Goal: Check status: Check status

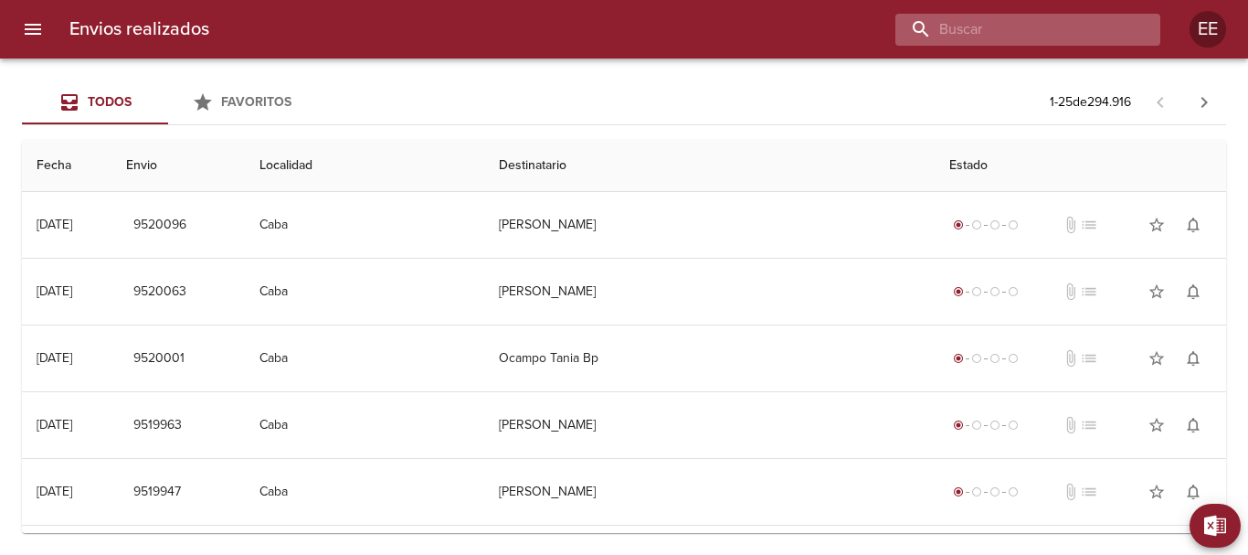
click at [1050, 36] on input "buscar" at bounding box center [1012, 30] width 234 height 32
paste input "[PERSON_NAME] [PERSON_NAME] ML"
type input "[PERSON_NAME] [PERSON_NAME]"
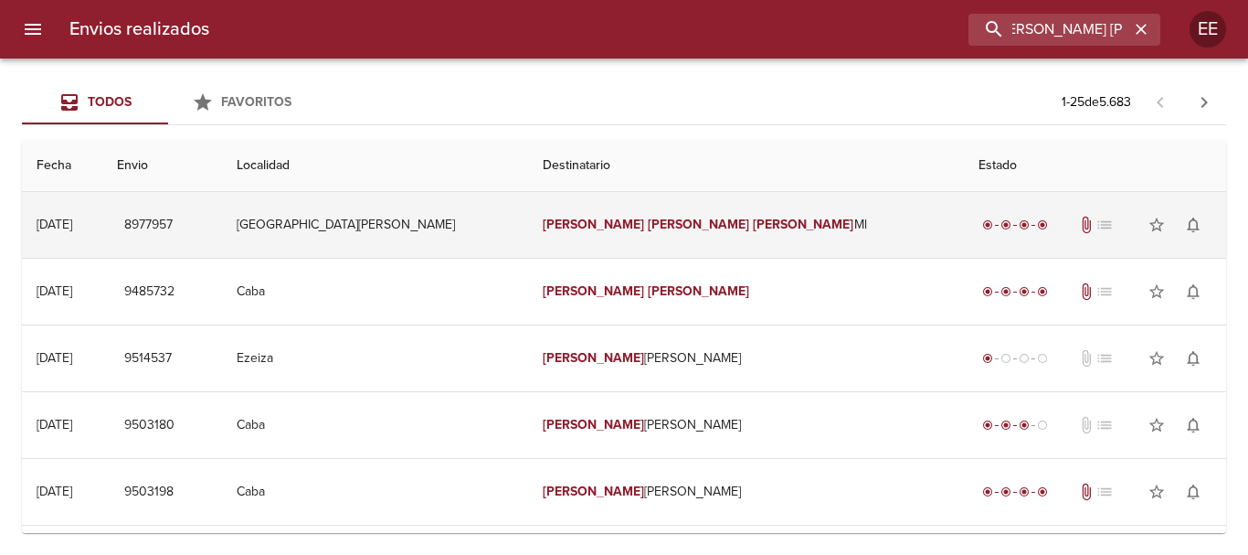
click at [663, 234] on td "[PERSON_NAME] [PERSON_NAME] [PERSON_NAME]" at bounding box center [746, 225] width 436 height 66
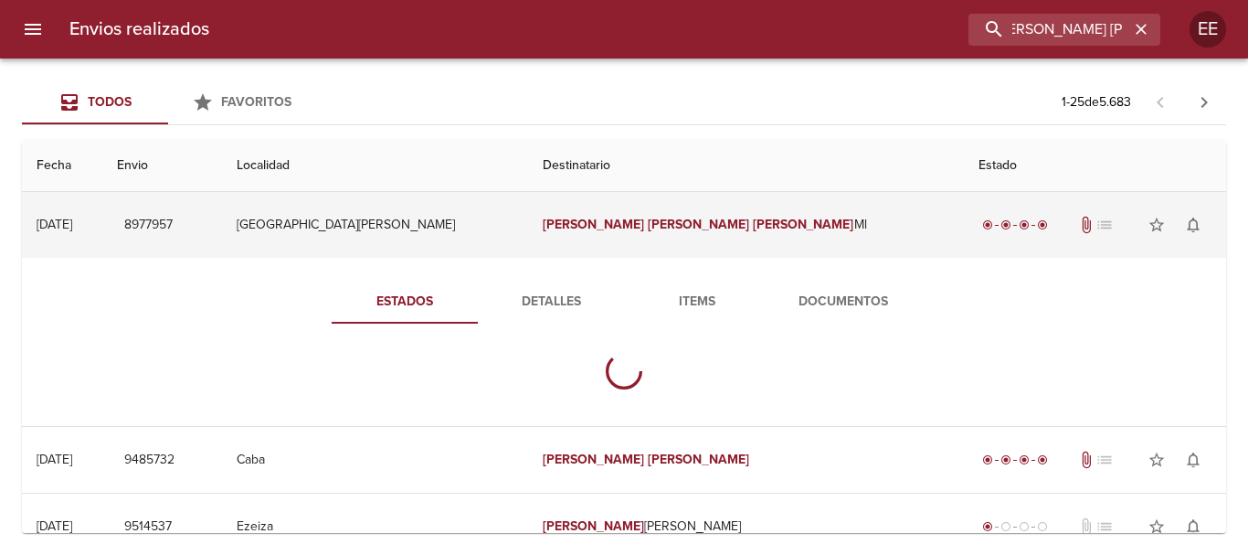
scroll to position [0, 0]
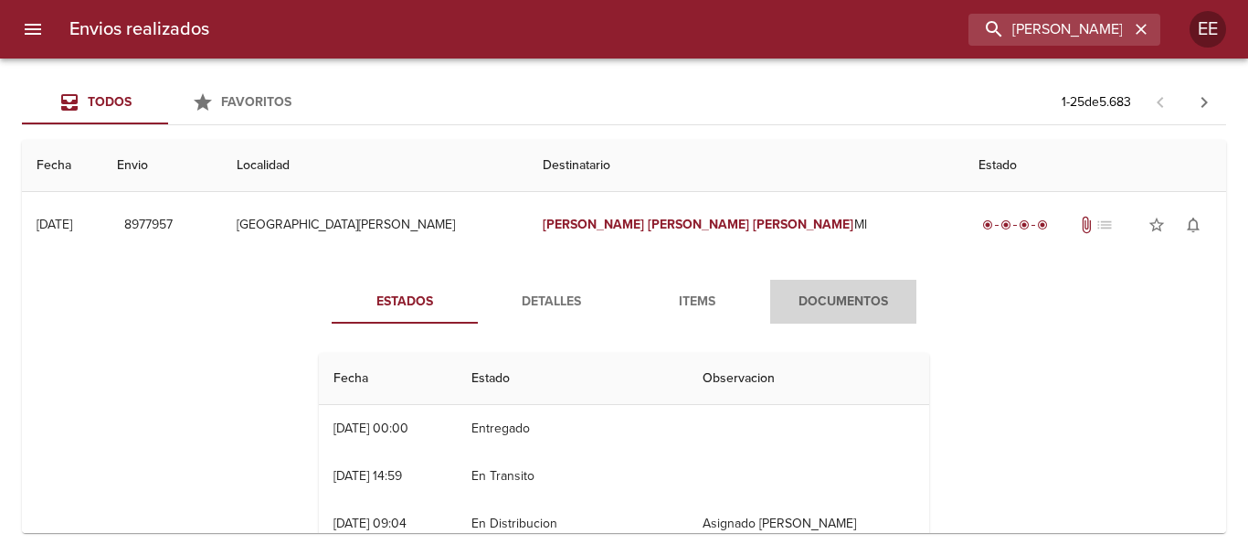
click at [812, 307] on span "Documentos" at bounding box center [843, 302] width 124 height 23
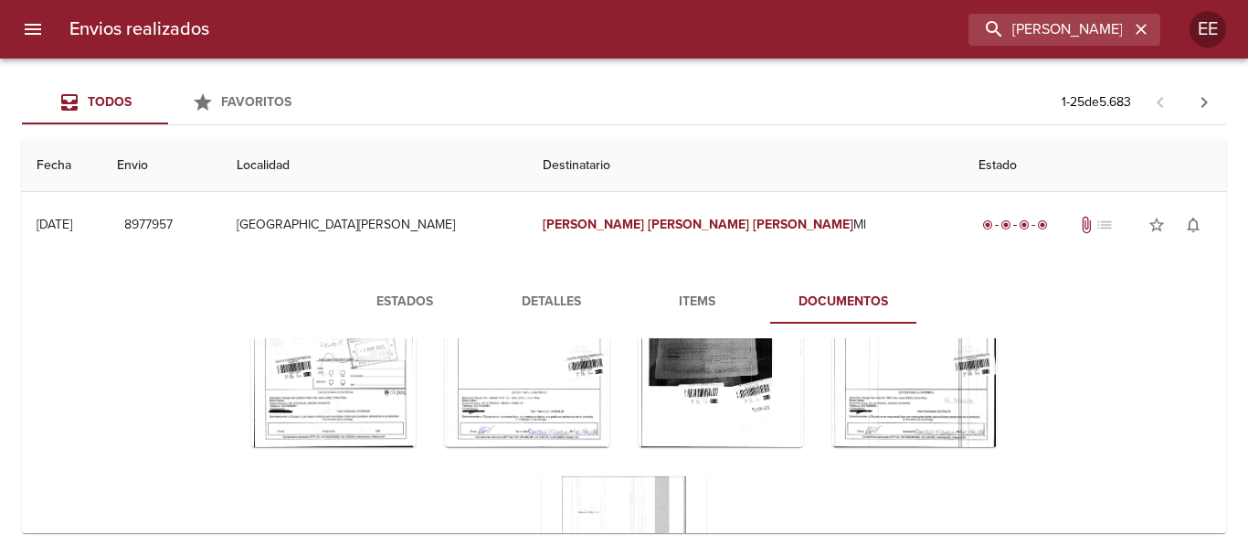
scroll to position [180, 0]
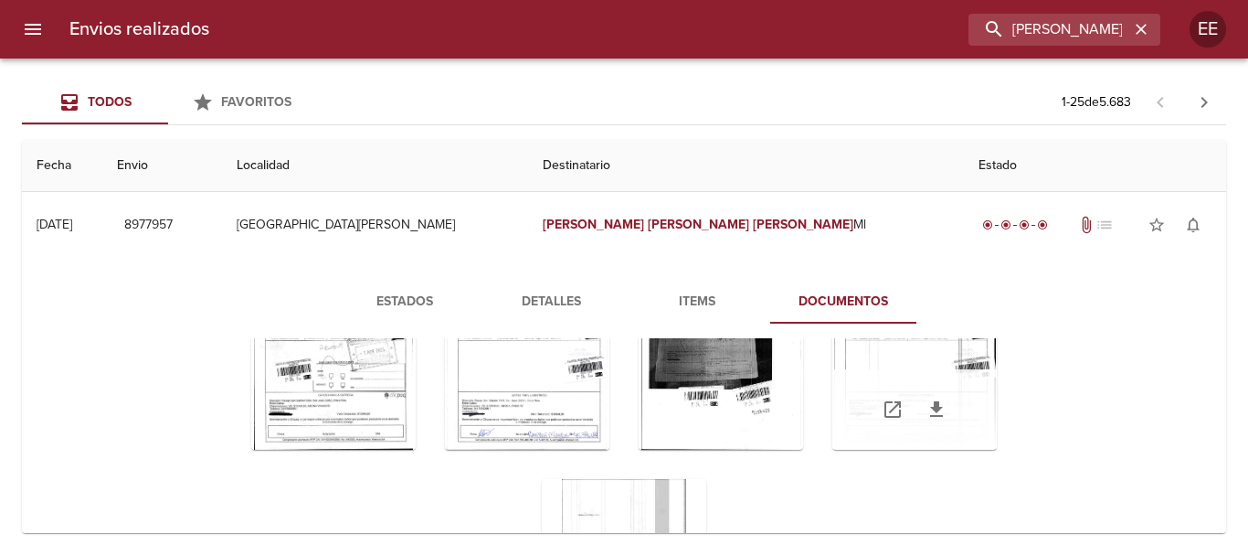
click at [868, 369] on div "Tabla de envíos del cliente" at bounding box center [914, 409] width 164 height 80
click at [904, 382] on div "Tabla de envíos del cliente" at bounding box center [914, 409] width 164 height 80
click at [902, 368] on div "Tabla de envíos del cliente" at bounding box center [914, 335] width 164 height 228
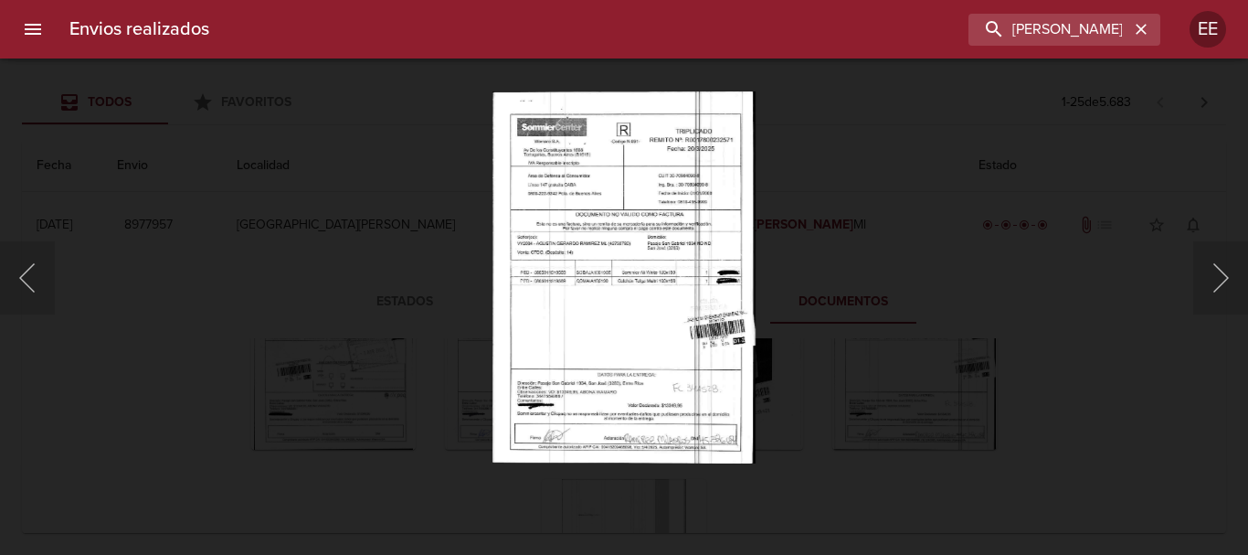
click at [643, 313] on img "Lightbox" at bounding box center [623, 277] width 263 height 372
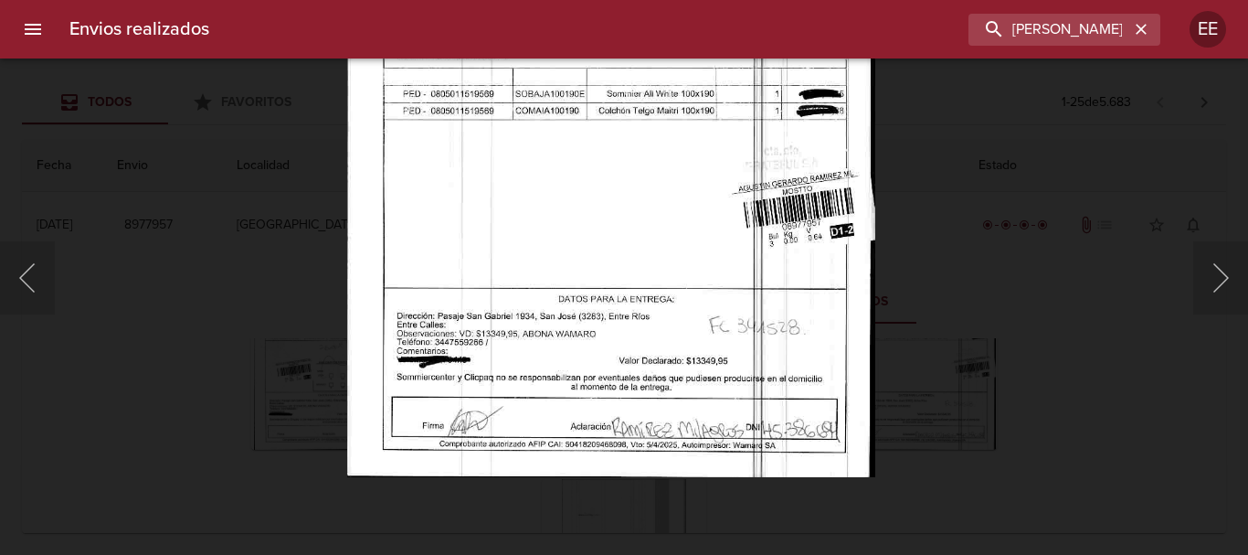
click at [634, 364] on img "Lightbox" at bounding box center [611, 103] width 528 height 747
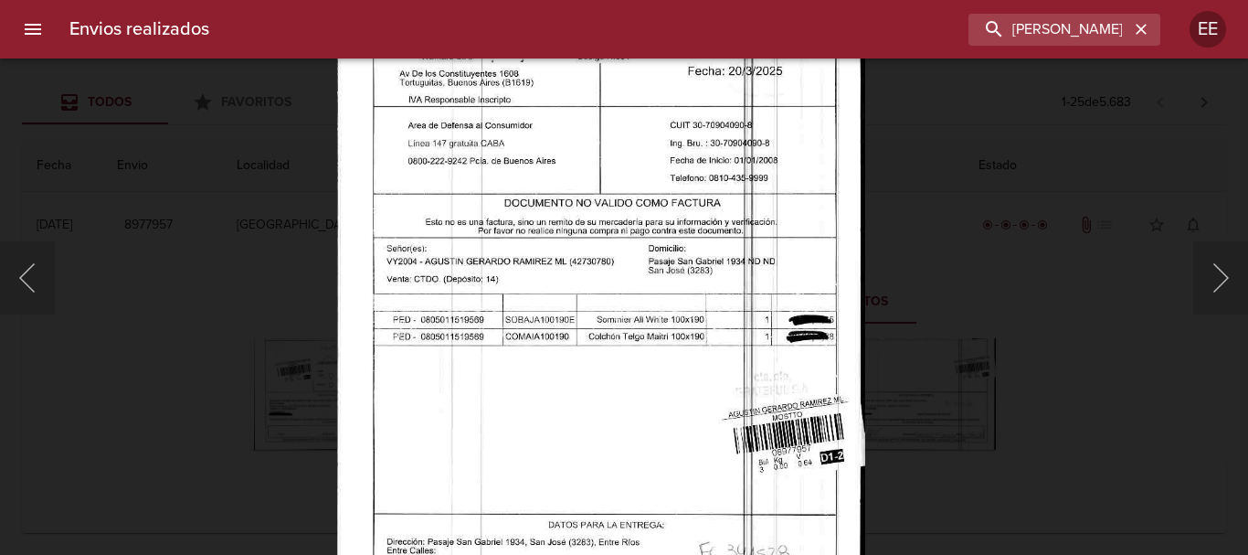
click at [619, 379] on img "Lightbox" at bounding box center [601, 329] width 528 height 747
click at [1067, 17] on input "[PERSON_NAME] [PERSON_NAME]" at bounding box center [1012, 30] width 234 height 32
click at [1151, 33] on button "button" at bounding box center [1141, 29] width 24 height 24
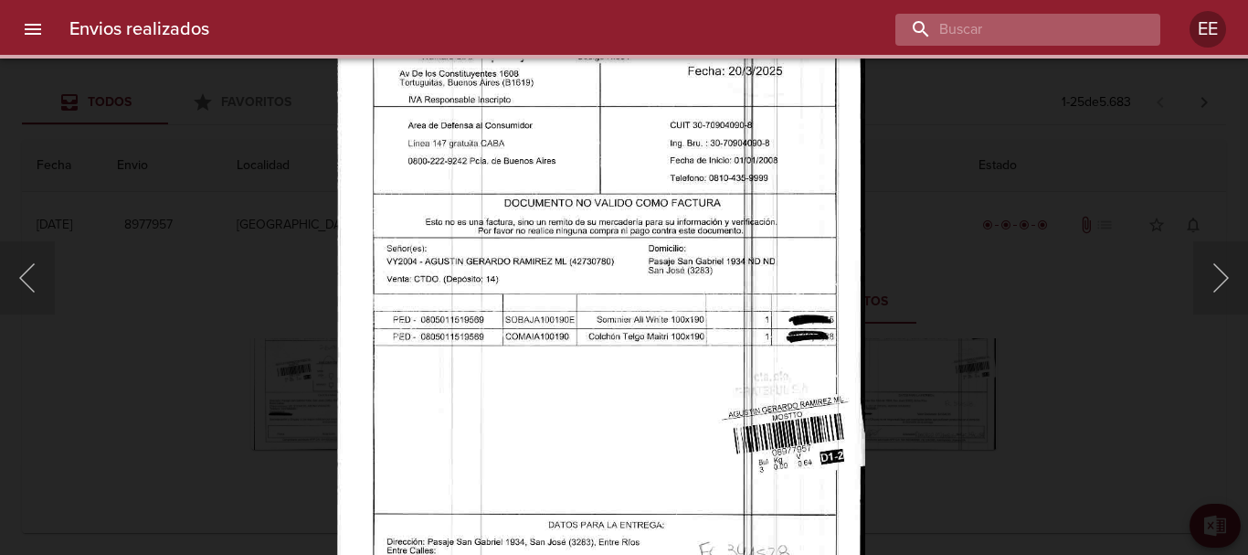
click at [1070, 33] on input "buscar" at bounding box center [1012, 30] width 234 height 32
paste input "RAUL ARMANDO ARANDA ML"
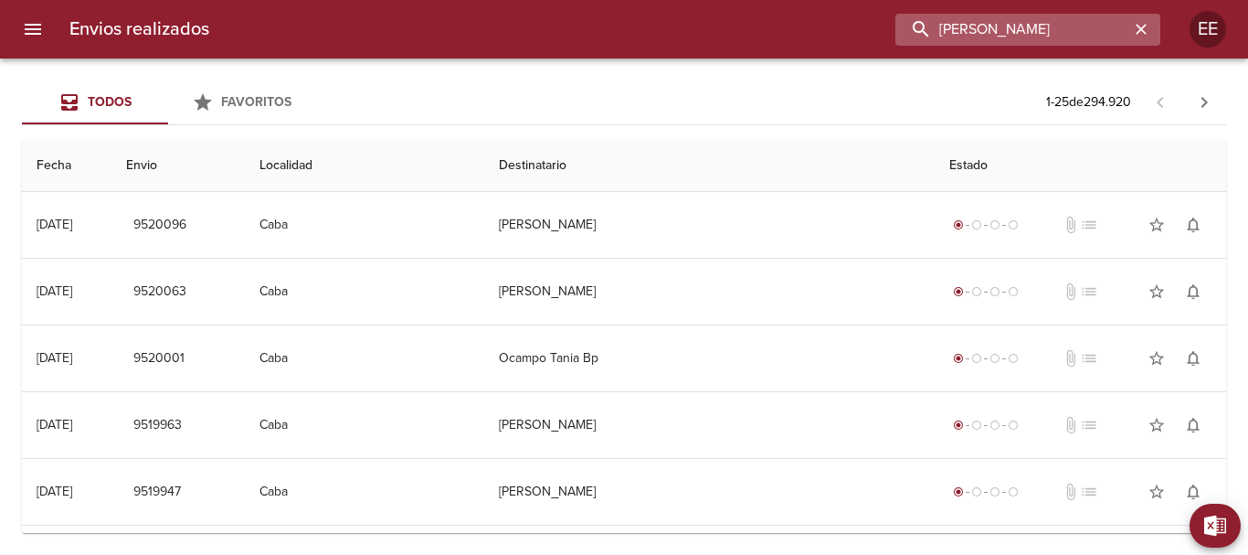
scroll to position [0, 0]
type input "RAUL ARMANDO ARANDA"
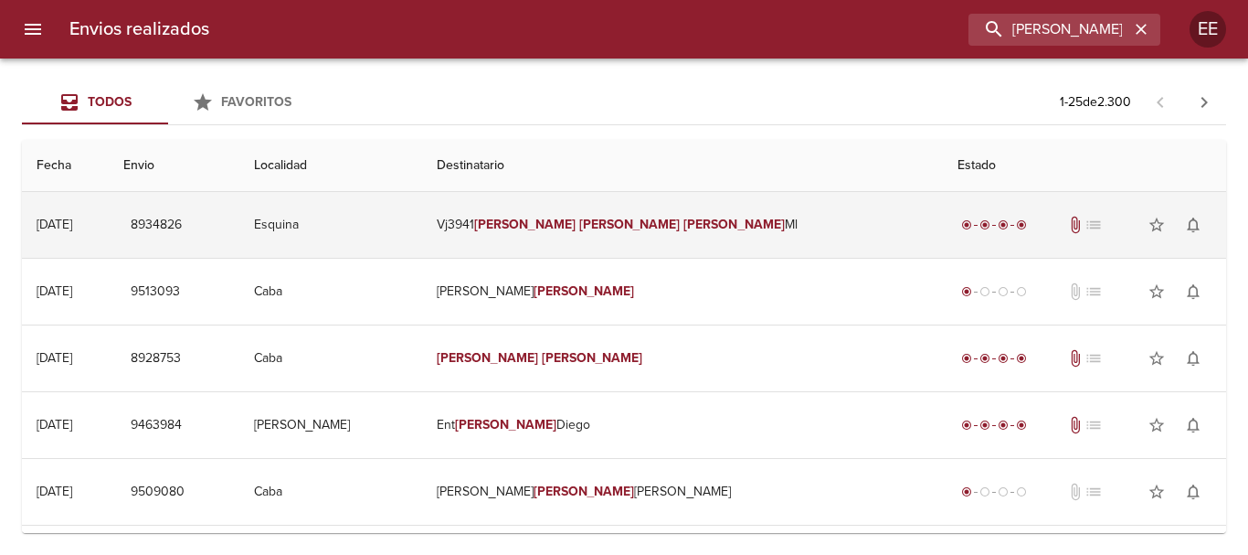
click at [576, 221] on em "Raul" at bounding box center [524, 225] width 101 height 16
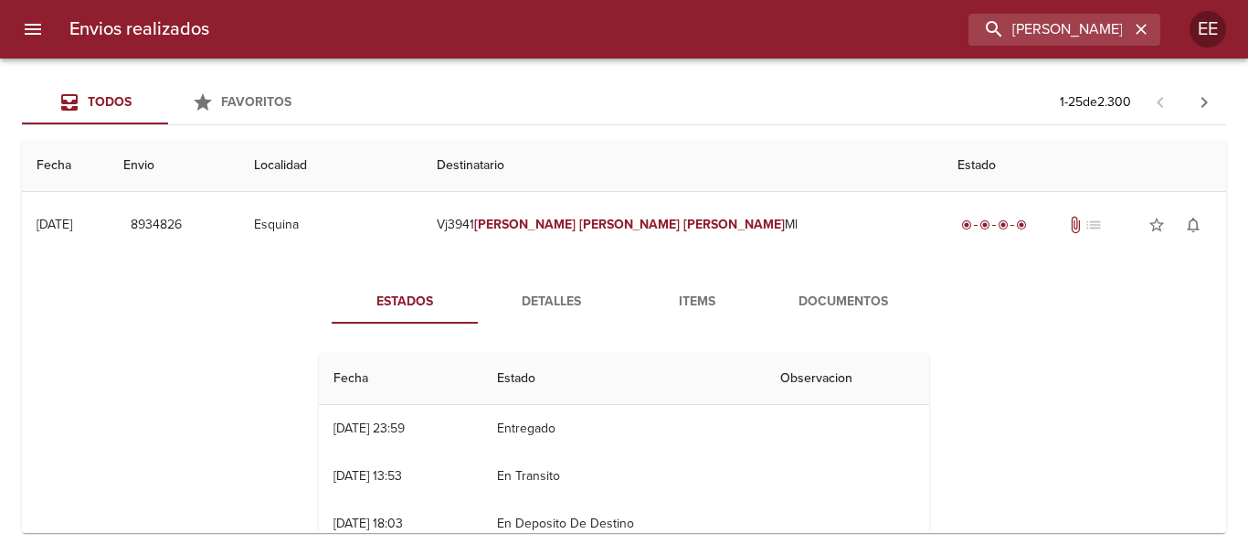
click at [800, 315] on button "Documentos" at bounding box center [843, 302] width 146 height 44
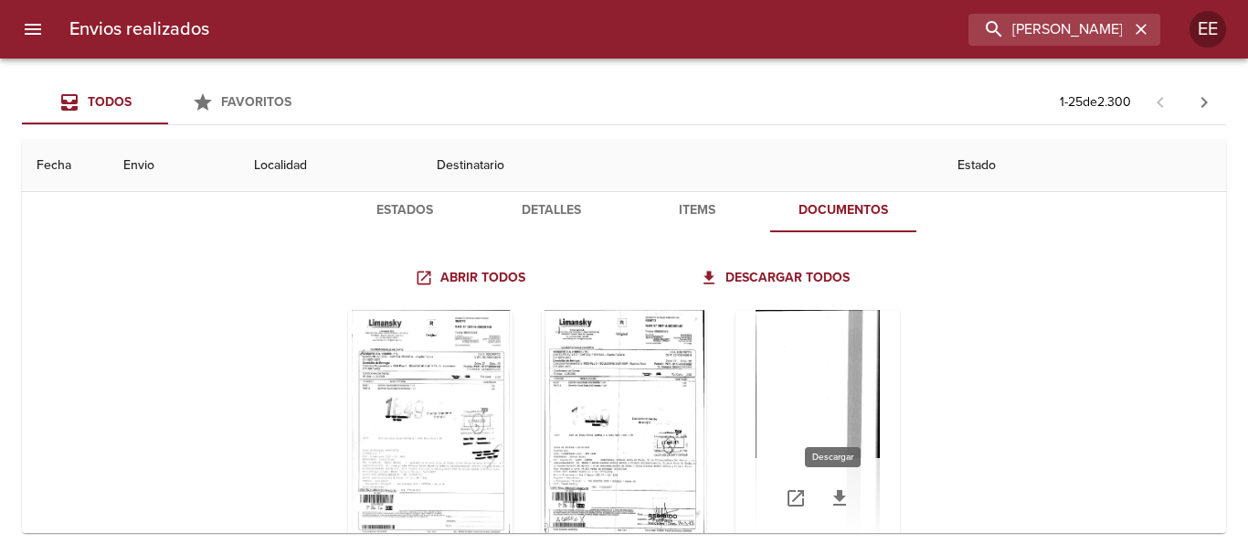
scroll to position [183, 0]
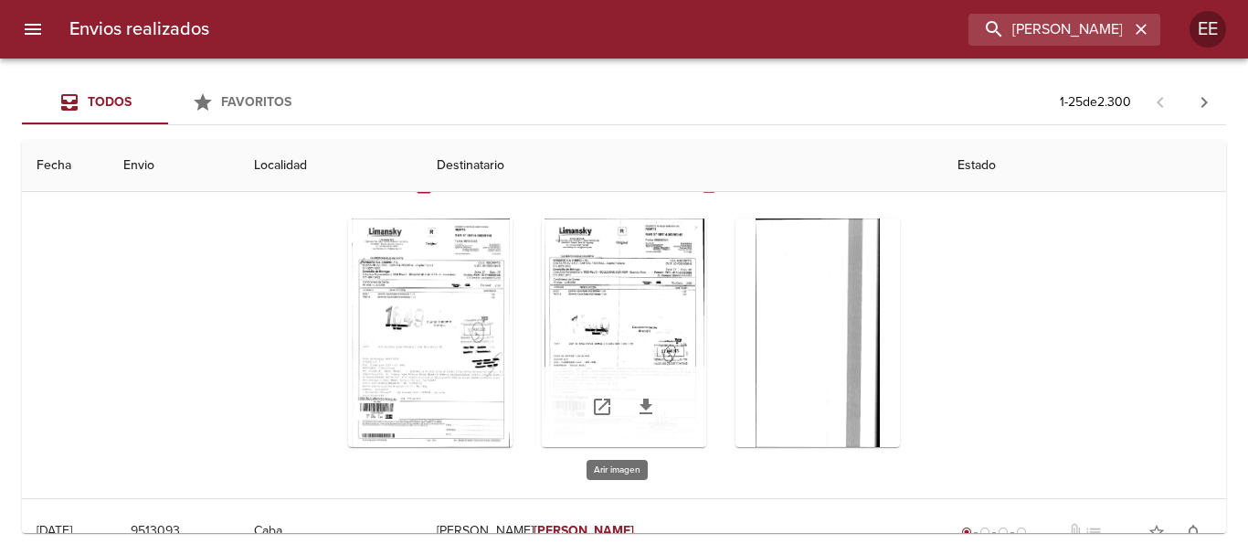
click at [611, 294] on div "Tabla de envíos del cliente" at bounding box center [624, 332] width 164 height 228
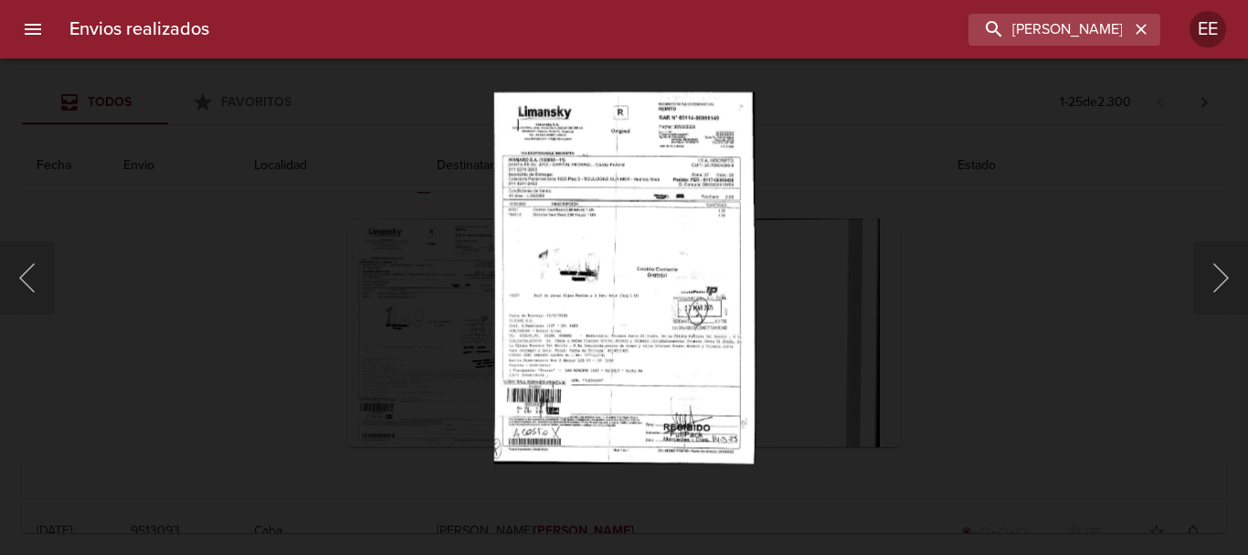
click at [595, 253] on img "Lightbox" at bounding box center [623, 277] width 260 height 372
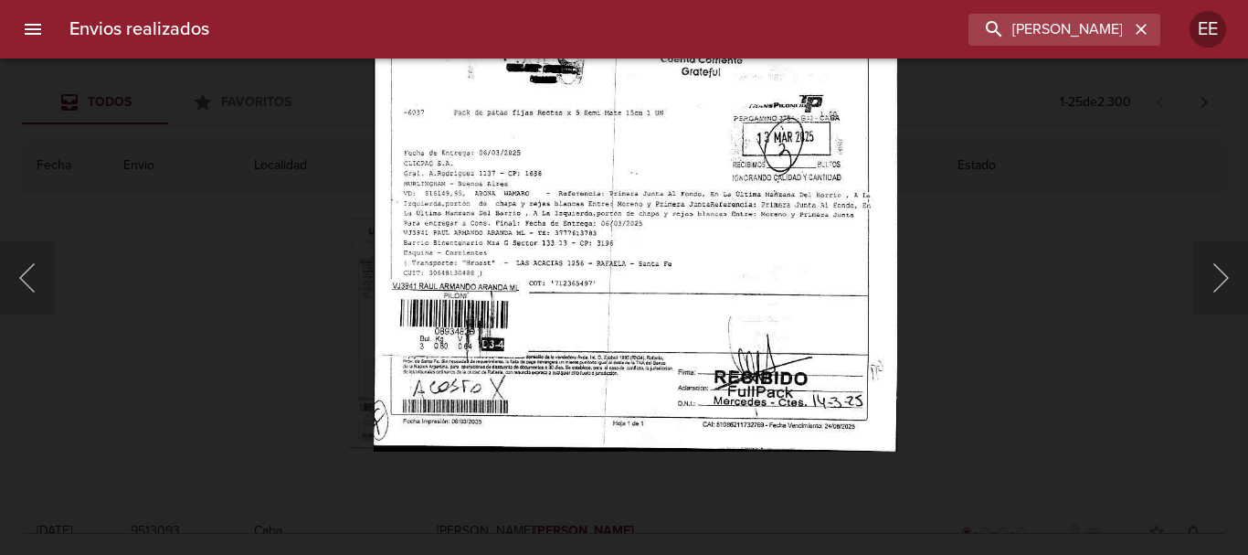
click at [788, 242] on img "Lightbox" at bounding box center [635, 76] width 523 height 747
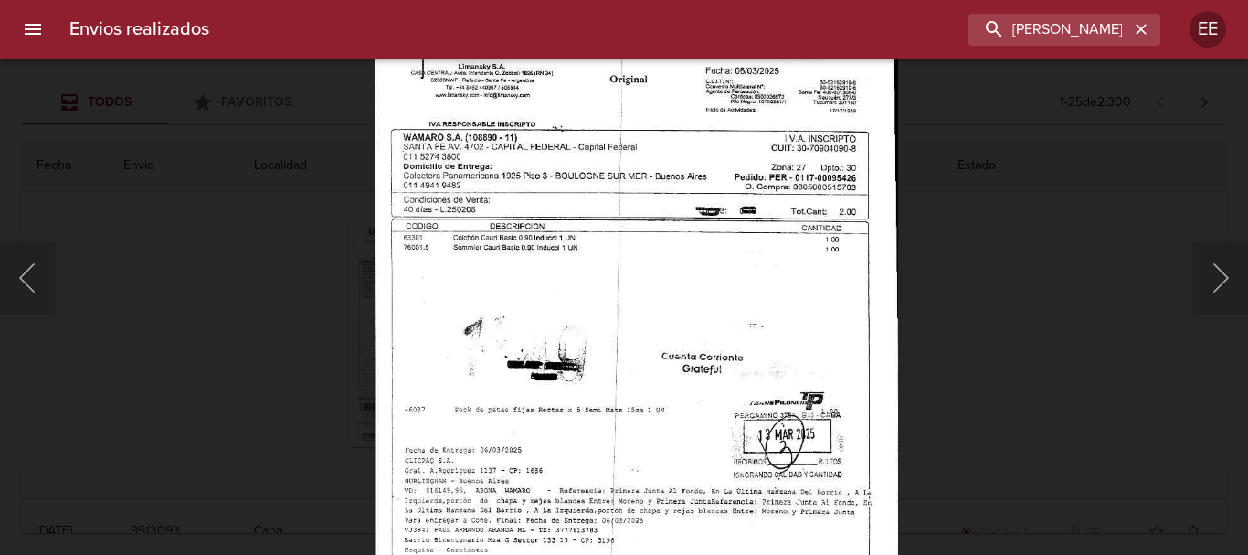
click at [740, 532] on img "Lightbox" at bounding box center [636, 373] width 523 height 747
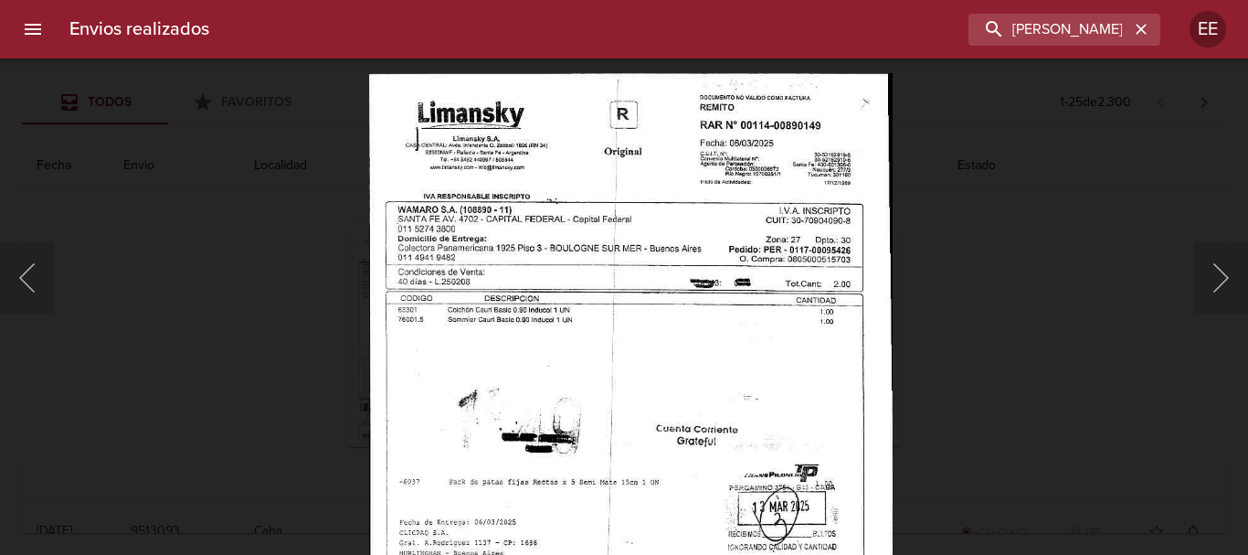
click at [713, 364] on img "Lightbox" at bounding box center [630, 445] width 523 height 747
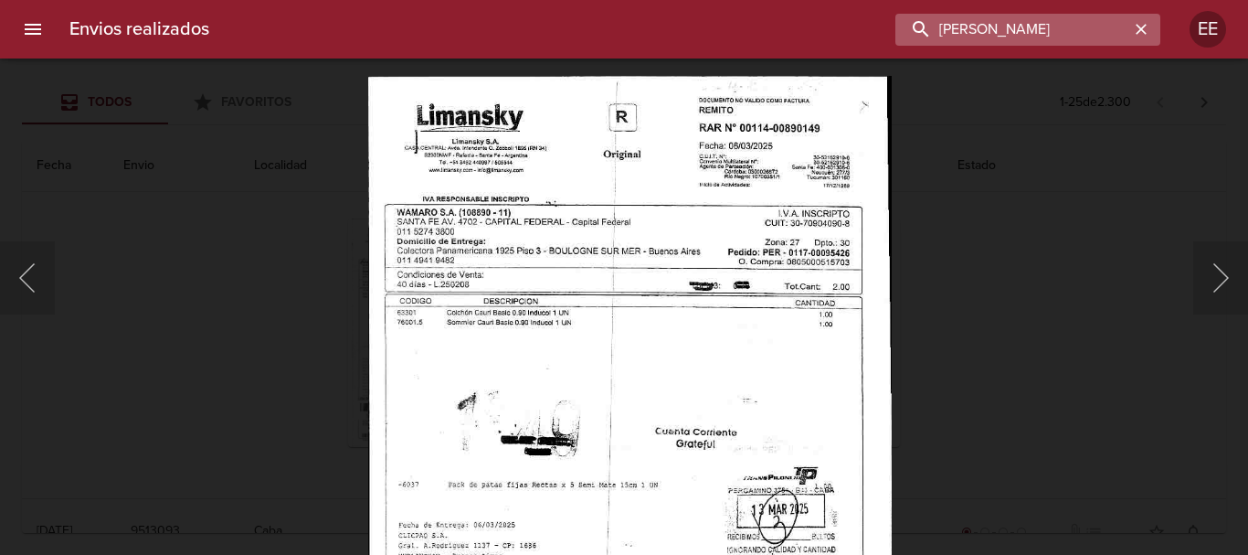
click at [1074, 25] on input "RAUL ARMANDO ARANDA" at bounding box center [1012, 30] width 234 height 32
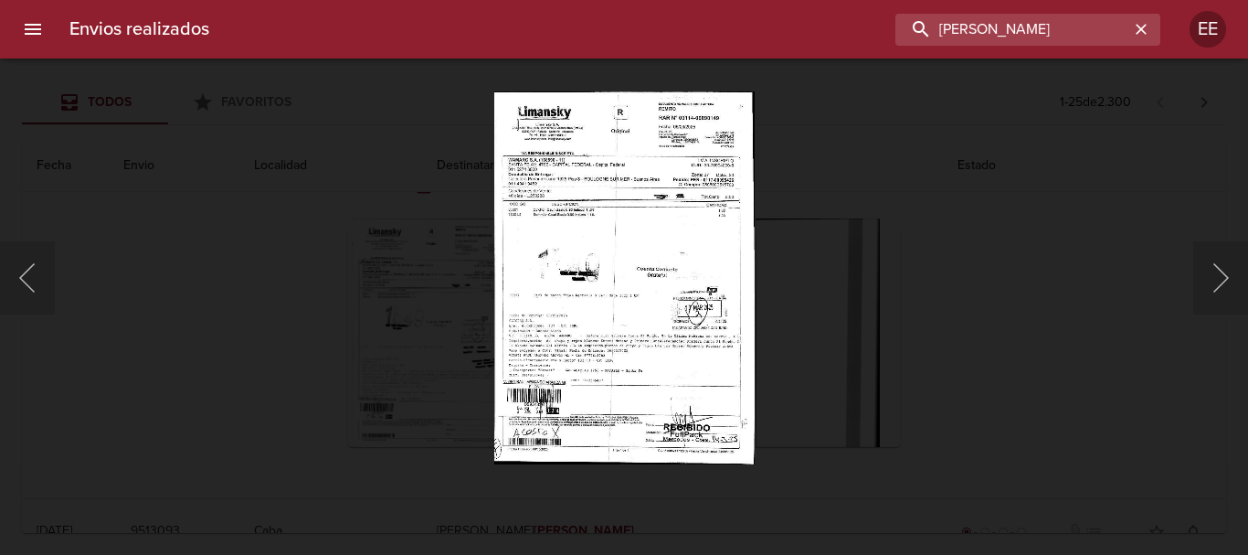
click at [674, 197] on img "Lightbox" at bounding box center [623, 277] width 260 height 372
click at [1073, 227] on div "Lightbox" at bounding box center [624, 277] width 1248 height 555
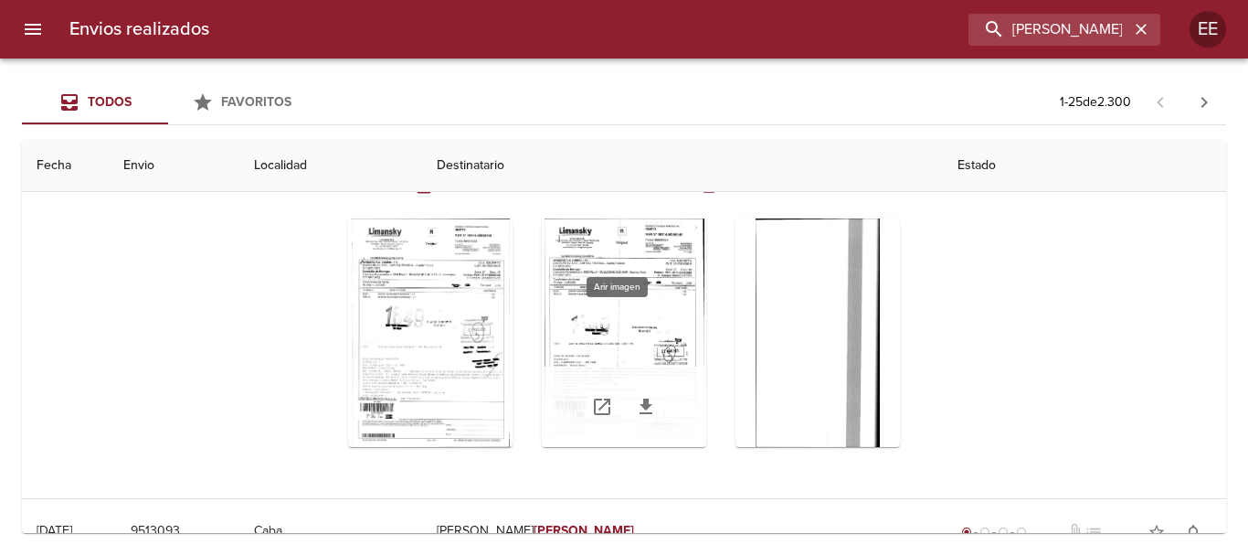
scroll to position [0, 0]
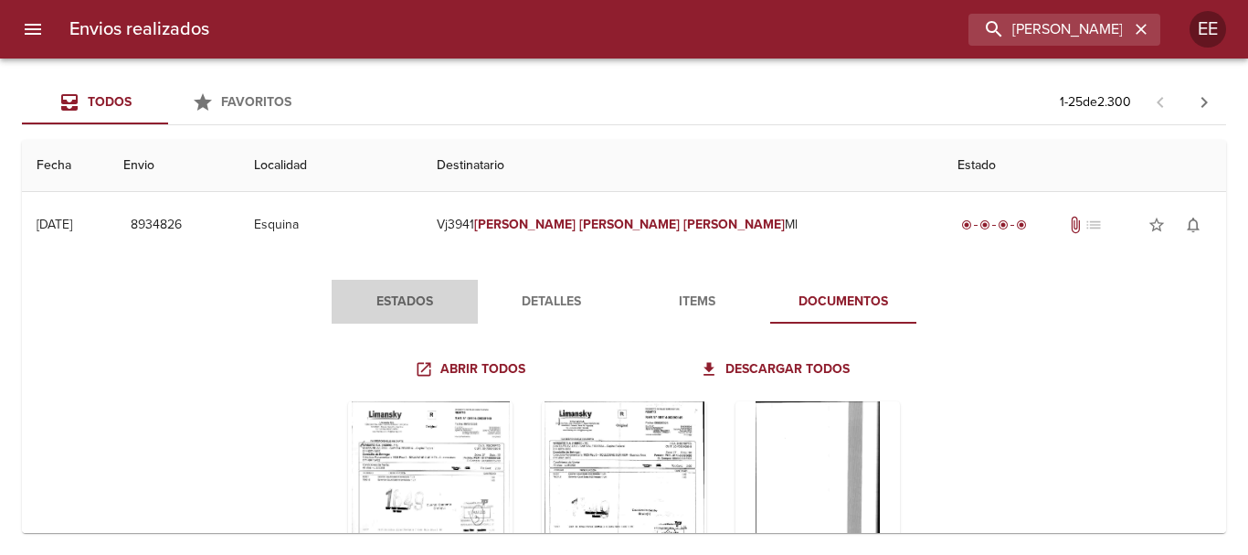
drag, startPoint x: 423, startPoint y: 302, endPoint x: 459, endPoint y: 317, distance: 38.5
click at [422, 302] on span "Estados" at bounding box center [405, 302] width 124 height 23
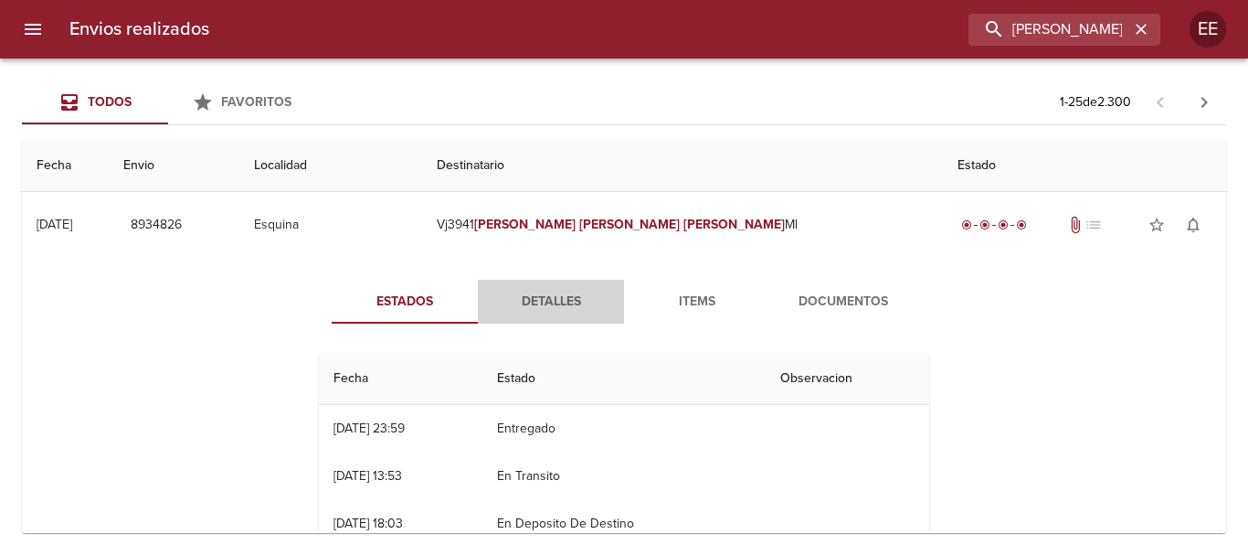
click at [569, 301] on span "Detalles" at bounding box center [551, 302] width 124 height 23
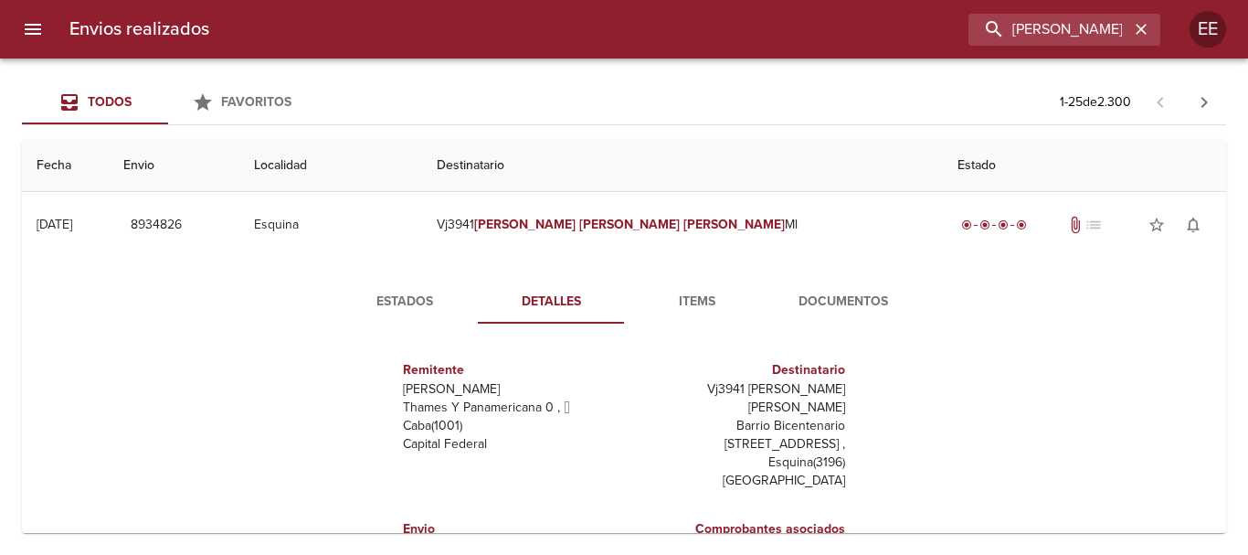
click at [821, 307] on span "Documentos" at bounding box center [843, 302] width 124 height 23
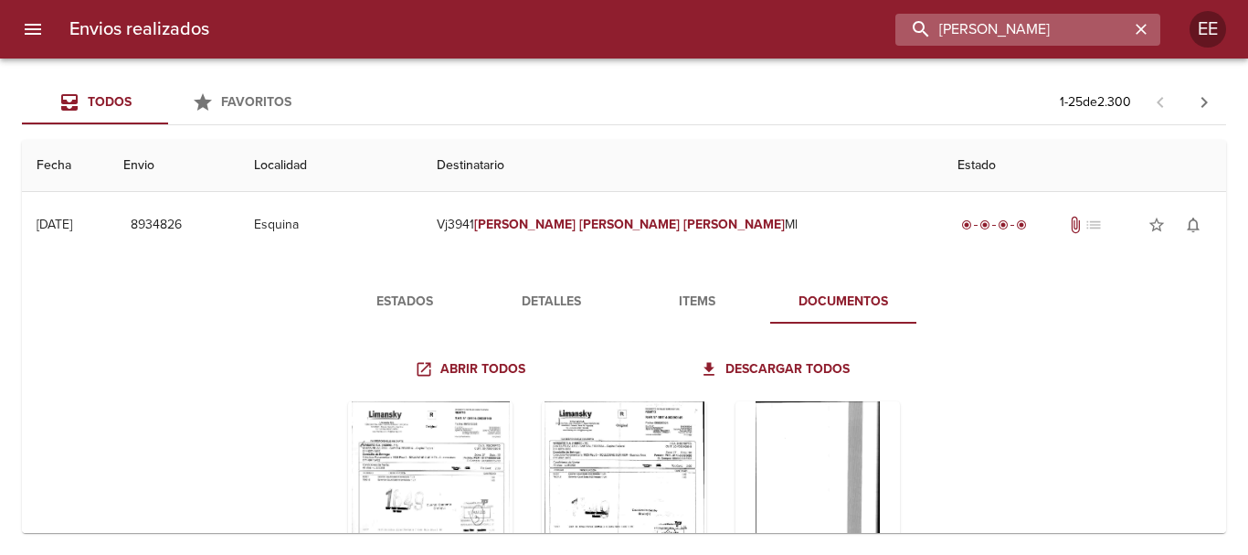
click at [1125, 36] on input "RAUL ARMANDO ARANDA" at bounding box center [1012, 30] width 234 height 32
drag, startPoint x: 1145, startPoint y: 28, endPoint x: 1078, endPoint y: 41, distance: 67.9
click at [1111, 37] on div "RAUL ARMANDO ARANDA" at bounding box center [1064, 30] width 192 height 32
click at [1145, 27] on icon "button" at bounding box center [1141, 29] width 18 height 18
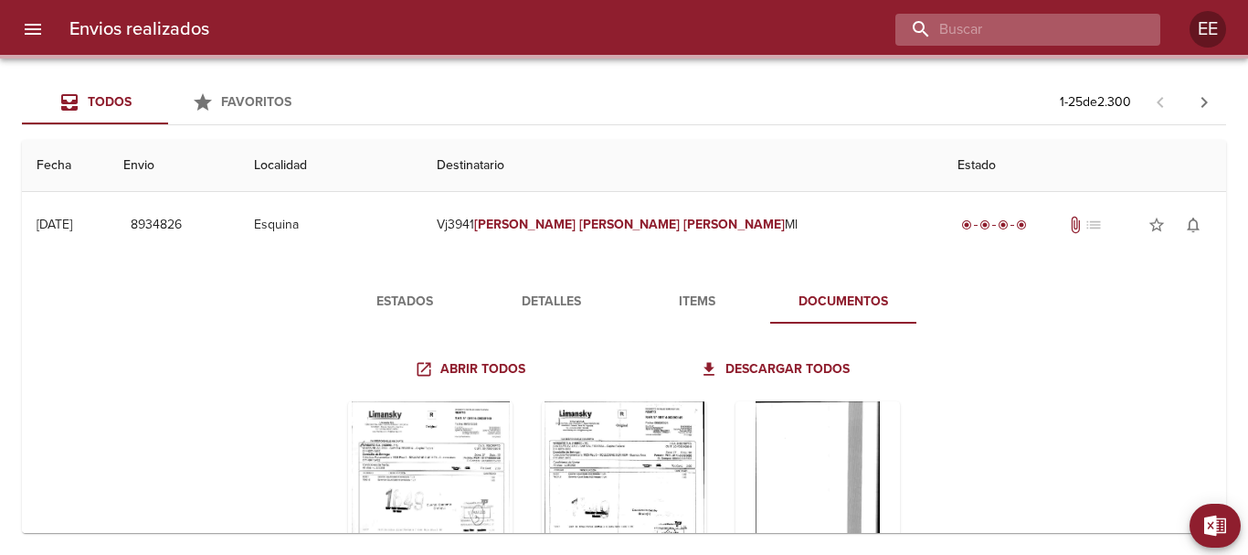
click at [983, 26] on input "buscar" at bounding box center [1012, 30] width 234 height 32
paste input "AGUSTIN GERARDO RAMIREZ ML"
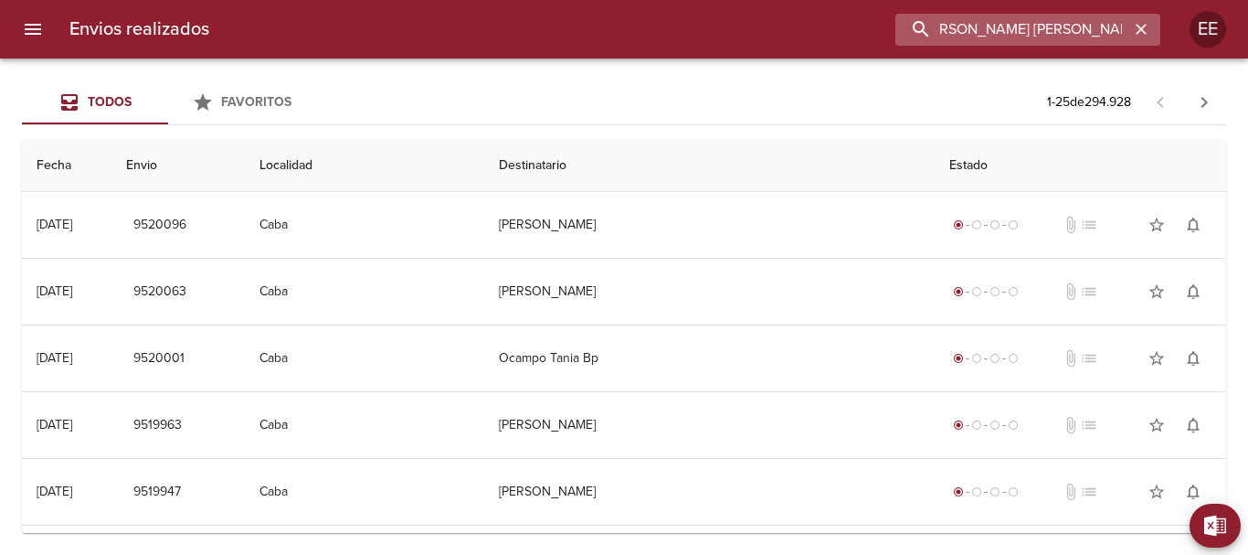
scroll to position [0, 16]
type input "AGUSTIN GERARDO RAMIREZ"
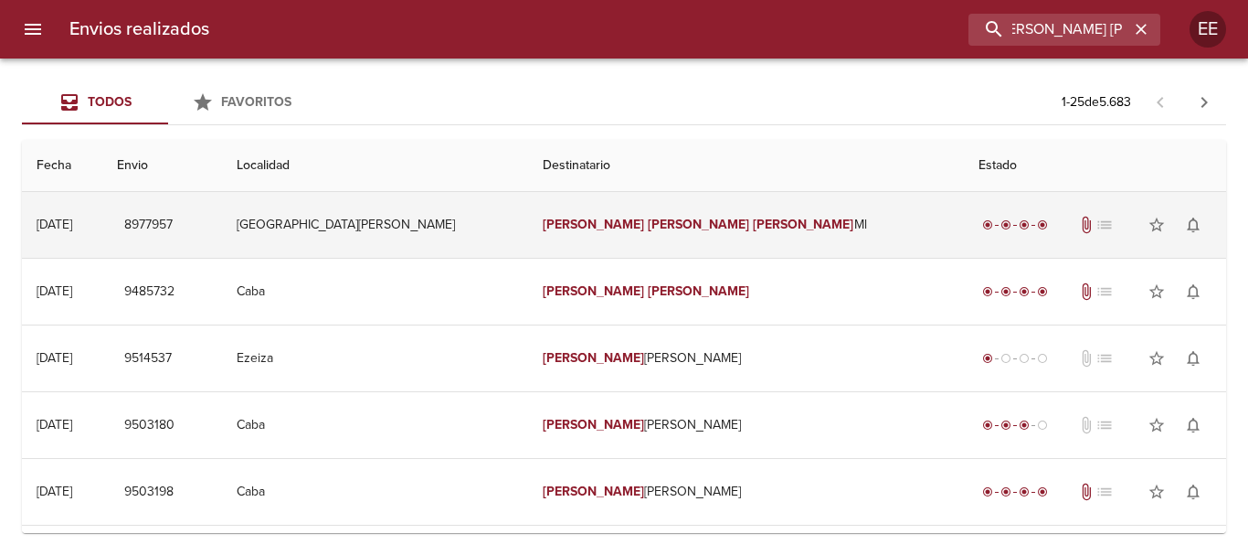
scroll to position [0, 0]
click at [753, 217] on em "Ramirez" at bounding box center [803, 225] width 101 height 16
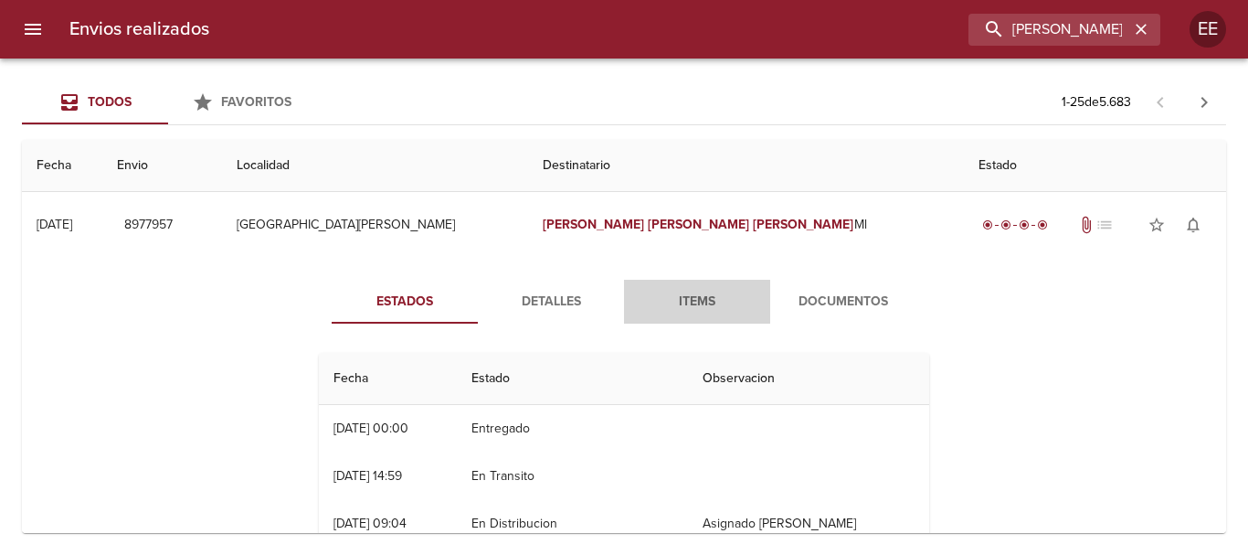
click at [704, 295] on span "Items" at bounding box center [697, 302] width 124 height 23
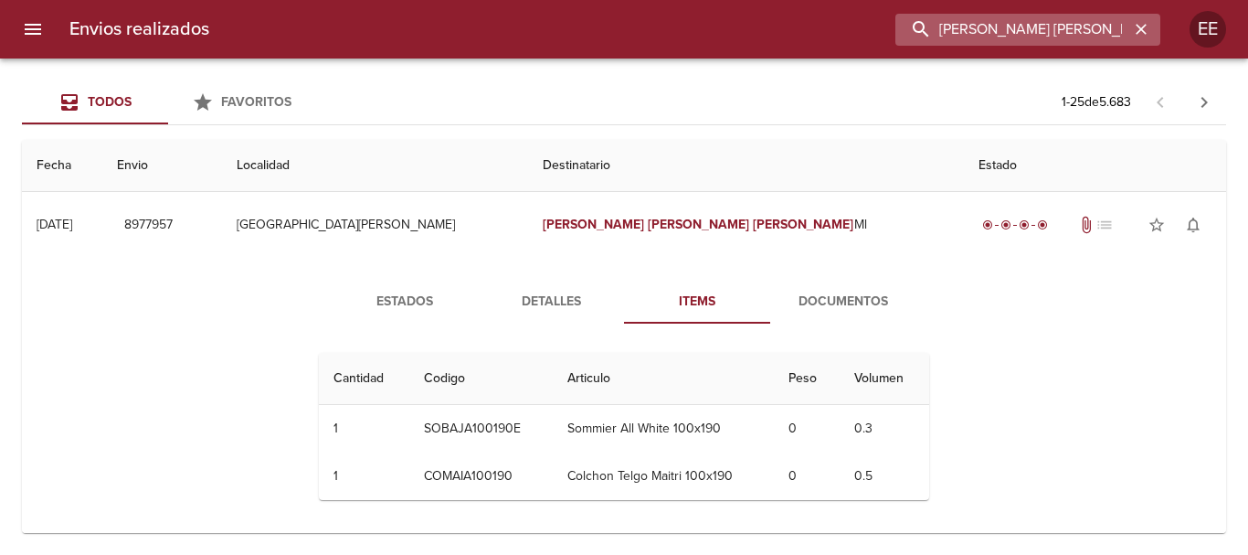
click at [1052, 30] on input "AGUSTIN GERARDO RAMIREZ" at bounding box center [1012, 30] width 234 height 32
click at [1133, 34] on icon "button" at bounding box center [1141, 29] width 18 height 18
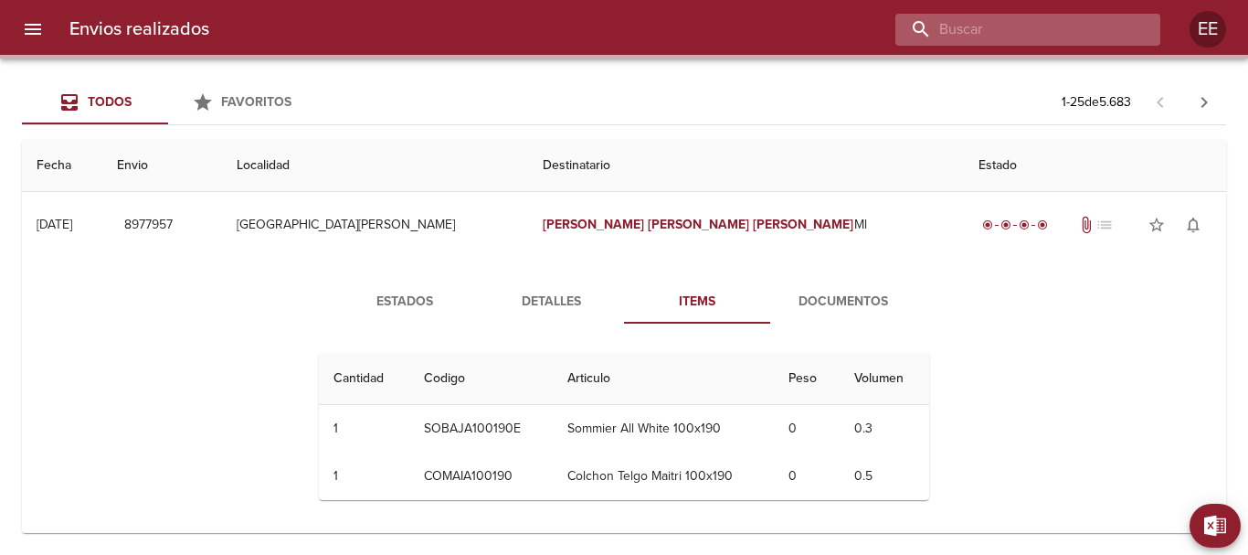
click at [1059, 27] on input "buscar" at bounding box center [1012, 30] width 234 height 32
paste input "RAUL ARMANDO ARANDA ML"
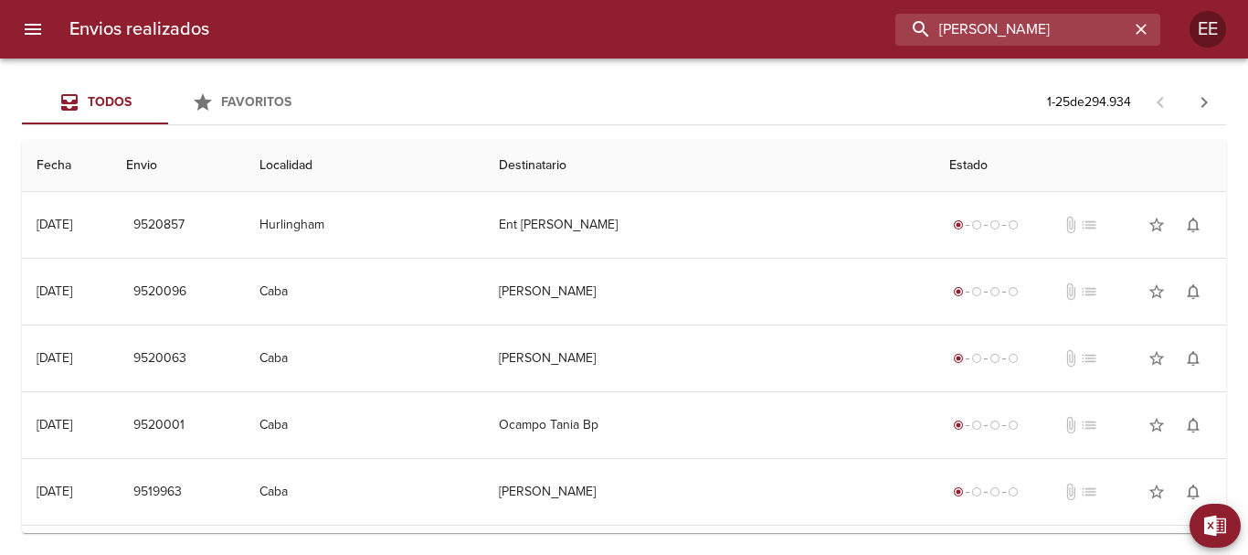
type input "RAUL ARMANDO ARANDA"
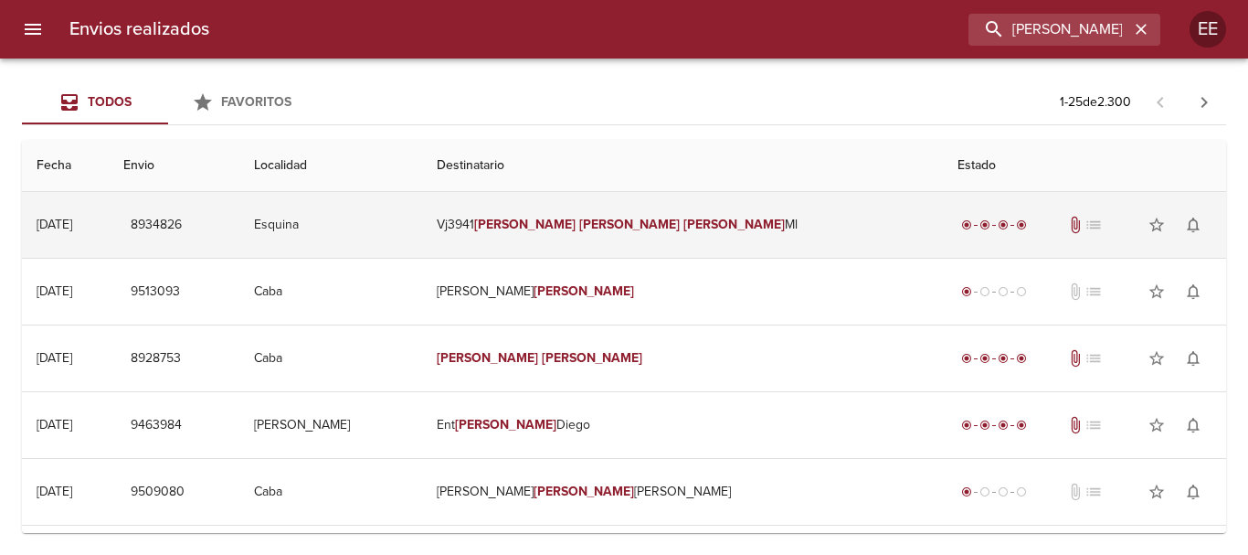
click at [576, 228] on em "Raul" at bounding box center [524, 225] width 101 height 16
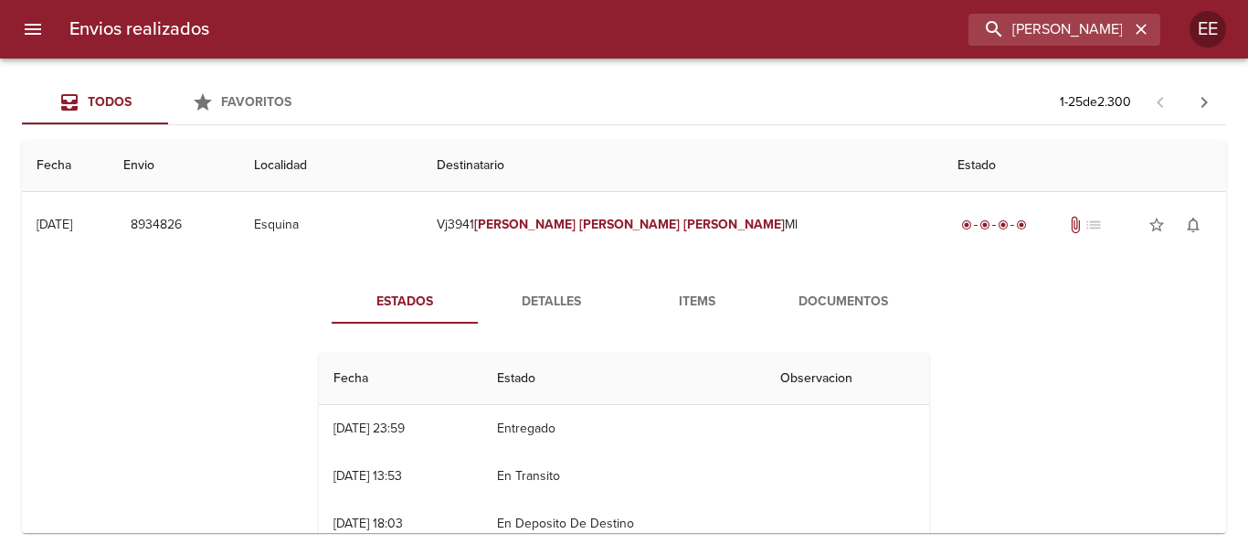
click at [566, 312] on span "Detalles" at bounding box center [551, 302] width 124 height 23
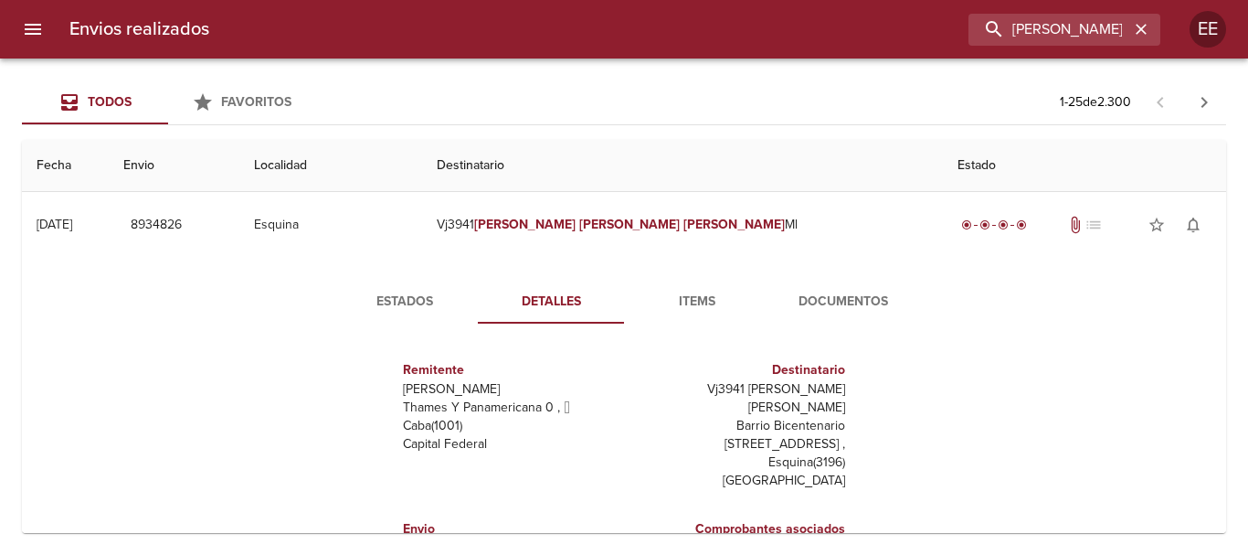
scroll to position [27, 0]
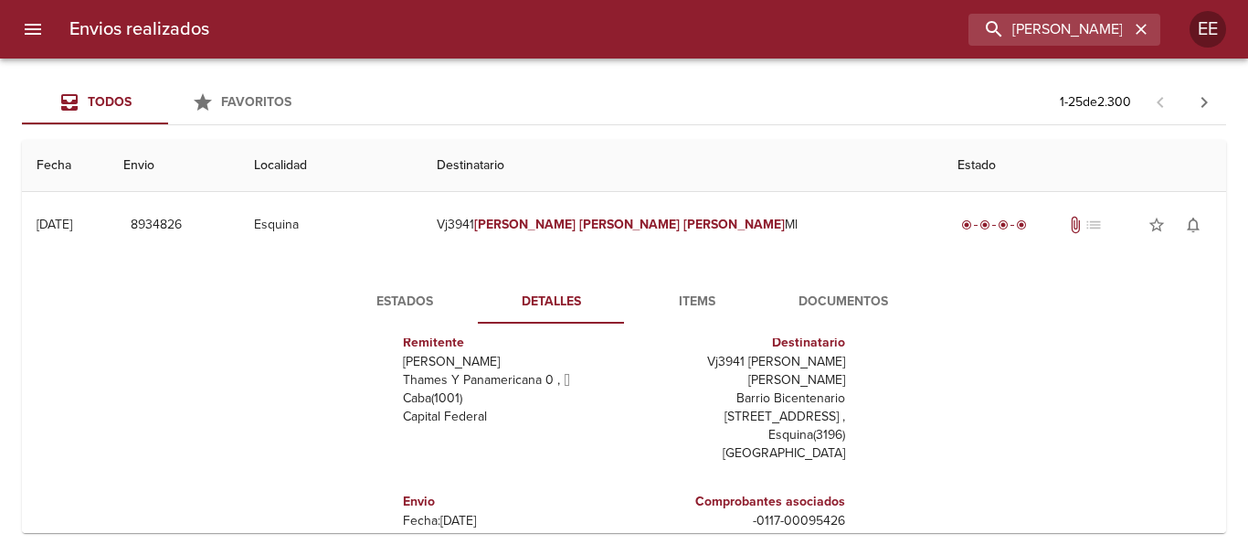
click at [686, 321] on button "Items" at bounding box center [697, 302] width 146 height 44
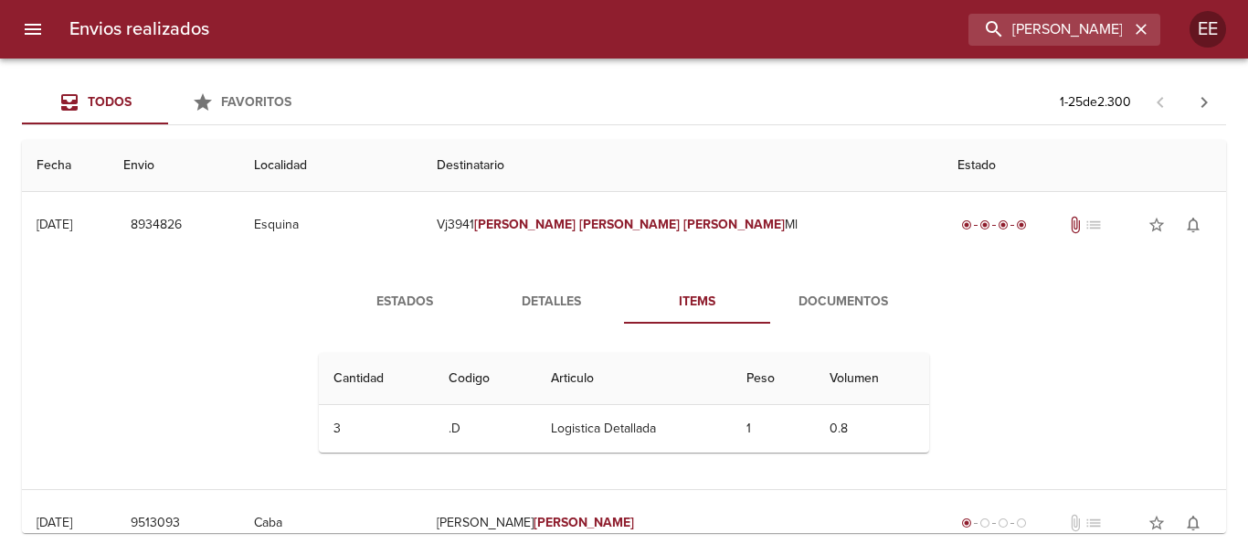
scroll to position [0, 0]
click at [830, 289] on button "Documentos" at bounding box center [843, 302] width 146 height 44
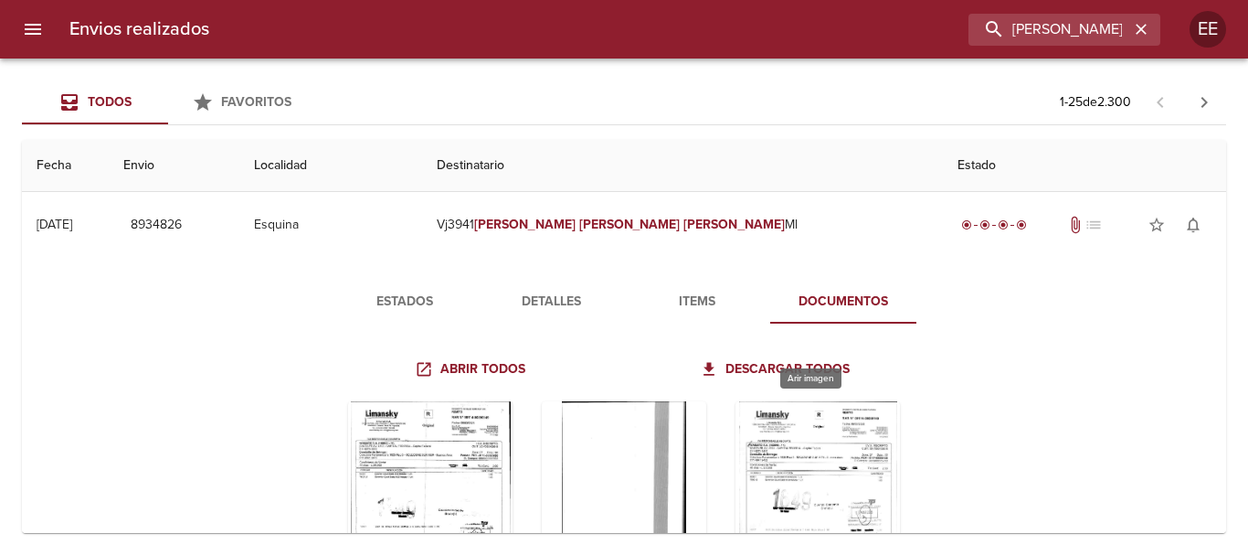
scroll to position [91, 0]
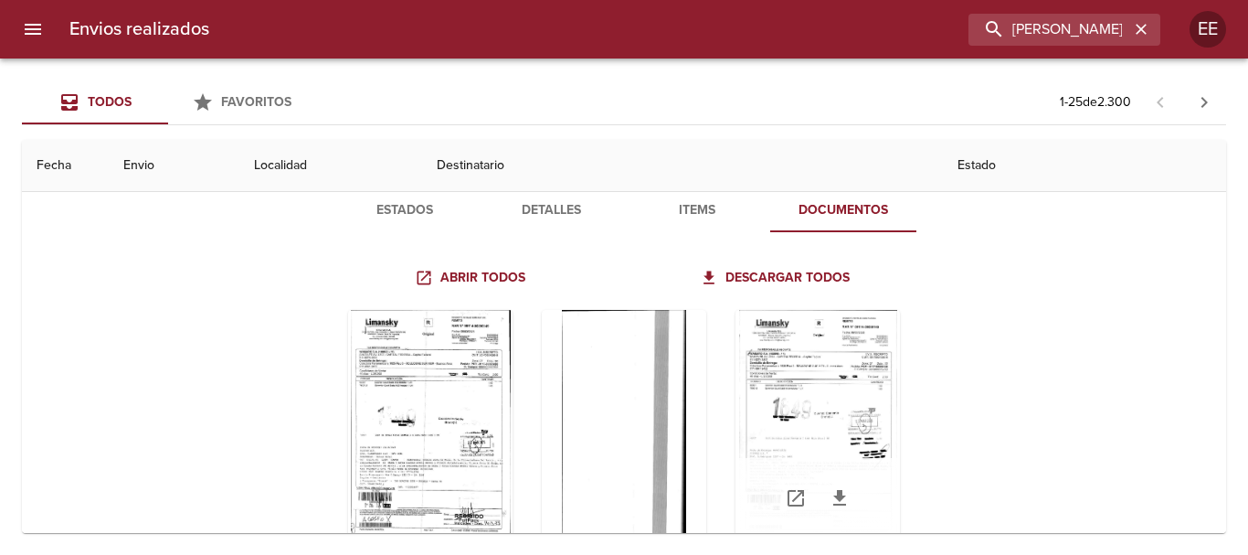
click at [774, 373] on div "Tabla de envíos del cliente" at bounding box center [817, 424] width 164 height 228
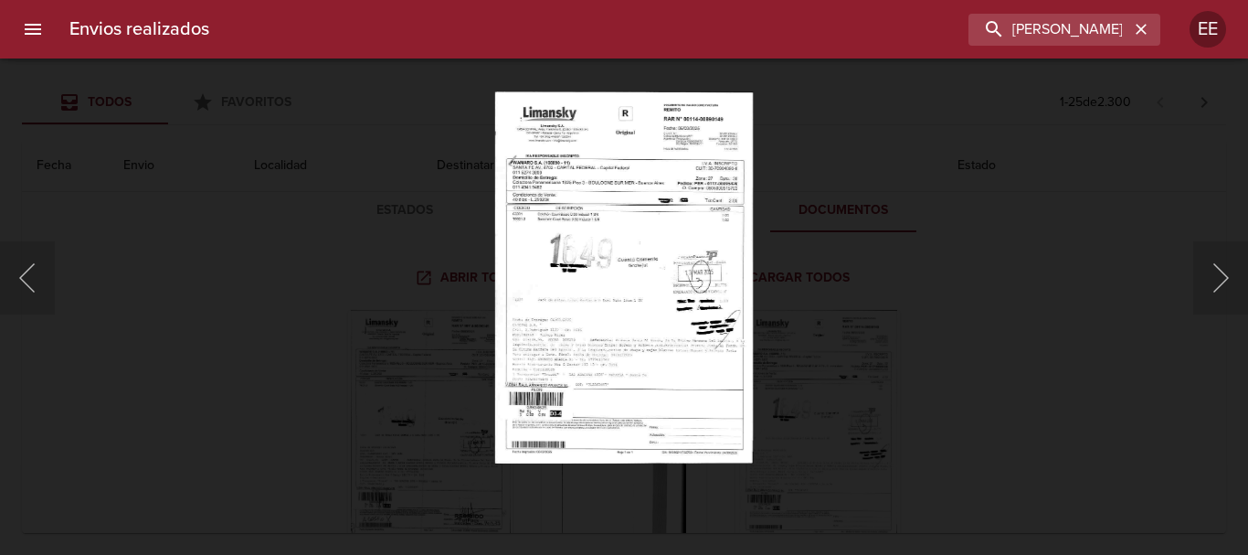
click at [589, 275] on img "Lightbox" at bounding box center [624, 277] width 258 height 372
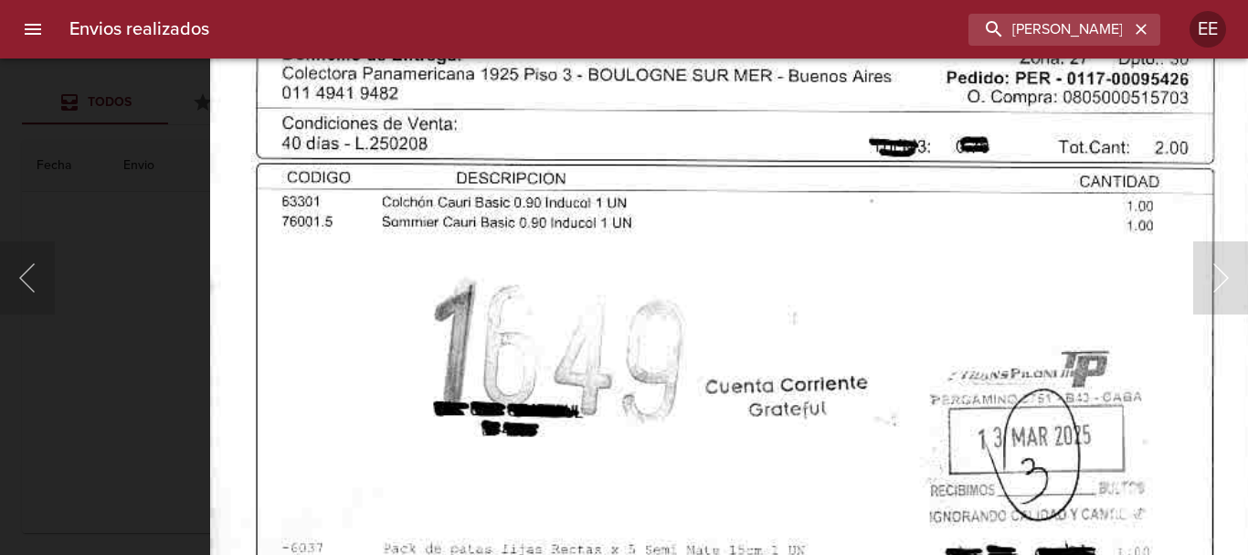
click at [606, 512] on img "Lightbox" at bounding box center [730, 457] width 1041 height 1500
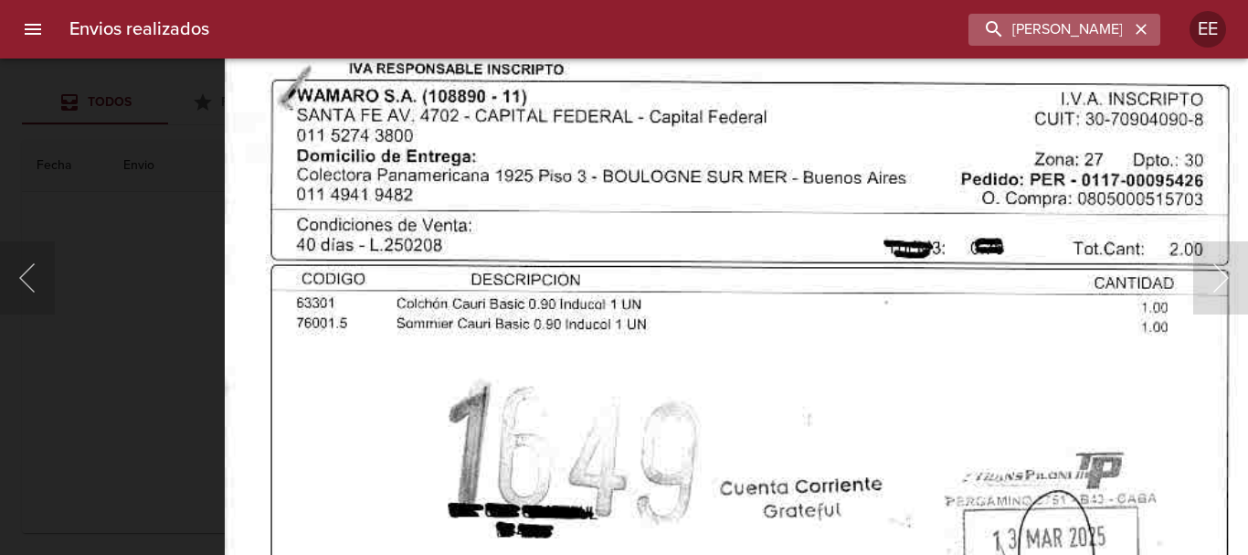
click at [1134, 33] on icon "button" at bounding box center [1141, 29] width 18 height 18
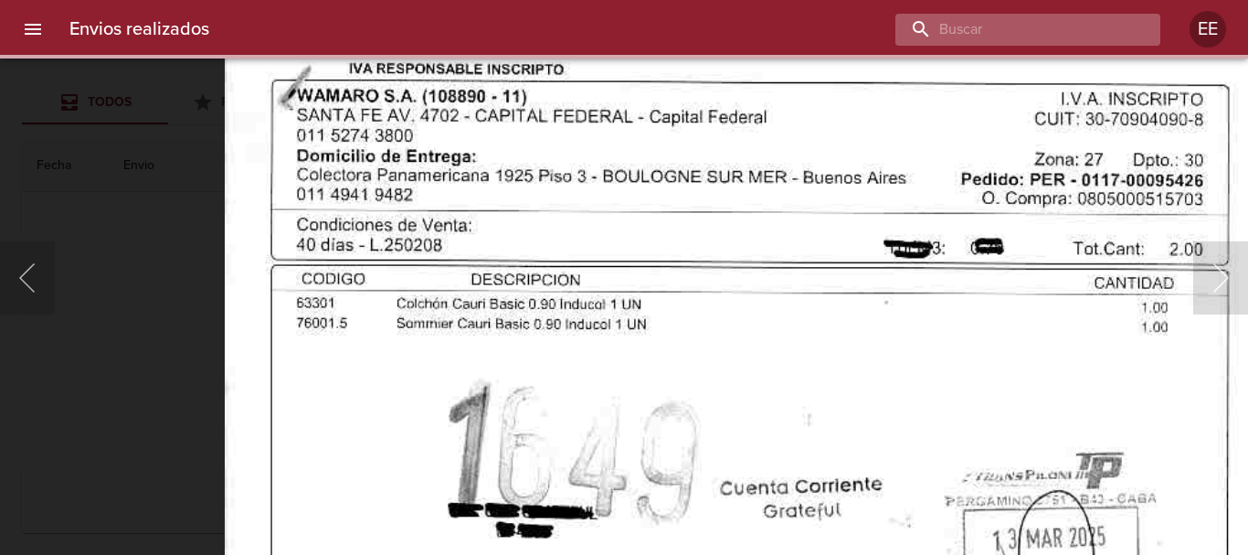
click at [1025, 34] on input "buscar" at bounding box center [1012, 30] width 234 height 32
paste input "IVAN EMMANUEL JESUS FERNANDEZ ML"
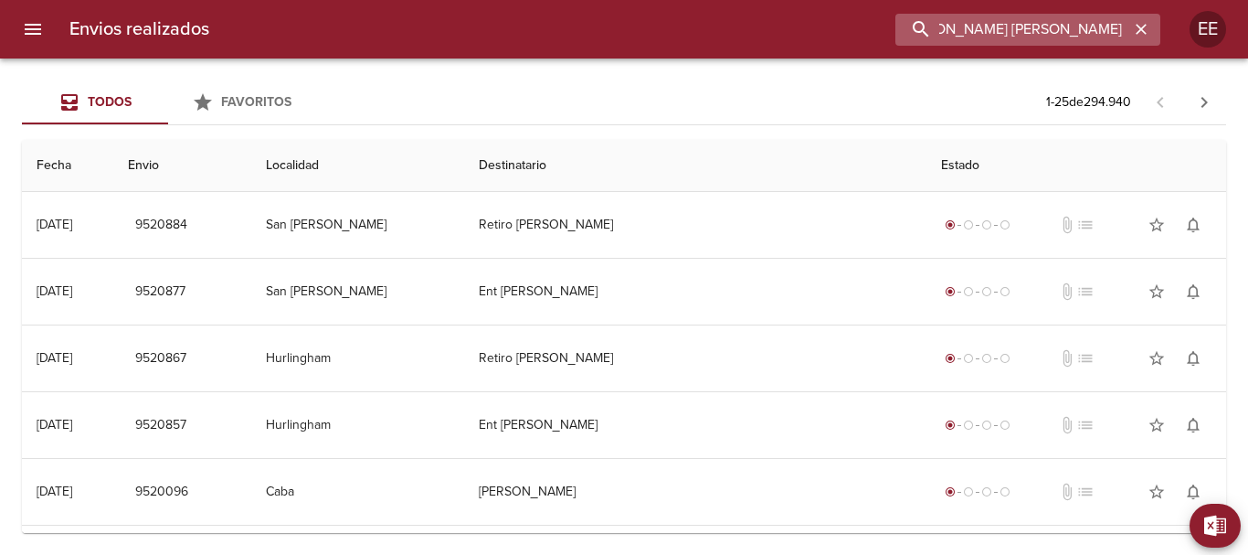
scroll to position [0, 68]
type input "IVAN EMMANUEL JESUS FERNANDEZ"
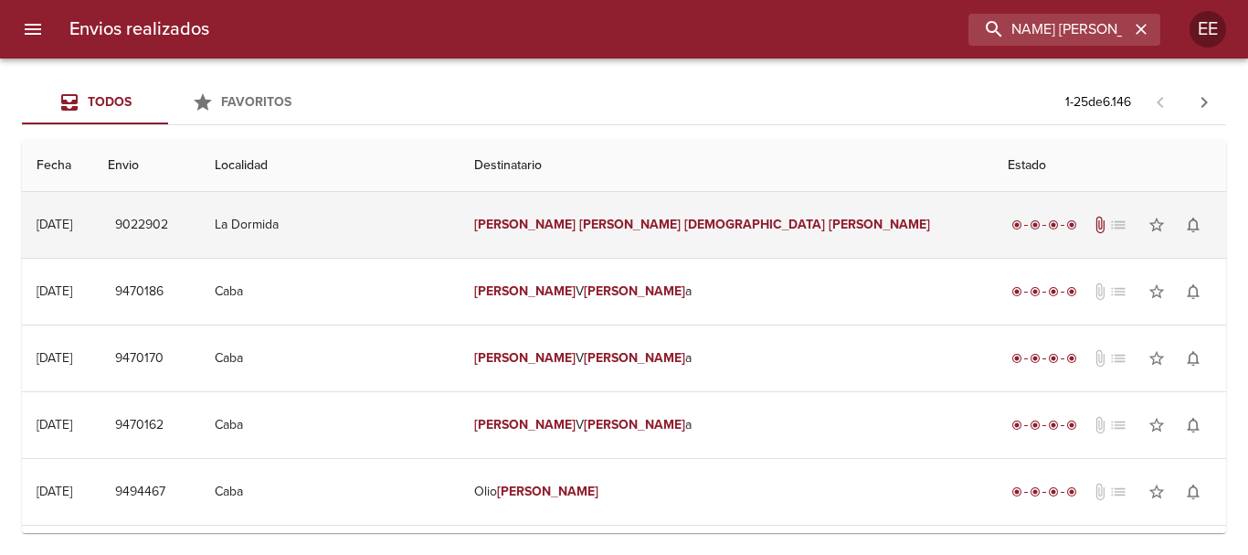
click at [829, 226] on em "Fernandez" at bounding box center [879, 225] width 101 height 16
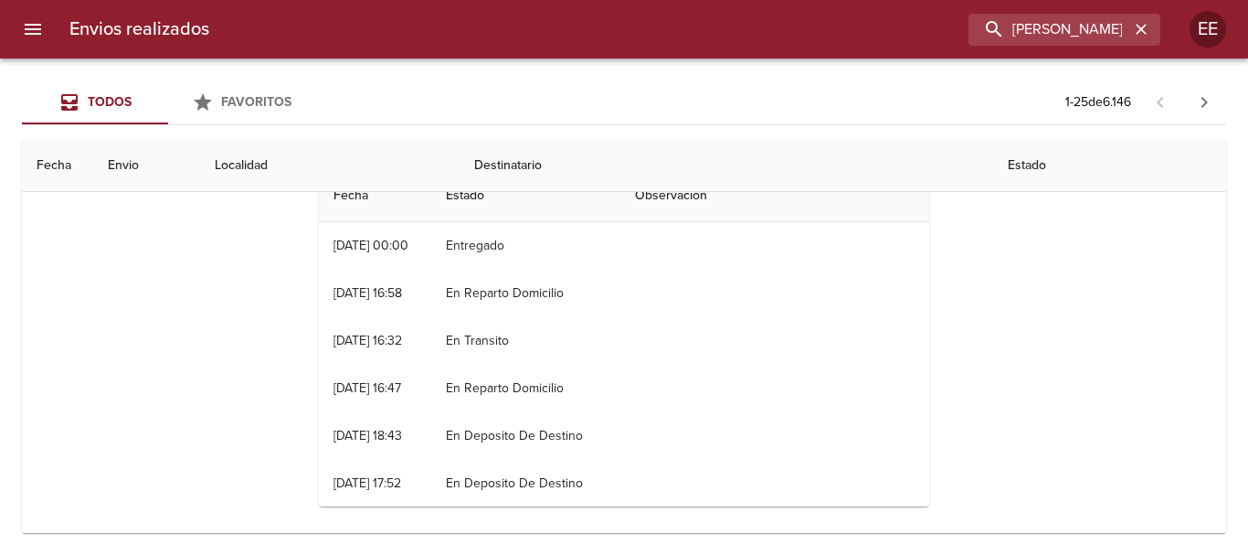
scroll to position [0, 0]
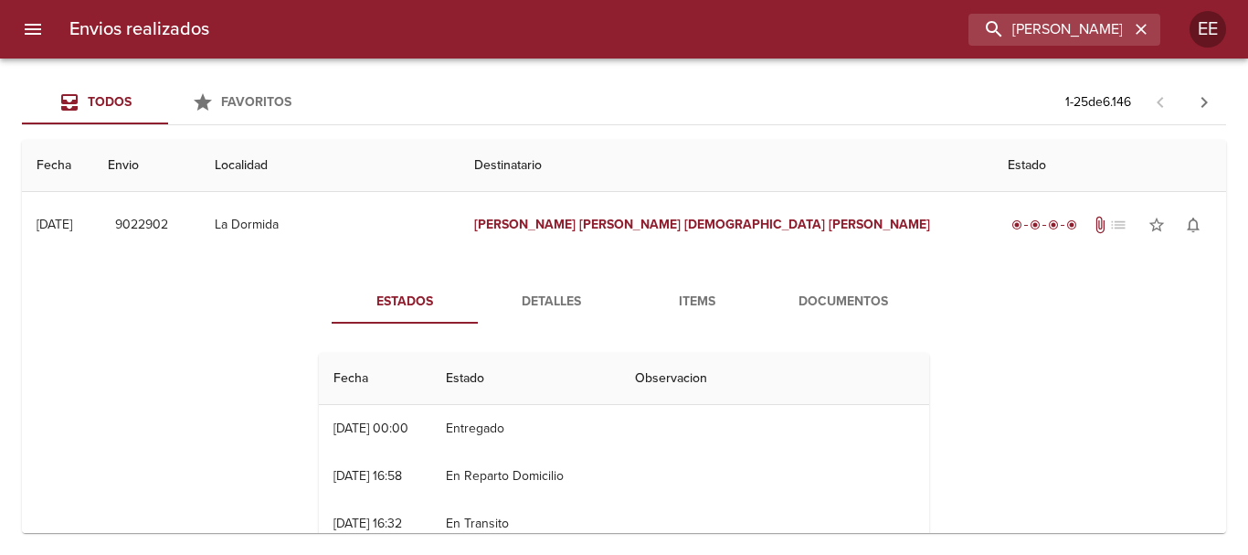
click at [711, 300] on span "Items" at bounding box center [697, 302] width 124 height 23
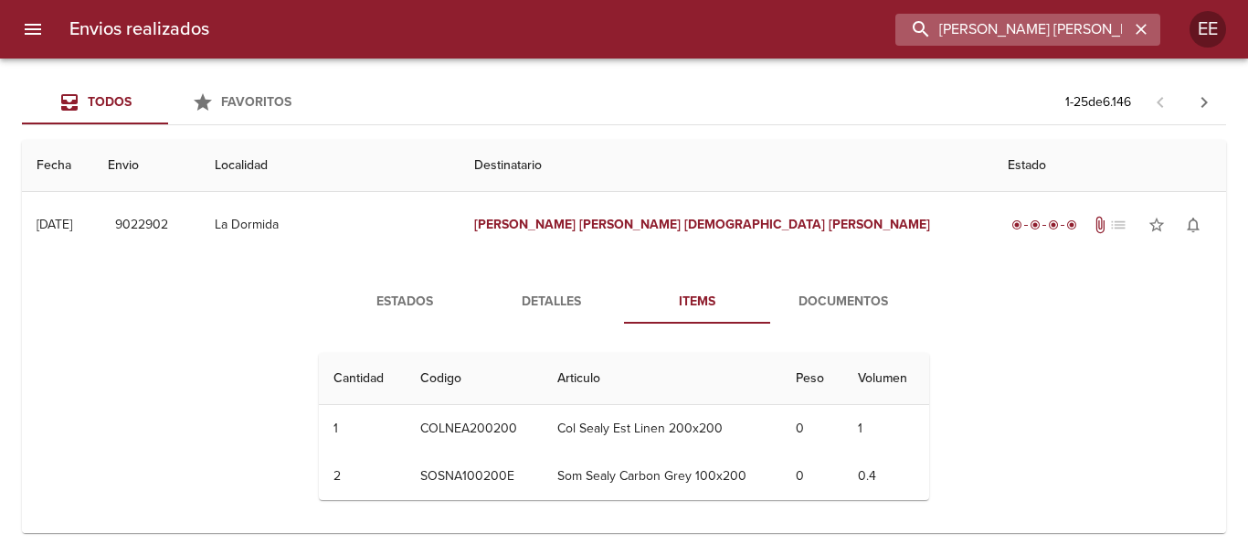
click at [1039, 34] on input "IVAN EMMANUEL JESUS FERNANDEZ" at bounding box center [1012, 30] width 234 height 32
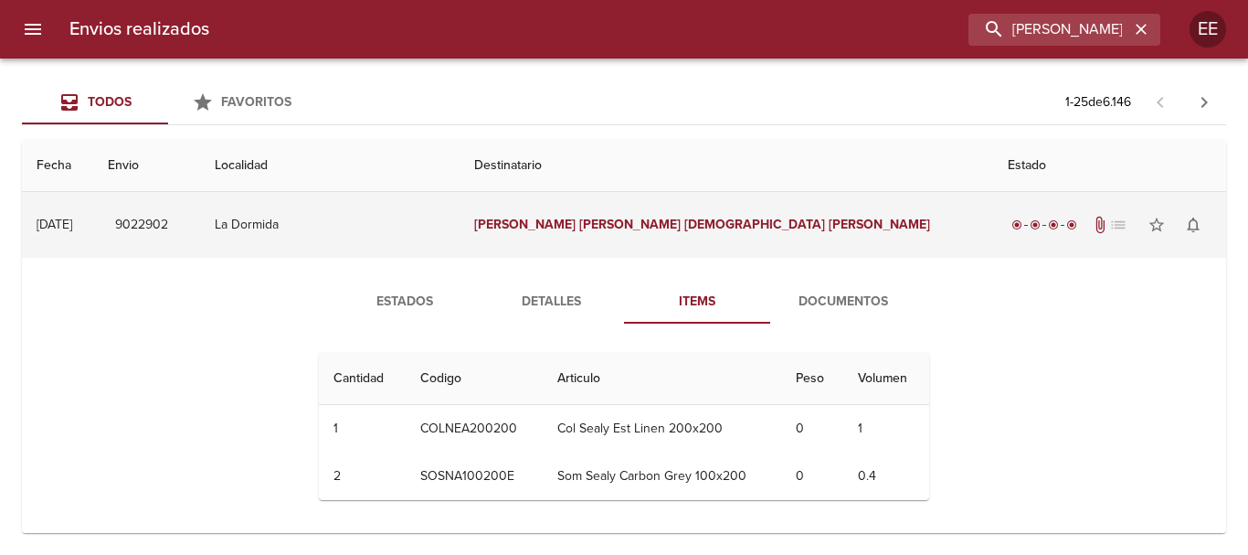
click at [691, 220] on em "Jesus" at bounding box center [755, 225] width 142 height 16
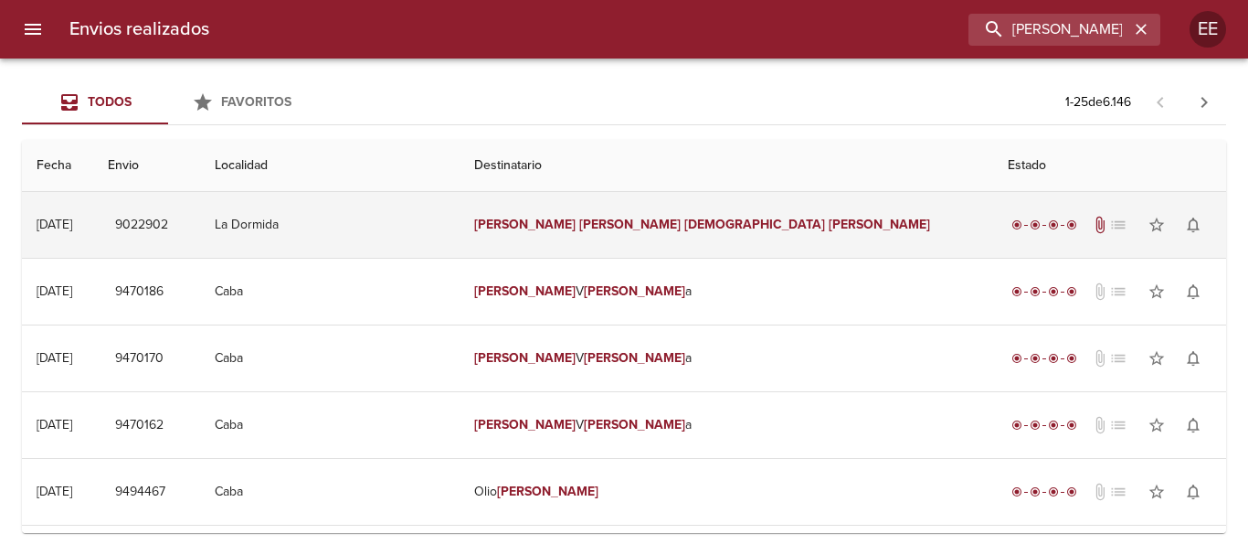
click at [630, 241] on td "Ivan Emmanuel Jesus Fernandez" at bounding box center [727, 225] width 534 height 66
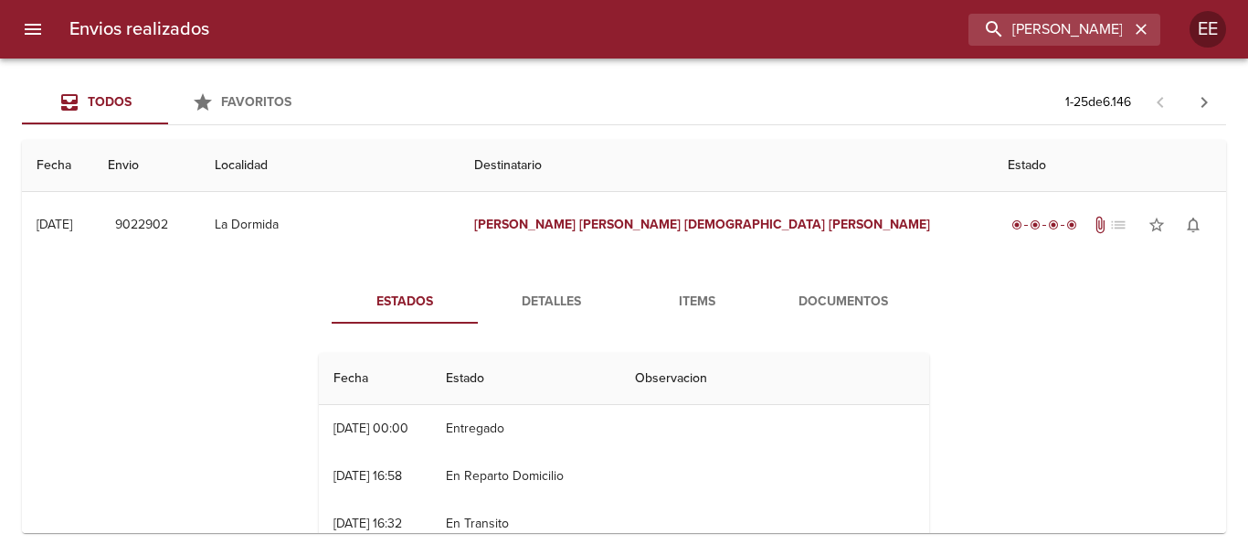
click at [696, 311] on span "Items" at bounding box center [697, 302] width 124 height 23
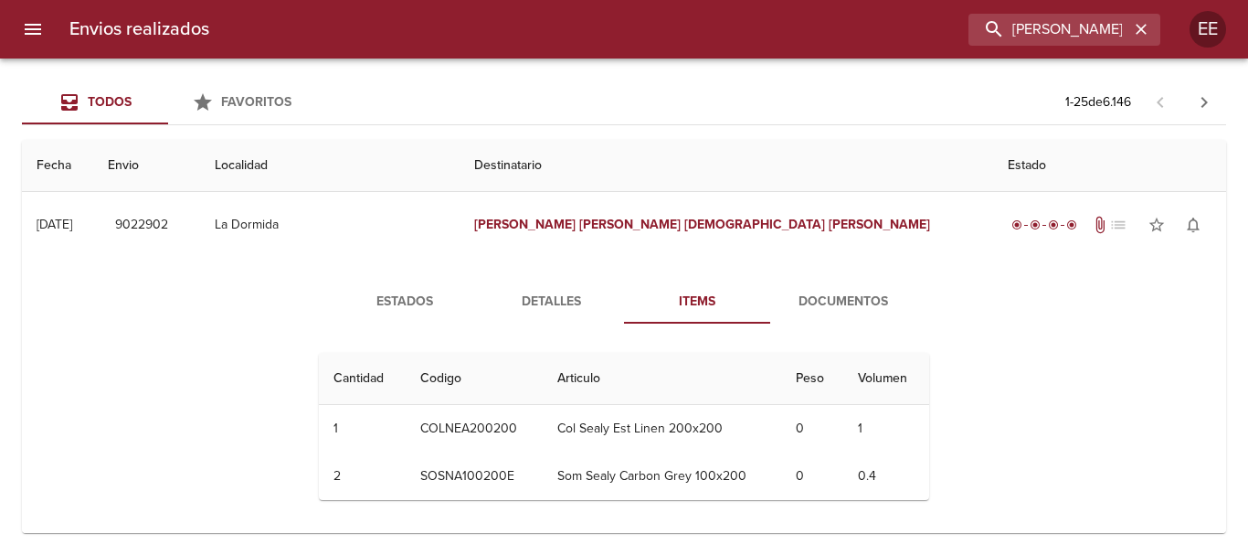
click at [557, 295] on span "Detalles" at bounding box center [551, 302] width 124 height 23
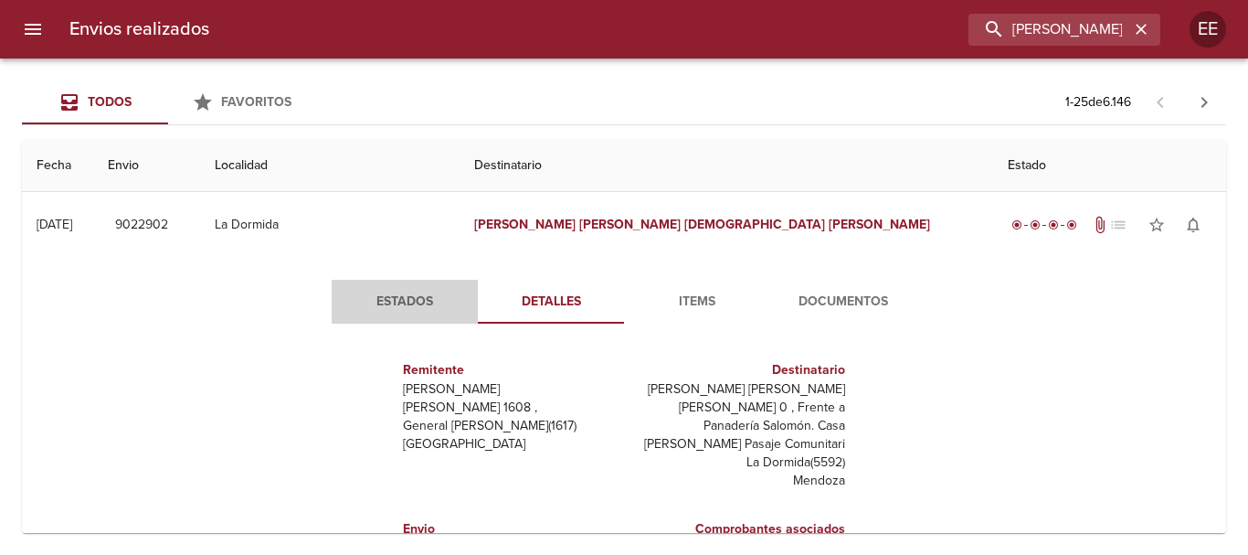
click at [423, 303] on span "Estados" at bounding box center [405, 302] width 124 height 23
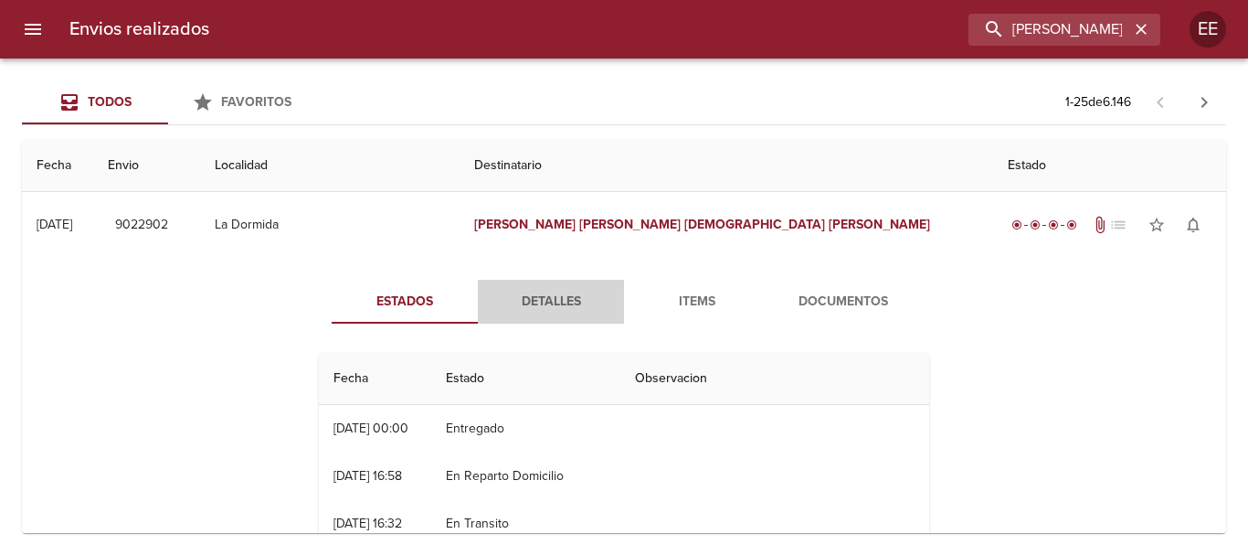
click at [544, 311] on span "Detalles" at bounding box center [551, 302] width 124 height 23
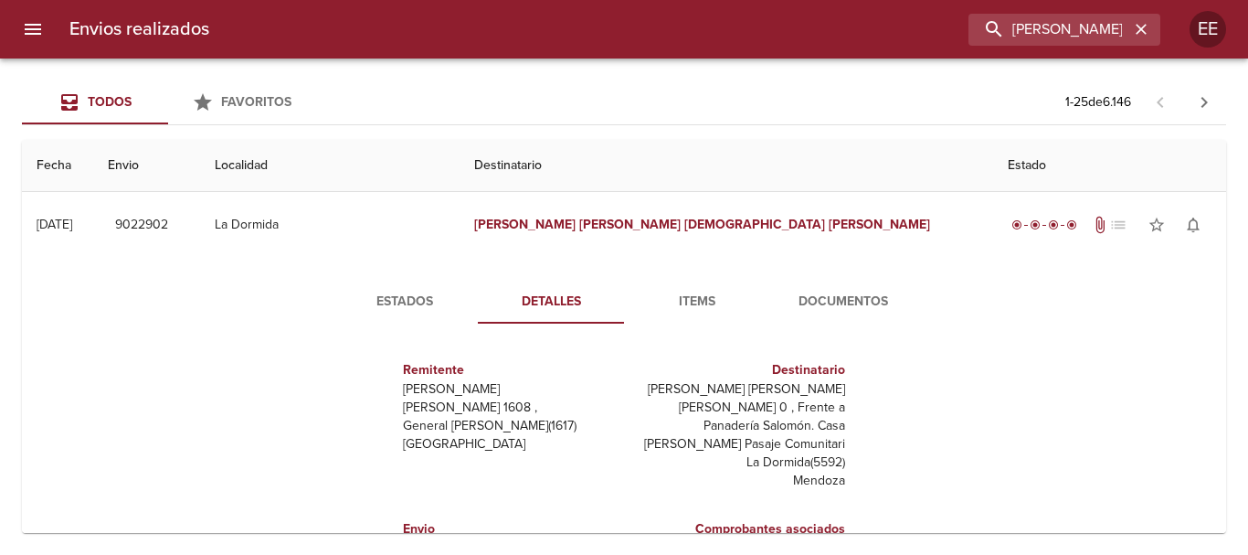
drag, startPoint x: 715, startPoint y: 310, endPoint x: 747, endPoint y: 313, distance: 32.2
click at [715, 312] on span "Items" at bounding box center [697, 302] width 124 height 23
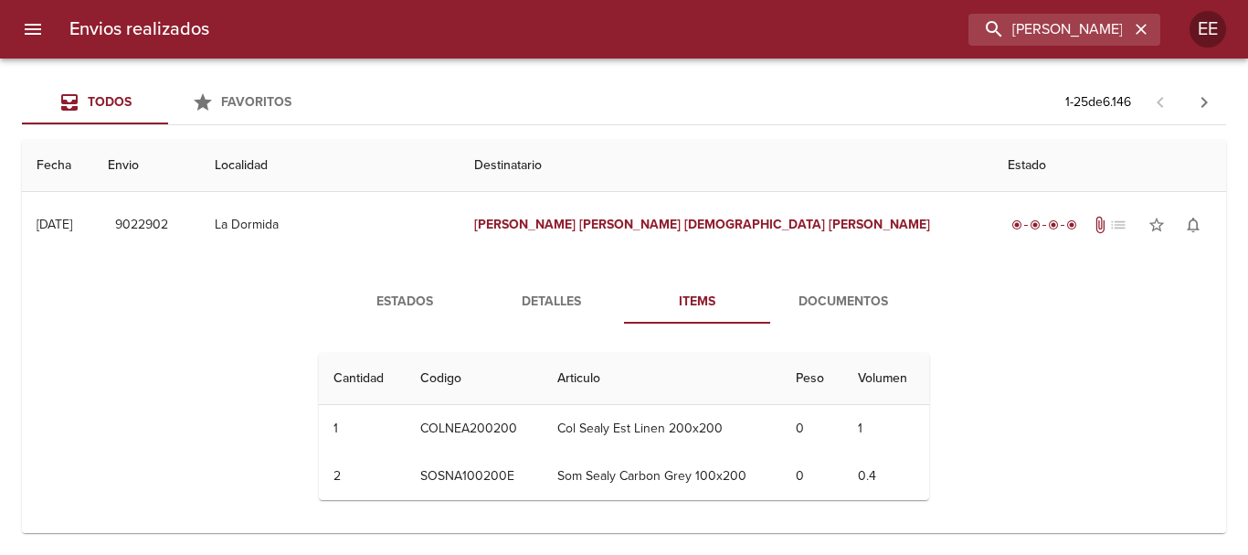
click at [831, 307] on span "Documentos" at bounding box center [843, 302] width 124 height 23
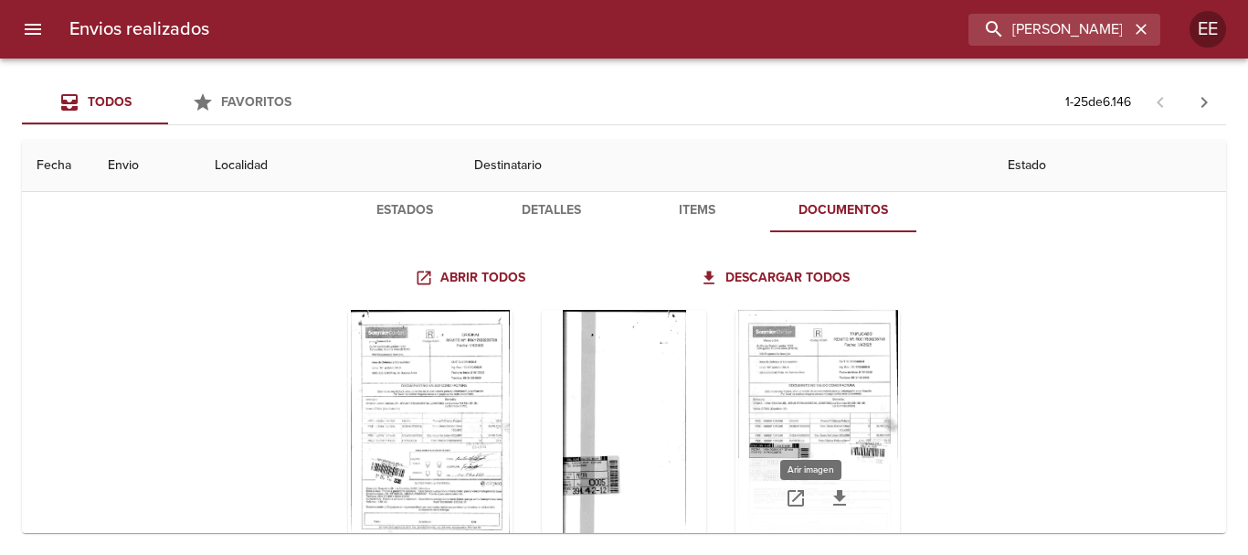
scroll to position [183, 0]
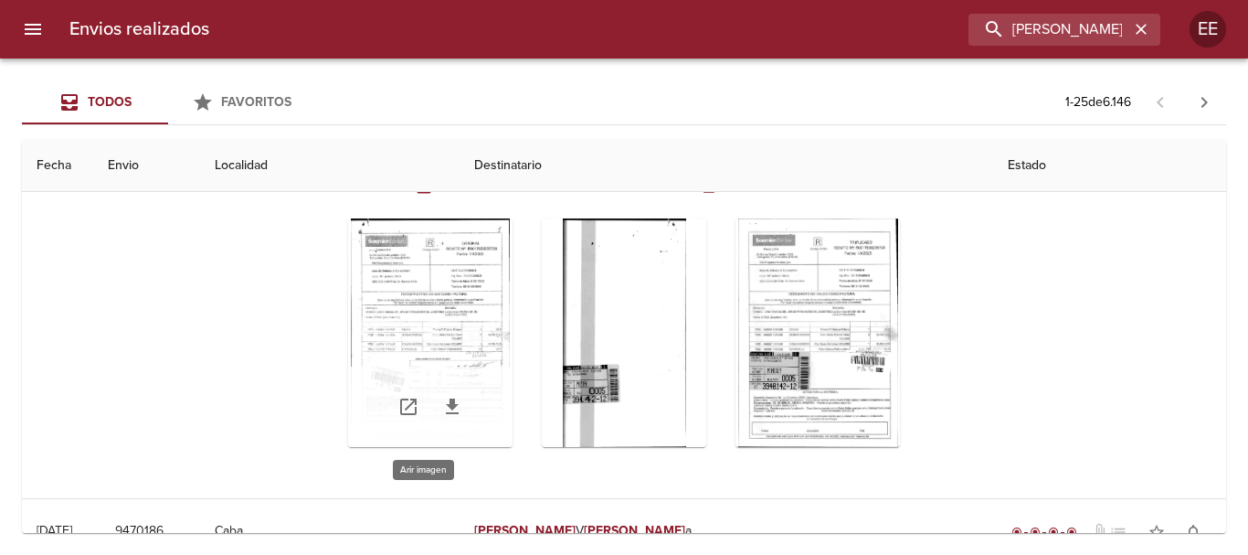
click at [493, 288] on div "Tabla de envíos del cliente" at bounding box center [430, 332] width 164 height 228
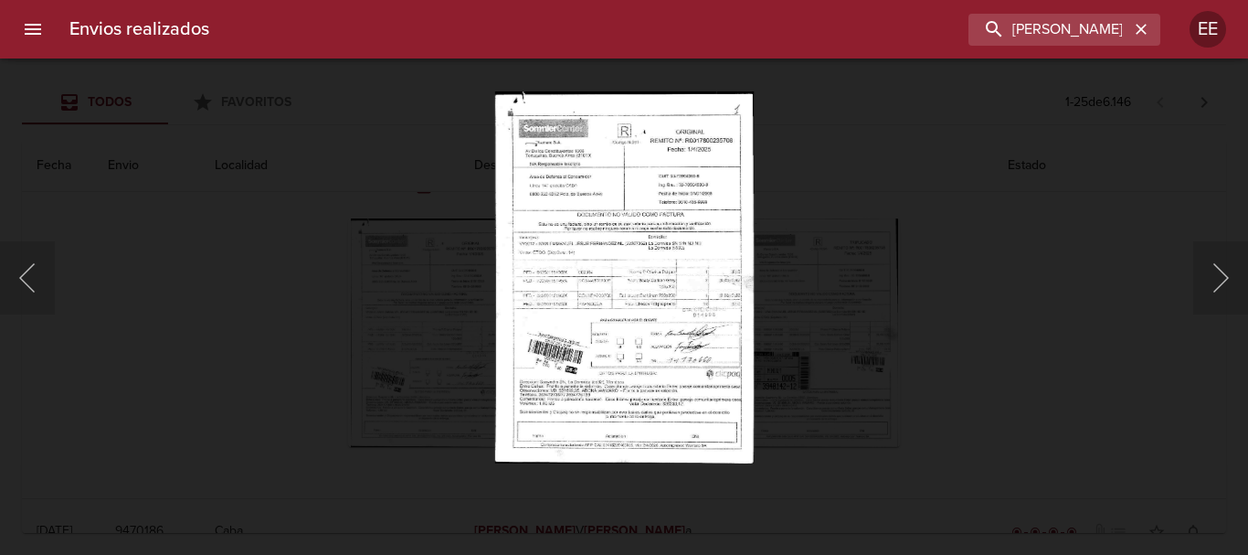
click at [672, 255] on img "Lightbox" at bounding box center [623, 277] width 259 height 372
click at [694, 276] on img "Lightbox" at bounding box center [623, 277] width 259 height 372
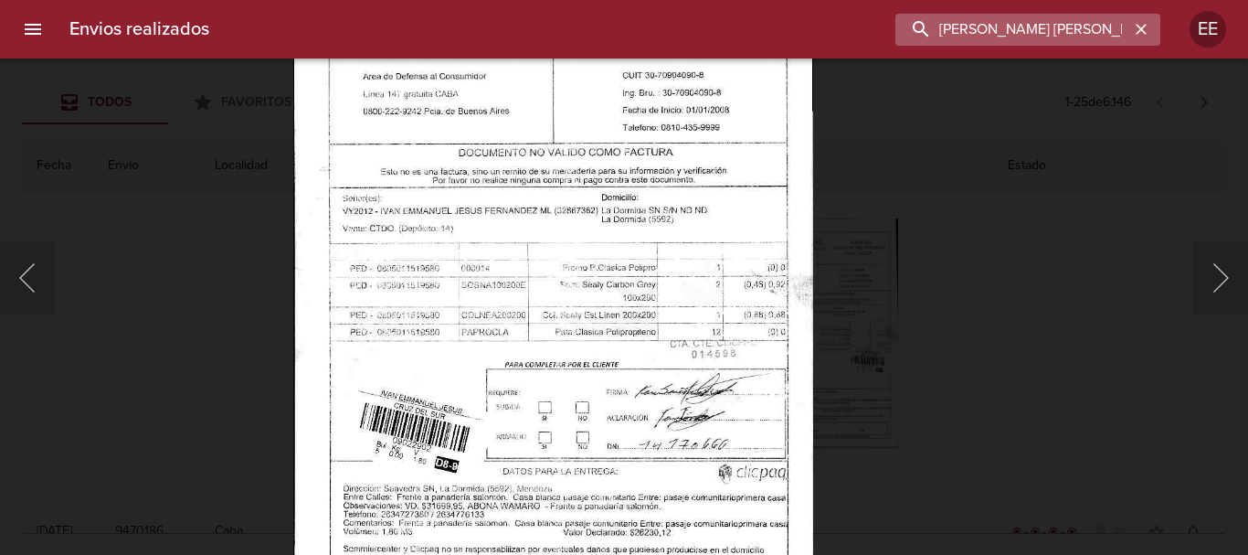
click at [1089, 38] on input "IVAN EMMANUEL JESUS FERNANDEZ" at bounding box center [1012, 30] width 234 height 32
click at [1150, 28] on button "button" at bounding box center [1141, 29] width 24 height 24
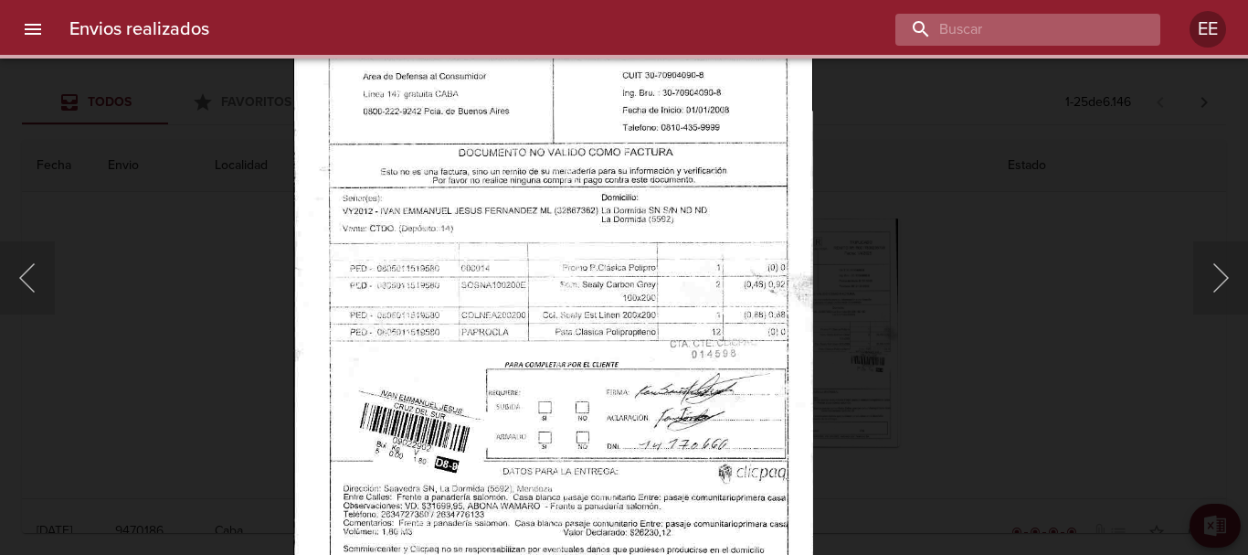
click at [1059, 33] on input "buscar" at bounding box center [1012, 30] width 234 height 32
type input "V"
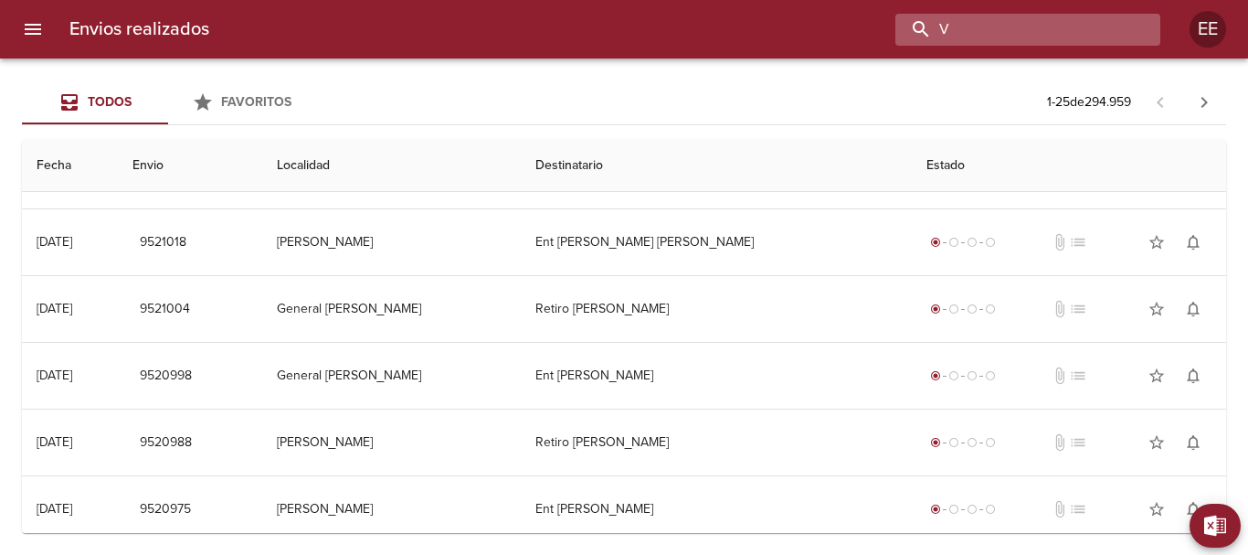
scroll to position [0, 0]
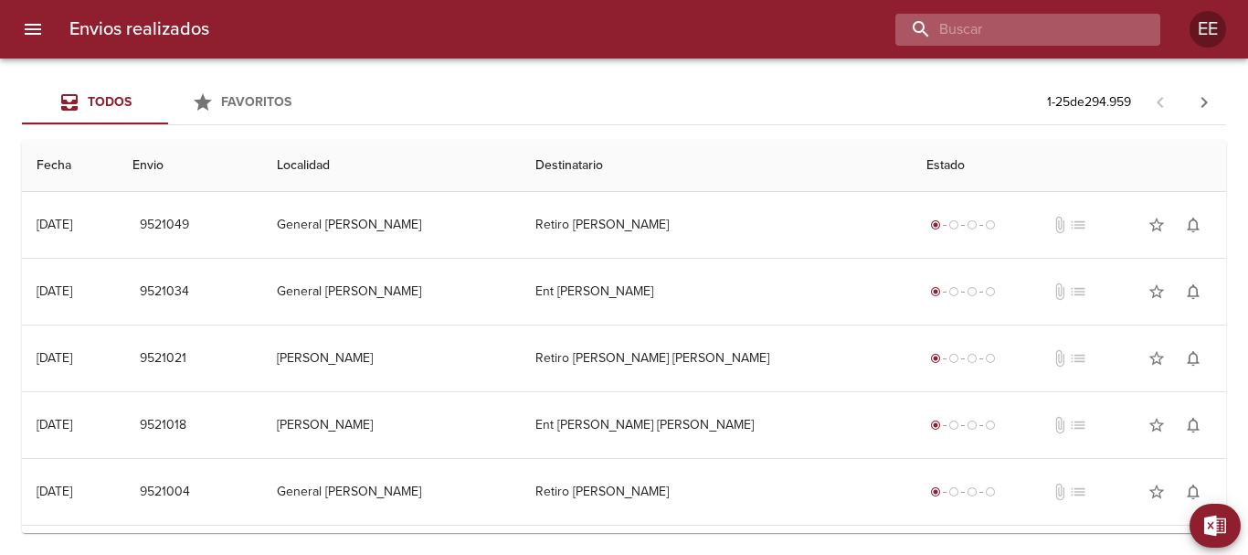
paste input "ENZO MAXIMILIANO INSFRAN ML"
type input "ENZO MAXIMILIANO INSFRAN ML"
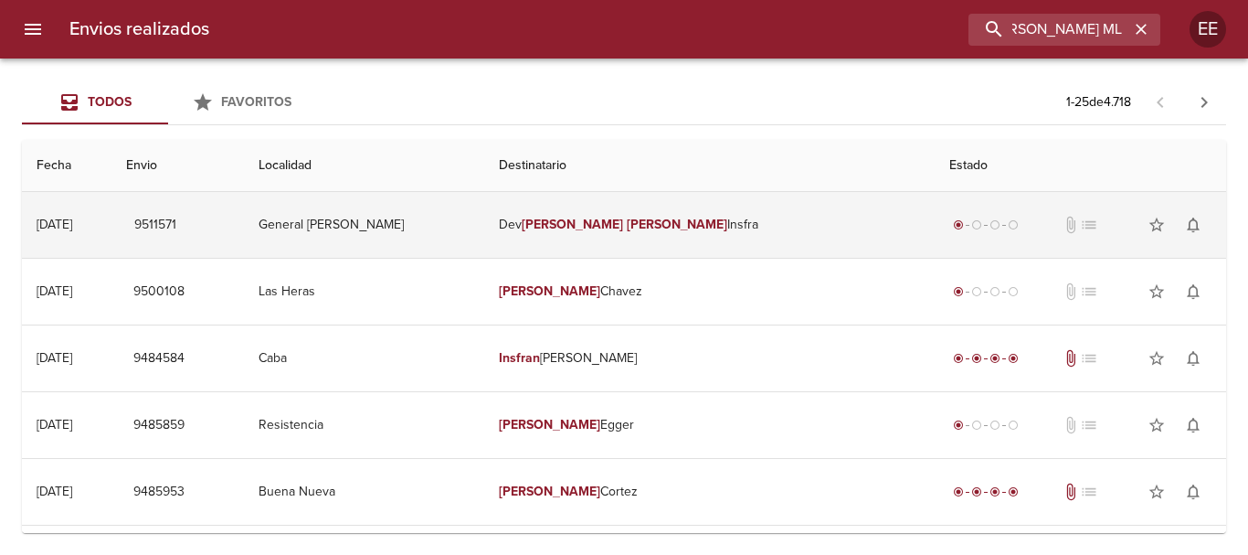
click at [710, 216] on td "Dev Enzo Maximiliano Insfra" at bounding box center [709, 225] width 450 height 66
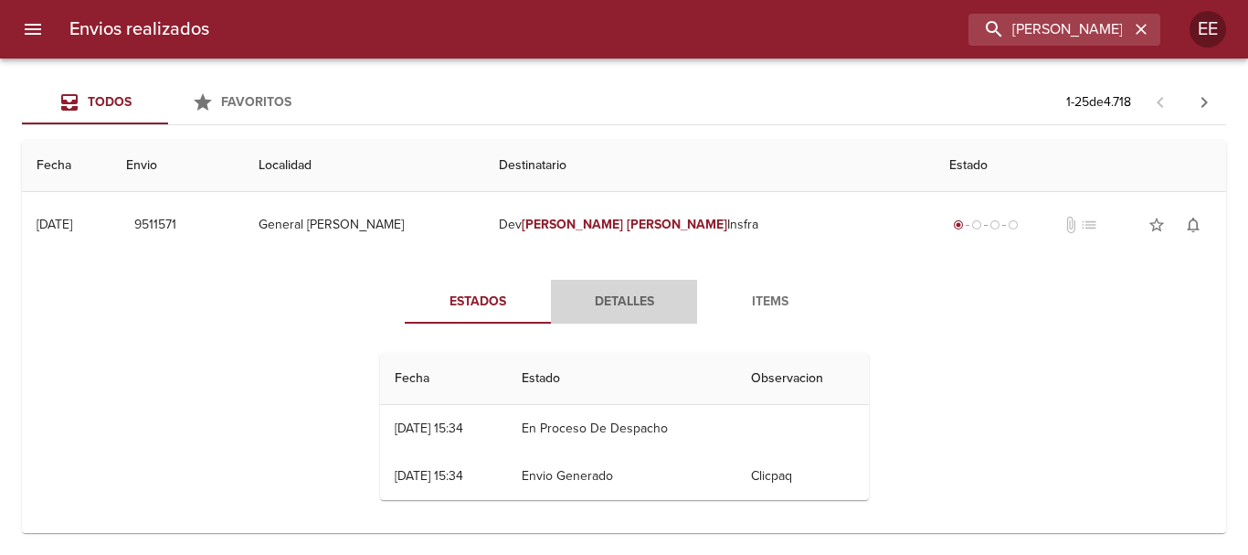
click at [657, 301] on span "Detalles" at bounding box center [624, 302] width 124 height 23
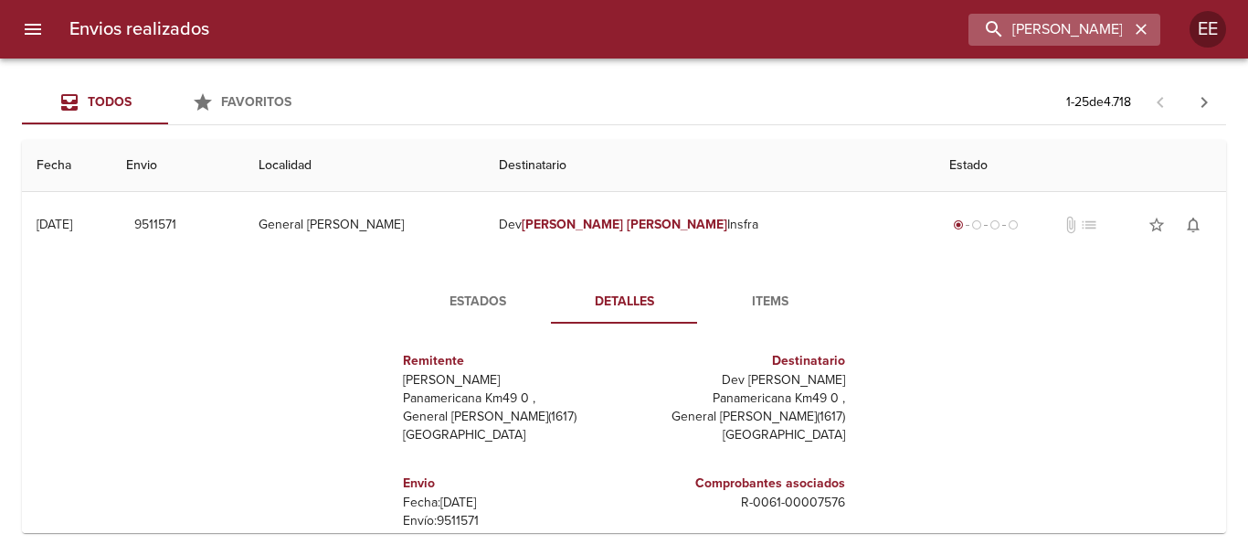
click at [1140, 37] on icon "button" at bounding box center [1141, 29] width 18 height 18
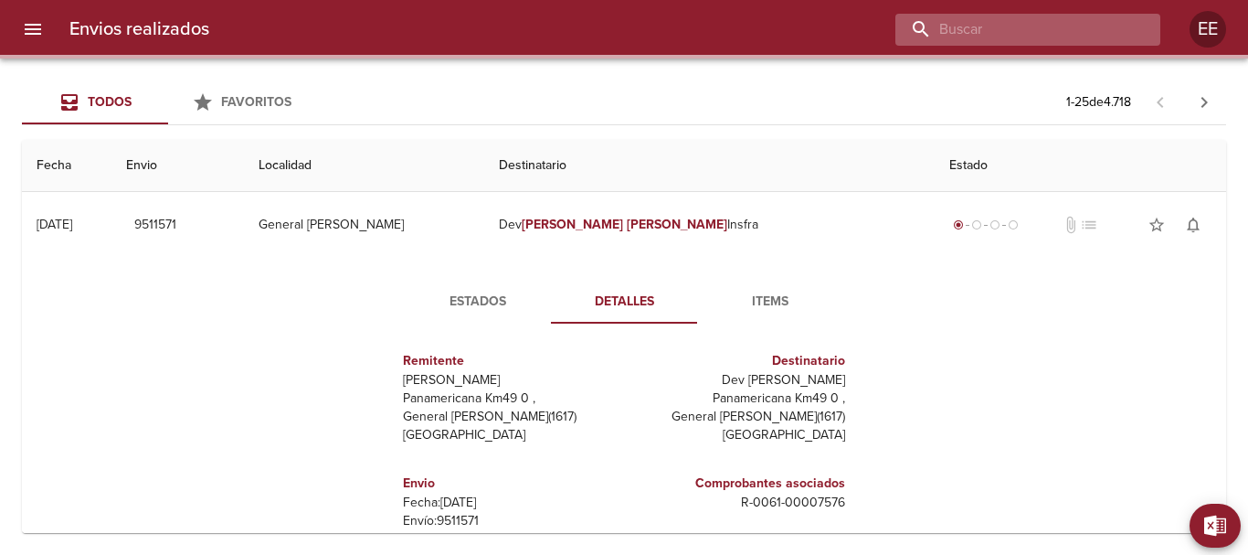
click at [1054, 22] on input "buscar" at bounding box center [1012, 30] width 234 height 32
paste input "MALVINA BEATRIZ GIELIS ML"
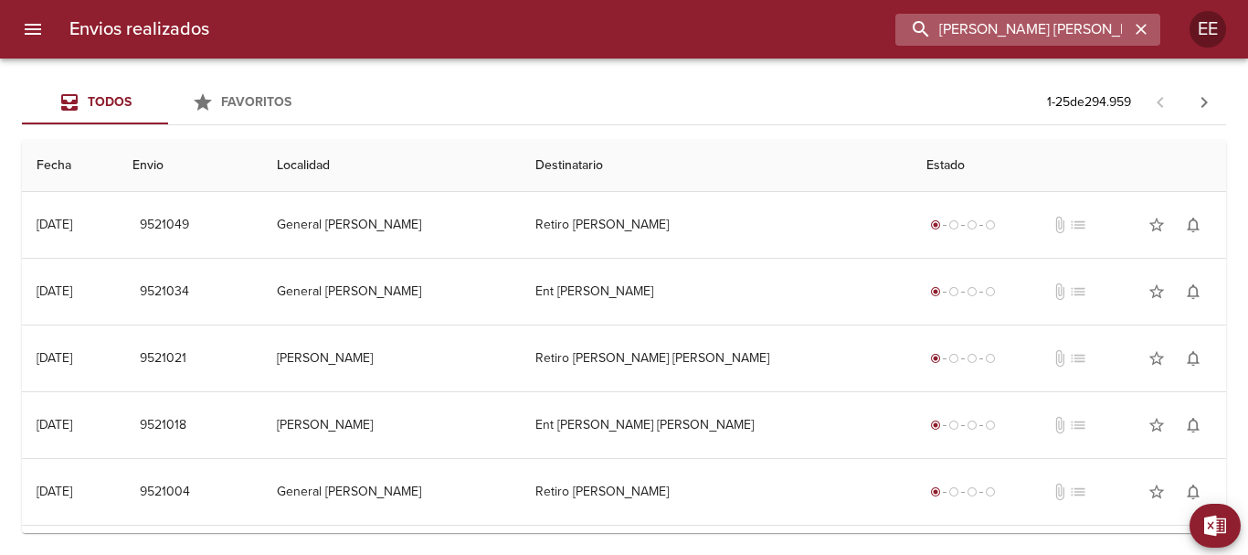
type input "MALVINA BEATRIZ GIELIS"
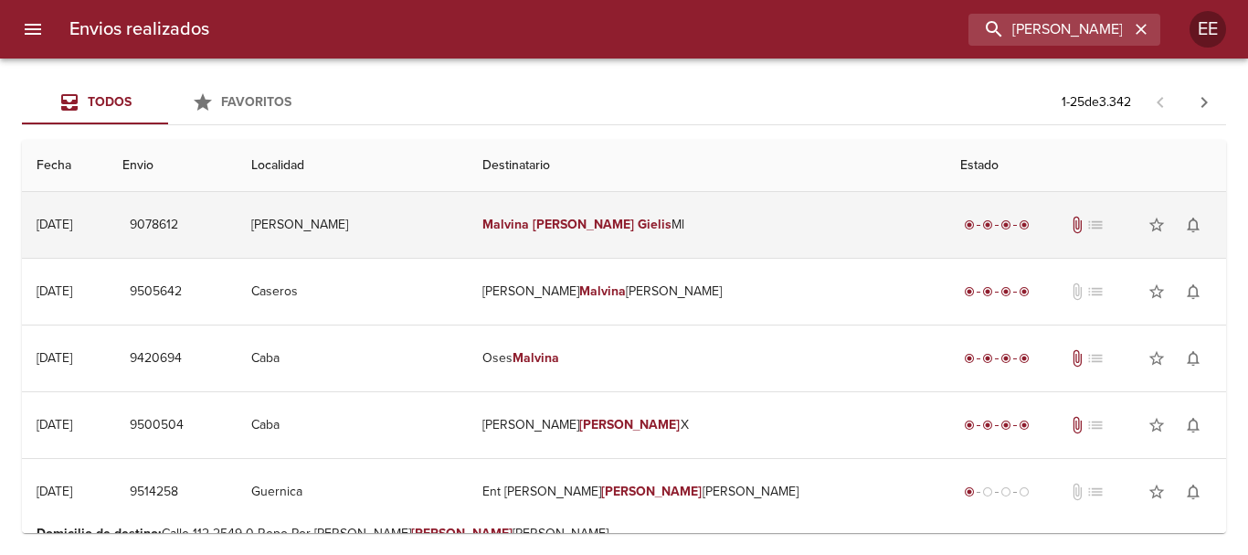
click at [635, 234] on td "Malvina Beatriz Gielis Ml" at bounding box center [707, 225] width 478 height 66
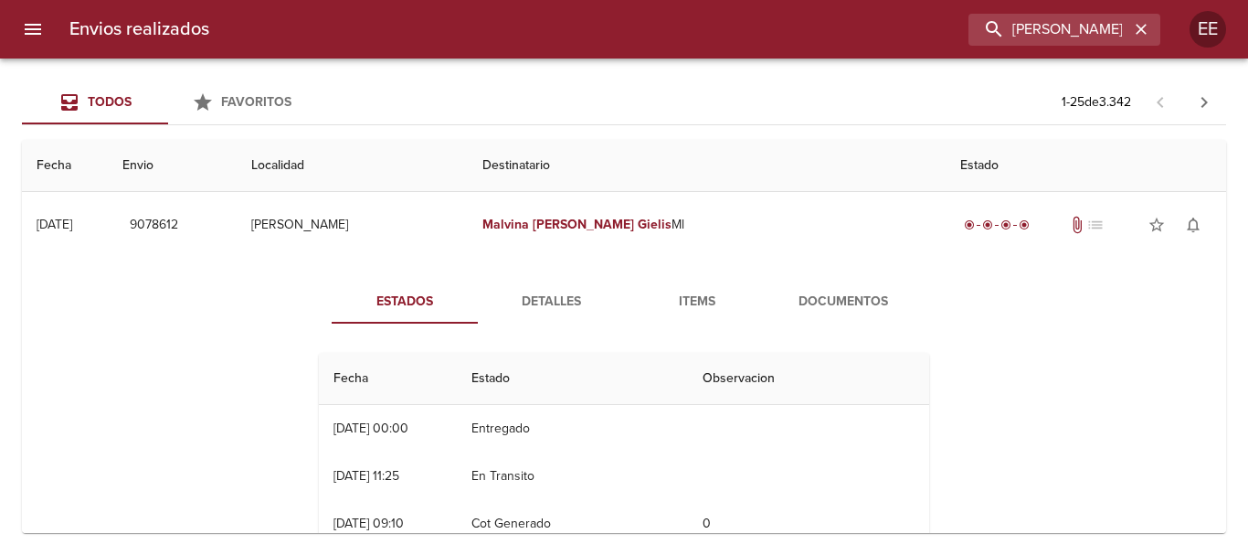
click at [875, 302] on span "Documentos" at bounding box center [843, 302] width 124 height 23
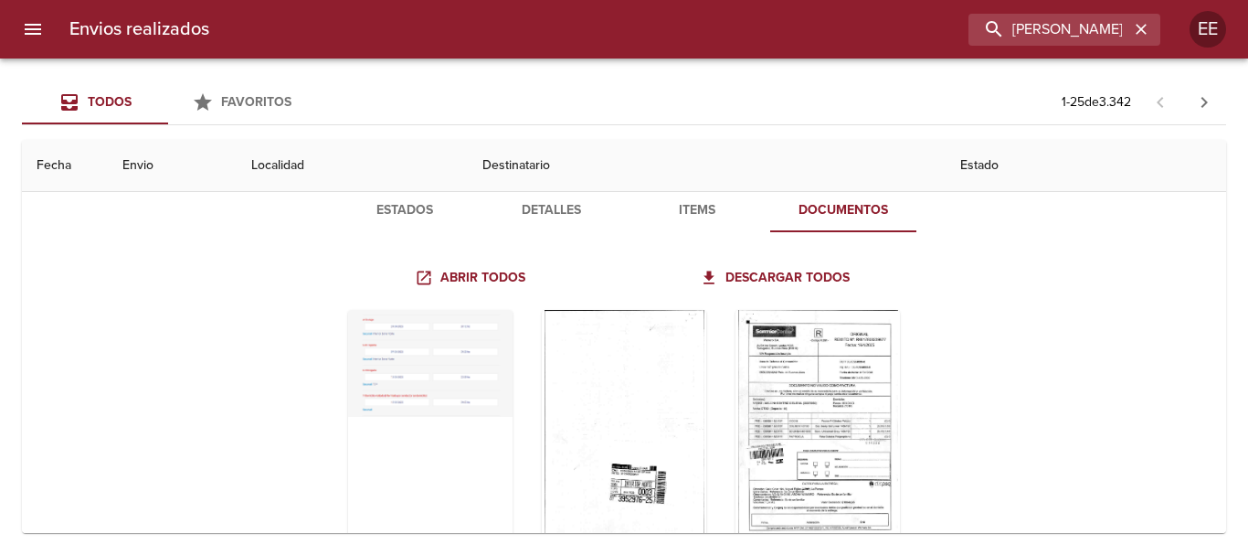
scroll to position [183, 0]
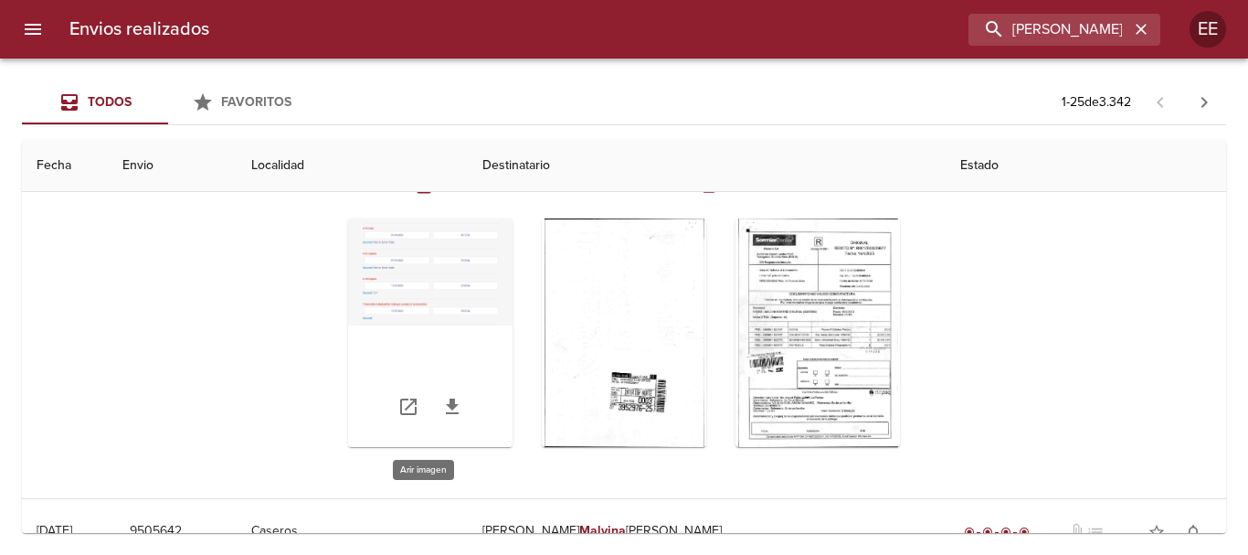
click at [419, 256] on div "Tabla de envíos del cliente" at bounding box center [430, 332] width 164 height 228
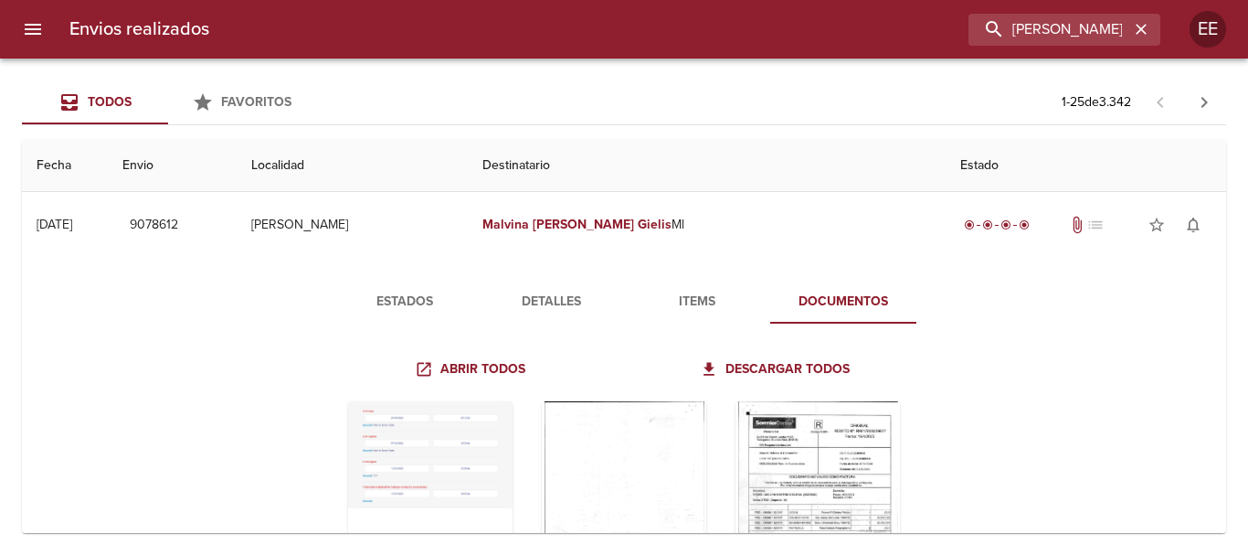
drag, startPoint x: 545, startPoint y: 290, endPoint x: 570, endPoint y: 296, distance: 25.5
click at [553, 291] on button "Detalles" at bounding box center [551, 302] width 146 height 44
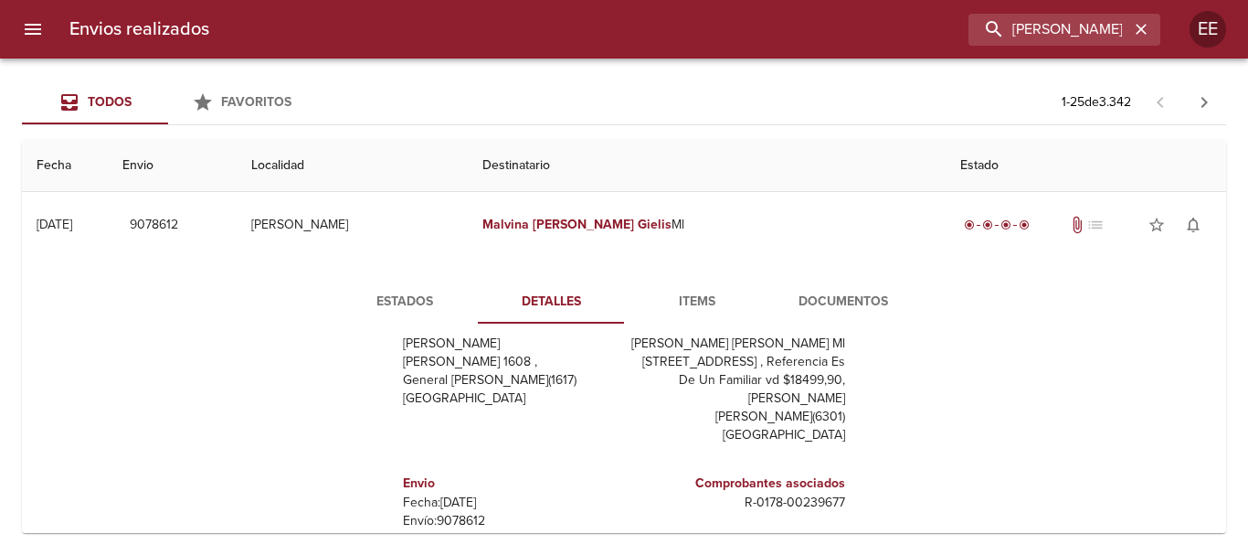
click at [689, 312] on span "Items" at bounding box center [697, 302] width 124 height 23
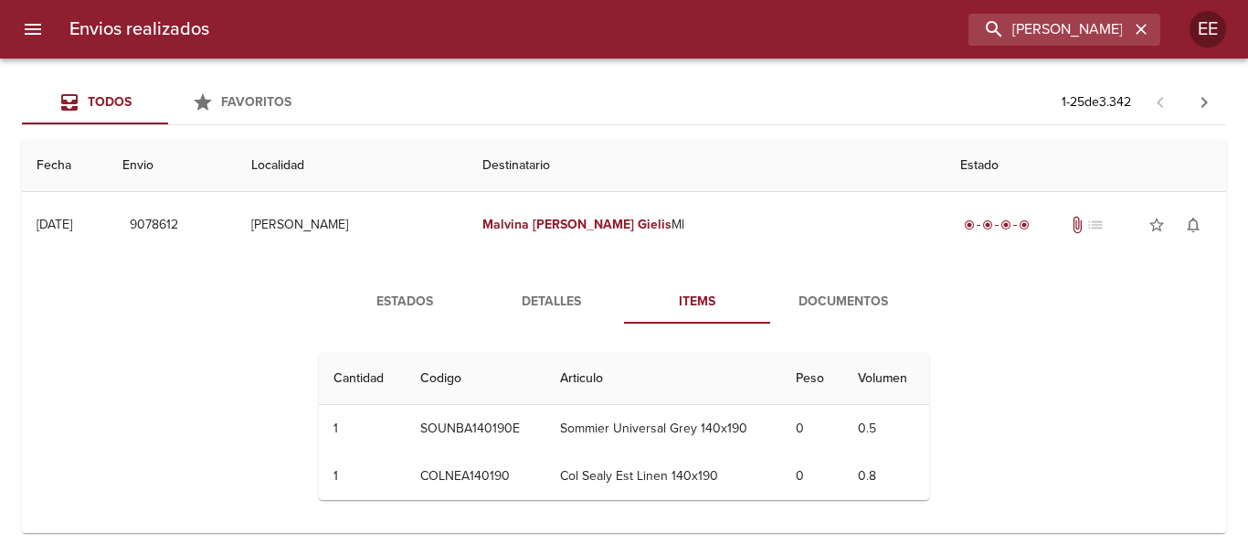
click at [392, 301] on span "Estados" at bounding box center [405, 302] width 124 height 23
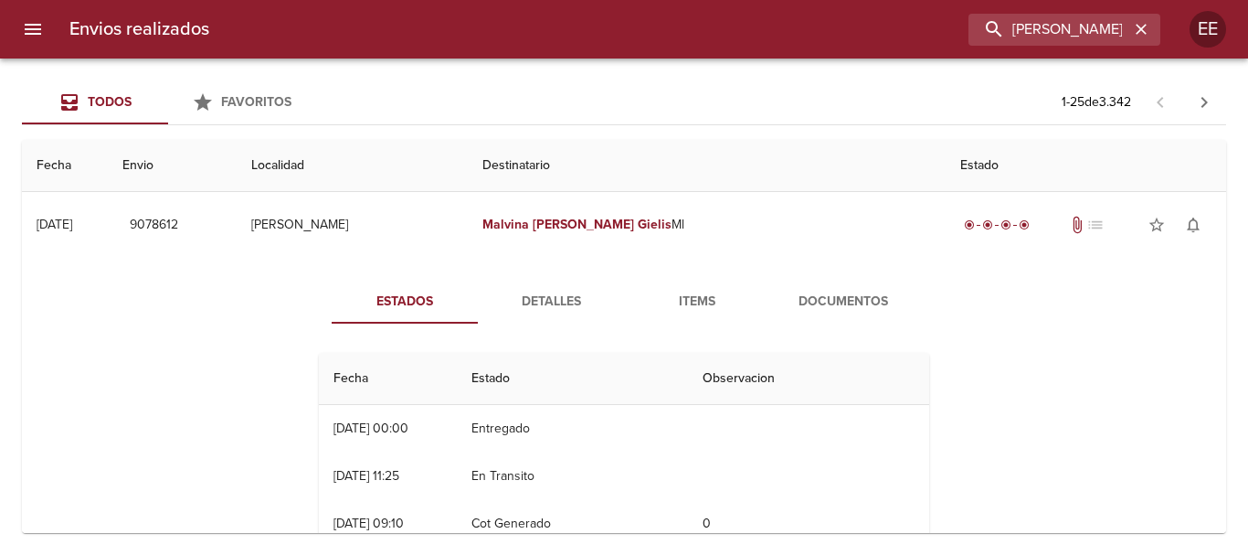
click at [802, 308] on span "Documentos" at bounding box center [843, 302] width 124 height 23
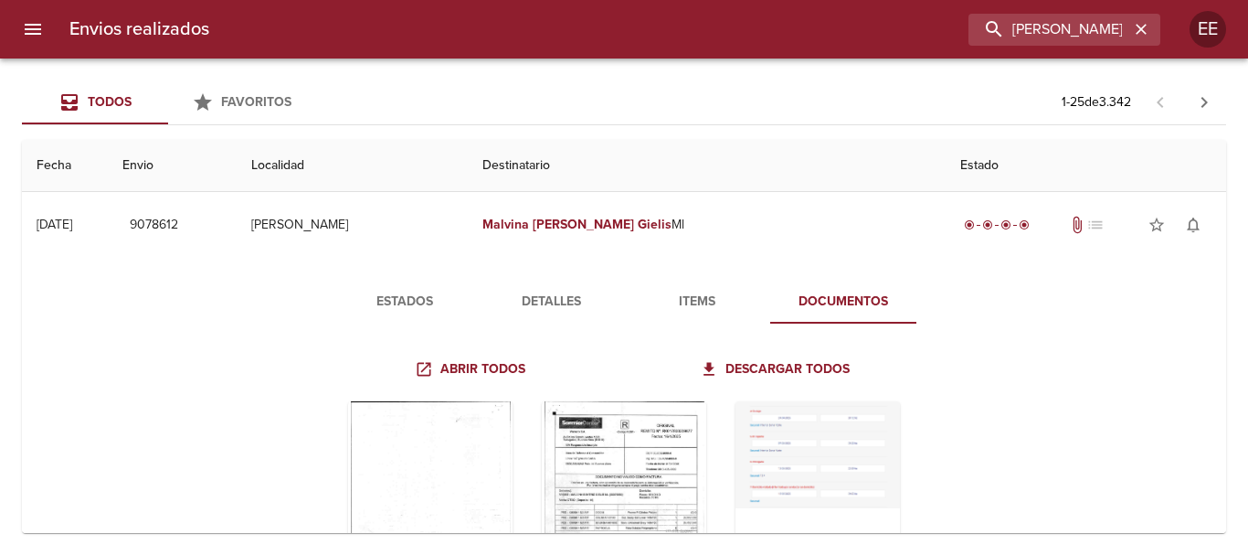
scroll to position [91, 0]
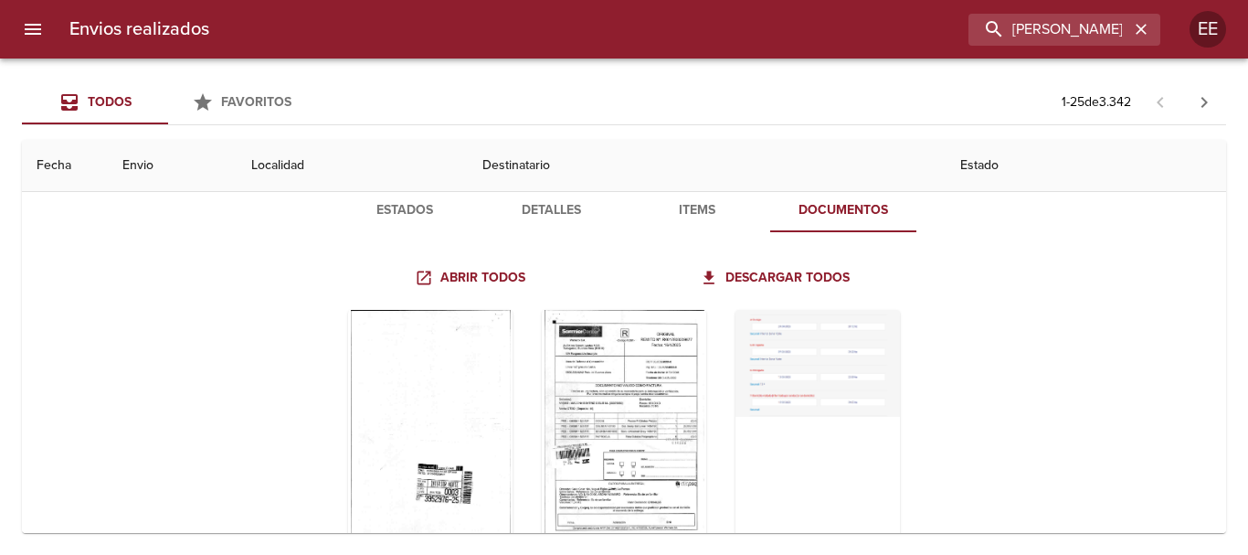
click at [405, 211] on span "Estados" at bounding box center [405, 210] width 124 height 23
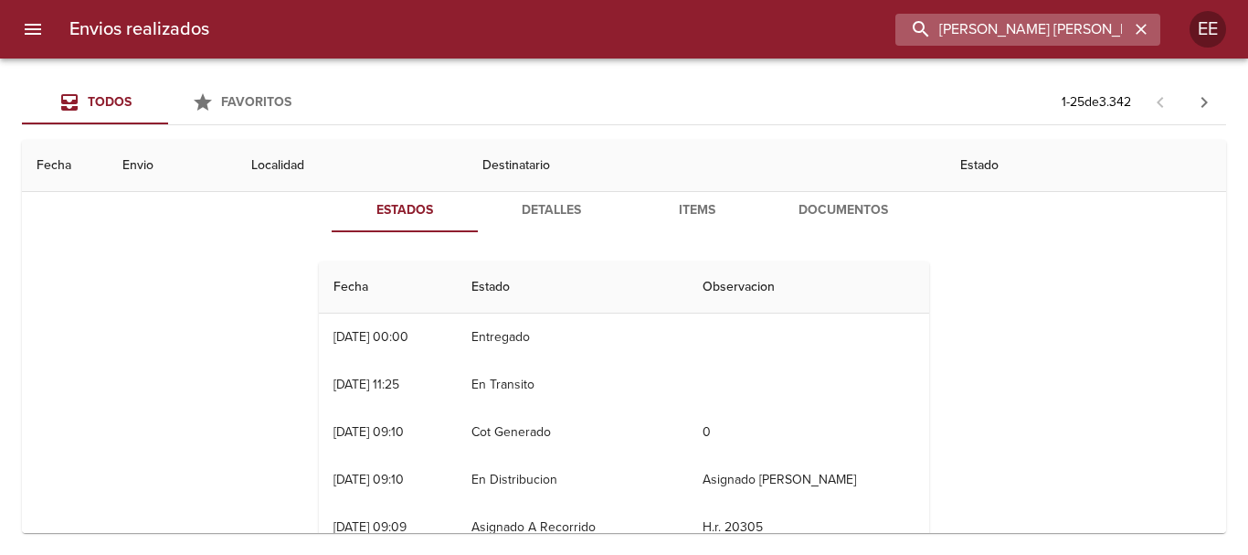
click at [1041, 26] on input "MALVINA BEATRIZ GIELIS" at bounding box center [1012, 30] width 234 height 32
click at [1136, 28] on icon "button" at bounding box center [1141, 29] width 18 height 18
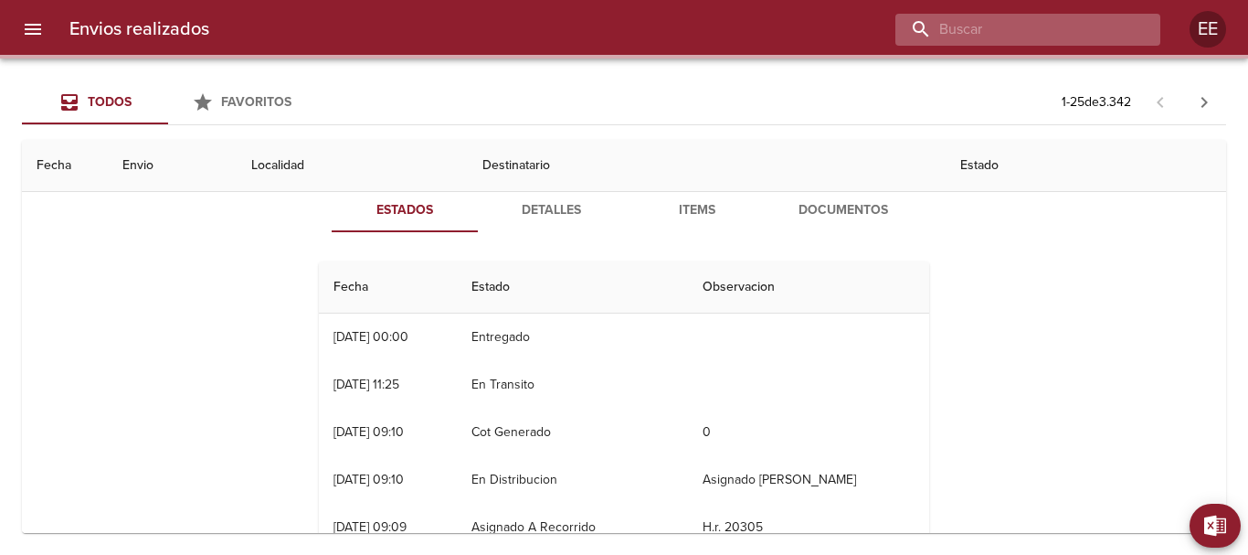
click at [1060, 30] on input "buscar" at bounding box center [1012, 30] width 234 height 32
paste input "GERONIMO MONZON GARCIA ML"
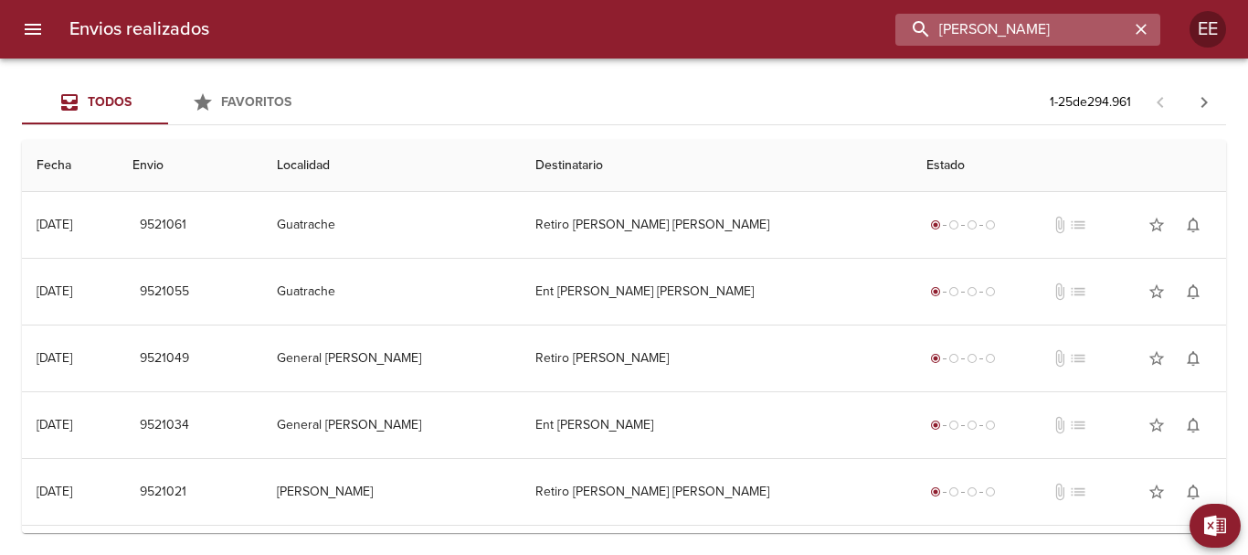
scroll to position [0, 19]
type input "GERONIMO MONZON GARCIA"
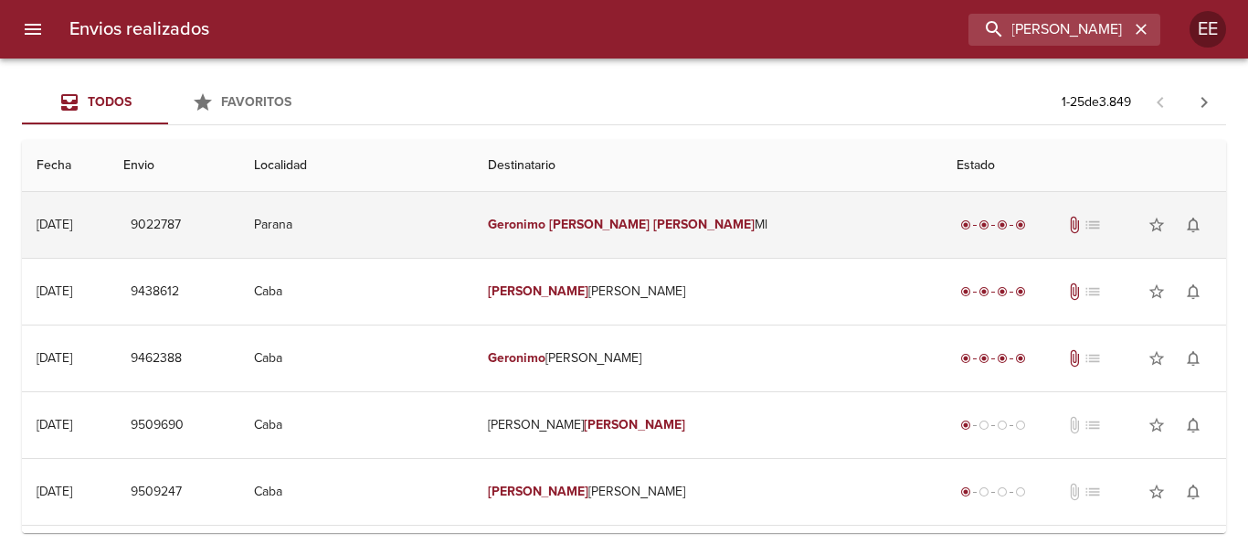
click at [703, 225] on em "[PERSON_NAME]" at bounding box center [703, 225] width 101 height 16
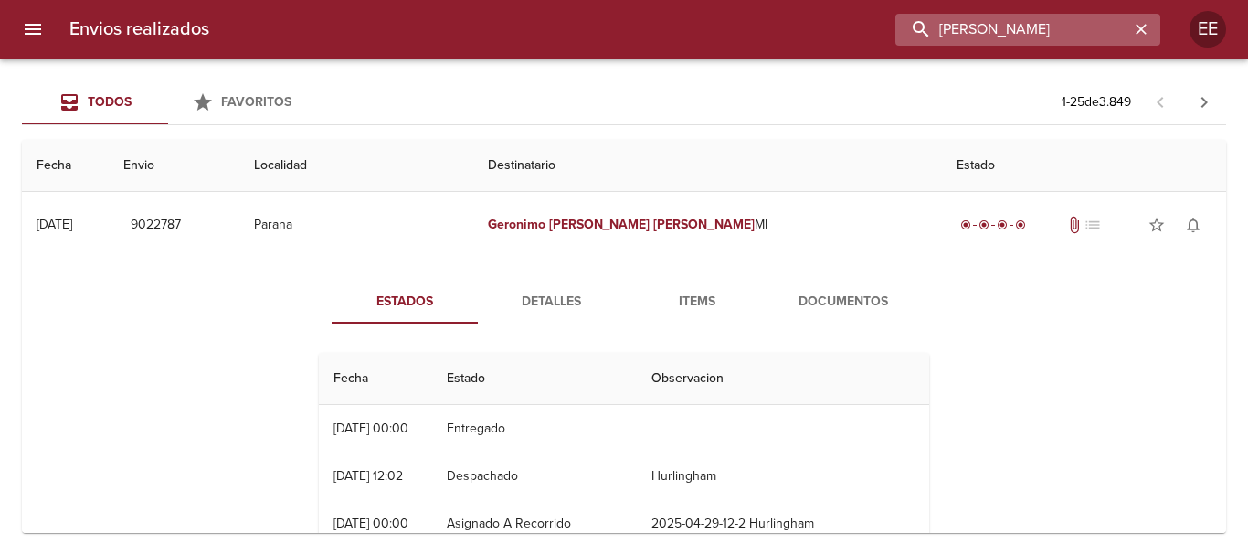
click at [1117, 31] on input "GERONIMO MONZON GARCIA" at bounding box center [1012, 30] width 234 height 32
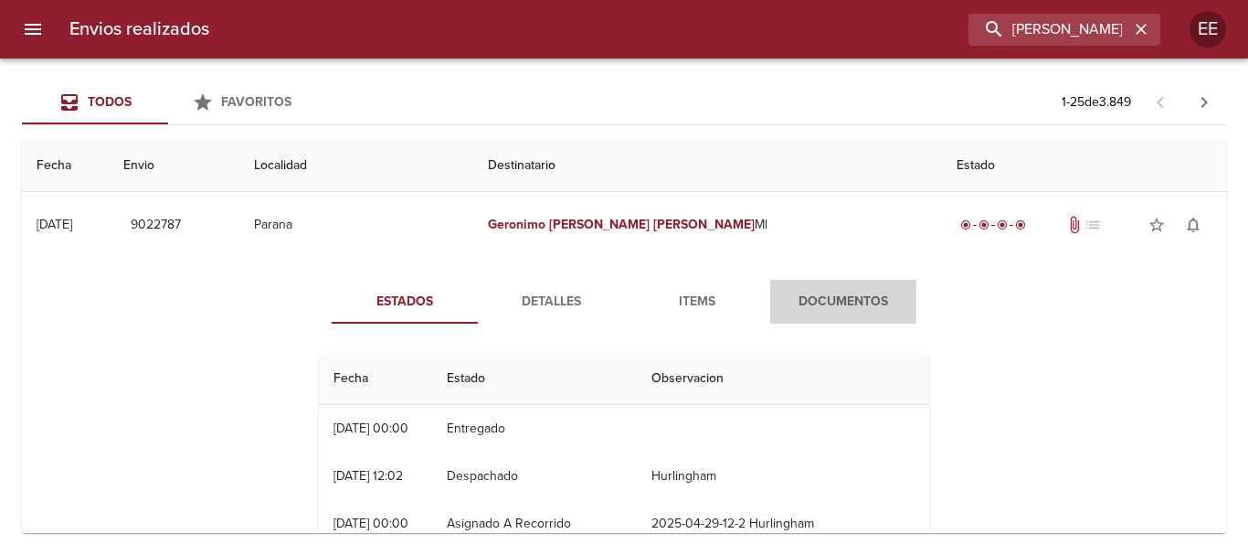
click at [824, 313] on button "Documentos" at bounding box center [843, 302] width 146 height 44
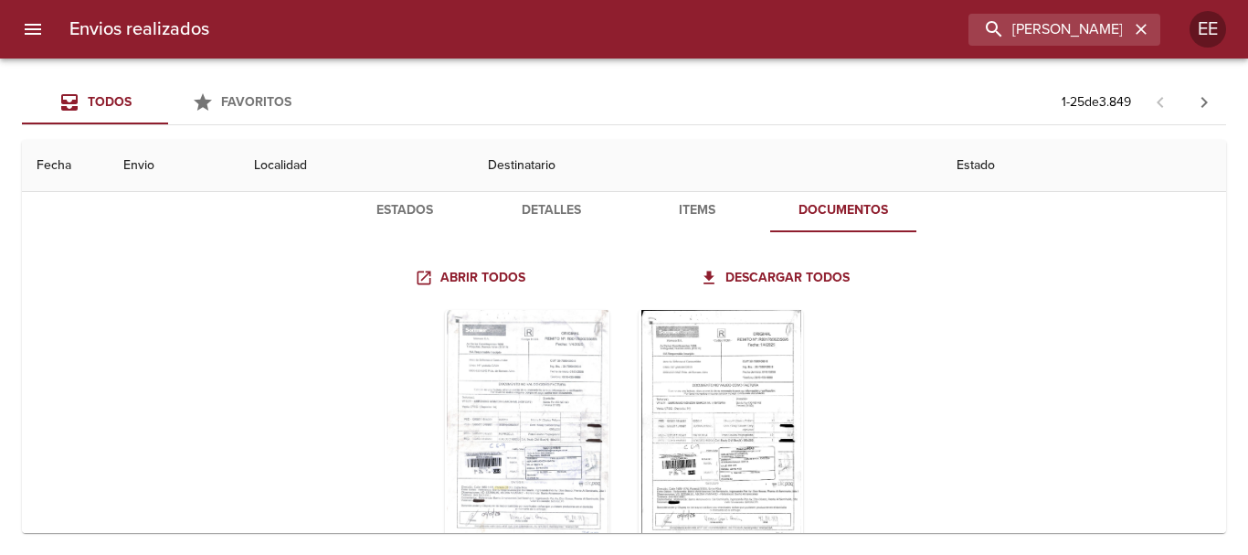
scroll to position [183, 0]
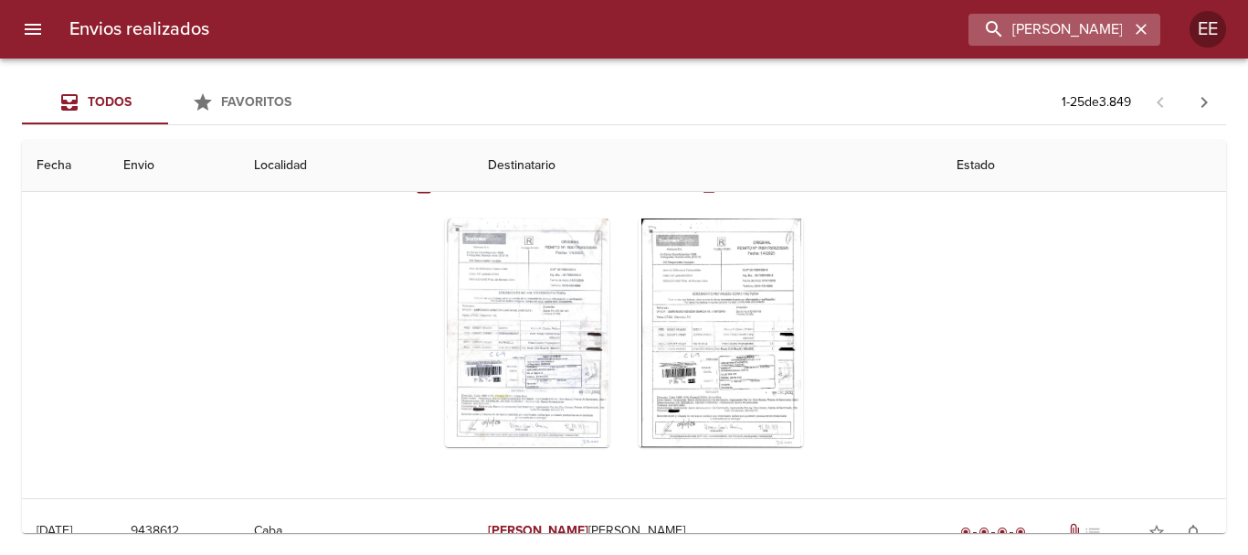
click at [1138, 28] on icon "button" at bounding box center [1141, 29] width 18 height 18
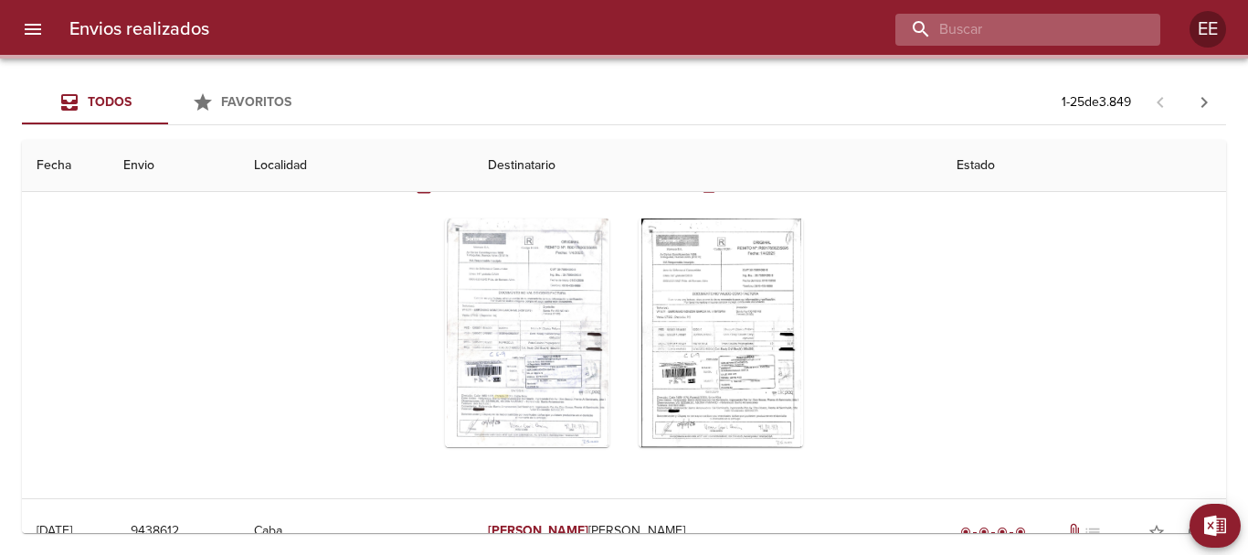
click at [1024, 32] on input "buscar" at bounding box center [1012, 30] width 234 height 32
paste input "Luciano Marclay"
type input "Luciano Marclay"
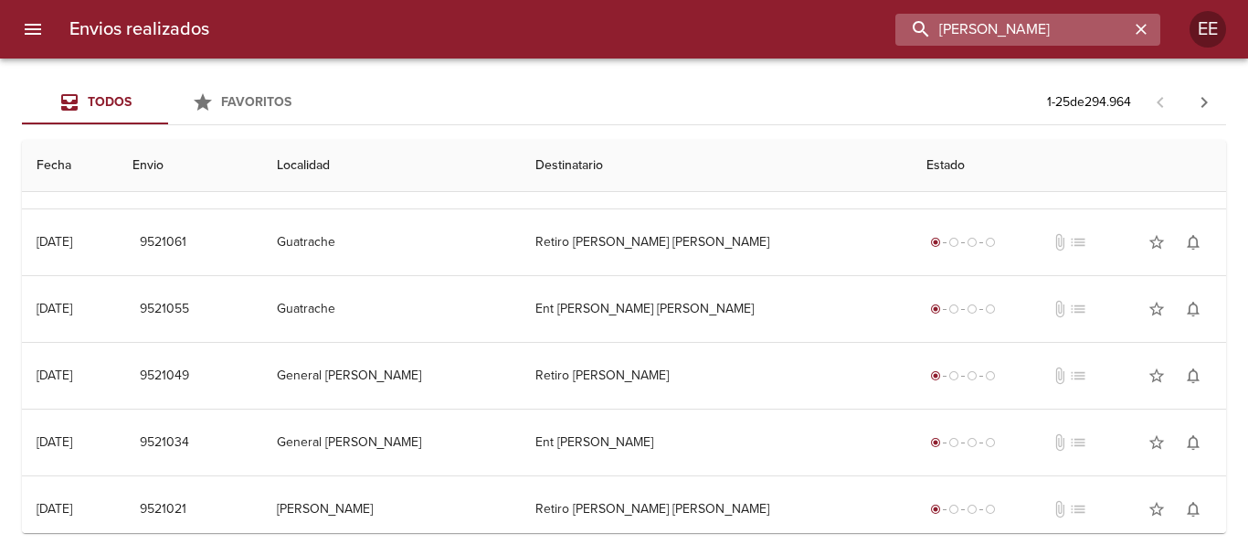
scroll to position [0, 0]
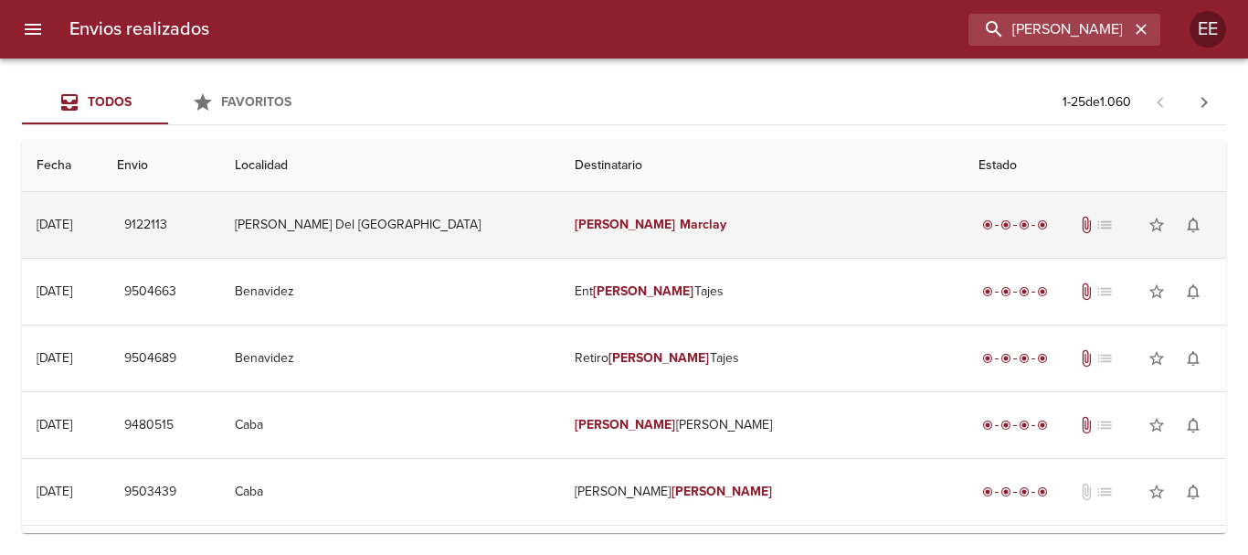
click at [680, 220] on em "Marclay" at bounding box center [703, 225] width 47 height 16
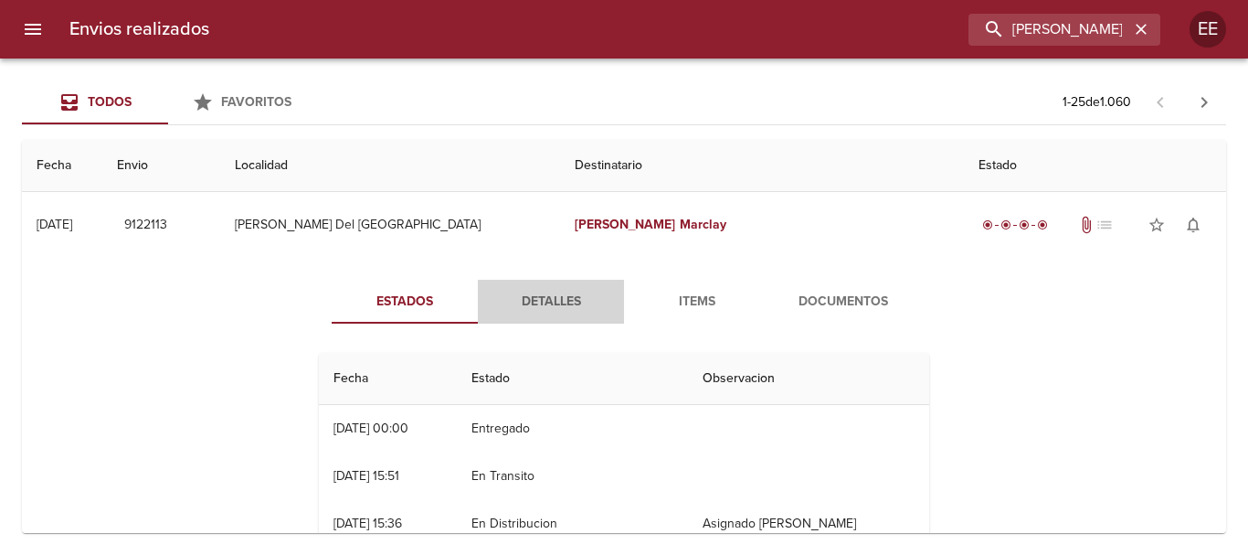
click at [565, 312] on span "Detalles" at bounding box center [551, 302] width 124 height 23
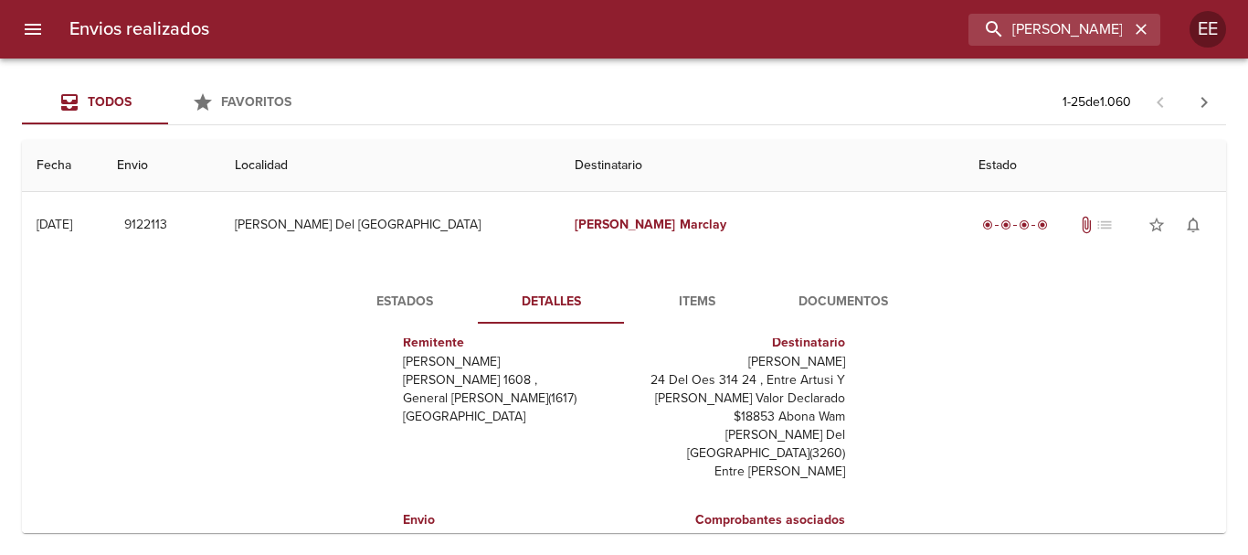
click at [695, 309] on span "Items" at bounding box center [697, 302] width 124 height 23
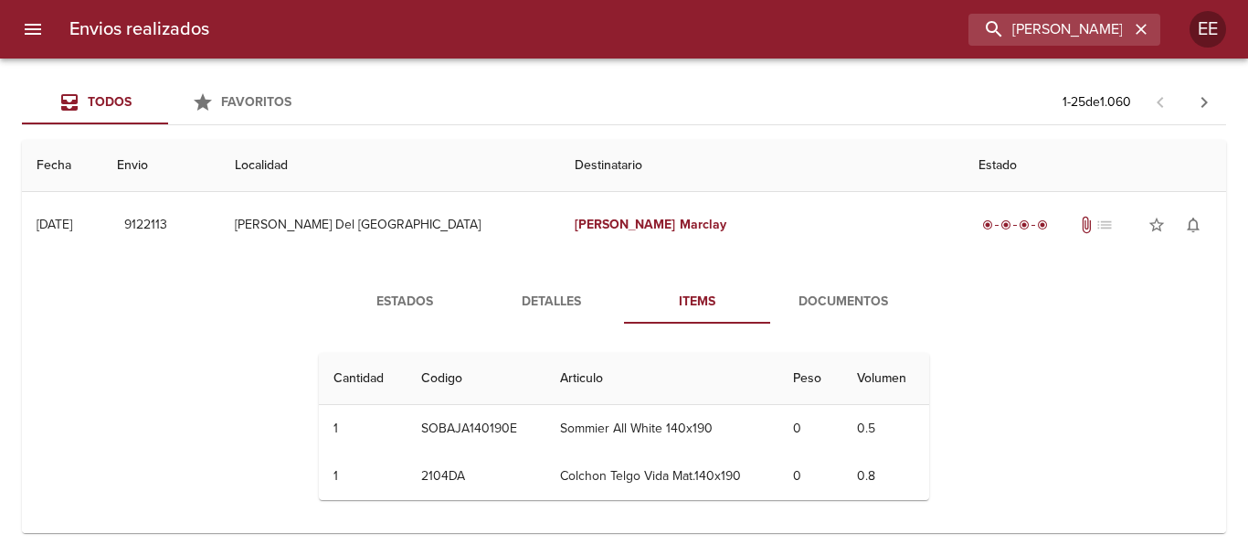
click at [853, 302] on span "Documentos" at bounding box center [843, 302] width 124 height 23
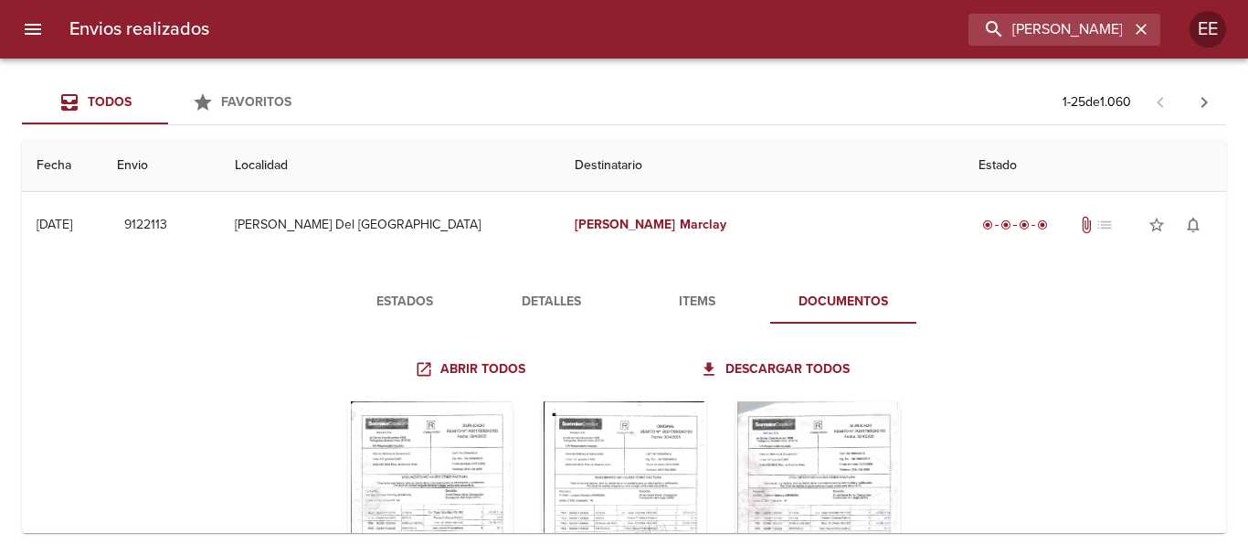
drag, startPoint x: 530, startPoint y: 300, endPoint x: 618, endPoint y: 331, distance: 93.9
click at [530, 301] on span "Detalles" at bounding box center [551, 302] width 124 height 23
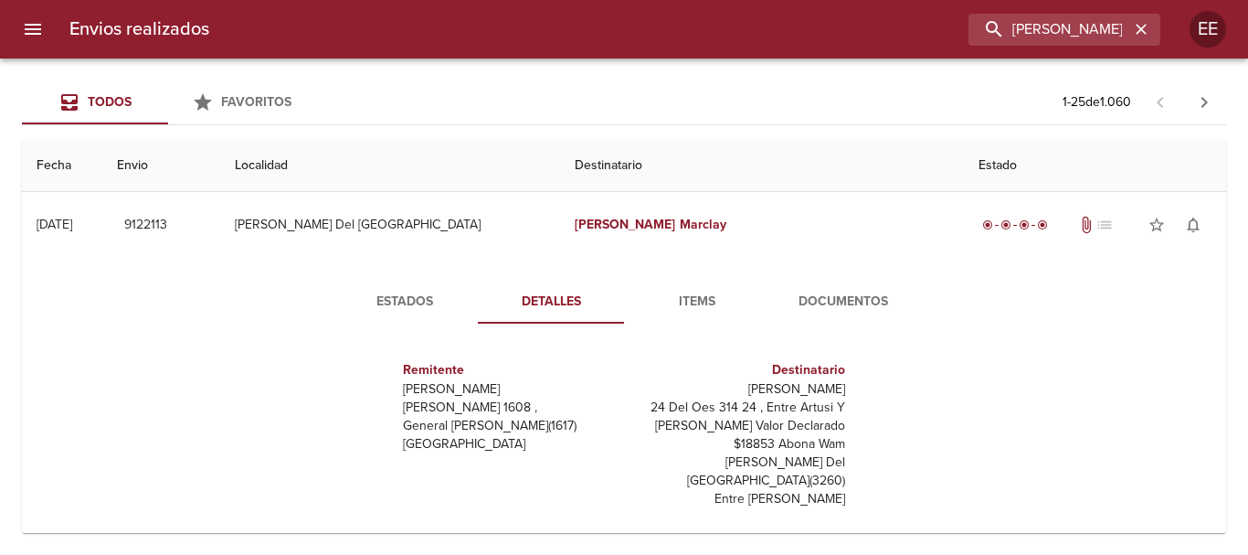
click at [414, 300] on span "Estados" at bounding box center [405, 302] width 124 height 23
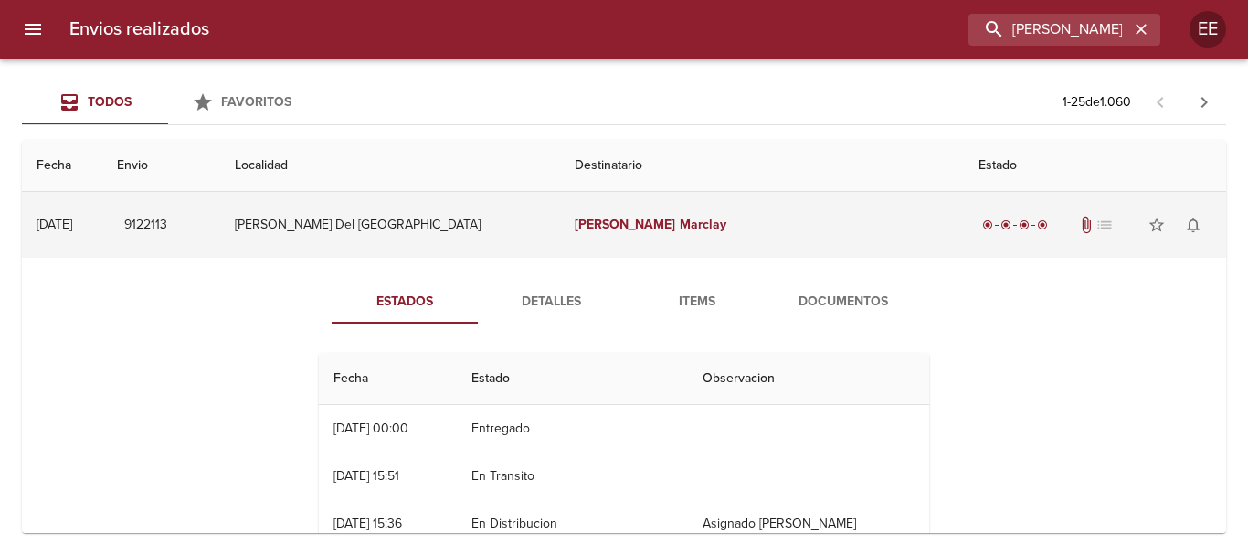
click at [650, 214] on td "Luciano Marclay" at bounding box center [762, 225] width 405 height 66
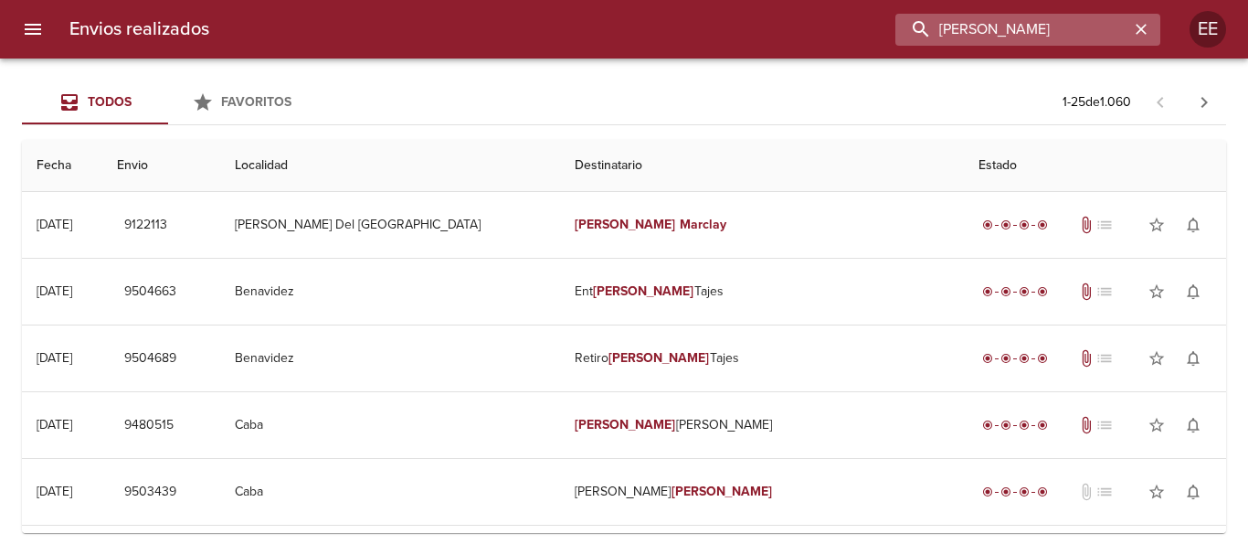
click at [1090, 37] on input "Luciano Marclay" at bounding box center [1012, 30] width 234 height 32
click at [1136, 32] on icon "button" at bounding box center [1141, 29] width 18 height 18
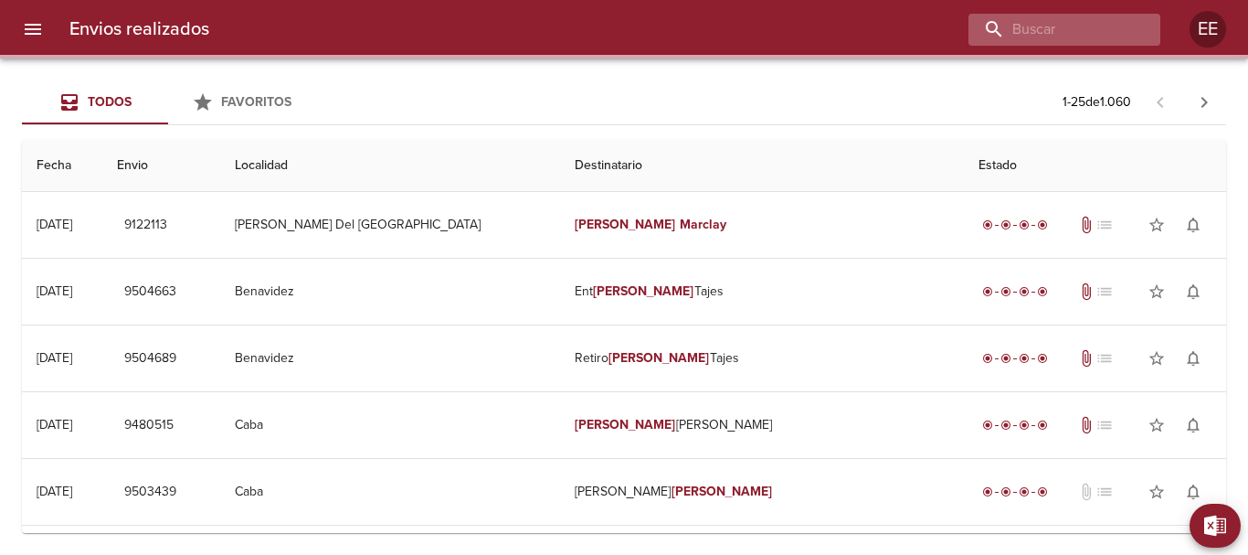
click at [1136, 32] on div at bounding box center [1064, 30] width 192 height 32
paste input "FRANCISCO ALEJANDRO YARCE VELAZQUEZ ML"
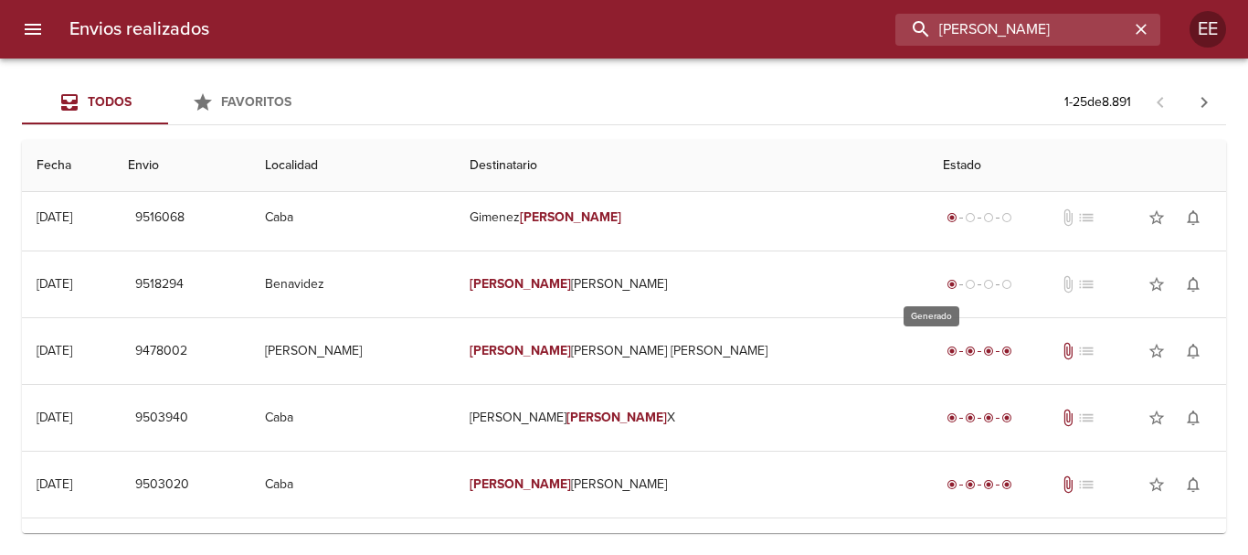
scroll to position [457, 0]
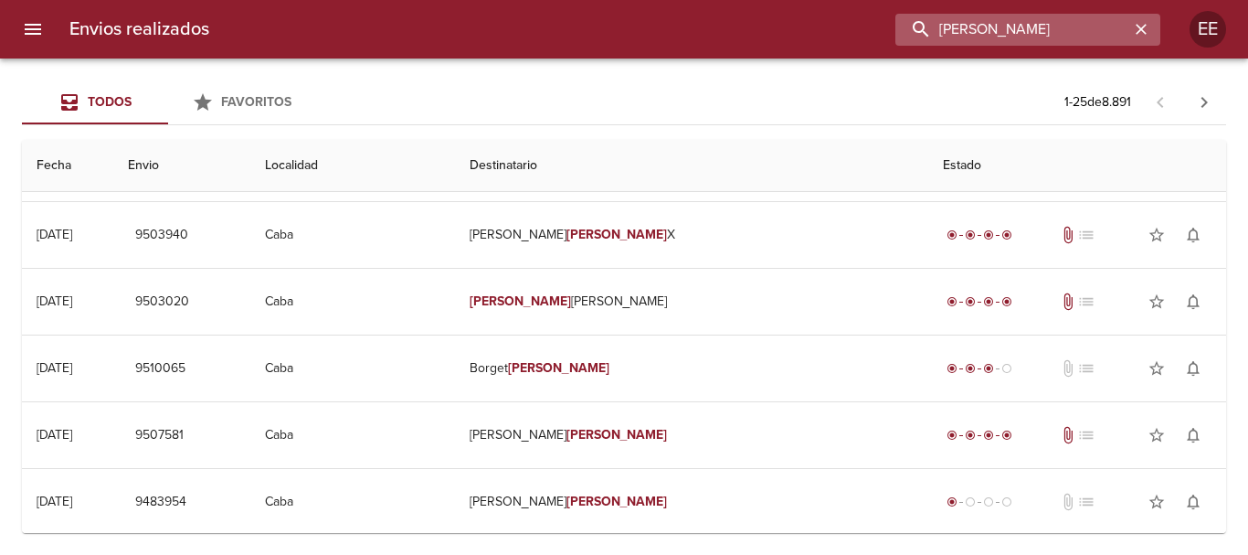
click at [1083, 31] on input "FRANCISCO ALEJANDRO YARCE VELAZQUEZ" at bounding box center [1012, 30] width 234 height 32
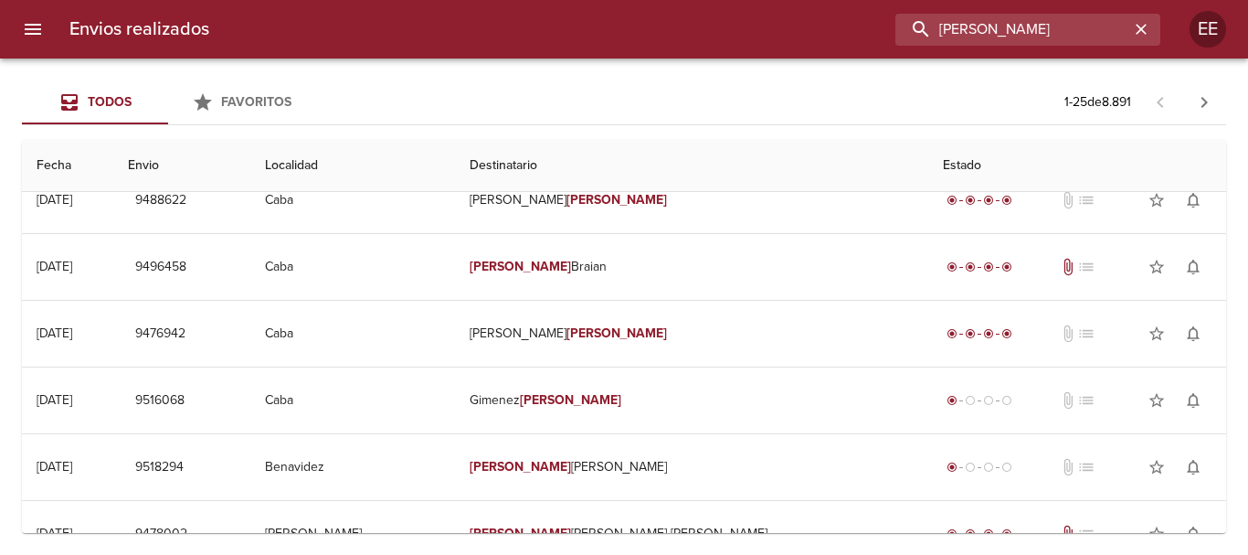
scroll to position [0, 0]
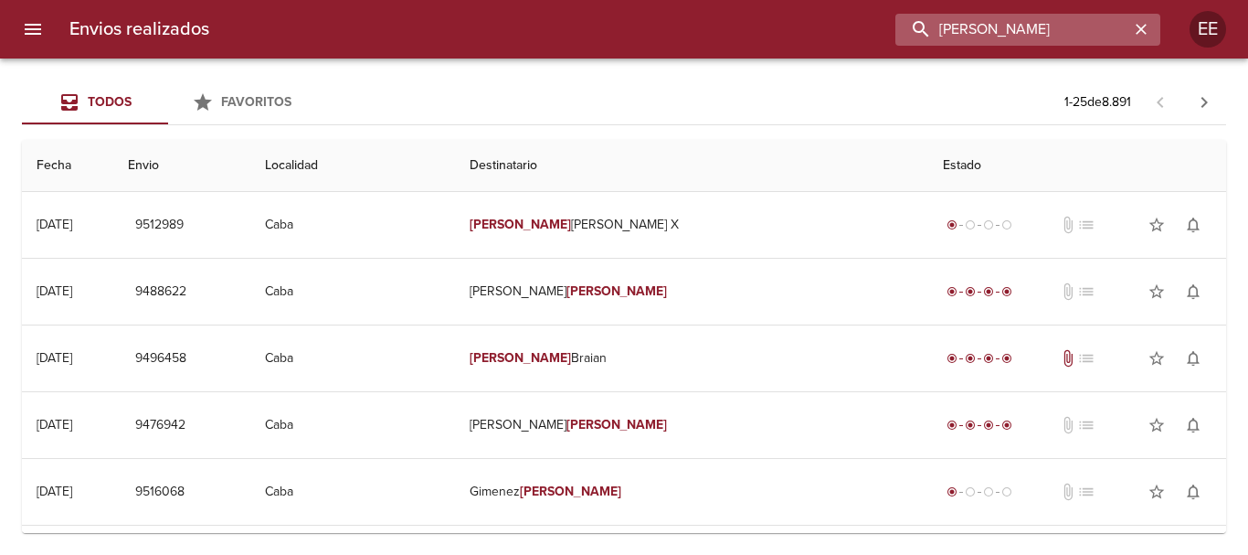
click at [1116, 37] on input "FRANCISCO ALEJANDRO YARCE VELAZQUEZ" at bounding box center [1012, 30] width 234 height 32
type input "FRANCISCO ALEJANDRO YARCE"
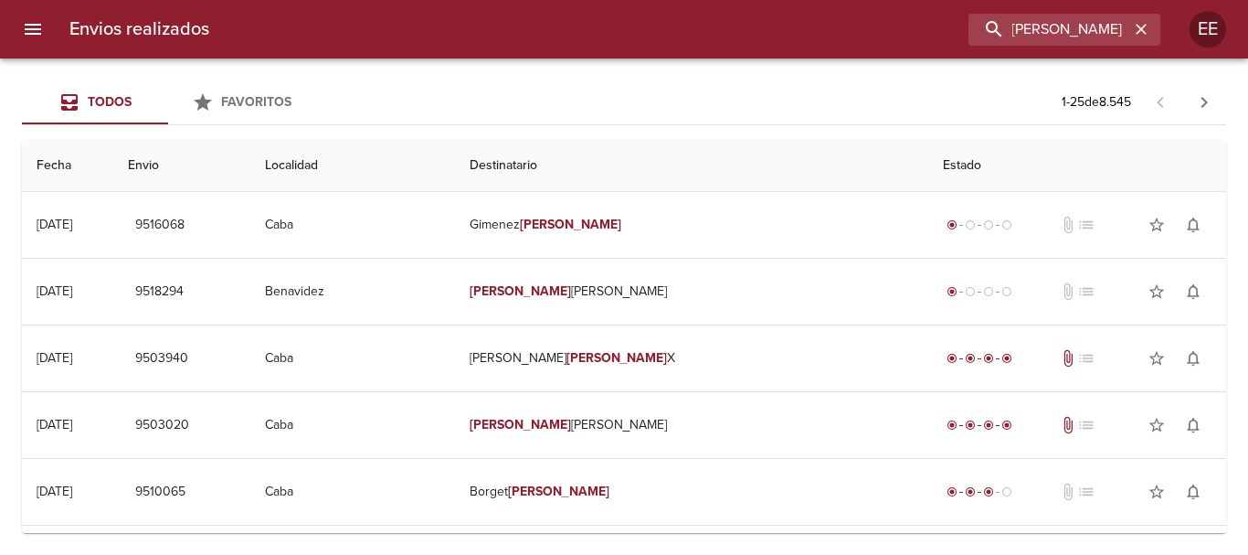
scroll to position [0, 0]
click at [1092, 22] on input "FRANCISCO ALEJANDRO YARCE" at bounding box center [1012, 30] width 234 height 32
click at [1095, 33] on input "FRANCISCO ALEJANDRO YARCE" at bounding box center [1012, 30] width 234 height 32
click at [1146, 29] on icon "button" at bounding box center [1141, 29] width 18 height 18
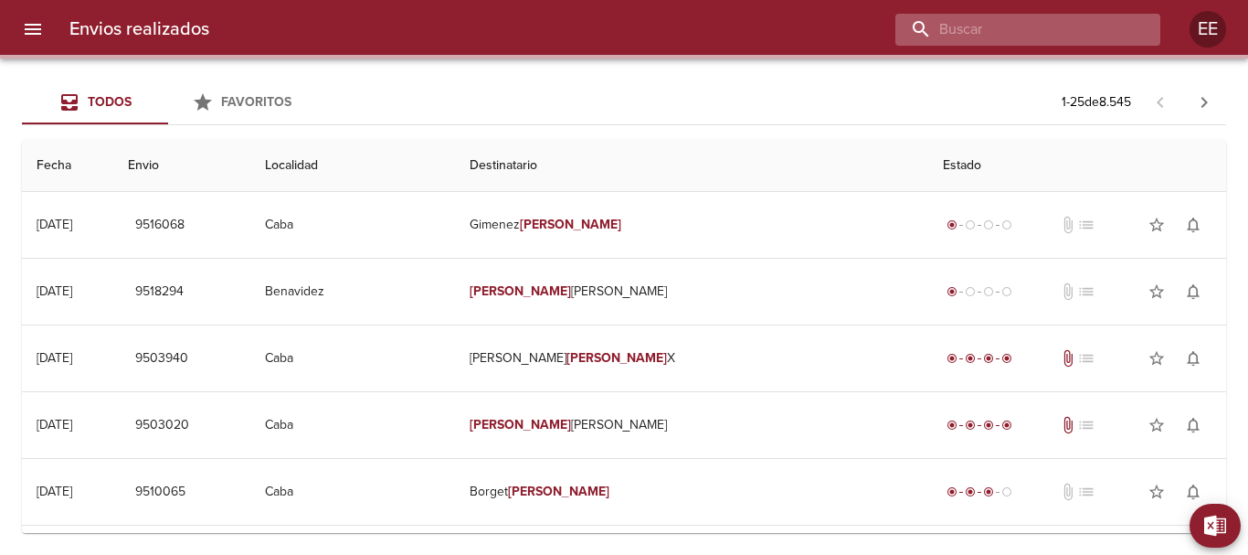
click at [1050, 26] on input "buscar" at bounding box center [1012, 30] width 234 height 32
paste input "FRANCISCO ALEJANDRO YARCE"
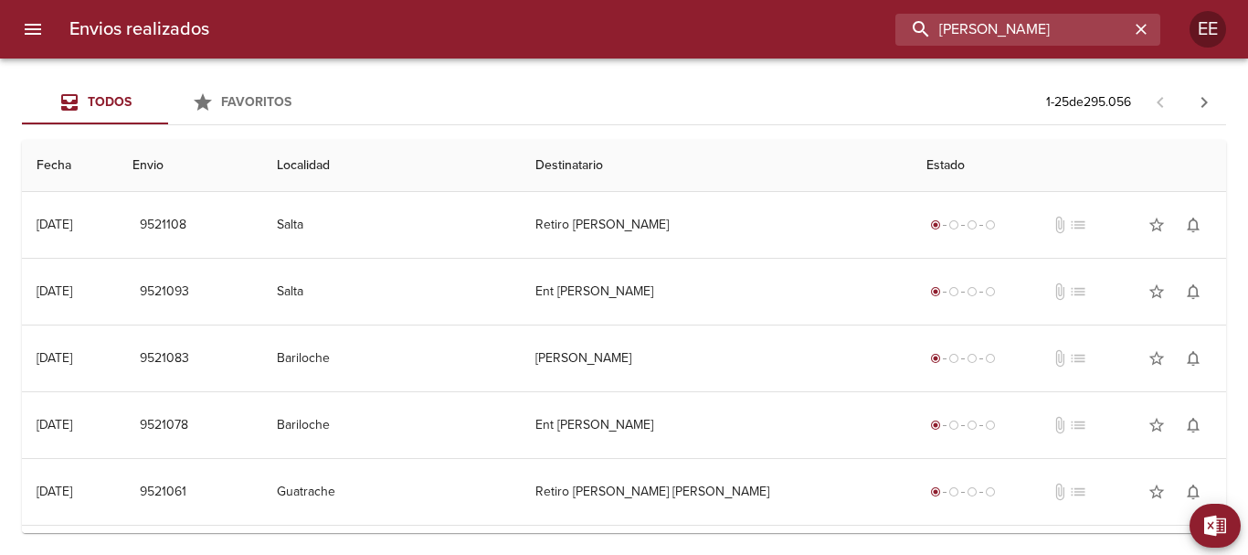
type input "FRANCISCO ALEJANDRO YARCE"
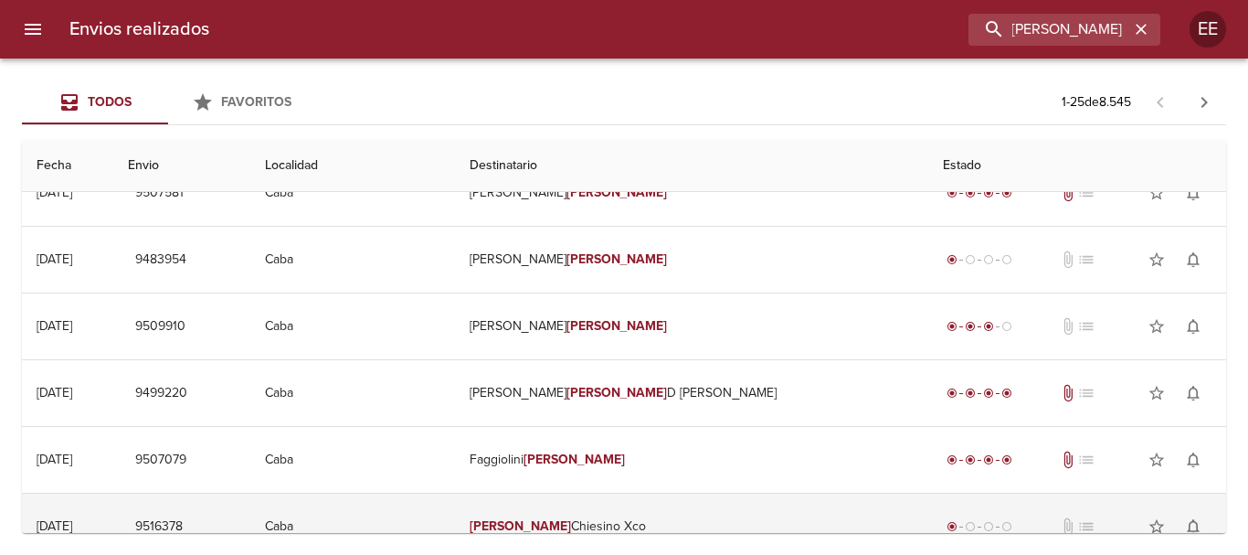
scroll to position [0, 0]
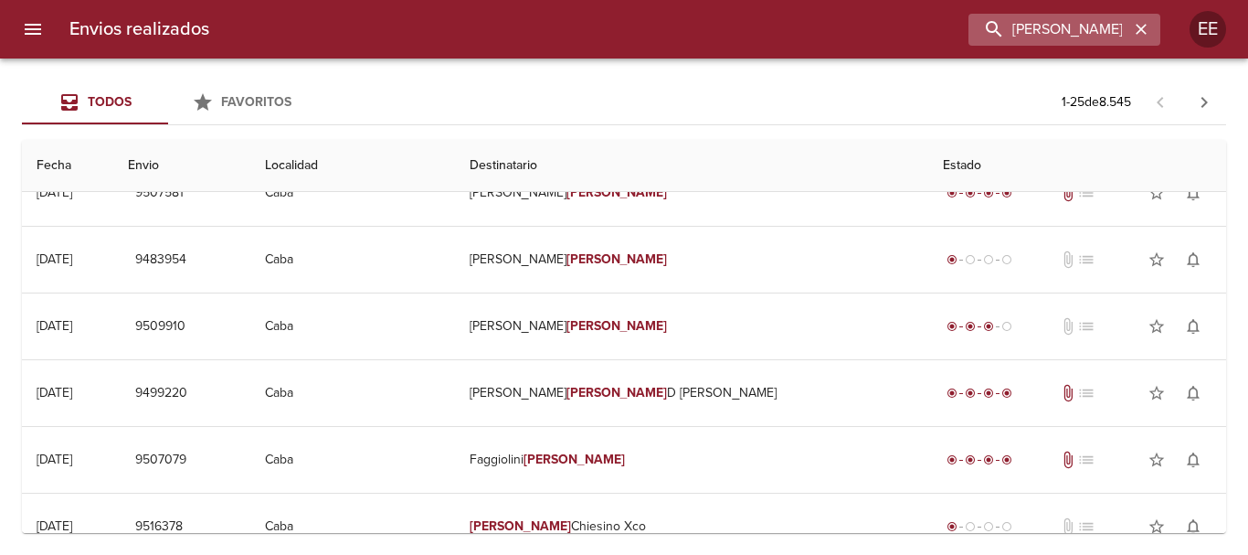
click at [1140, 23] on icon "button" at bounding box center [1141, 29] width 18 height 18
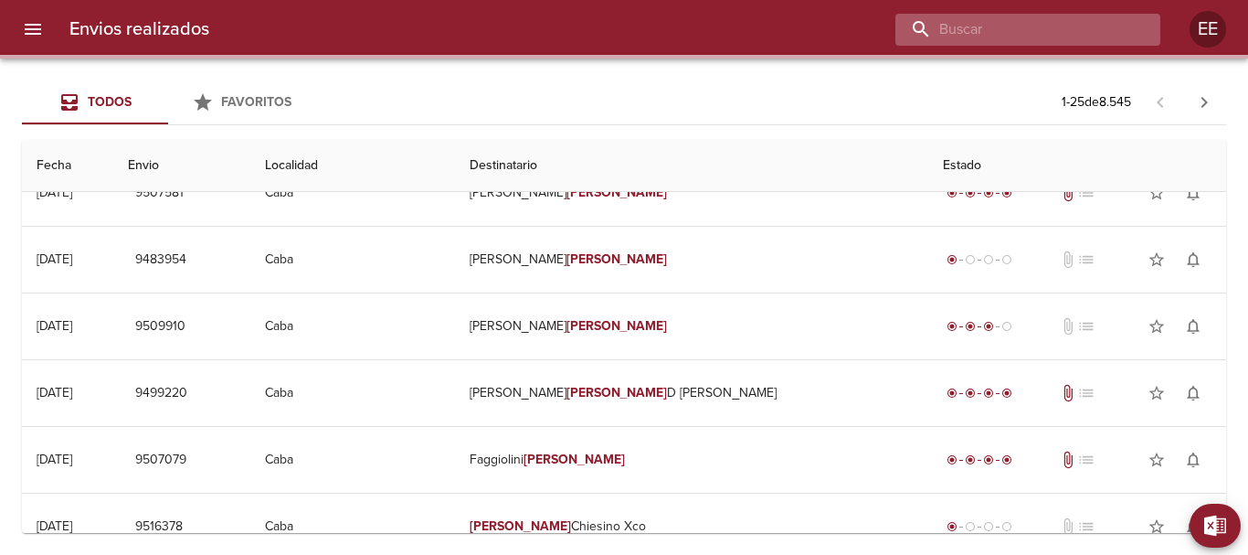
click at [1128, 26] on input "buscar" at bounding box center [1012, 30] width 234 height 32
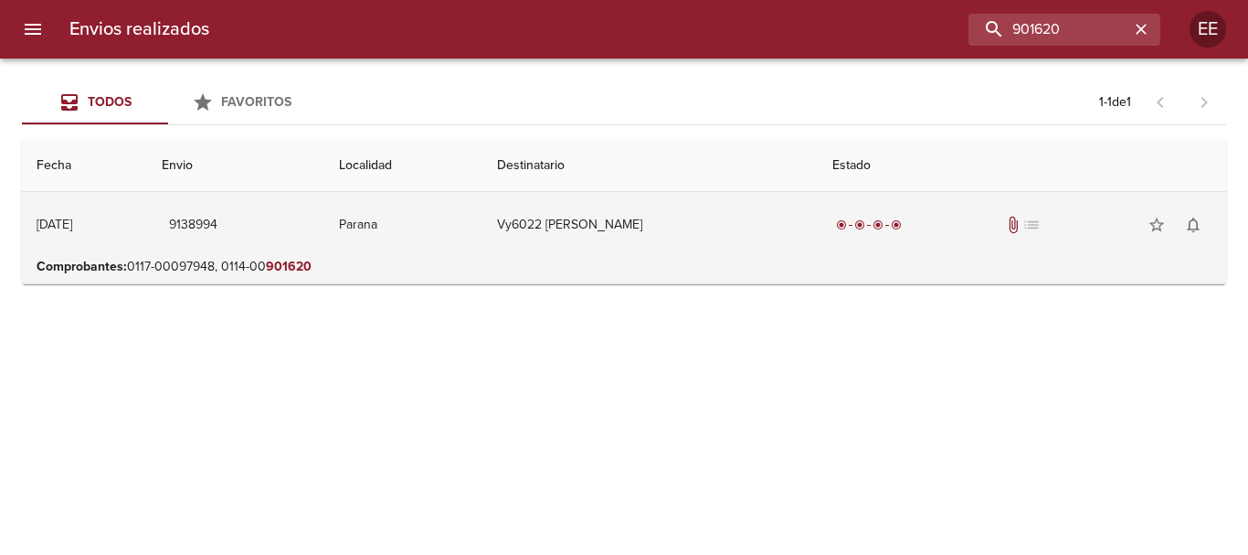
click at [560, 231] on td "Vy6022 Francisco Alejandro Ya" at bounding box center [649, 225] width 335 height 66
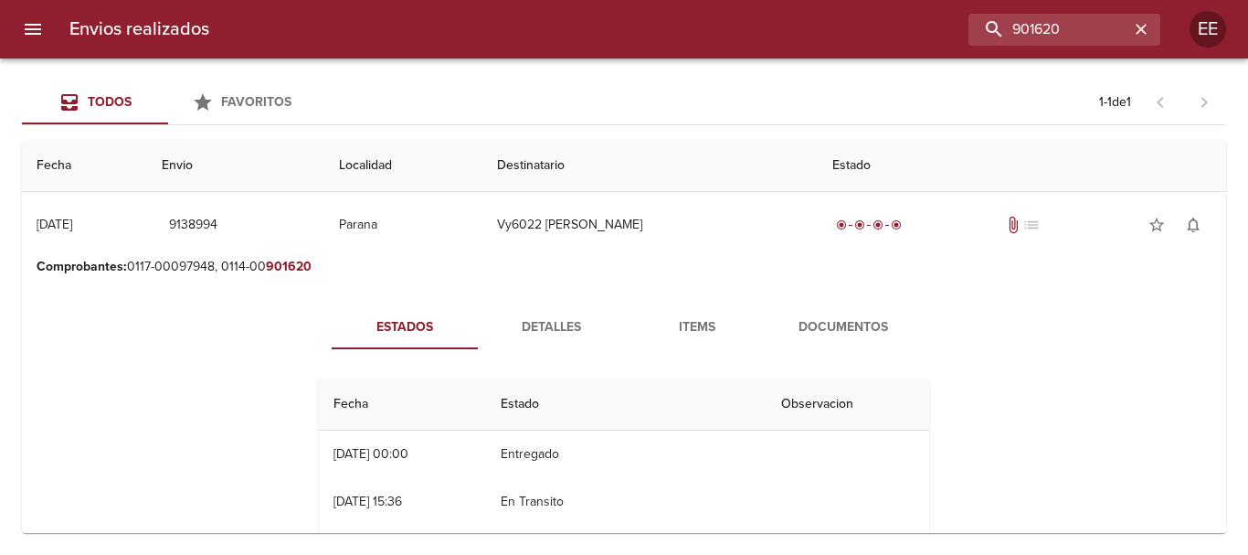
click at [674, 330] on span "Items" at bounding box center [697, 327] width 124 height 23
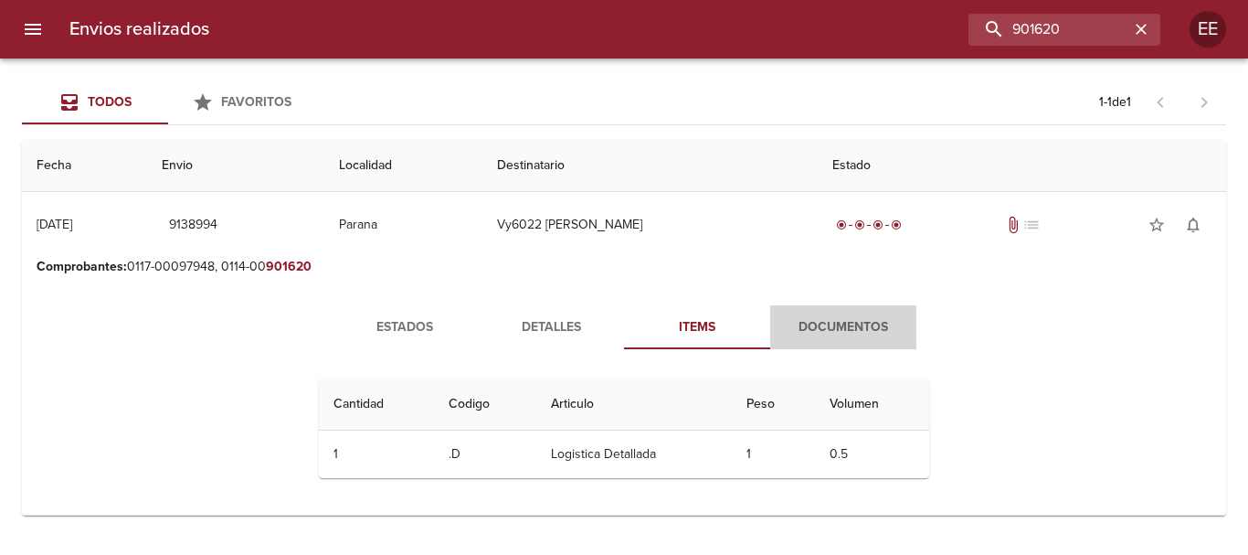
click at [824, 333] on span "Documentos" at bounding box center [843, 327] width 124 height 23
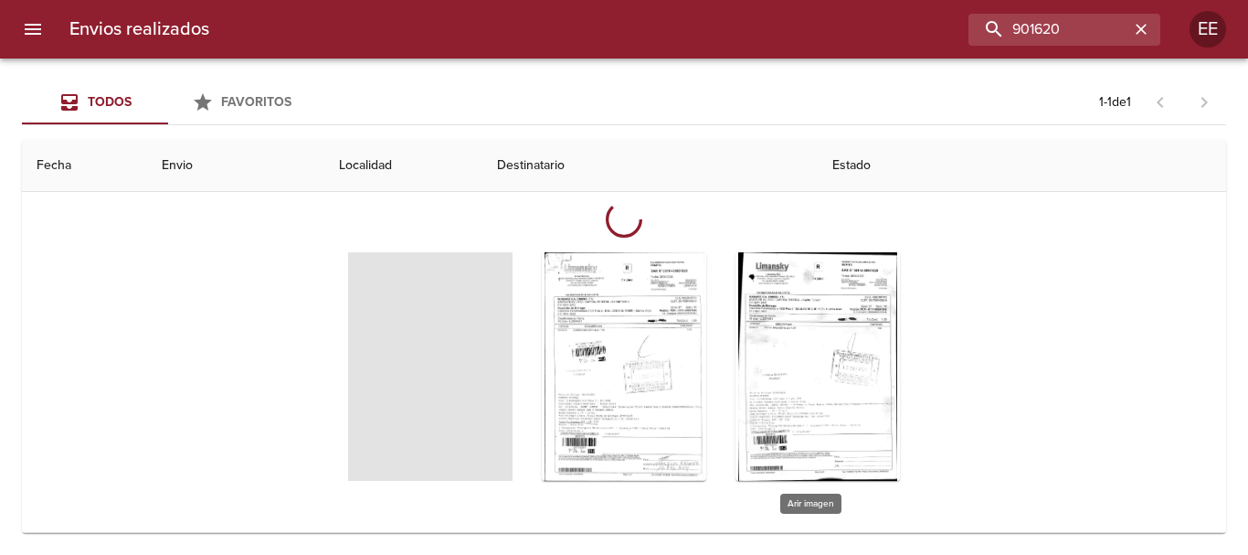
scroll to position [174, 0]
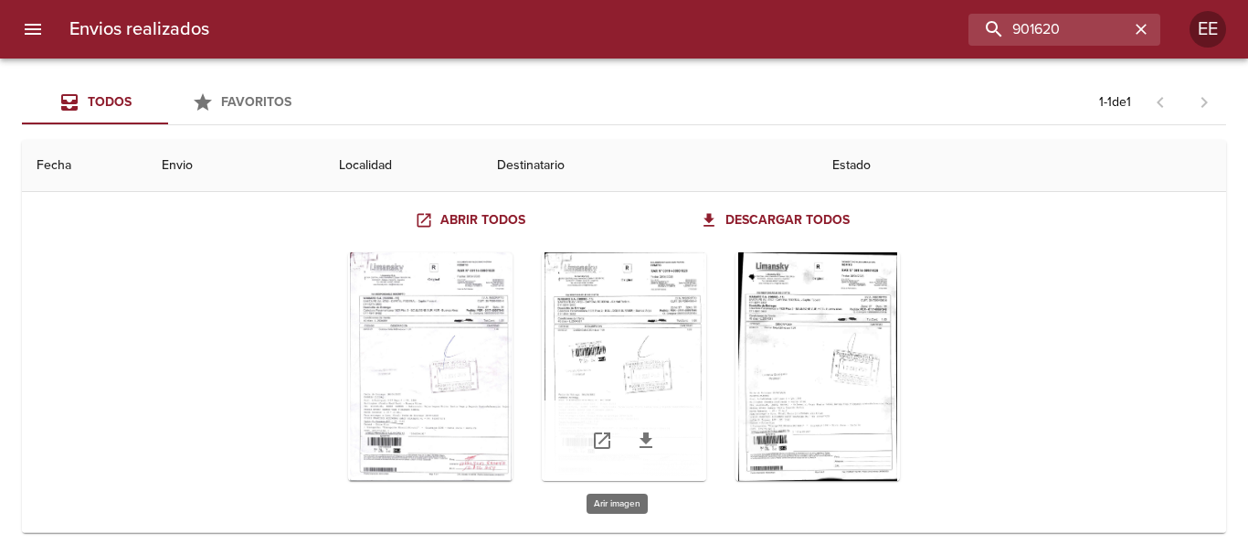
click at [626, 300] on div "Tabla de envíos del cliente" at bounding box center [624, 366] width 164 height 228
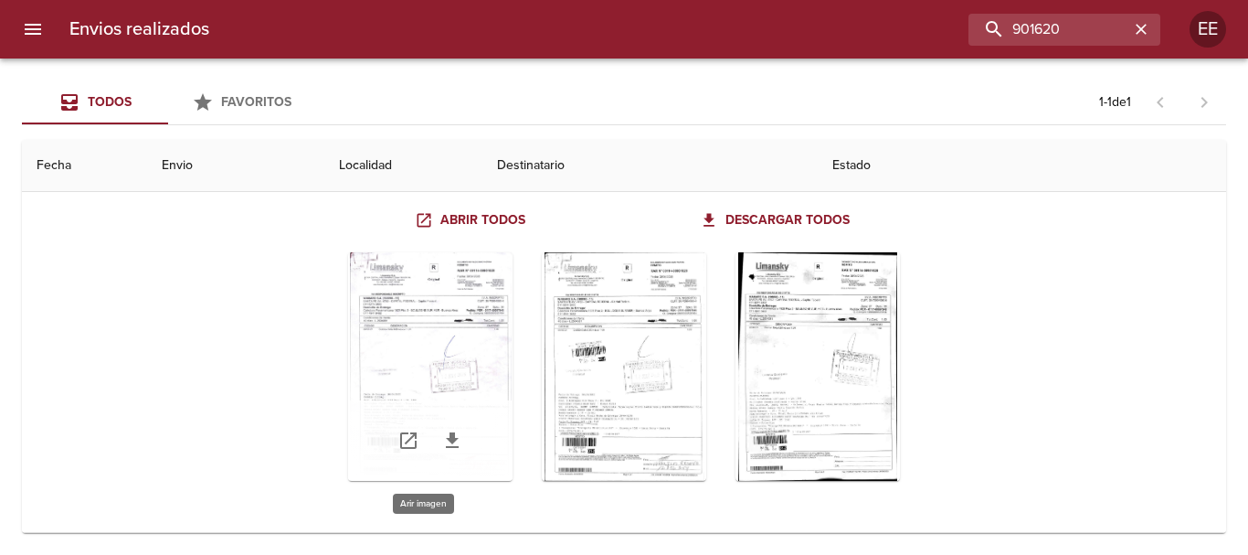
click at [440, 370] on div "Tabla de envíos del cliente" at bounding box center [430, 366] width 164 height 228
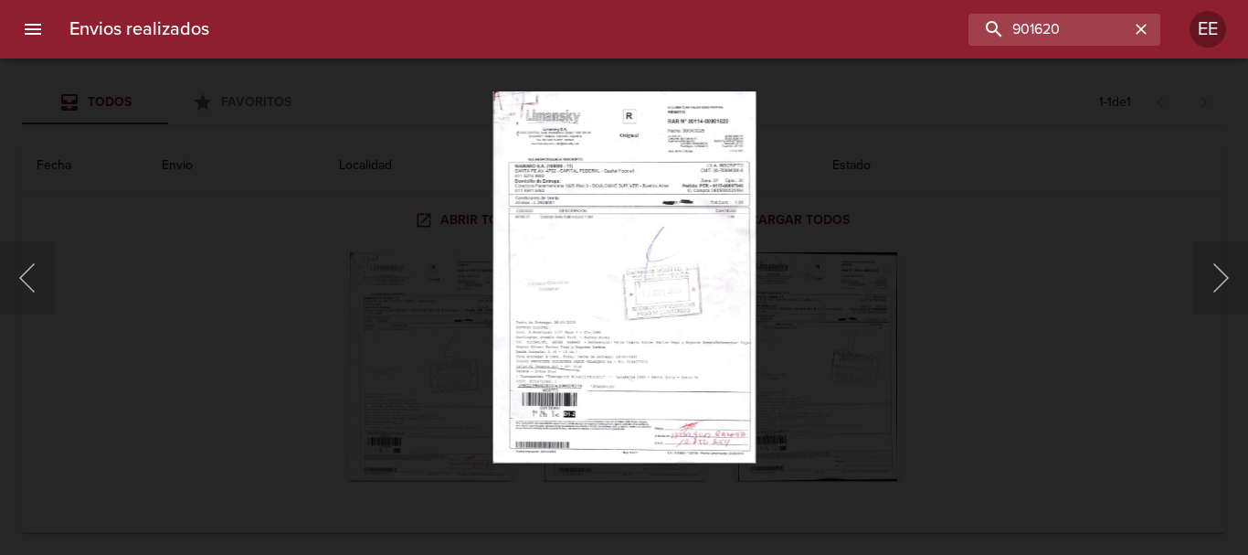
click at [669, 320] on img "Lightbox" at bounding box center [623, 277] width 263 height 372
click at [670, 320] on img "Lightbox" at bounding box center [623, 277] width 263 height 372
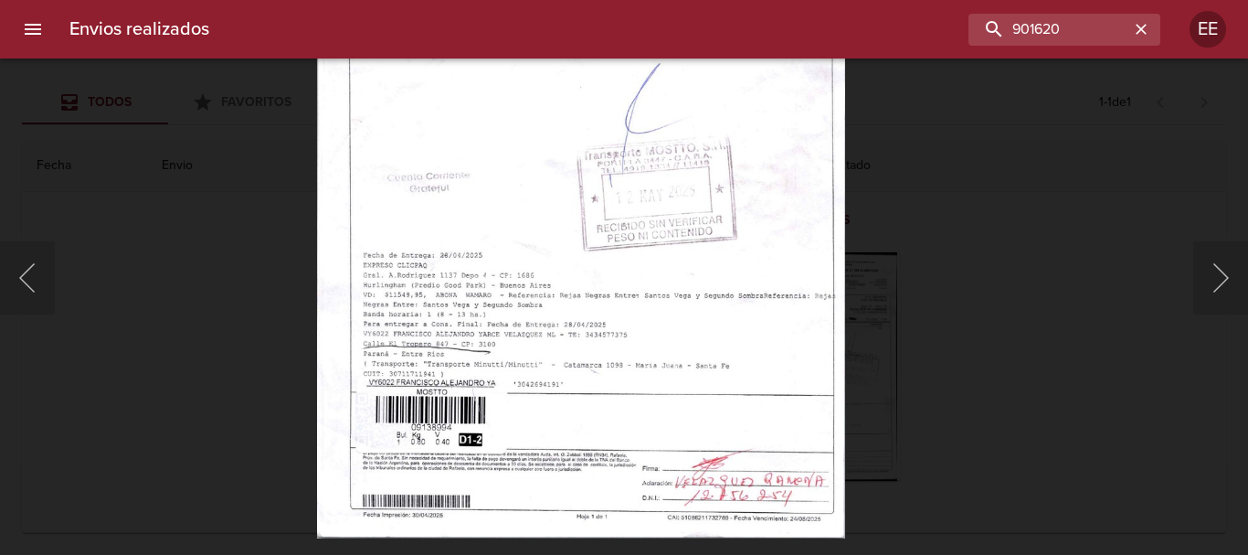
click at [814, 411] on img "Lightbox" at bounding box center [580, 165] width 528 height 747
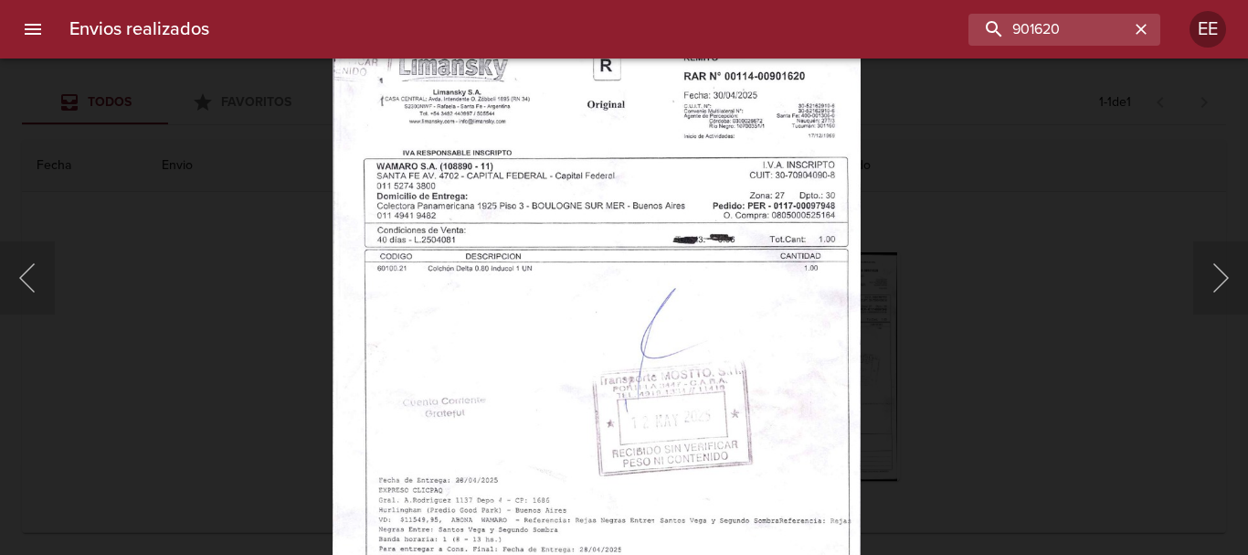
click at [671, 422] on img "Lightbox" at bounding box center [596, 389] width 528 height 747
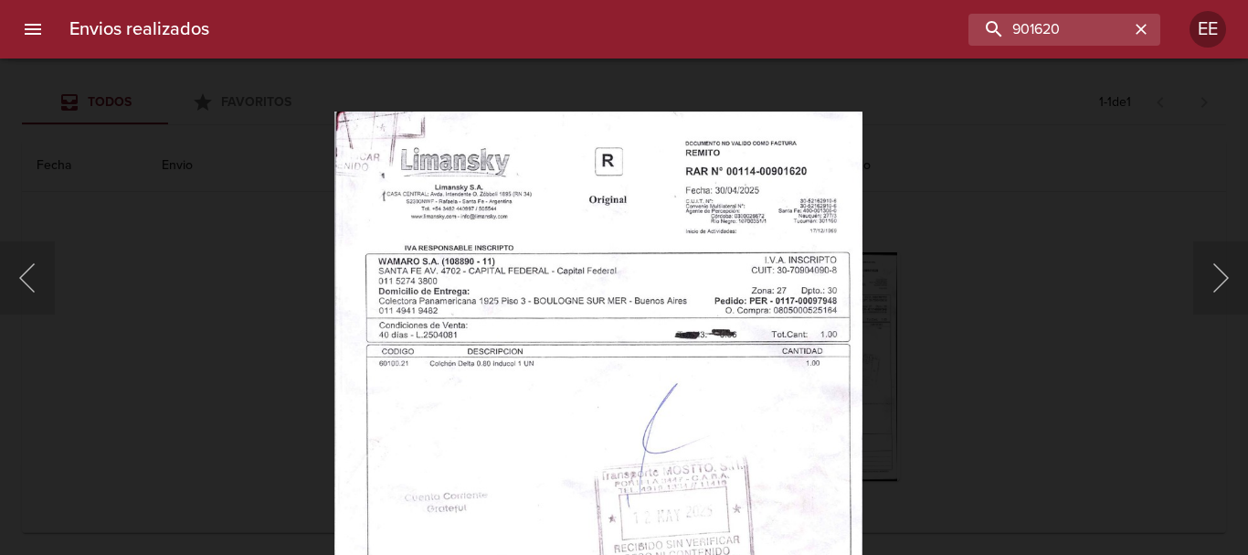
click at [738, 272] on img "Lightbox" at bounding box center [597, 484] width 528 height 747
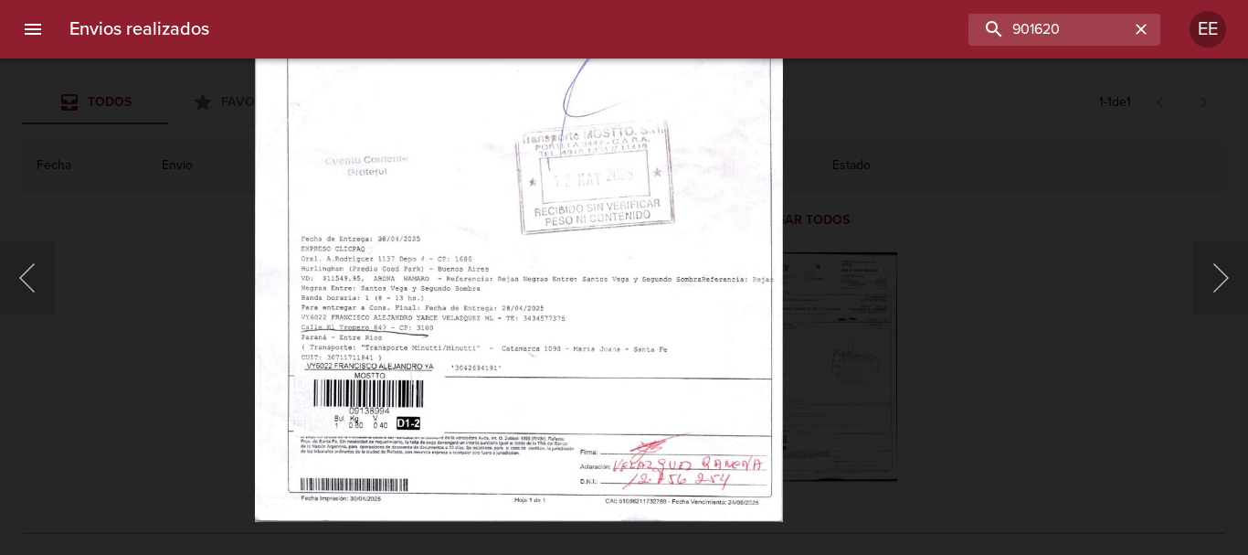
click at [511, 0] on body "Envios realizados 901620 EE Todos Favoritos 1 - 1 de 1 Fecha Envio Localidad De…" at bounding box center [624, 0] width 1248 height 0
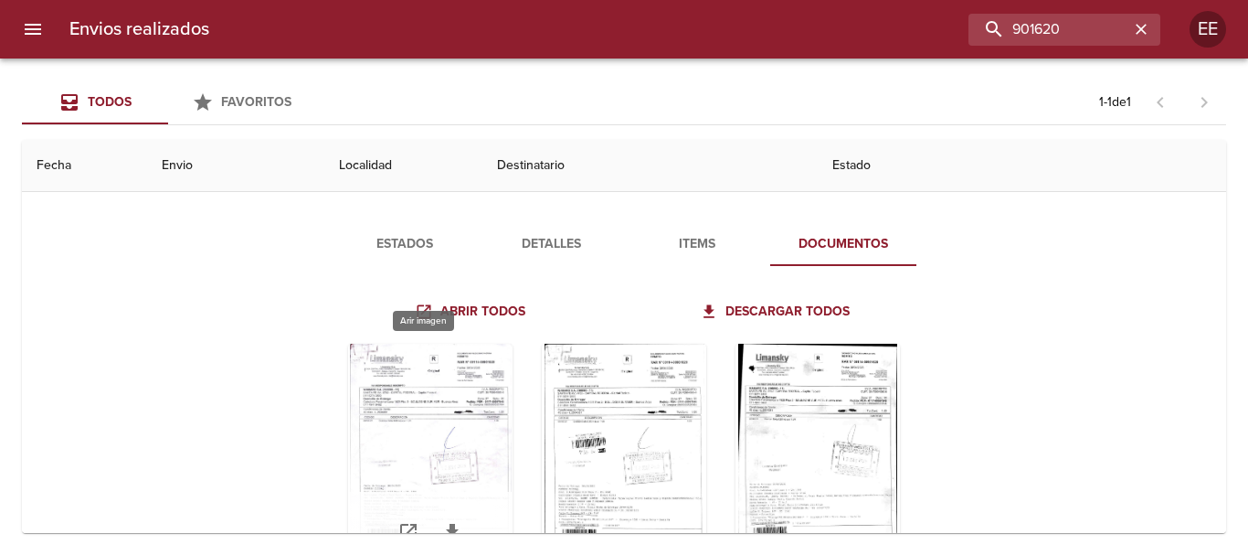
scroll to position [0, 0]
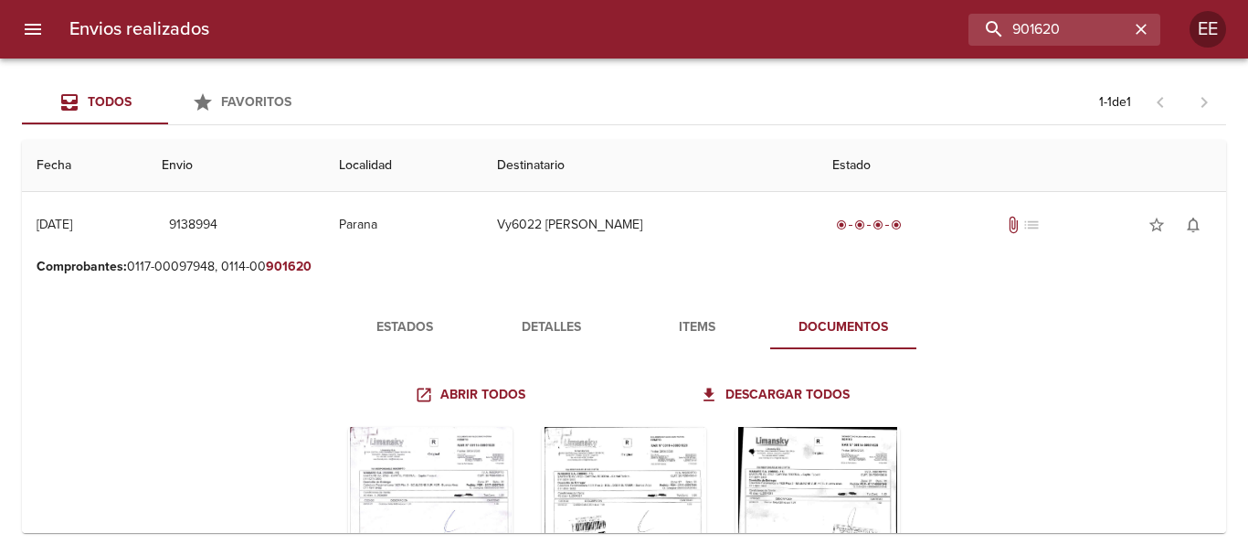
click at [416, 325] on span "Estados" at bounding box center [405, 327] width 124 height 23
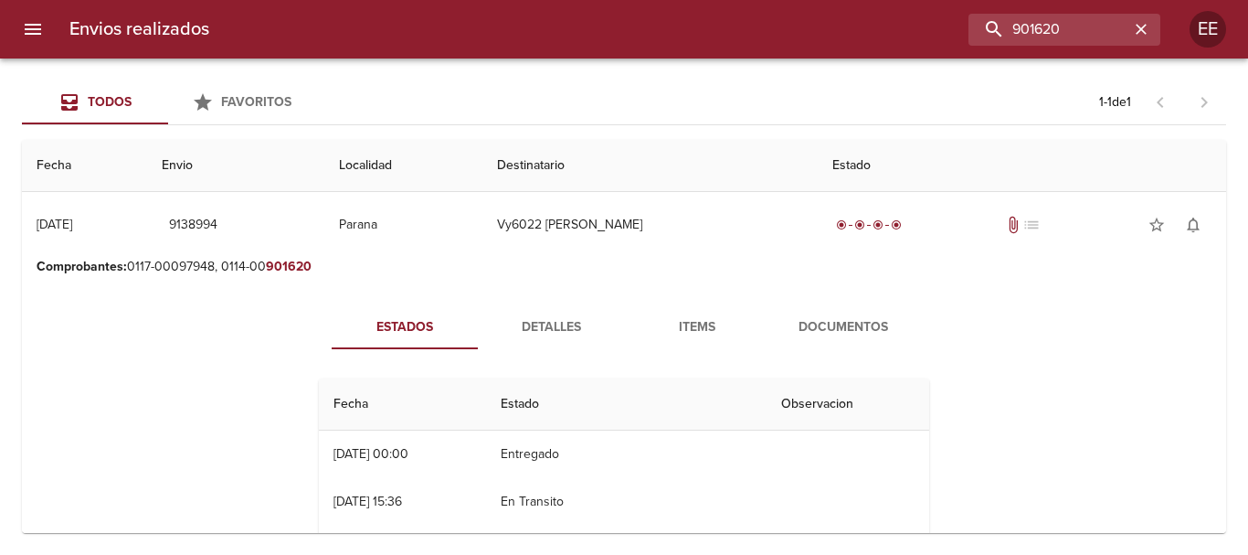
click at [719, 321] on span "Items" at bounding box center [697, 327] width 124 height 23
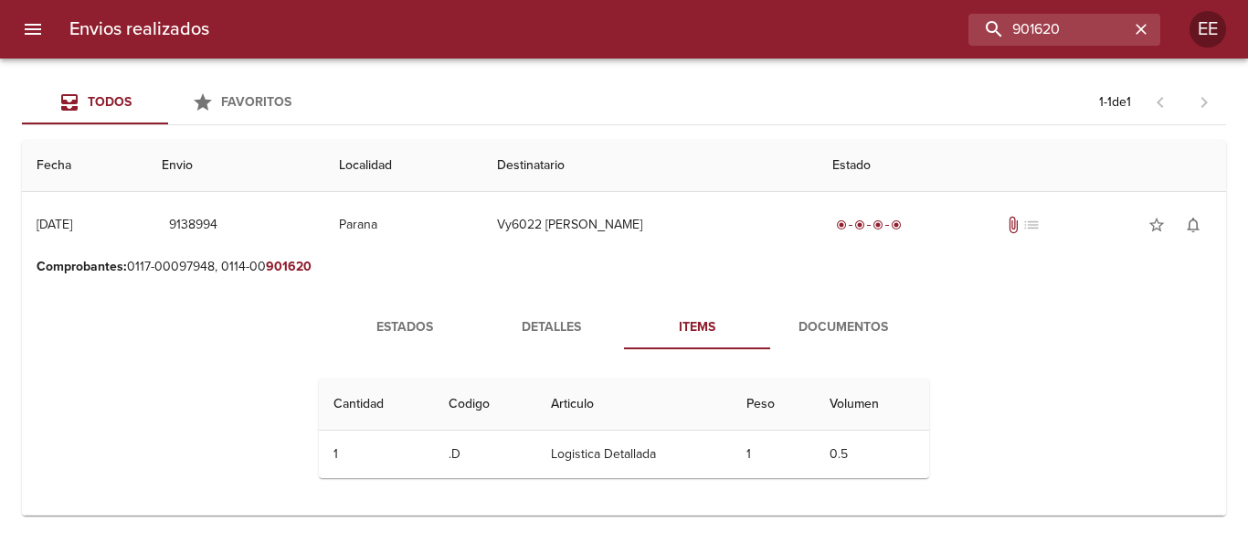
drag, startPoint x: 549, startPoint y: 336, endPoint x: 547, endPoint y: 347, distance: 11.1
click at [548, 336] on span "Detalles" at bounding box center [551, 327] width 124 height 23
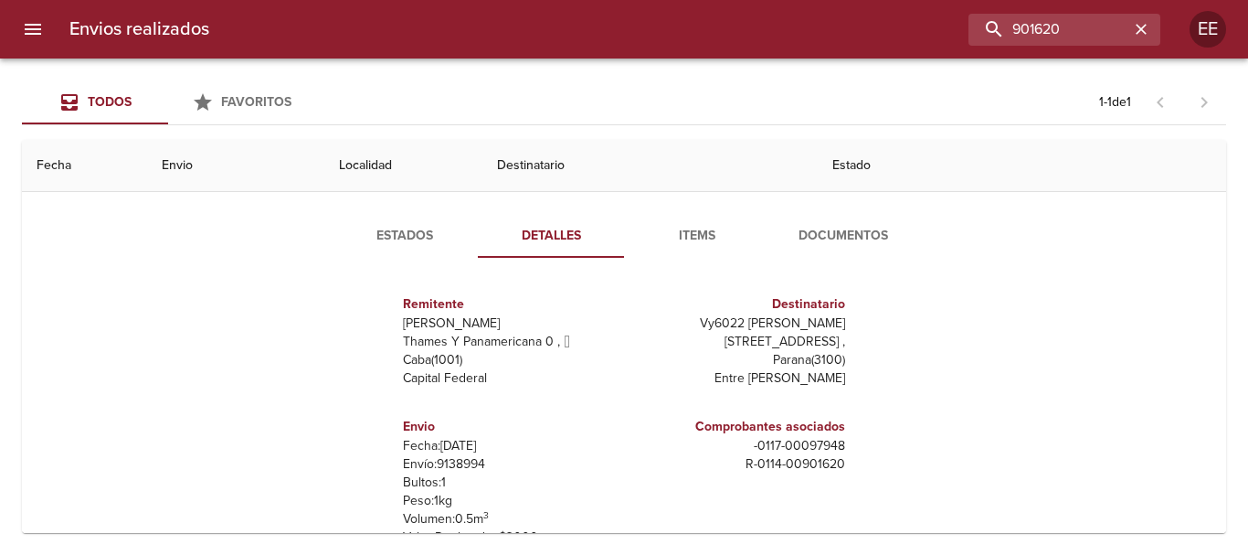
scroll to position [217, 0]
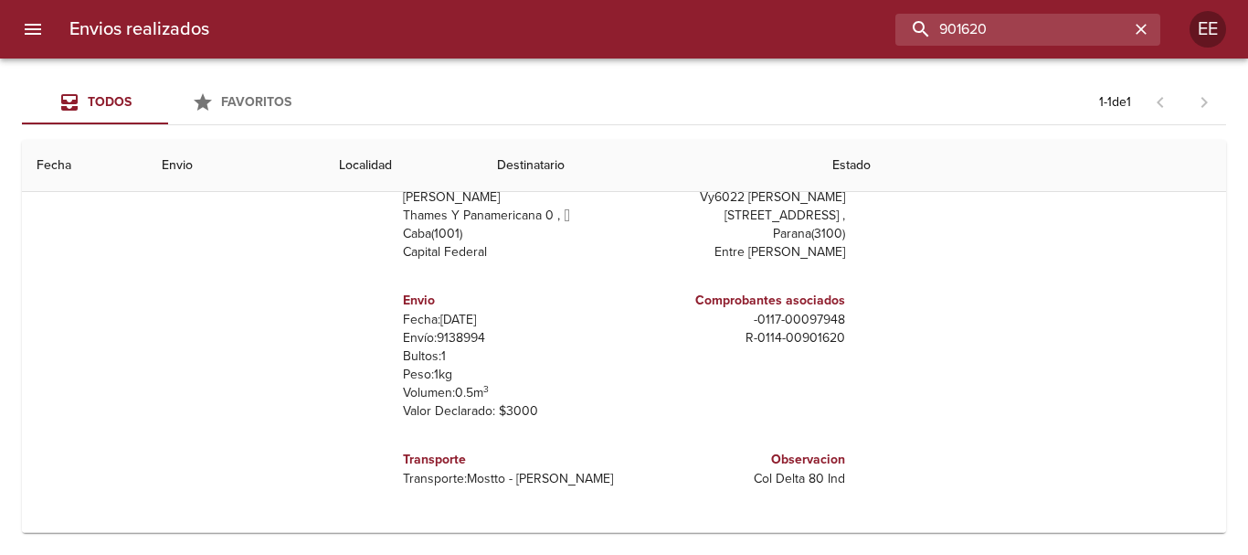
drag, startPoint x: 1068, startPoint y: 24, endPoint x: 598, endPoint y: 32, distance: 469.7
click at [598, 32] on div "901620" at bounding box center [692, 30] width 936 height 32
paste input "ALLOU ORIGGI EDUARDO ALBERTO"
type input "ALLOU ORIGGI EDUARDO ALBERTO"
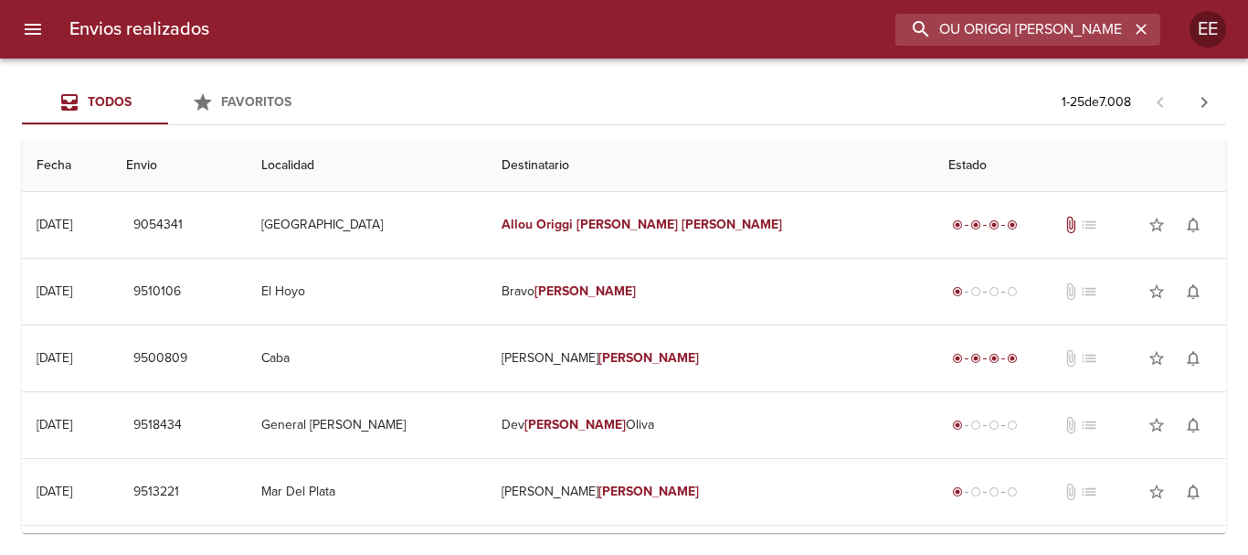
scroll to position [0, 0]
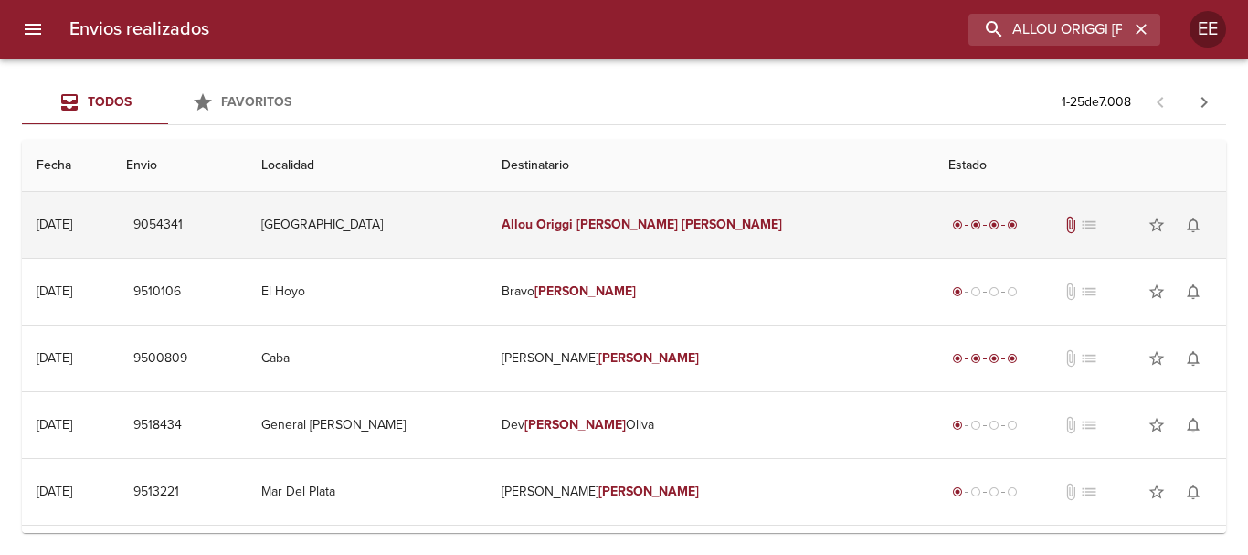
click at [619, 210] on td "Allou Origgi Eduardo Alberto" at bounding box center [710, 225] width 447 height 66
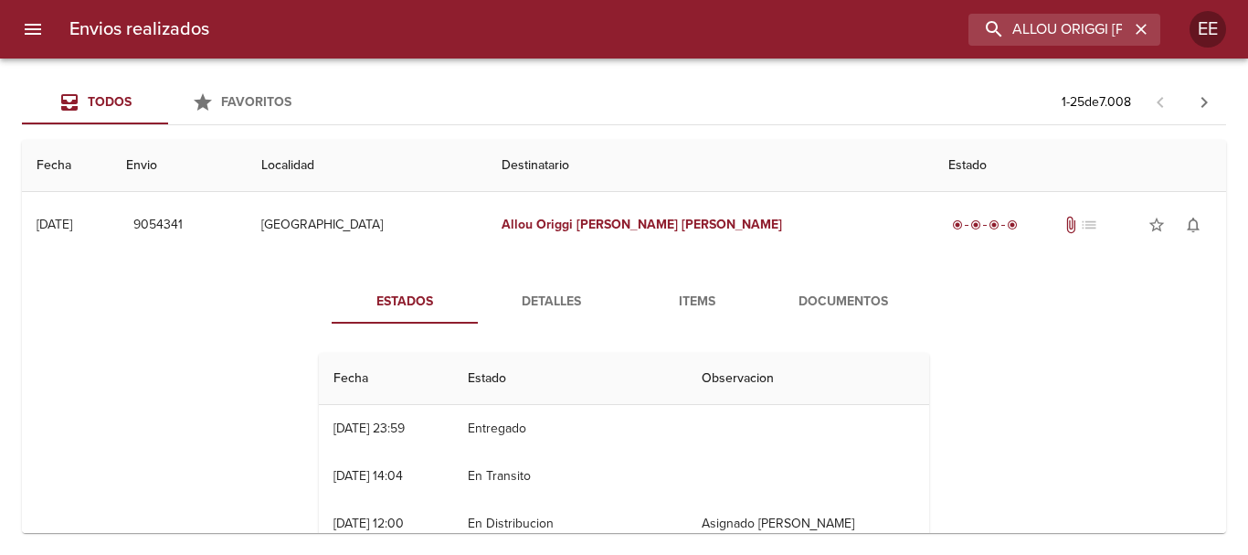
click at [700, 287] on button "Items" at bounding box center [697, 302] width 146 height 44
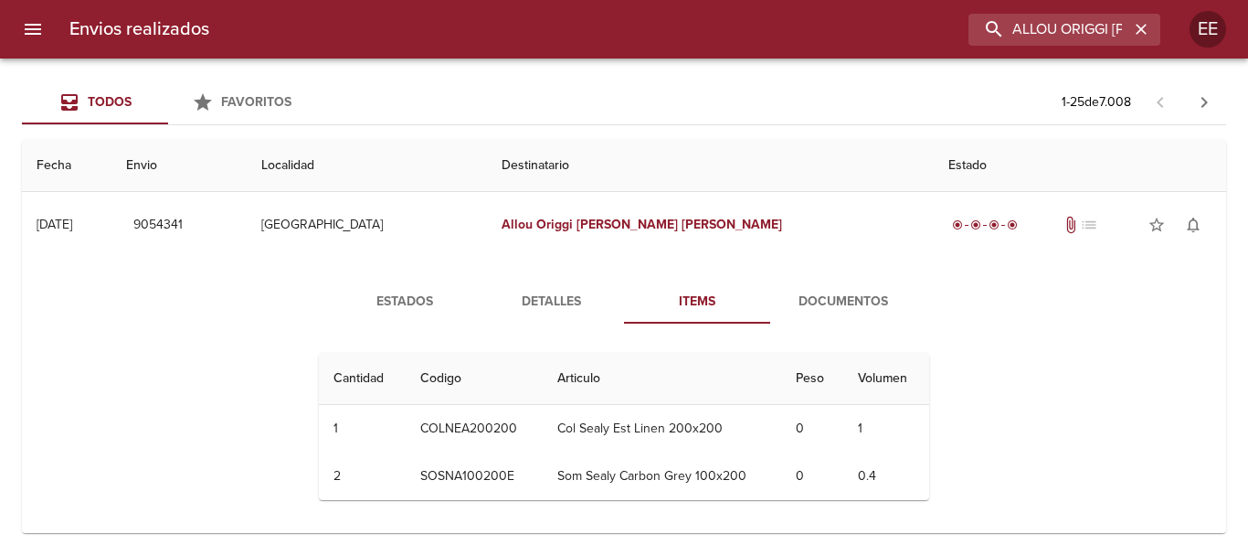
click at [841, 280] on button "Documentos" at bounding box center [843, 302] width 146 height 44
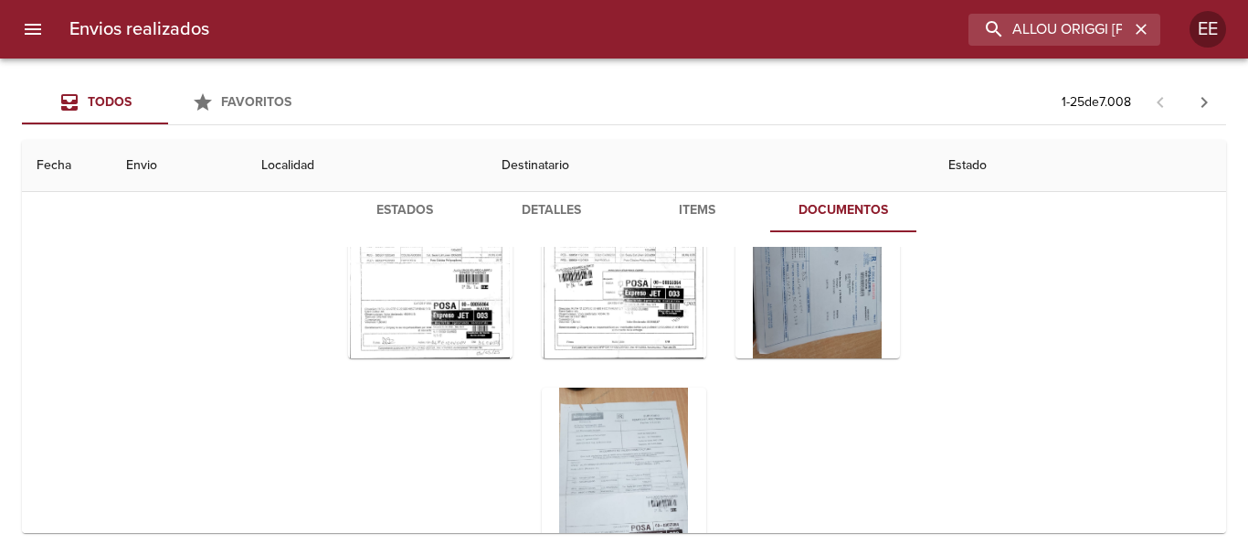
scroll to position [183, 0]
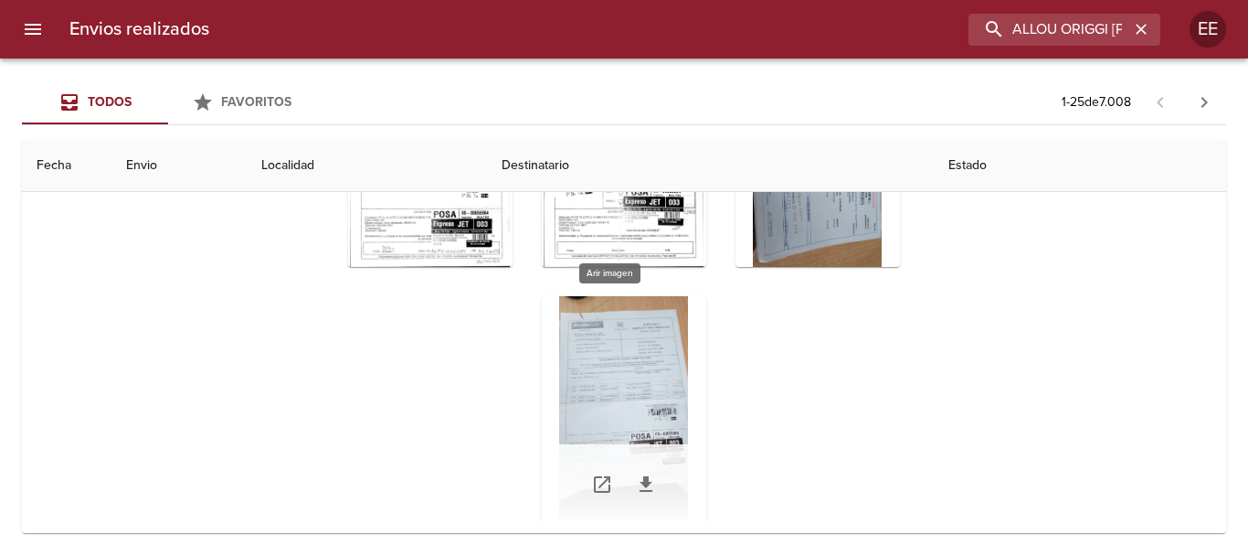
click at [592, 338] on div "Tabla de envíos del cliente" at bounding box center [624, 410] width 164 height 228
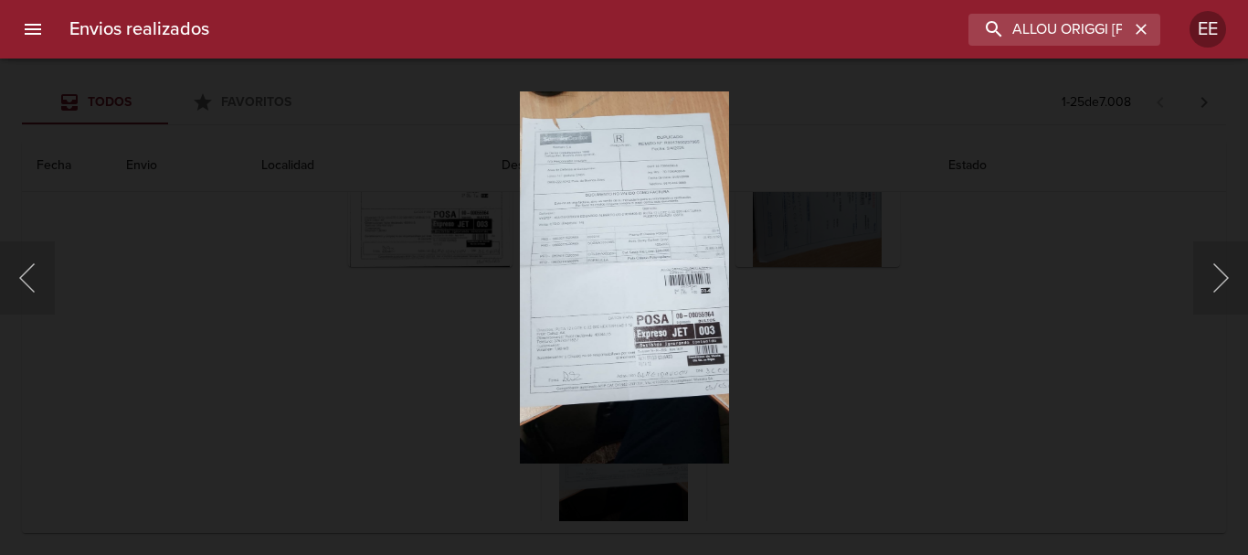
click at [626, 342] on img "Lightbox" at bounding box center [624, 277] width 209 height 372
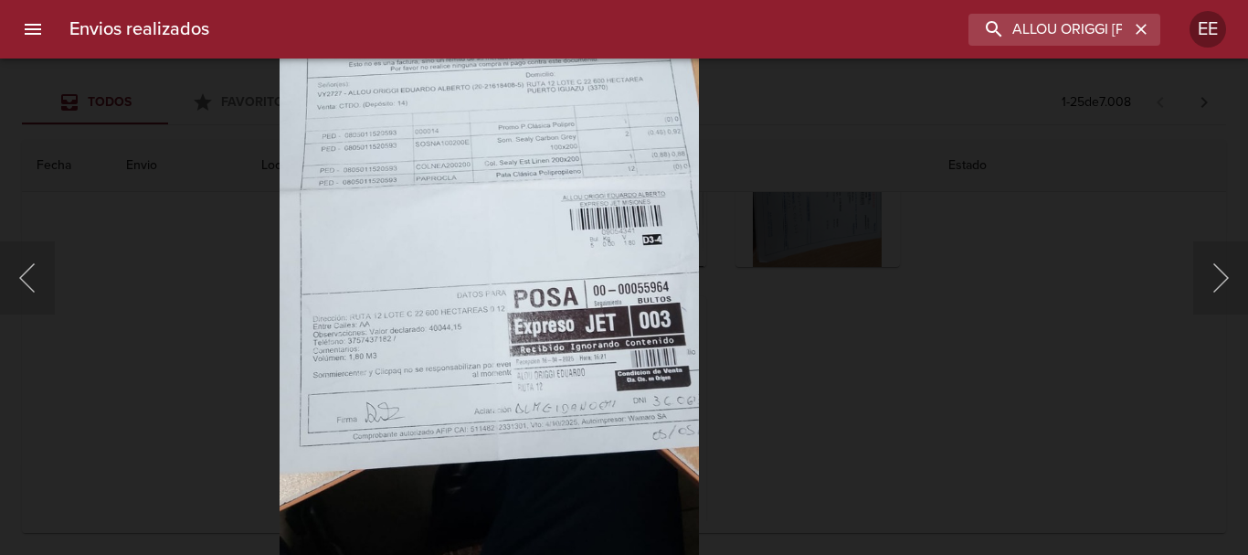
click at [629, 434] on img "Lightbox" at bounding box center [489, 213] width 420 height 747
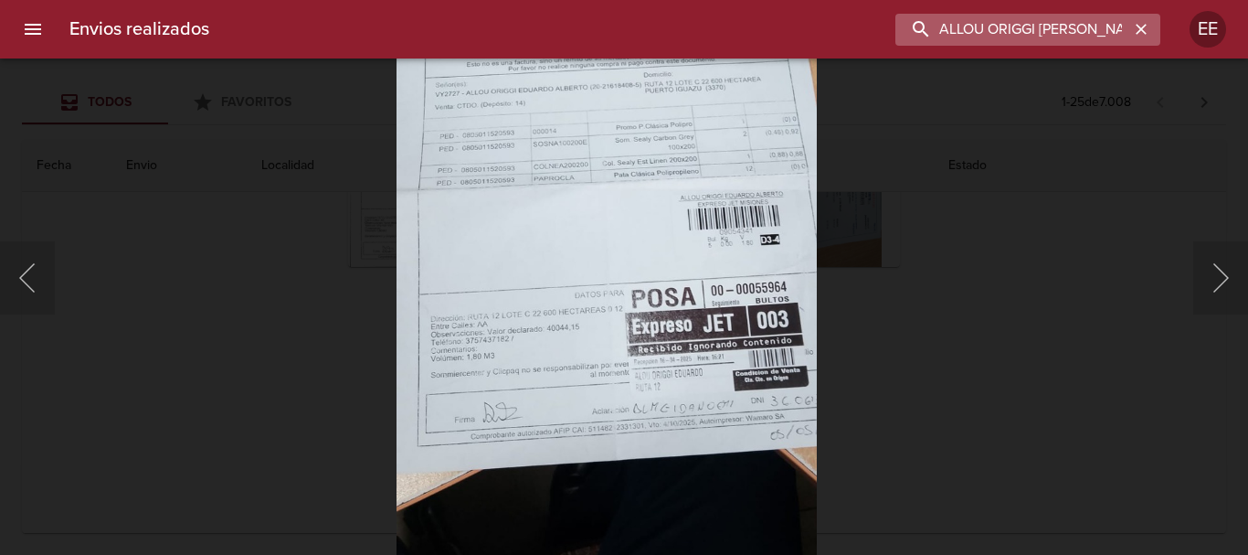
click at [1084, 34] on input "ALLOU ORIGGI EDUARDO ALBERTO" at bounding box center [1012, 30] width 234 height 32
click at [1147, 26] on icon "button" at bounding box center [1141, 29] width 18 height 18
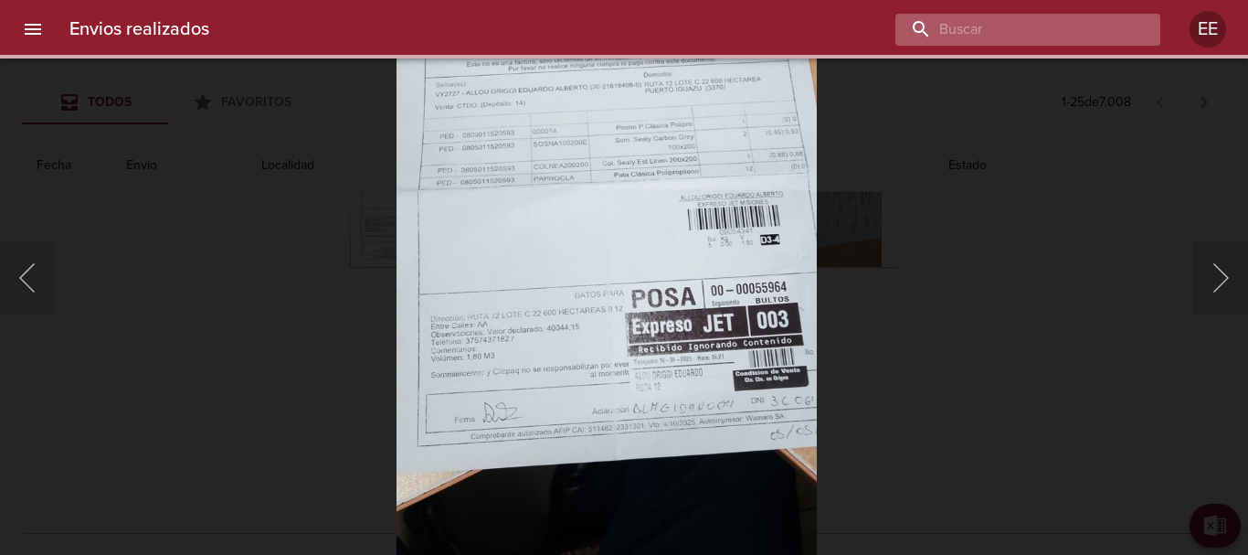
click at [1073, 32] on input "buscar" at bounding box center [1012, 30] width 234 height 32
paste input "CESAR DARIO SILVEIRA ML"
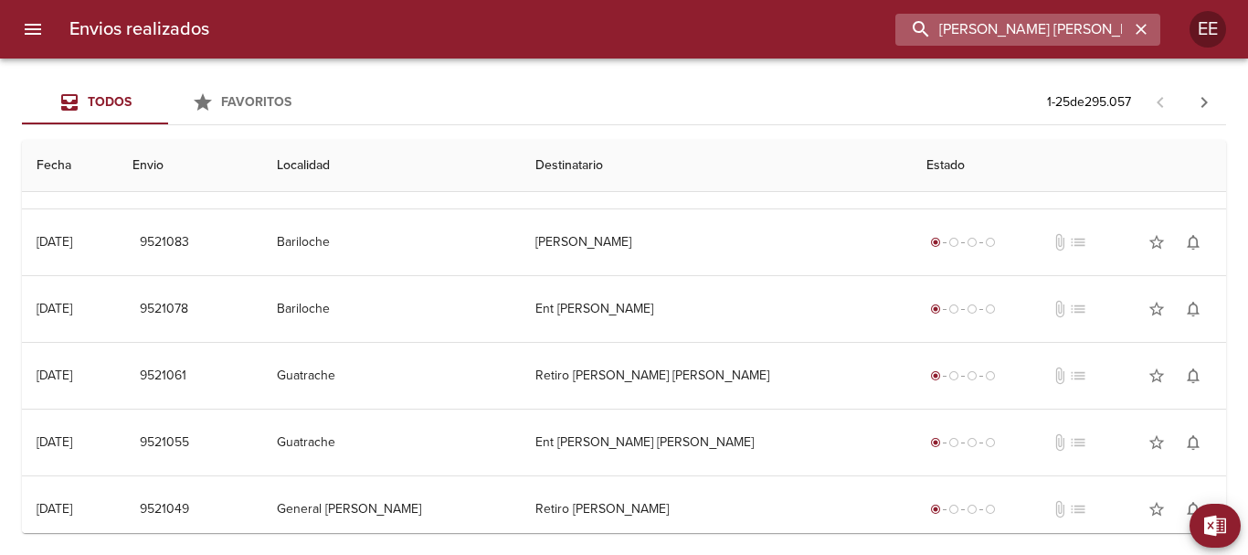
scroll to position [0, 0]
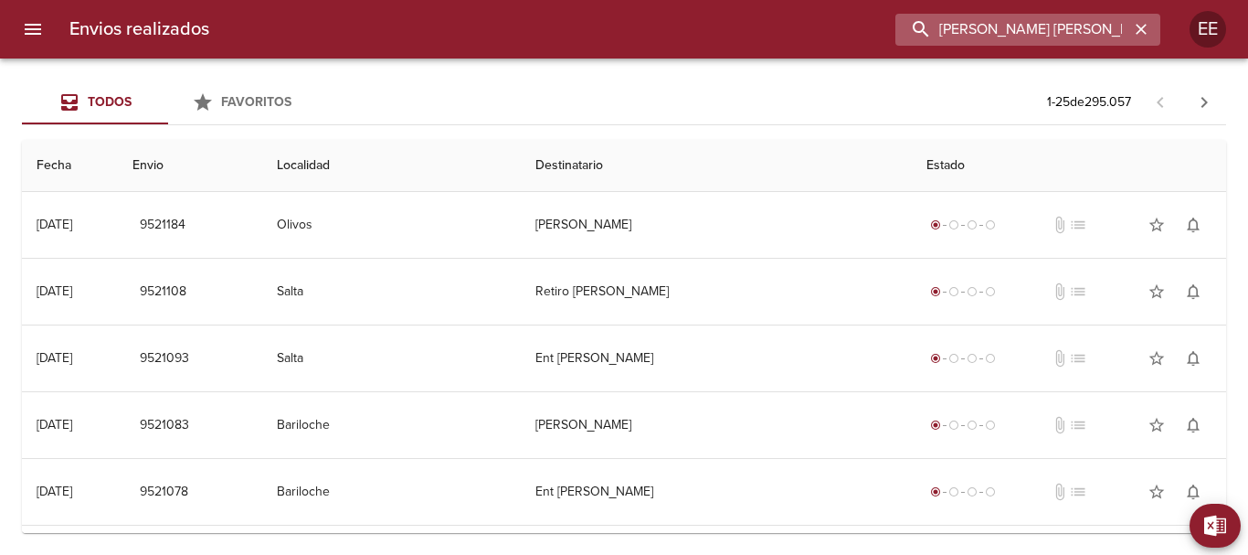
type input "CESAR DARIO SILVEIRA"
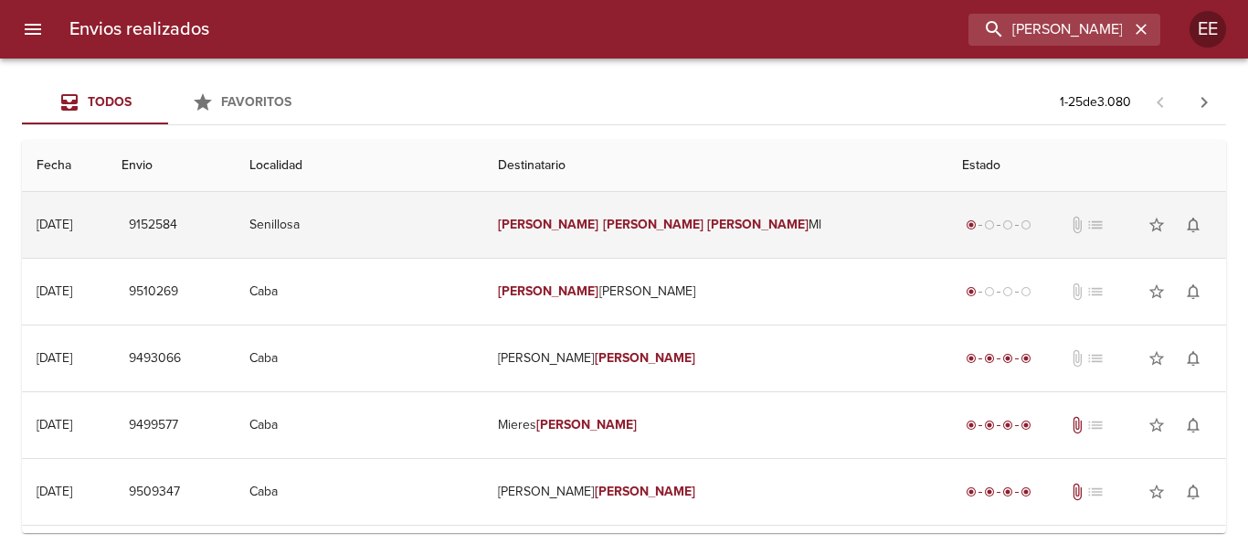
click at [621, 241] on td "Cesar Dario Silveira Ml" at bounding box center [715, 225] width 464 height 66
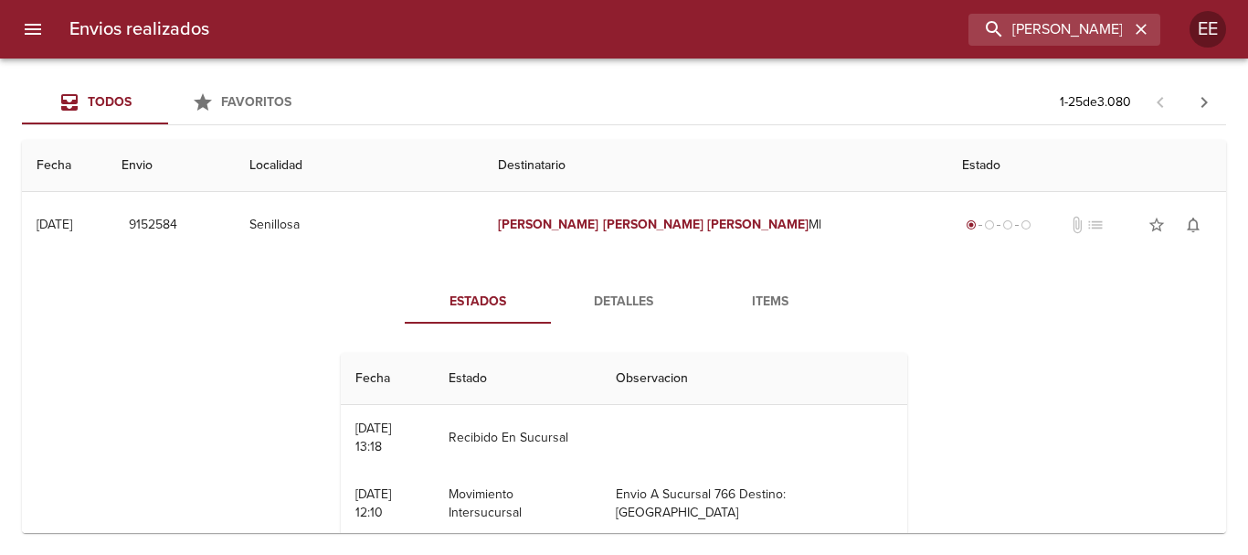
click at [633, 299] on span "Detalles" at bounding box center [624, 302] width 124 height 23
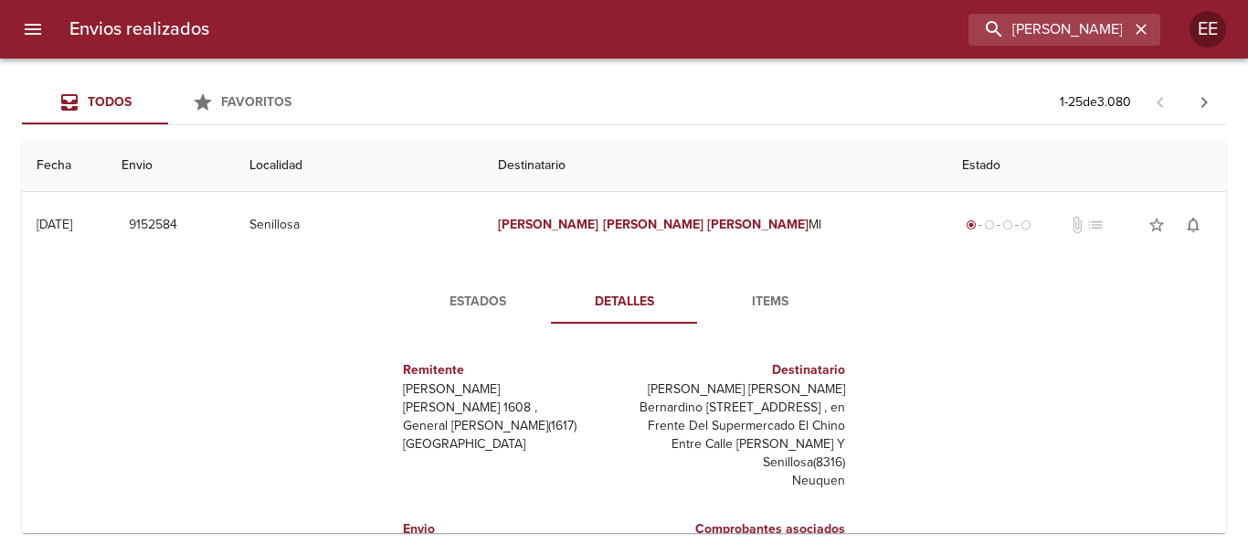
click at [780, 310] on span "Items" at bounding box center [770, 302] width 124 height 23
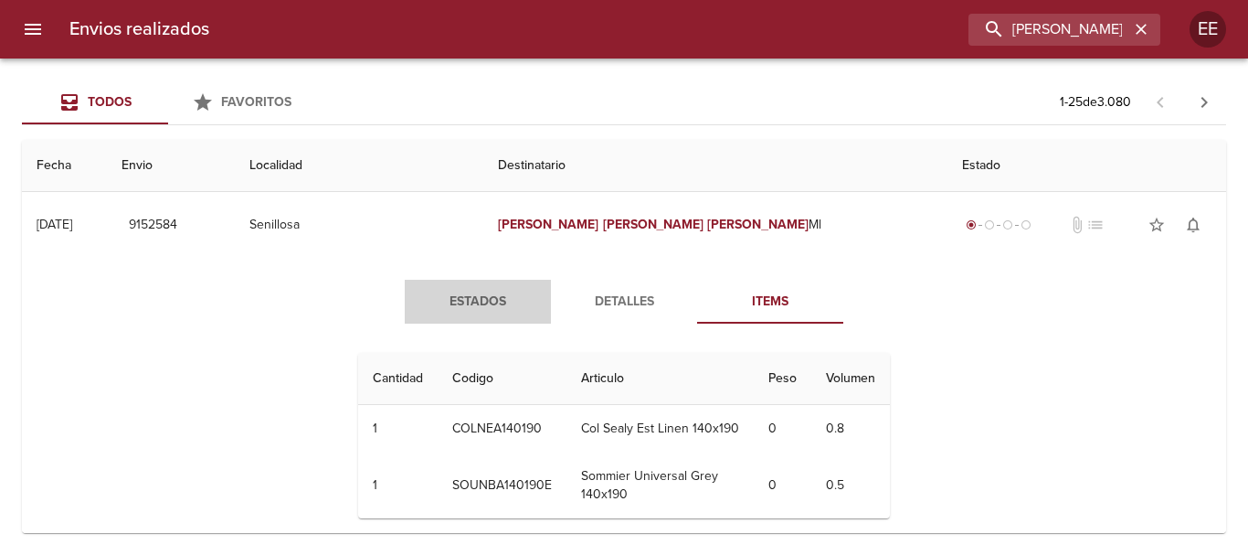
click at [487, 295] on span "Estados" at bounding box center [478, 302] width 124 height 23
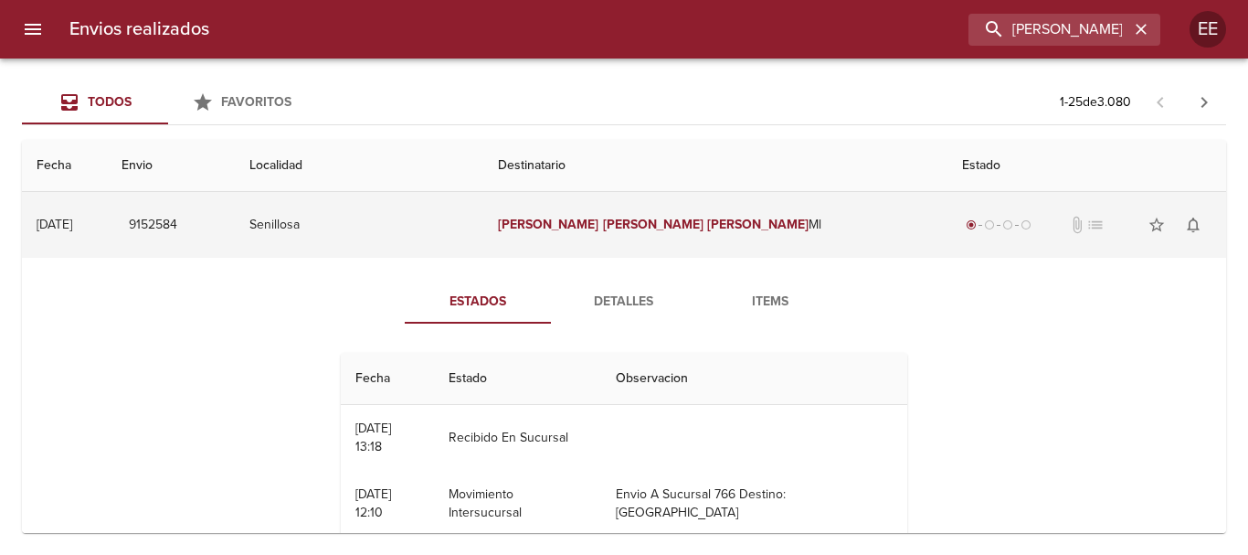
click at [681, 238] on td "Cesar Dario Silveira Ml" at bounding box center [715, 225] width 464 height 66
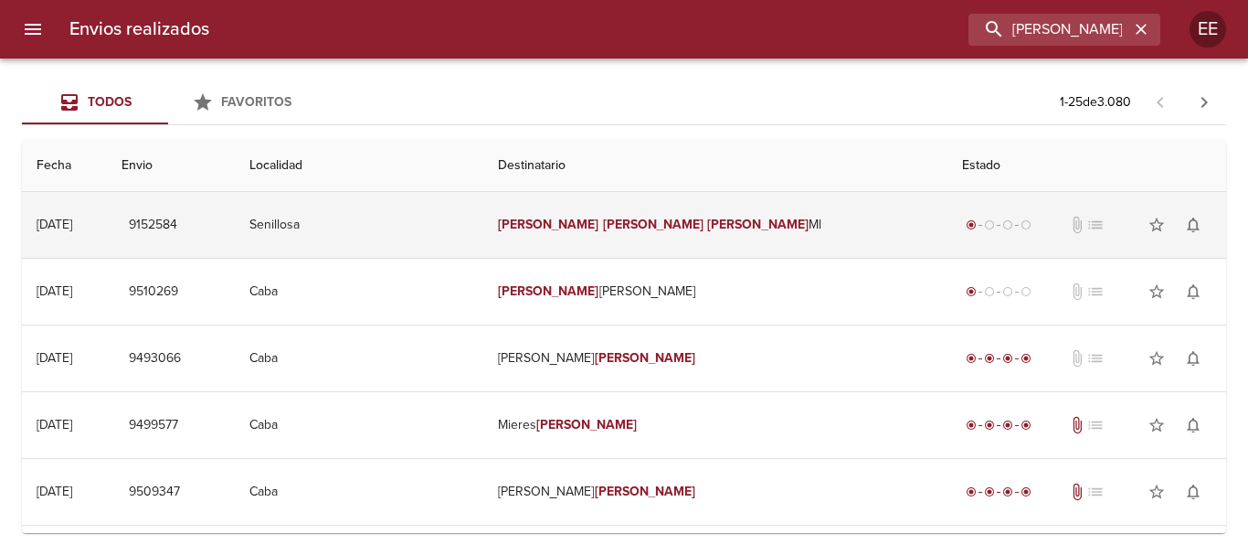
click at [653, 229] on em "[PERSON_NAME]" at bounding box center [653, 225] width 101 height 16
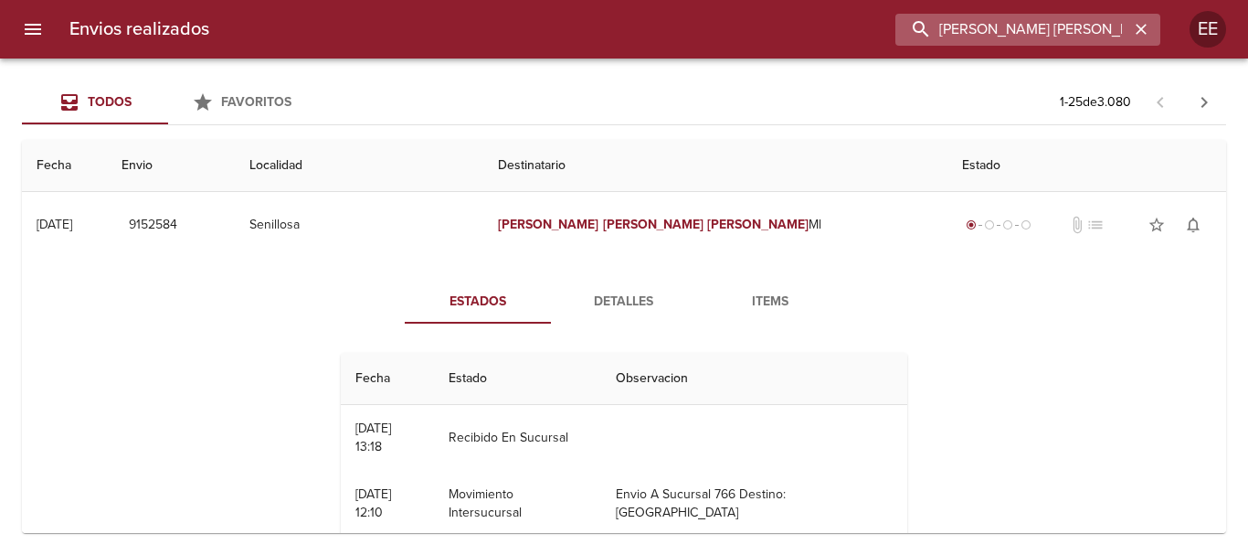
click at [1046, 28] on input "CESAR DARIO SILVEIRA" at bounding box center [1012, 30] width 234 height 32
drag, startPoint x: 1134, startPoint y: 30, endPoint x: 1042, endPoint y: 36, distance: 91.5
click at [1135, 31] on icon "button" at bounding box center [1141, 29] width 18 height 18
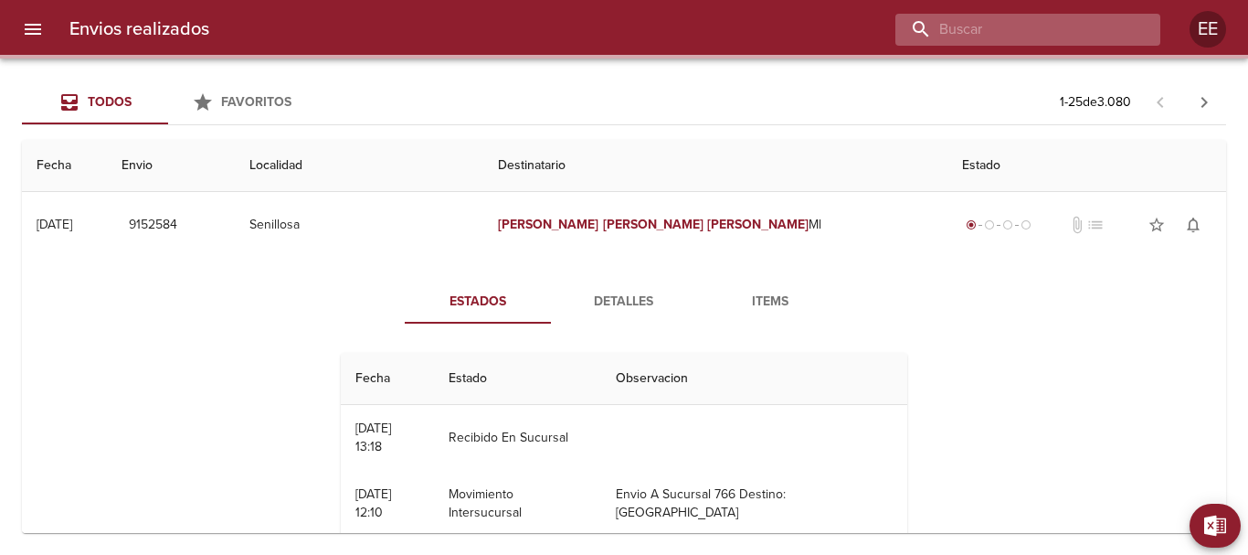
click at [1032, 36] on input "buscar" at bounding box center [1012, 30] width 234 height 32
paste input "NELIA ELIZABETH OLIVER ML"
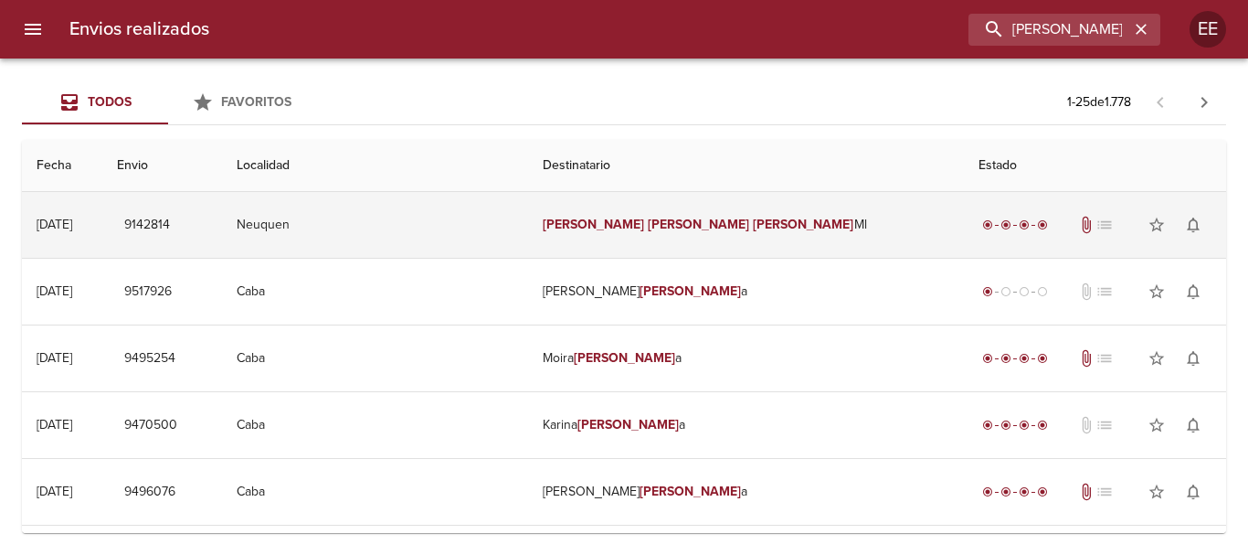
click at [753, 225] on em "Oliver" at bounding box center [803, 225] width 101 height 16
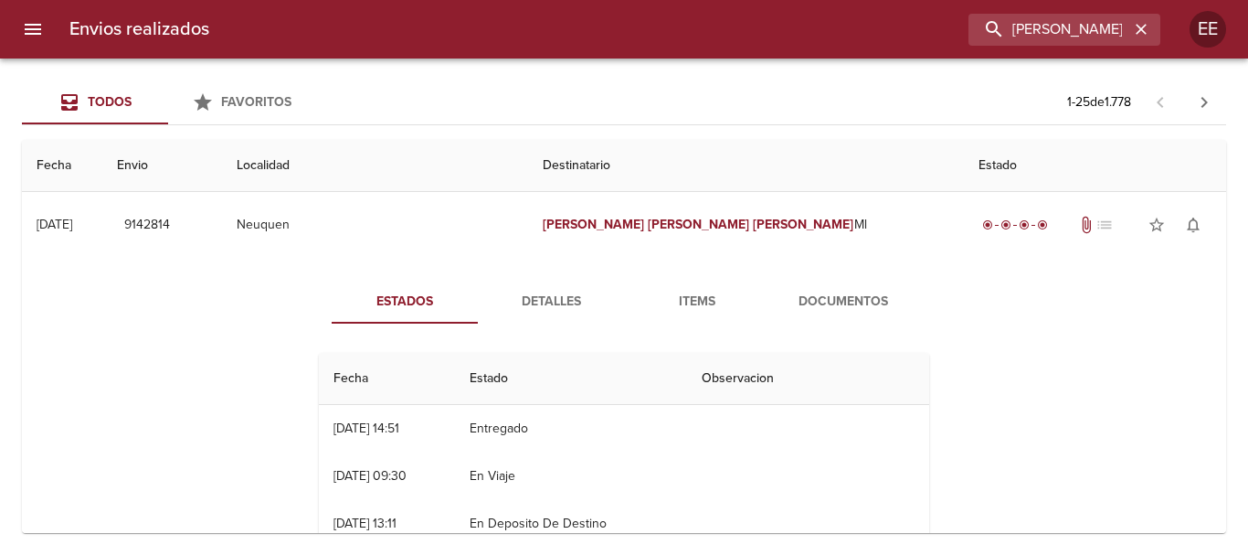
click at [704, 302] on span "Items" at bounding box center [697, 302] width 124 height 23
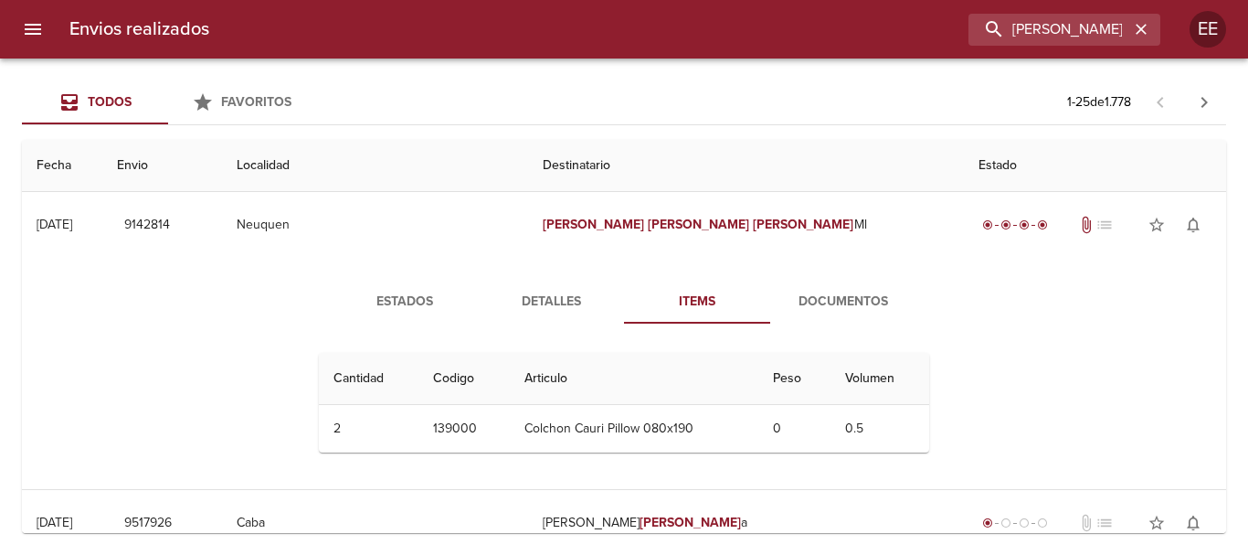
click at [833, 293] on span "Documentos" at bounding box center [843, 302] width 124 height 23
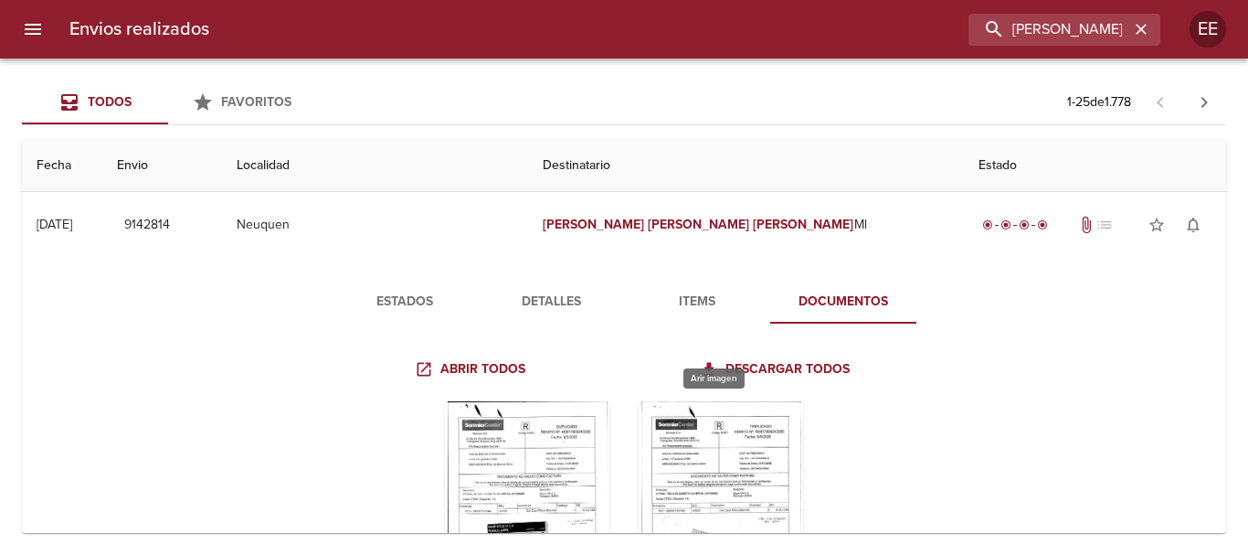
scroll to position [183, 0]
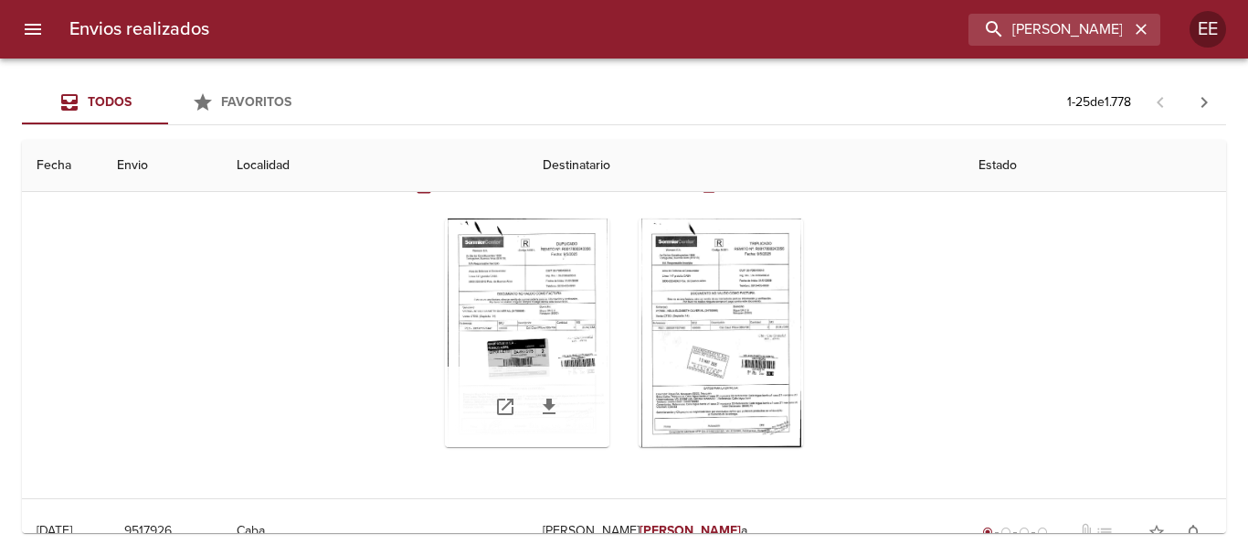
click at [481, 283] on div "Tabla de envíos del cliente" at bounding box center [527, 332] width 164 height 228
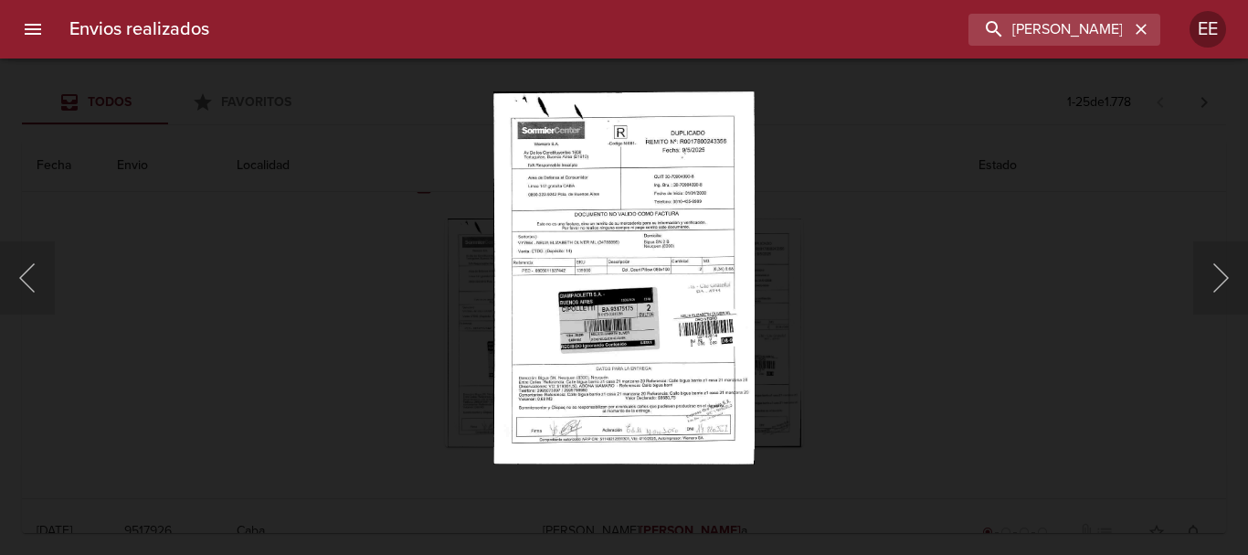
click at [664, 346] on img "Lightbox" at bounding box center [623, 277] width 260 height 372
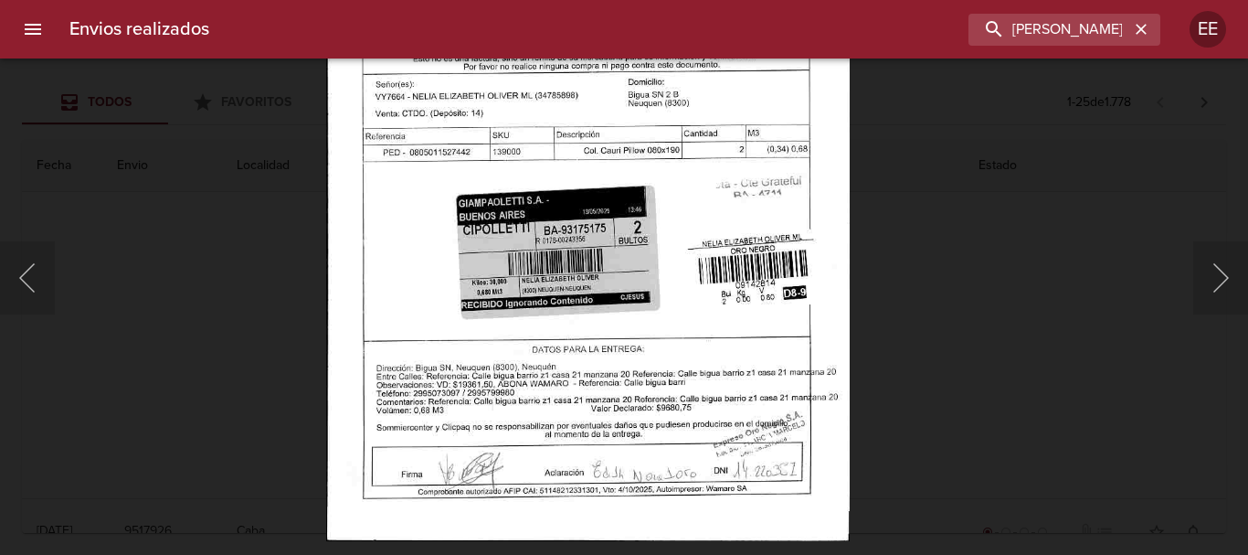
click at [668, 440] on img "Lightbox" at bounding box center [587, 167] width 523 height 747
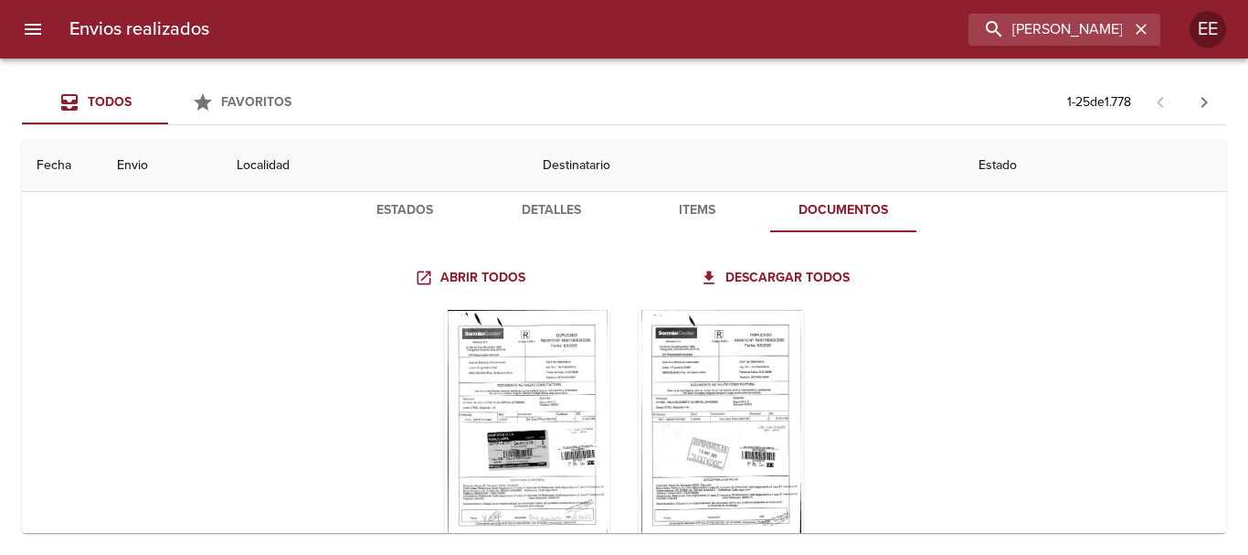
scroll to position [0, 0]
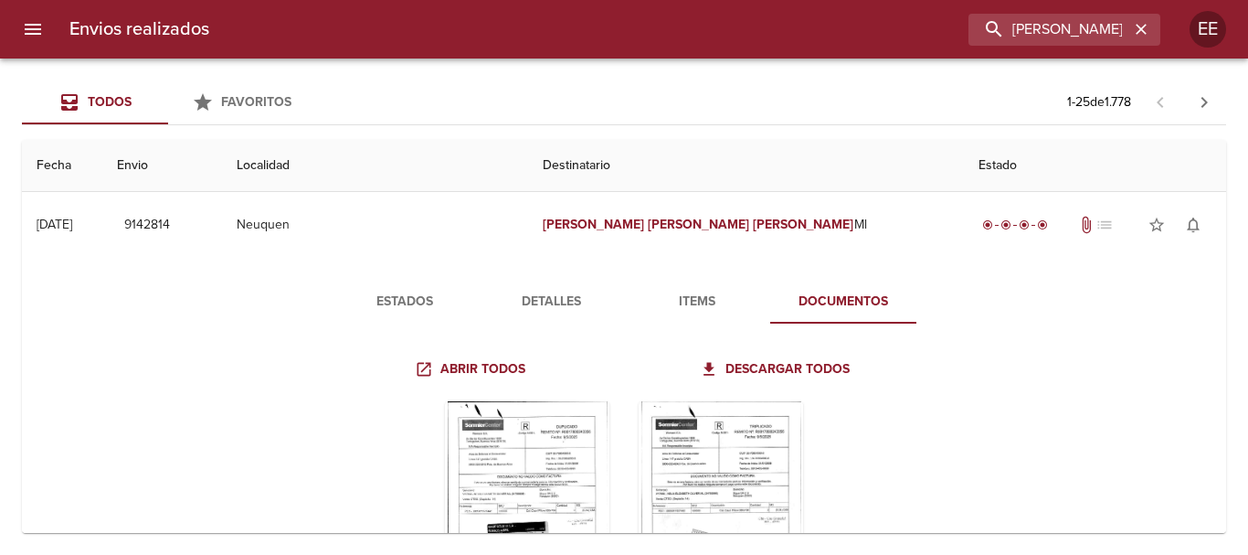
drag, startPoint x: 428, startPoint y: 311, endPoint x: 436, endPoint y: 316, distance: 9.9
click at [431, 312] on span "Estados" at bounding box center [405, 302] width 124 height 23
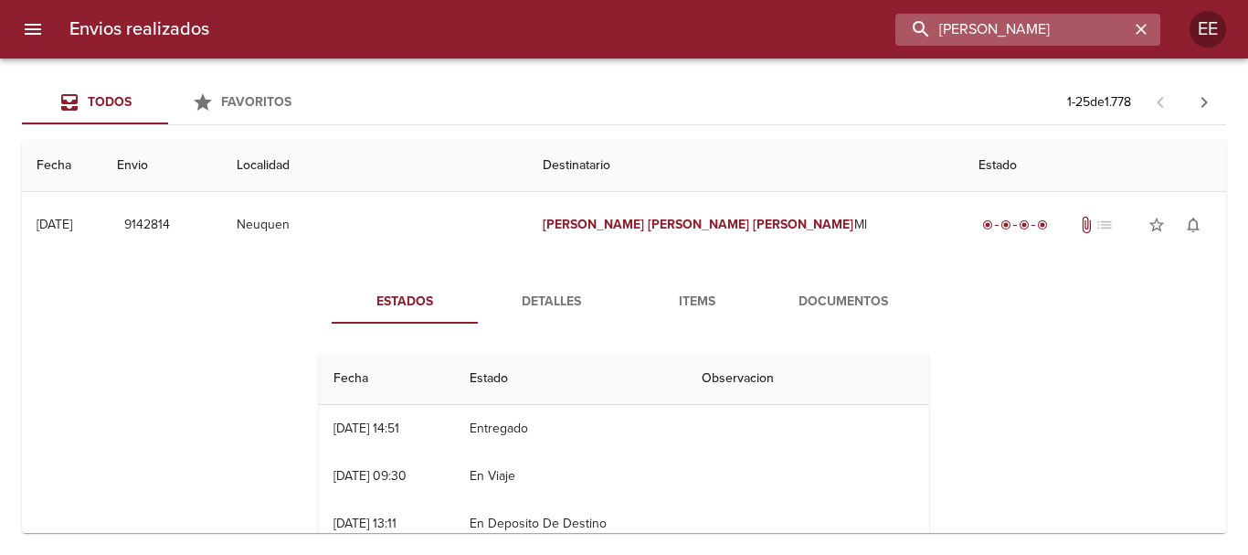
click at [1121, 42] on input "NELIA ELIZABETH OLIVER" at bounding box center [1012, 30] width 234 height 32
drag, startPoint x: 1126, startPoint y: 37, endPoint x: 718, endPoint y: 23, distance: 408.6
click at [718, 23] on div "NELIA ELIZABETH OLIVER" at bounding box center [692, 30] width 936 height 32
paste input "Hugo Minervini"
type input "Hugo Minervini"
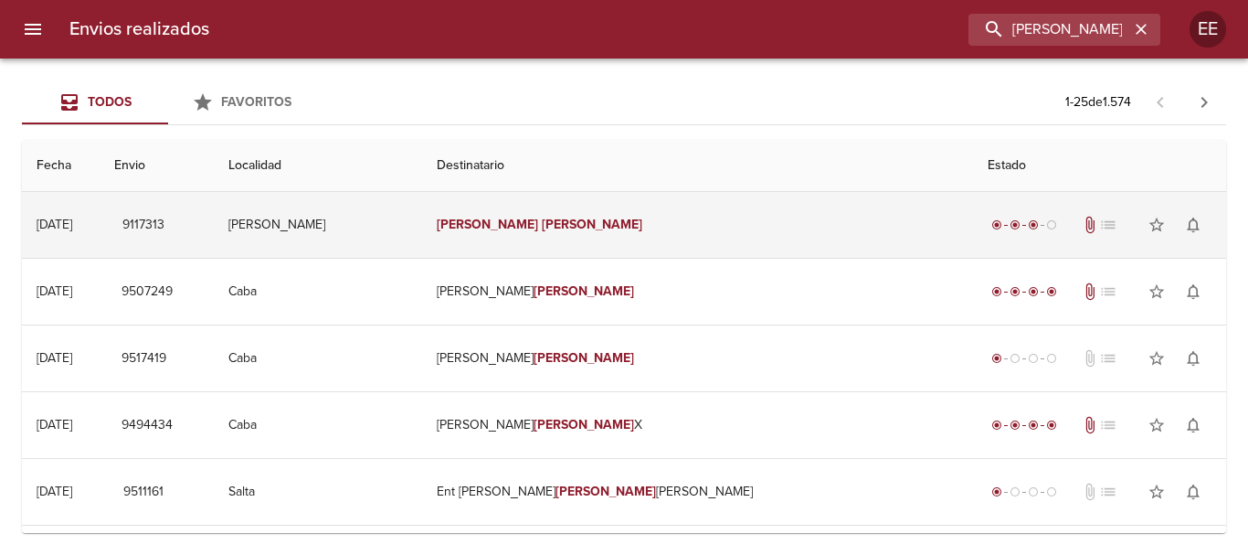
click at [670, 234] on td "Hugo Minervini" at bounding box center [697, 225] width 551 height 66
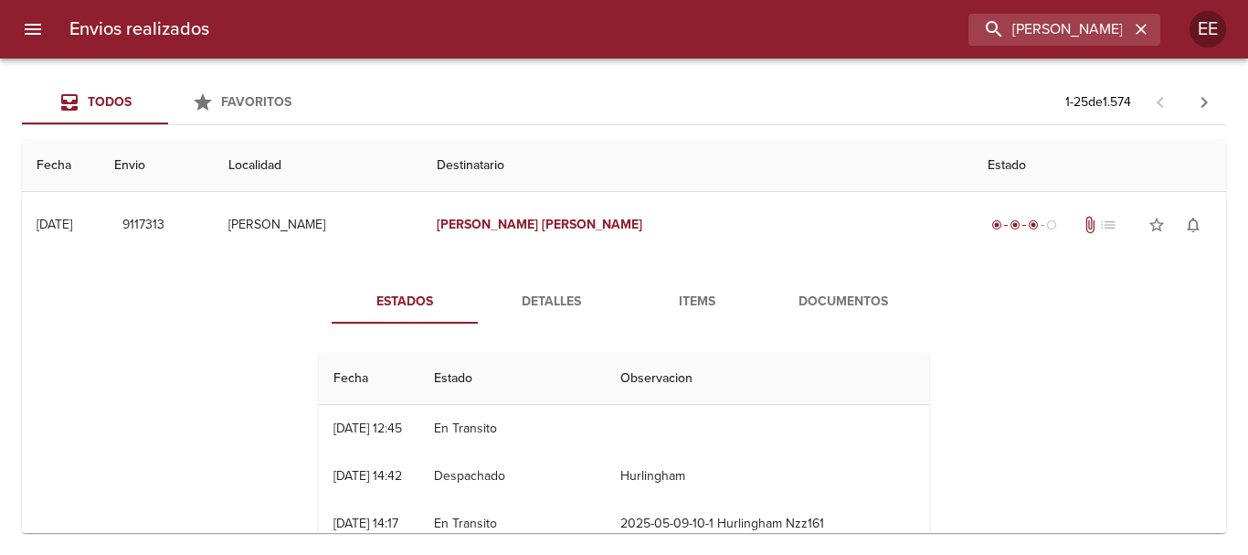
click at [666, 304] on span "Items" at bounding box center [697, 302] width 124 height 23
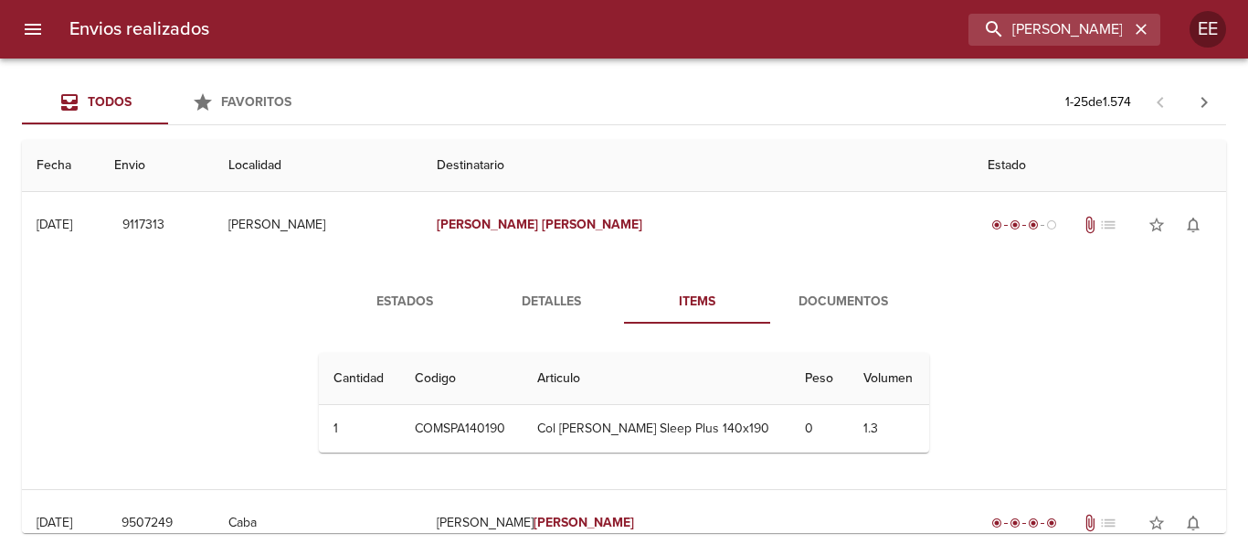
click at [842, 280] on div "Estados Detalles Items Documentos Cantidad Cant. Codigo Articulo Peso Volumen 1…" at bounding box center [624, 373] width 1175 height 231
click at [837, 301] on span "Documentos" at bounding box center [843, 302] width 124 height 23
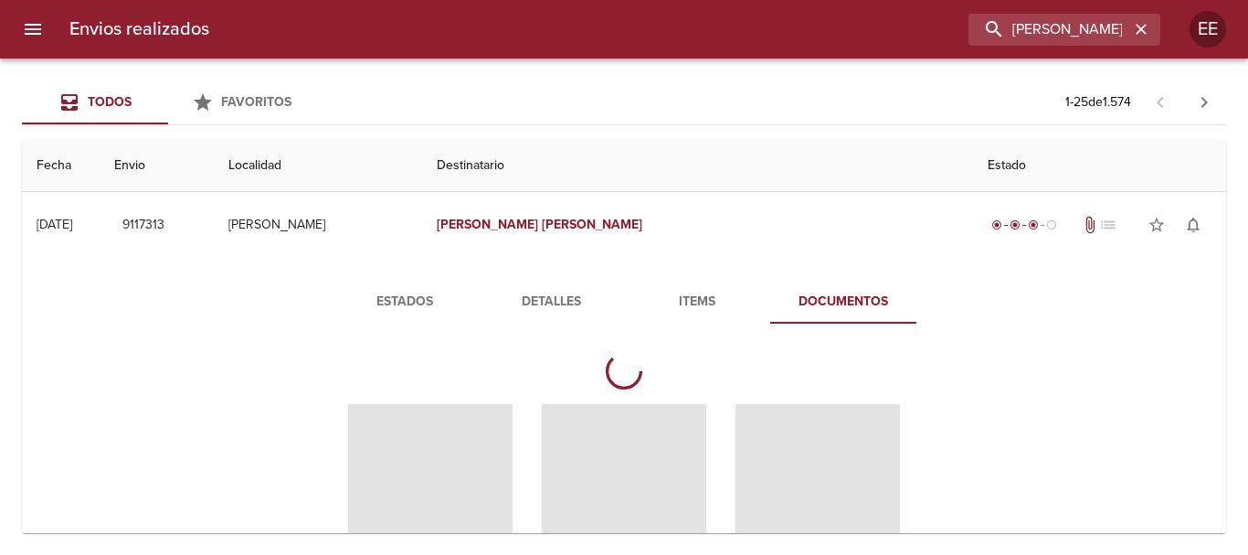
scroll to position [183, 0]
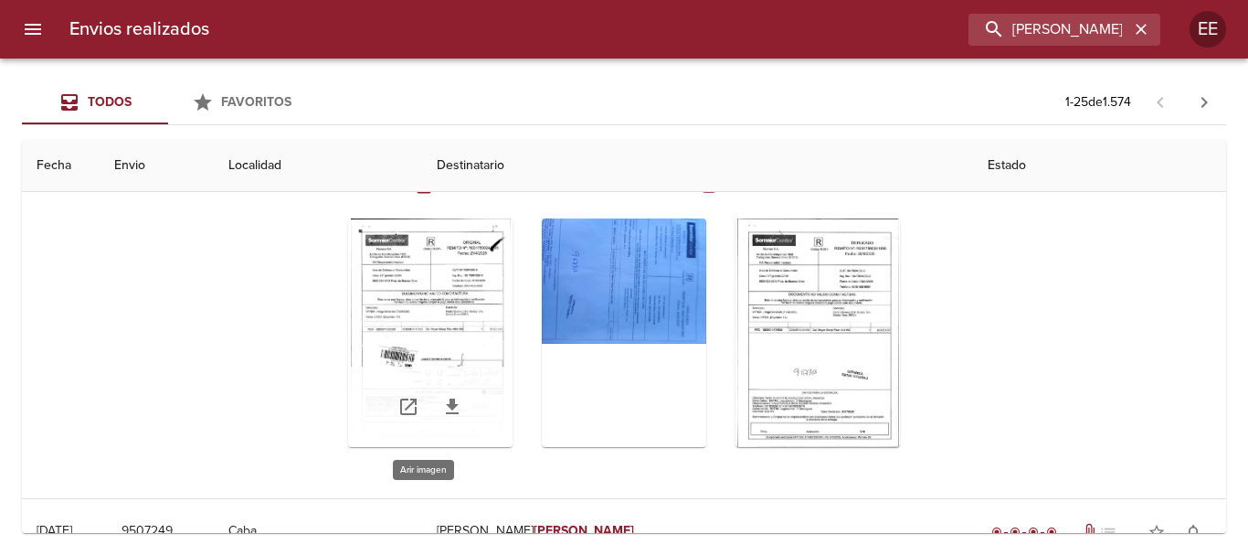
click at [448, 319] on div "Tabla de envíos del cliente" at bounding box center [430, 332] width 164 height 228
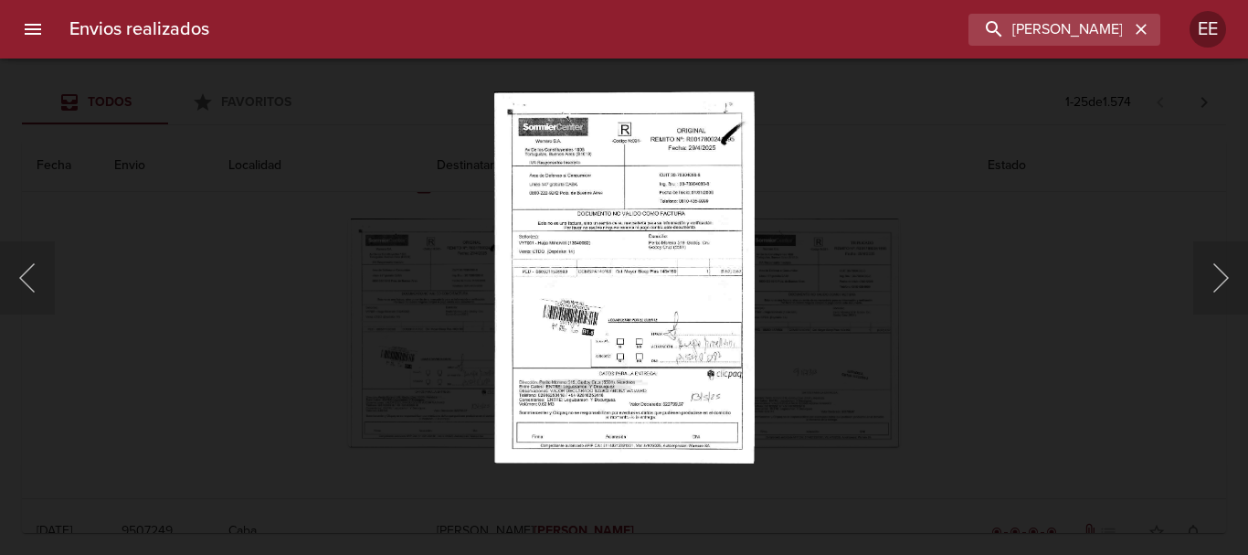
click at [654, 302] on img "Lightbox" at bounding box center [623, 277] width 260 height 372
click at [654, 303] on img "Lightbox" at bounding box center [623, 277] width 260 height 372
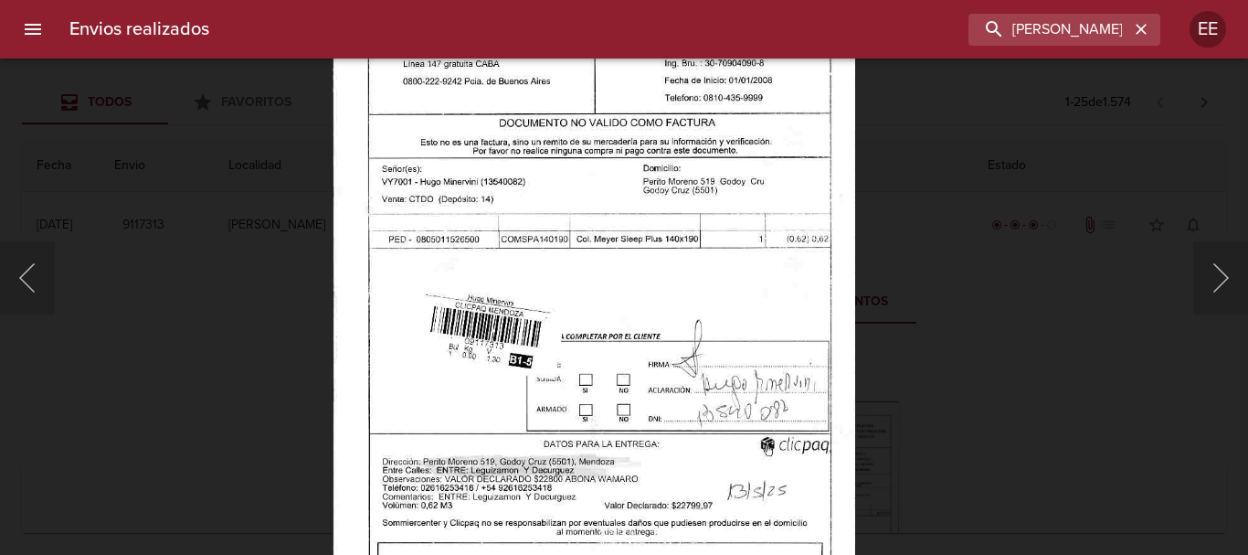
scroll to position [183, 0]
click at [1136, 30] on icon "button" at bounding box center [1141, 29] width 18 height 18
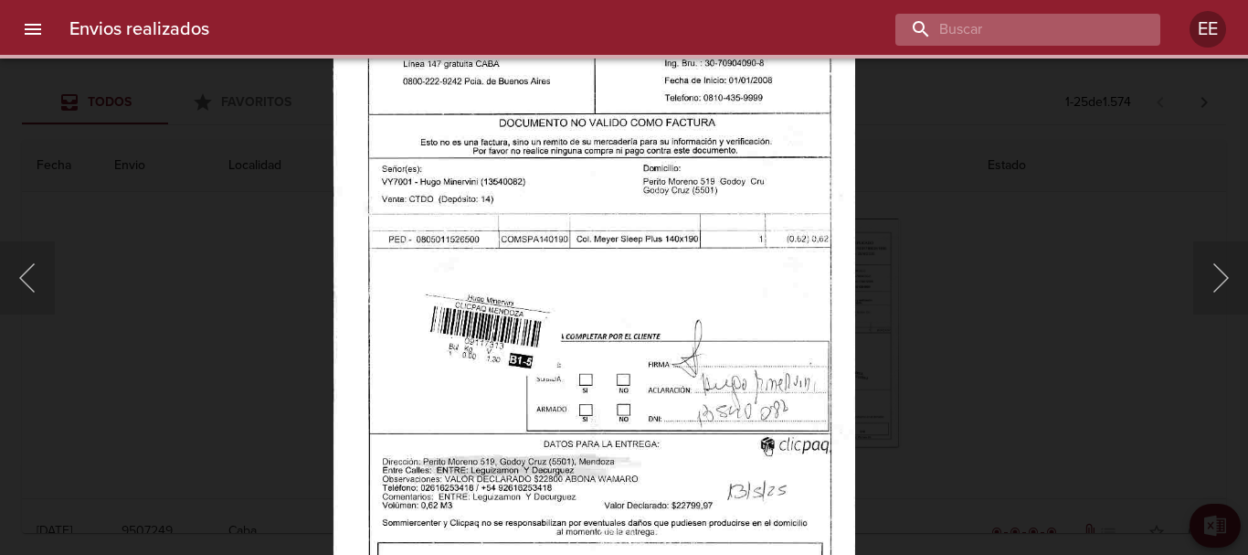
click at [1007, 30] on input "buscar" at bounding box center [1012, 30] width 234 height 32
paste input "MATEO OTAZUA ARCE ML"
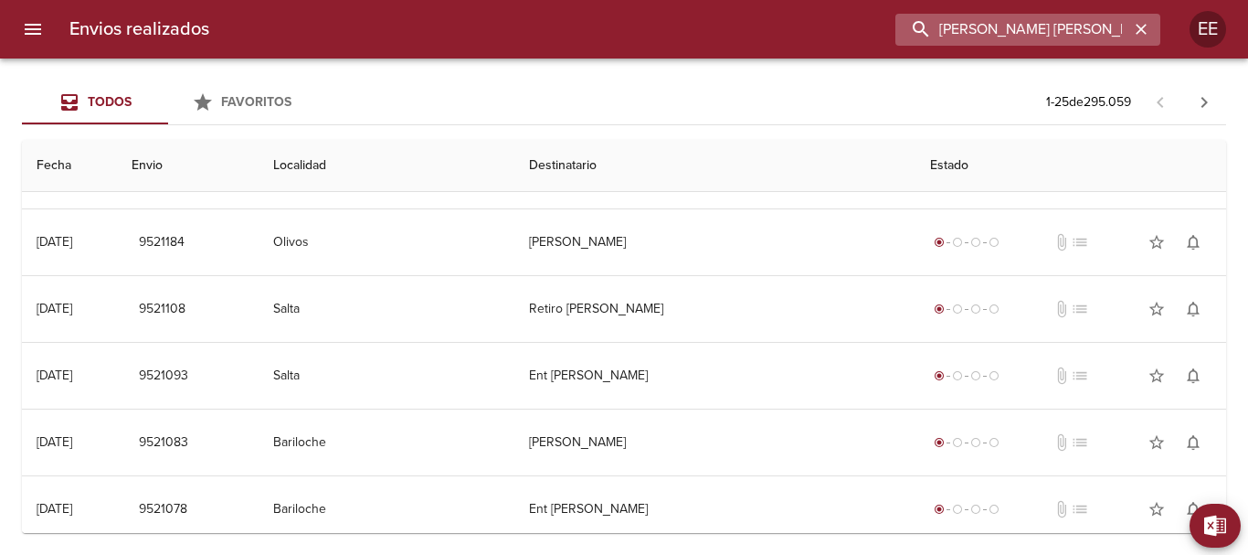
scroll to position [0, 0]
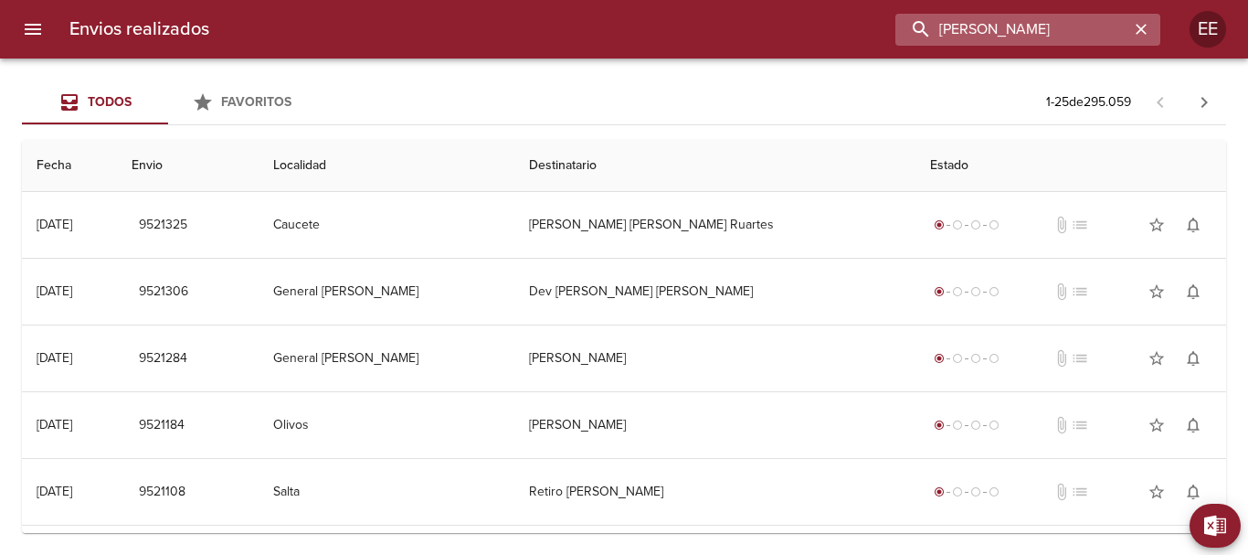
type input "MATEO OTAZUA ARCE"
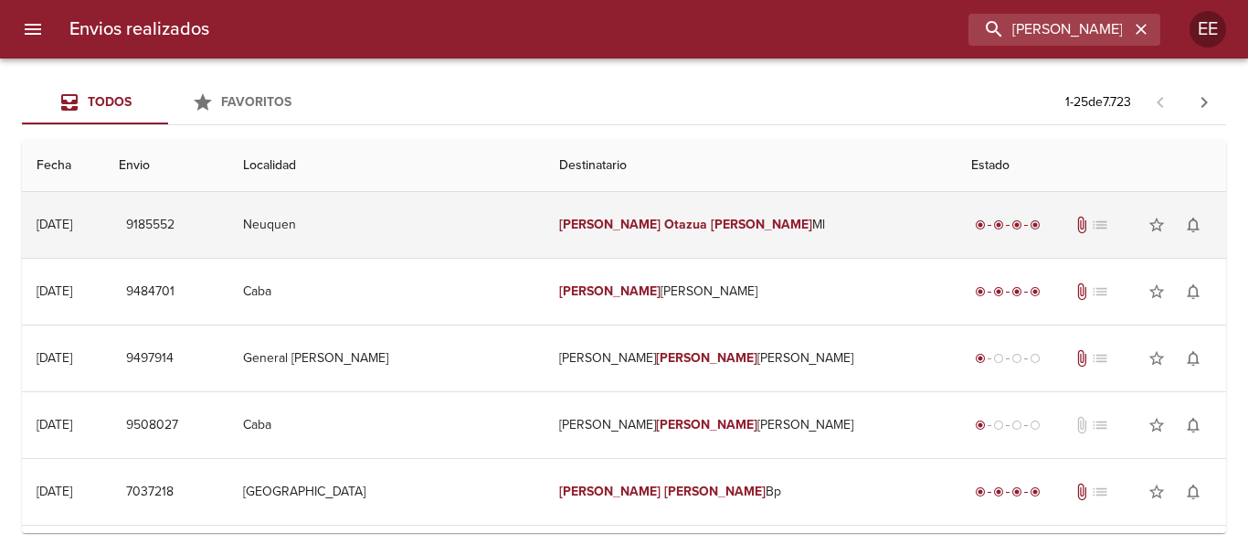
click at [664, 228] on em "Otazua" at bounding box center [685, 225] width 43 height 16
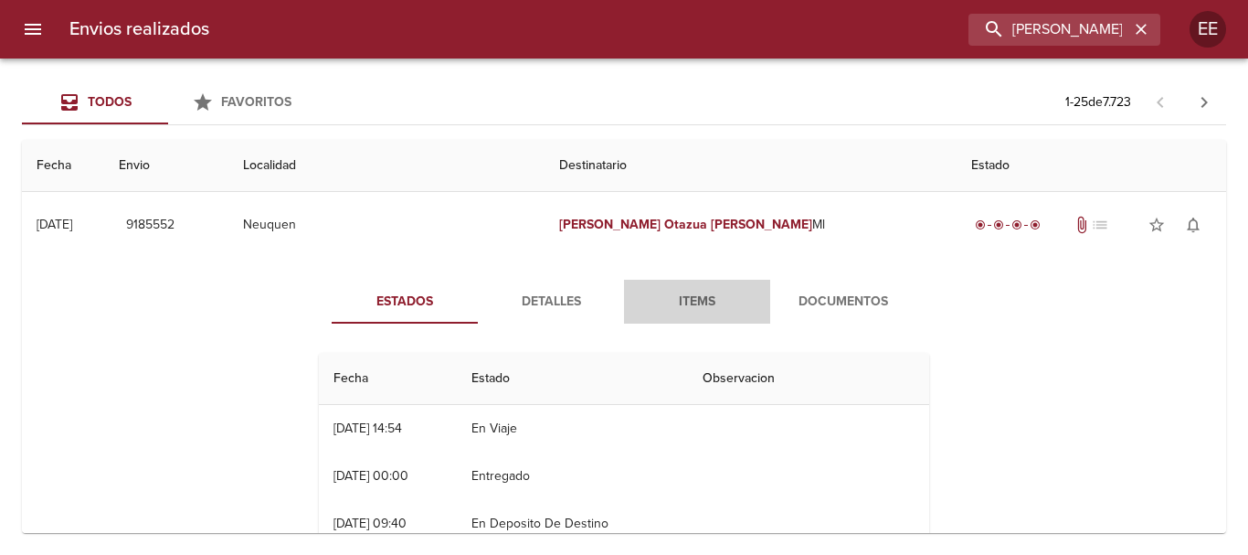
drag, startPoint x: 695, startPoint y: 295, endPoint x: 729, endPoint y: 299, distance: 34.0
click at [696, 296] on span "Items" at bounding box center [697, 302] width 124 height 23
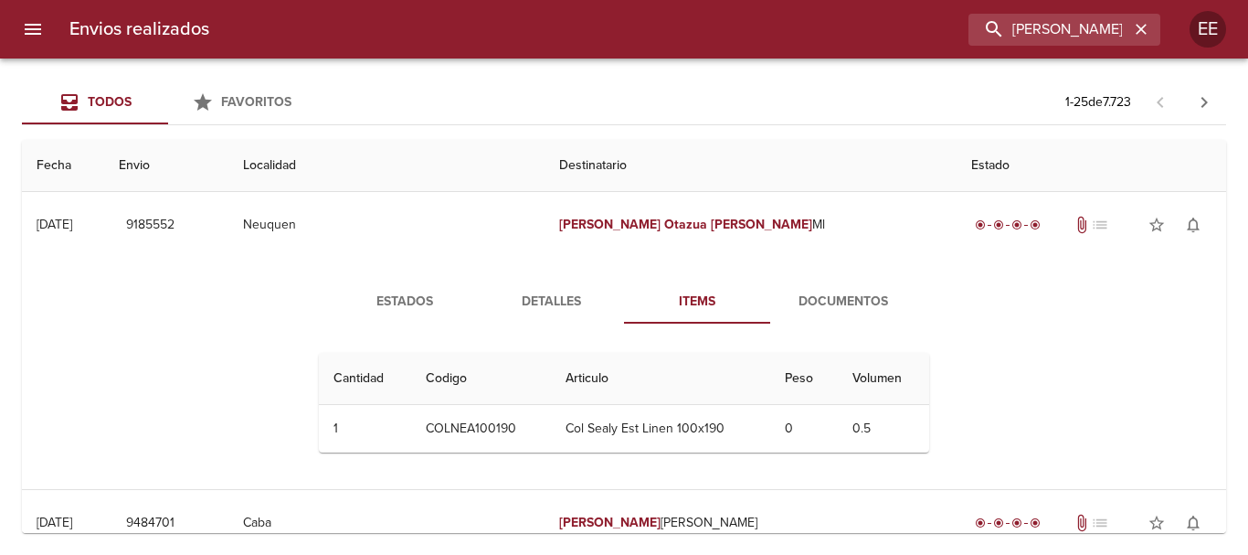
click at [833, 299] on span "Documentos" at bounding box center [843, 302] width 124 height 23
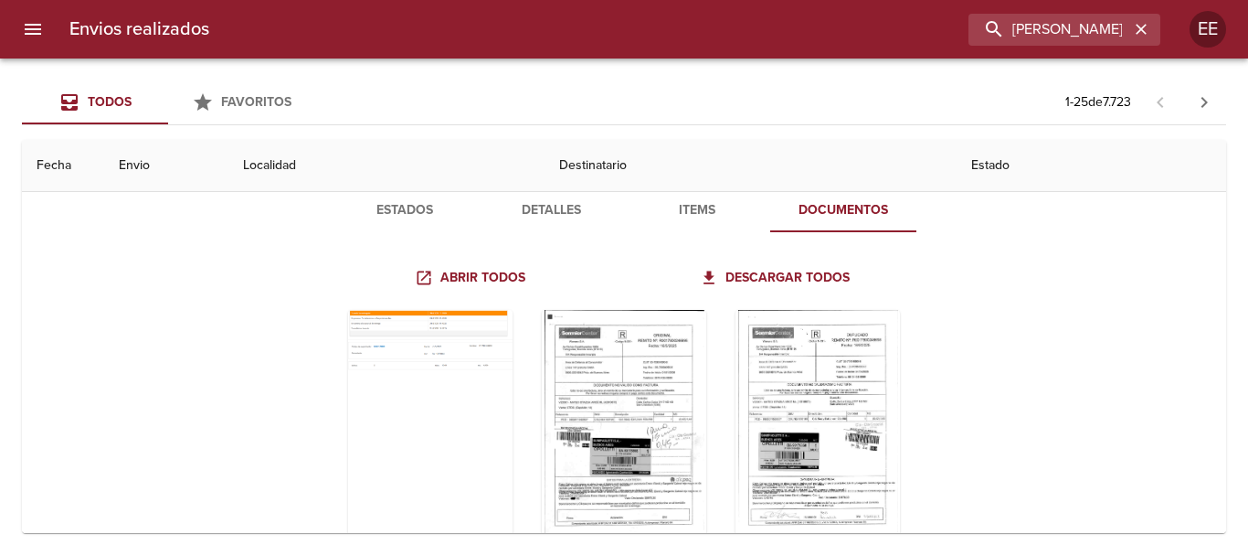
scroll to position [183, 0]
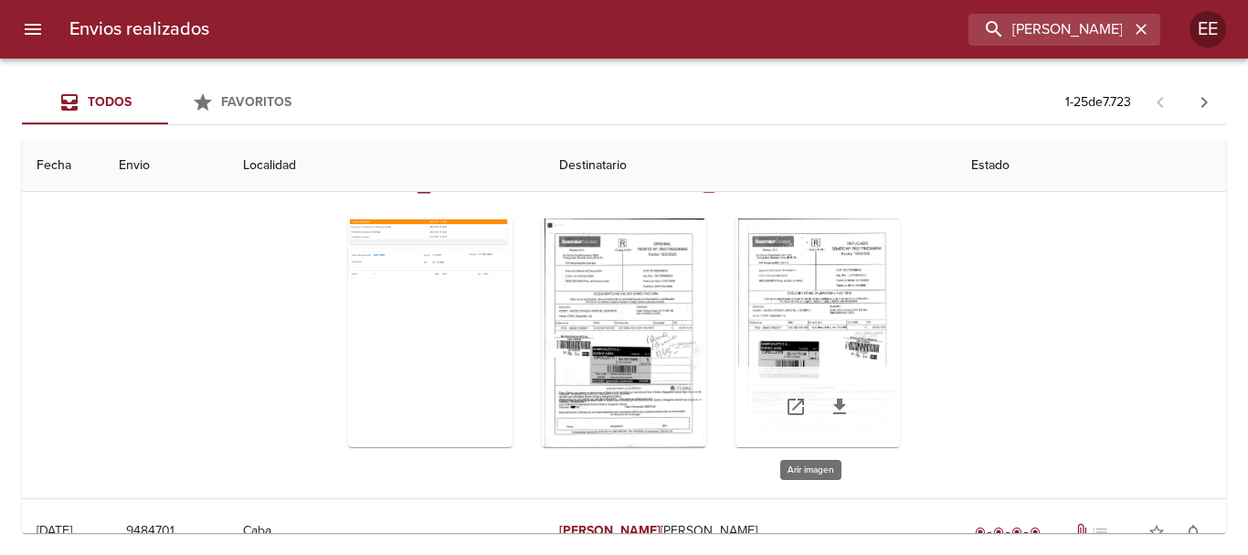
click at [797, 294] on div "Tabla de envíos del cliente" at bounding box center [817, 332] width 164 height 228
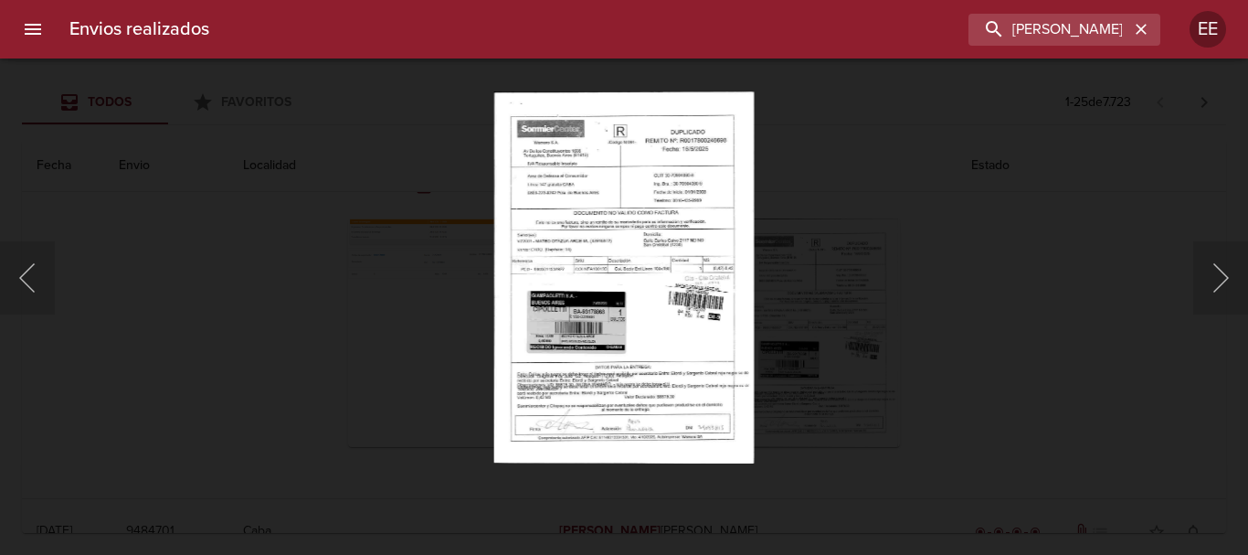
click at [646, 354] on img "Lightbox" at bounding box center [624, 277] width 260 height 372
click at [690, 333] on img "Lightbox" at bounding box center [624, 277] width 260 height 372
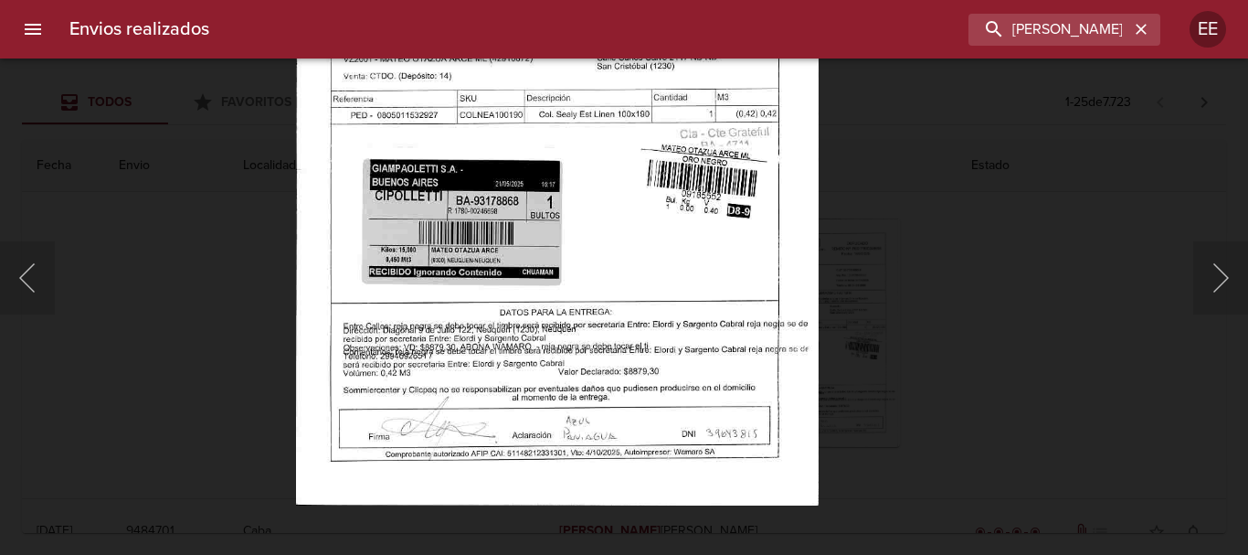
click at [702, 403] on img "Lightbox" at bounding box center [557, 132] width 523 height 747
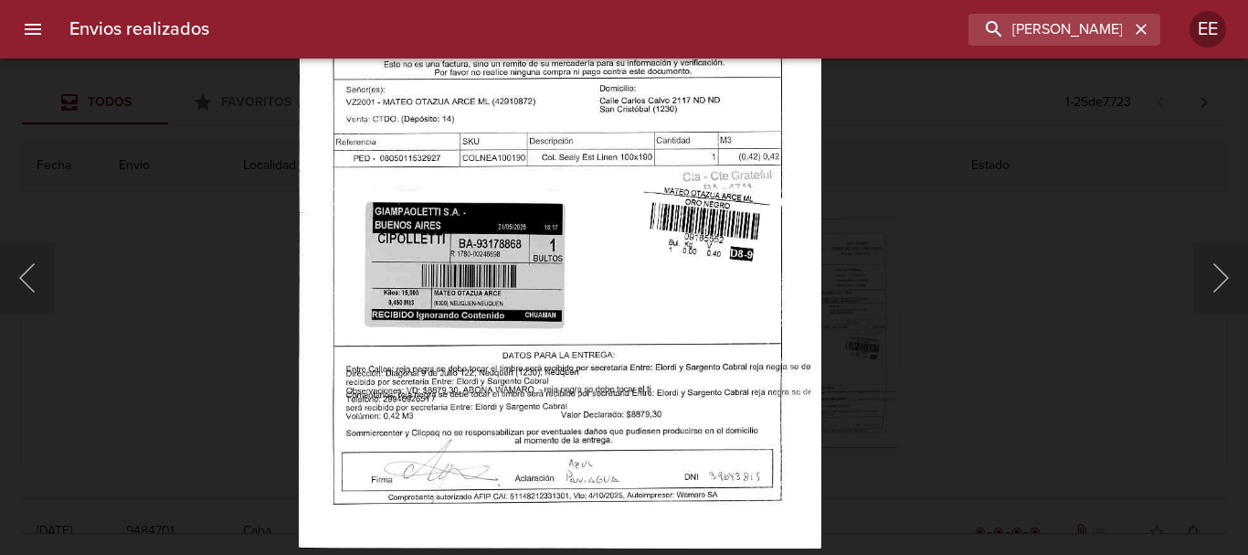
click at [692, 284] on img "Lightbox" at bounding box center [560, 175] width 523 height 747
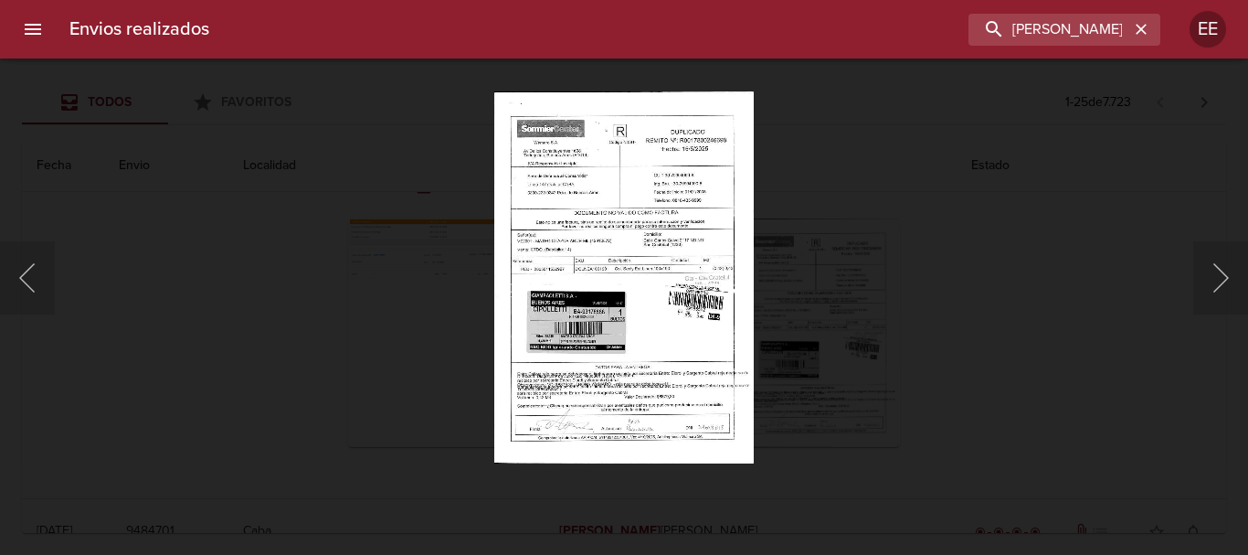
click at [1051, 208] on div "Lightbox" at bounding box center [624, 277] width 1248 height 555
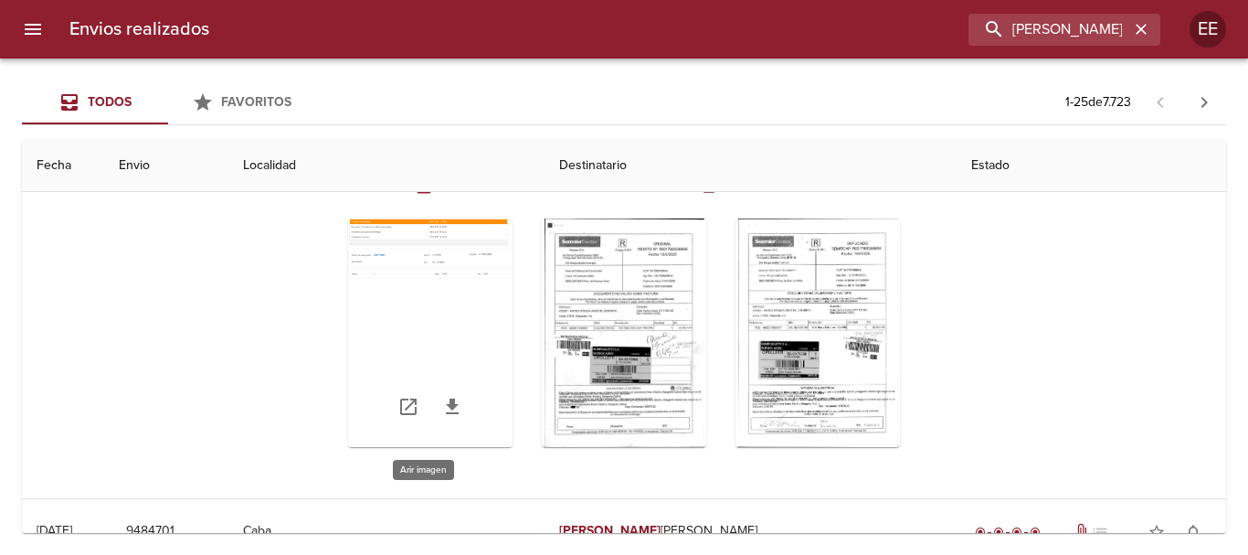
click at [458, 264] on div "Tabla de envíos del cliente" at bounding box center [430, 332] width 164 height 228
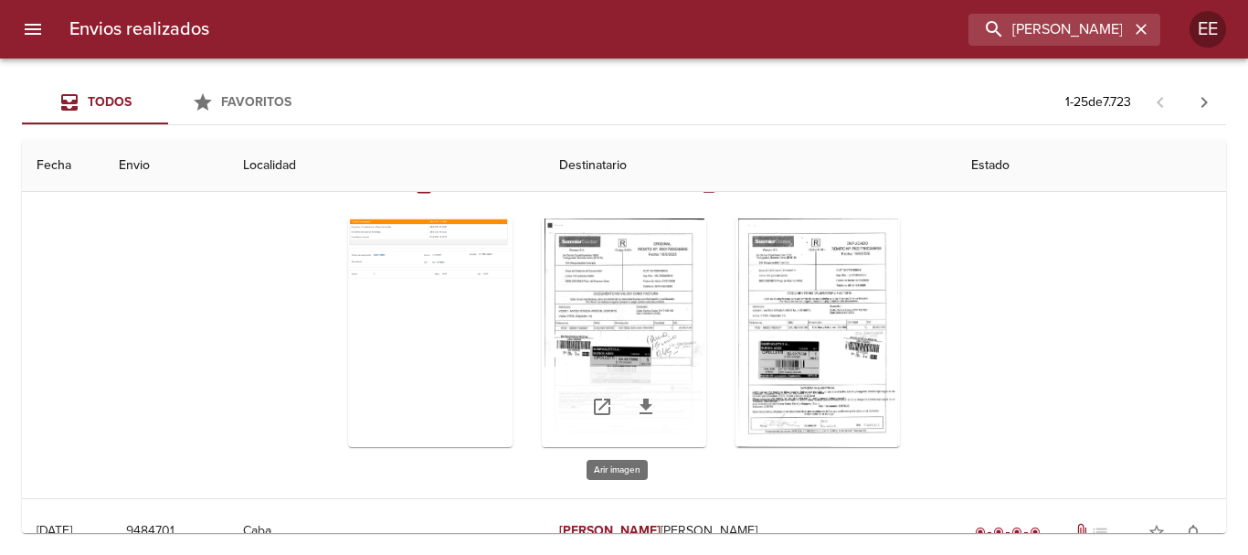
click at [618, 304] on div "Tabla de envíos del cliente" at bounding box center [624, 332] width 164 height 228
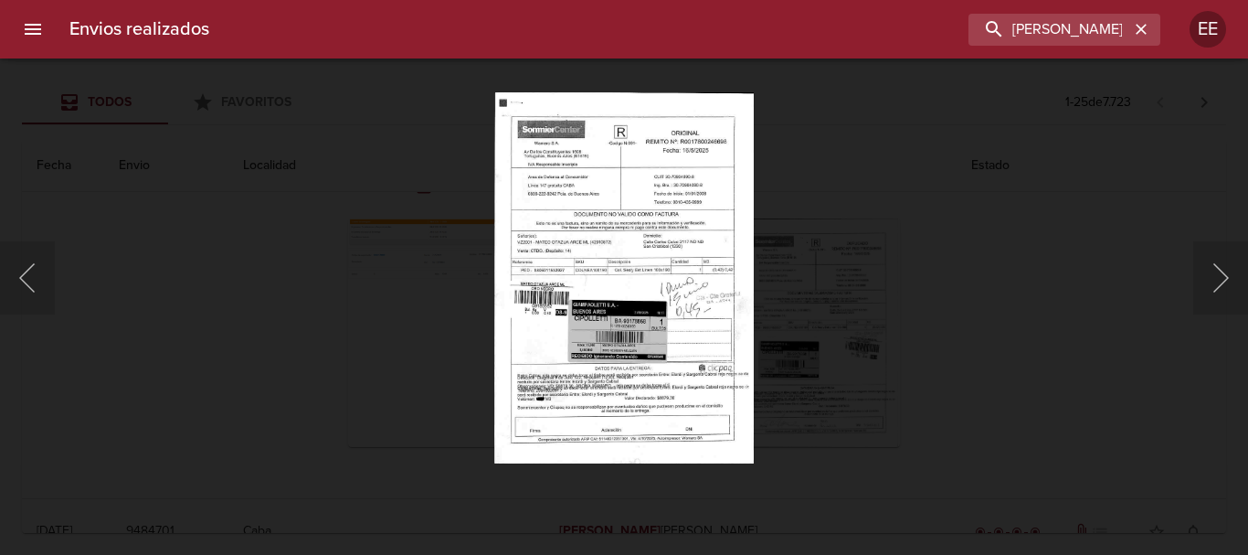
click at [697, 326] on img "Lightbox" at bounding box center [623, 277] width 259 height 372
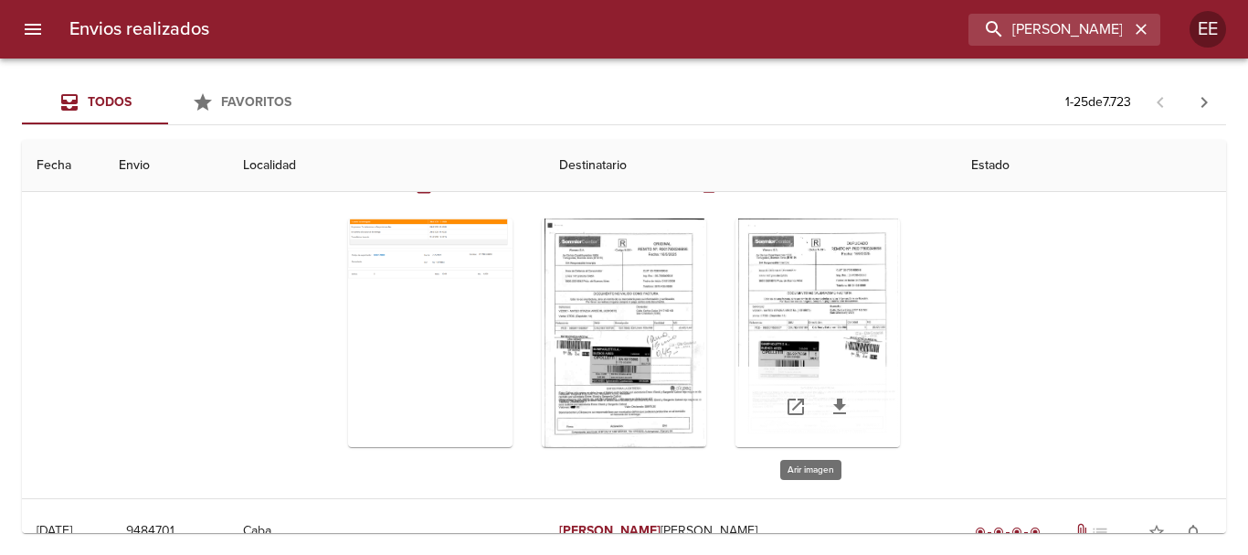
click at [817, 277] on div "Tabla de envíos del cliente" at bounding box center [817, 332] width 164 height 228
click at [839, 409] on icon "Tabla de envíos del cliente" at bounding box center [840, 407] width 22 height 22
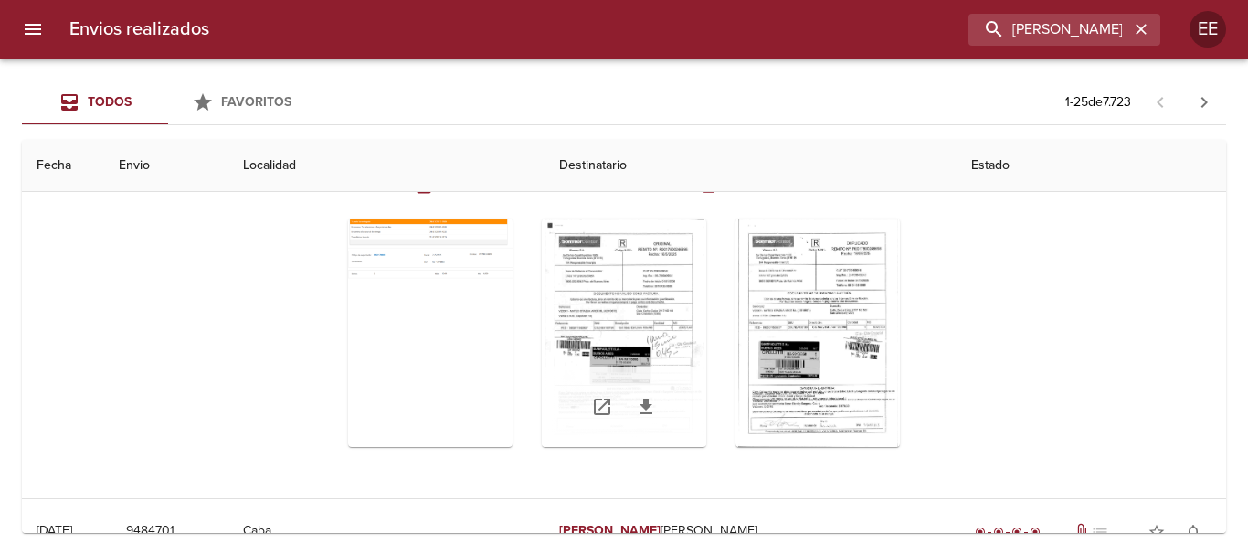
scroll to position [91, 0]
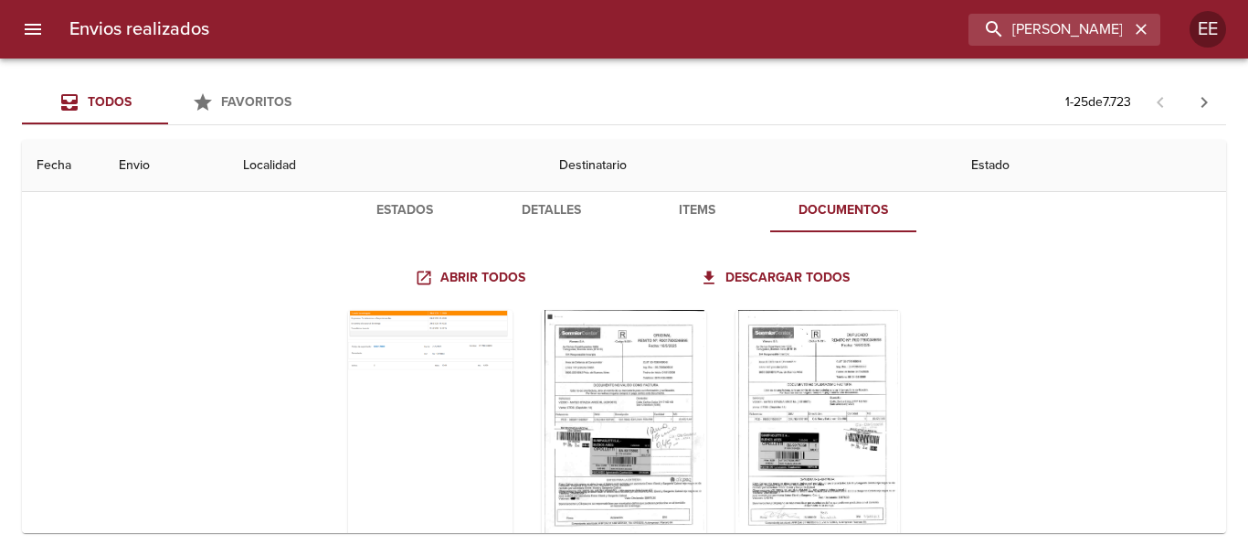
click at [374, 202] on span "Estados" at bounding box center [405, 210] width 124 height 23
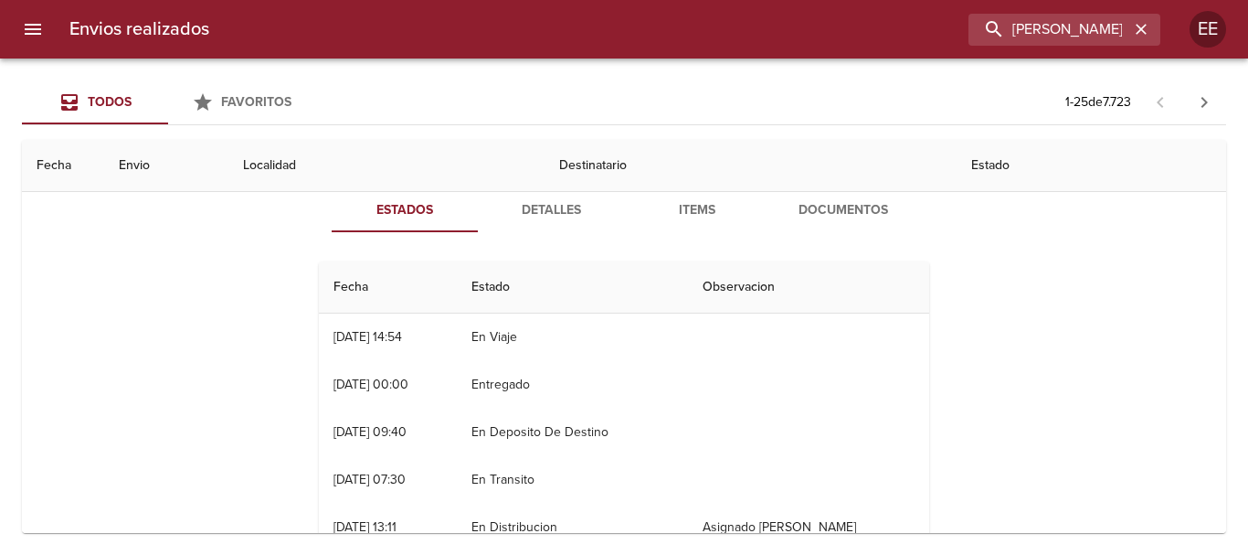
click at [732, 196] on button "Items" at bounding box center [697, 210] width 146 height 44
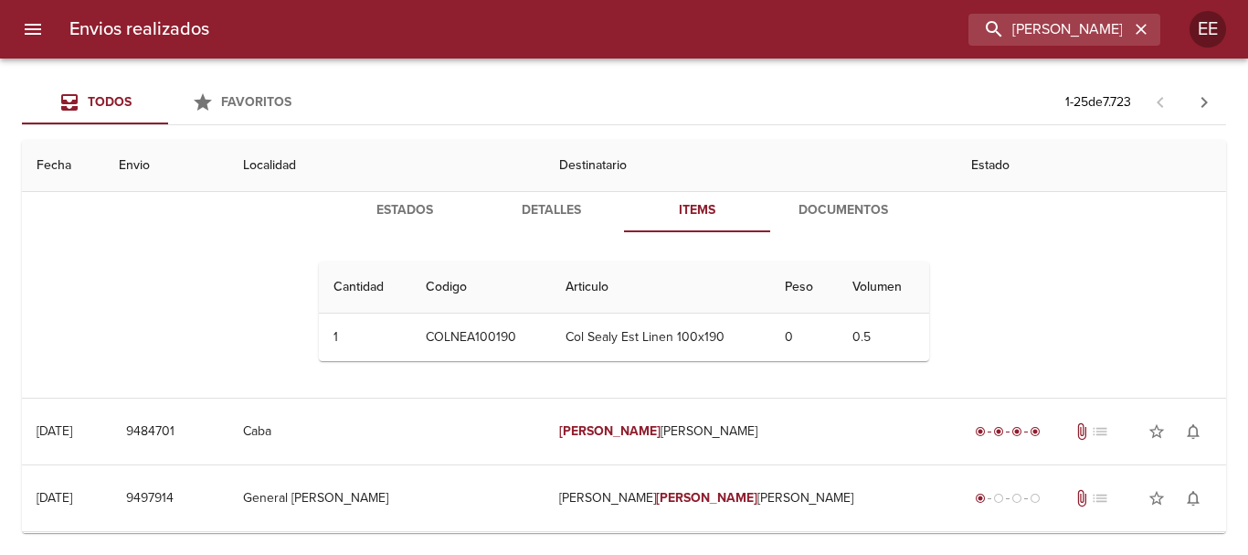
click at [700, 216] on span "Items" at bounding box center [697, 210] width 124 height 23
click at [805, 200] on span "Documentos" at bounding box center [843, 210] width 124 height 23
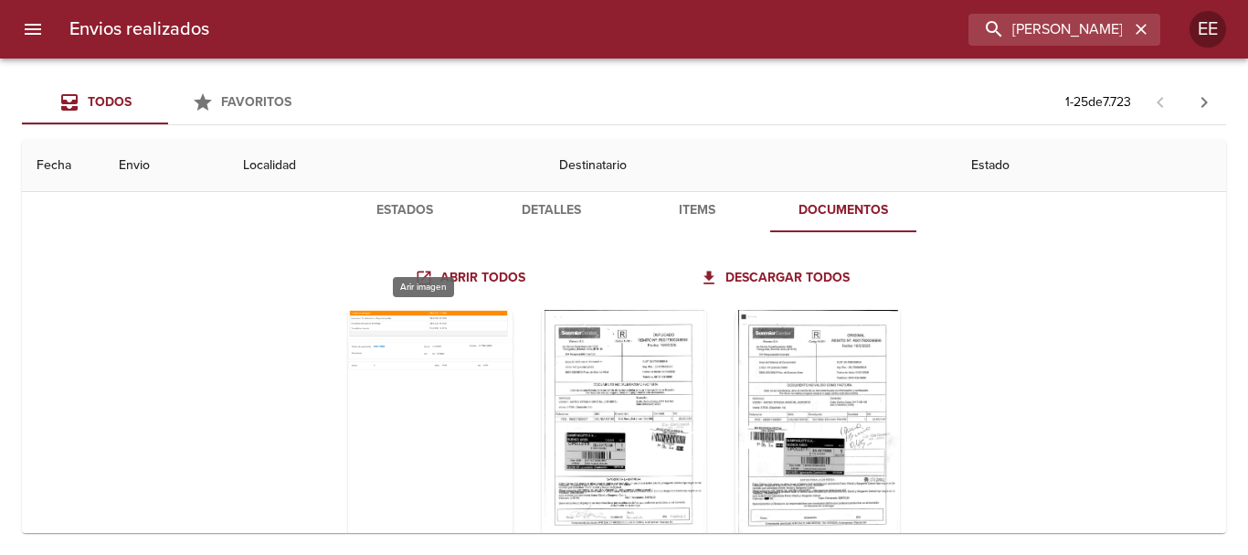
click at [425, 421] on div "Tabla de envíos del cliente" at bounding box center [430, 424] width 164 height 228
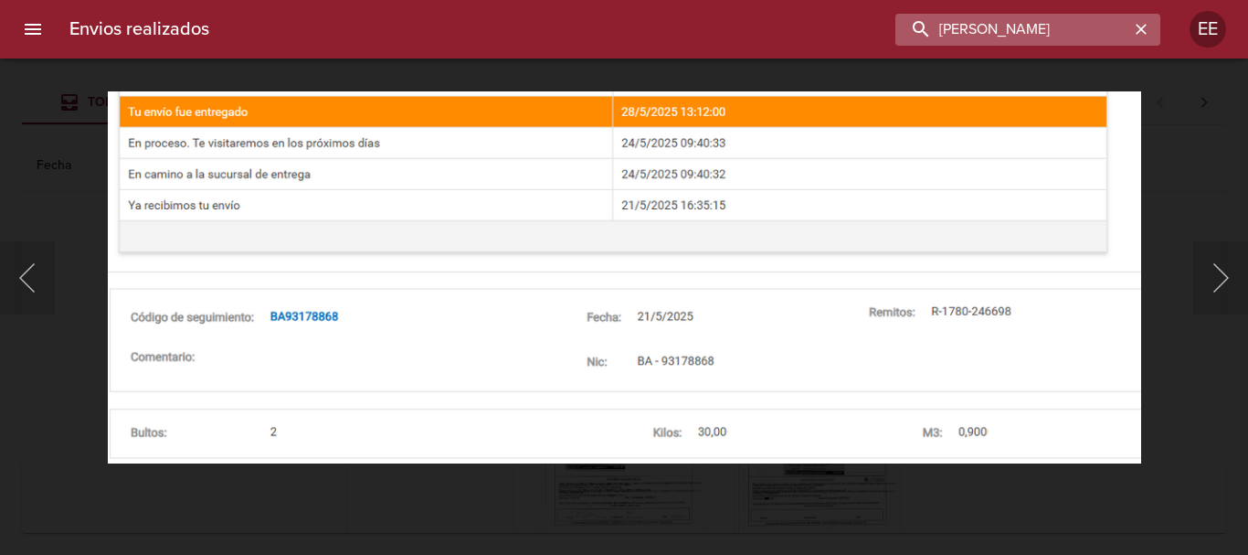
click at [1117, 26] on input "MATEO OTAZUA ARCE" at bounding box center [1012, 30] width 234 height 32
drag, startPoint x: 1130, startPoint y: 27, endPoint x: 758, endPoint y: 40, distance: 372.0
click at [758, 40] on div "MATEO OTAZUA ARCE" at bounding box center [692, 30] width 936 height 32
drag, startPoint x: 1146, startPoint y: 30, endPoint x: 1135, endPoint y: 30, distance: 11.0
click at [1136, 30] on icon "button" at bounding box center [1141, 29] width 18 height 18
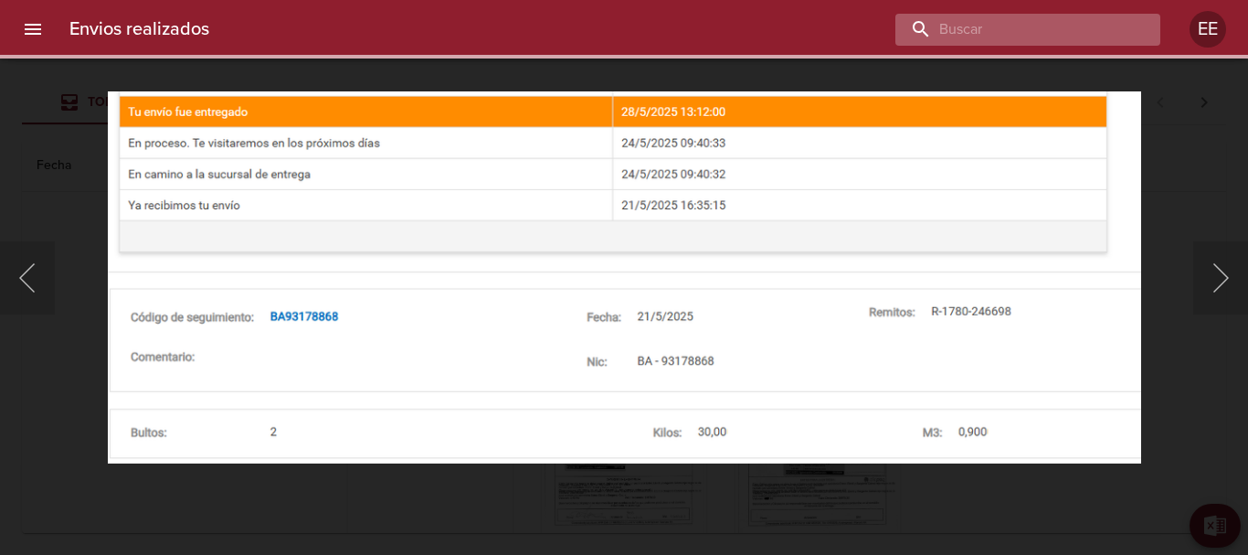
click at [1009, 31] on input "buscar" at bounding box center [1012, 30] width 234 height 32
paste input "EGLIS MARGARITA FERNANDEZ ML"
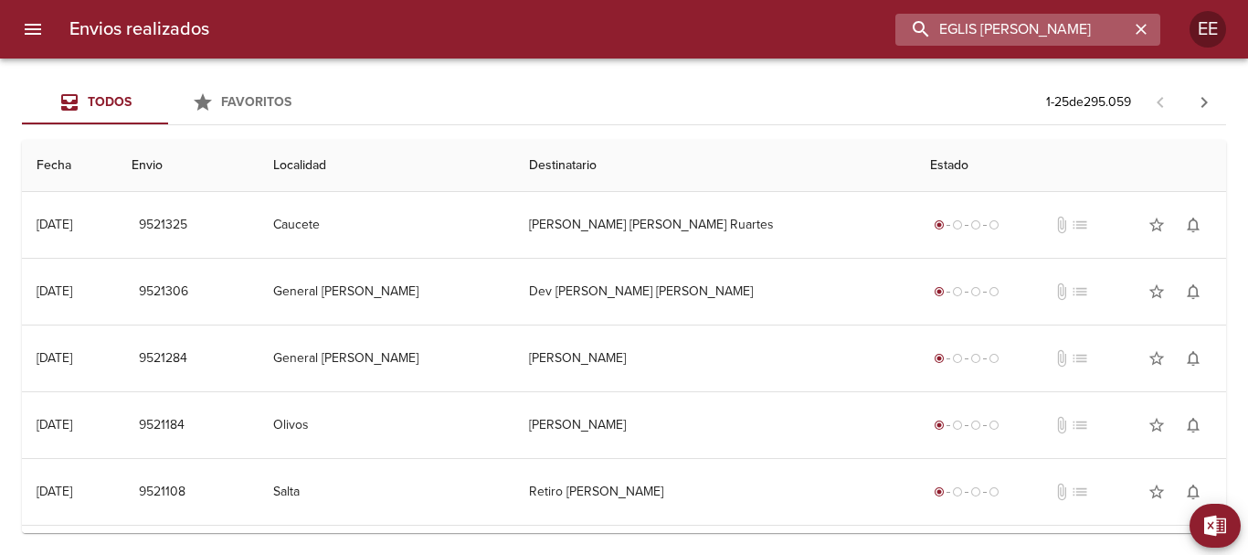
scroll to position [0, 29]
type input "EGLIS MARGARITA FERNANDEZ"
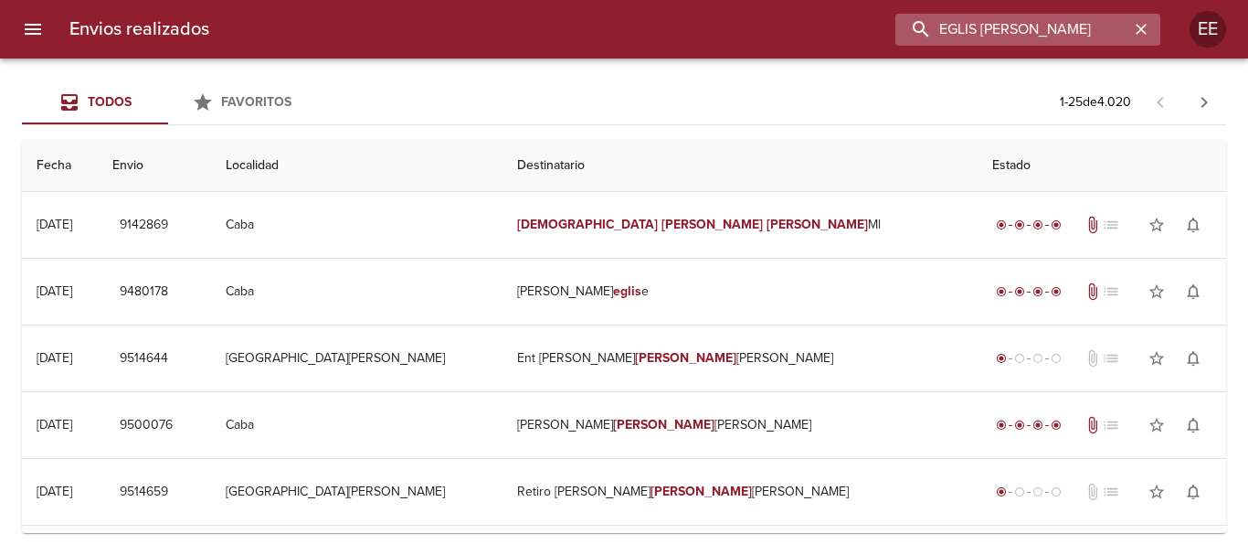
scroll to position [0, 0]
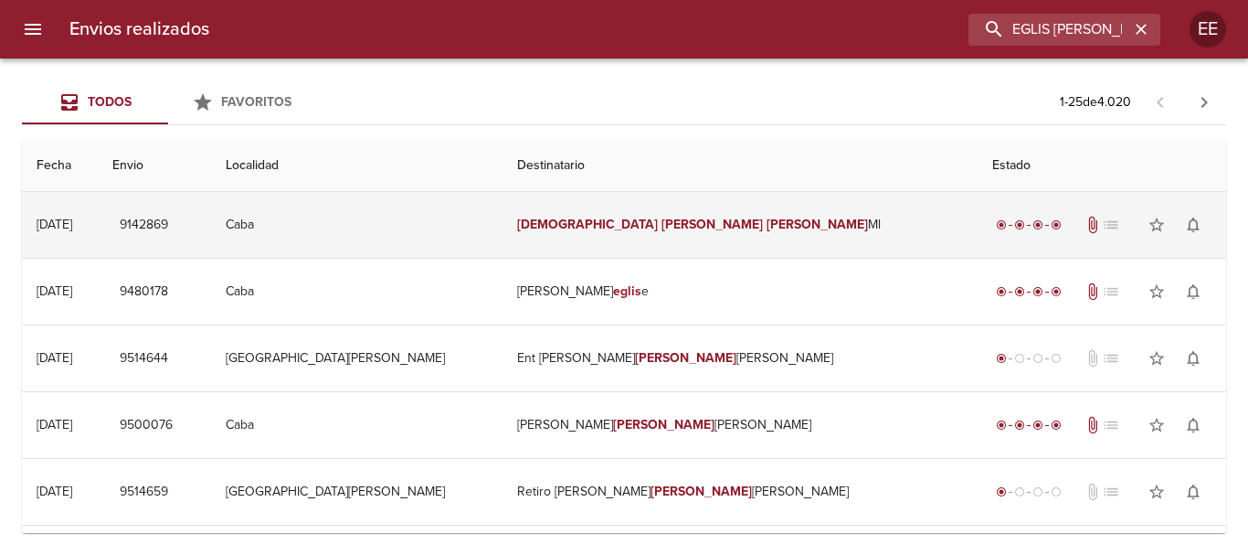
click at [661, 228] on em "Margarita" at bounding box center [711, 225] width 101 height 16
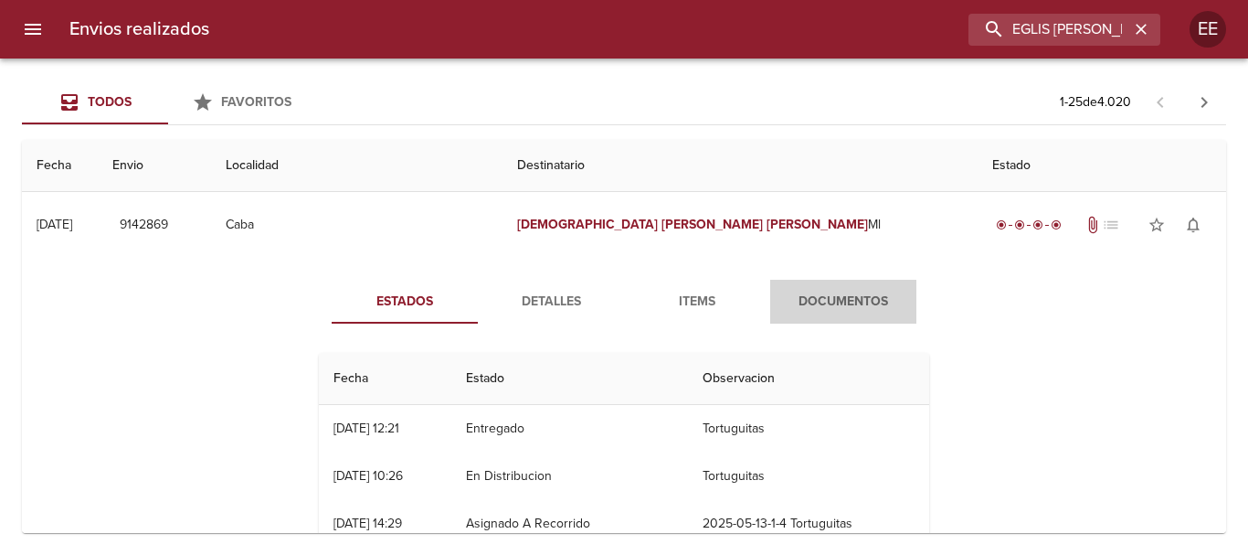
drag, startPoint x: 825, startPoint y: 296, endPoint x: 763, endPoint y: 420, distance: 138.9
click at [825, 297] on span "Documentos" at bounding box center [843, 302] width 124 height 23
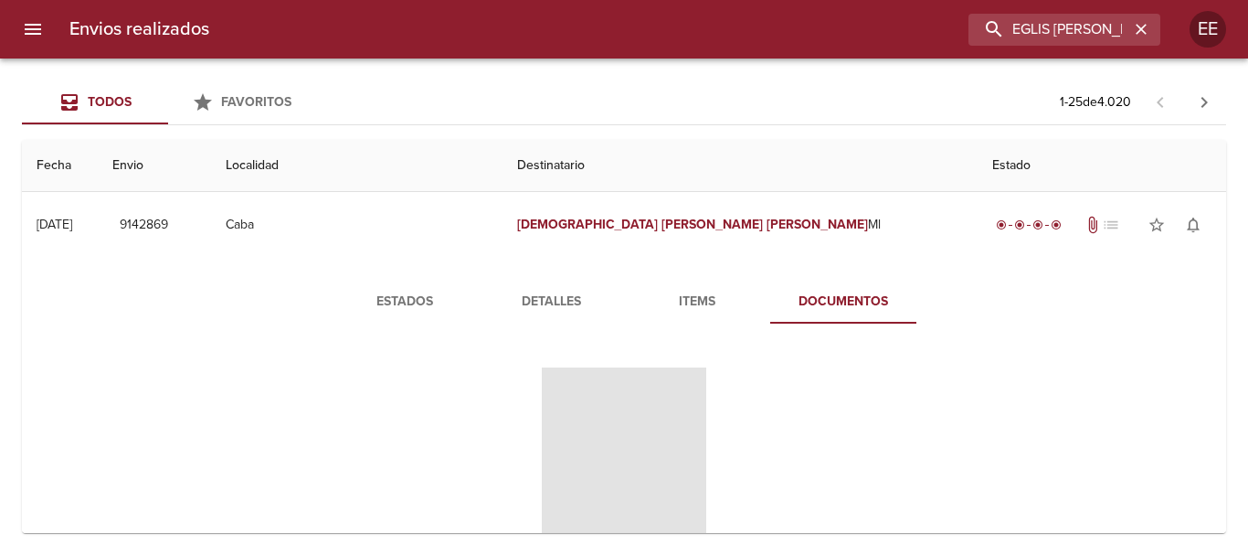
scroll to position [183, 0]
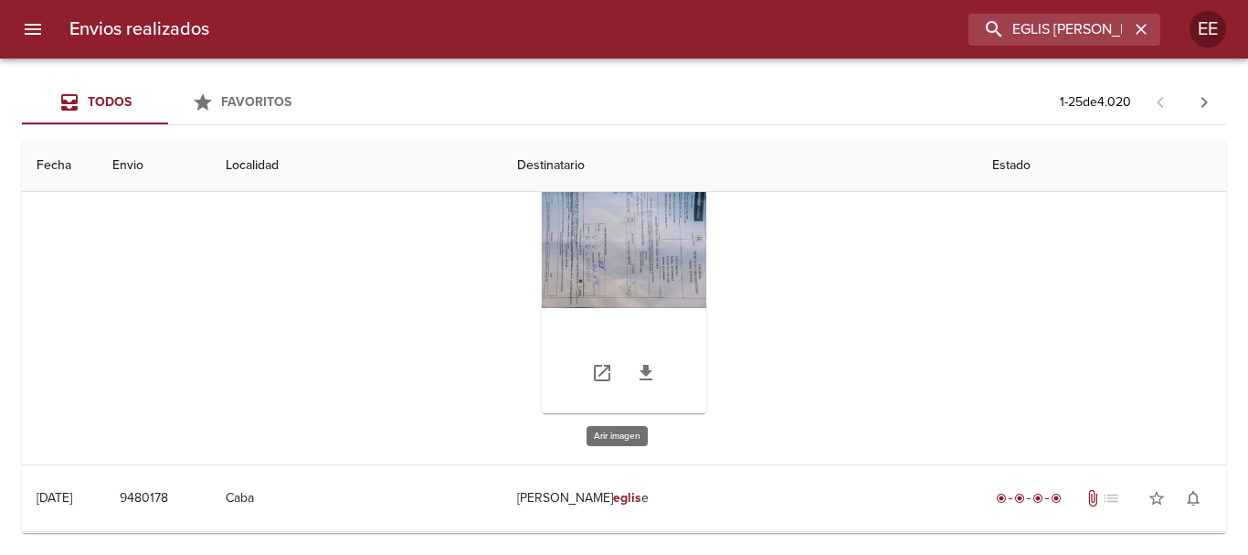
click at [610, 267] on div "Tabla de envíos del cliente" at bounding box center [624, 299] width 164 height 228
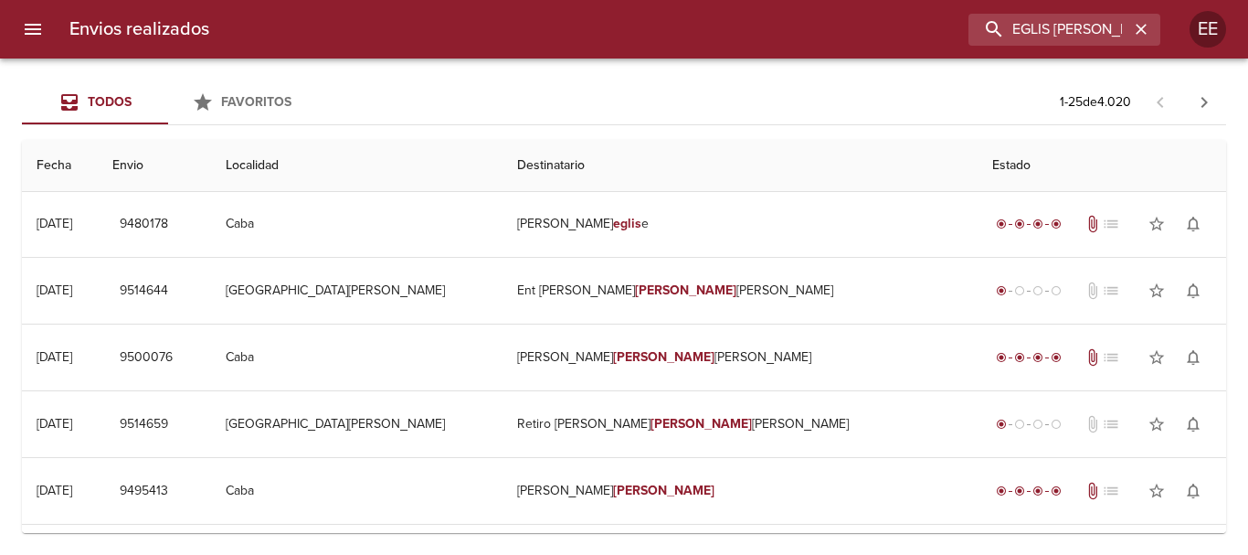
scroll to position [640, 0]
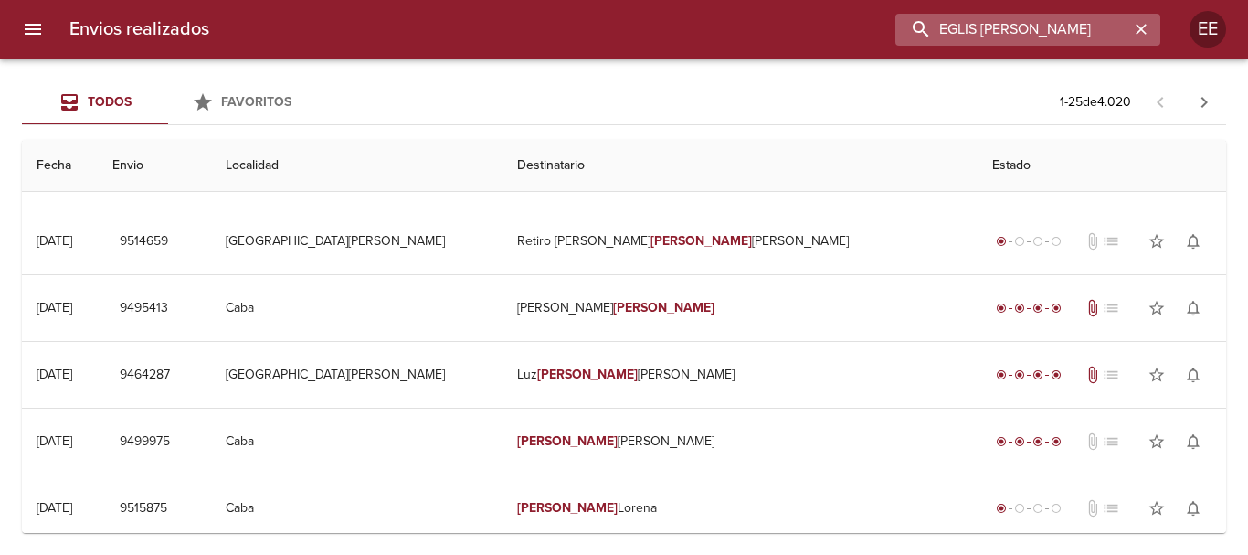
click at [1105, 26] on input "EGLIS MARGARITA FERNANDEZ" at bounding box center [1012, 30] width 234 height 32
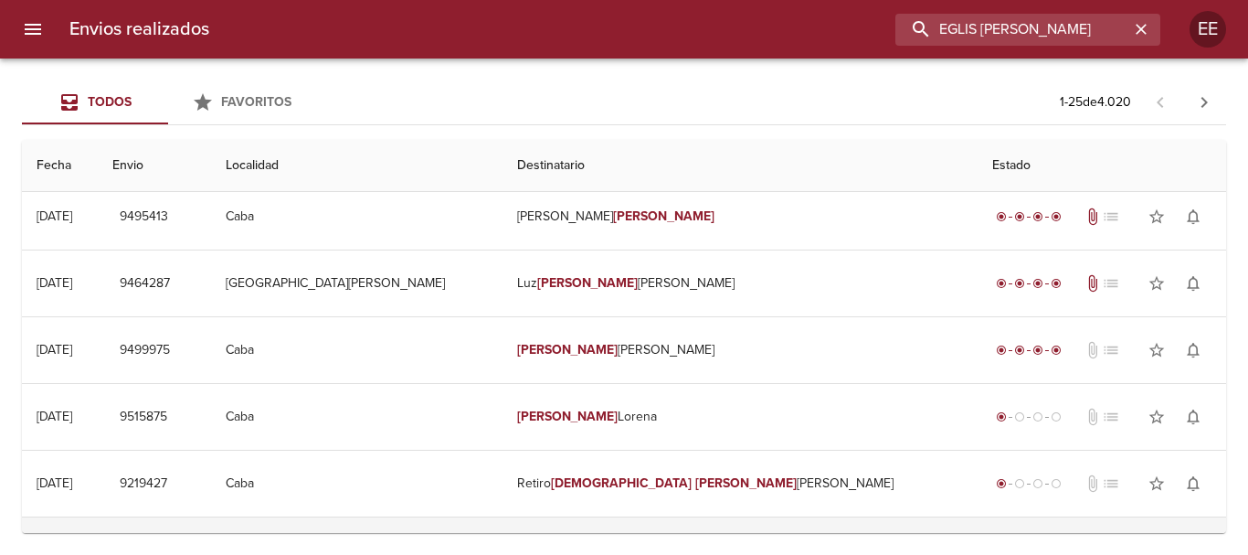
scroll to position [914, 0]
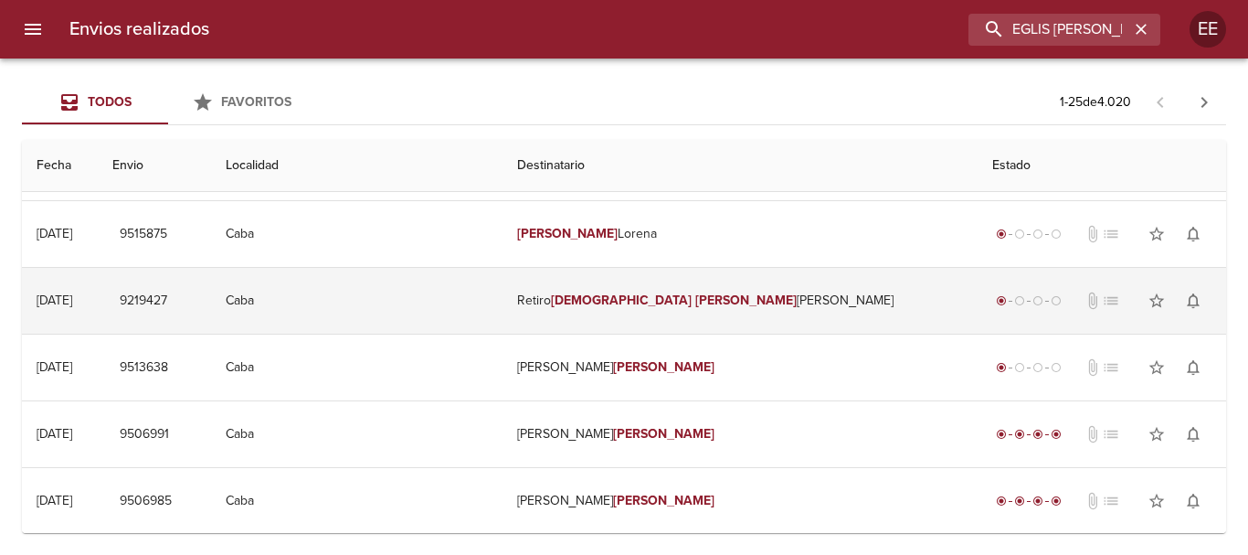
click at [647, 310] on td "Retiro Eglis Margarita Fernand" at bounding box center [740, 301] width 476 height 66
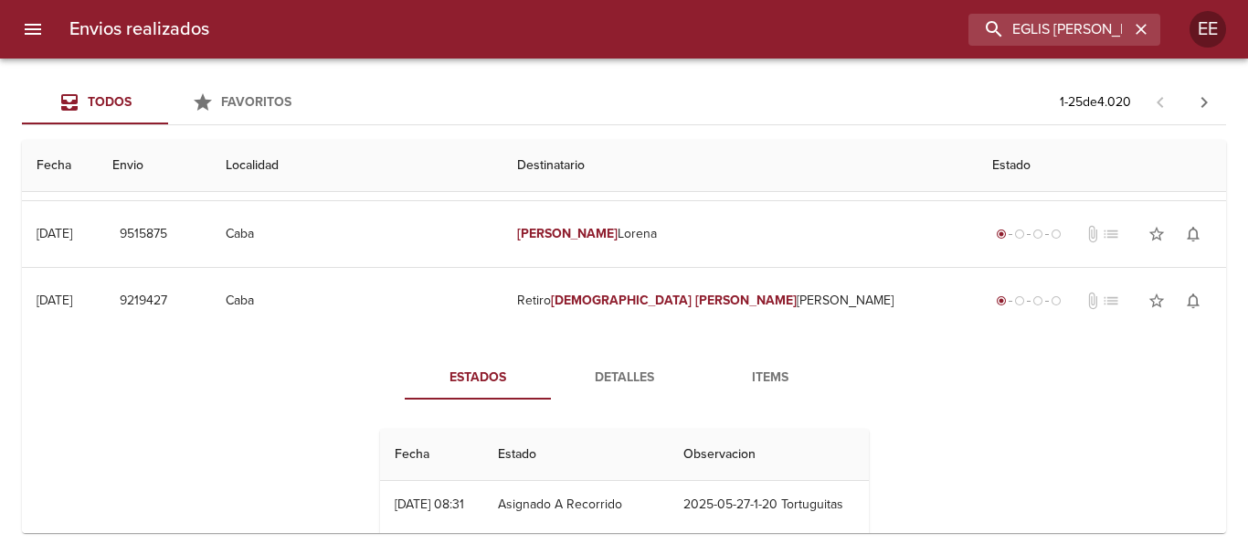
scroll to position [1005, 0]
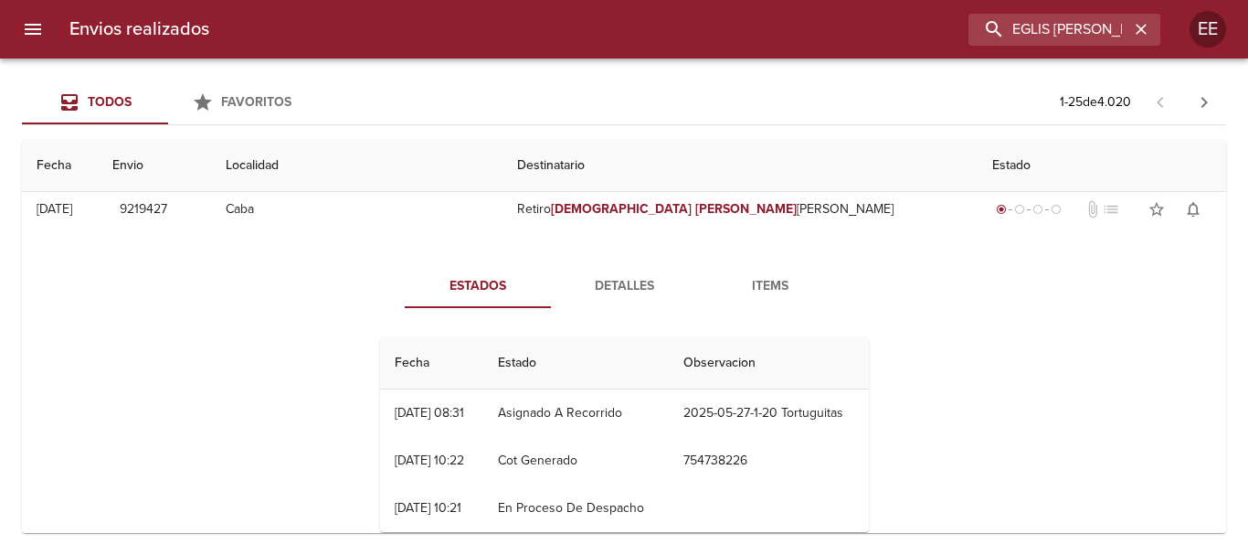
click at [661, 296] on span "Detalles" at bounding box center [624, 286] width 124 height 23
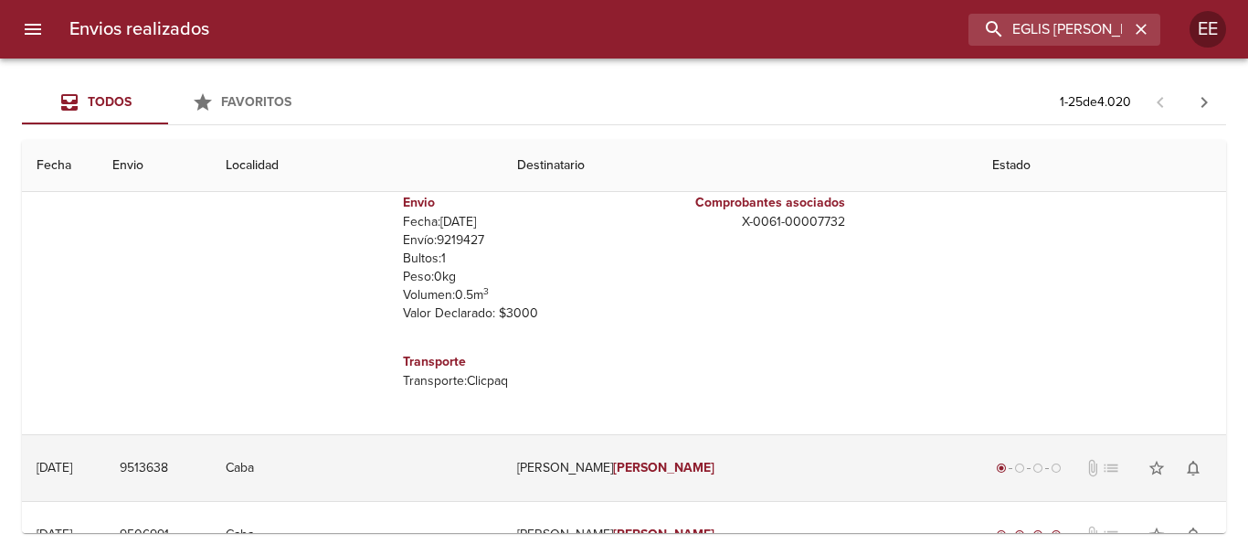
scroll to position [822, 0]
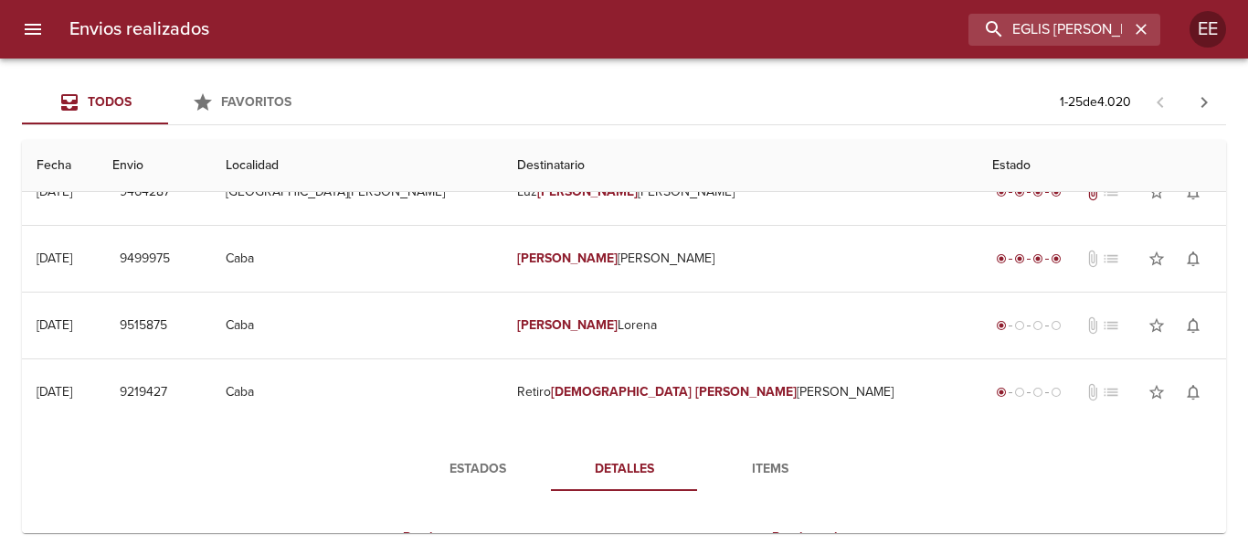
click at [774, 477] on span "Items" at bounding box center [770, 469] width 124 height 23
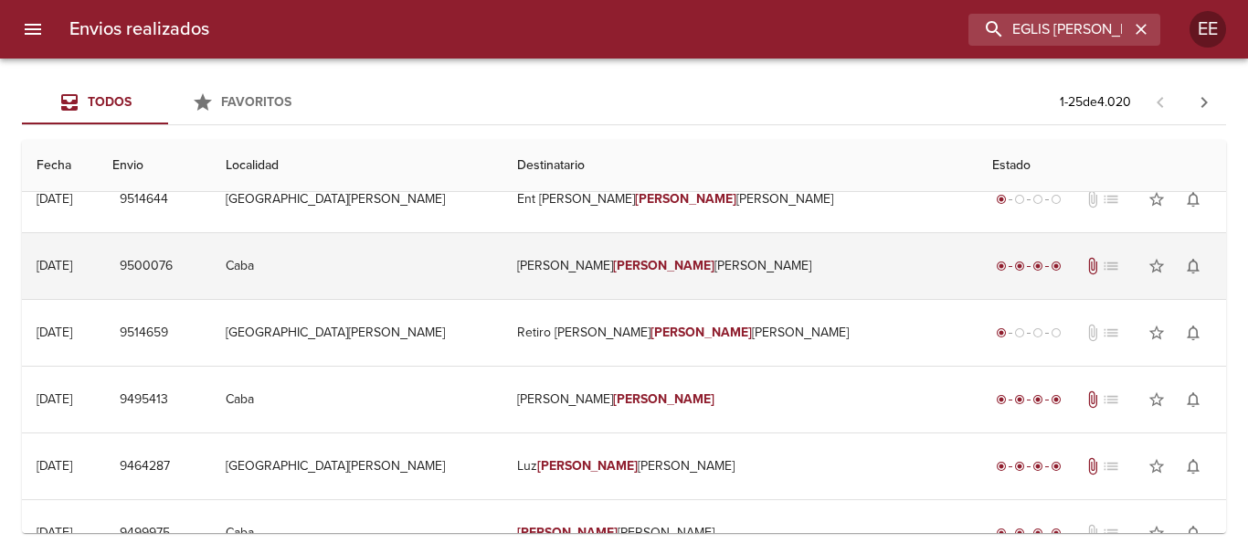
scroll to position [0, 0]
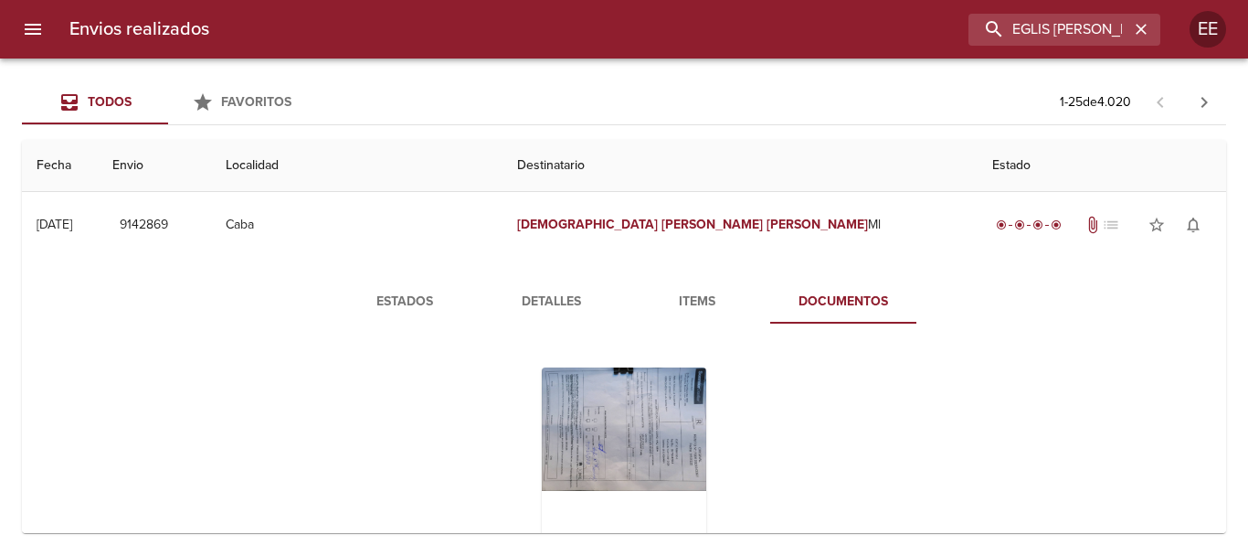
click at [645, 430] on div "Tabla de envíos del cliente" at bounding box center [624, 481] width 164 height 228
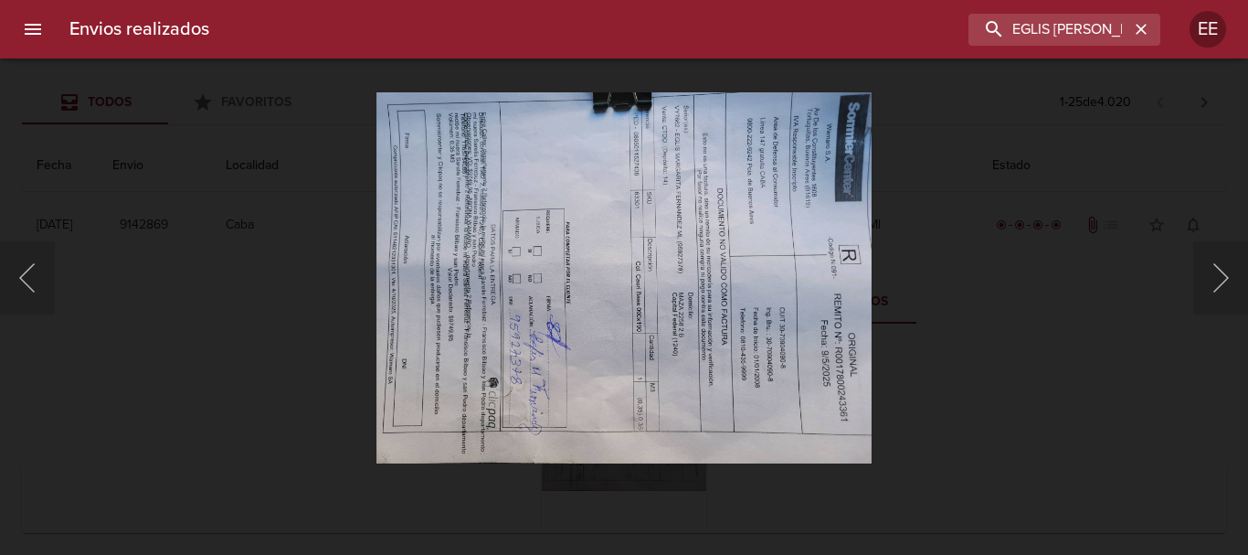
click at [708, 306] on img "Lightbox" at bounding box center [623, 277] width 495 height 372
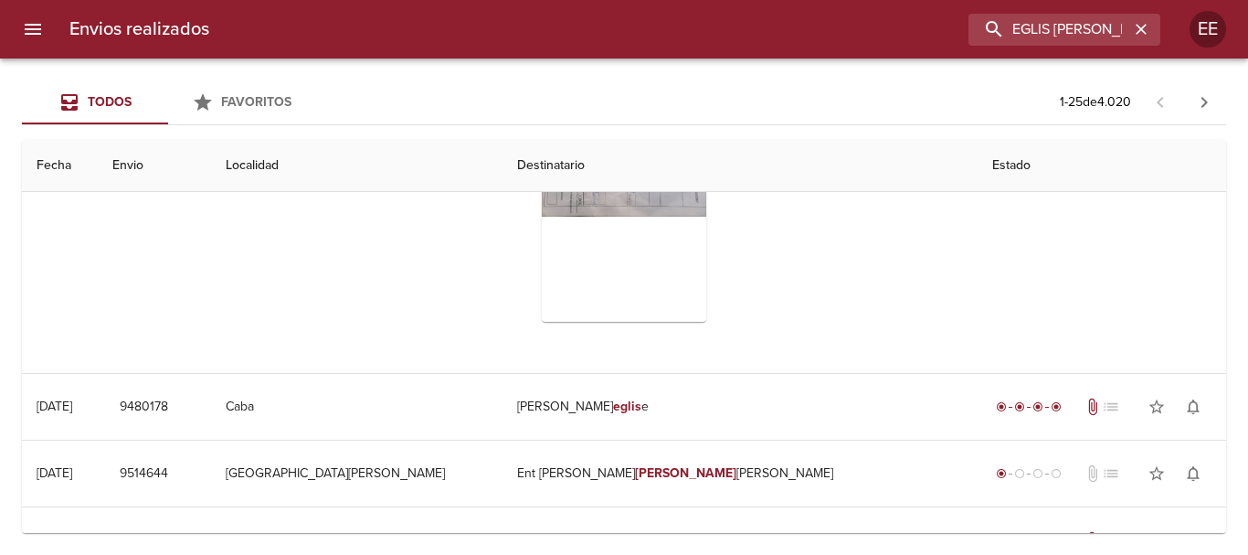
scroll to position [640, 0]
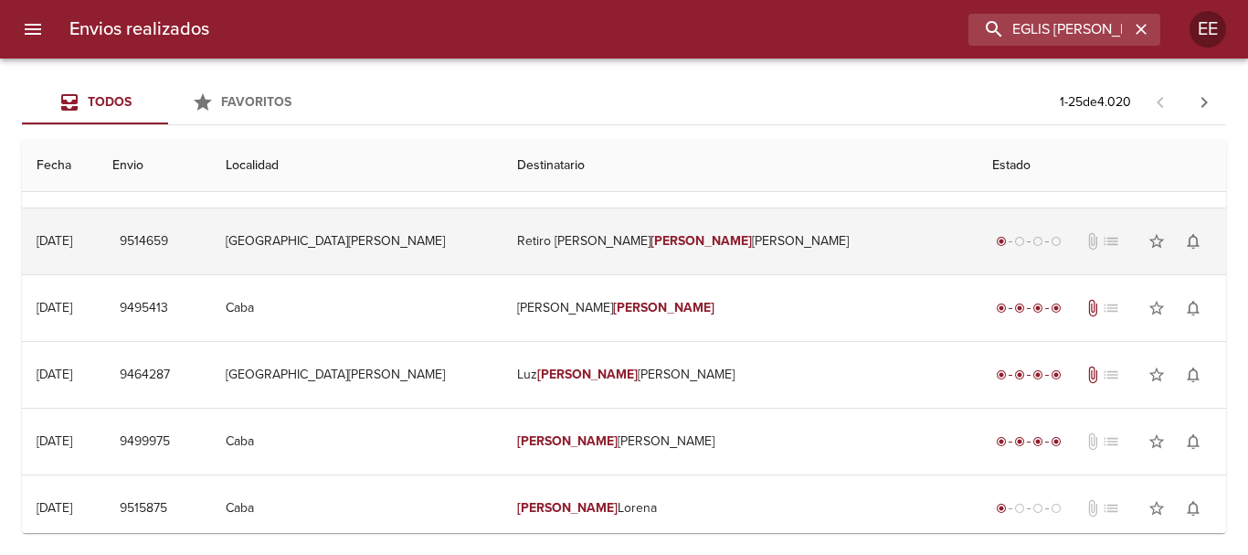
drag, startPoint x: 695, startPoint y: 230, endPoint x: 704, endPoint y: 235, distance: 10.2
click at [695, 231] on td "Retiro Luz Margarita Nunez" at bounding box center [740, 241] width 476 height 66
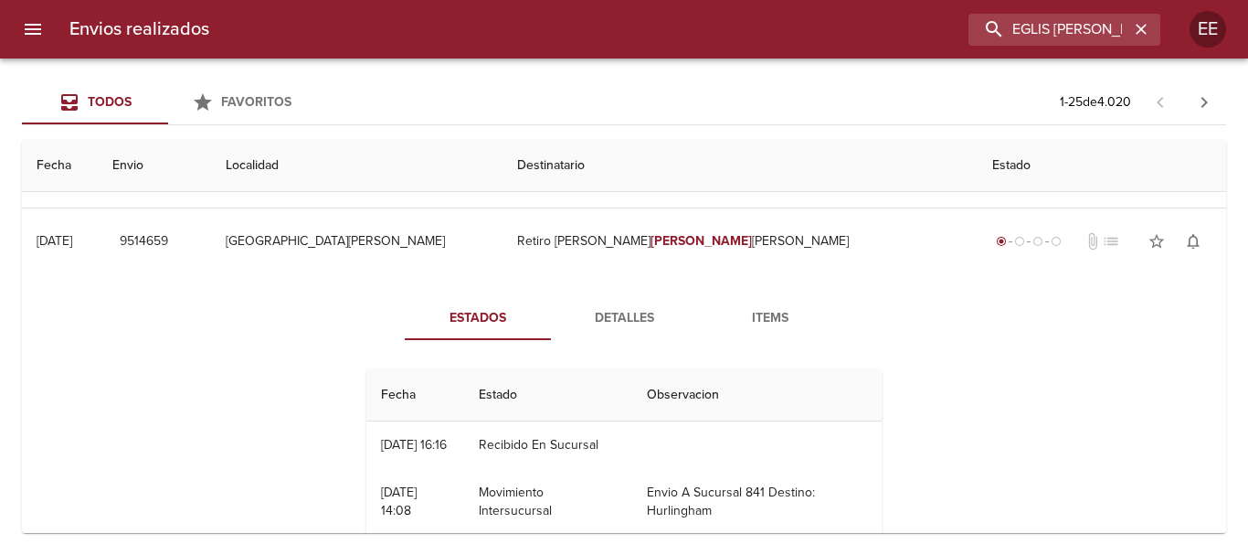
click at [622, 319] on span "Detalles" at bounding box center [624, 318] width 124 height 23
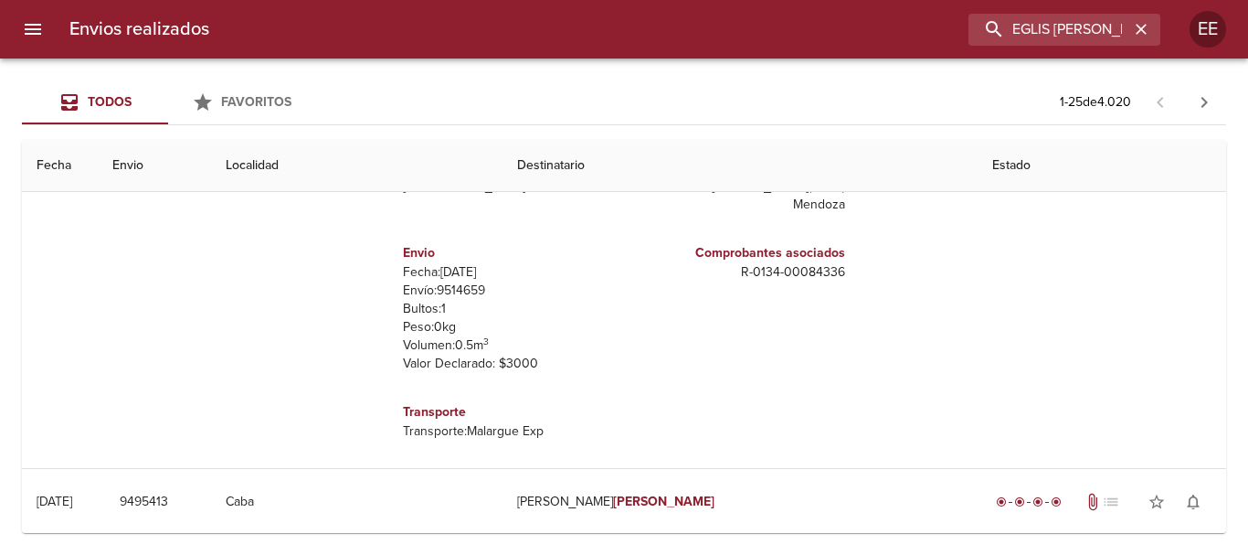
scroll to position [548, 0]
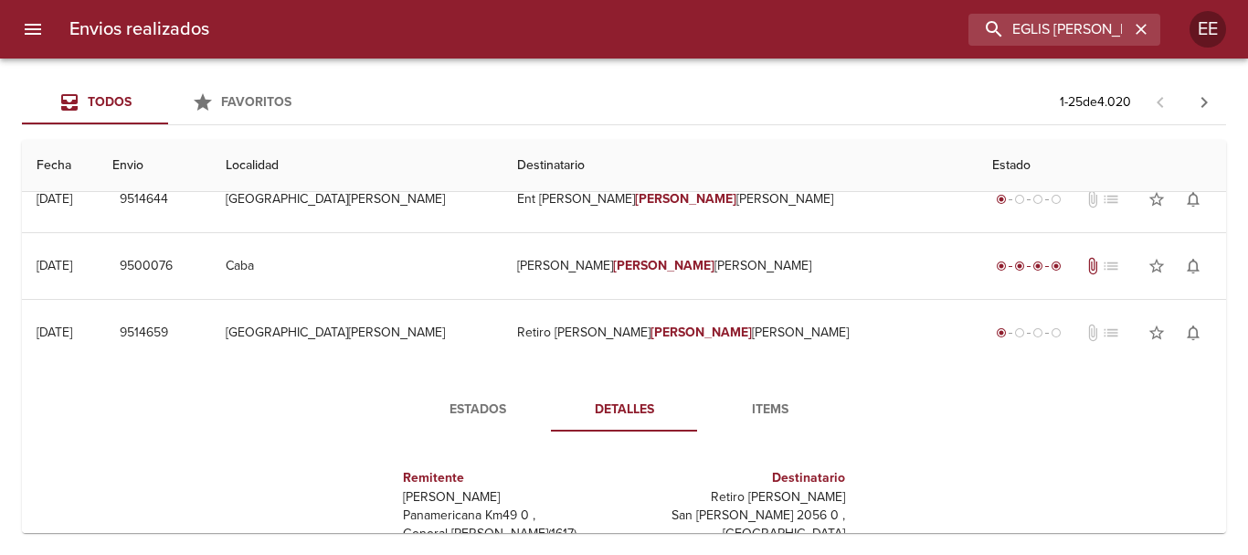
click at [748, 409] on span "Items" at bounding box center [770, 409] width 124 height 23
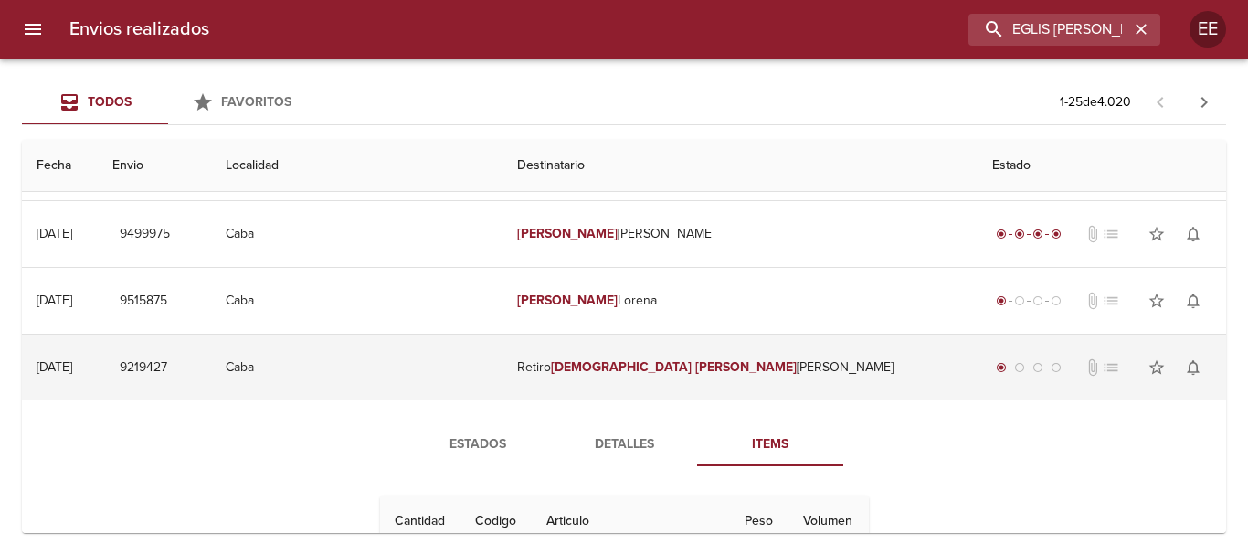
scroll to position [1188, 0]
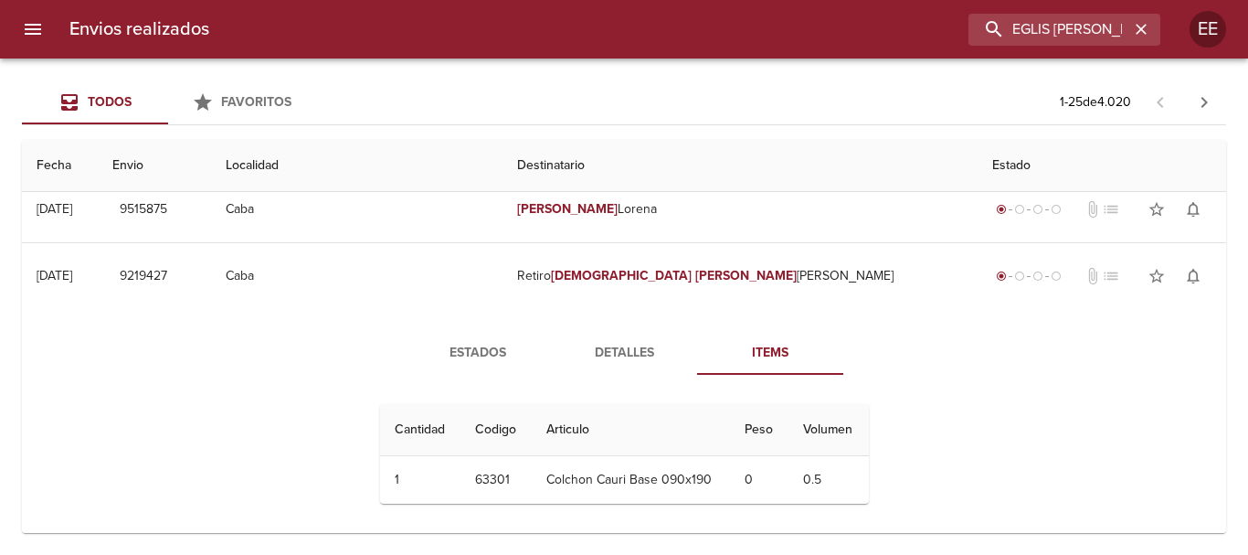
click at [634, 348] on span "Detalles" at bounding box center [624, 353] width 124 height 23
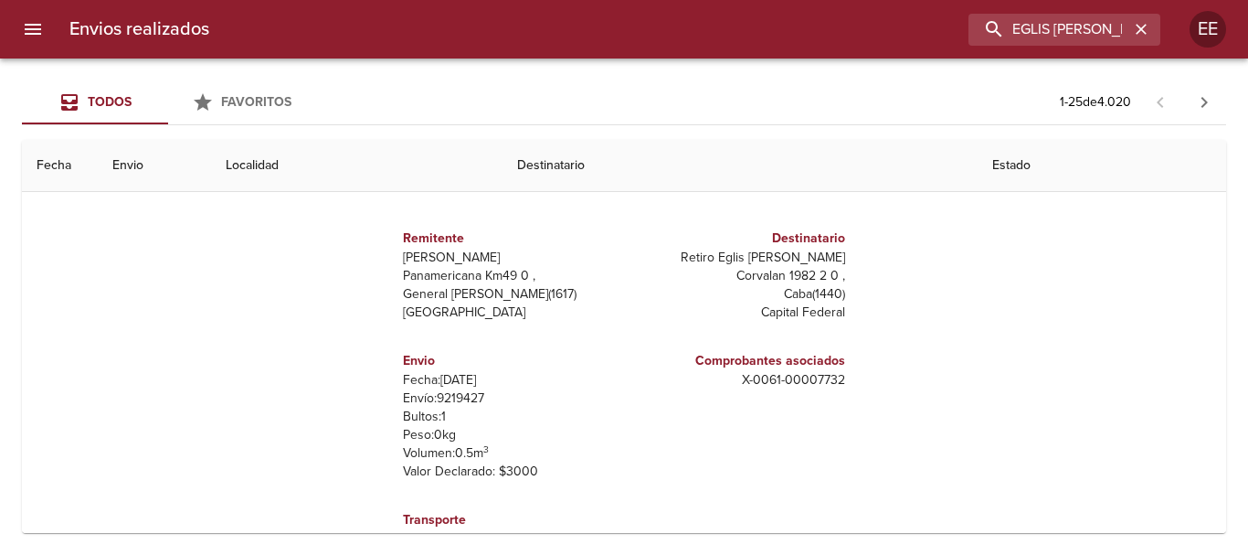
scroll to position [1279, 0]
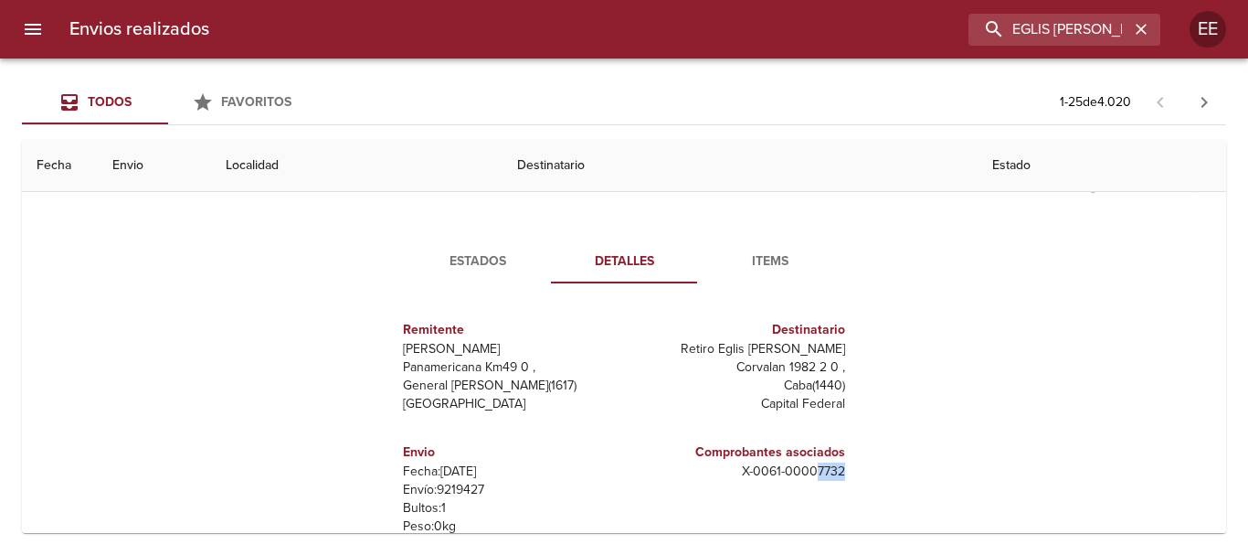
drag, startPoint x: 810, startPoint y: 469, endPoint x: 840, endPoint y: 472, distance: 30.4
click at [840, 472] on div "Comprobantes asociados X - 0061 - 00007732" at bounding box center [738, 507] width 228 height 159
copy p "7732"
click at [736, 267] on span "Items" at bounding box center [770, 261] width 124 height 23
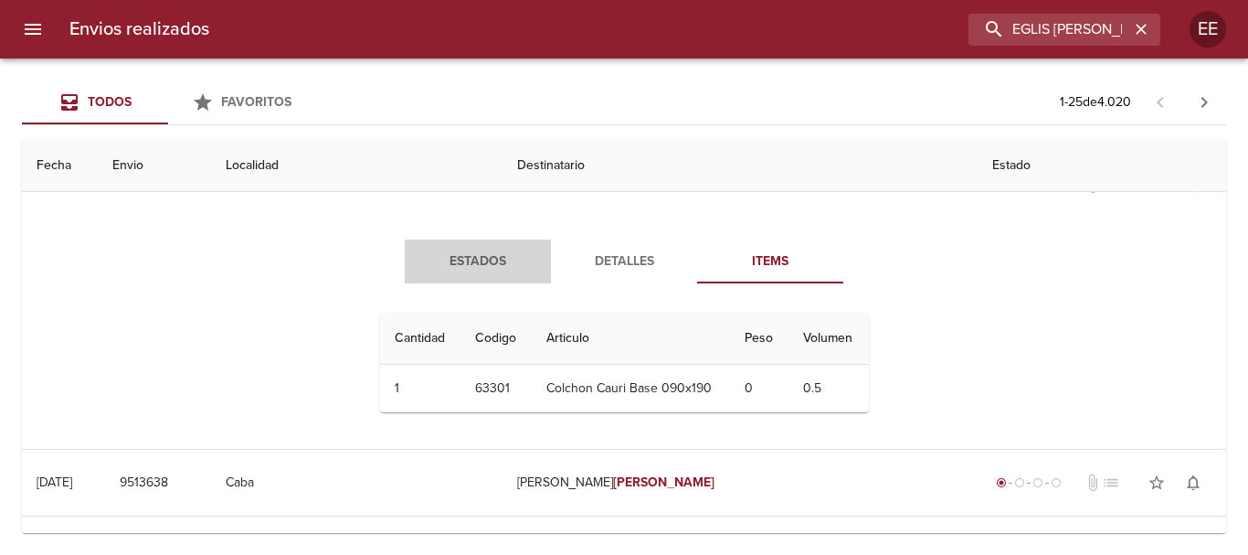
click at [449, 267] on span "Estados" at bounding box center [478, 261] width 124 height 23
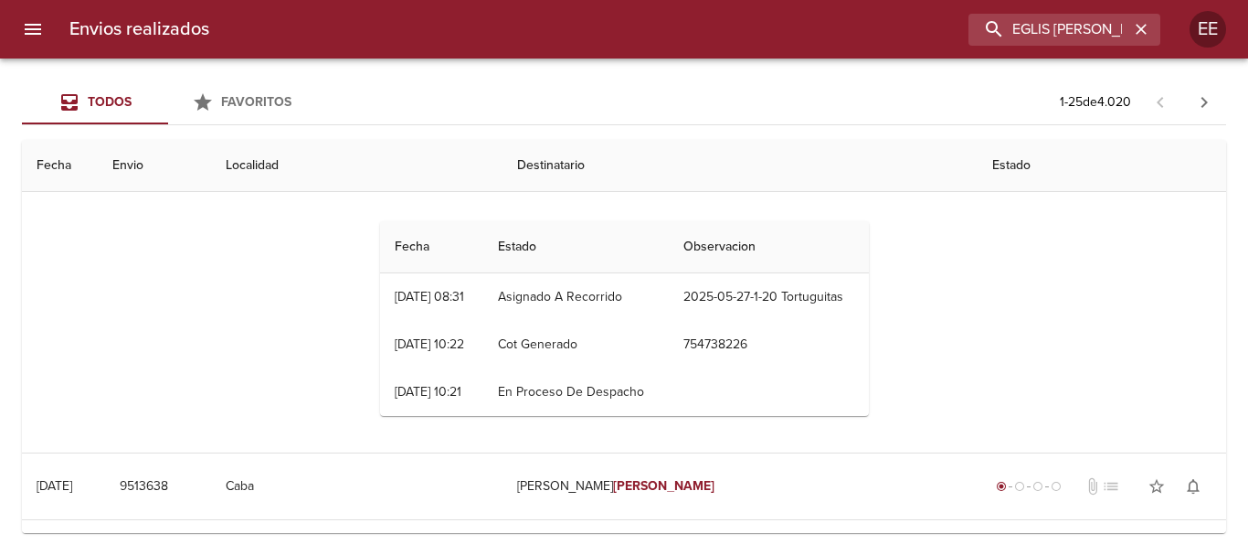
scroll to position [1005, 0]
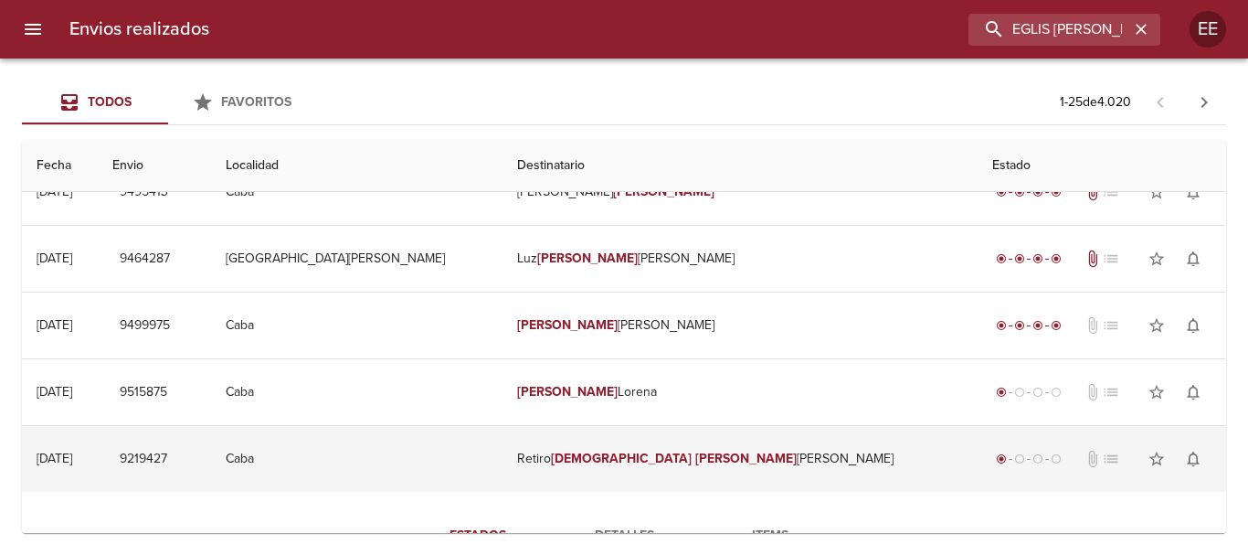
click at [695, 465] on em "Margarita" at bounding box center [745, 458] width 101 height 16
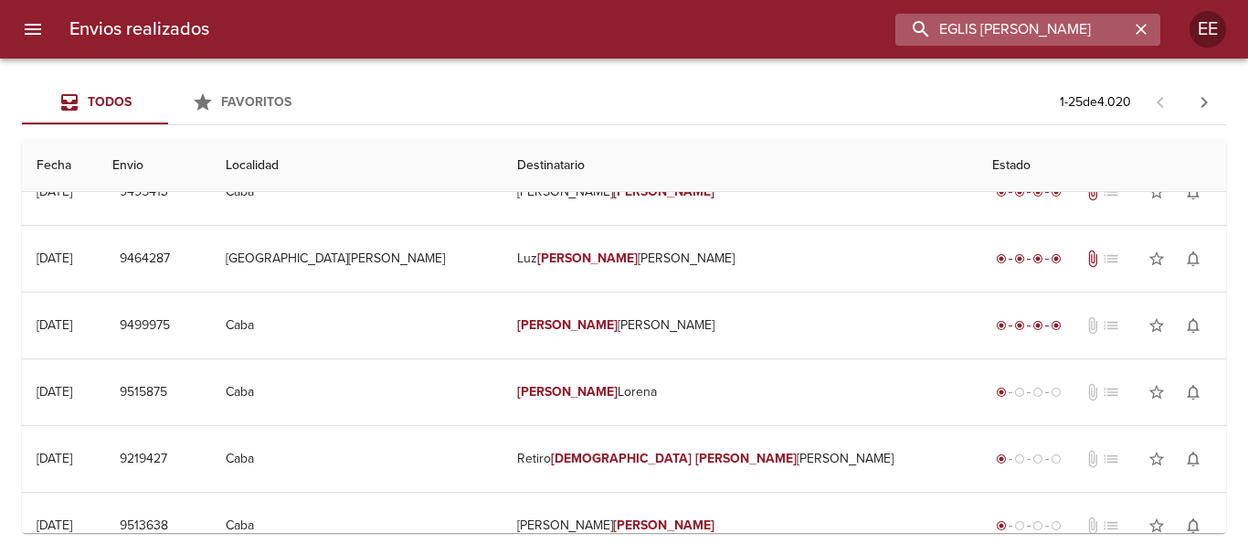
click at [1101, 18] on input "EGLIS MARGARITA FERNANDEZ" at bounding box center [1012, 30] width 234 height 32
click at [1141, 27] on icon "button" at bounding box center [1141, 29] width 18 height 18
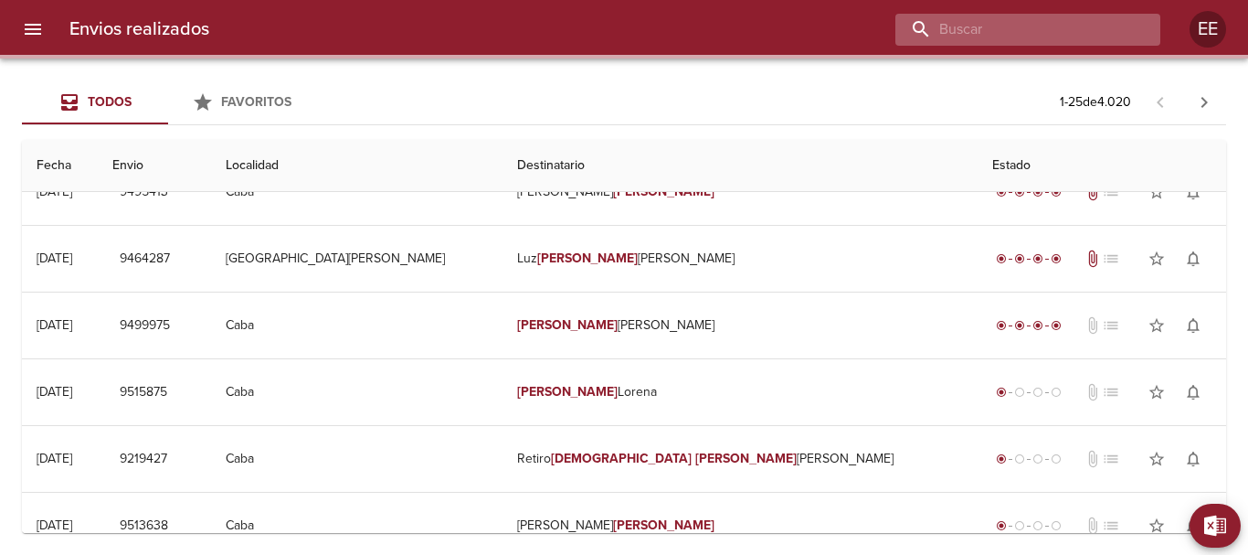
click at [1062, 19] on input "buscar" at bounding box center [1012, 30] width 234 height 32
paste input "SERGIO DENIS ECHEVERRIA ML"
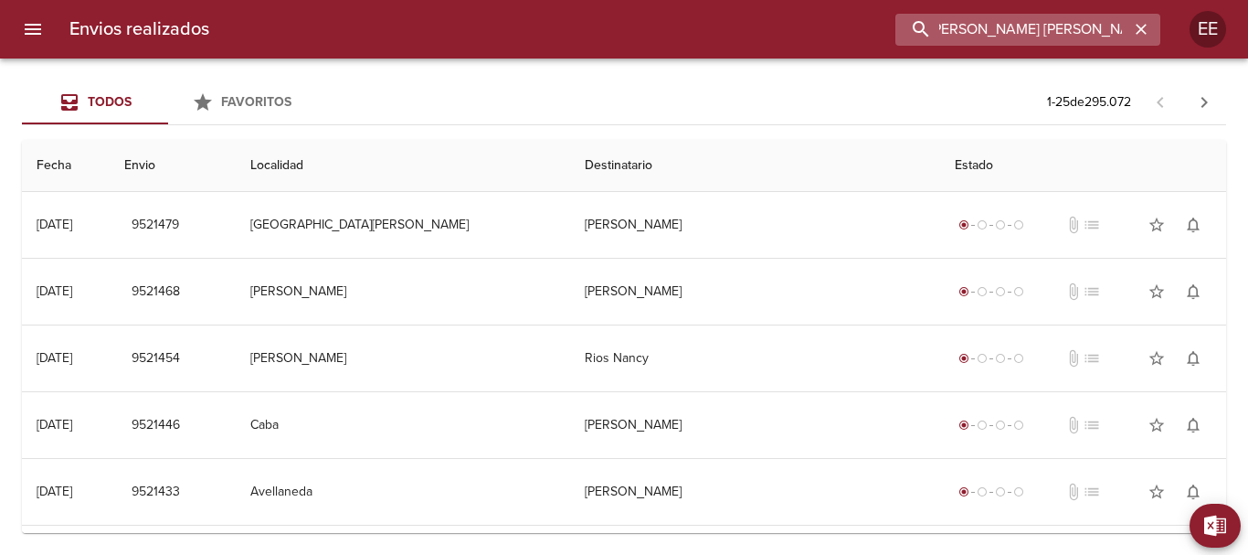
scroll to position [0, 6]
type input "SERGIO DENIS ECHEVERRIA"
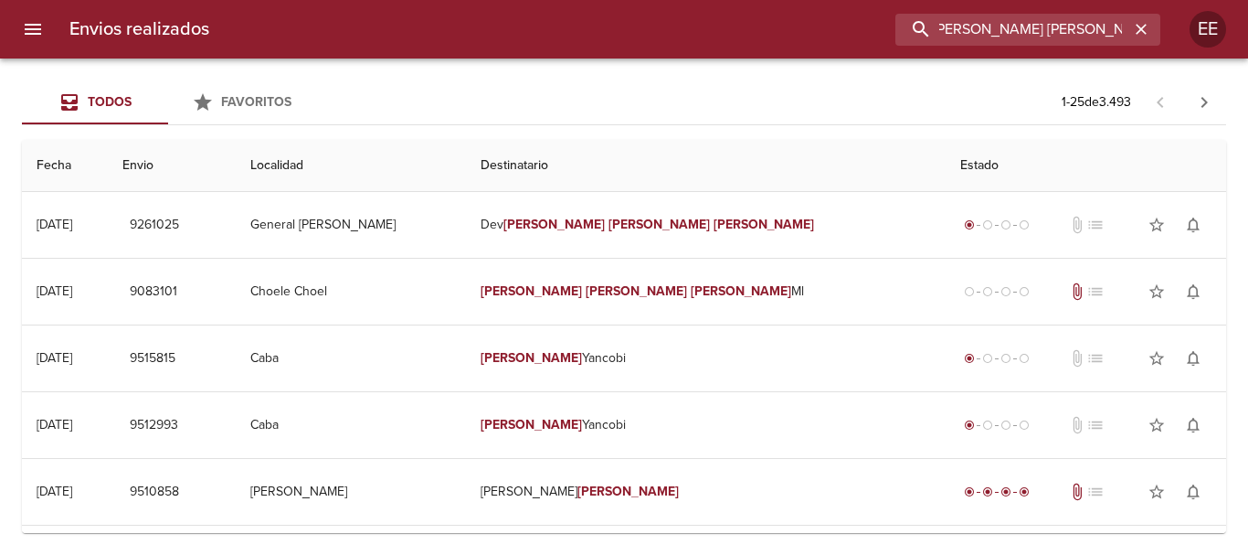
scroll to position [0, 0]
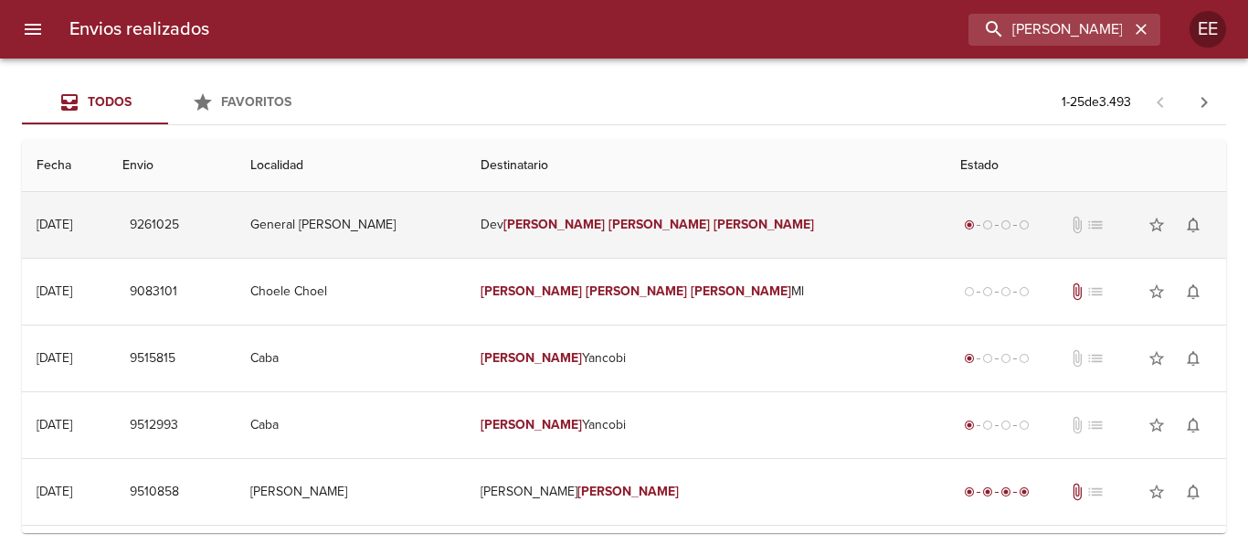
drag, startPoint x: 576, startPoint y: 243, endPoint x: 617, endPoint y: 254, distance: 41.7
click at [577, 242] on td "Dev Sergio Denis Echeverria" at bounding box center [706, 225] width 480 height 66
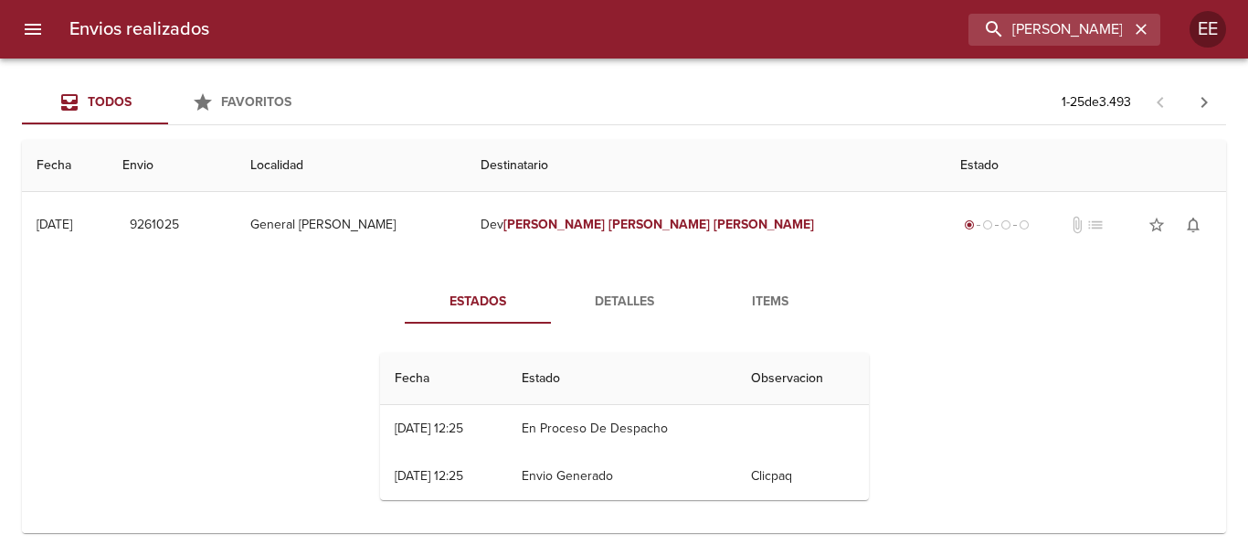
click at [624, 301] on span "Detalles" at bounding box center [624, 302] width 124 height 23
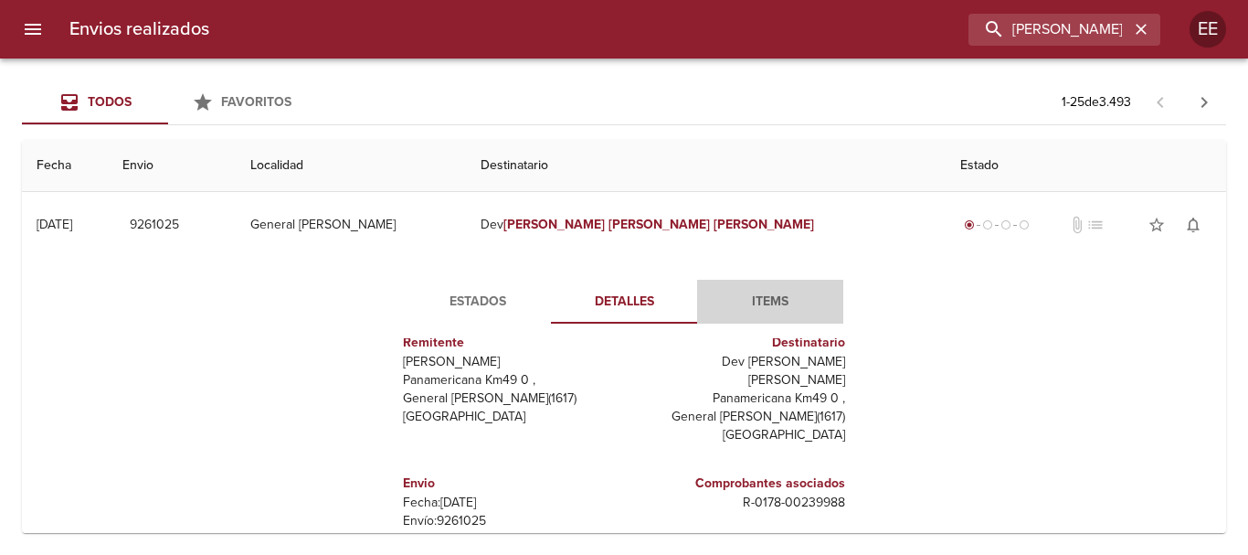
drag, startPoint x: 722, startPoint y: 293, endPoint x: 756, endPoint y: 312, distance: 39.2
click at [723, 298] on span "Items" at bounding box center [770, 302] width 124 height 23
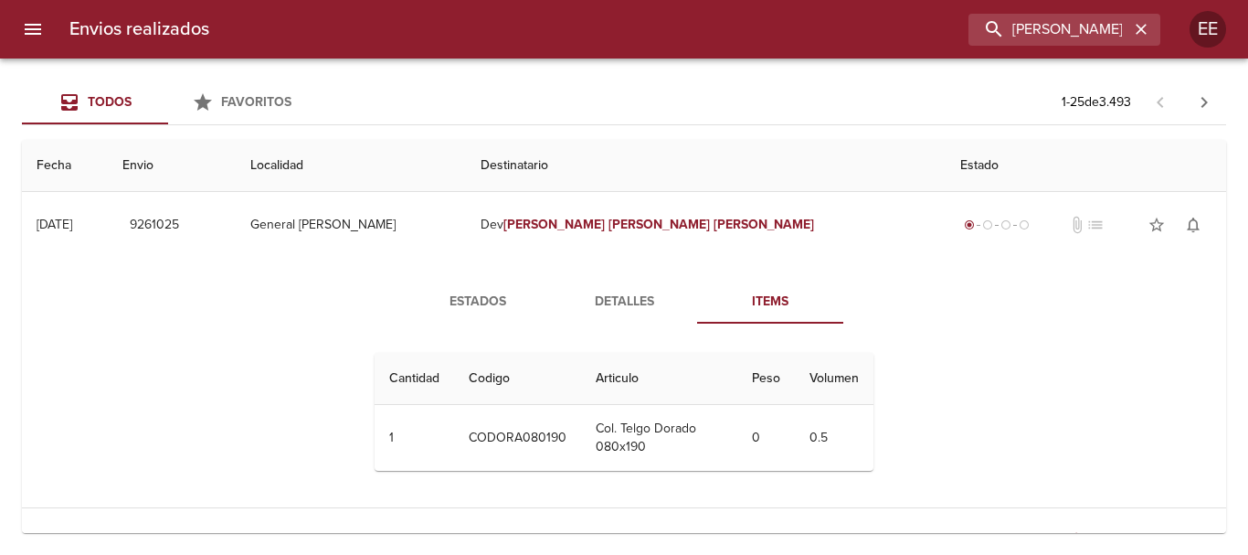
click at [584, 304] on span "Detalles" at bounding box center [624, 302] width 124 height 23
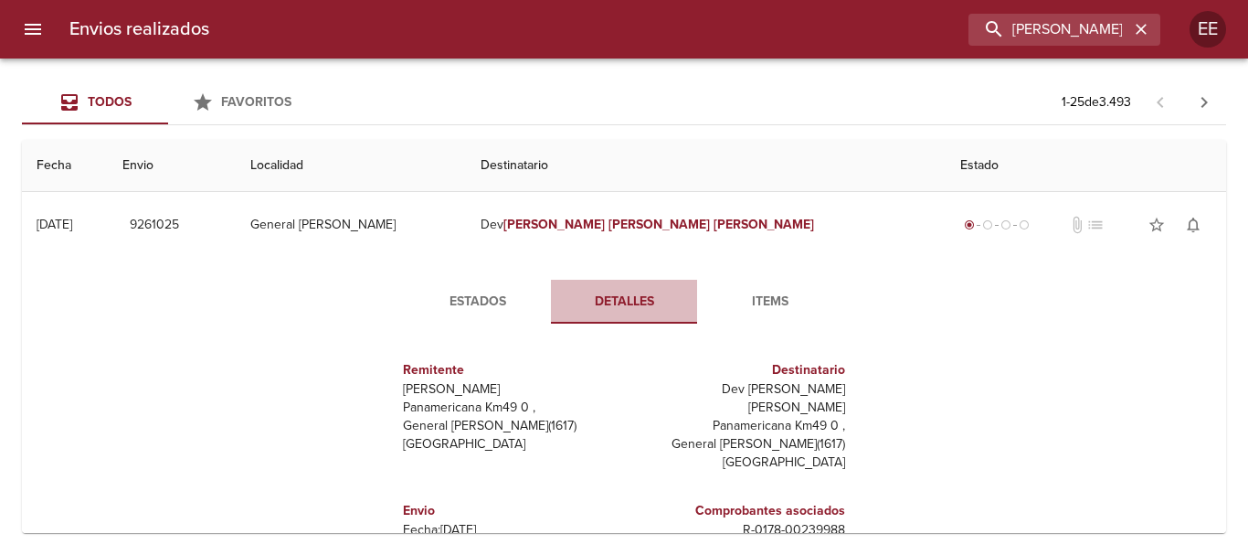
click at [612, 301] on span "Detalles" at bounding box center [624, 302] width 124 height 23
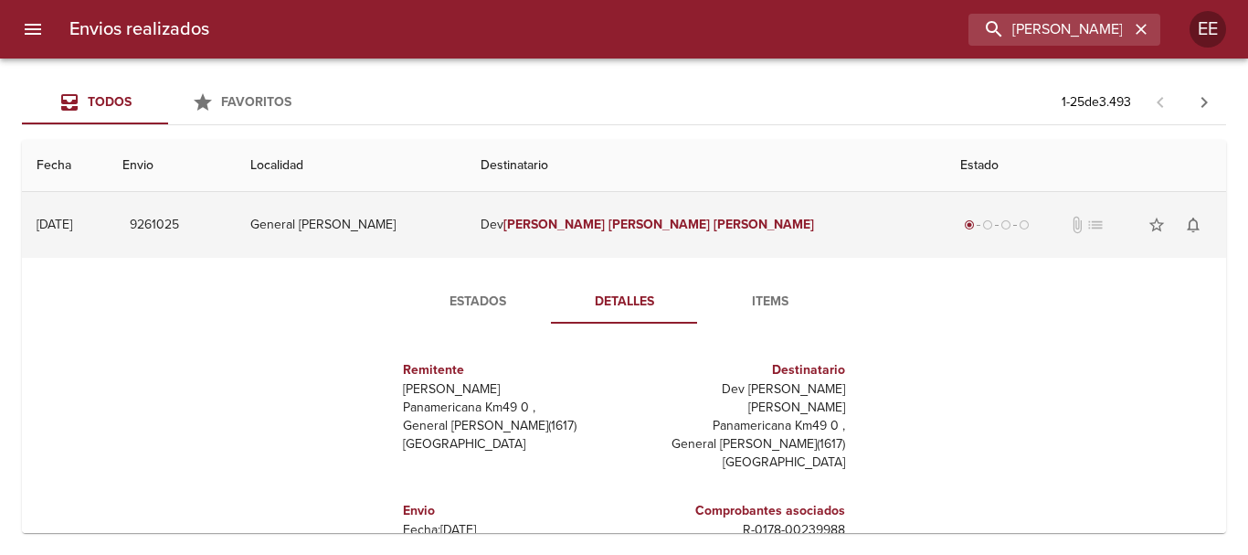
click at [605, 223] on em "Sergio" at bounding box center [553, 225] width 101 height 16
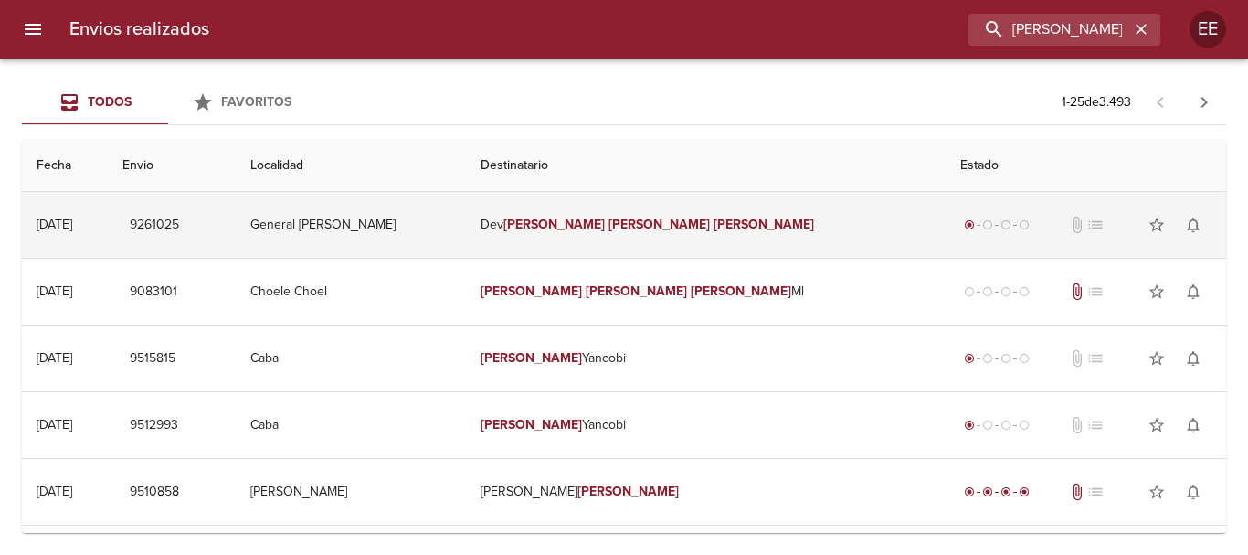
click at [618, 239] on td "Dev Sergio Denis Echeverria" at bounding box center [706, 225] width 480 height 66
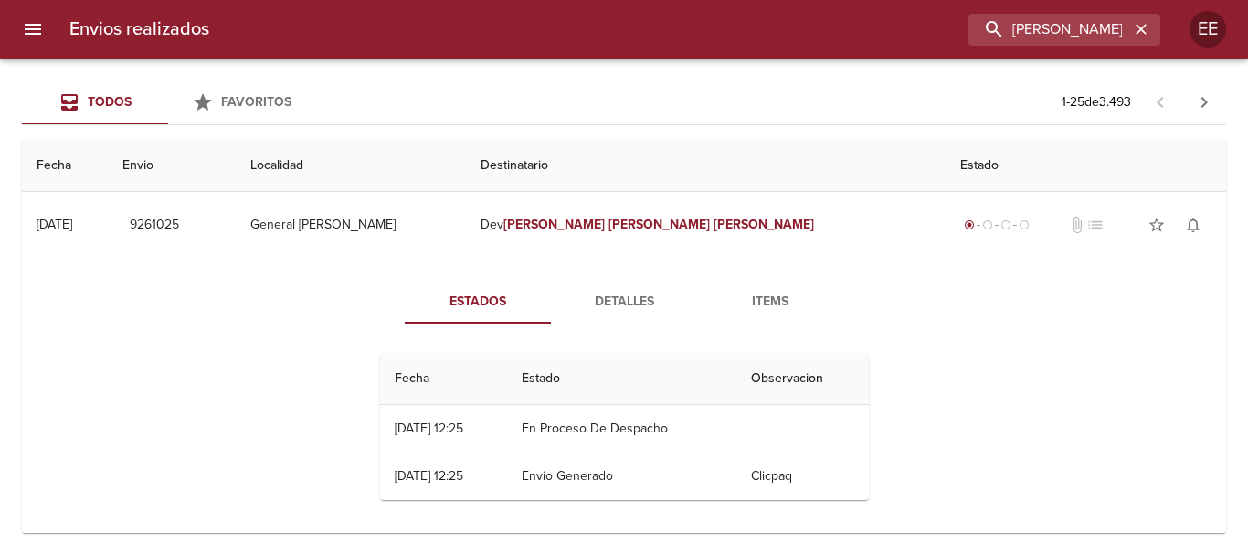
click at [624, 289] on button "Detalles" at bounding box center [624, 302] width 146 height 44
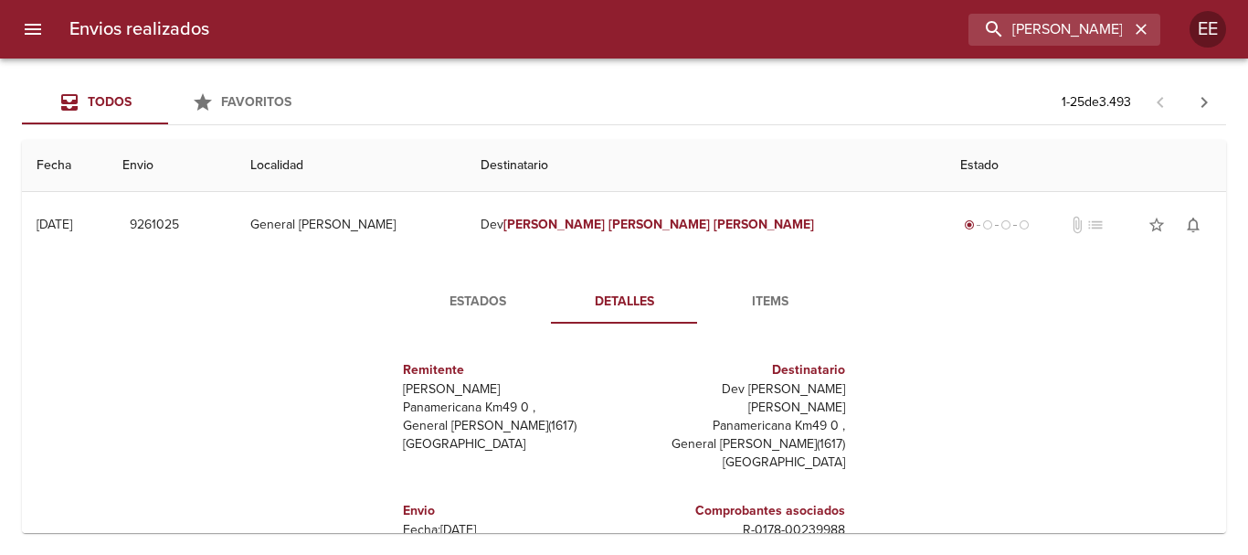
click at [749, 303] on span "Items" at bounding box center [770, 302] width 124 height 23
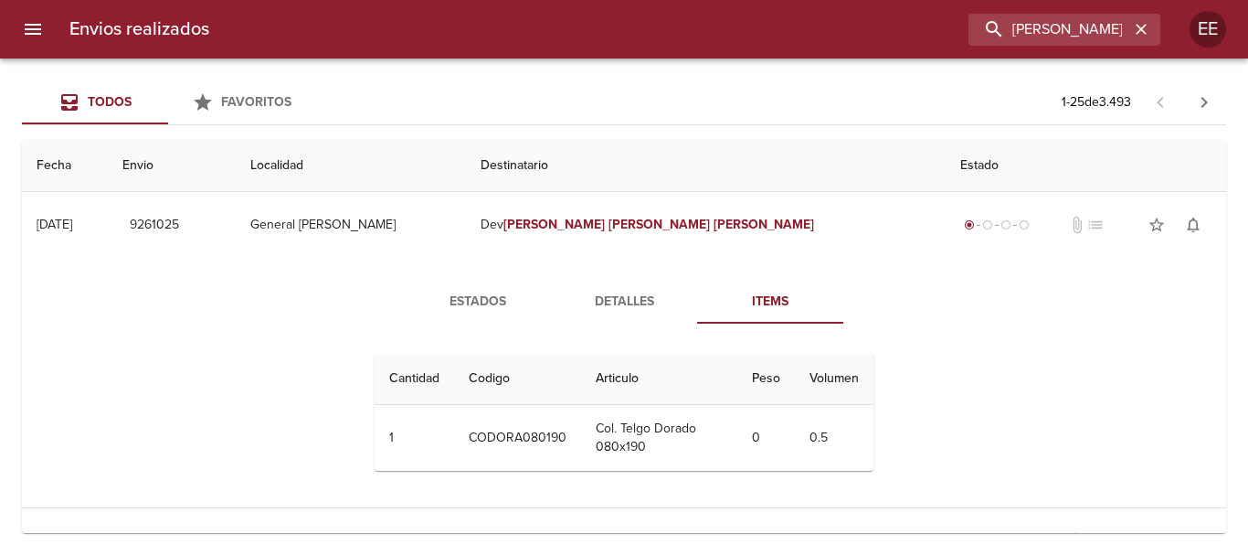
drag, startPoint x: 610, startPoint y: 227, endPoint x: 794, endPoint y: 287, distance: 193.3
click at [605, 227] on em "Sergio" at bounding box center [553, 225] width 101 height 16
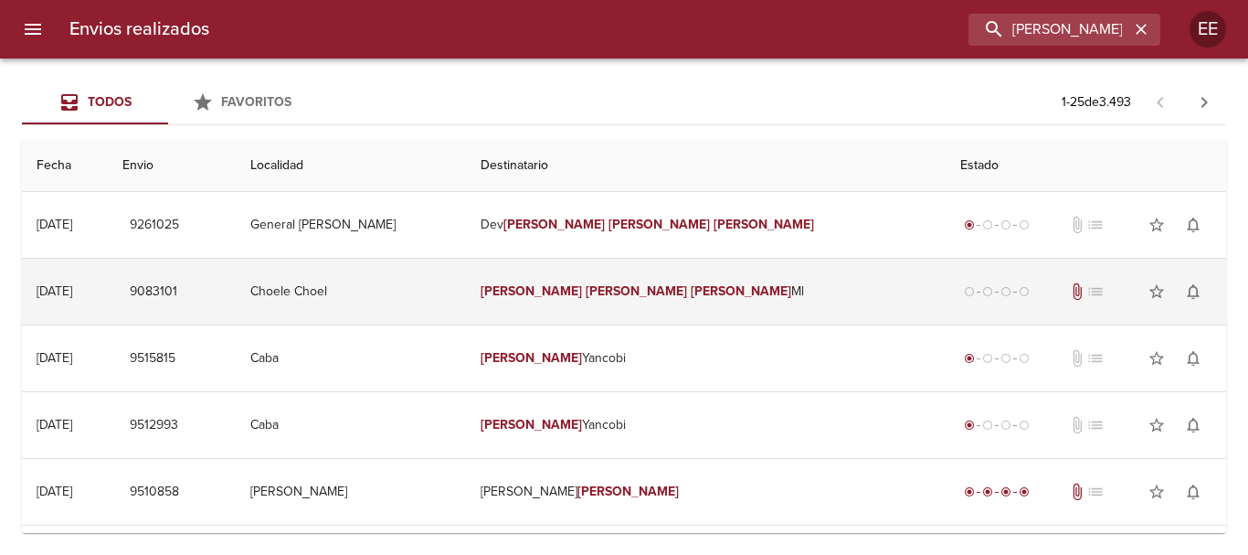
click at [675, 272] on td "Sergio Denis Echeverria Ml" at bounding box center [706, 292] width 480 height 66
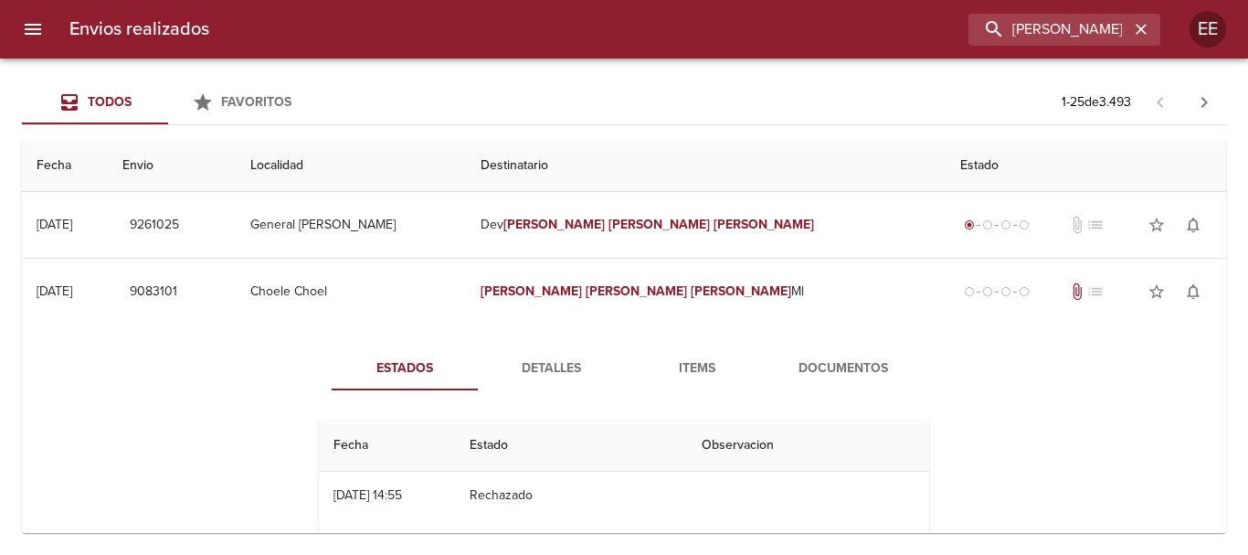
click at [703, 373] on span "Items" at bounding box center [697, 368] width 124 height 23
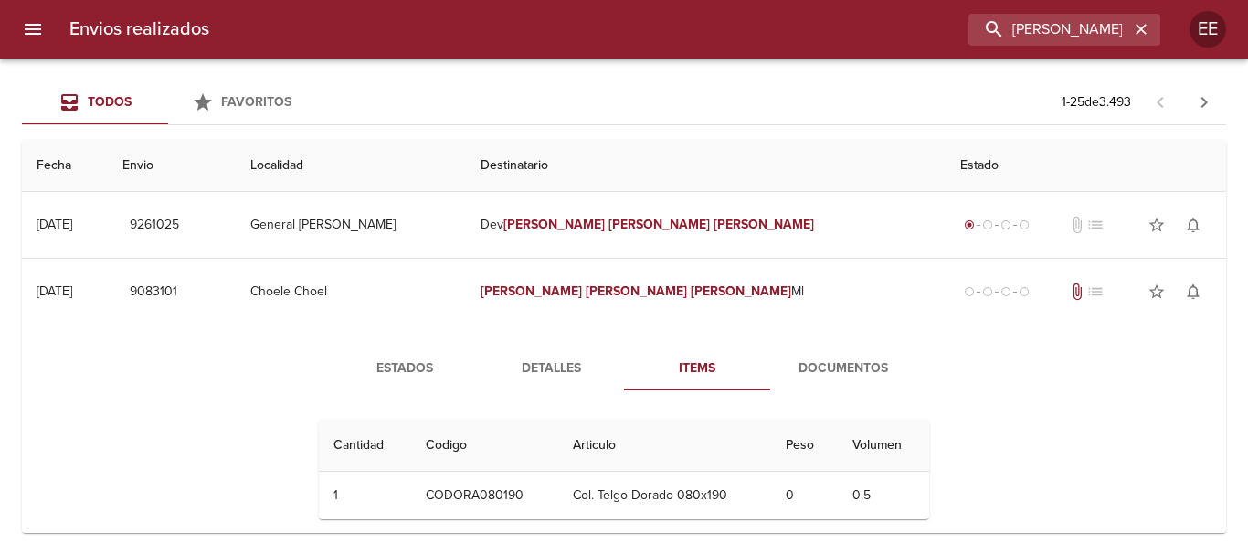
click at [853, 364] on span "Documentos" at bounding box center [843, 368] width 124 height 23
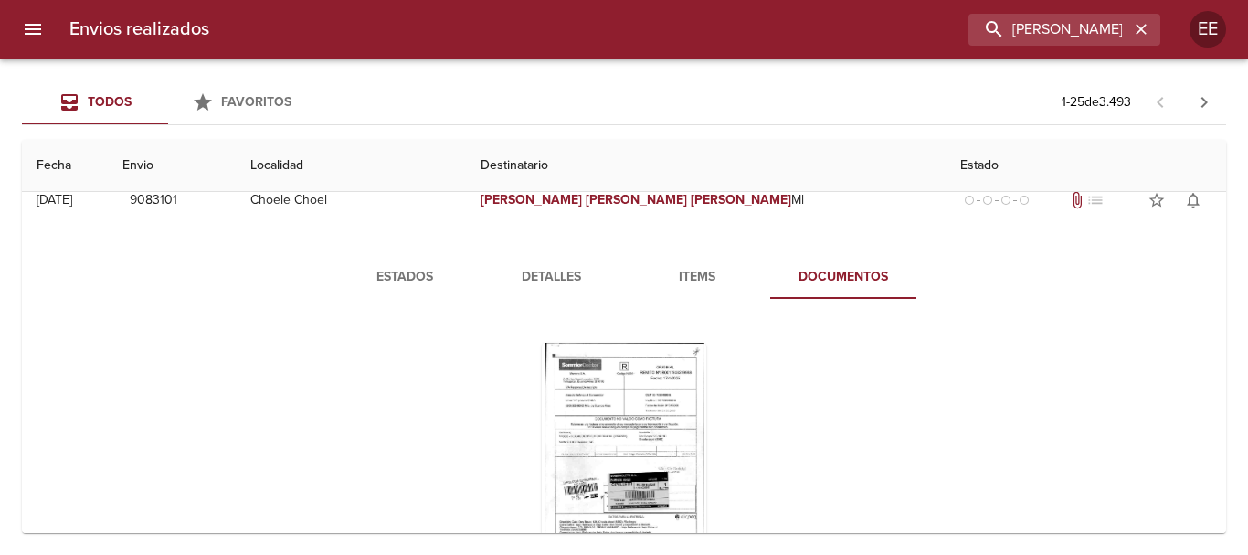
scroll to position [183, 0]
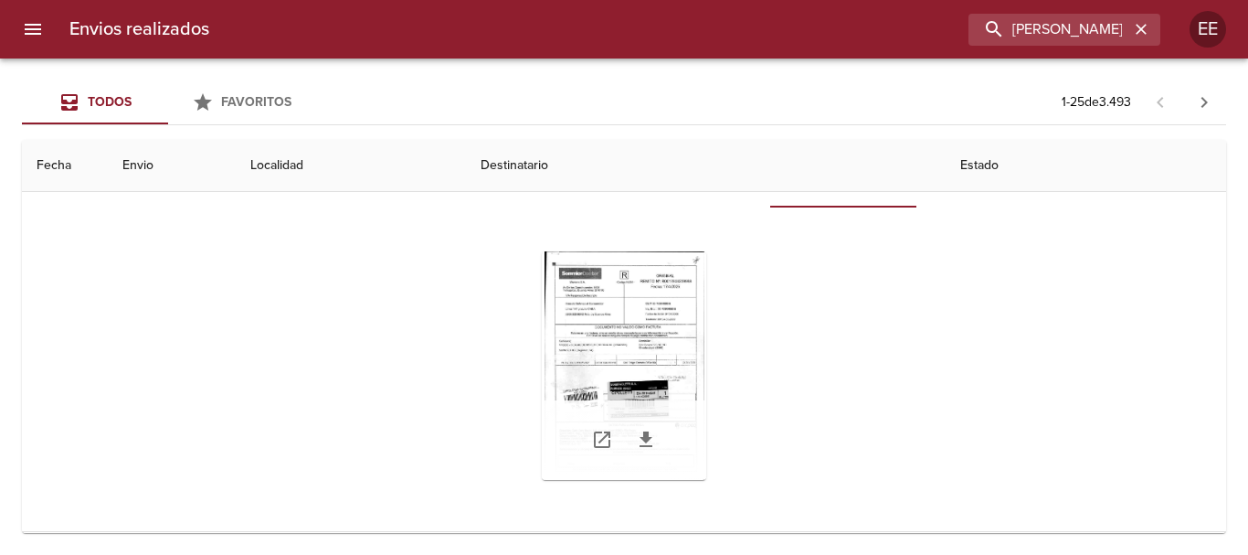
click at [642, 355] on div "Tabla de envíos del cliente" at bounding box center [624, 365] width 164 height 228
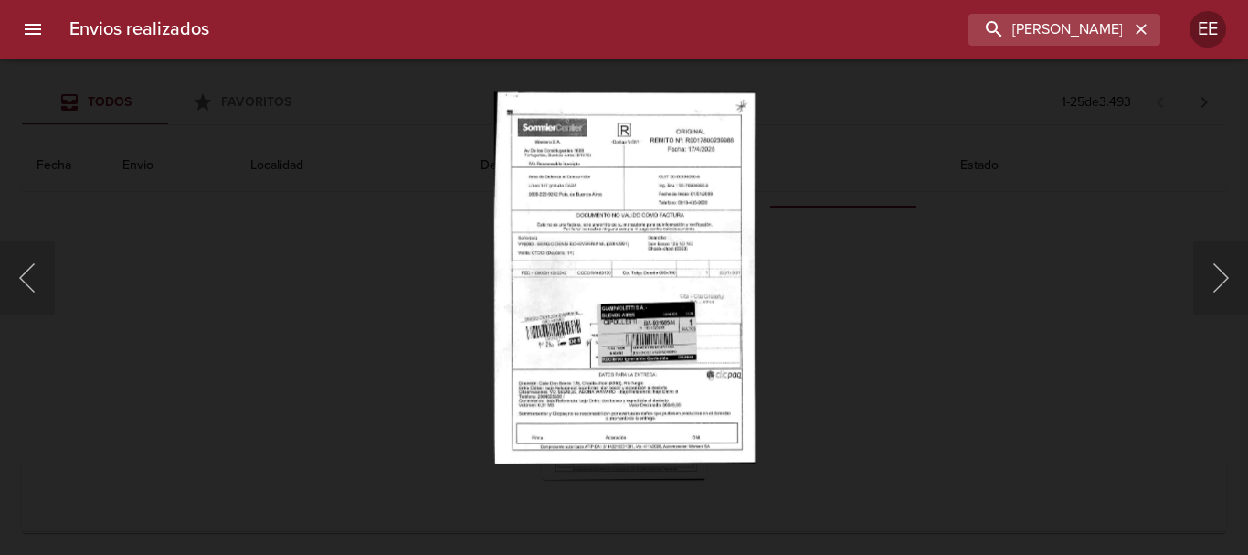
click at [600, 245] on img "Lightbox" at bounding box center [623, 277] width 260 height 372
click at [601, 246] on img "Lightbox" at bounding box center [623, 277] width 260 height 372
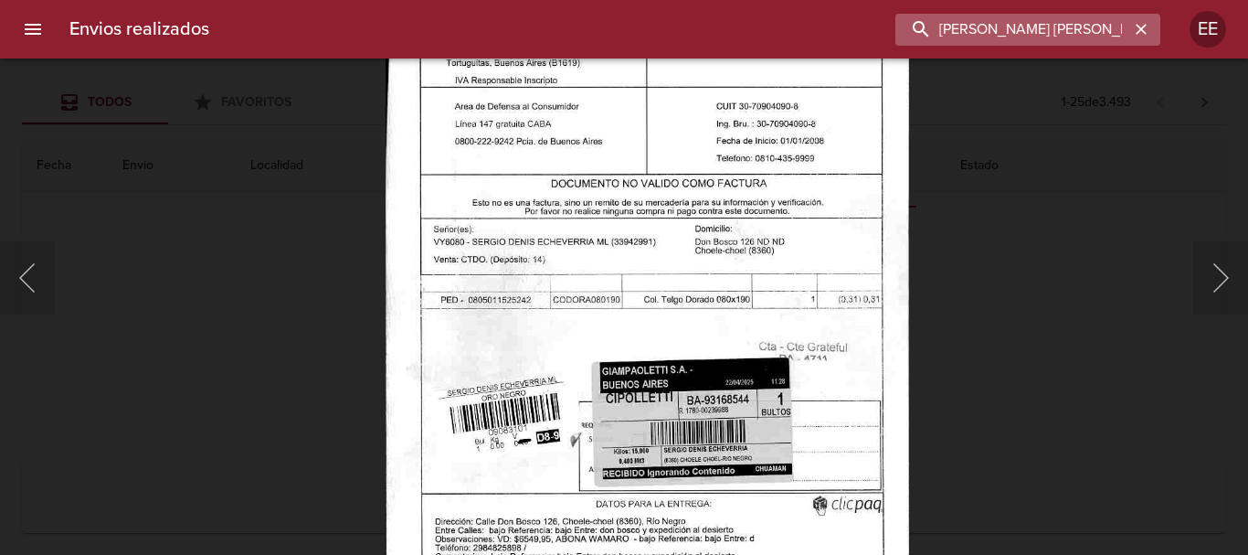
click at [1074, 27] on input "SERGIO DENIS ECHEVERRIA" at bounding box center [1012, 30] width 234 height 32
click at [1146, 26] on icon "button" at bounding box center [1141, 29] width 11 height 11
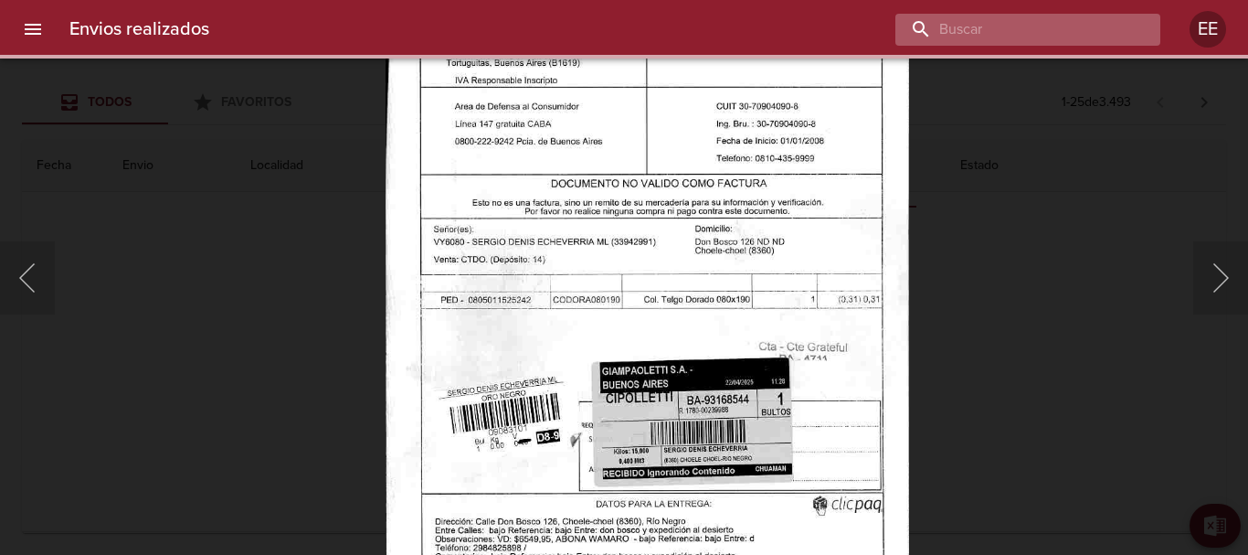
click at [1094, 24] on input "buscar" at bounding box center [1012, 30] width 234 height 32
paste input "MARIA FLORENCIA FIGUEROA ML"
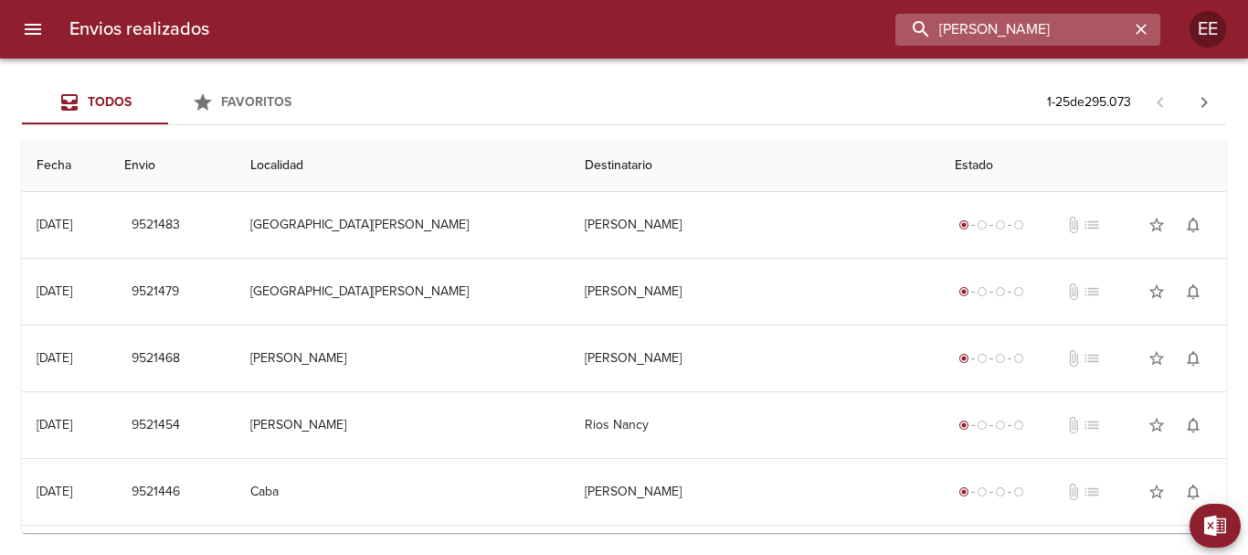
scroll to position [0, 18]
type input "MARIA FLORENCIA FIGUEROA"
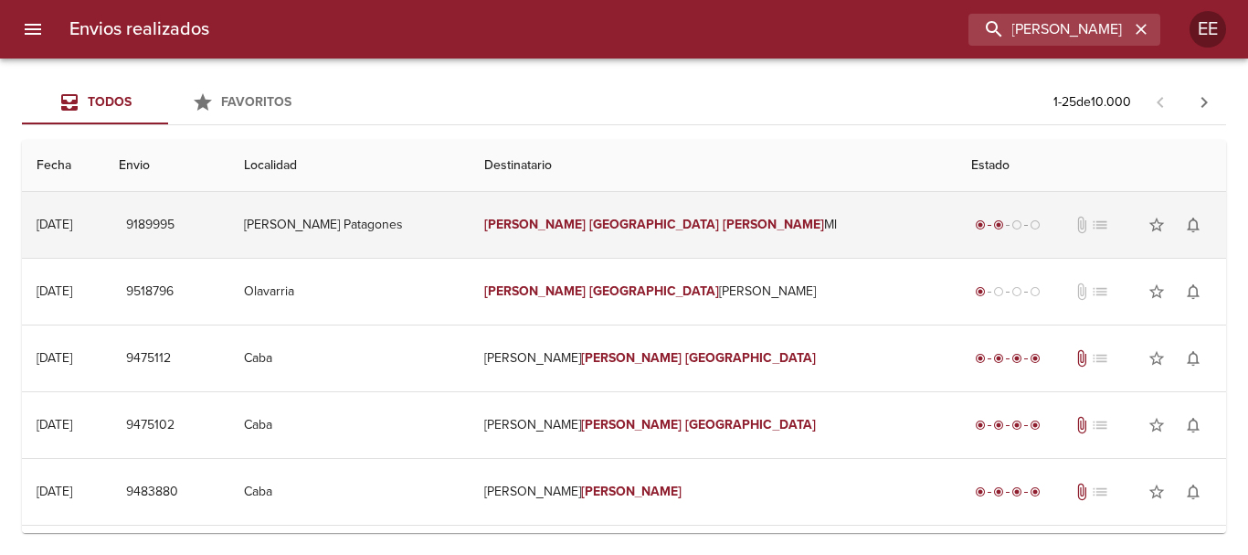
scroll to position [0, 0]
click at [685, 209] on td "Maria Florencia Figueroa Ml" at bounding box center [713, 225] width 487 height 66
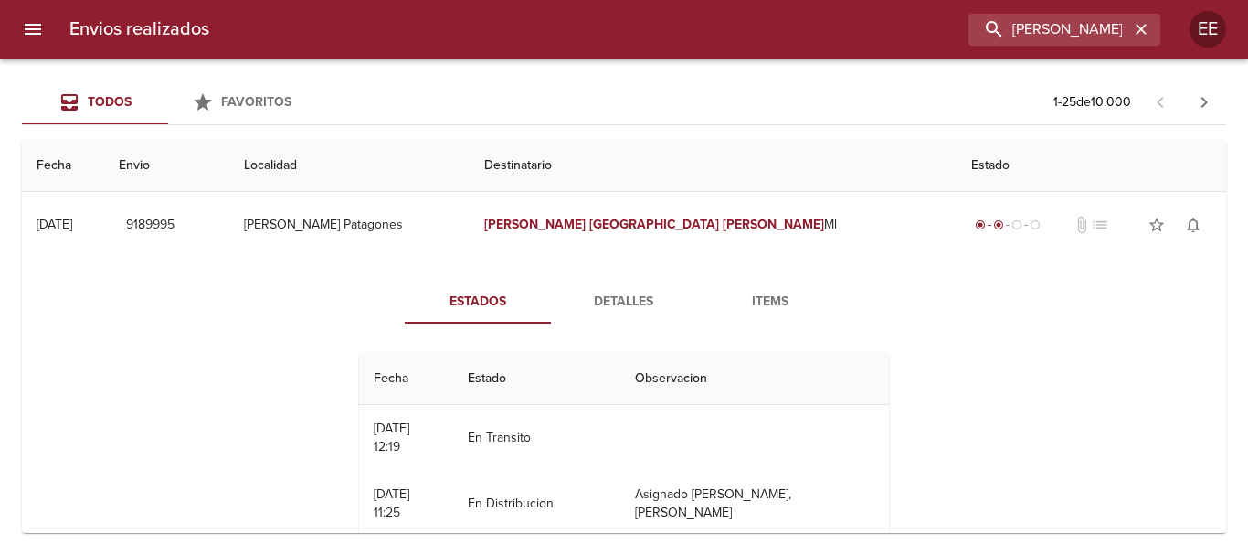
click at [608, 302] on span "Detalles" at bounding box center [624, 302] width 124 height 23
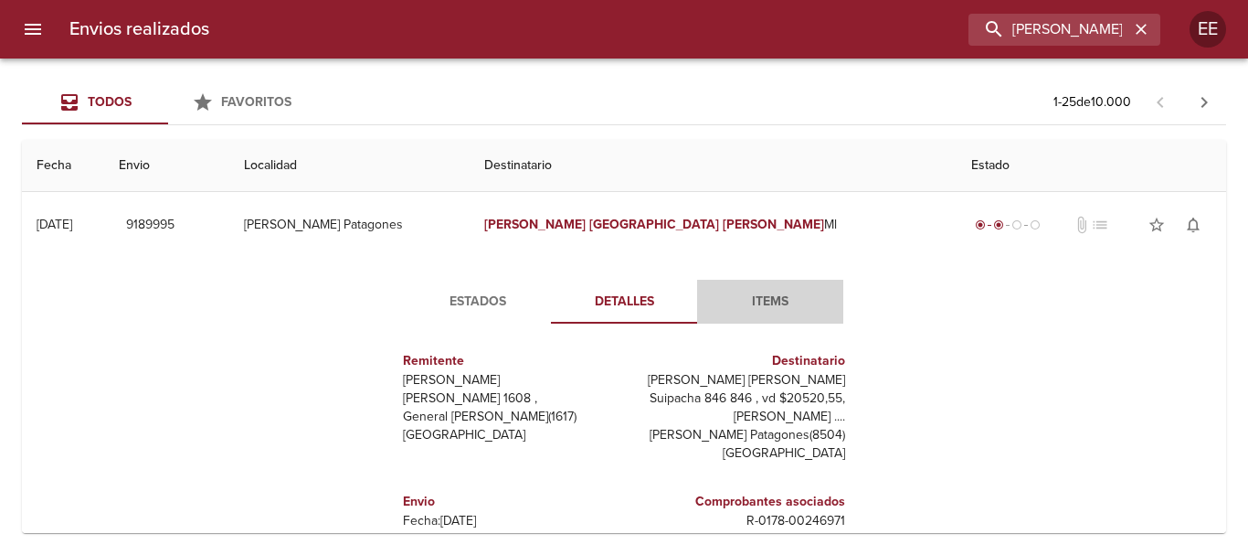
drag, startPoint x: 762, startPoint y: 291, endPoint x: 766, endPoint y: 329, distance: 38.5
click at [761, 291] on span "Items" at bounding box center [770, 302] width 124 height 23
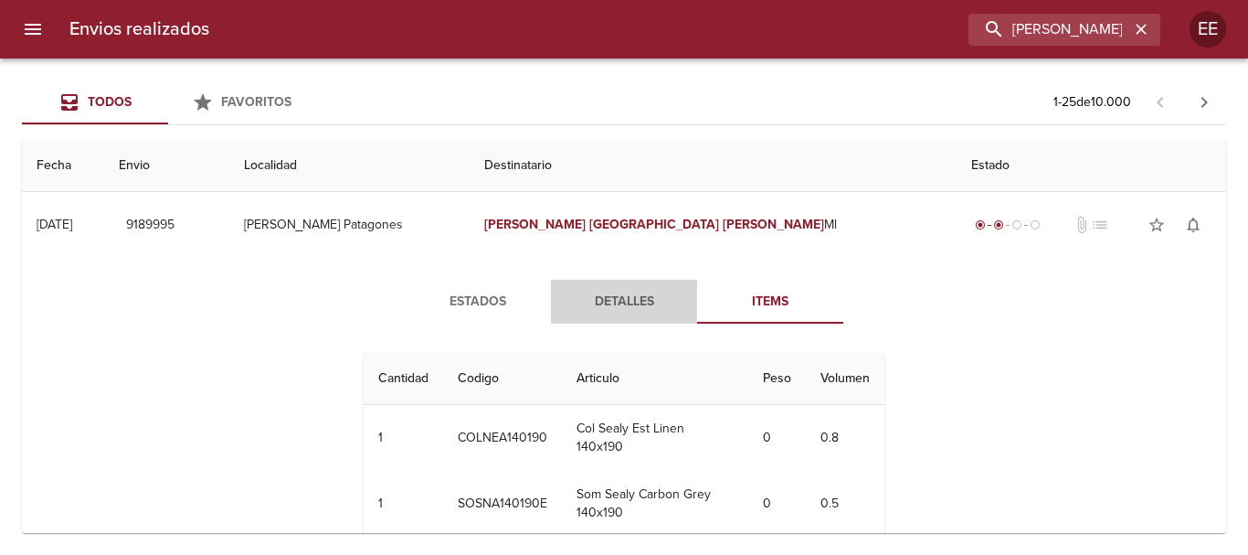
click at [618, 297] on span "Detalles" at bounding box center [624, 302] width 124 height 23
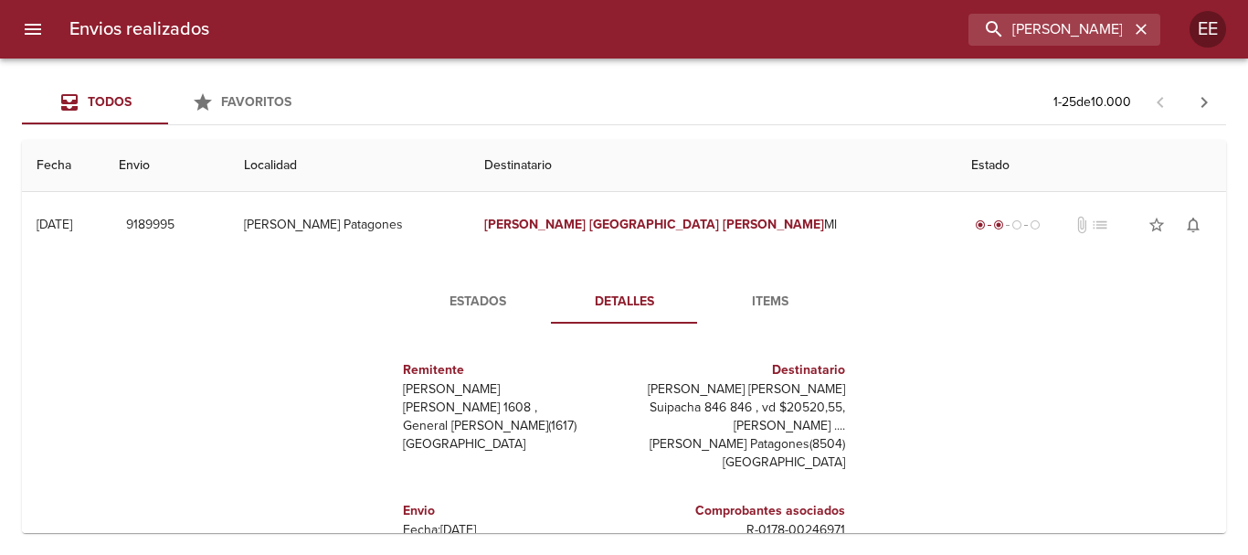
scroll to position [9, 0]
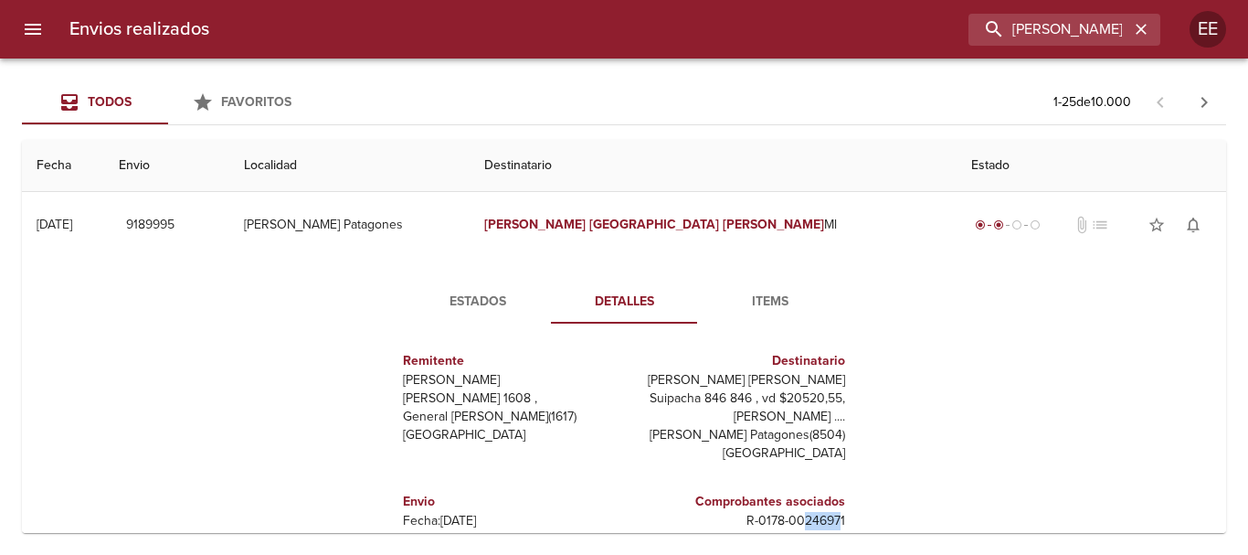
drag, startPoint x: 828, startPoint y: 521, endPoint x: 788, endPoint y: 523, distance: 40.3
click at [788, 523] on p "R - 0178 - 00246971" at bounding box center [738, 521] width 214 height 18
drag, startPoint x: 813, startPoint y: 520, endPoint x: 788, endPoint y: 522, distance: 24.7
click at [788, 522] on div "Remitente Wamaro Tortuguitas Raul Soldi 1608 , General Pacheco ( 1617 ) Buenos …" at bounding box center [624, 520] width 503 height 365
copy p "246971"
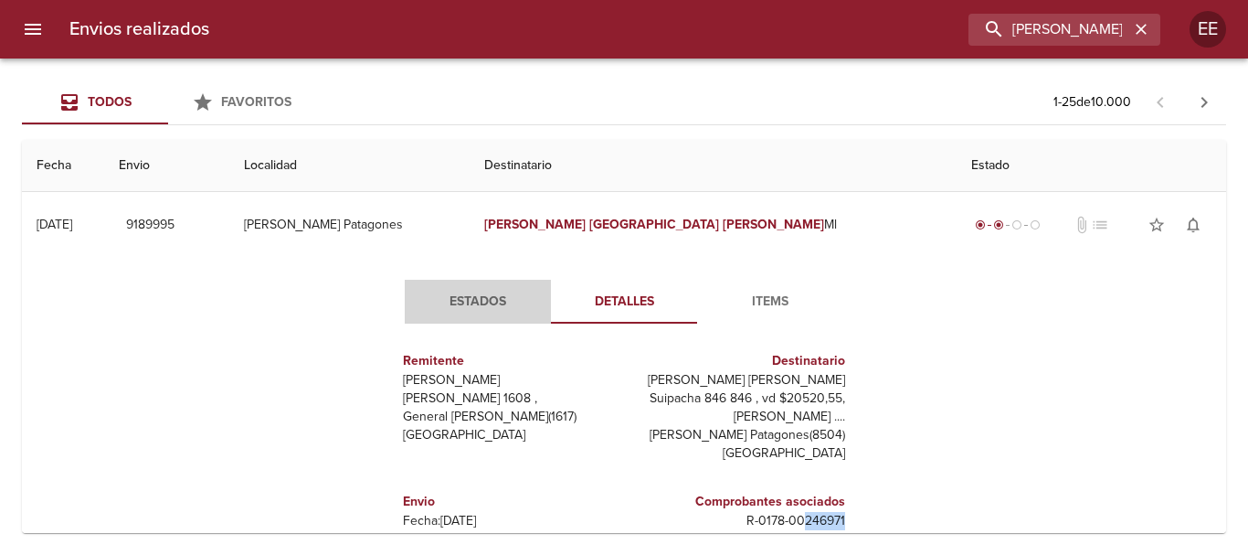
click at [448, 285] on button "Estados" at bounding box center [478, 302] width 146 height 44
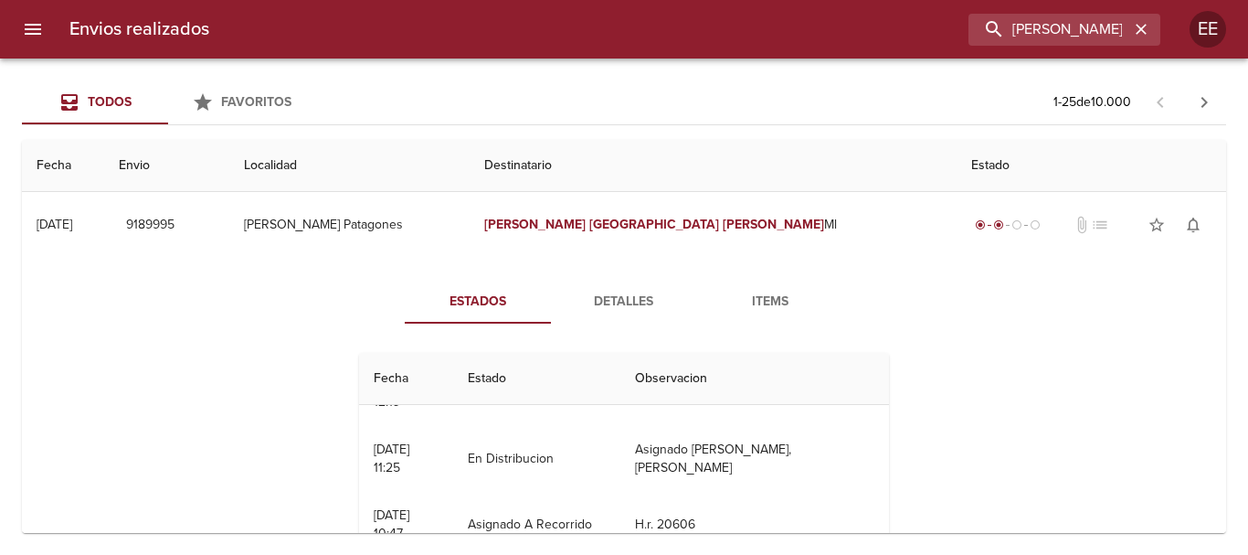
scroll to position [0, 0]
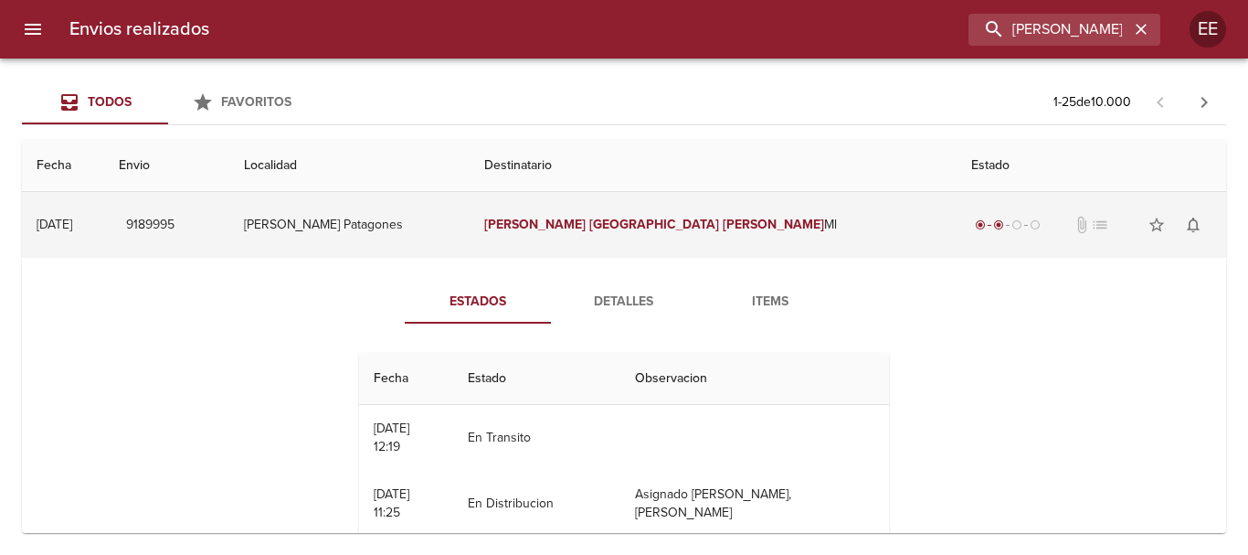
click at [672, 211] on td "Maria Florencia Figueroa Ml" at bounding box center [713, 225] width 487 height 66
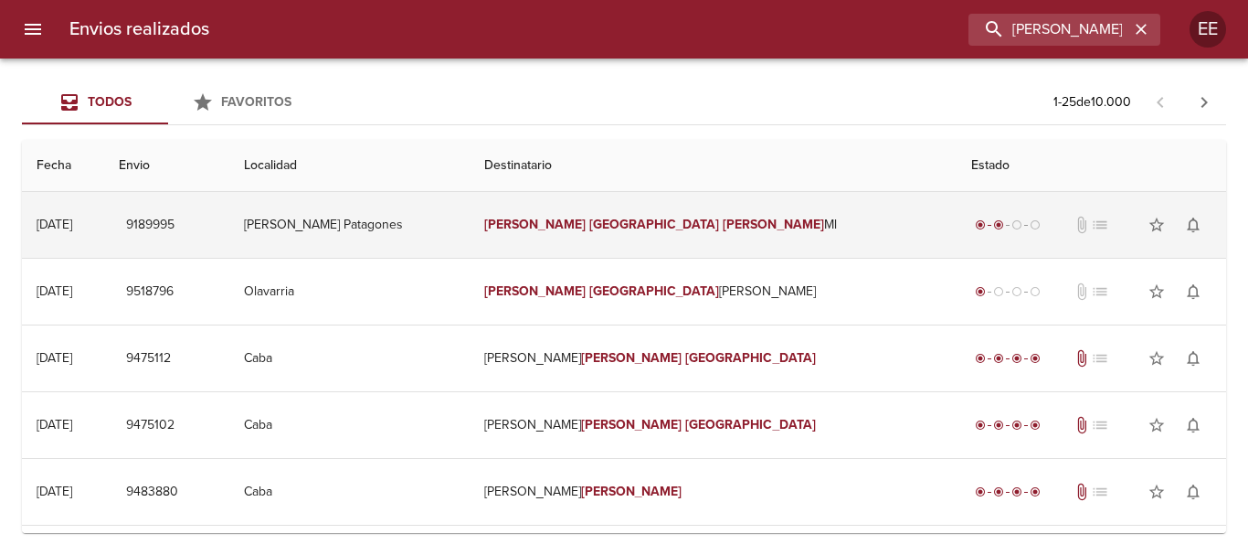
click at [640, 212] on td "Maria Florencia Figueroa Ml" at bounding box center [713, 225] width 487 height 66
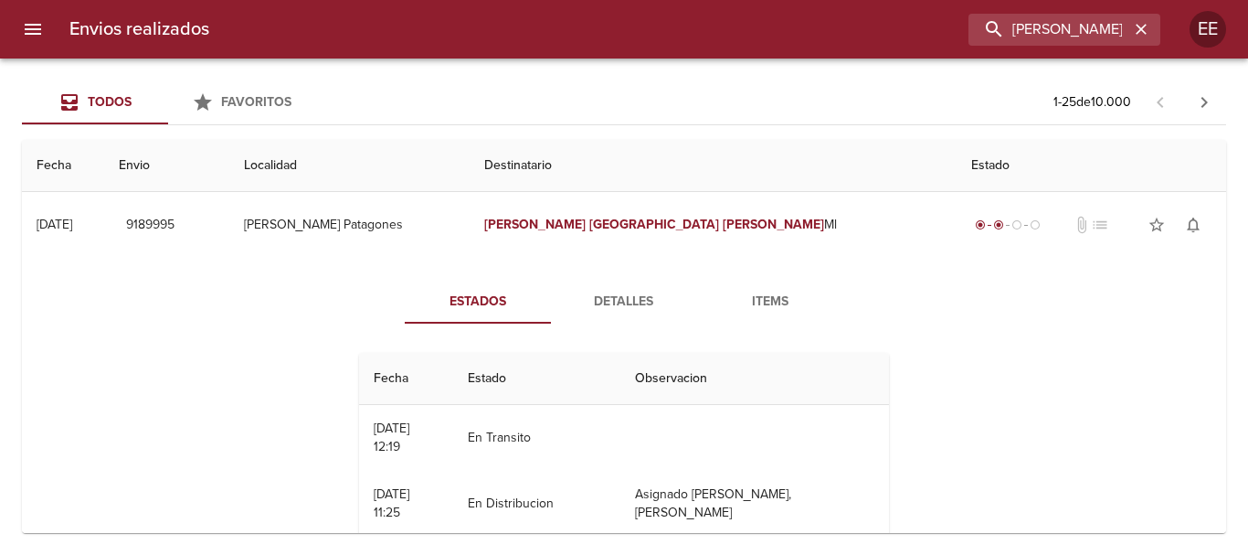
click at [629, 300] on span "Detalles" at bounding box center [624, 302] width 124 height 23
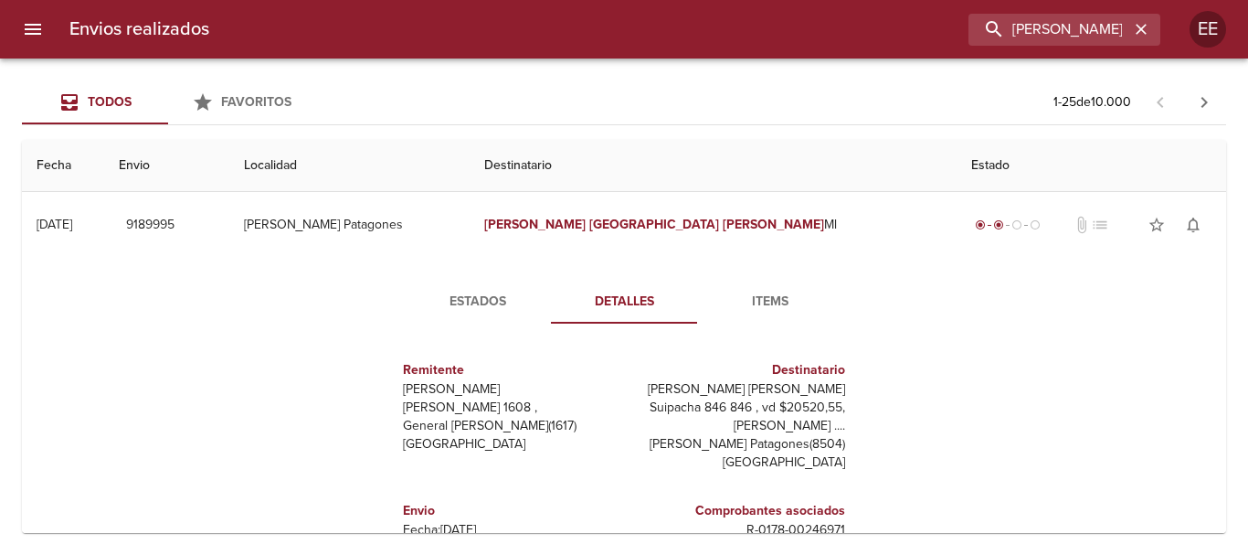
drag, startPoint x: 459, startPoint y: 291, endPoint x: 727, endPoint y: 297, distance: 268.7
click at [459, 291] on span "Estados" at bounding box center [478, 302] width 124 height 23
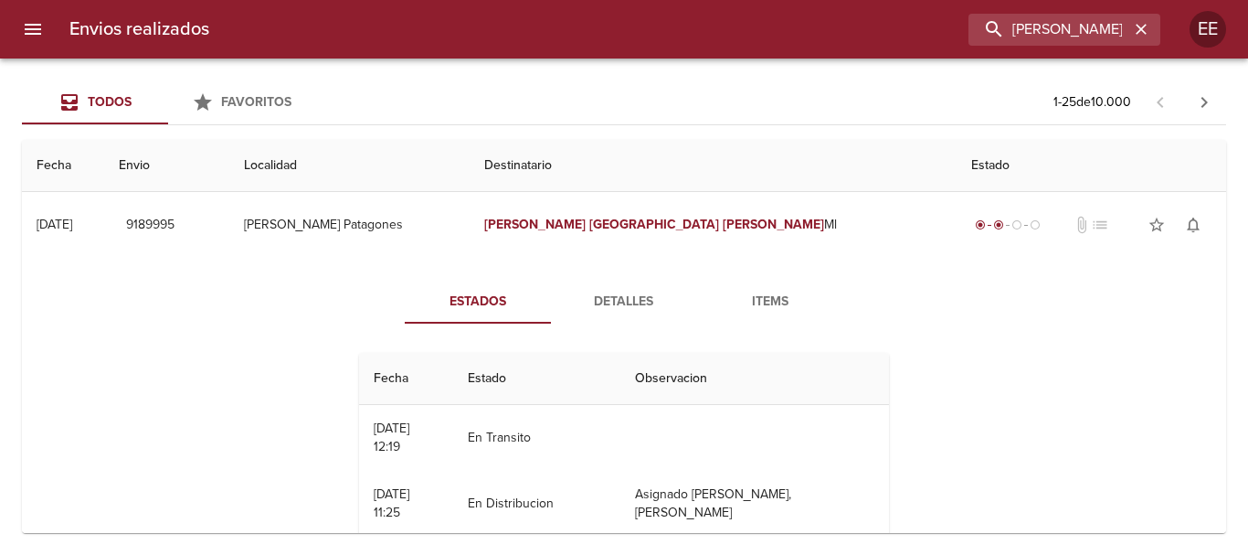
click at [1105, 50] on div "Envios realizados MARIA FLORENCIA FIGUEROA EE" at bounding box center [624, 29] width 1248 height 58
click at [1105, 27] on input "MARIA FLORENCIA FIGUEROA" at bounding box center [1012, 30] width 234 height 32
click at [1146, 29] on icon "button" at bounding box center [1141, 29] width 18 height 18
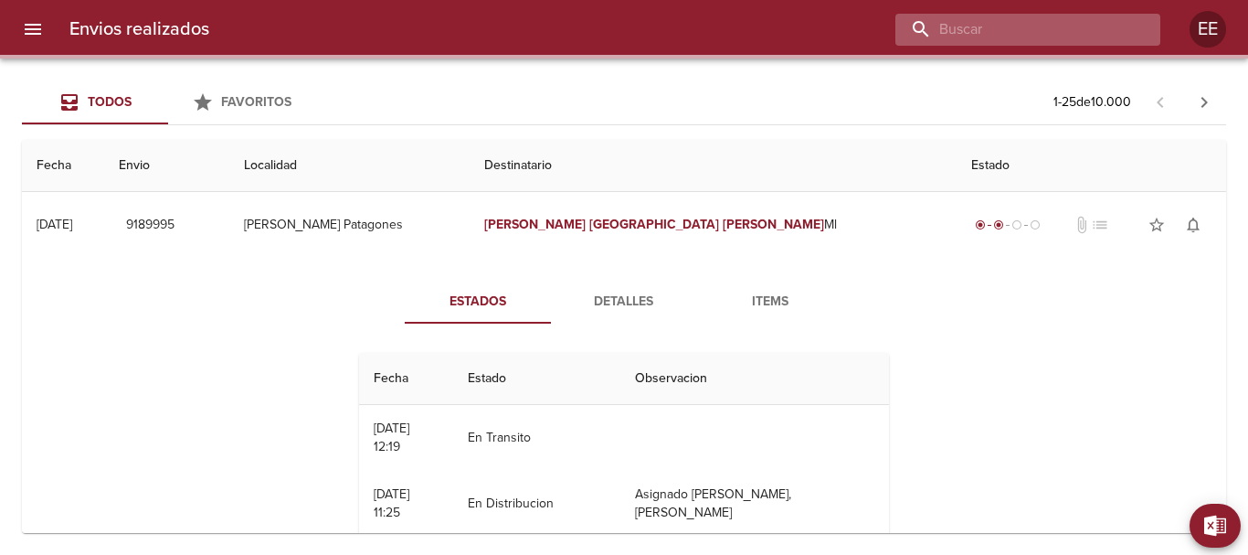
click at [1006, 23] on input "buscar" at bounding box center [1012, 30] width 234 height 32
paste input "ALEJANDRO MIGUEL DIAZ ML"
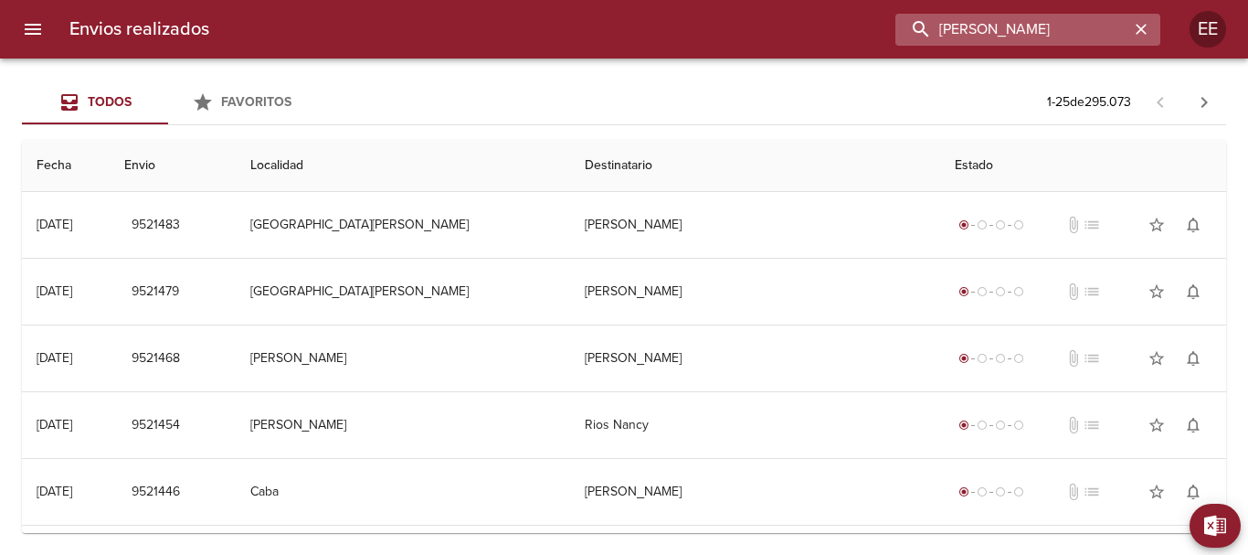
type input "ALEJANDRO MIGUEL DIAZ"
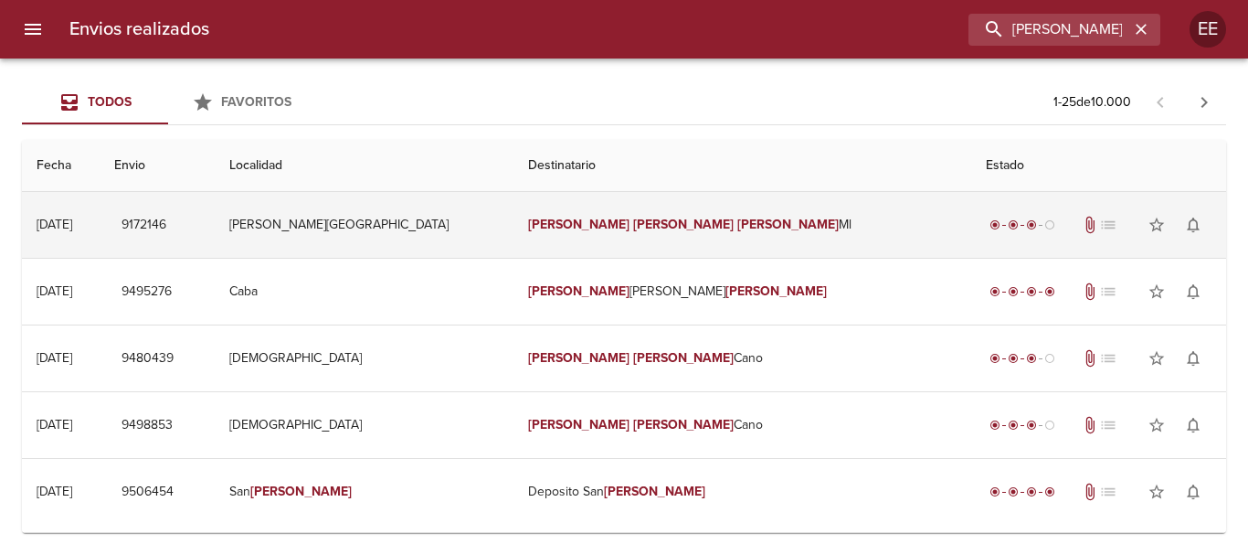
drag, startPoint x: 715, startPoint y: 229, endPoint x: 715, endPoint y: 245, distance: 15.5
click at [737, 230] on em "Diaz" at bounding box center [787, 225] width 101 height 16
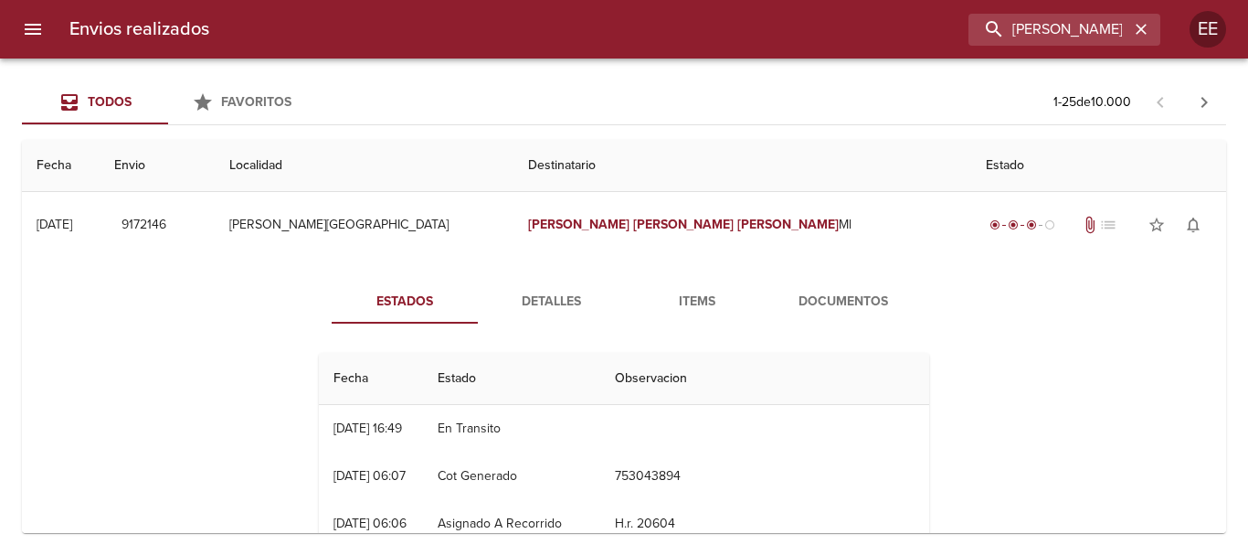
click at [808, 297] on span "Documentos" at bounding box center [843, 302] width 124 height 23
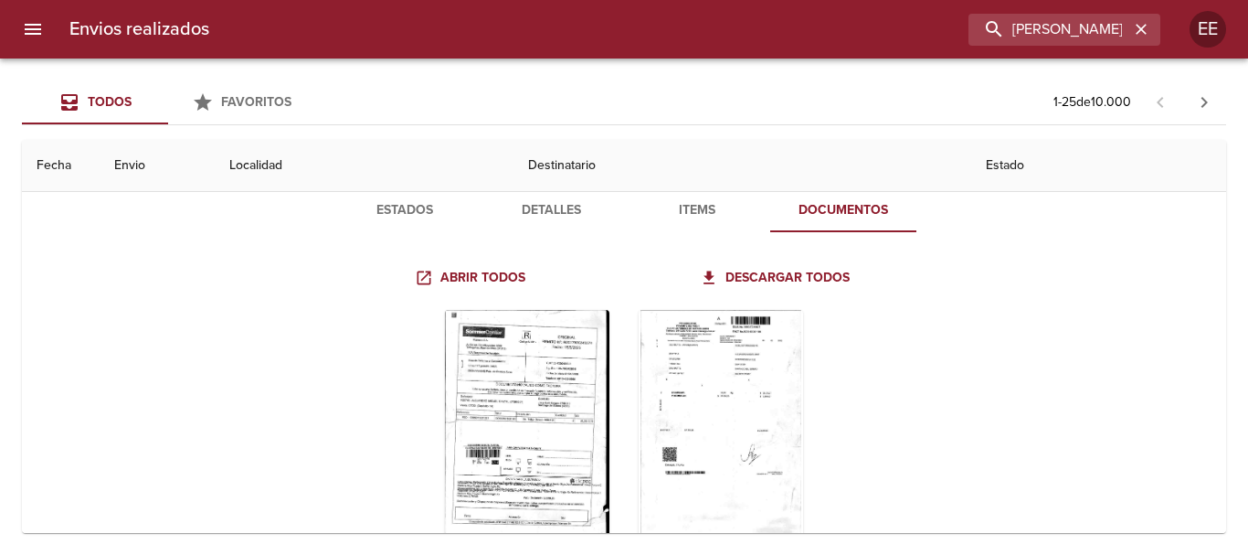
scroll to position [183, 0]
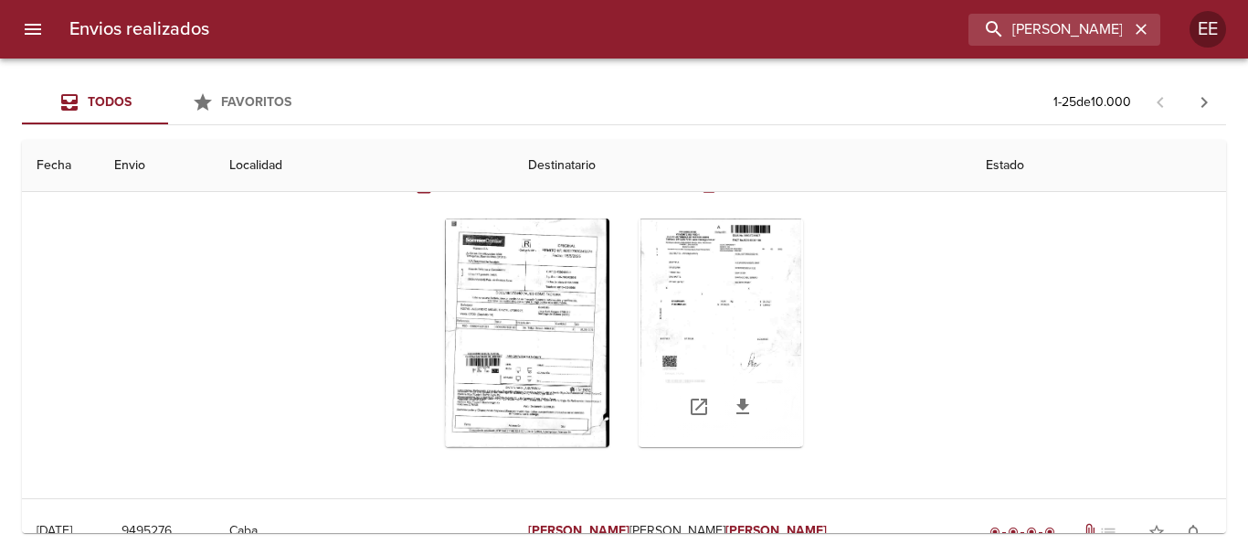
click at [709, 330] on div "Tabla de envíos del cliente" at bounding box center [721, 332] width 164 height 228
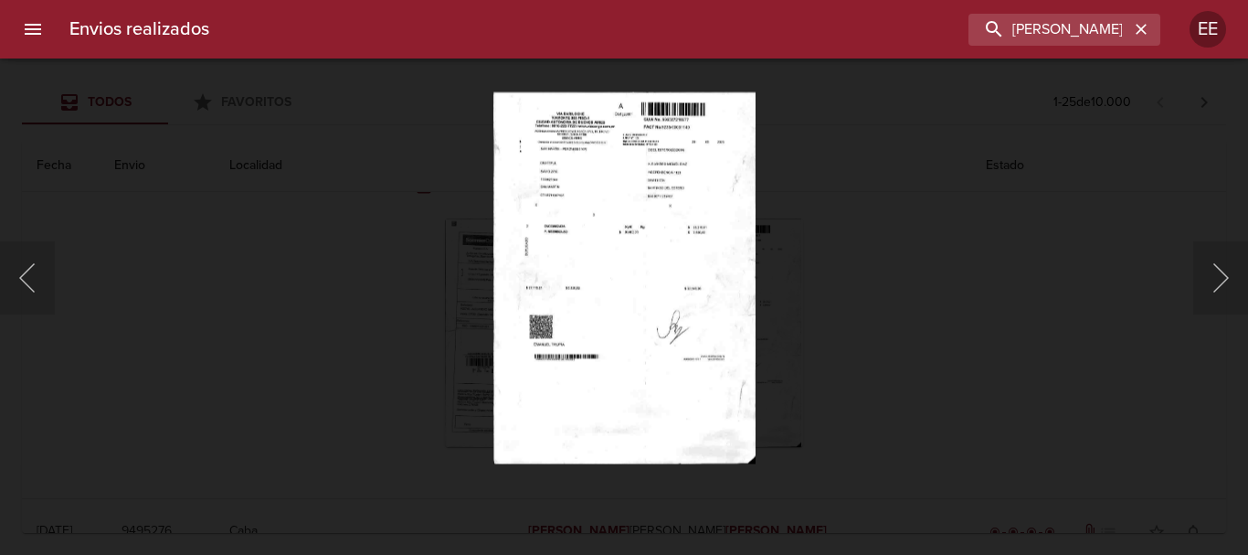
click at [671, 232] on img "Lightbox" at bounding box center [624, 277] width 262 height 372
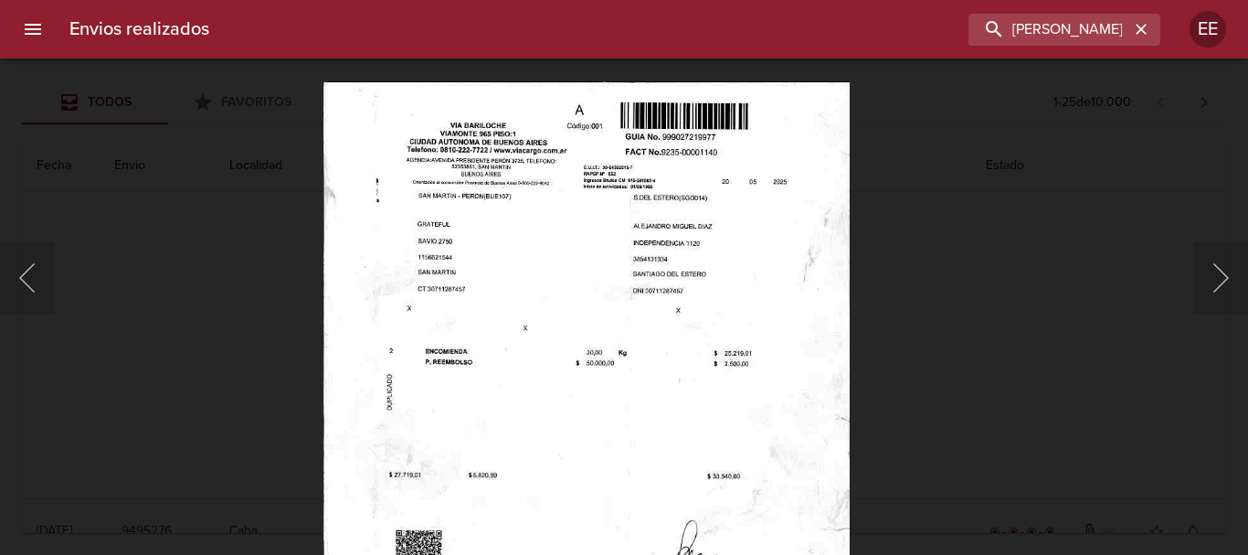
click at [654, 369] on img "Lightbox" at bounding box center [585, 454] width 527 height 747
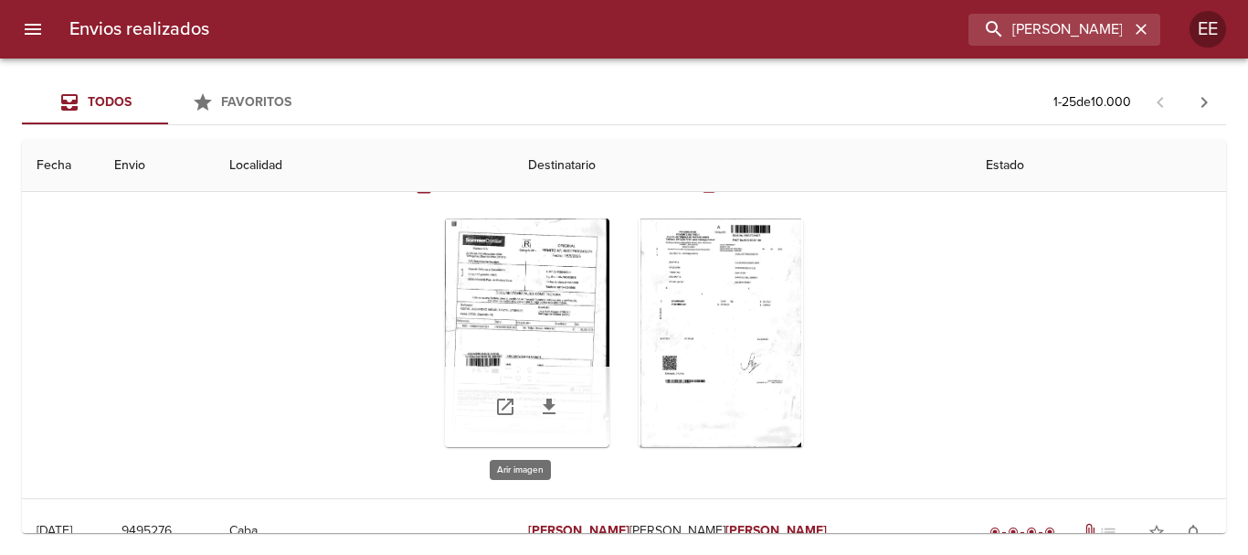
click at [530, 333] on div "Tabla de envíos del cliente" at bounding box center [527, 332] width 164 height 228
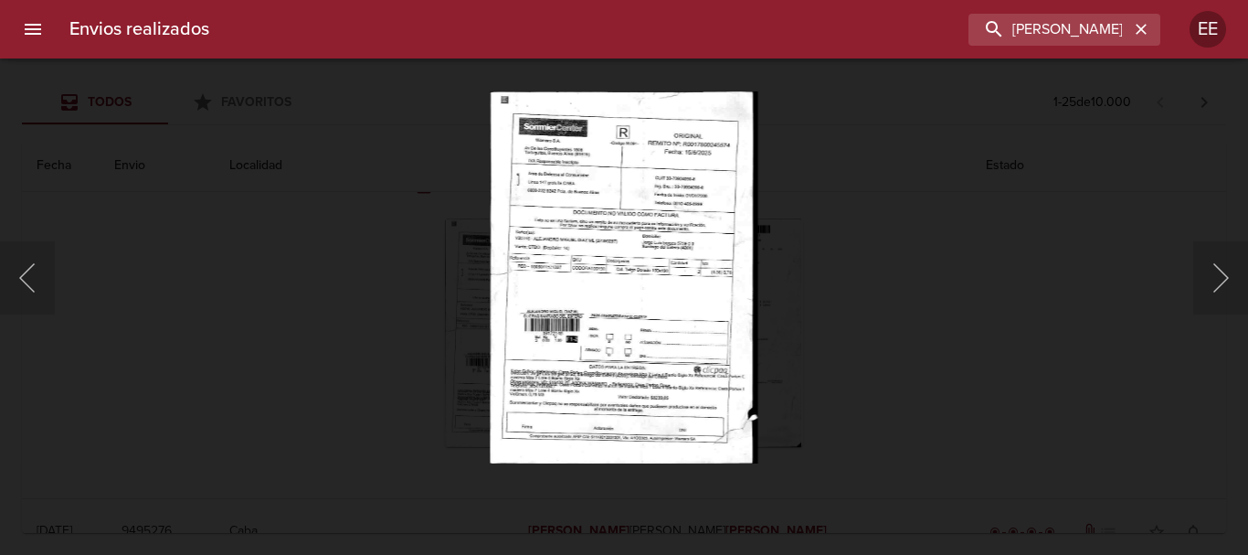
click at [564, 342] on img "Lightbox" at bounding box center [624, 277] width 268 height 372
click at [729, 247] on img "Lightbox" at bounding box center [624, 277] width 268 height 372
click at [645, 254] on img "Lightbox" at bounding box center [624, 277] width 268 height 372
click at [645, 257] on img "Lightbox" at bounding box center [624, 277] width 268 height 372
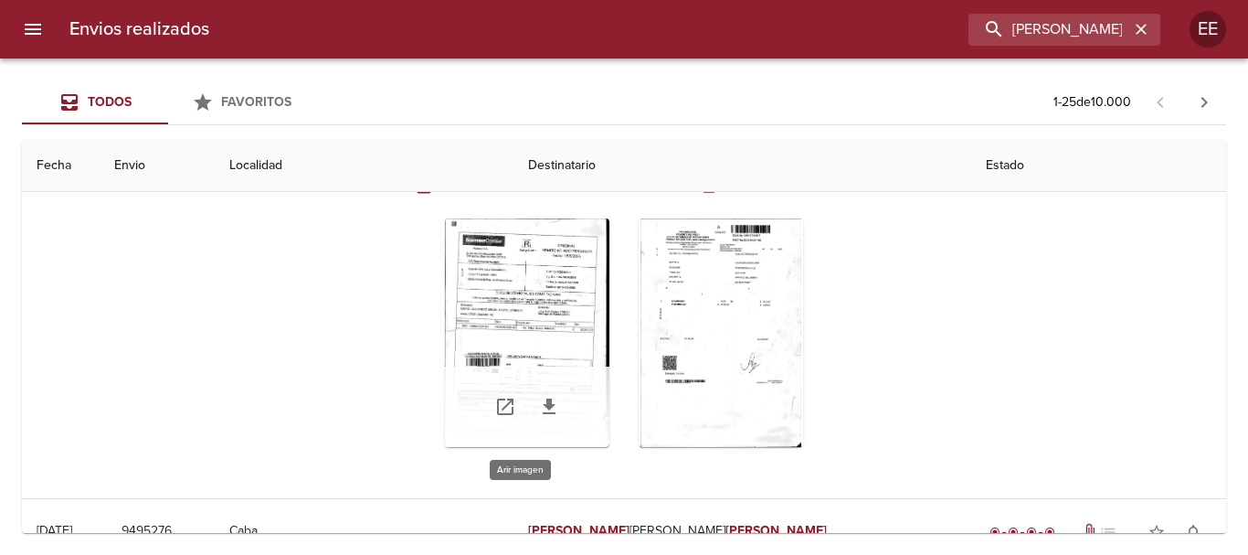
scroll to position [0, 0]
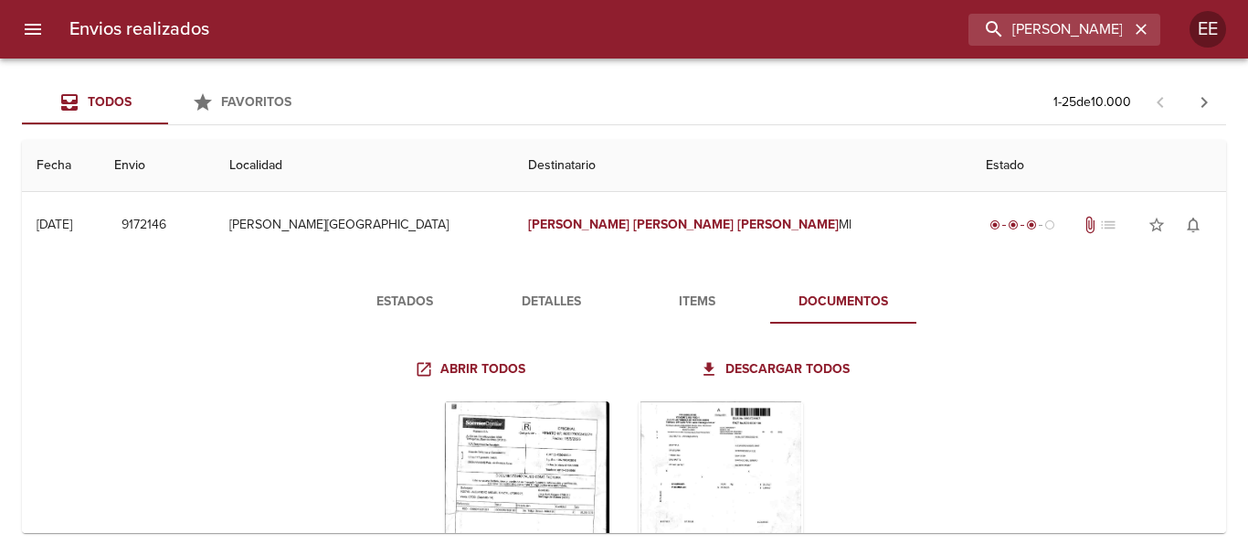
click at [397, 301] on span "Estados" at bounding box center [405, 302] width 124 height 23
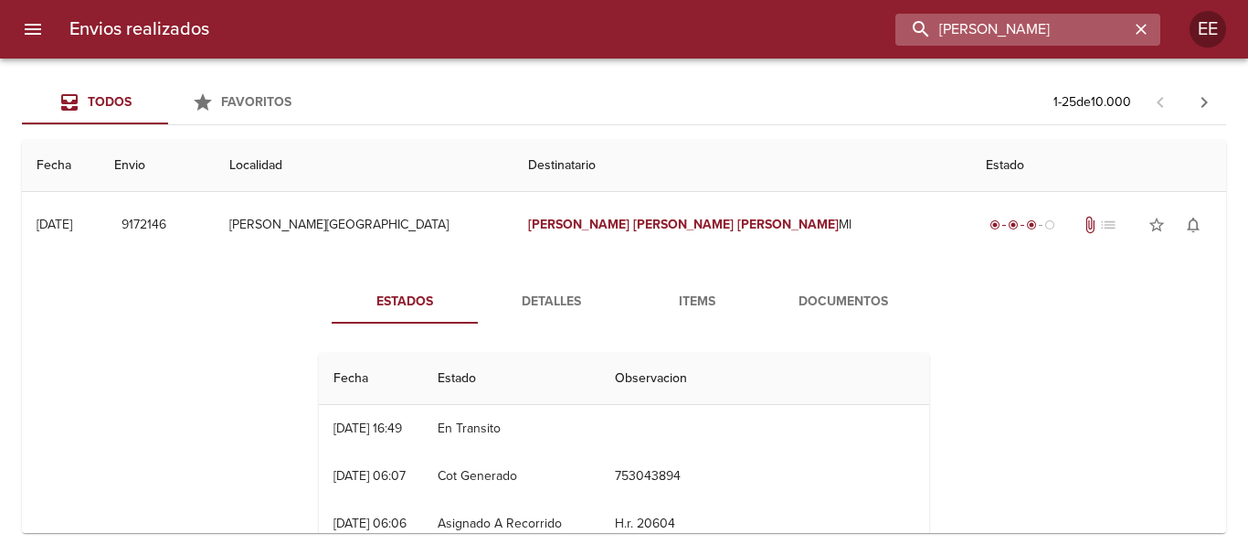
click at [1076, 24] on input "ALEJANDRO MIGUEL DIAZ" at bounding box center [1012, 30] width 234 height 32
click at [1141, 28] on icon "button" at bounding box center [1141, 29] width 11 height 11
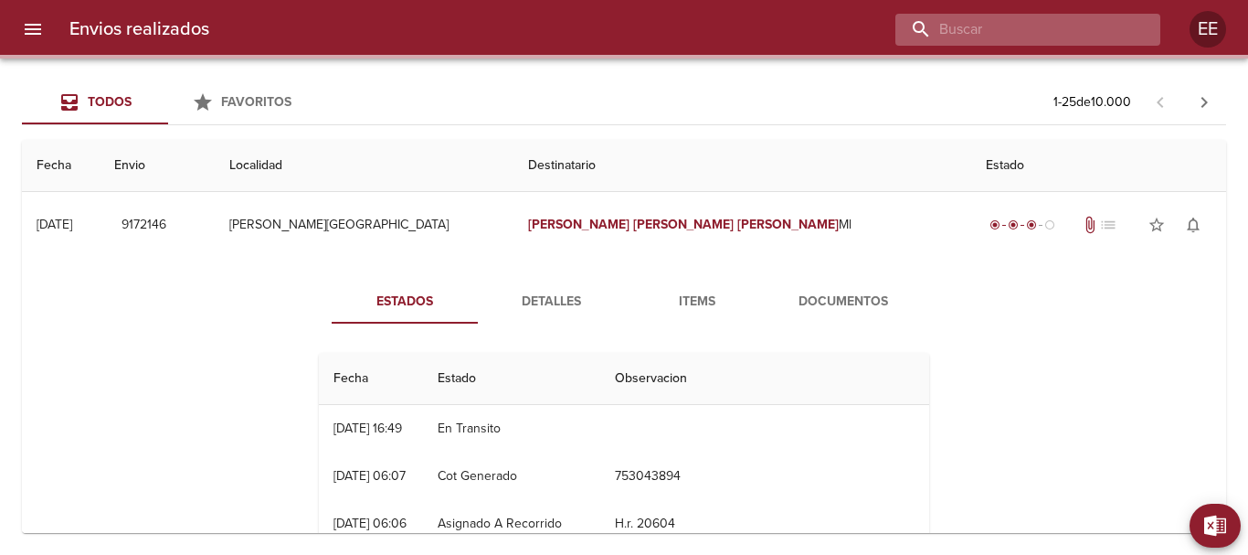
click at [1067, 28] on input "buscar" at bounding box center [1012, 30] width 234 height 32
paste input "JUAN ELIGIO VILLALBA ML"
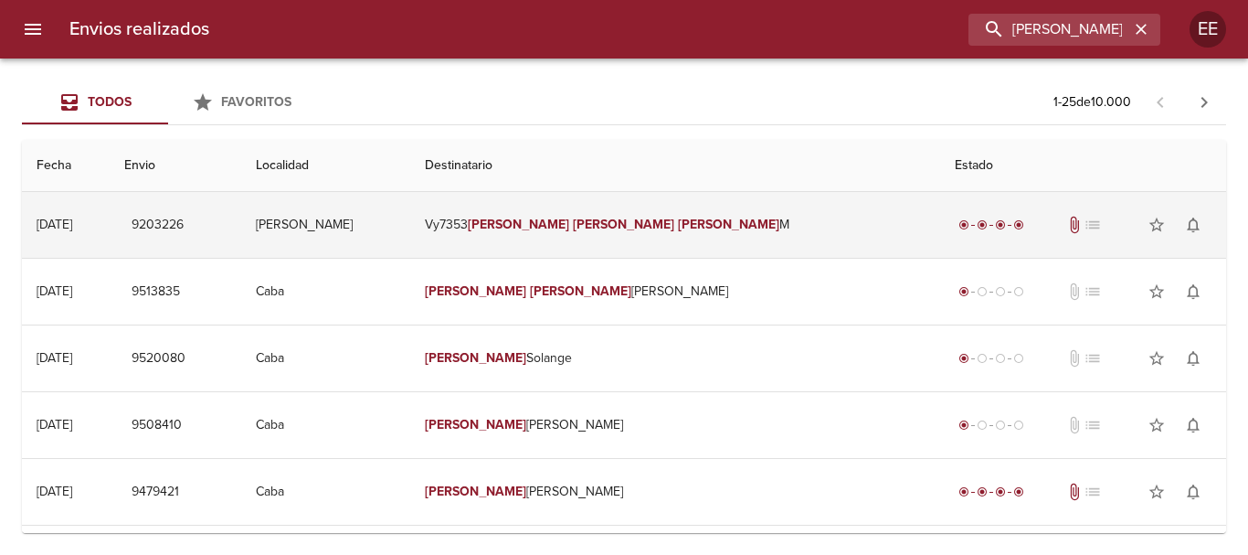
click at [589, 227] on td "Vy7353 Juan Eligio Villalba M" at bounding box center [675, 225] width 530 height 66
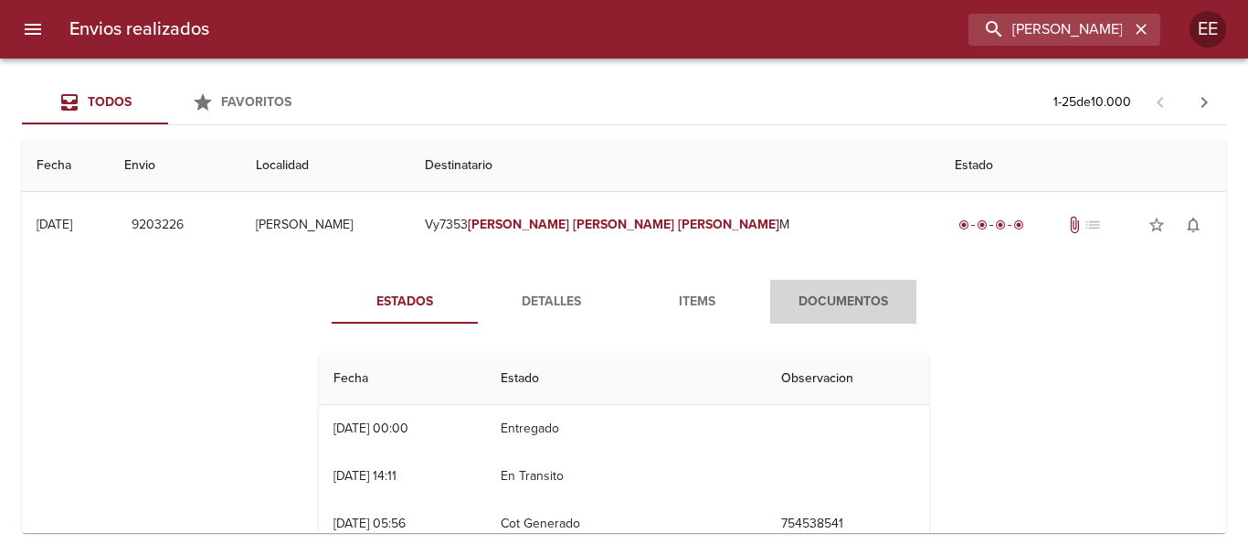
click at [804, 293] on span "Documentos" at bounding box center [843, 302] width 124 height 23
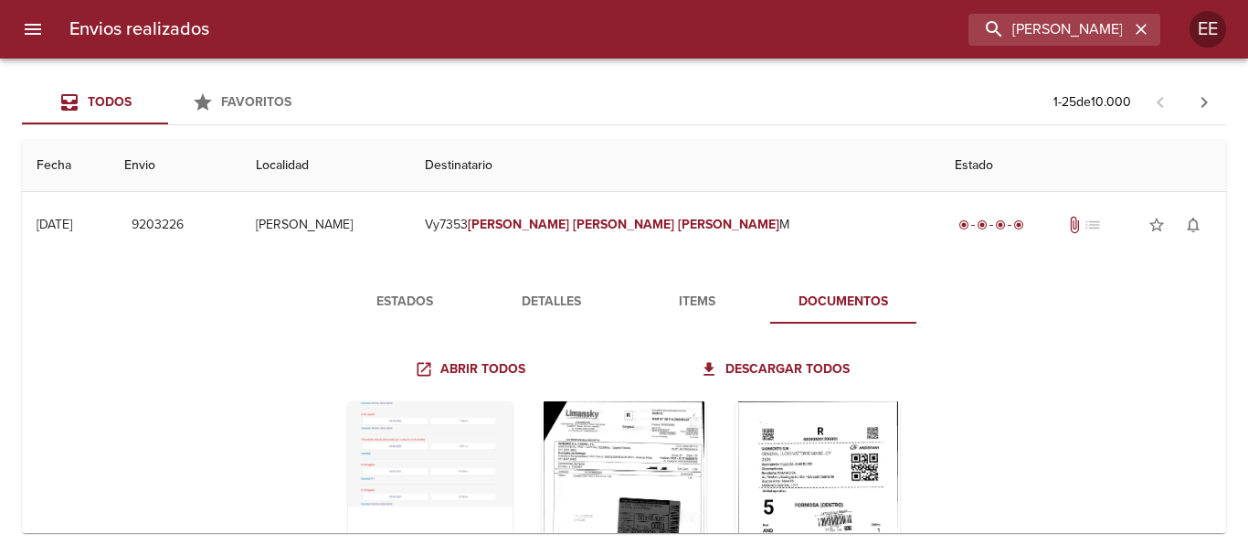
scroll to position [183, 0]
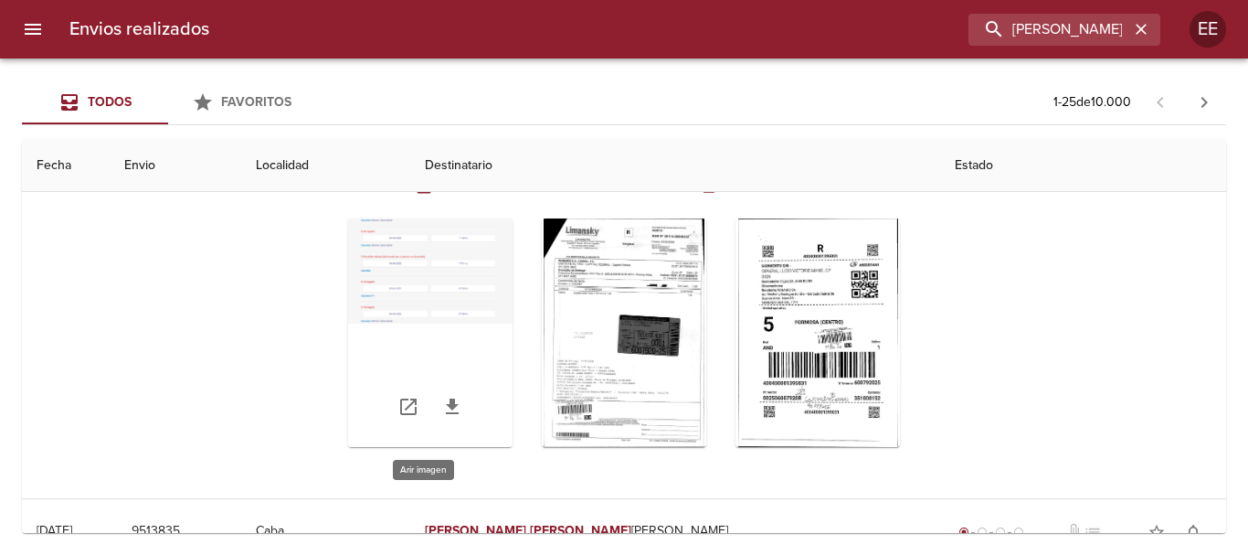
click at [422, 336] on div "Tabla de envíos del cliente" at bounding box center [430, 332] width 164 height 228
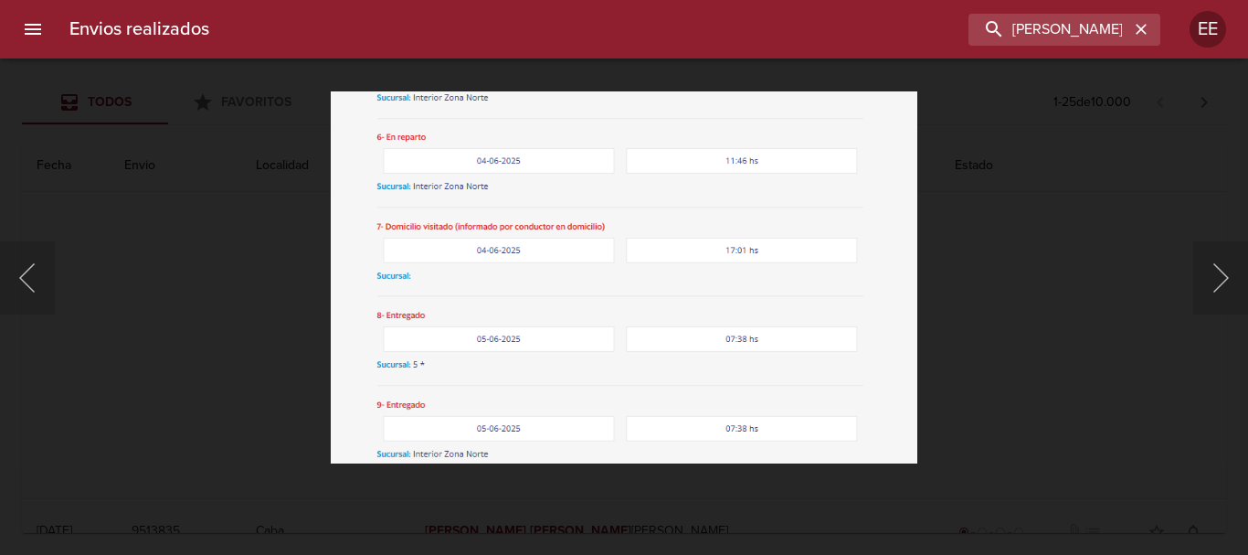
click at [111, 242] on div "Lightbox" at bounding box center [624, 277] width 1248 height 555
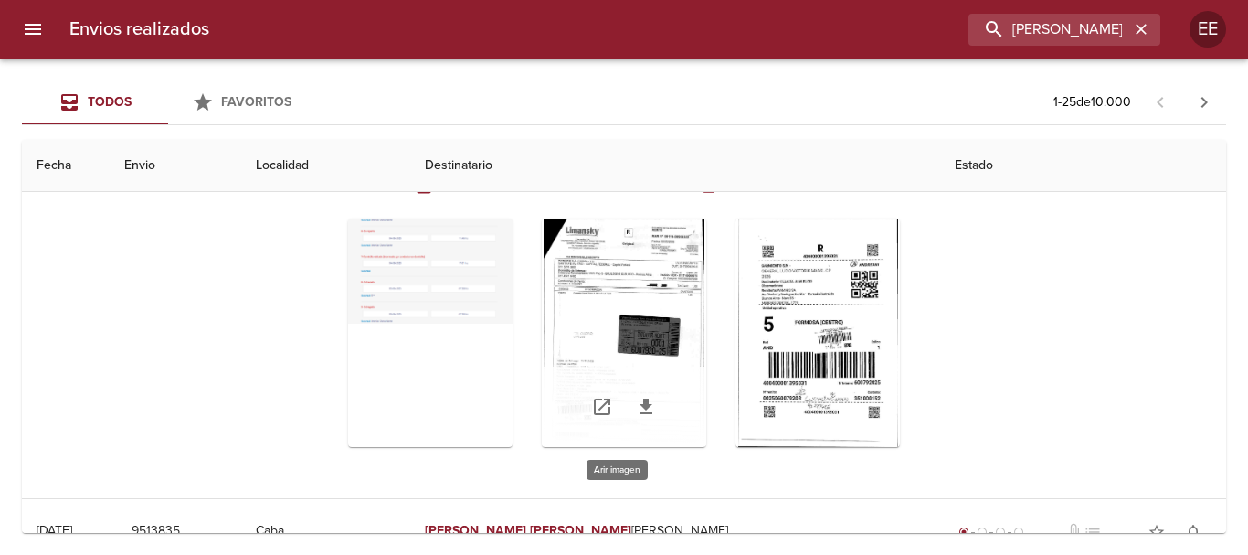
click at [580, 282] on div "Tabla de envíos del cliente" at bounding box center [624, 332] width 164 height 228
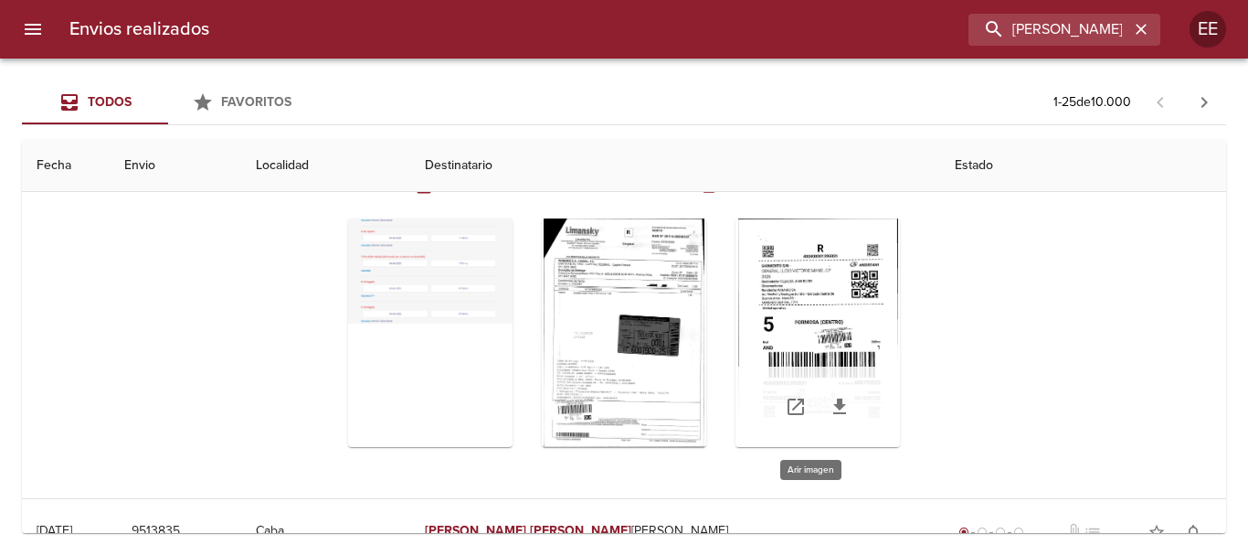
click at [788, 286] on div "Tabla de envíos del cliente" at bounding box center [817, 332] width 164 height 228
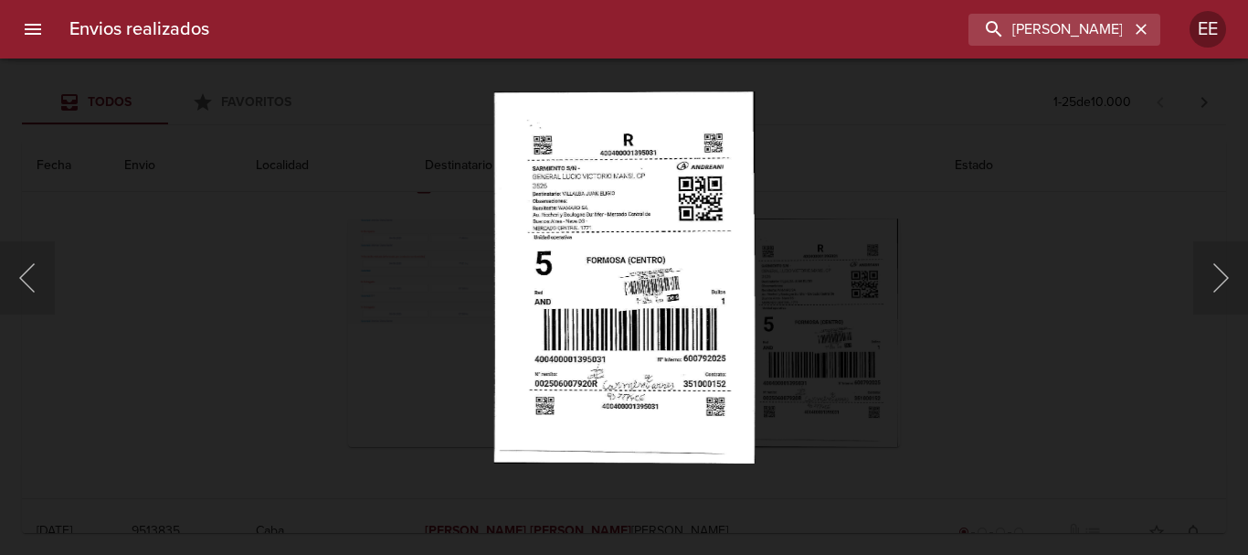
click at [650, 312] on img "Lightbox" at bounding box center [623, 277] width 260 height 372
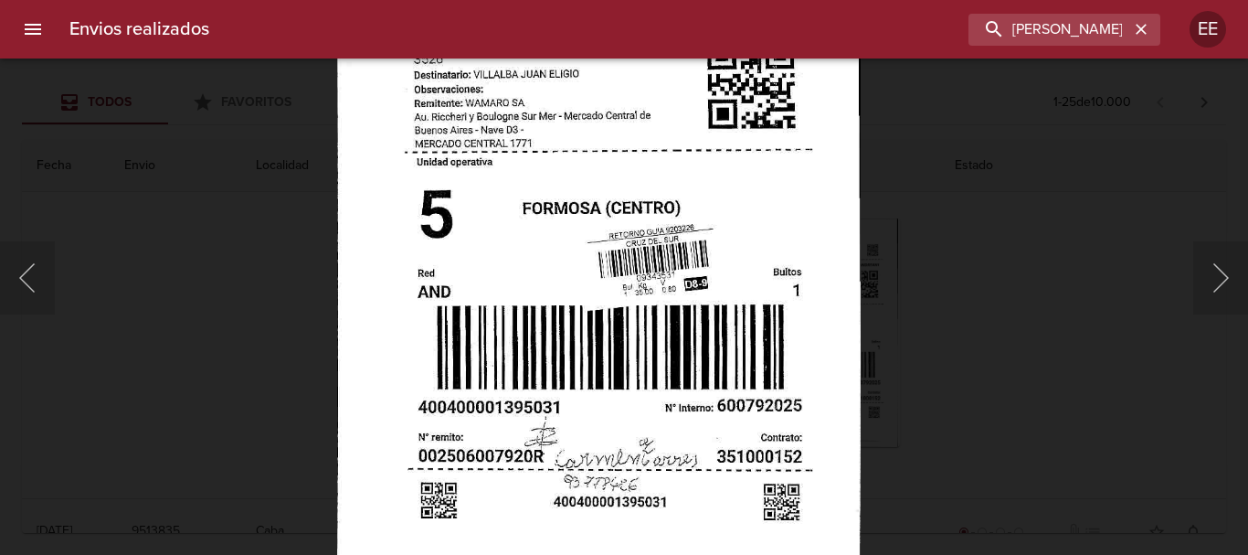
click at [957, 0] on html "Envios realizados JUAN ELIGIO VILLALBA EE Todos Favoritos 1 - 25 de 10.000 Fech…" at bounding box center [624, 0] width 1248 height 0
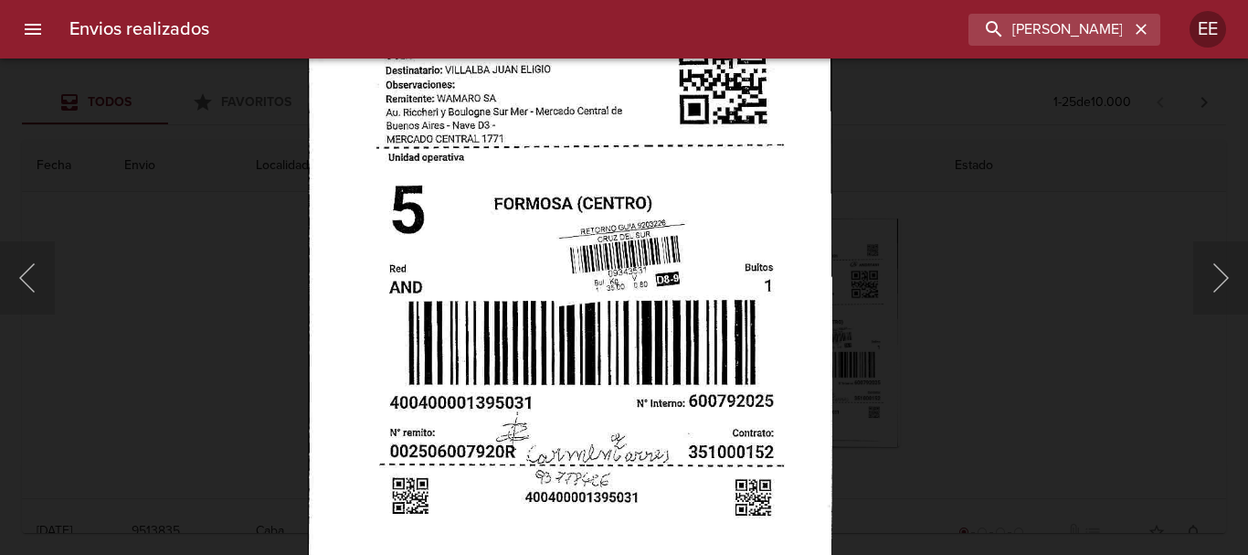
click at [681, 376] on img "Lightbox" at bounding box center [569, 238] width 523 height 747
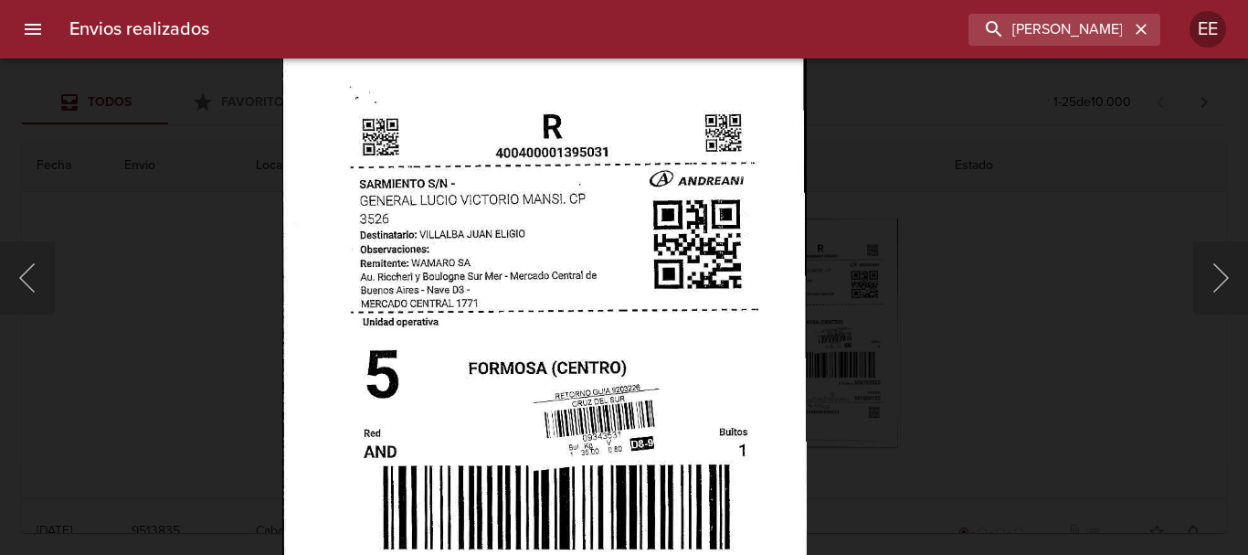
click at [661, 355] on img "Lightbox" at bounding box center [543, 402] width 523 height 747
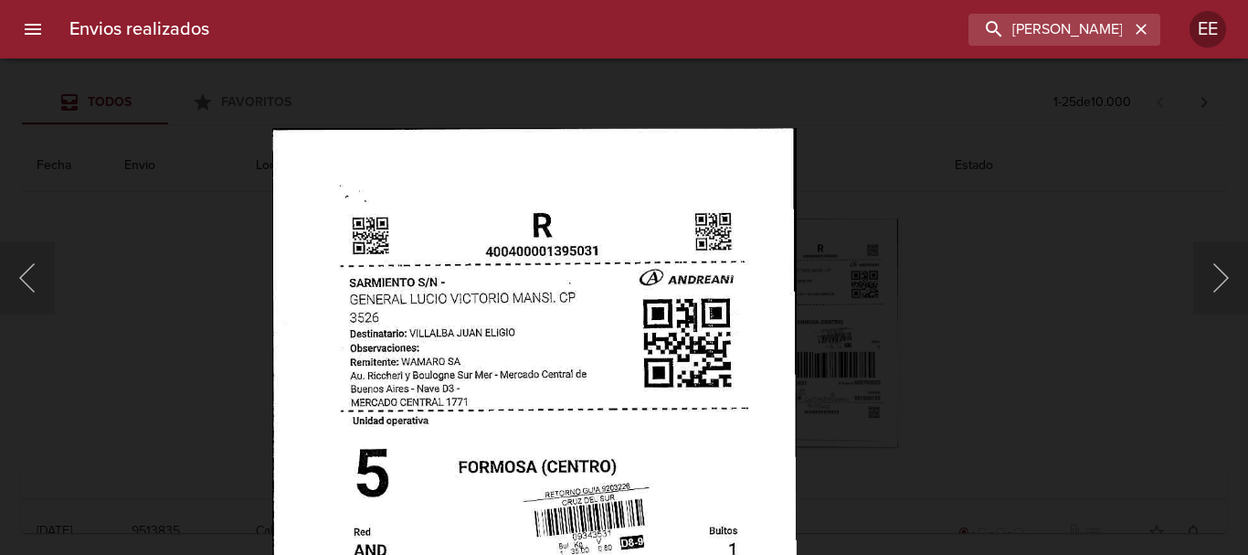
click at [656, 284] on img "Lightbox" at bounding box center [533, 501] width 523 height 747
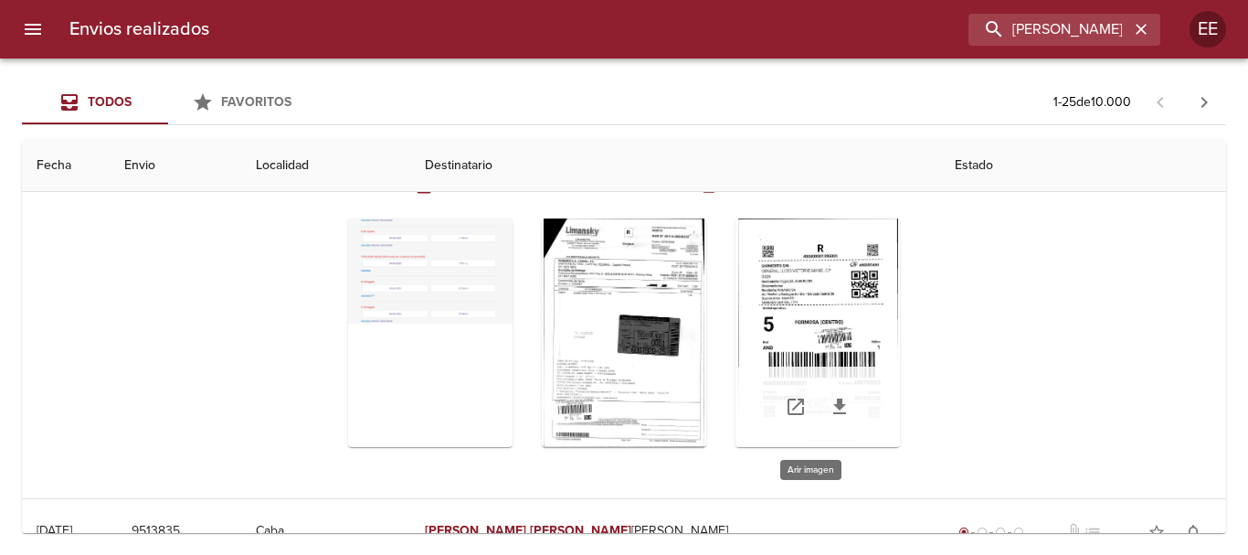
click at [826, 288] on div "Tabla de envíos del cliente" at bounding box center [817, 332] width 164 height 228
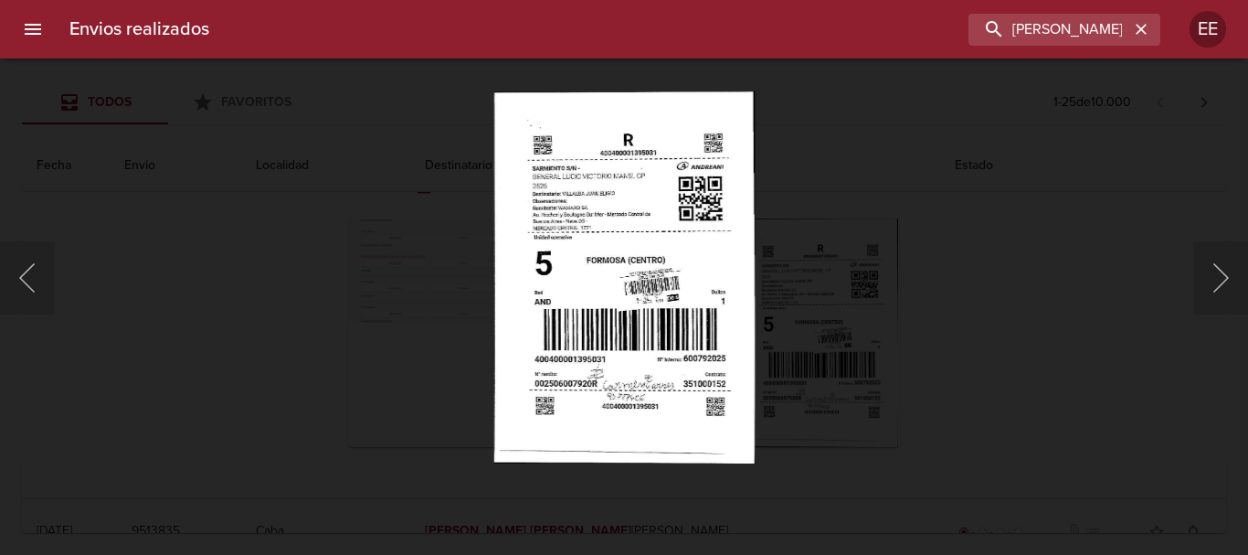
click at [679, 320] on img "Lightbox" at bounding box center [623, 277] width 260 height 372
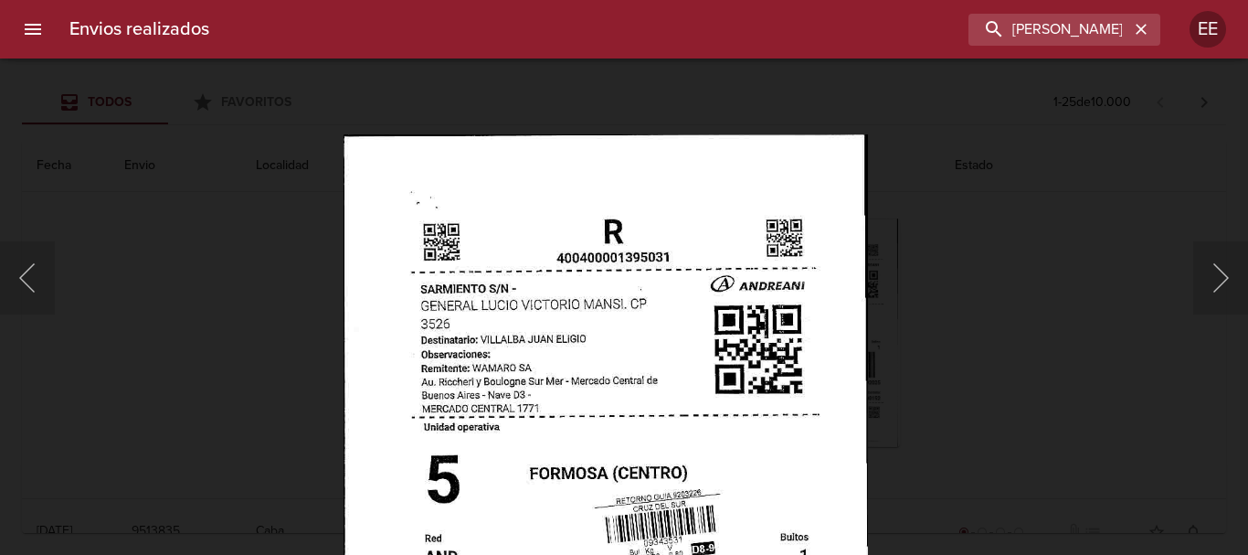
click at [670, 463] on img "Lightbox" at bounding box center [605, 507] width 523 height 747
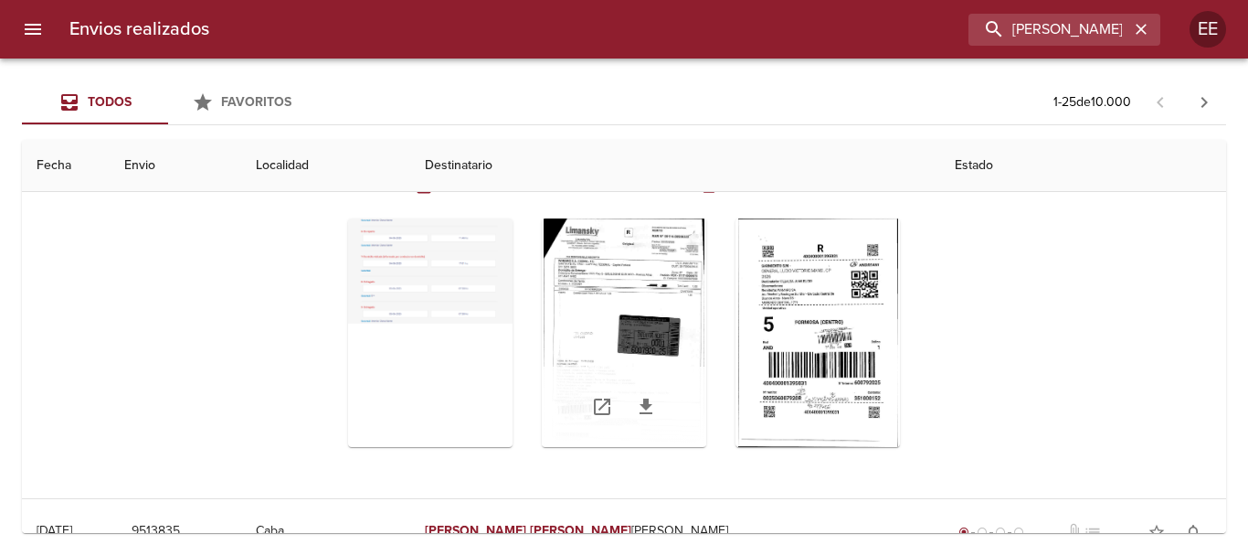
click at [626, 265] on div "Tabla de envíos del cliente" at bounding box center [624, 332] width 164 height 228
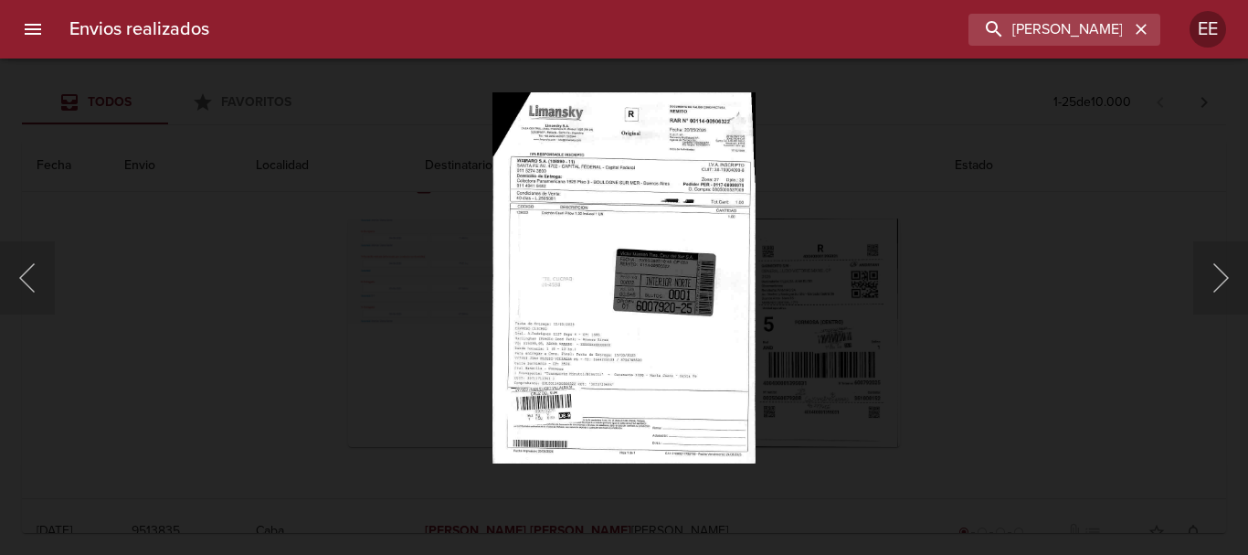
click at [637, 217] on img "Lightbox" at bounding box center [623, 277] width 262 height 372
click at [637, 216] on img "Lightbox" at bounding box center [623, 277] width 262 height 372
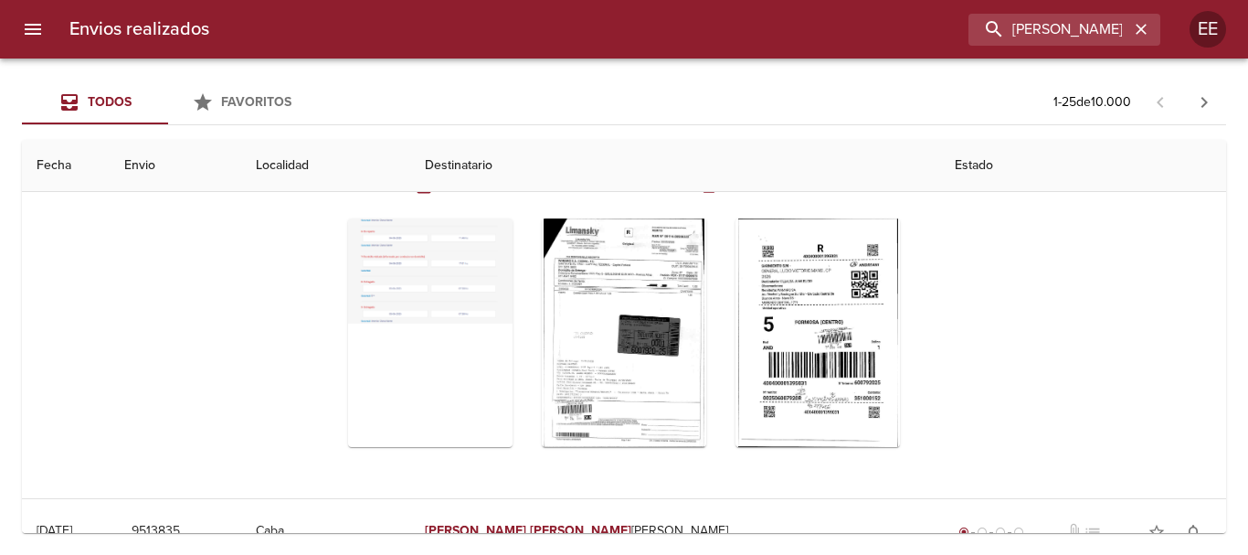
drag, startPoint x: 239, startPoint y: 206, endPoint x: 272, endPoint y: 230, distance: 40.6
click at [245, 230] on div "Estados Detalles Items Documentos Abrir todos Descargar todos" at bounding box center [624, 286] width 1175 height 423
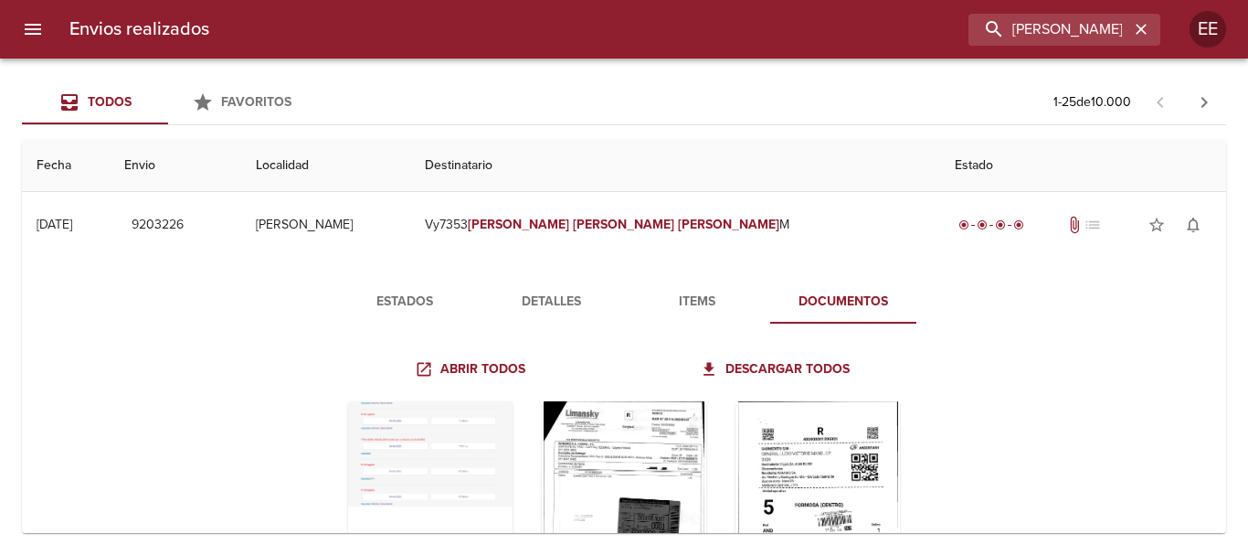
click at [827, 460] on div "Tabla de envíos del cliente" at bounding box center [817, 515] width 164 height 228
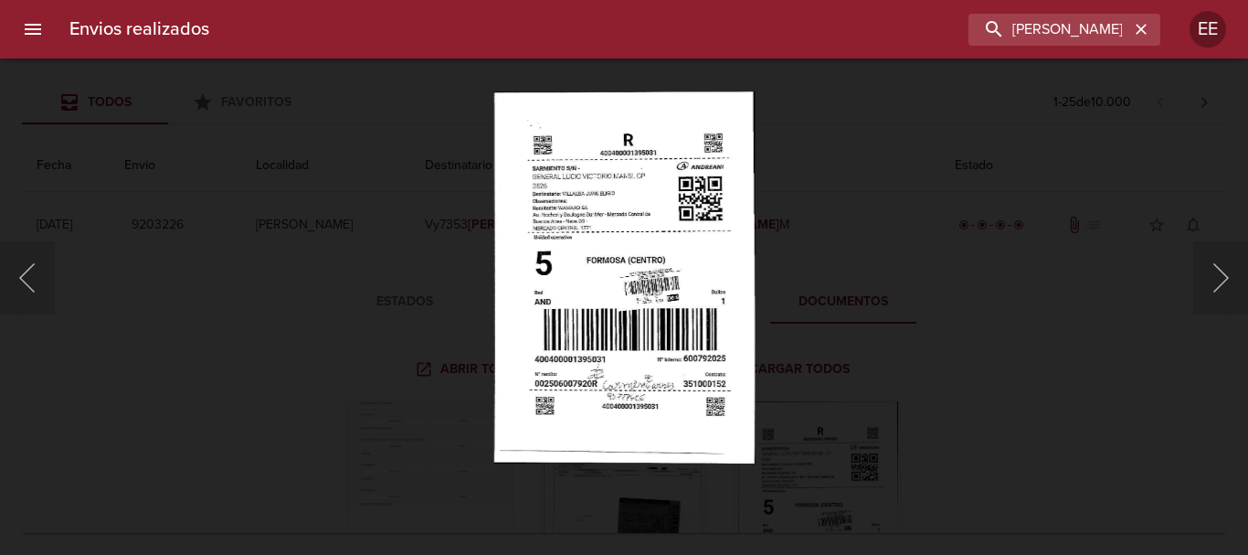
click at [648, 248] on img "Lightbox" at bounding box center [623, 277] width 260 height 372
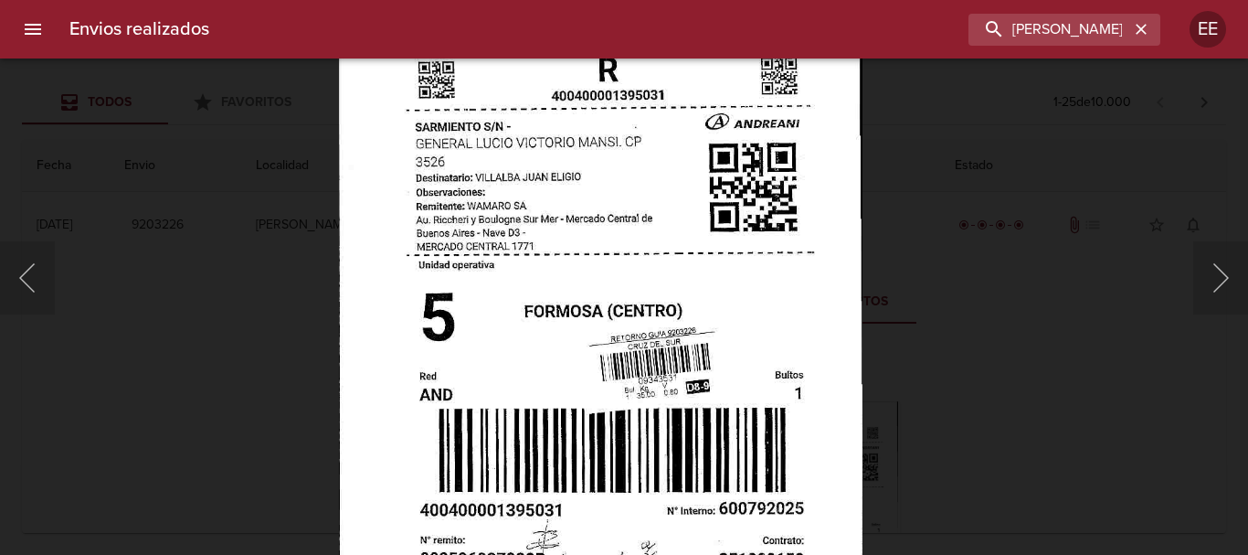
click at [681, 242] on img "Lightbox" at bounding box center [599, 345] width 523 height 747
click at [755, 287] on img "Lightbox" at bounding box center [599, 345] width 523 height 747
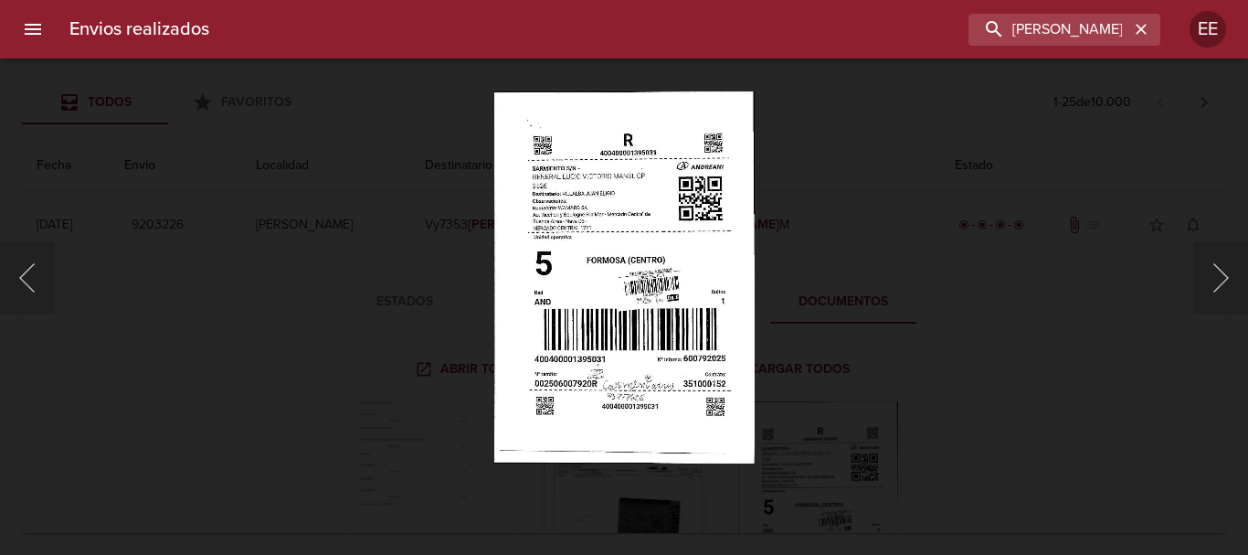
click at [739, 291] on img "Lightbox" at bounding box center [623, 277] width 260 height 372
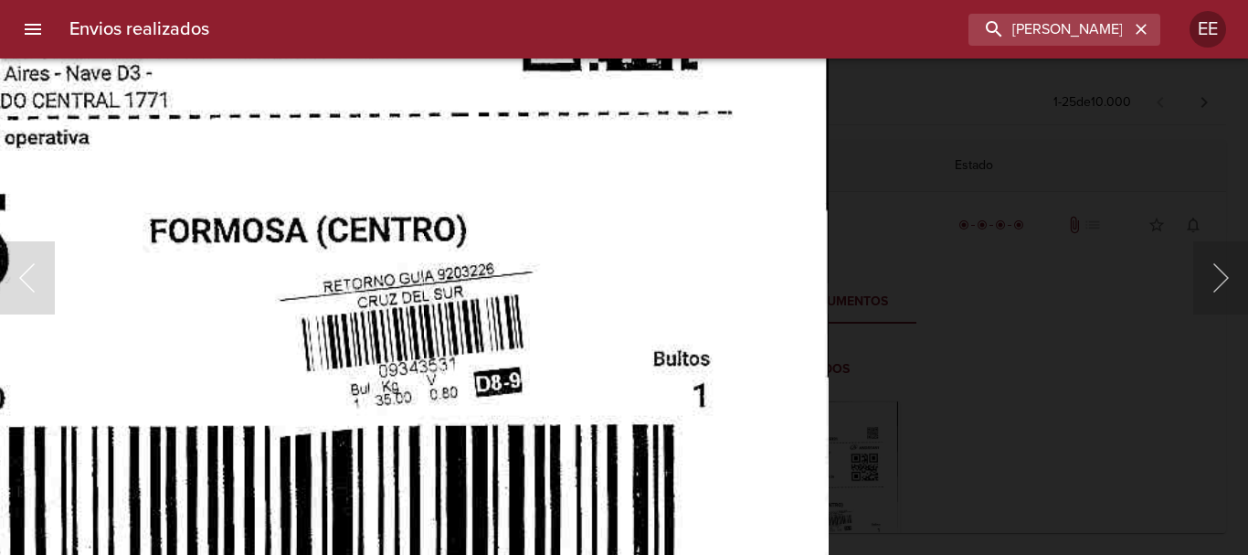
click at [592, 309] on img "Lightbox" at bounding box center [301, 300] width 1052 height 1500
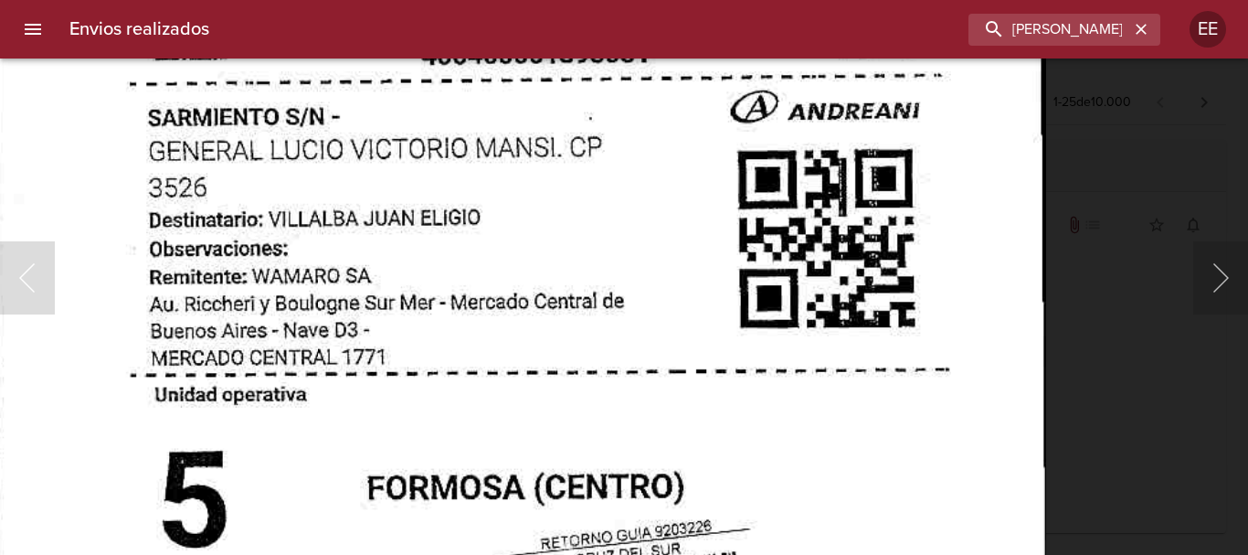
click at [780, 442] on img "Lightbox" at bounding box center [519, 556] width 1052 height 1500
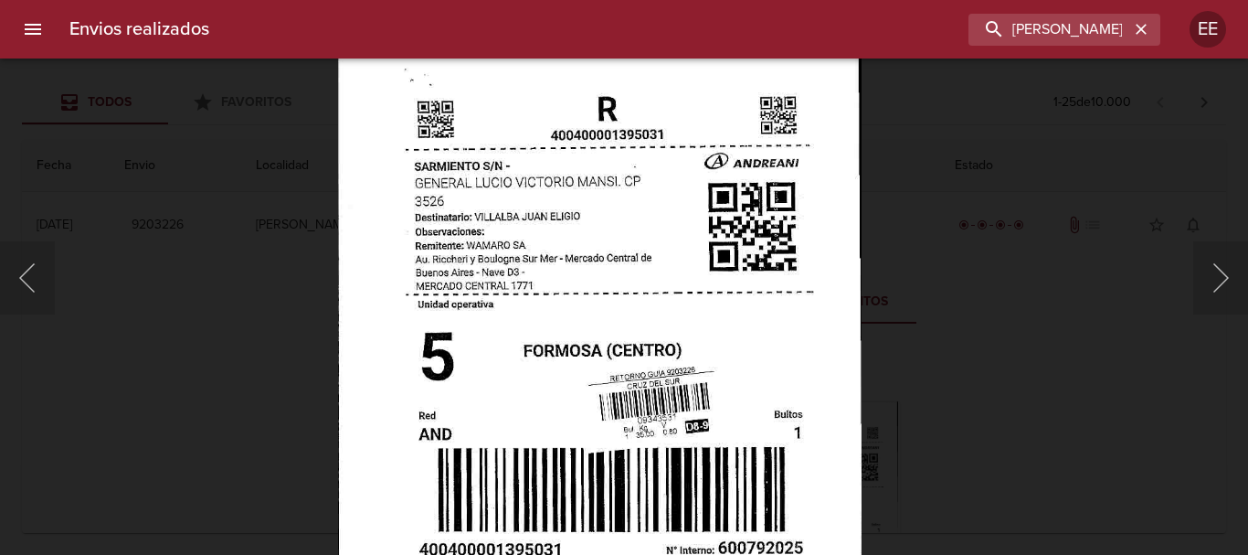
click at [741, 324] on img "Lightbox" at bounding box center [598, 385] width 523 height 747
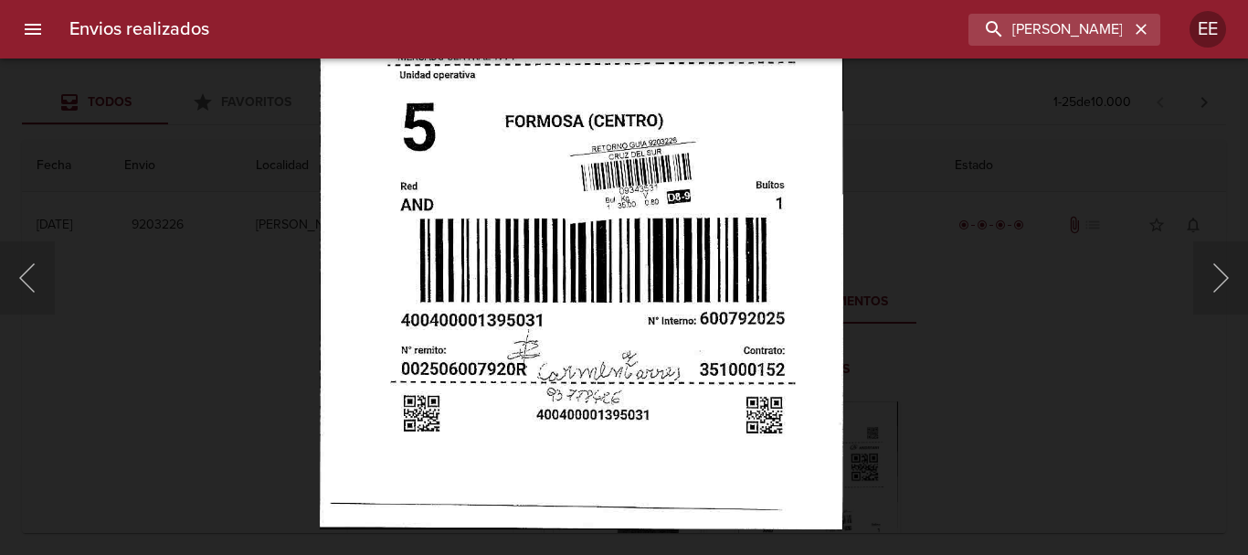
click at [749, 181] on img "Lightbox" at bounding box center [580, 156] width 523 height 747
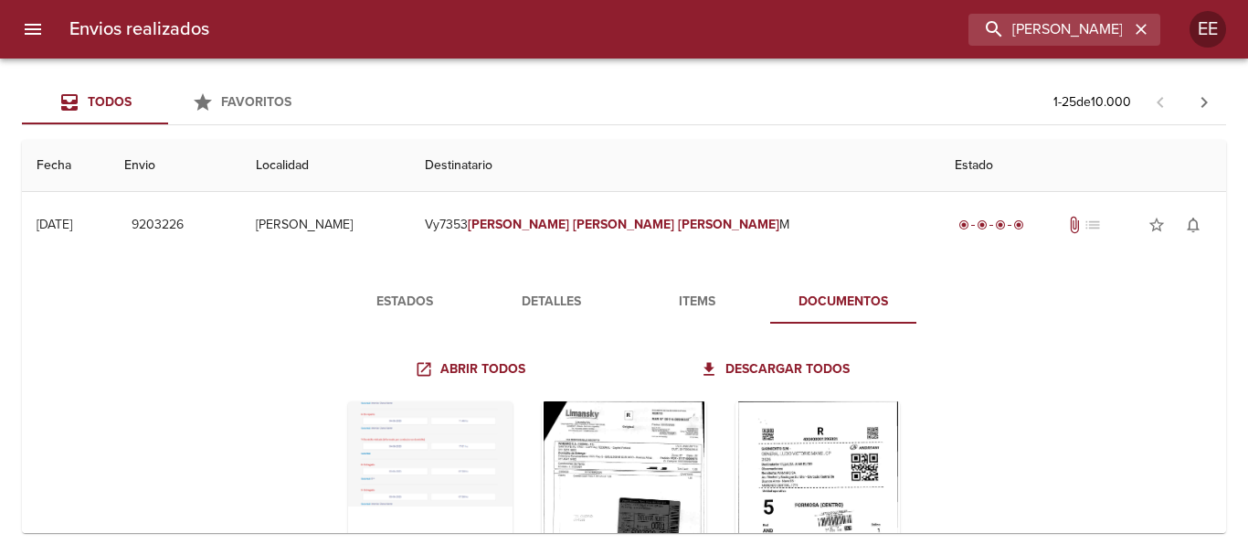
scroll to position [91, 0]
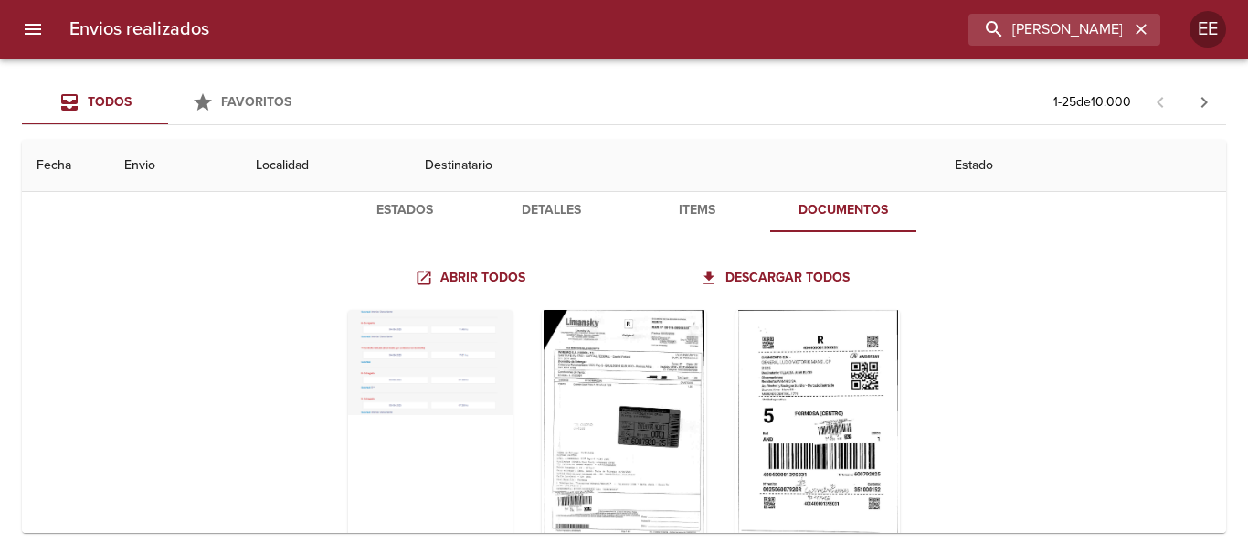
click at [694, 211] on span "Items" at bounding box center [697, 210] width 124 height 23
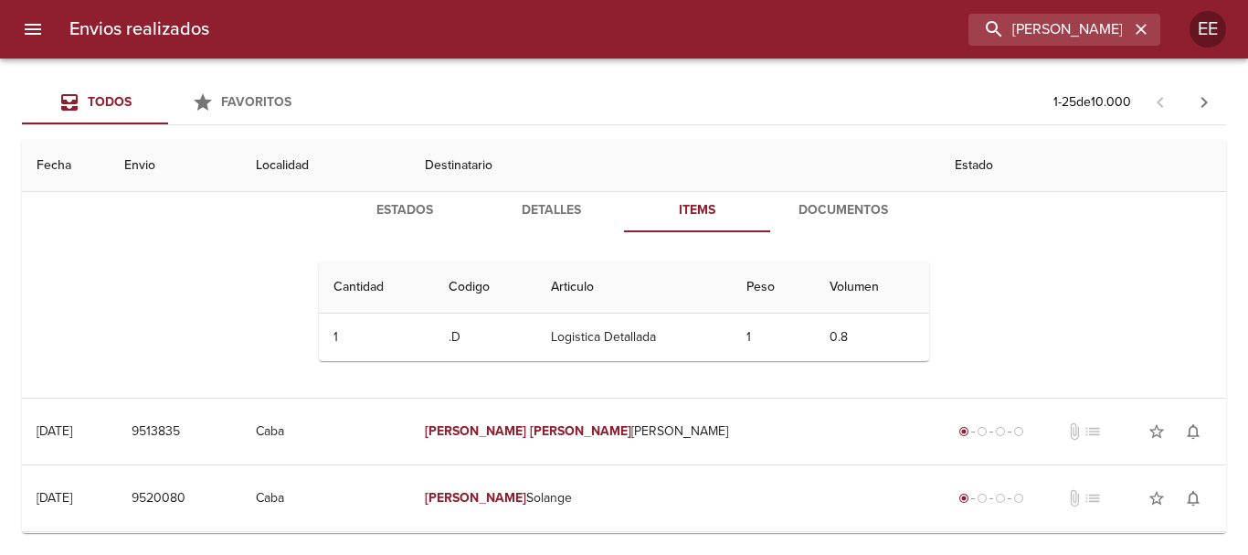
drag, startPoint x: 515, startPoint y: 216, endPoint x: 531, endPoint y: 217, distance: 15.6
click at [526, 217] on span "Detalles" at bounding box center [551, 210] width 124 height 23
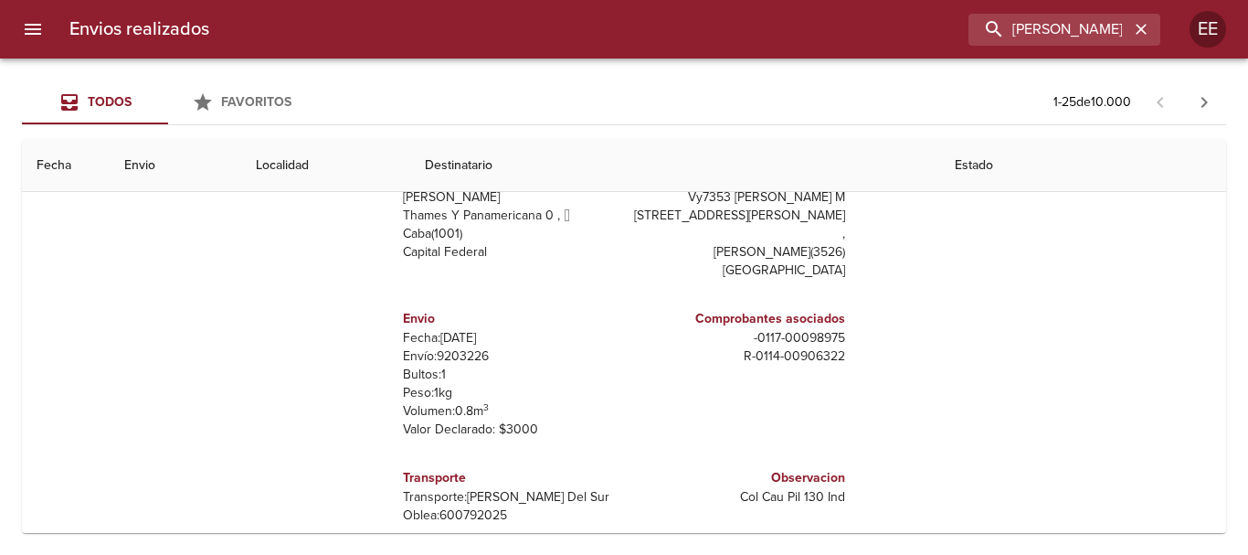
scroll to position [274, 0]
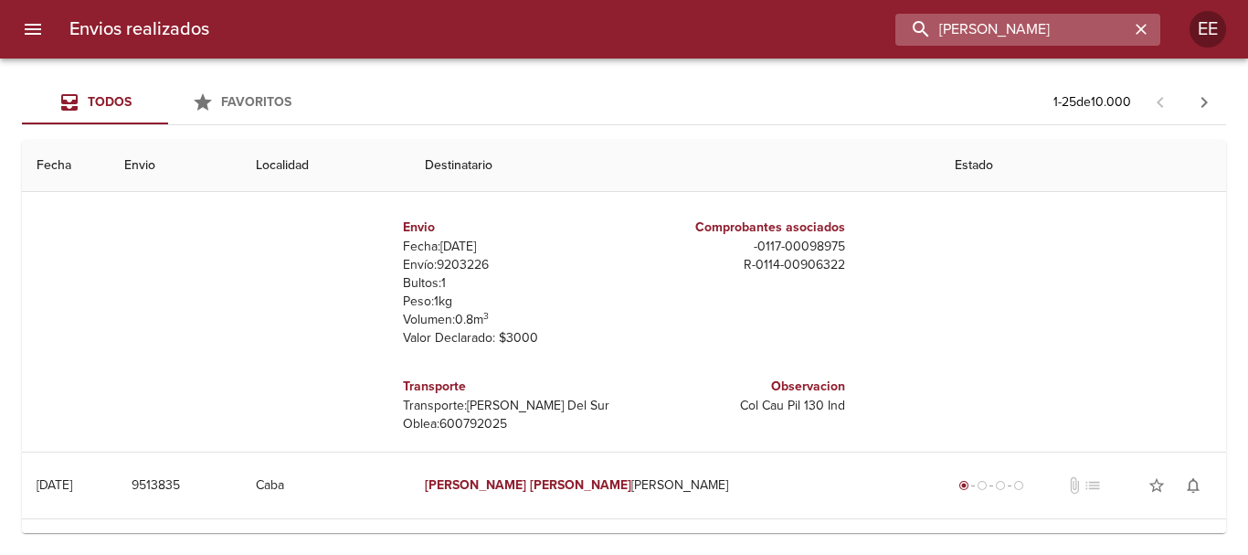
click at [1104, 37] on input "JUAN ELIGIO VILLALBA" at bounding box center [1012, 30] width 234 height 32
click at [1105, 37] on input "JUAN ELIGIO VILLALBA" at bounding box center [1012, 30] width 234 height 32
click at [505, 292] on p "Peso: 1 kg" at bounding box center [510, 301] width 214 height 18
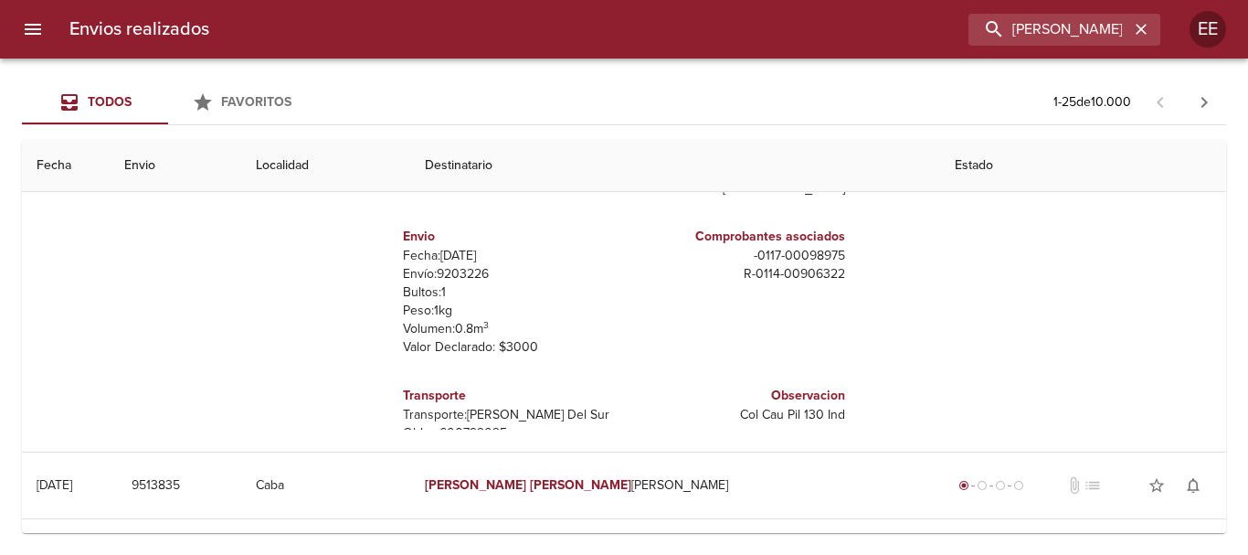
scroll to position [0, 0]
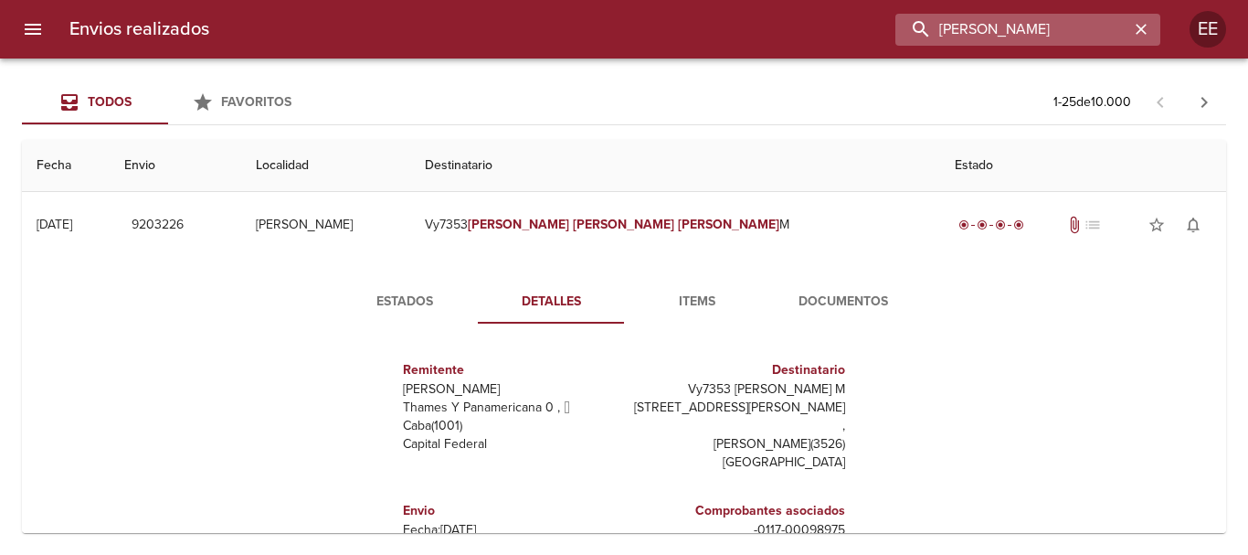
click at [1064, 25] on input "JUAN ELIGIO VILLALBA" at bounding box center [1012, 30] width 234 height 32
drag, startPoint x: 738, startPoint y: 24, endPoint x: 721, endPoint y: 28, distance: 17.9
click at [722, 27] on div "JUAN ELIGIO VILLALBA" at bounding box center [692, 30] width 936 height 32
paste input "Ema Del Carmen Paredes"
type input "Ema Del Carmen Paredes"
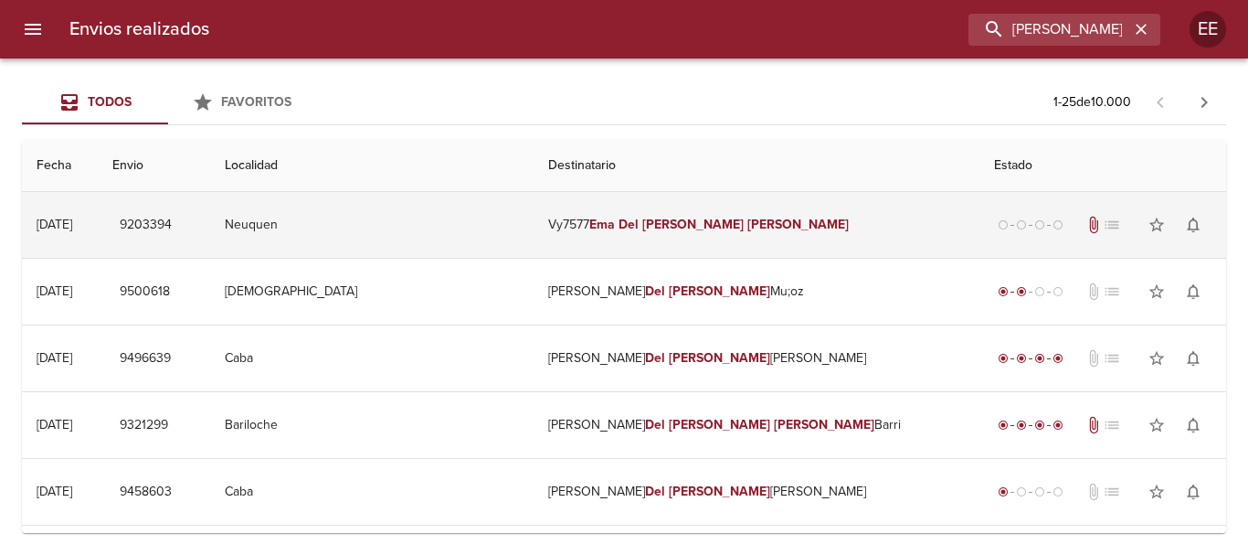
click at [677, 228] on em "Carmen" at bounding box center [692, 225] width 101 height 16
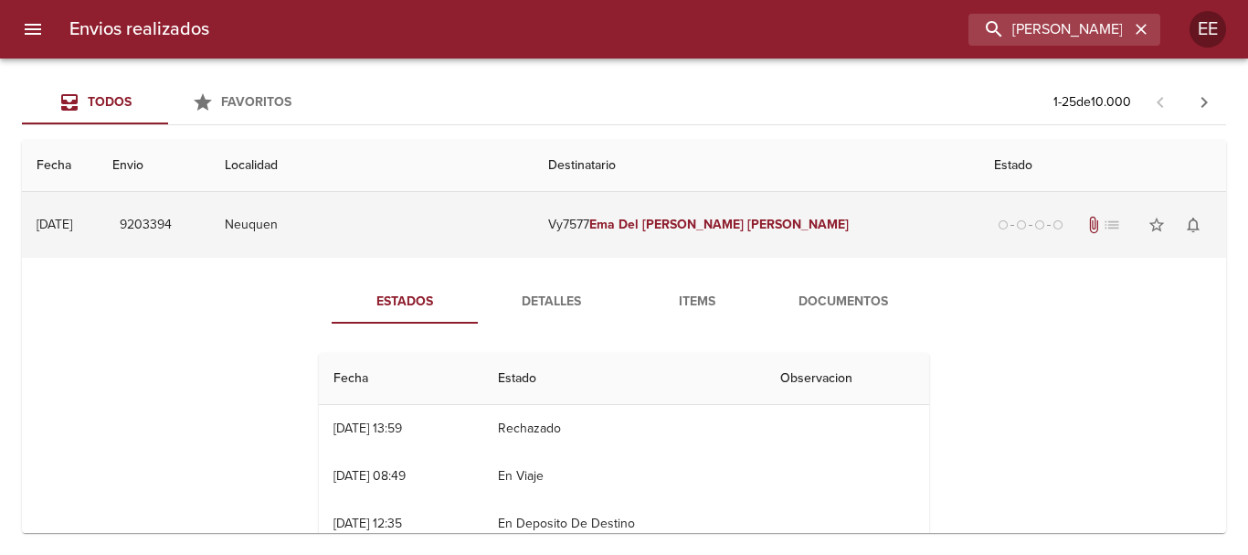
click at [766, 237] on td "Vy7577 Ema Del Carmen Paredes" at bounding box center [757, 225] width 446 height 66
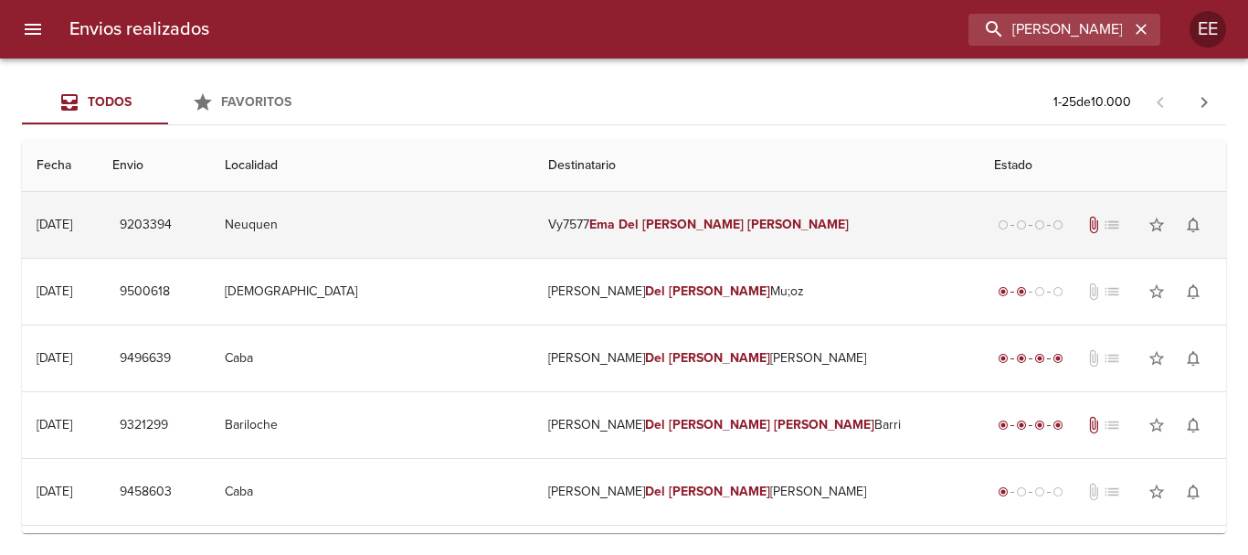
click at [662, 222] on td "Vy7577 Ema Del Carmen Paredes" at bounding box center [757, 225] width 446 height 66
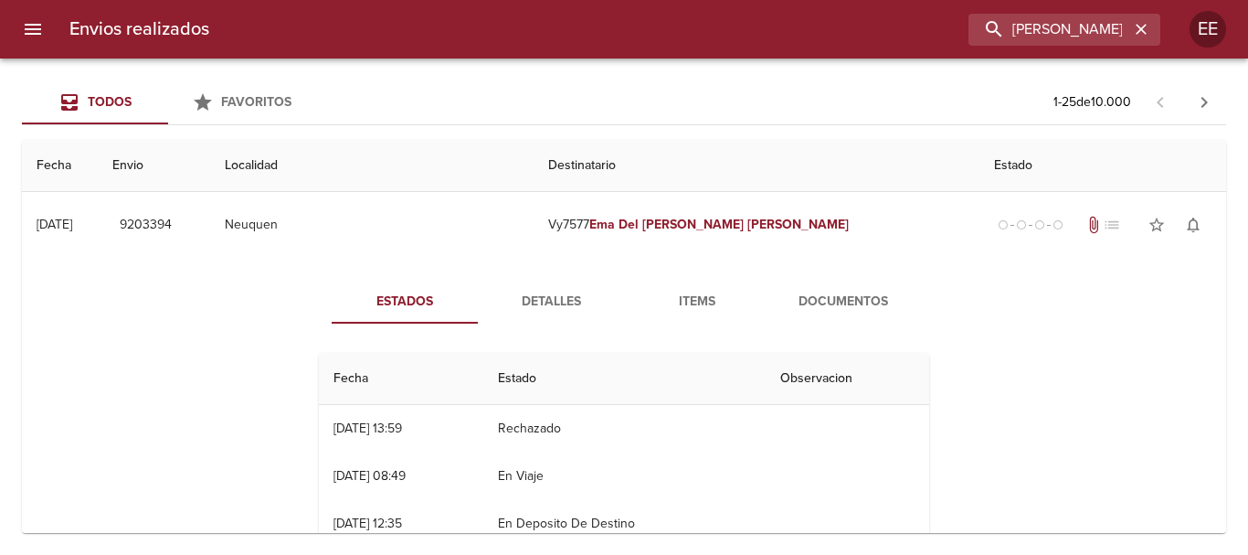
click at [842, 311] on span "Documentos" at bounding box center [843, 302] width 124 height 23
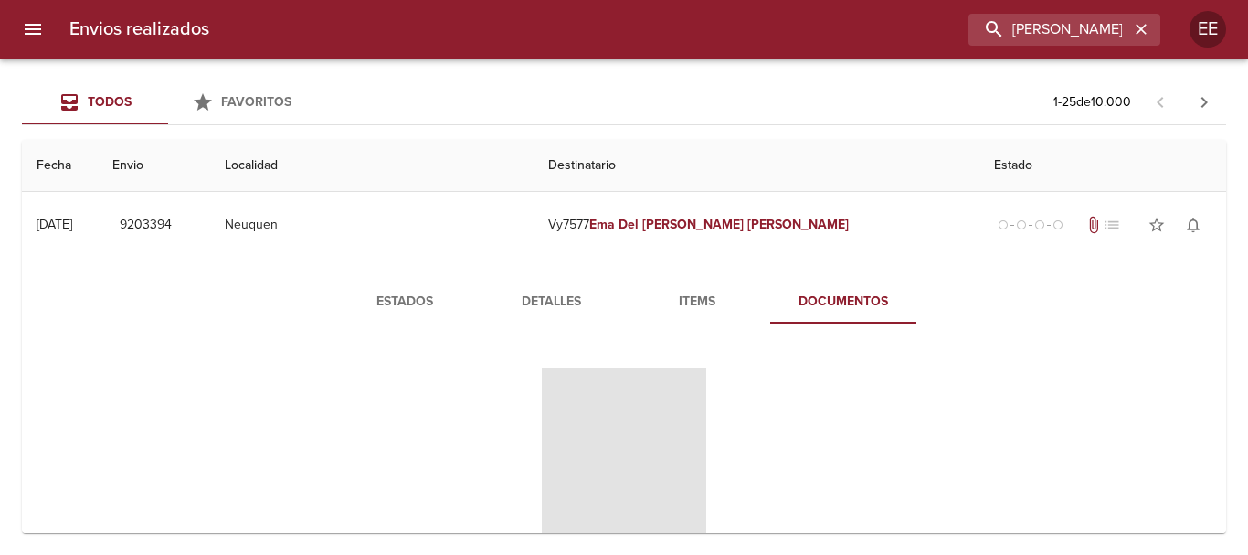
scroll to position [91, 0]
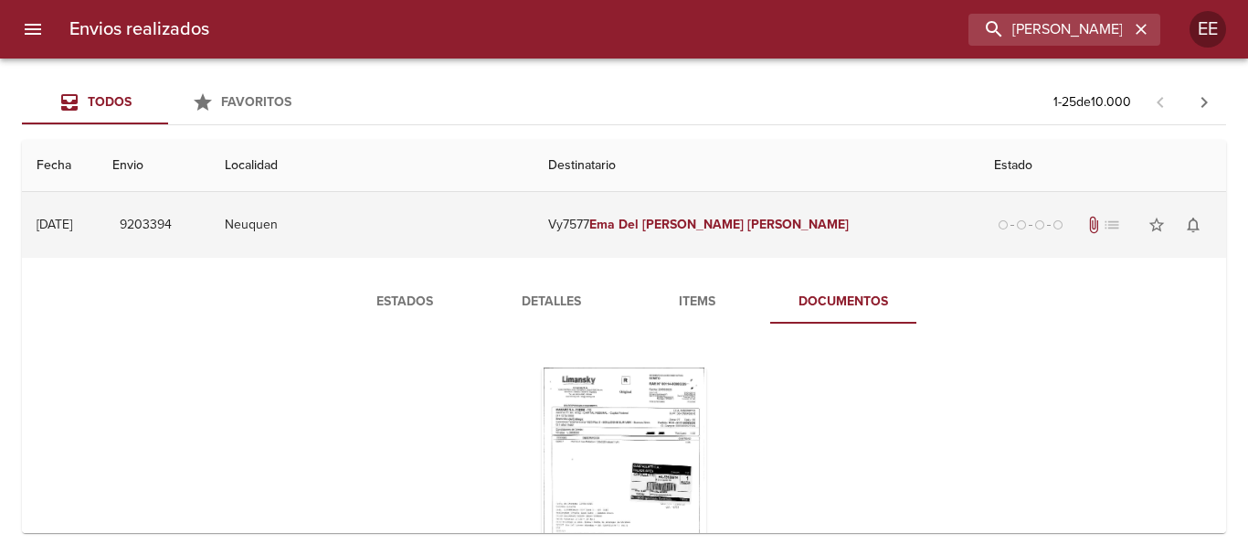
click at [696, 240] on td "Vy7577 [PERSON_NAME]" at bounding box center [757, 225] width 446 height 66
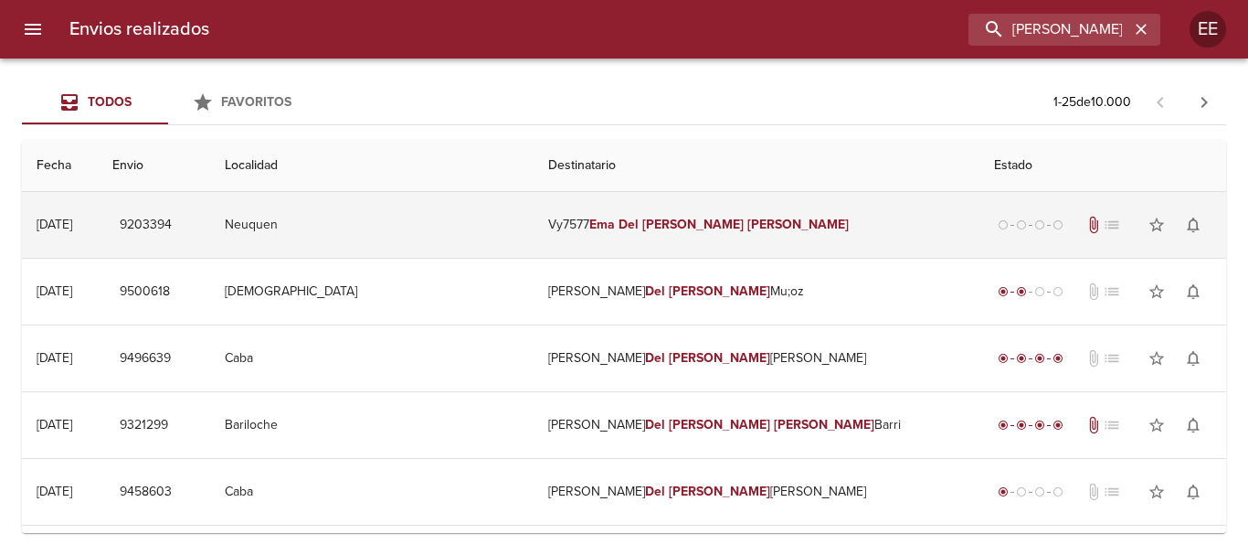
click at [615, 231] on em "Ema" at bounding box center [602, 225] width 26 height 16
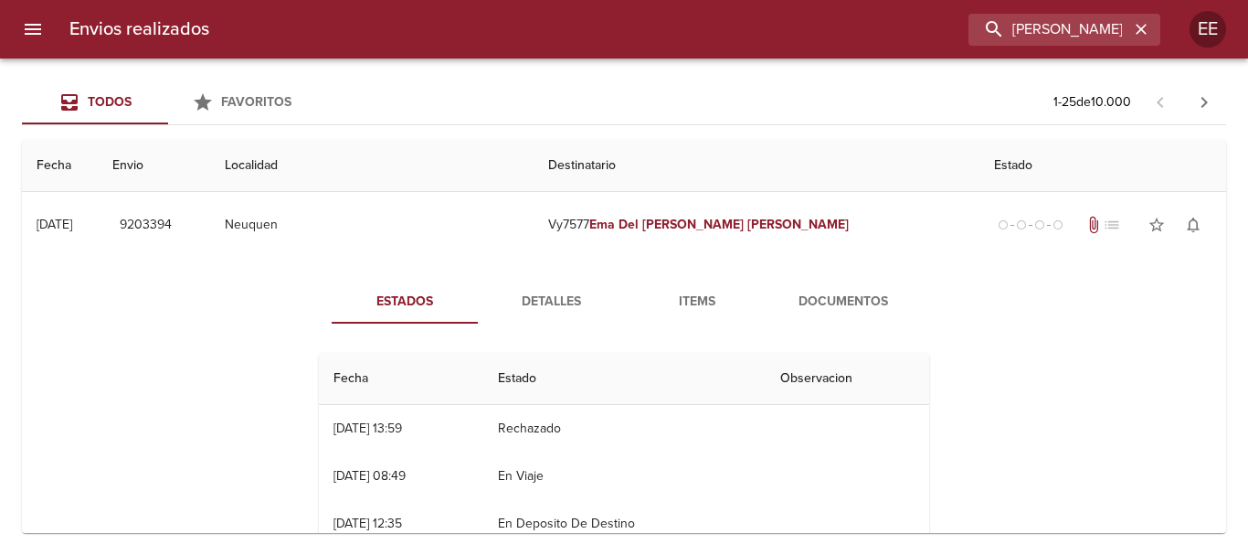
click at [682, 320] on button "Items" at bounding box center [697, 302] width 146 height 44
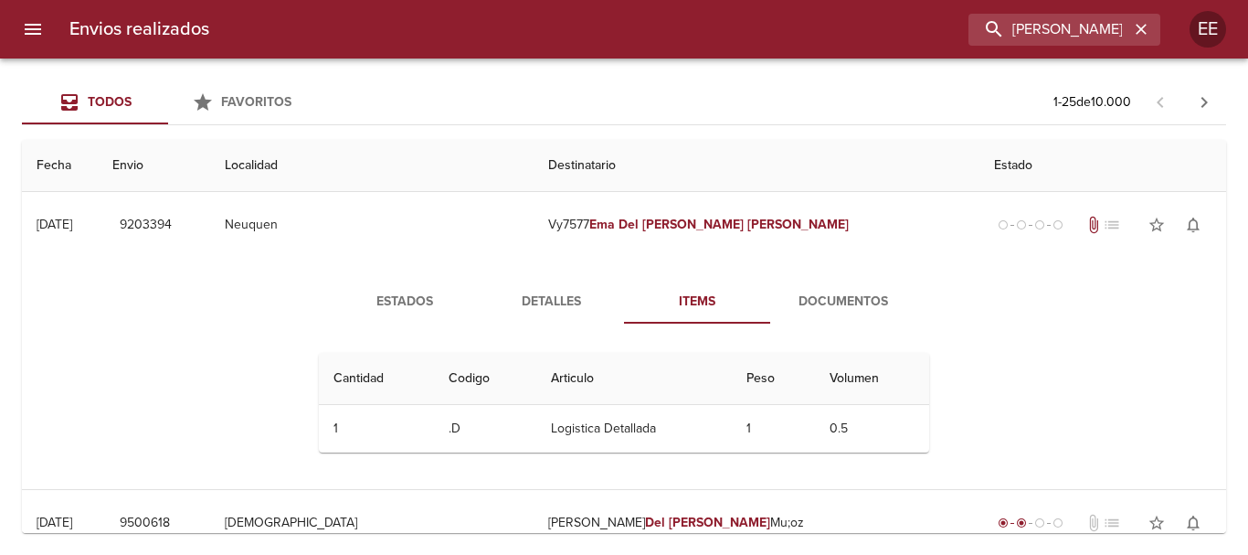
drag, startPoint x: 532, startPoint y: 282, endPoint x: 532, endPoint y: 297, distance: 14.6
click at [532, 297] on div "Estados Detalles Items Documentos Cantidad Cant. Codigo Articulo Peso Volumen 1…" at bounding box center [624, 373] width 1175 height 231
click at [544, 311] on span "Detalles" at bounding box center [551, 302] width 124 height 23
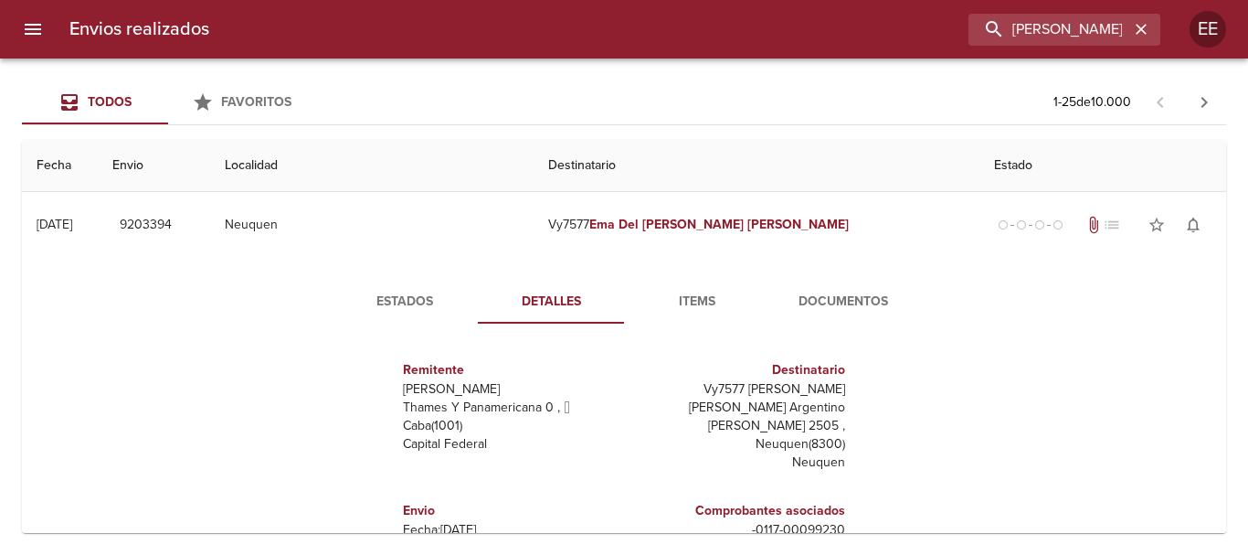
scroll to position [91, 0]
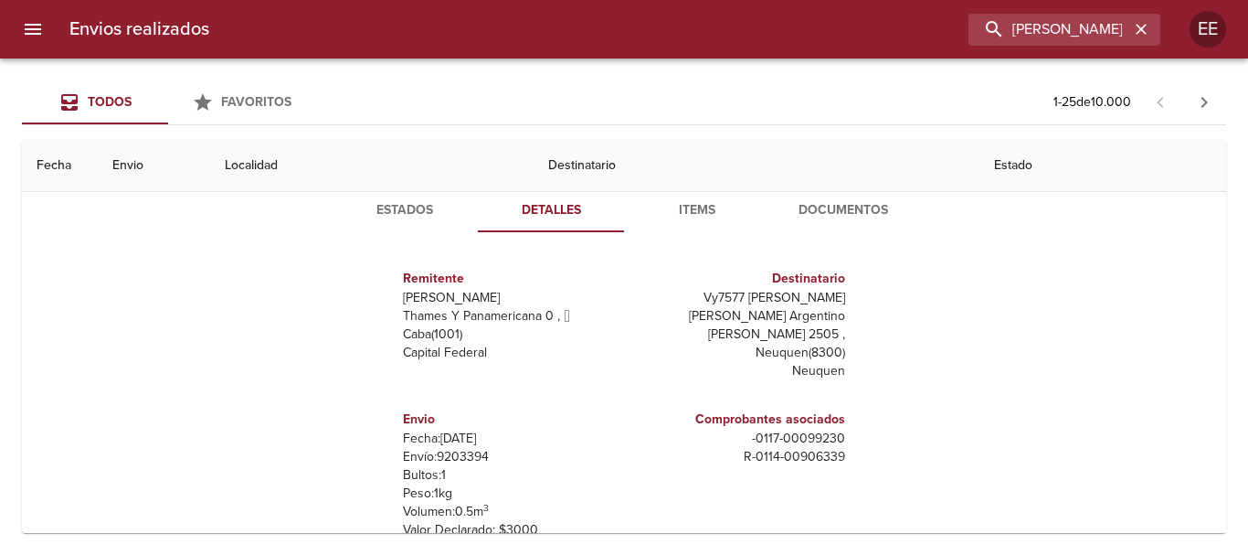
click at [412, 214] on span "Estados" at bounding box center [405, 210] width 124 height 23
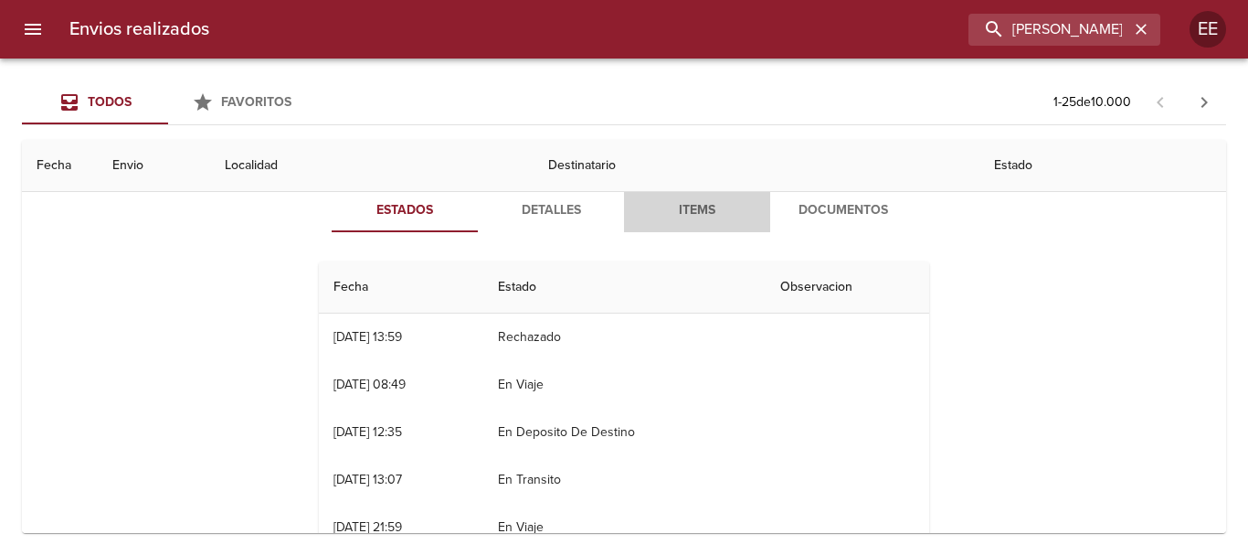
click at [682, 202] on span "Items" at bounding box center [697, 210] width 124 height 23
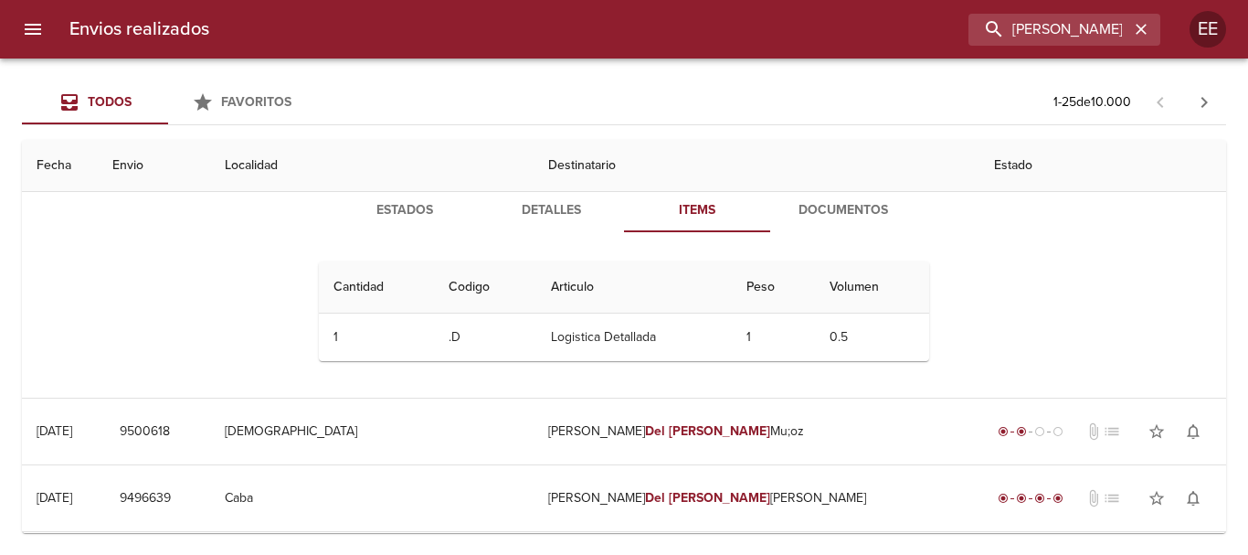
click at [851, 207] on span "Documentos" at bounding box center [843, 210] width 124 height 23
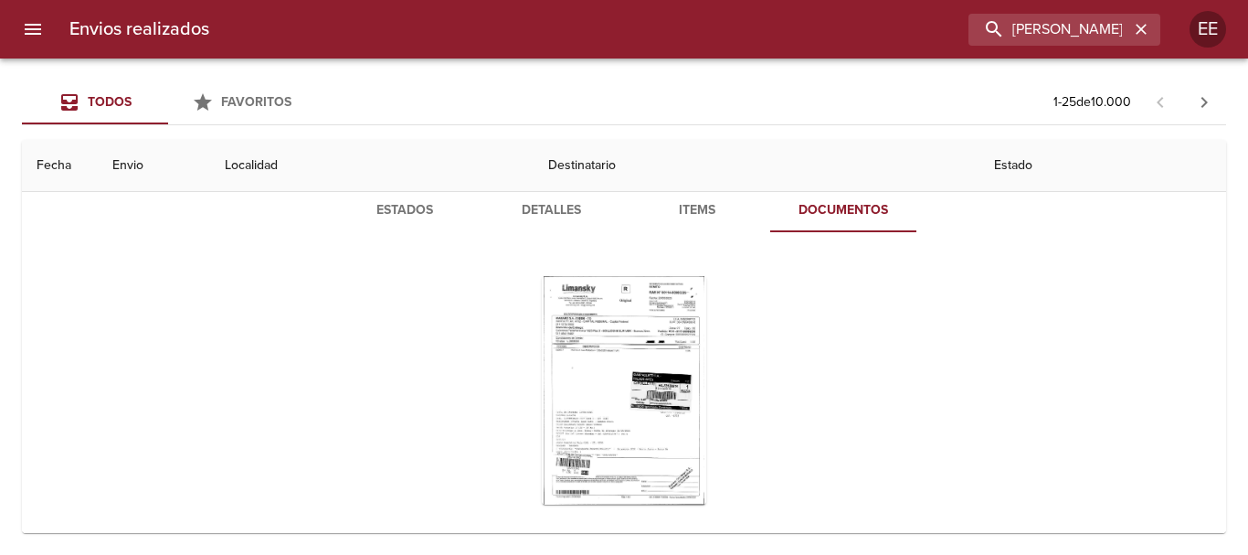
scroll to position [274, 0]
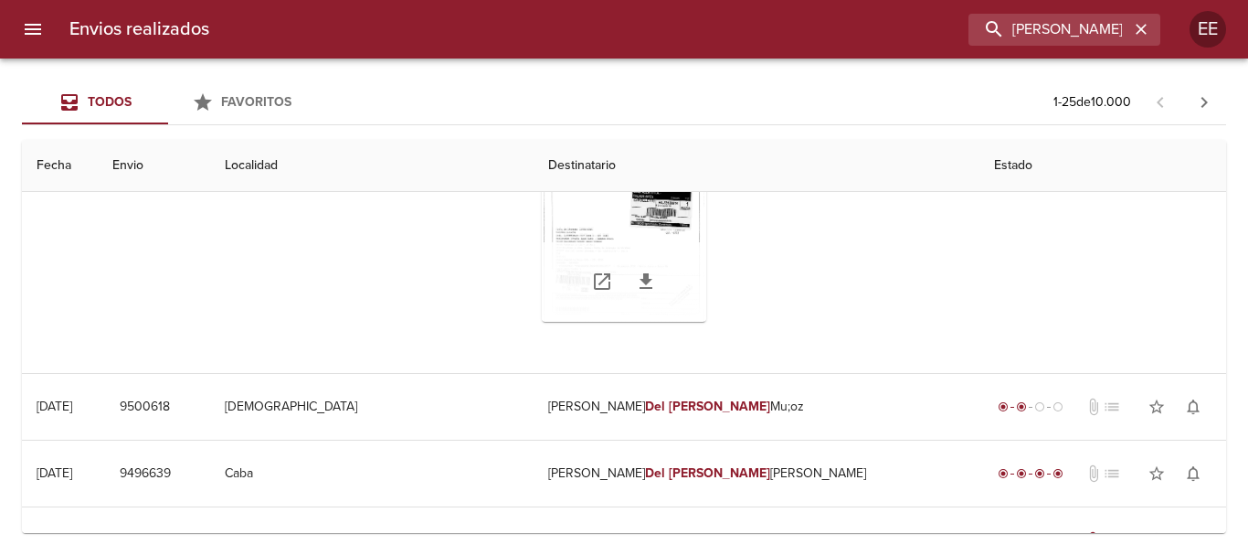
click at [542, 255] on div "Tabla de envíos del cliente" at bounding box center [624, 282] width 164 height 80
click at [594, 214] on div "Tabla de envíos del cliente" at bounding box center [624, 207] width 164 height 228
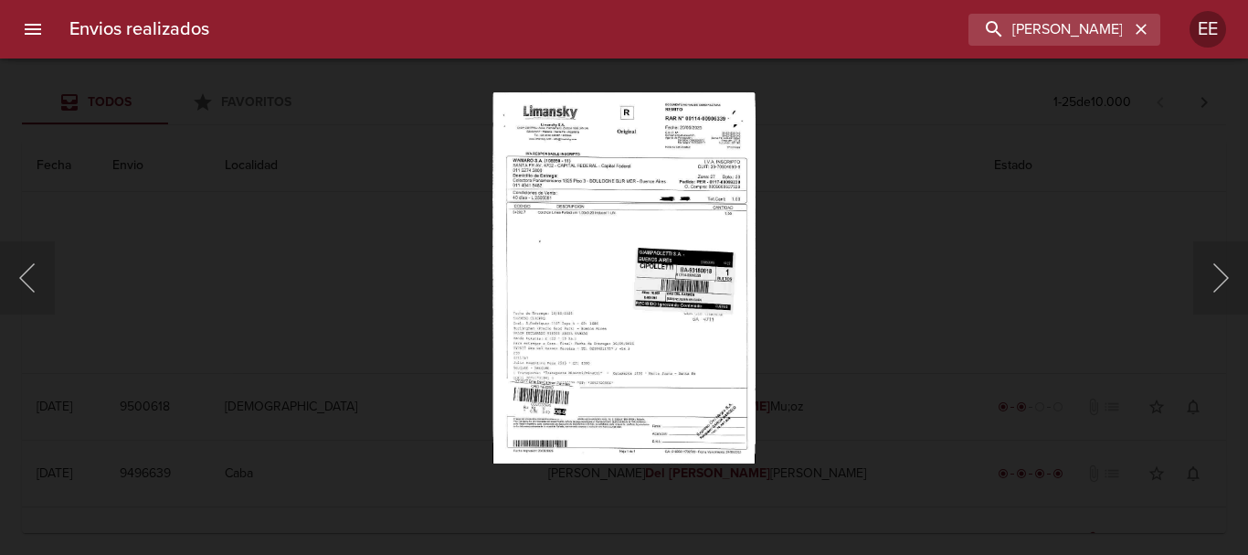
click at [625, 340] on img "Lightbox" at bounding box center [623, 277] width 262 height 372
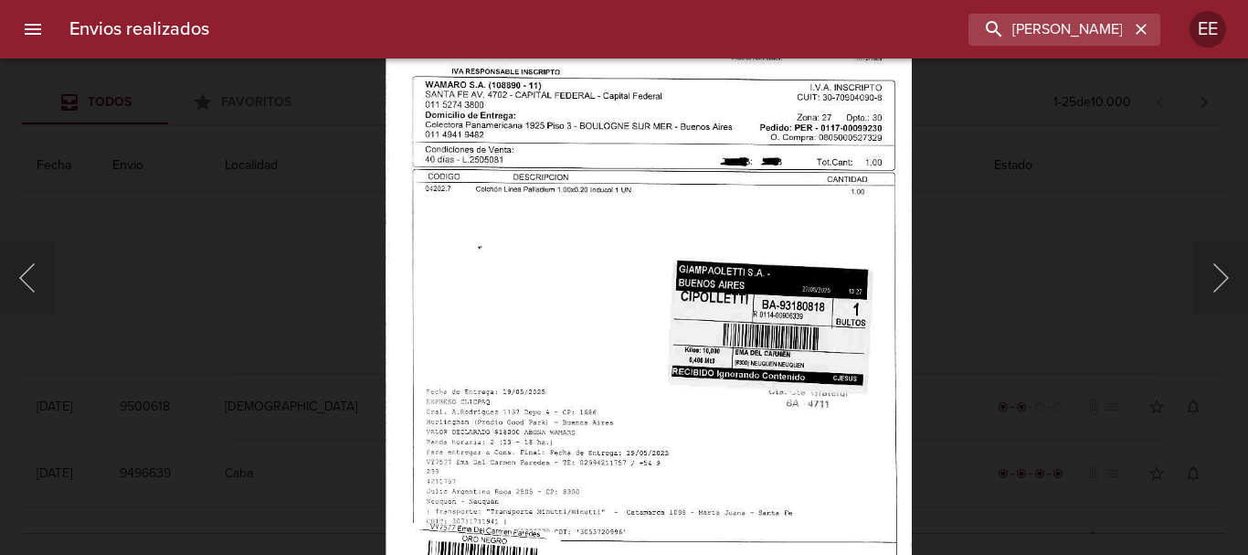
click at [638, 477] on img "Lightbox" at bounding box center [649, 320] width 527 height 747
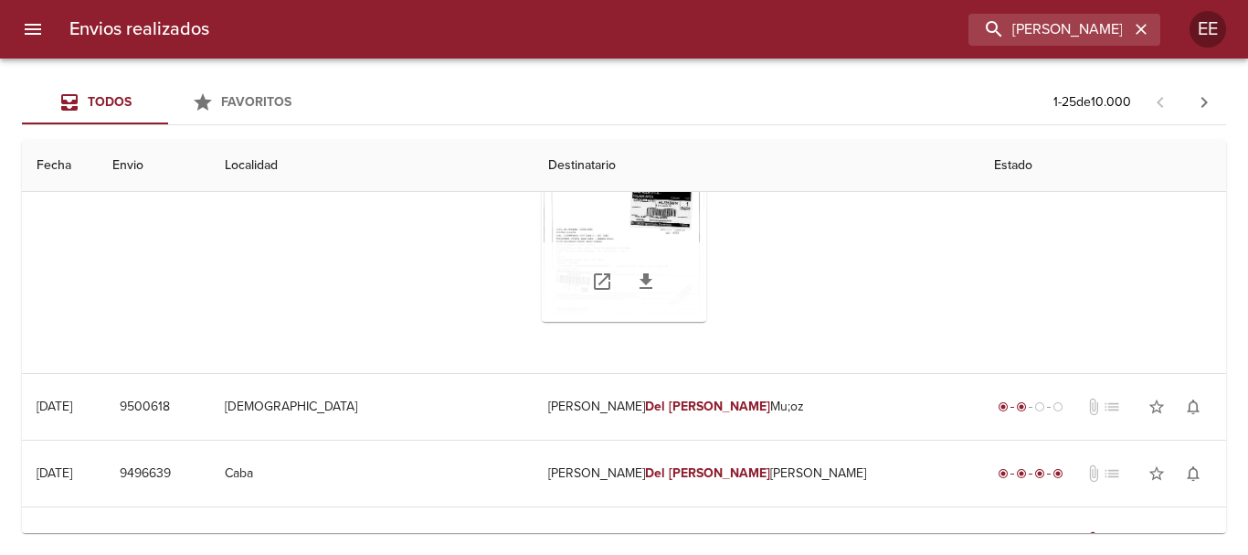
drag, startPoint x: 643, startPoint y: 271, endPoint x: 648, endPoint y: 321, distance: 49.5
click at [648, 321] on div "Tabla de envíos del cliente" at bounding box center [624, 282] width 164 height 80
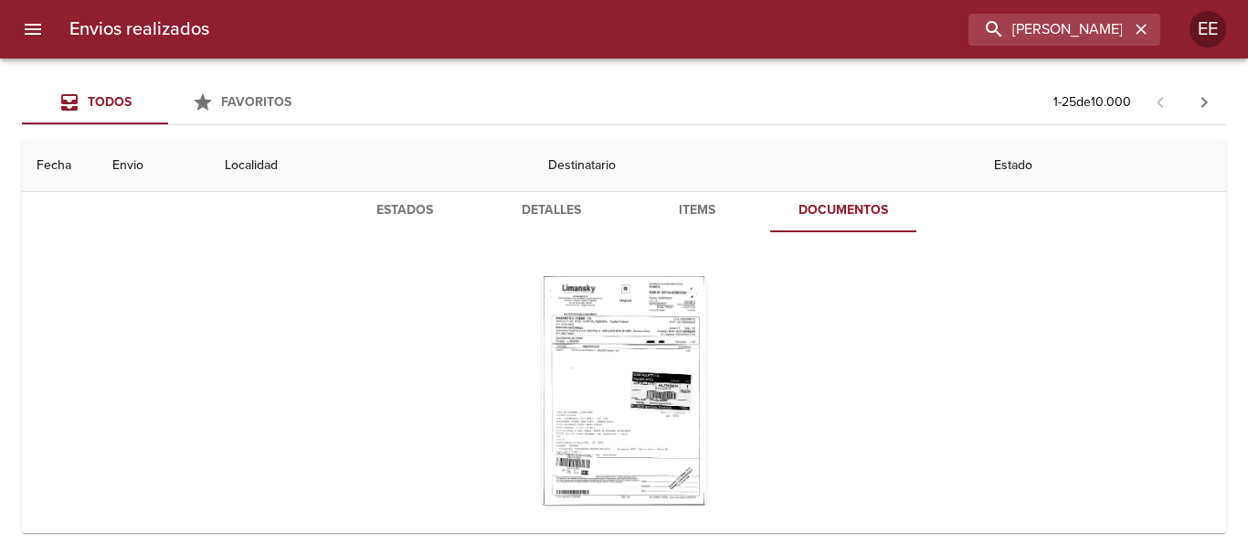
drag, startPoint x: 774, startPoint y: 280, endPoint x: 776, endPoint y: 399, distance: 119.7
click at [776, 399] on div "Tabla de envíos del cliente" at bounding box center [624, 390] width 610 height 258
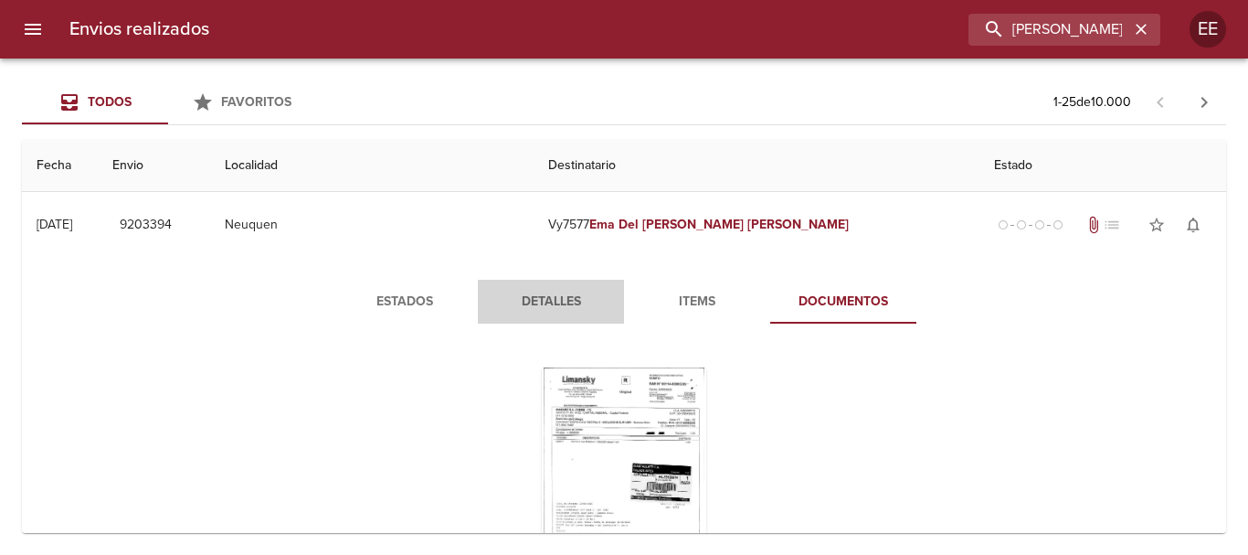
click at [545, 302] on span "Detalles" at bounding box center [551, 302] width 124 height 23
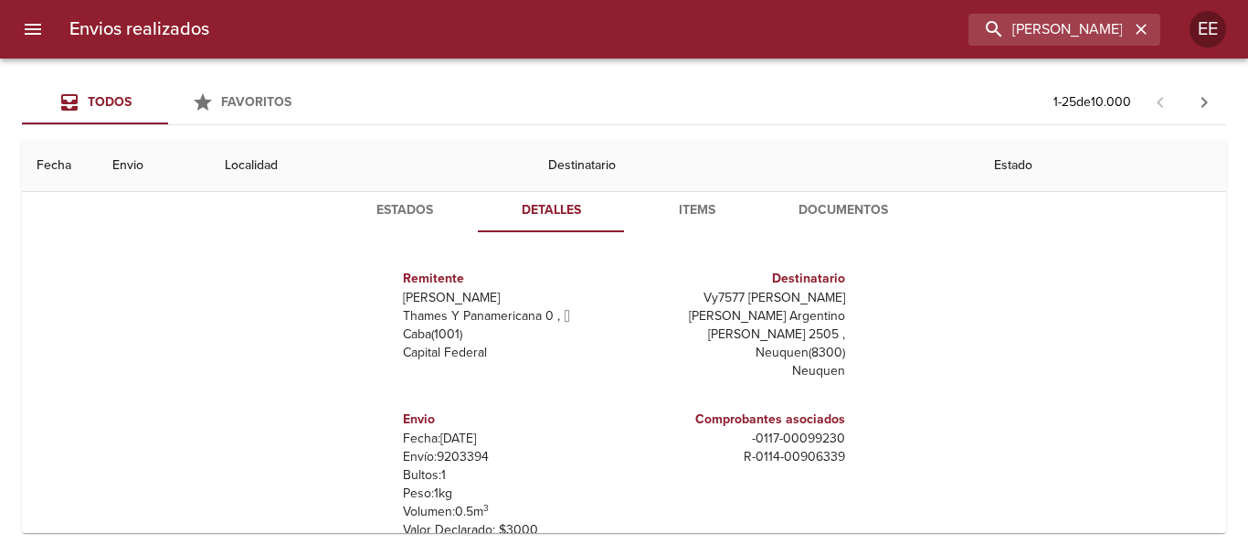
scroll to position [274, 0]
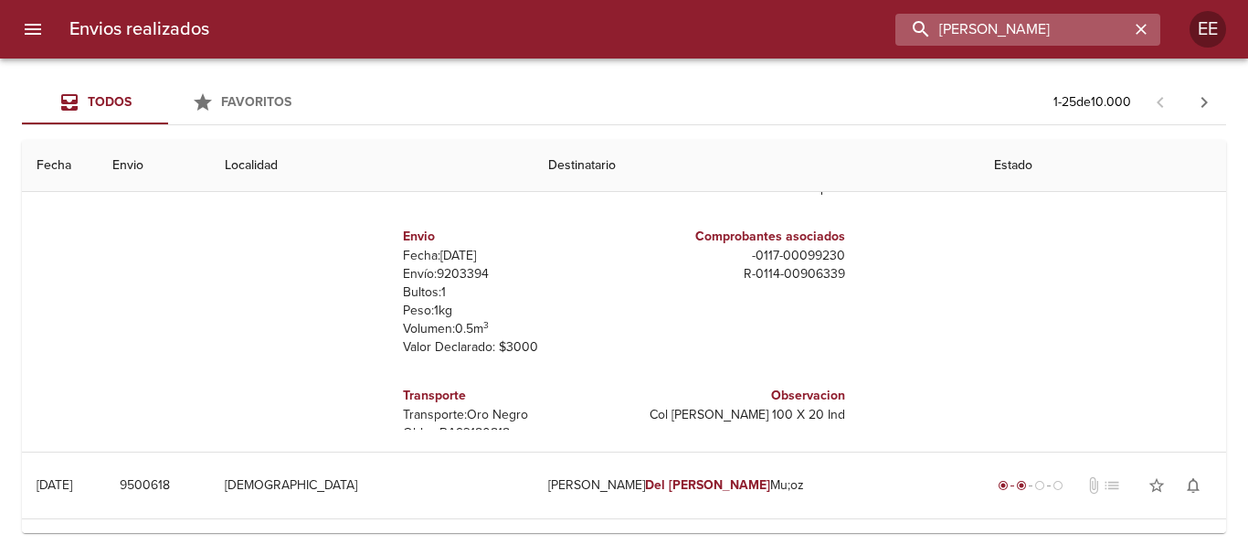
click at [1094, 30] on input "Ema Del Carmen Paredes" at bounding box center [1012, 30] width 234 height 32
click at [1138, 26] on icon "button" at bounding box center [1141, 29] width 11 height 11
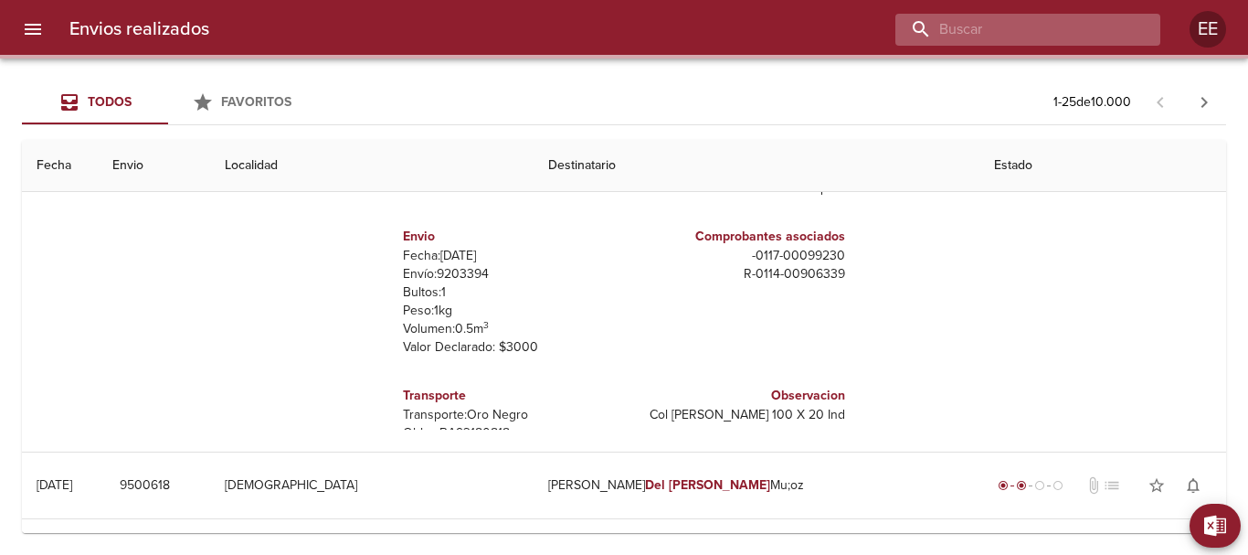
click at [1010, 17] on input "buscar" at bounding box center [1012, 30] width 234 height 32
paste input "MATÍAS AGUSTÍN SOSA TRUCA ML"
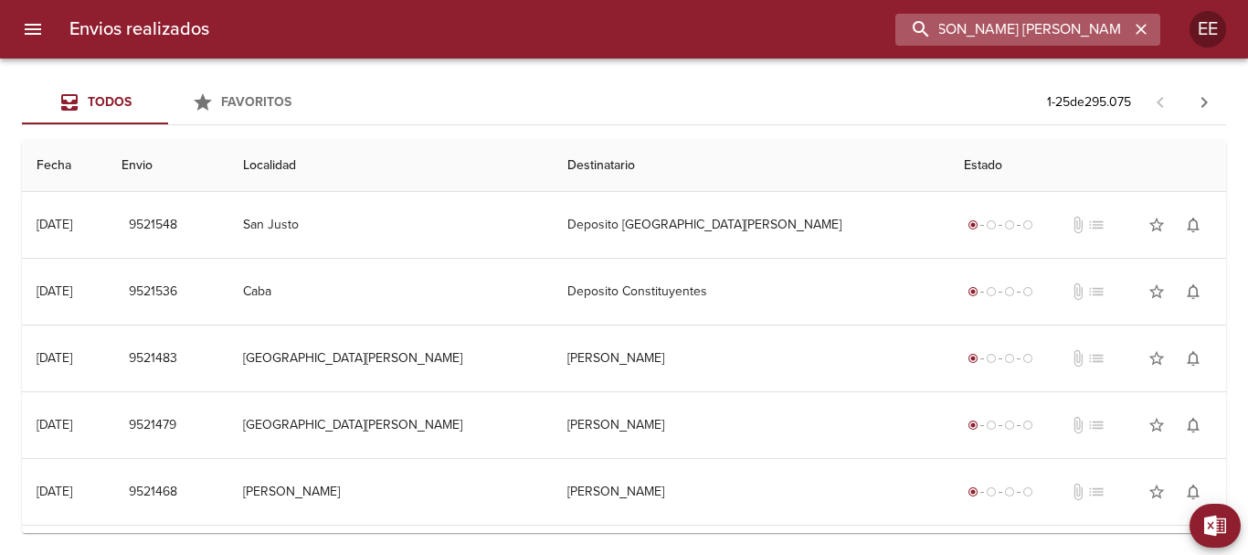
scroll to position [0, 27]
type input "MATÍAS AGUSTÍN SOSA TRUCA"
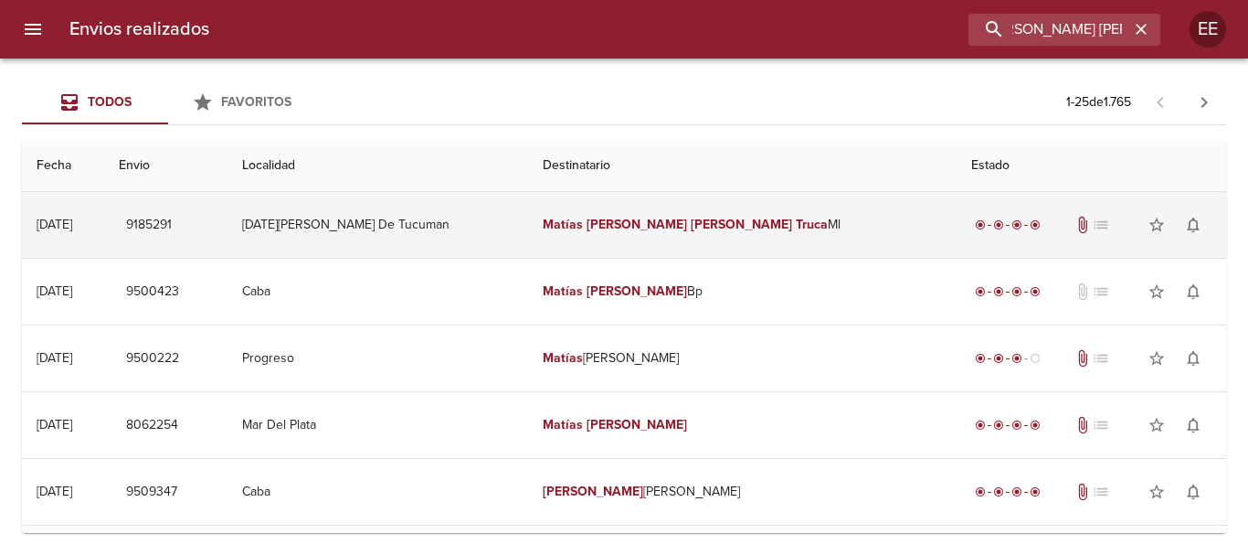
scroll to position [0, 0]
click at [636, 222] on em "Agustín" at bounding box center [637, 225] width 101 height 16
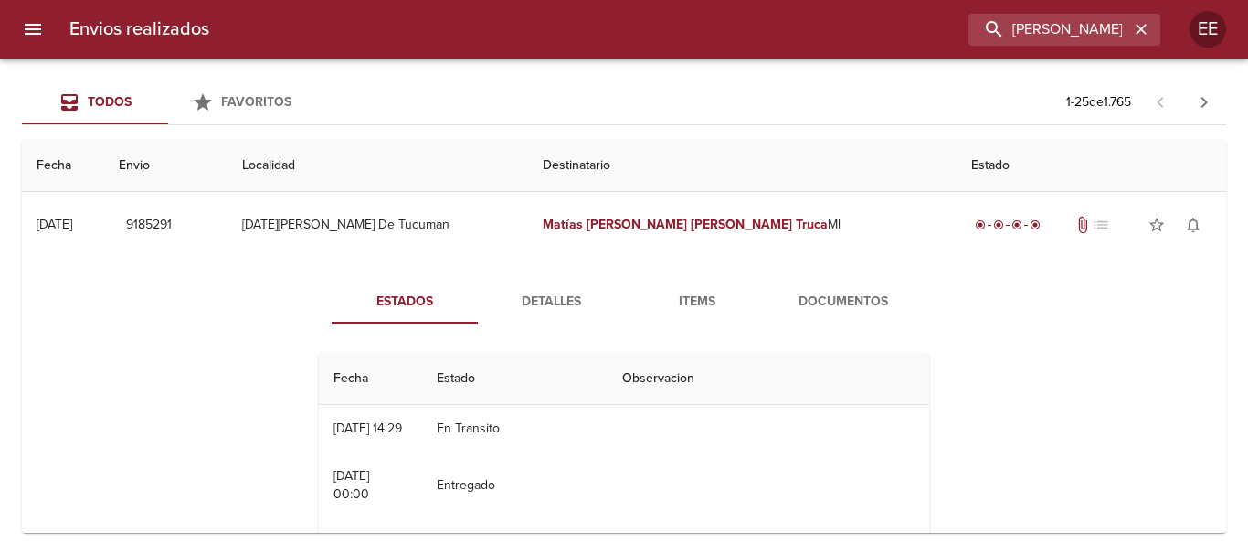
click at [692, 298] on span "Items" at bounding box center [697, 302] width 124 height 23
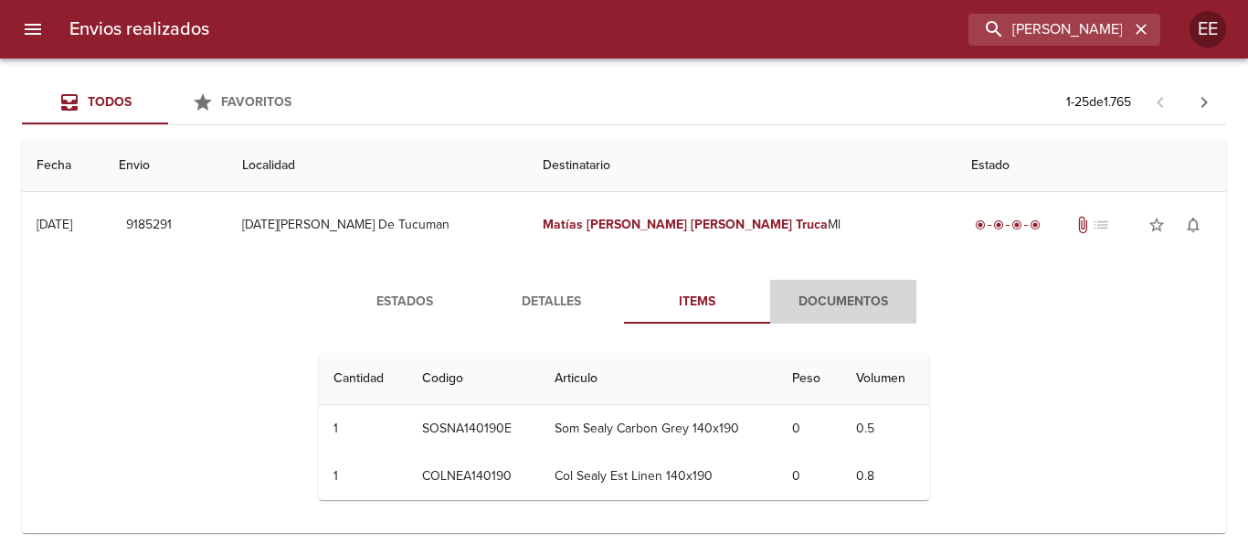
click at [805, 296] on span "Documentos" at bounding box center [843, 302] width 124 height 23
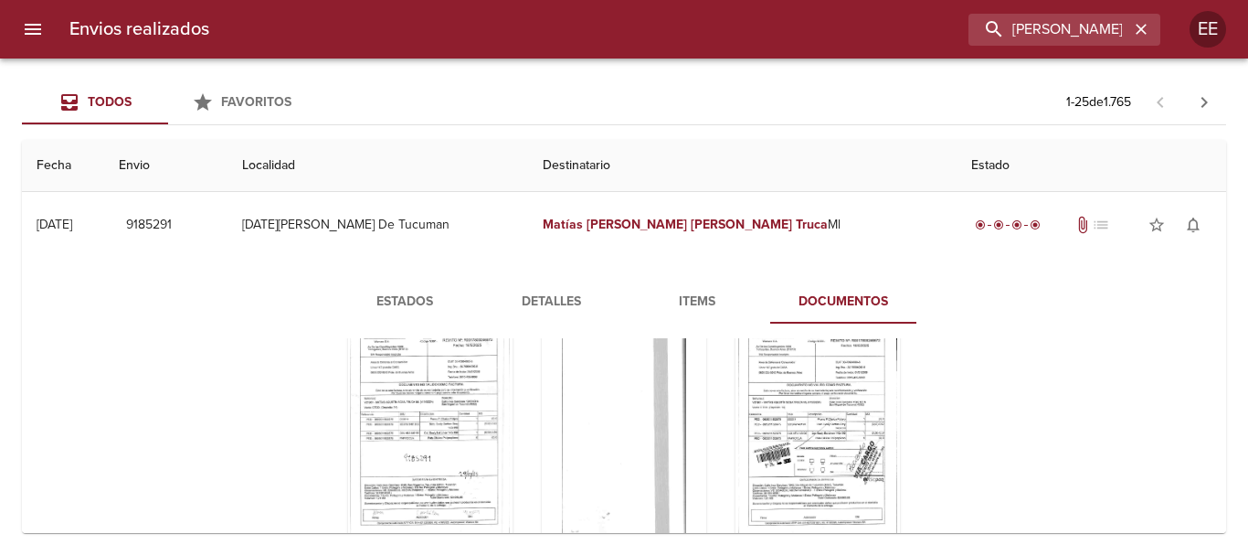
scroll to position [91, 0]
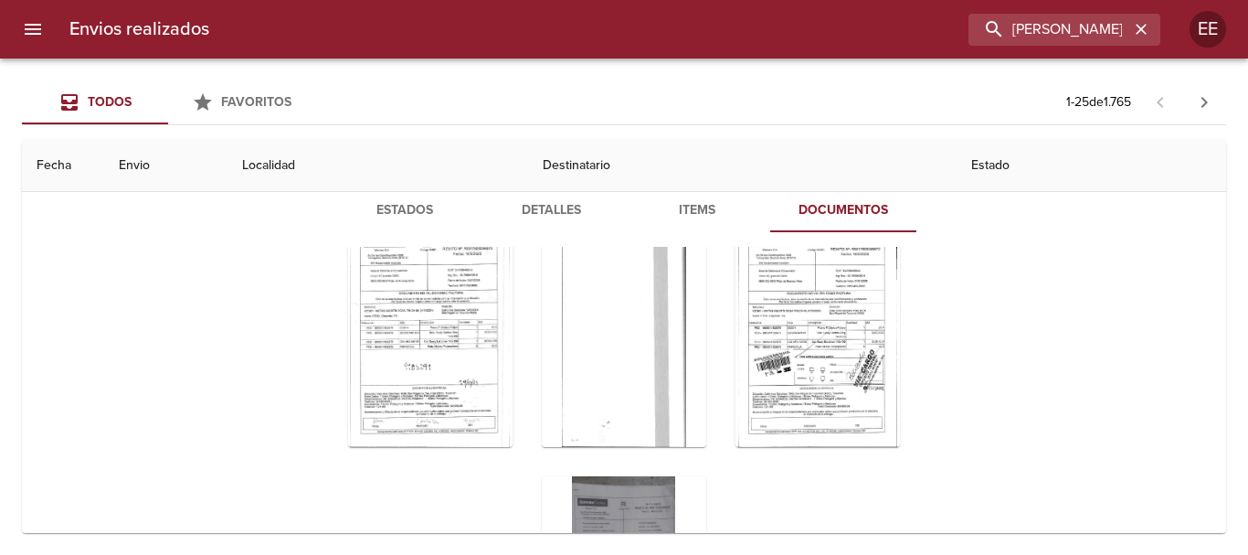
click at [294, 330] on div "Tabla de envíos del cliente" at bounding box center [624, 461] width 735 height 515
click at [407, 306] on div "Tabla de envíos del cliente" at bounding box center [430, 332] width 164 height 228
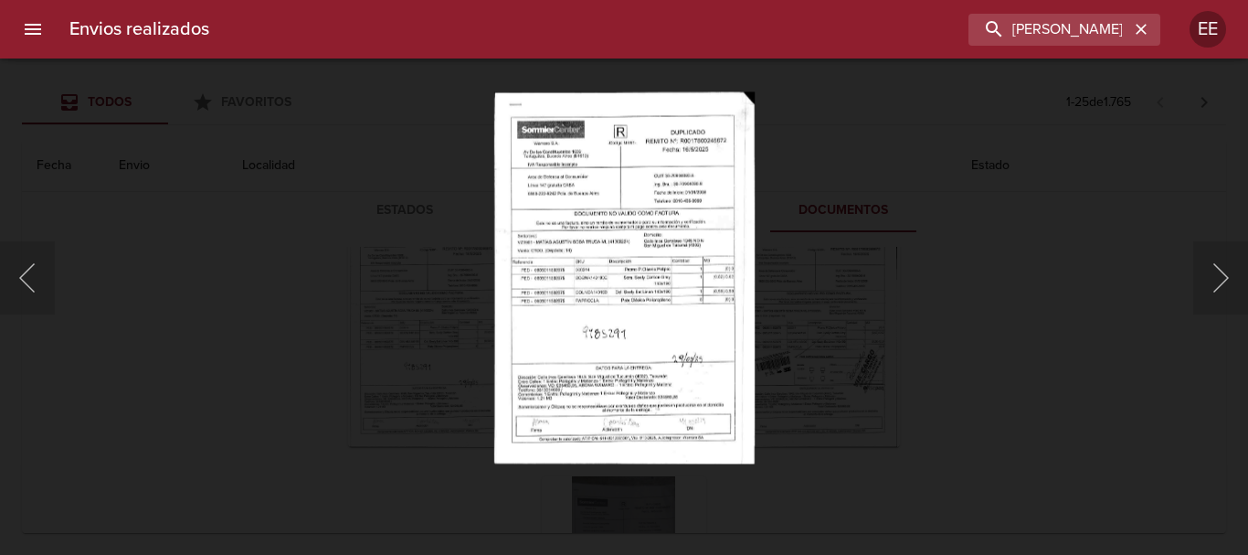
click at [640, 316] on img "Lightbox" at bounding box center [623, 277] width 260 height 372
click at [675, 329] on img "Lightbox" at bounding box center [623, 277] width 260 height 372
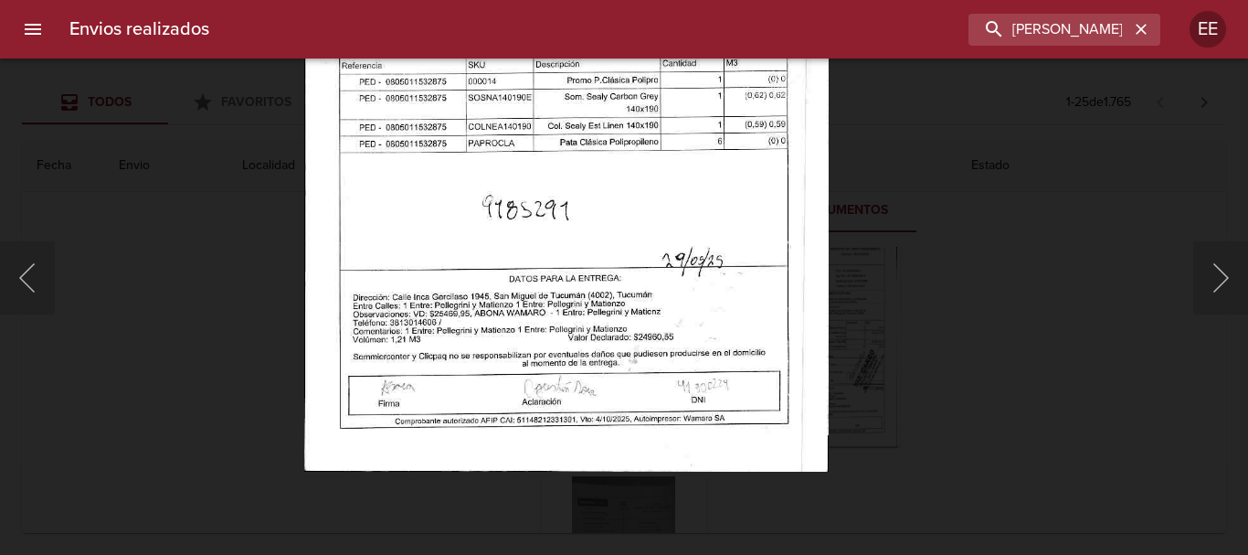
click at [718, 336] on img "Lightbox" at bounding box center [565, 97] width 523 height 747
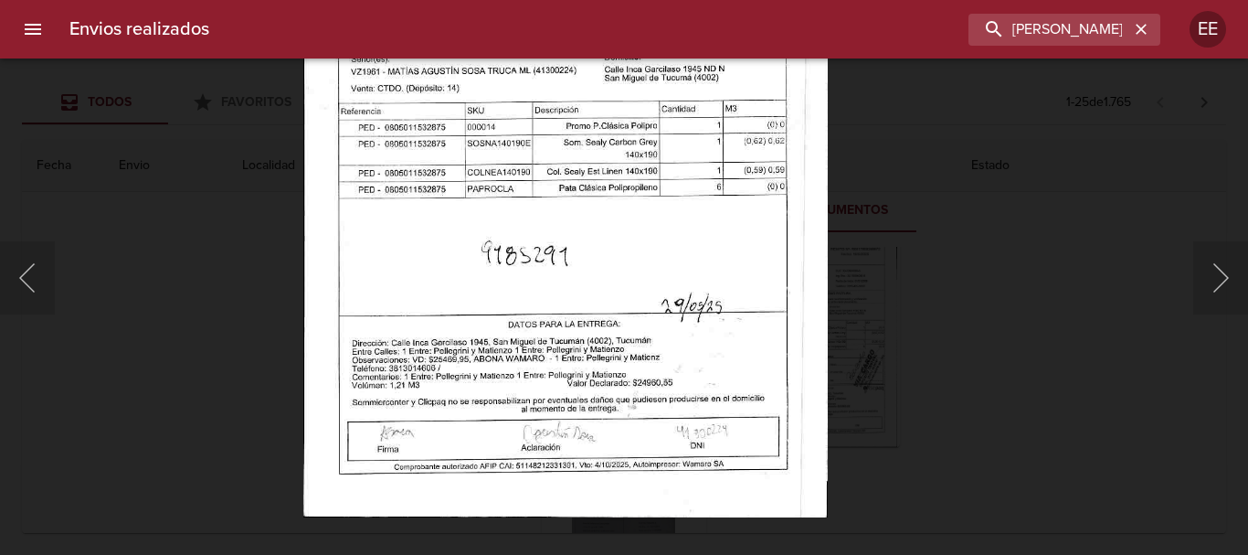
click at [587, 313] on img "Lightbox" at bounding box center [564, 143] width 523 height 747
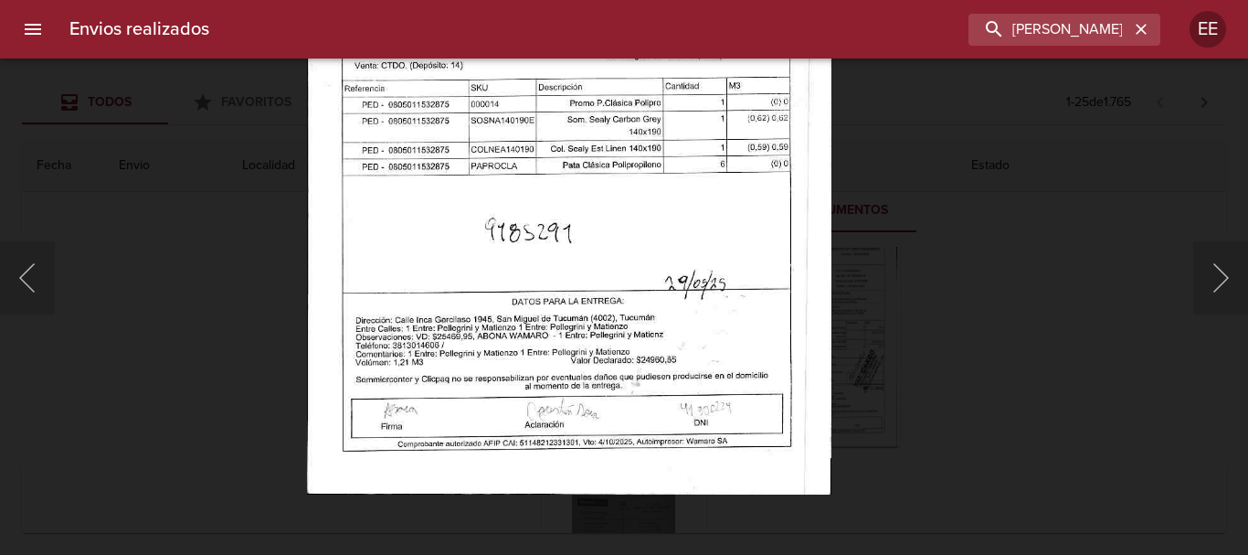
click at [668, 308] on img "Lightbox" at bounding box center [568, 120] width 523 height 747
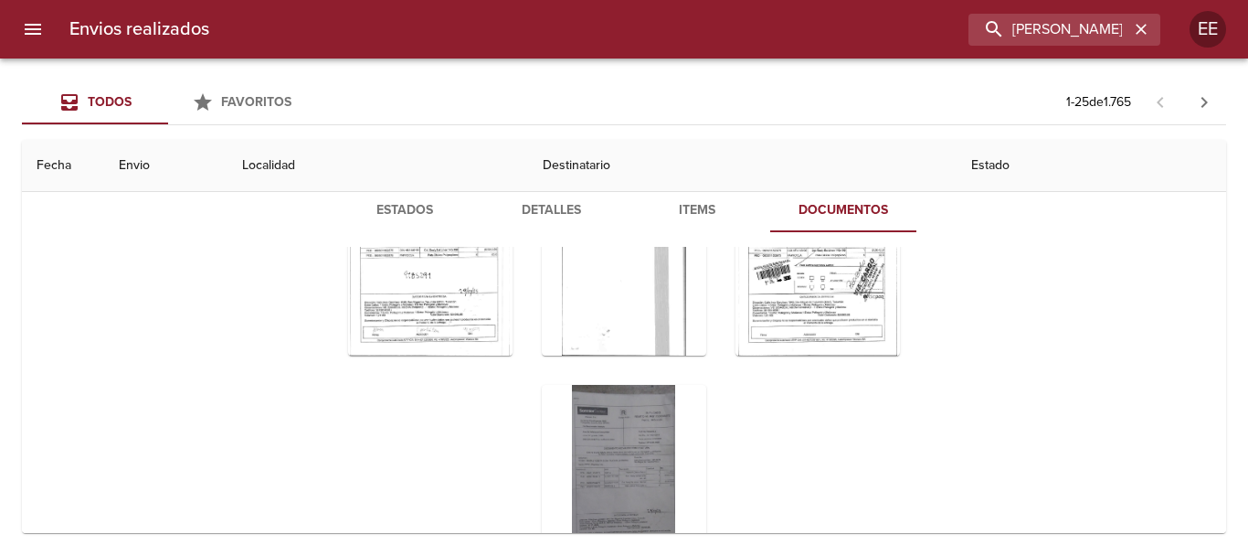
scroll to position [198, 0]
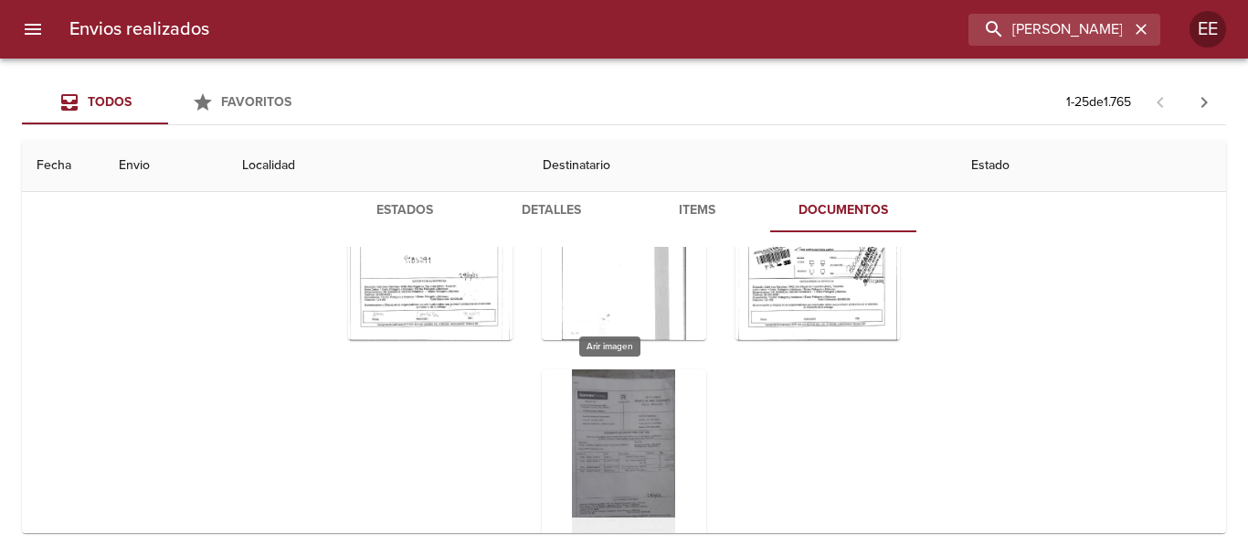
click at [609, 421] on div "Tabla de envíos del cliente" at bounding box center [624, 483] width 164 height 228
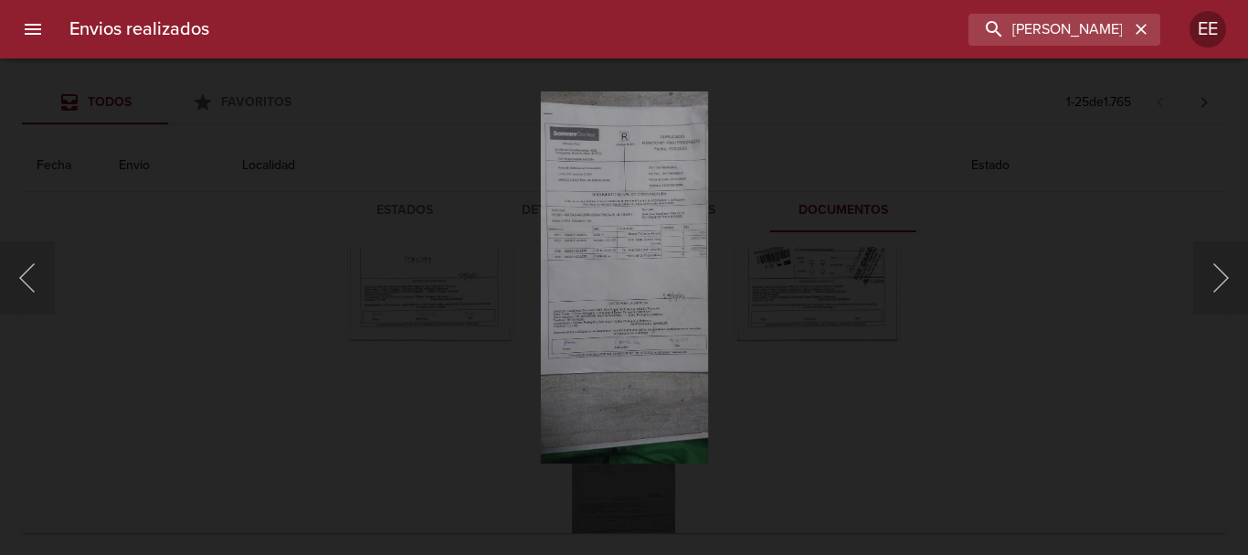
click at [635, 301] on img "Lightbox" at bounding box center [623, 277] width 167 height 372
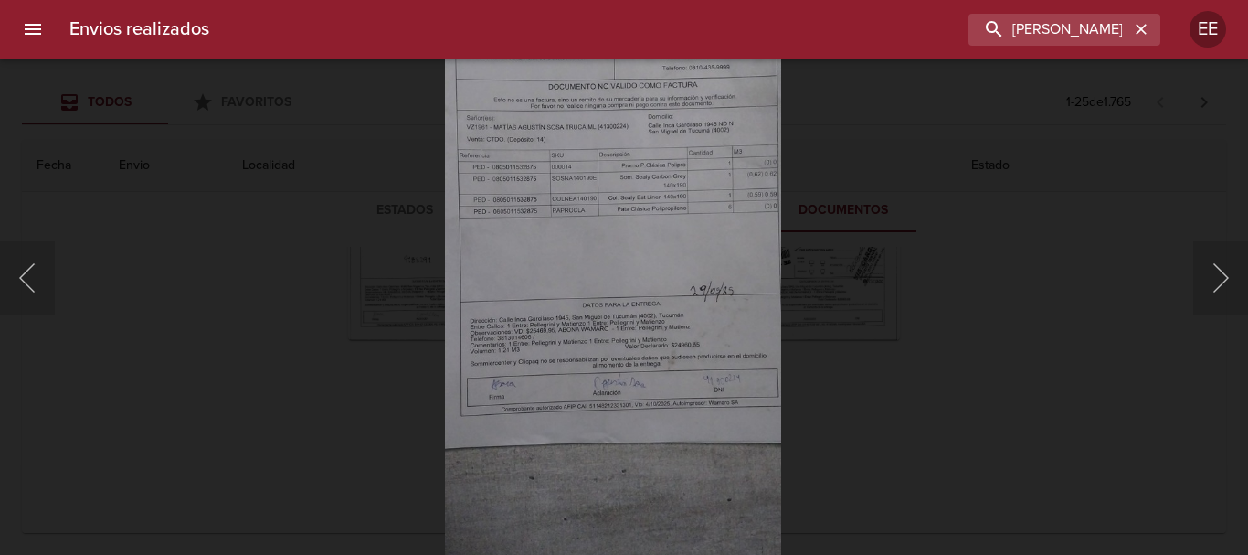
click at [600, 312] on img "Lightbox" at bounding box center [613, 252] width 336 height 747
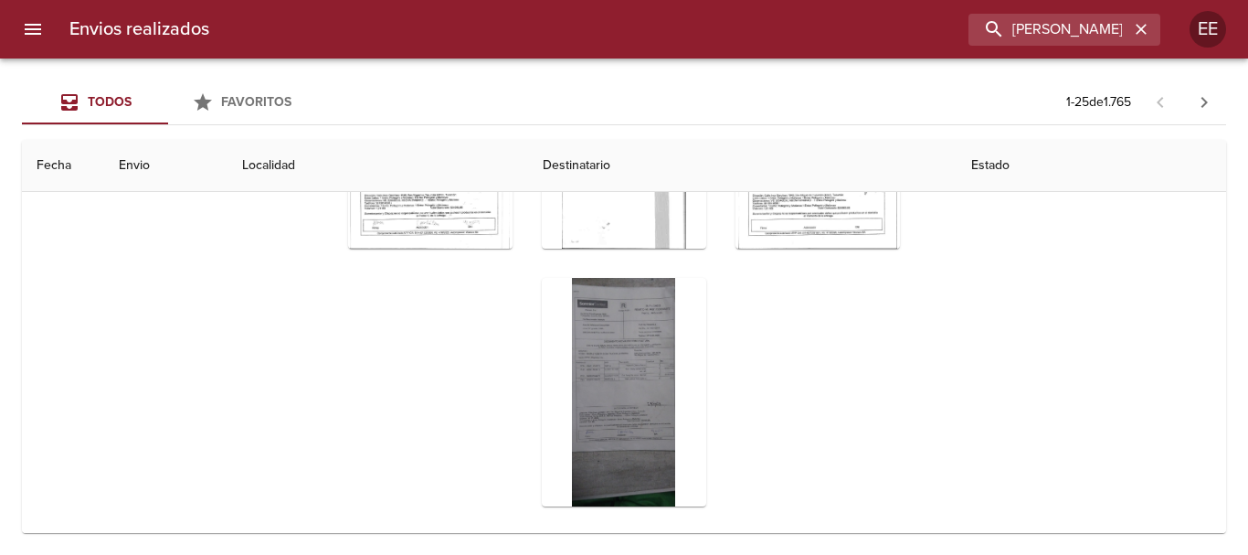
scroll to position [365, 0]
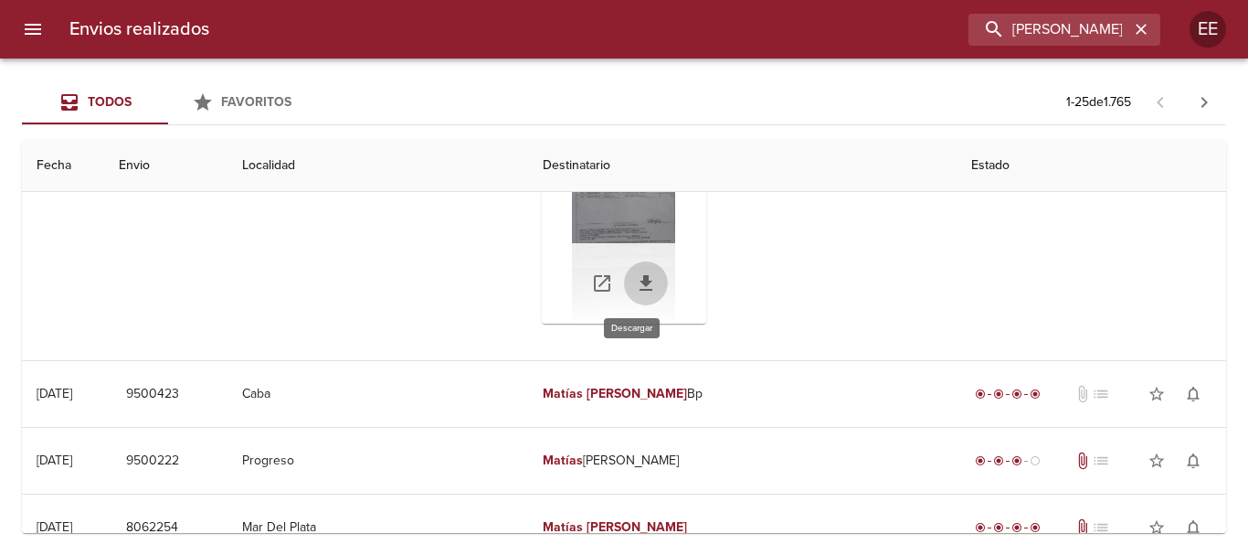
click at [637, 288] on icon "Tabla de envíos del cliente" at bounding box center [646, 283] width 22 height 22
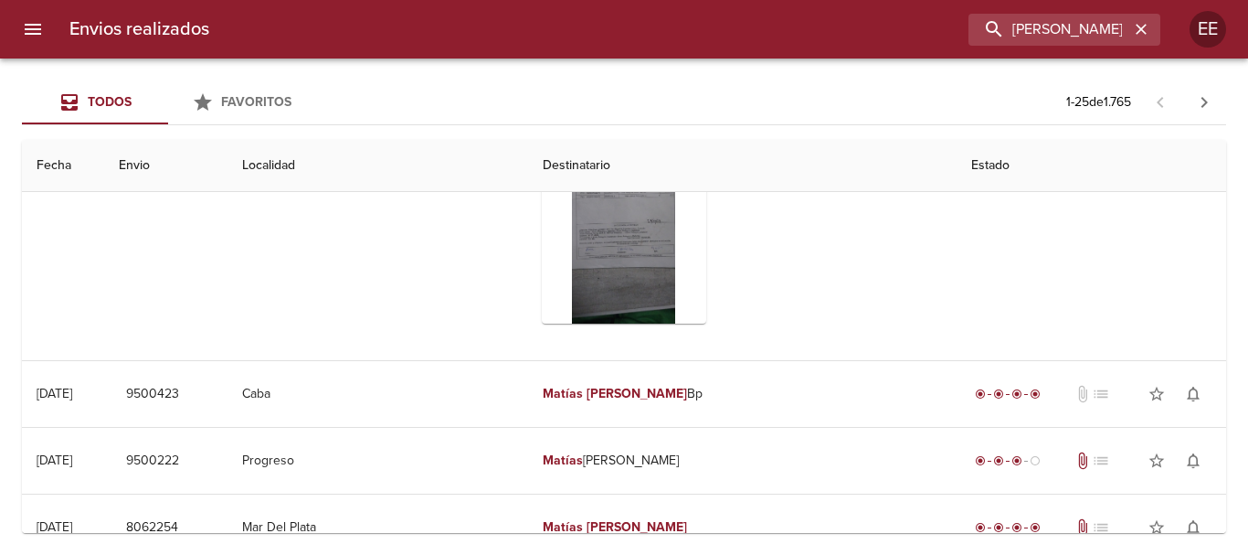
scroll to position [91, 0]
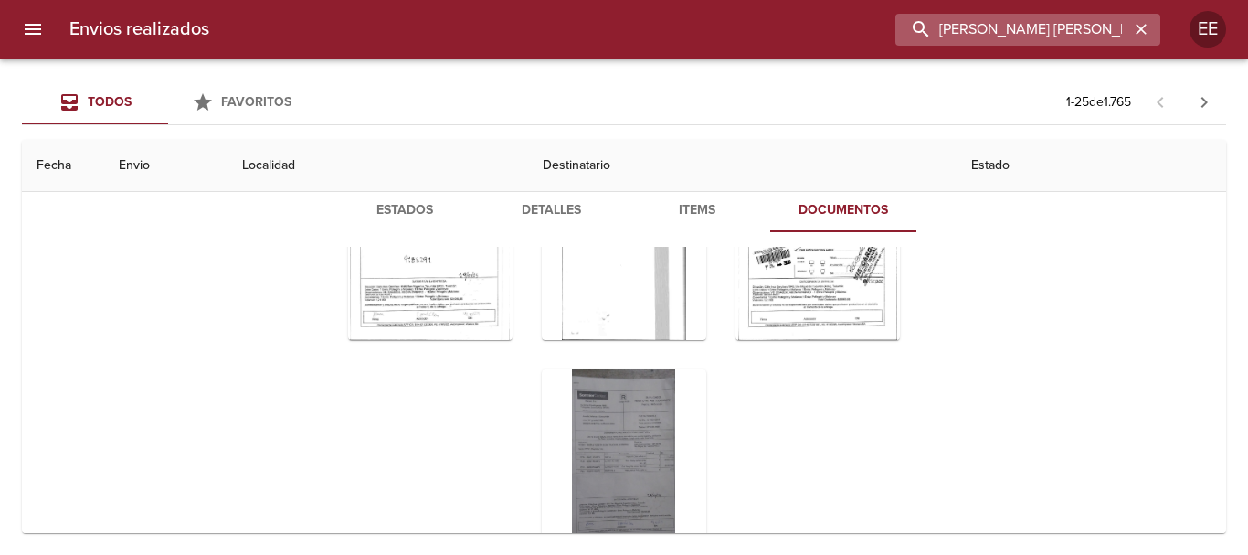
click at [1073, 38] on input "MATÍAS AGUSTÍN SOSA TRUCA" at bounding box center [1012, 30] width 234 height 32
drag, startPoint x: 1154, startPoint y: 37, endPoint x: 1143, endPoint y: 37, distance: 11.0
click at [1152, 37] on div "MATÍAS AGUSTÍN SOSA TRUCA" at bounding box center [1064, 30] width 192 height 32
click at [1137, 36] on icon "button" at bounding box center [1141, 29] width 18 height 18
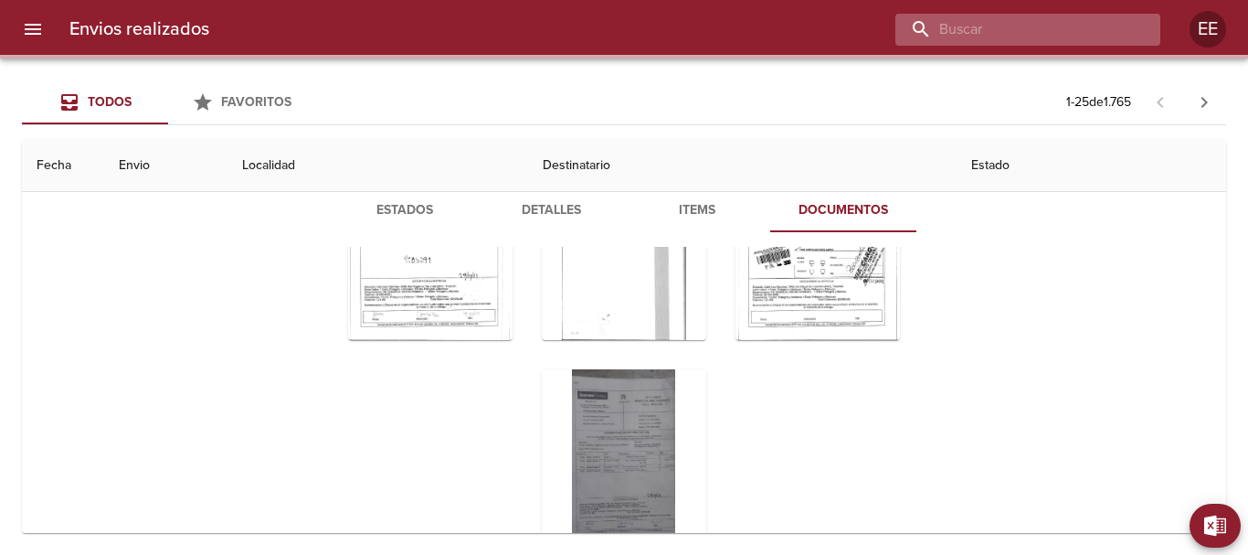
click at [1039, 22] on input "buscar" at bounding box center [1012, 30] width 234 height 32
paste input "GUSTAVO DANIEL MELIQUEO ML"
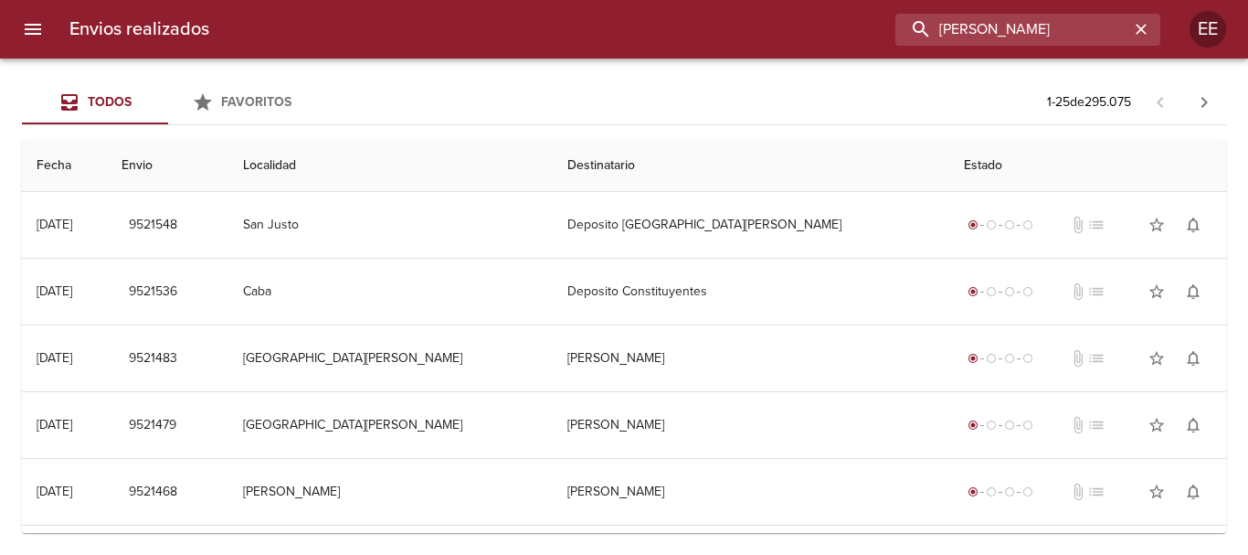
scroll to position [0, 16]
type input "GUSTAVO DANIEL MELIQUEO"
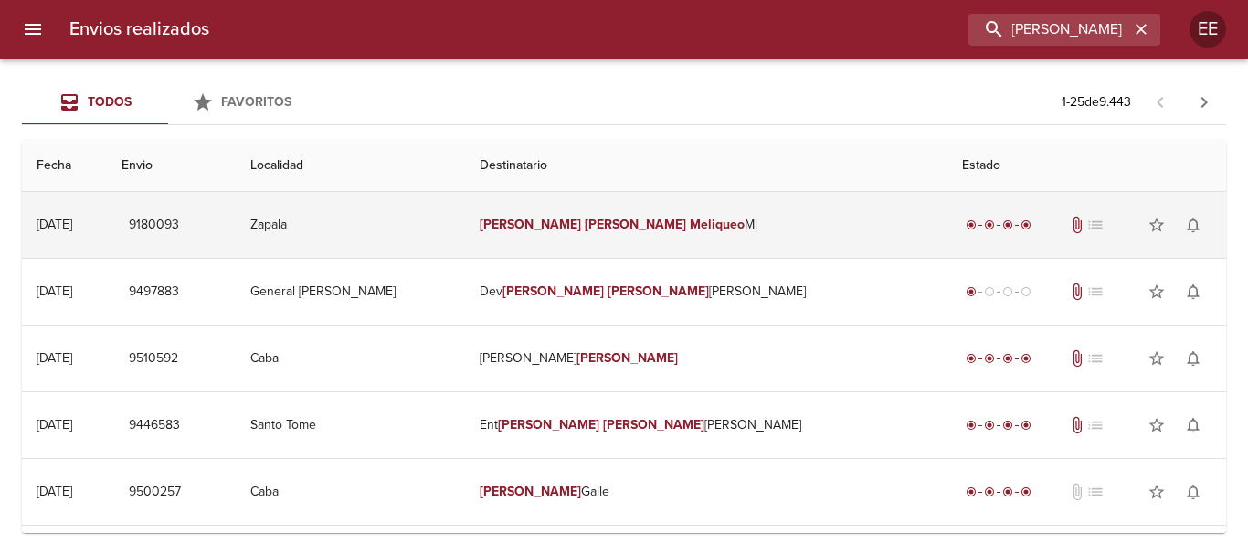
click at [676, 215] on td "Gustavo Daniel Meliqueo Ml" at bounding box center [705, 225] width 481 height 66
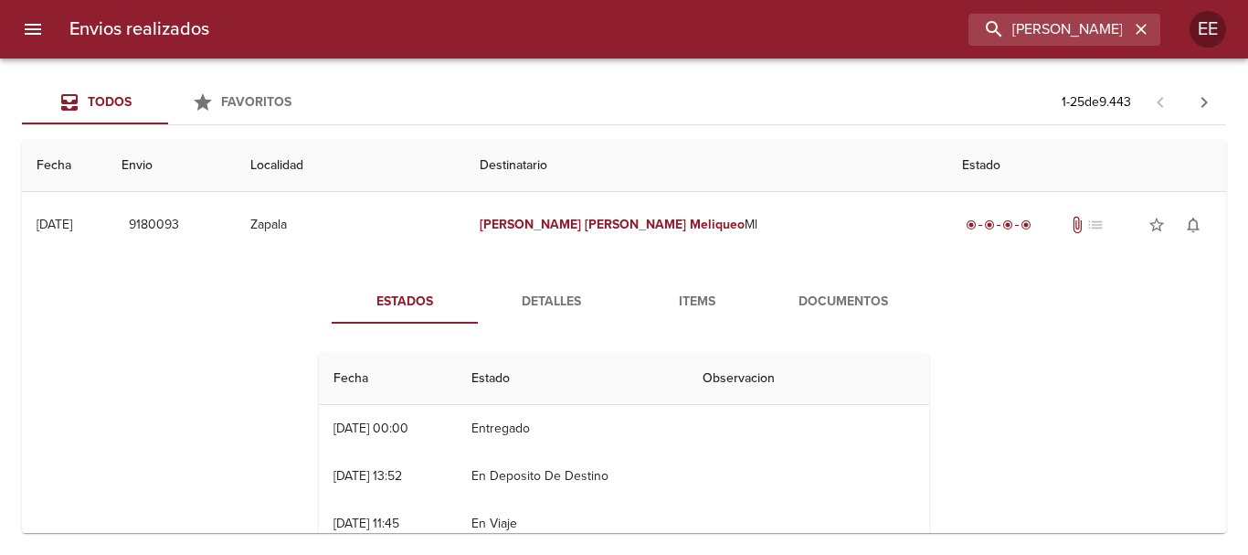
click at [802, 297] on span "Documentos" at bounding box center [843, 302] width 124 height 23
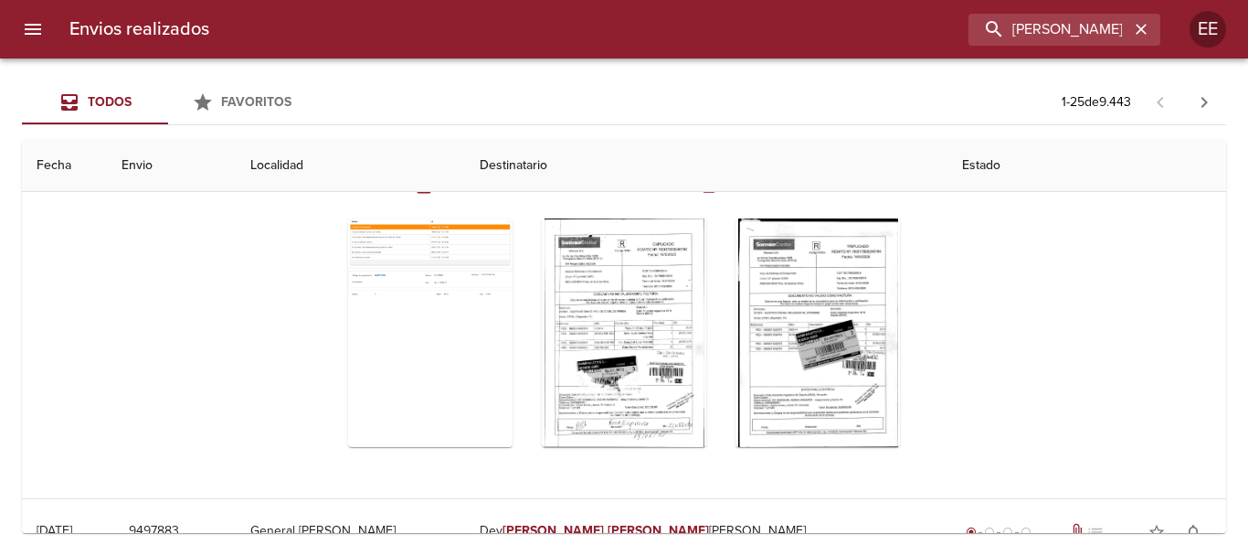
scroll to position [274, 0]
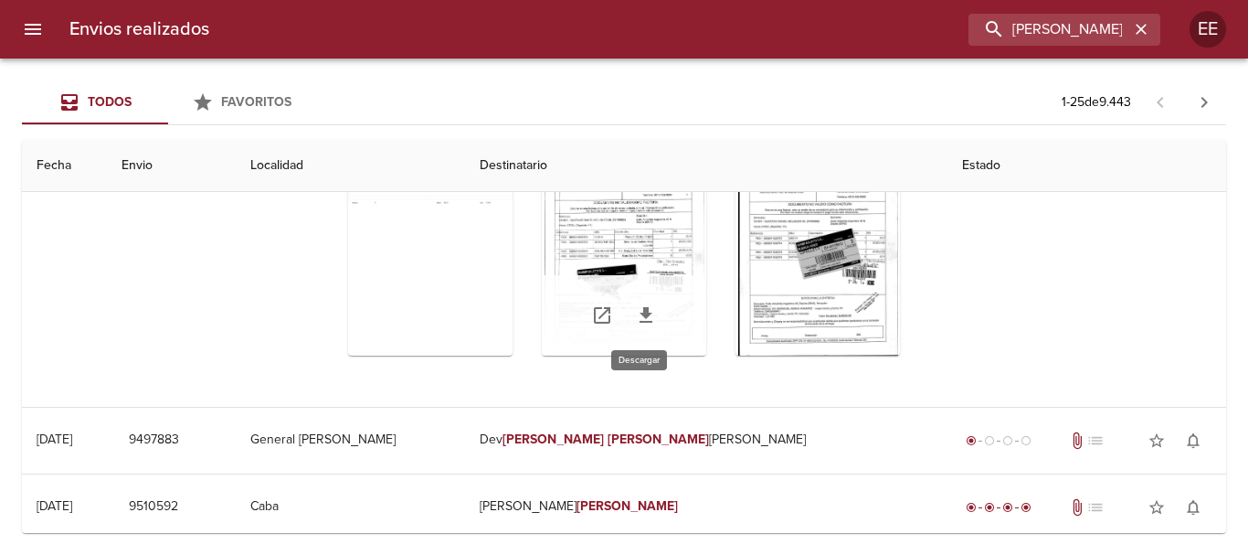
click at [644, 317] on icon "Tabla de envíos del cliente" at bounding box center [646, 315] width 22 height 22
click at [635, 221] on div "Tabla de envíos del cliente" at bounding box center [624, 241] width 164 height 228
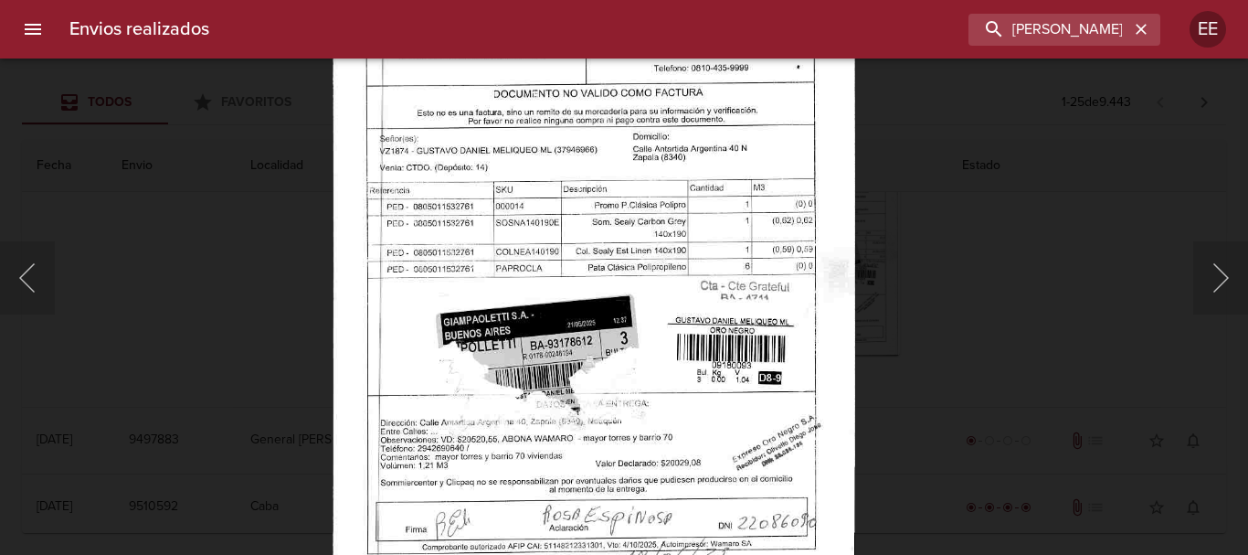
click at [683, 453] on img "Lightbox" at bounding box center [594, 220] width 523 height 747
click at [1043, 21] on input "GUSTAVO DANIEL MELIQUEO" at bounding box center [1012, 30] width 234 height 32
click at [1144, 28] on icon "button" at bounding box center [1141, 29] width 18 height 18
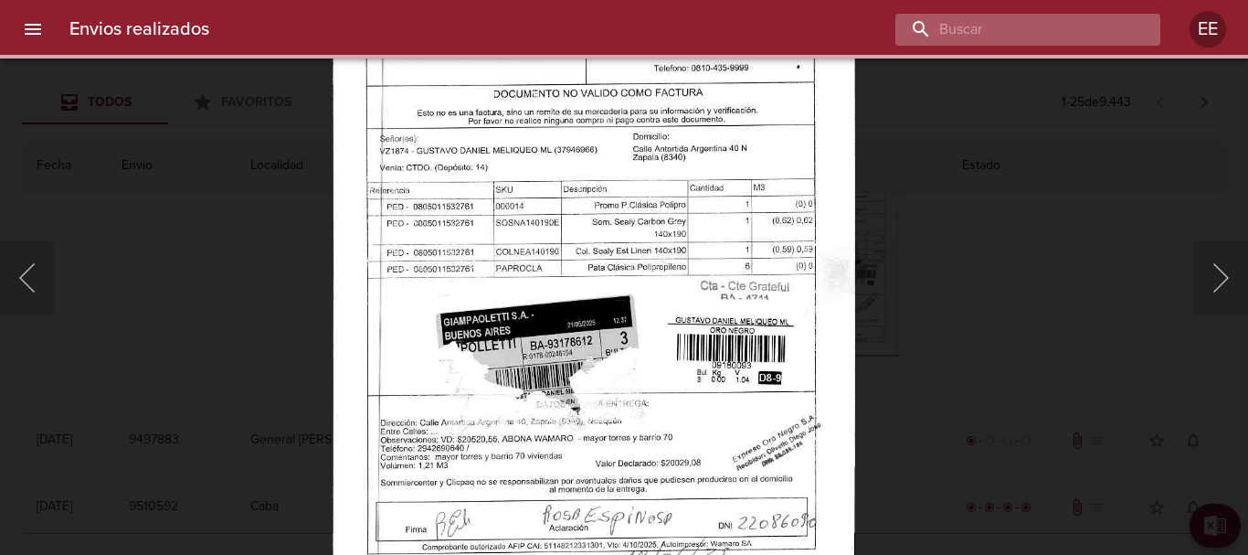
click at [992, 17] on input "buscar" at bounding box center [1012, 30] width 234 height 32
paste input "DANIEL AMERICO GUERRERO ML"
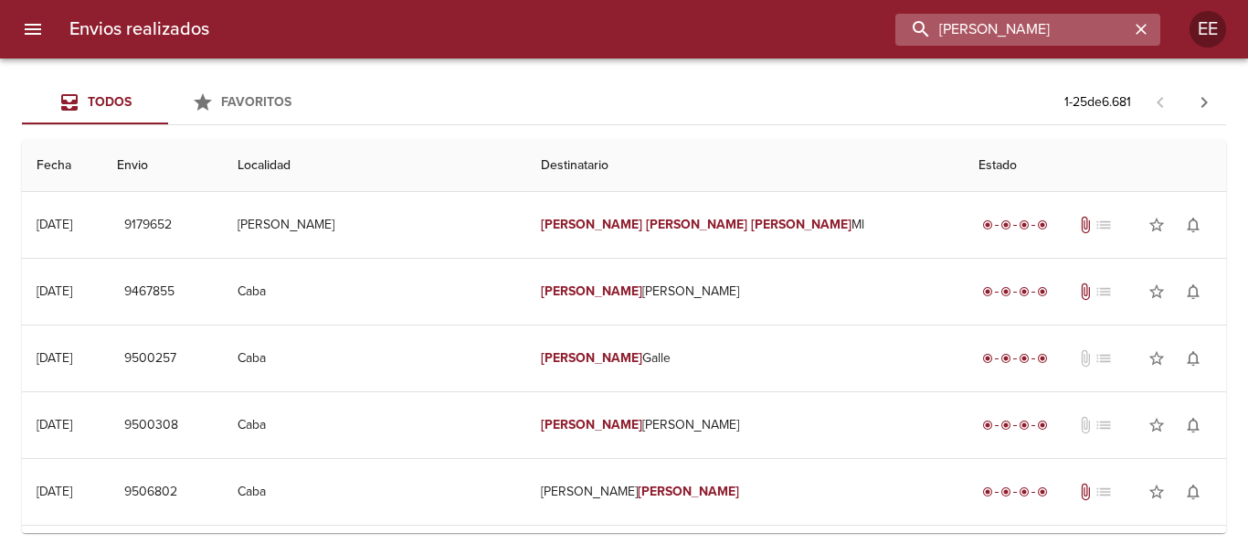
scroll to position [0, 16]
type input "DANIEL AMERICO GUERRERO"
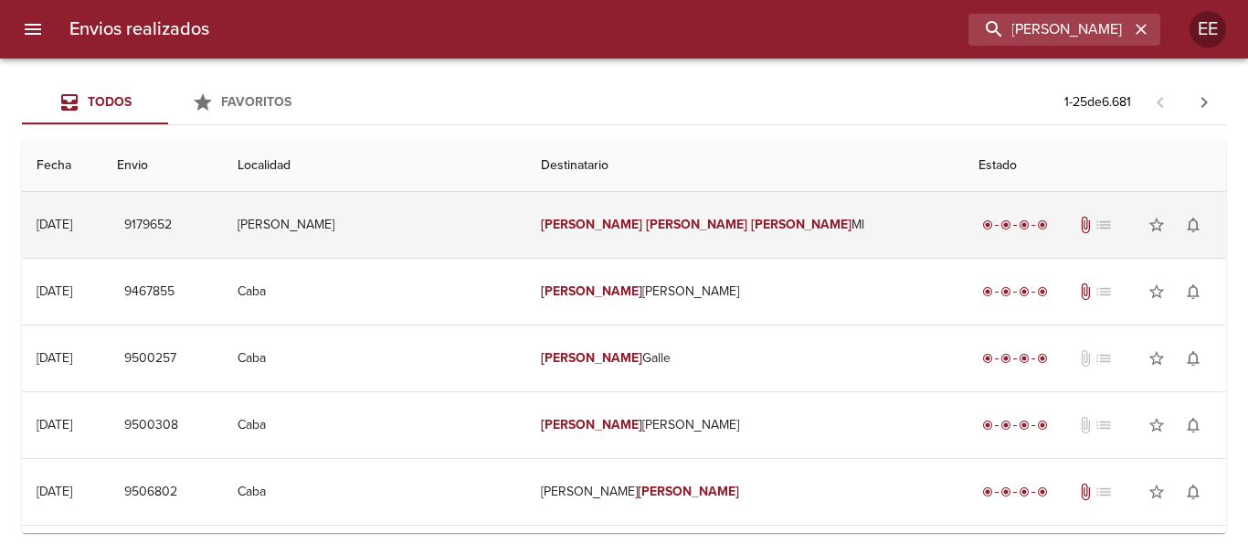
click at [646, 229] on em "Americo" at bounding box center [696, 225] width 101 height 16
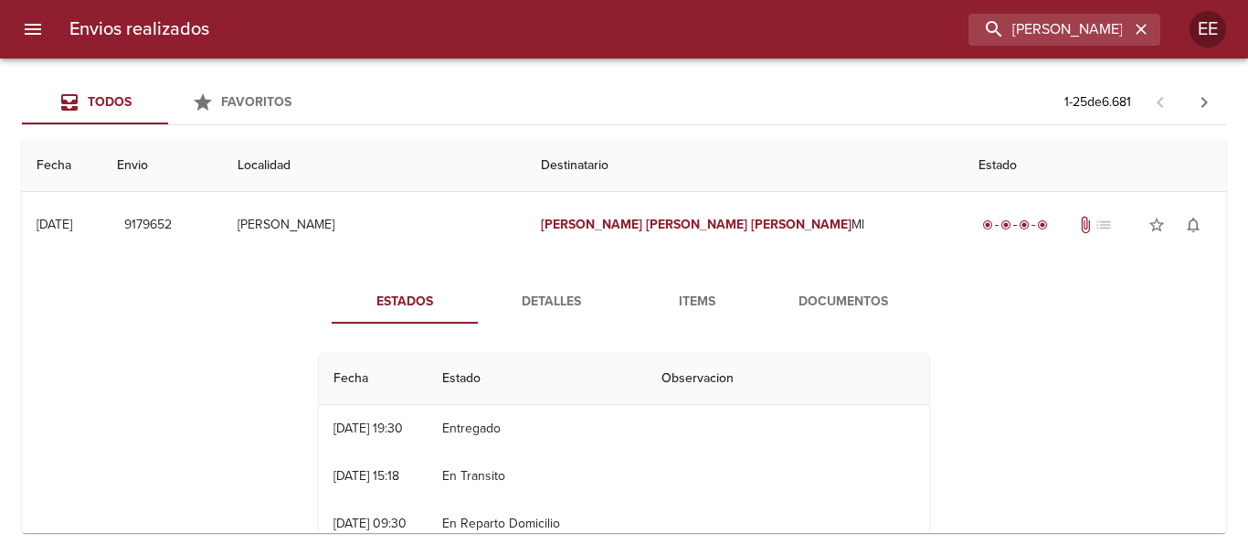
click at [794, 299] on span "Documentos" at bounding box center [843, 302] width 124 height 23
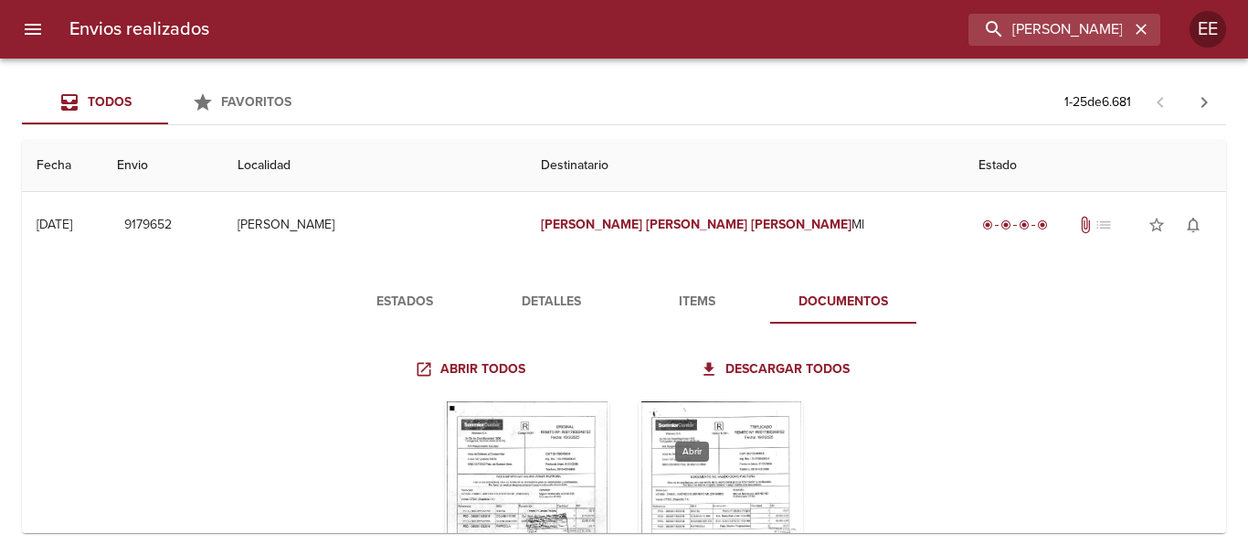
scroll to position [183, 0]
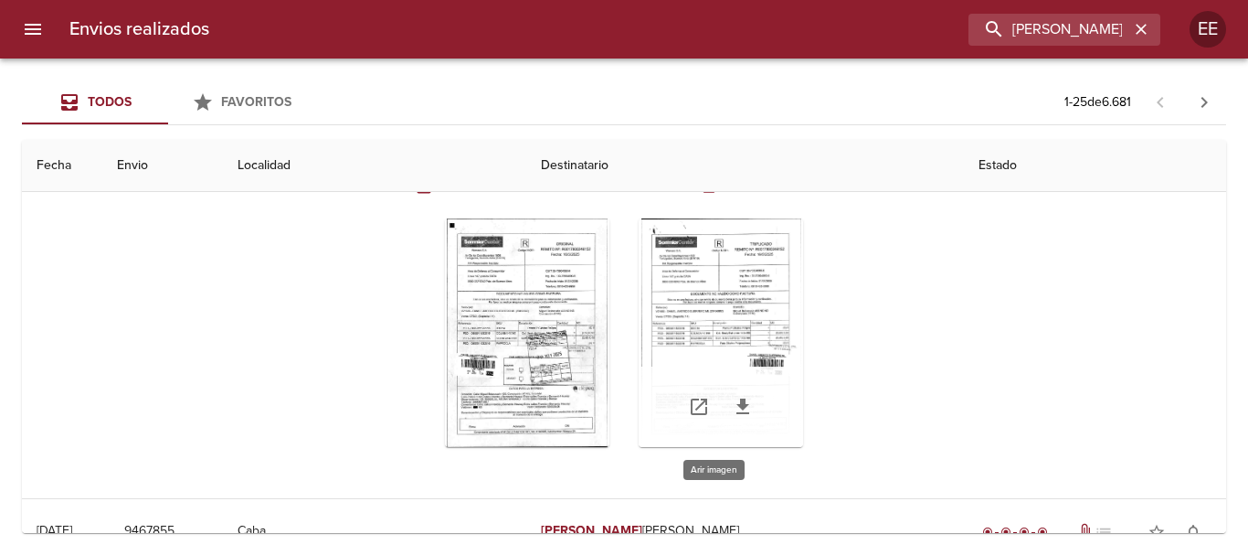
click at [671, 299] on div "Tabla de envíos del cliente" at bounding box center [721, 332] width 164 height 228
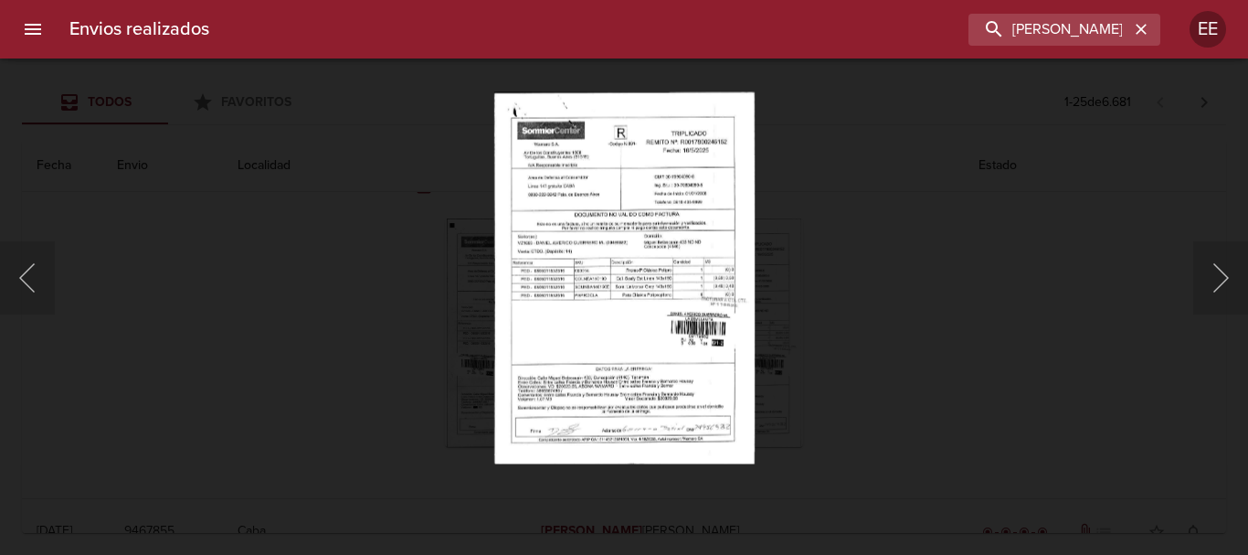
click at [697, 310] on img "Lightbox" at bounding box center [623, 277] width 260 height 372
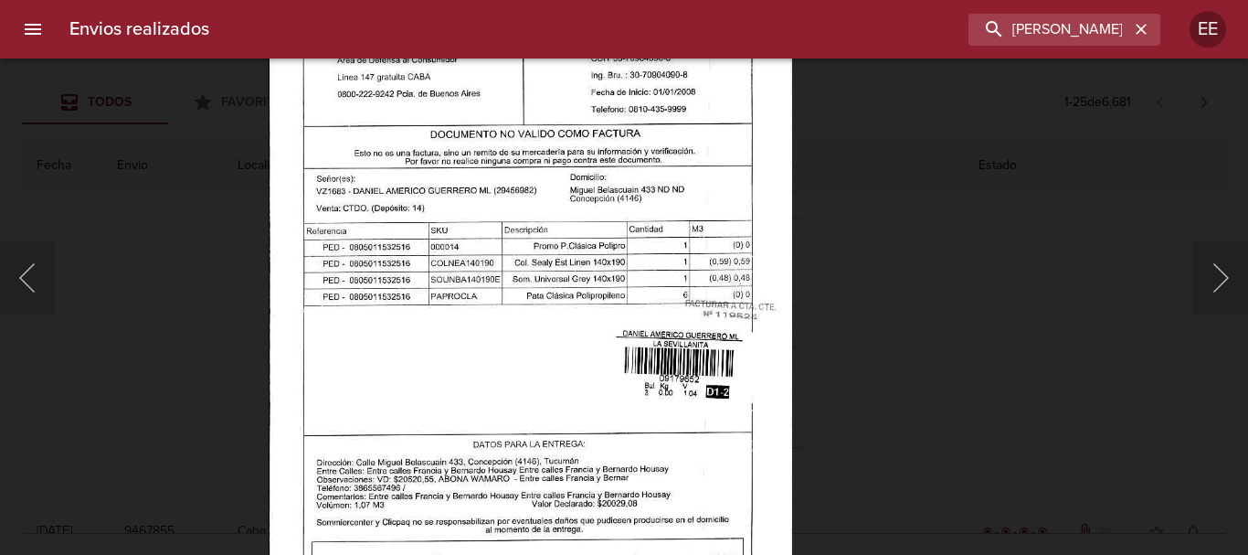
click at [599, 450] on img "Lightbox" at bounding box center [530, 261] width 523 height 747
click at [1095, 35] on input "DANIEL AMERICO GUERRERO" at bounding box center [1012, 30] width 234 height 32
click at [1147, 27] on icon "button" at bounding box center [1141, 29] width 18 height 18
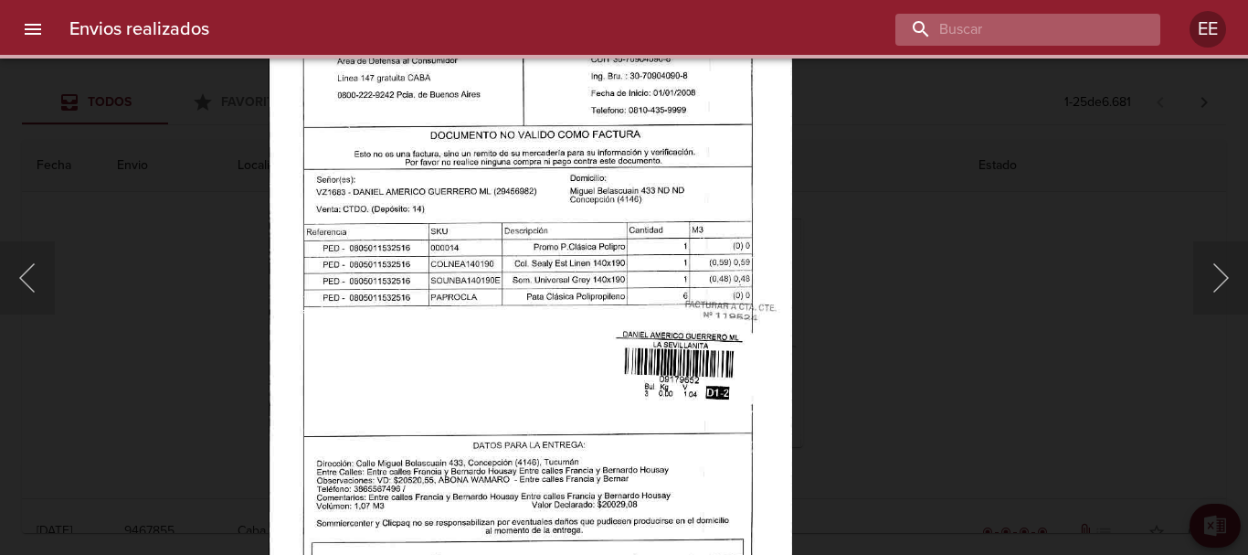
click at [1049, 23] on input "buscar" at bounding box center [1012, 30] width 234 height 32
paste input "ROBERTO CARLOS NIEVAS"
type input "ROBERTO CARLOS NIEVAS"
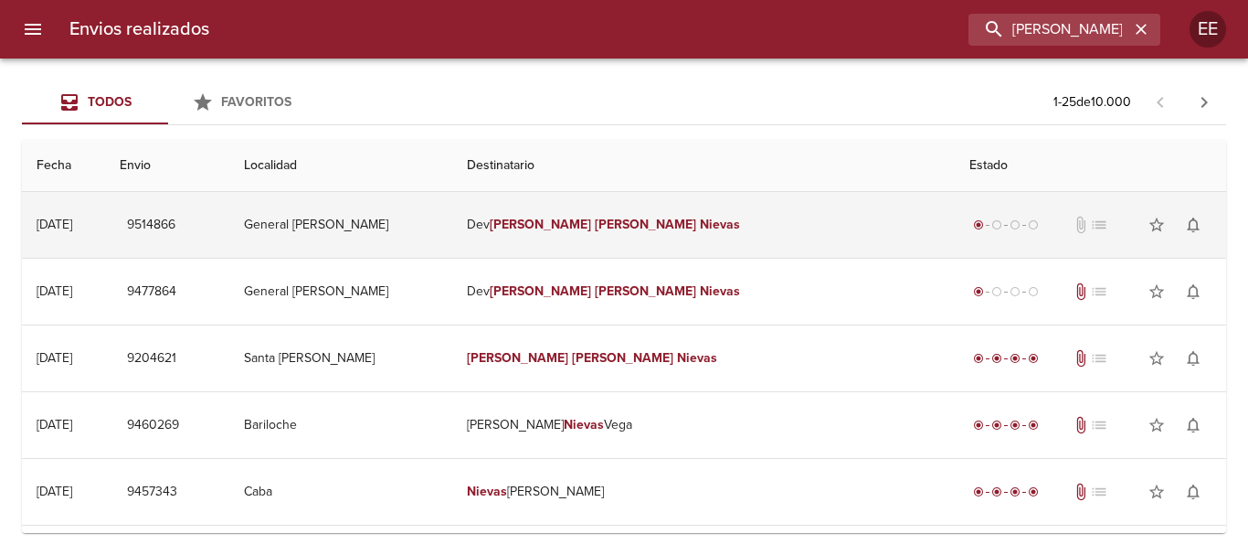
click at [590, 228] on em "Roberto" at bounding box center [540, 225] width 101 height 16
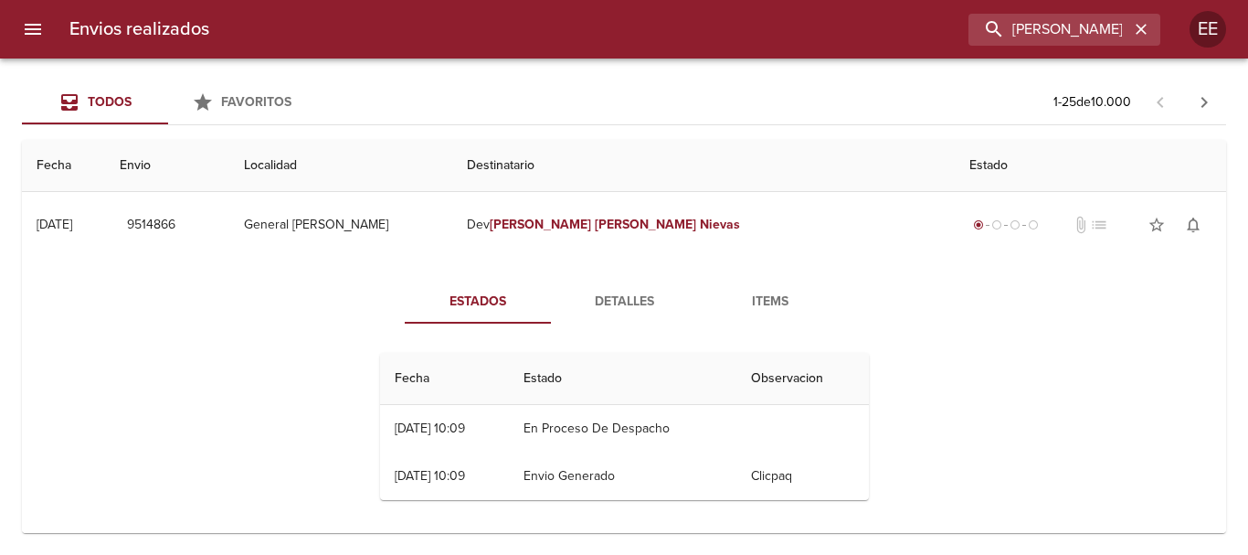
click at [601, 301] on span "Detalles" at bounding box center [624, 302] width 124 height 23
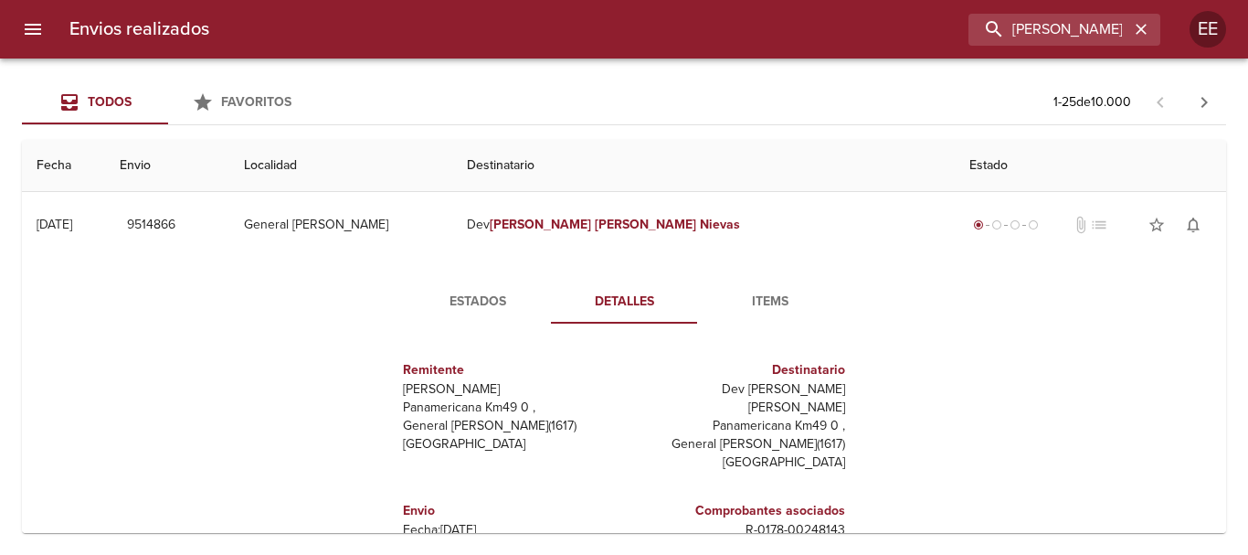
click at [772, 283] on button "Items" at bounding box center [770, 302] width 146 height 44
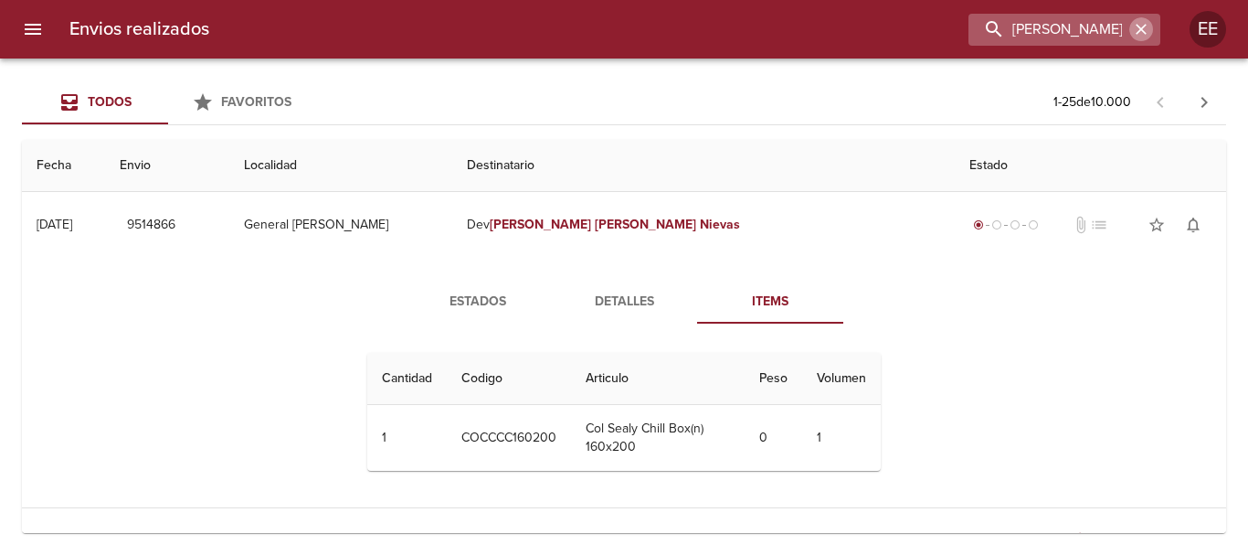
click at [1140, 31] on icon "button" at bounding box center [1141, 29] width 11 height 11
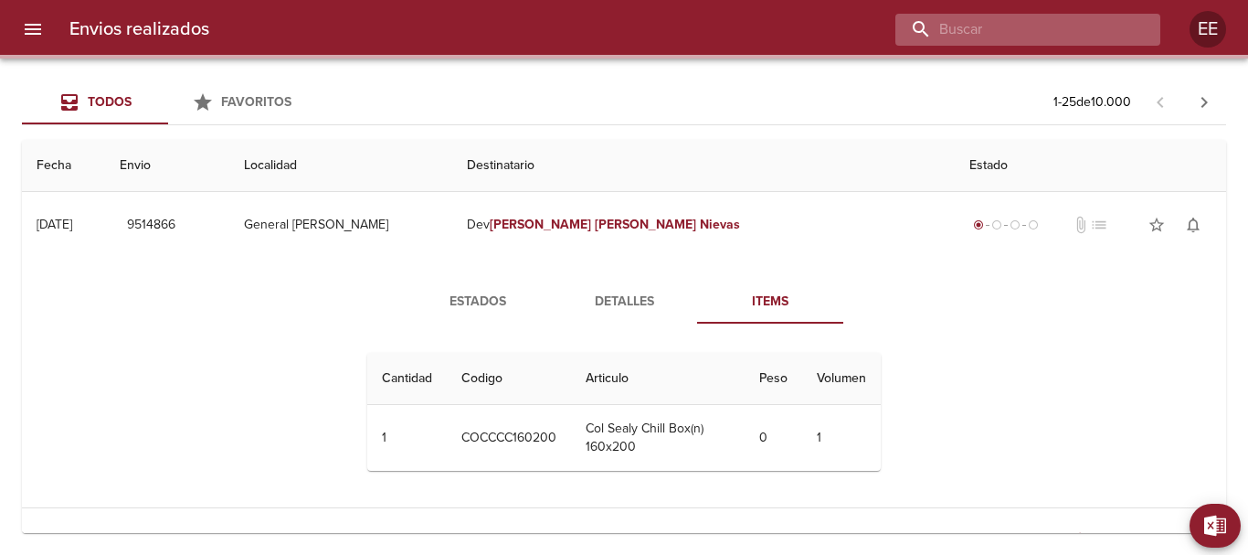
paste input "SILVIA BEATRIZ ANSO ML"
click at [1033, 24] on input "SILVIA BEATRIZ ANSO ML" at bounding box center [1012, 30] width 234 height 32
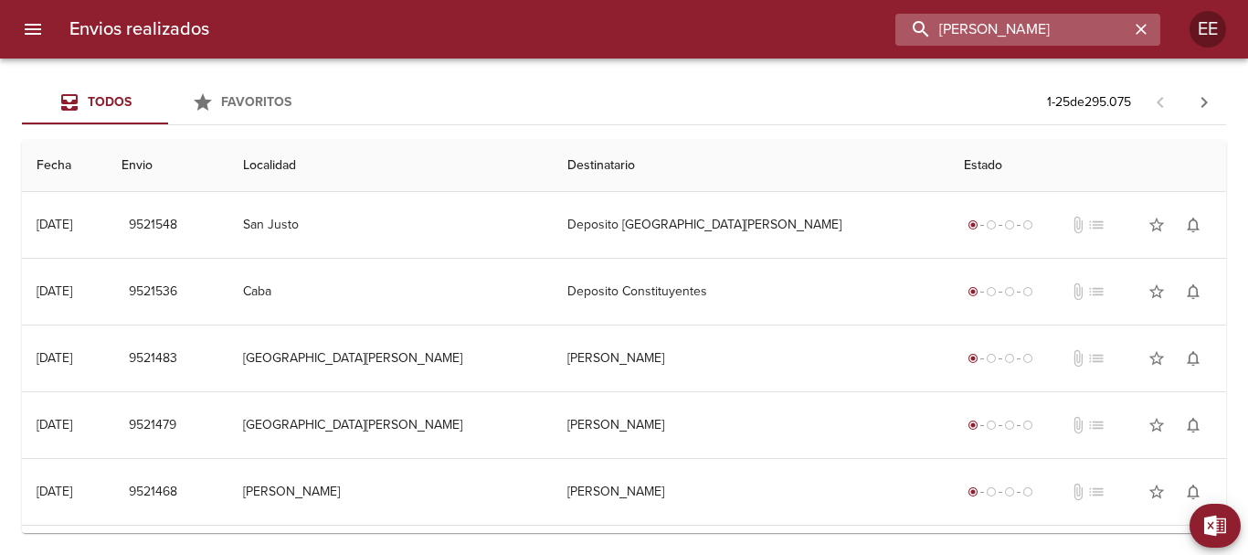
type input "SILVIA BEATRIZ ANSO"
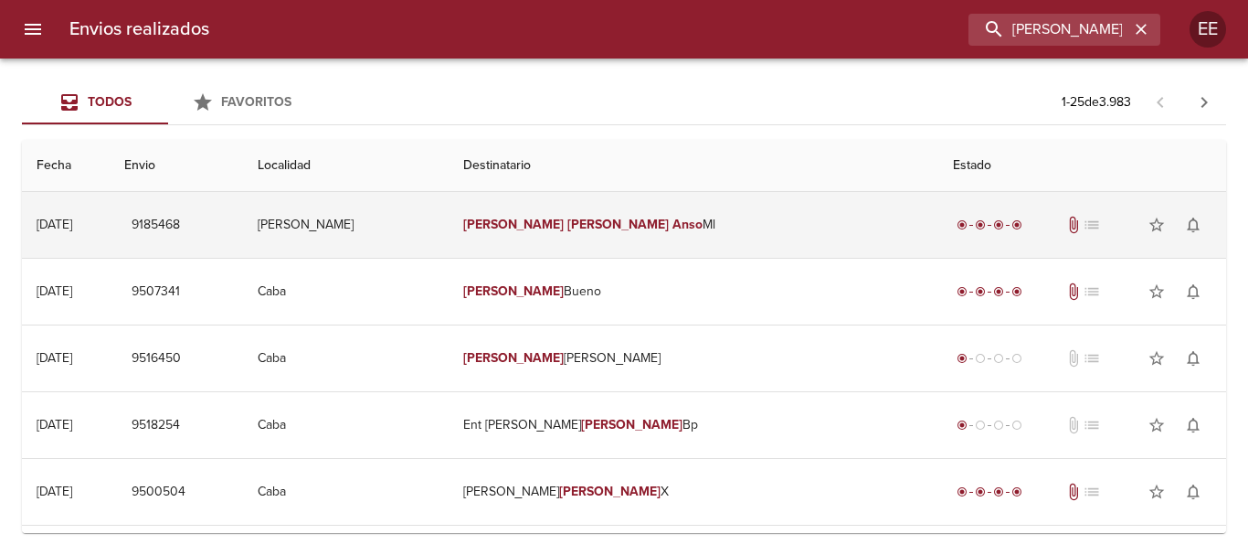
click at [597, 211] on td "Silvia Beatriz Anso Ml" at bounding box center [694, 225] width 491 height 66
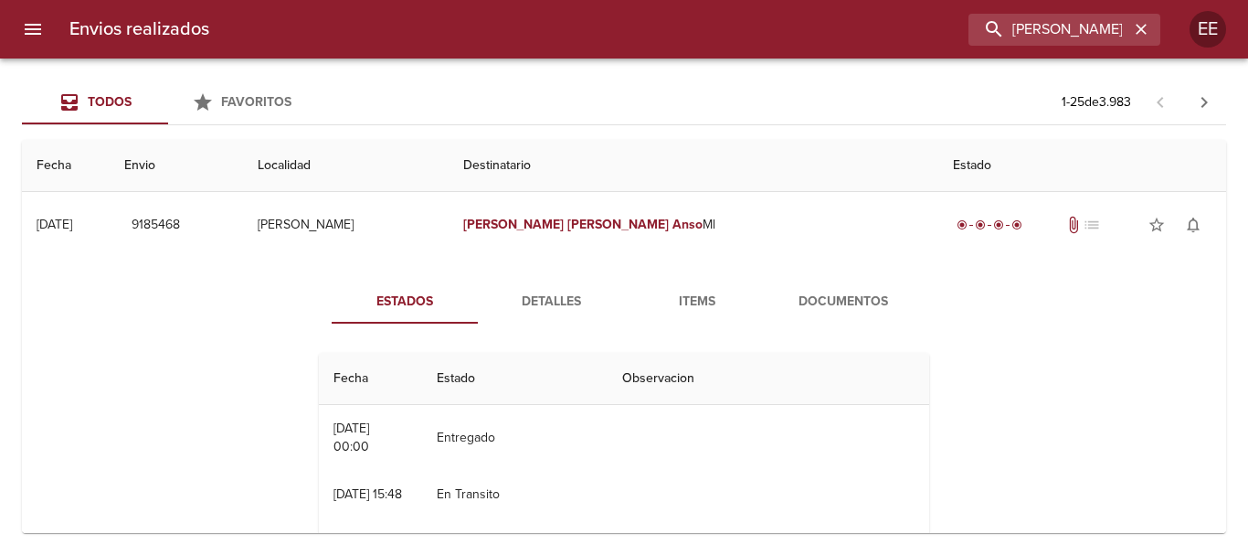
click at [682, 301] on span "Items" at bounding box center [697, 302] width 124 height 23
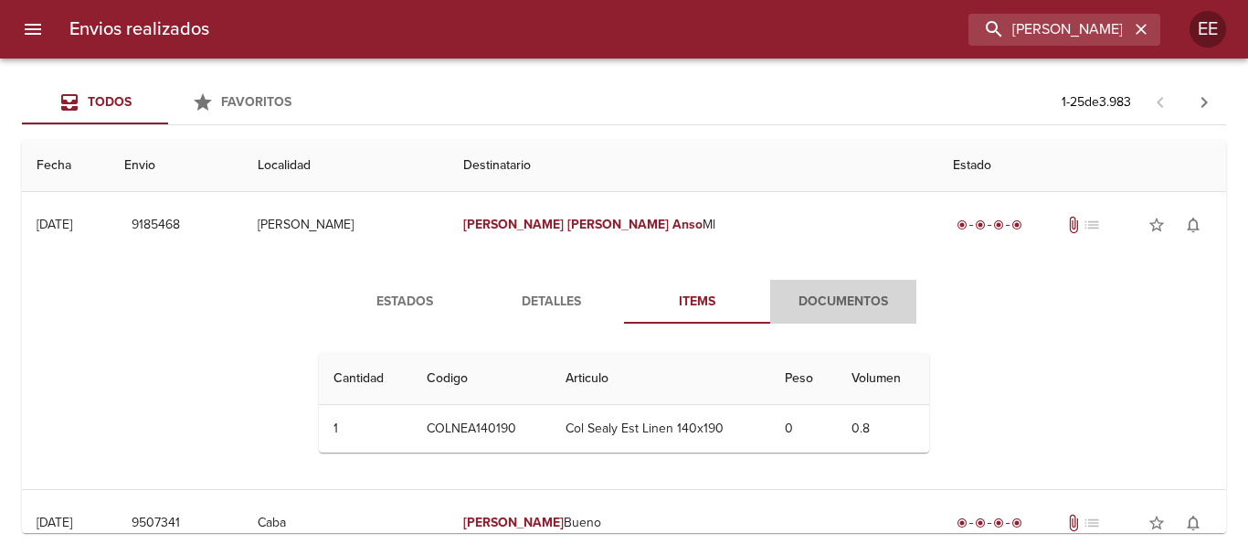
click at [809, 294] on span "Documentos" at bounding box center [843, 302] width 124 height 23
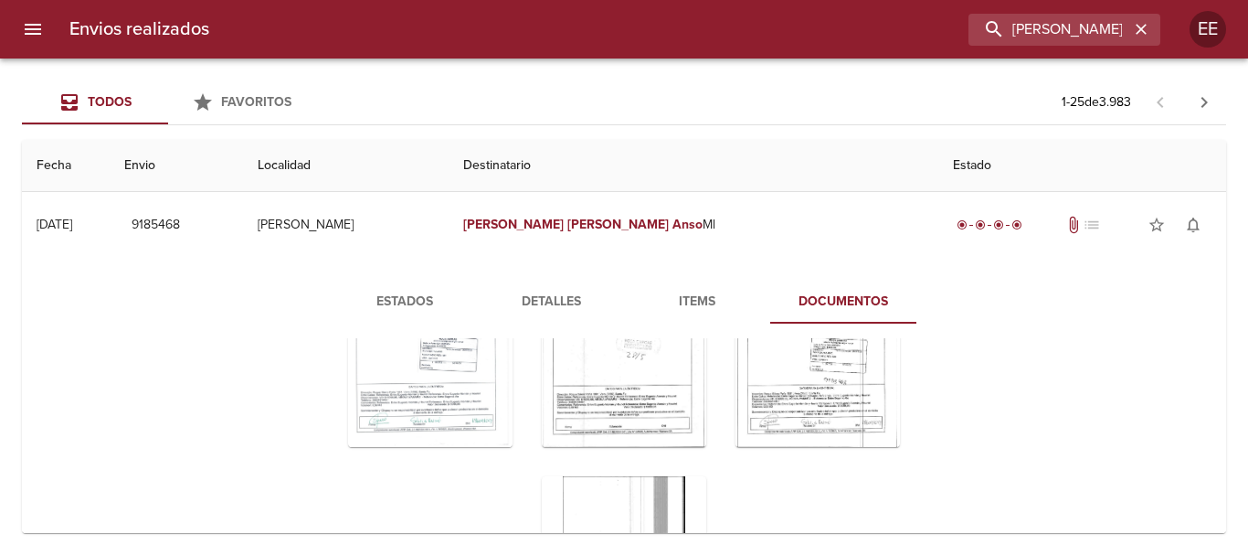
scroll to position [180, 0]
click at [829, 410] on icon "Tabla de envíos del cliente" at bounding box center [840, 409] width 22 height 22
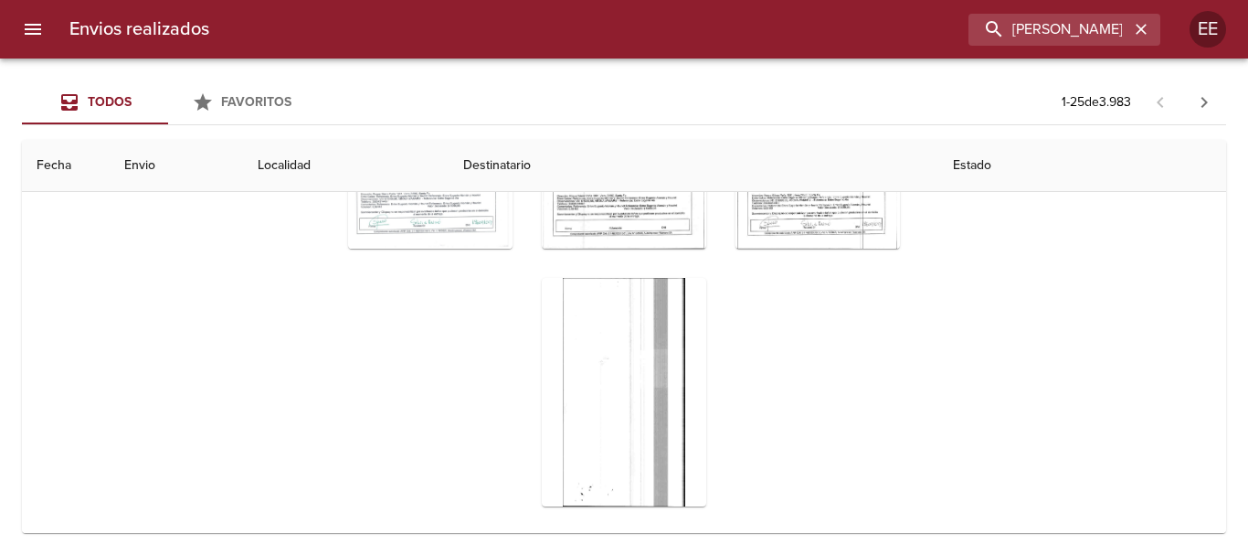
scroll to position [0, 0]
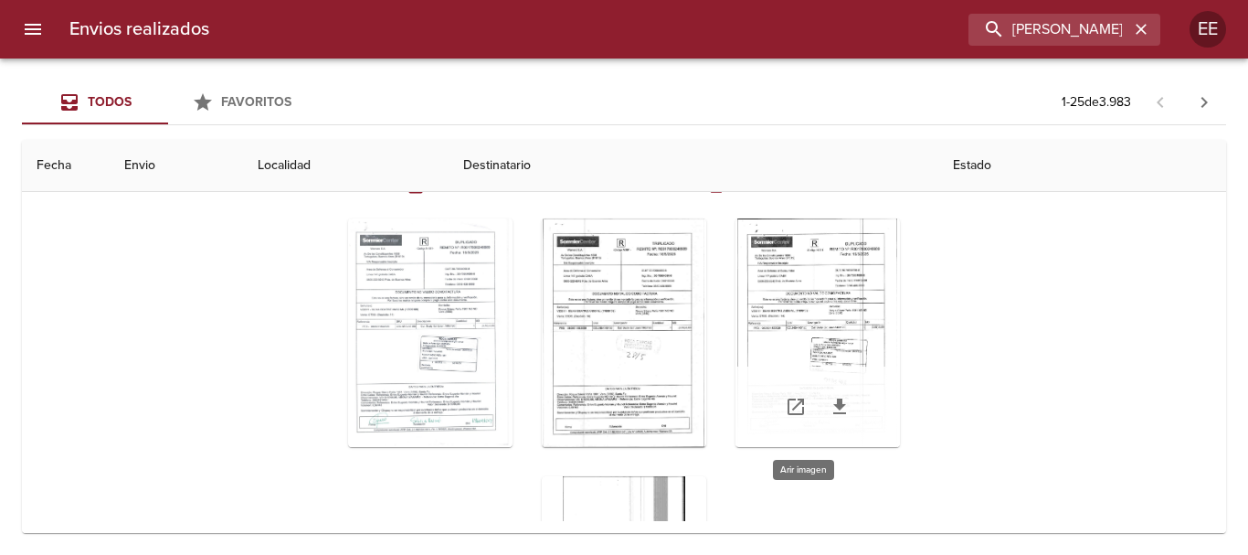
click at [798, 298] on div "Tabla de envíos del cliente" at bounding box center [817, 332] width 164 height 228
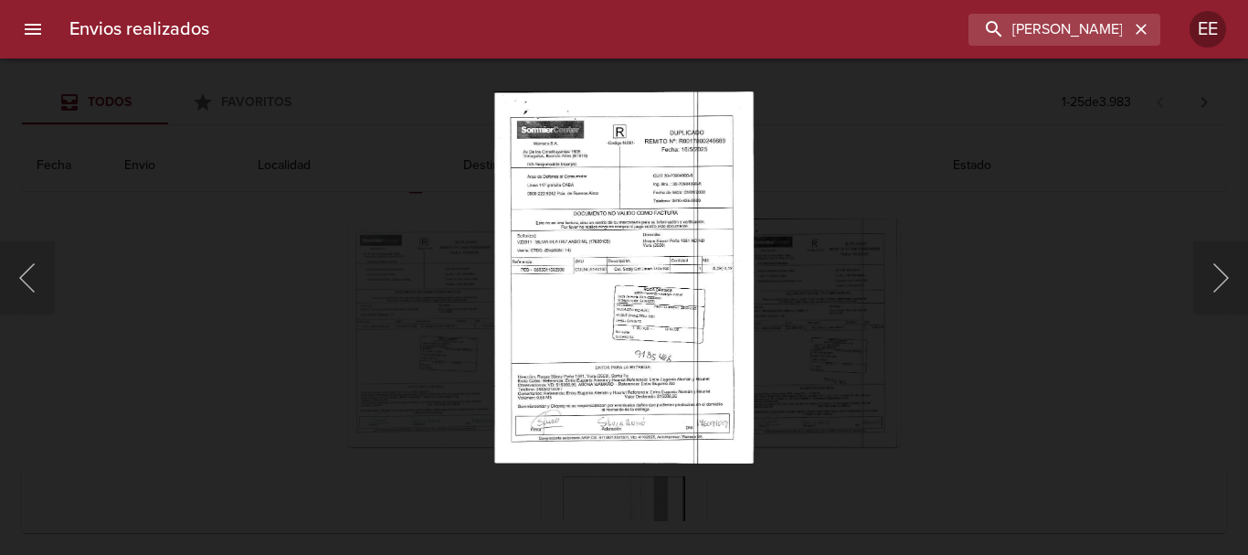
click at [580, 325] on img "Lightbox" at bounding box center [623, 277] width 259 height 372
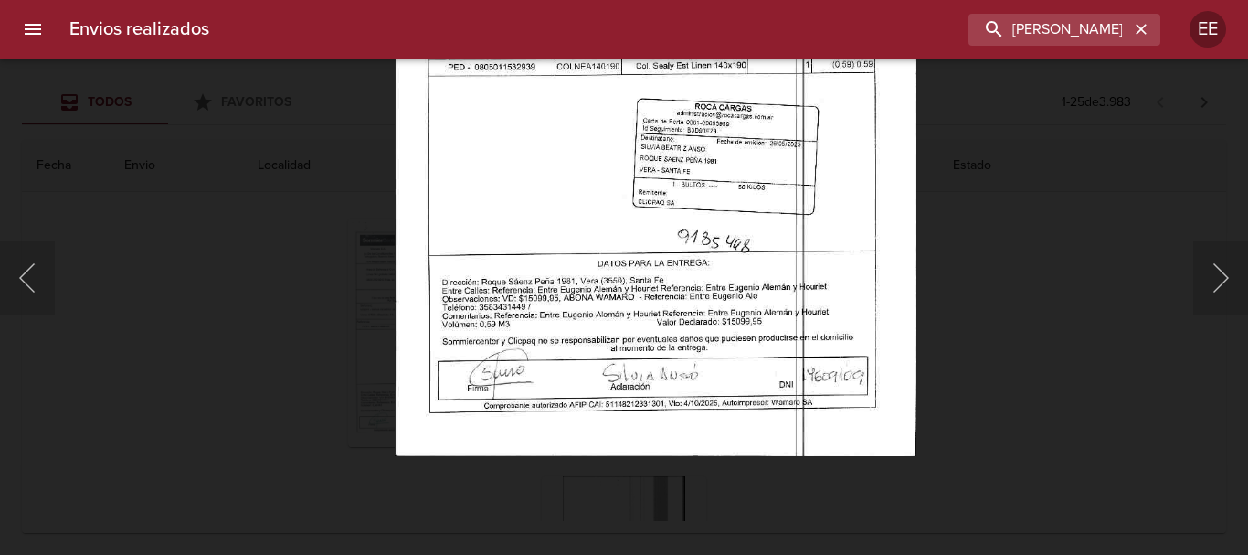
click at [739, 340] on img "Lightbox" at bounding box center [656, 82] width 522 height 747
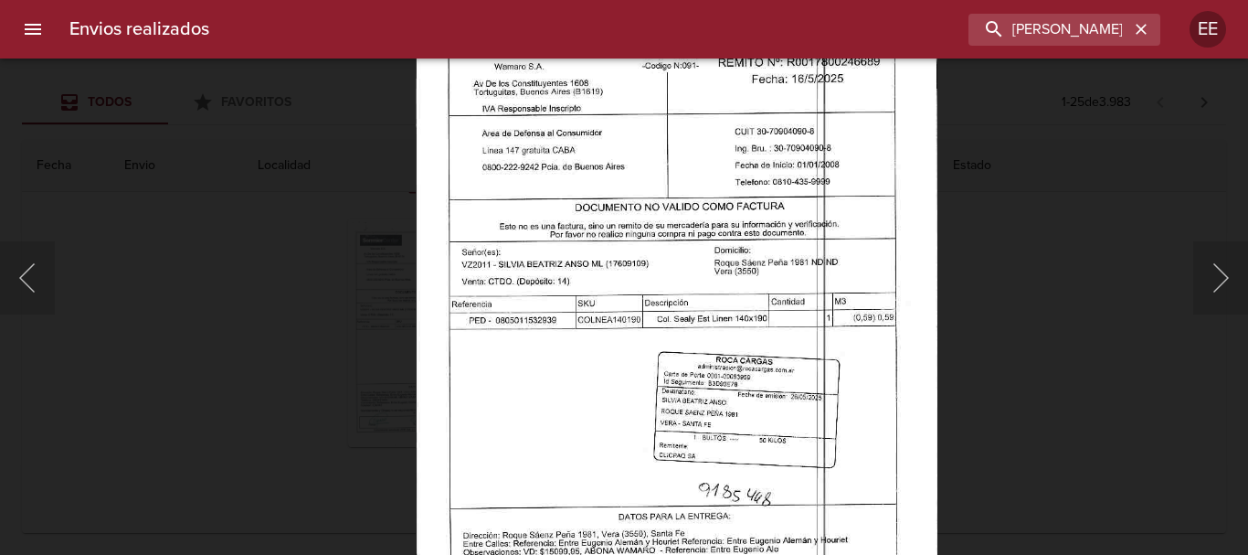
click at [756, 430] on img "Lightbox" at bounding box center [677, 336] width 522 height 747
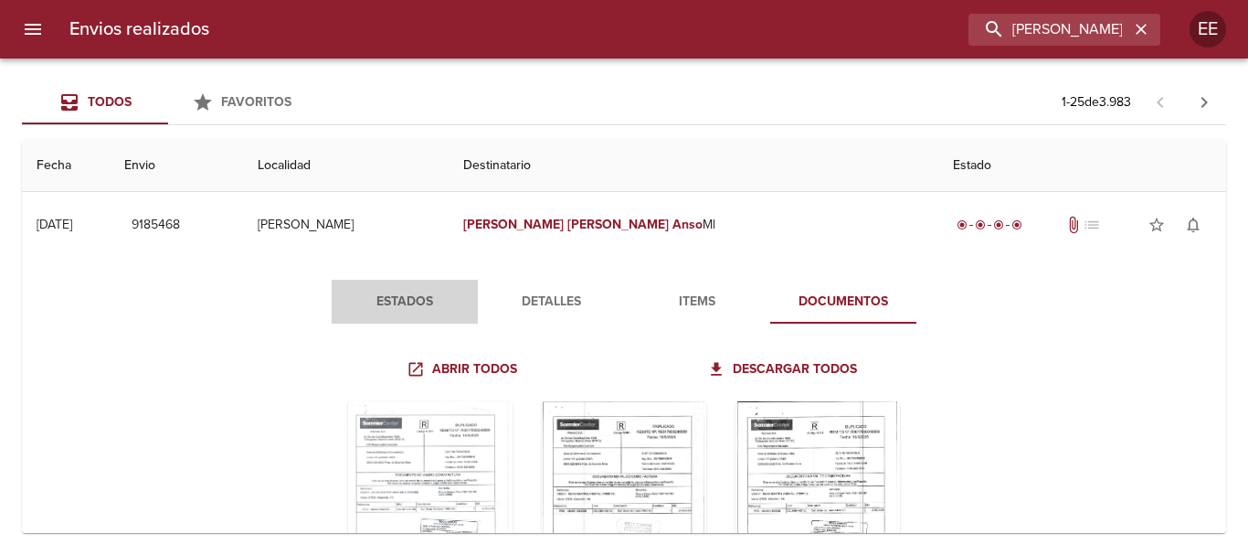
drag, startPoint x: 408, startPoint y: 299, endPoint x: 502, endPoint y: 301, distance: 93.2
click at [407, 301] on span "Estados" at bounding box center [405, 302] width 124 height 23
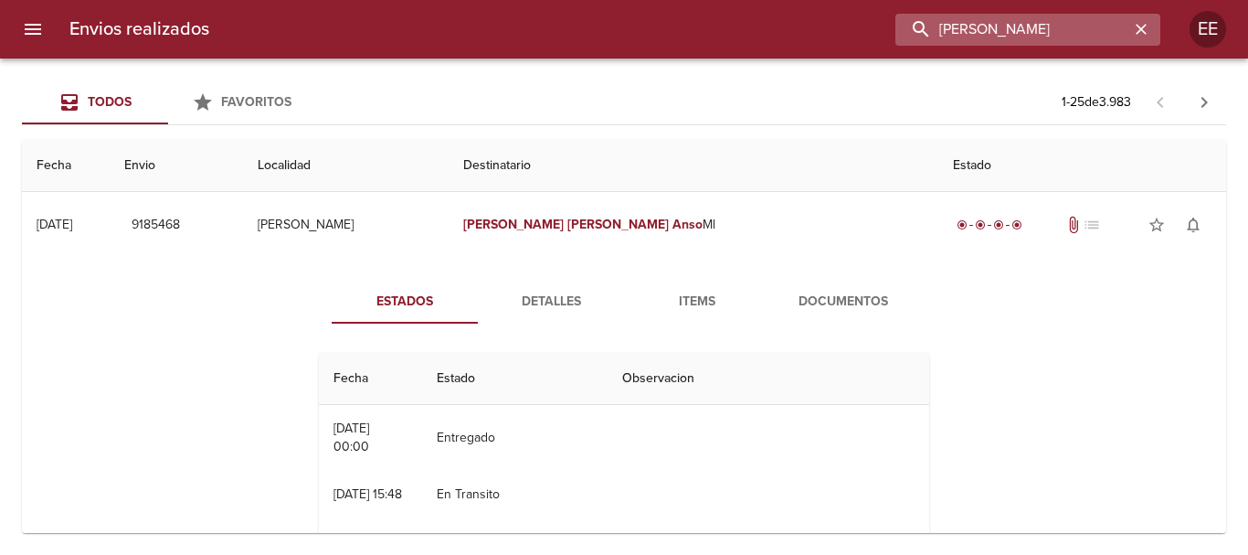
click at [1105, 36] on input "SILVIA BEATRIZ ANSO" at bounding box center [1012, 30] width 234 height 32
click at [1142, 31] on icon "button" at bounding box center [1141, 29] width 11 height 11
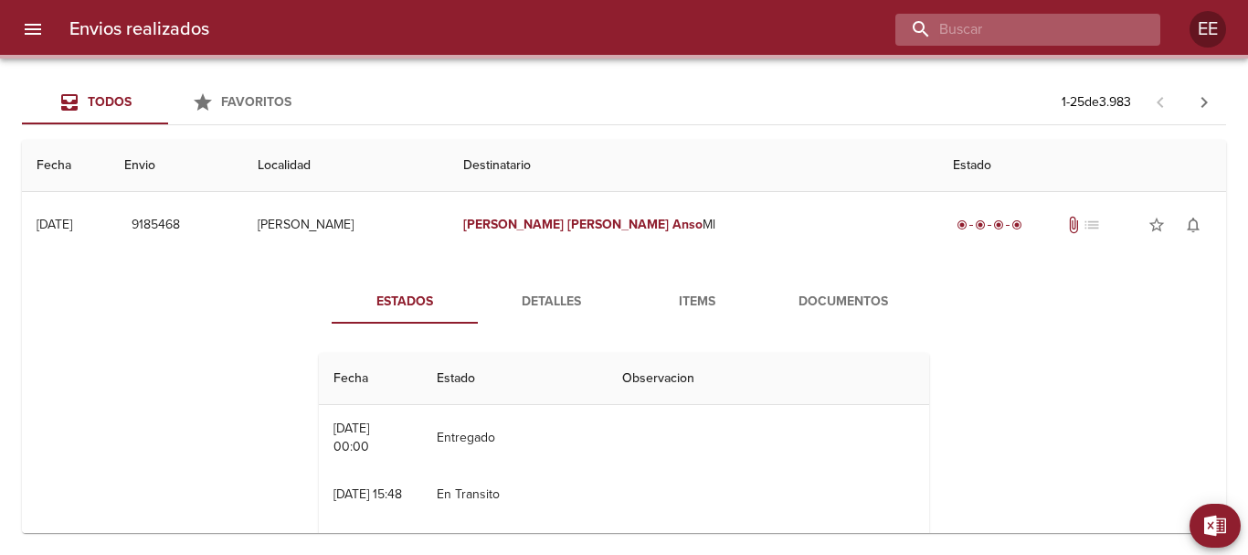
click at [1066, 31] on input "buscar" at bounding box center [1012, 30] width 234 height 32
paste input "MARIA JOSE MARESCA ML"
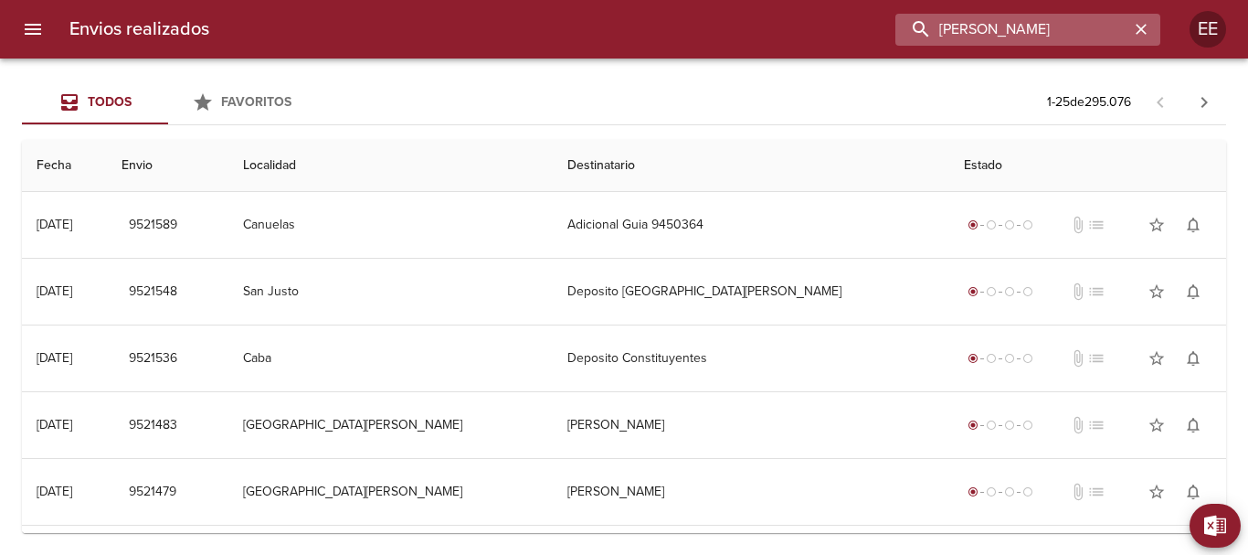
type input "MARIA JOSE MARESCA"
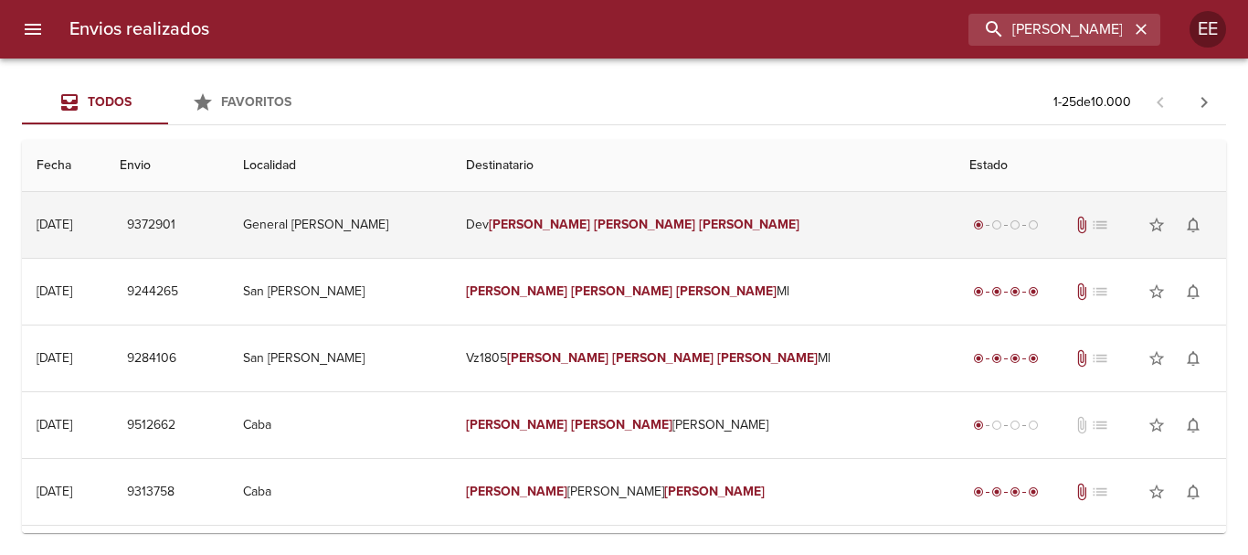
click at [699, 221] on em "Maresca" at bounding box center [749, 225] width 101 height 16
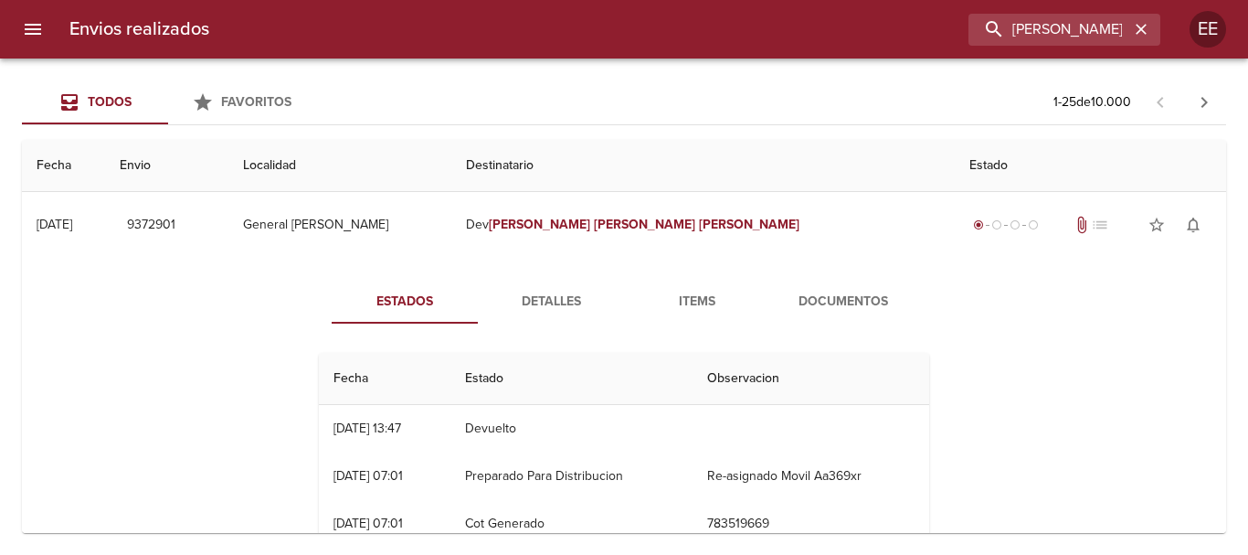
click at [691, 311] on span "Items" at bounding box center [697, 302] width 124 height 23
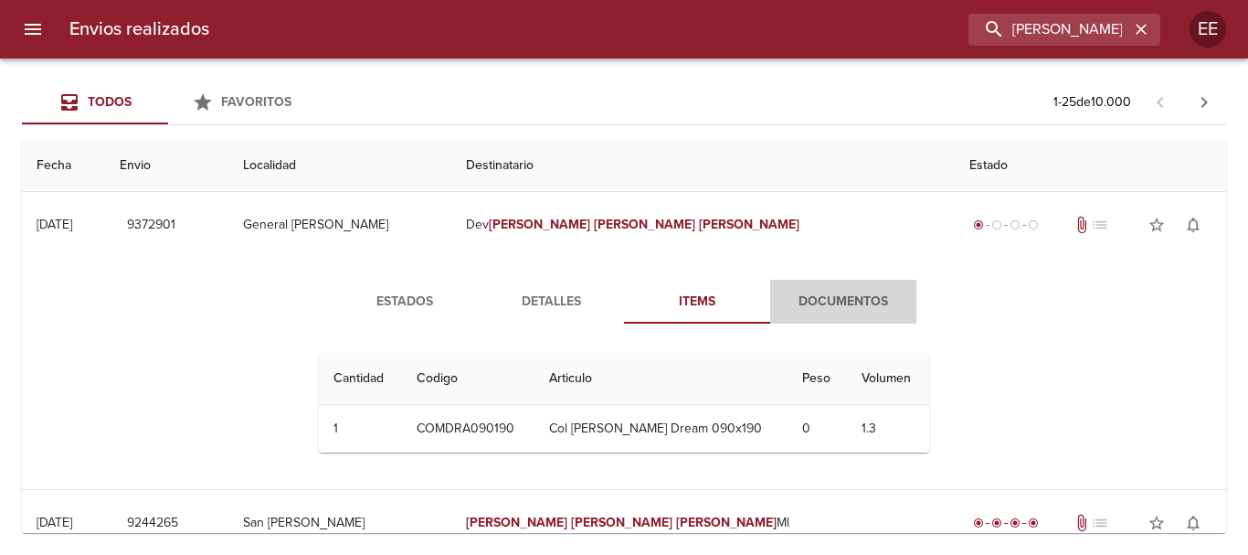
click at [833, 308] on span "Documentos" at bounding box center [843, 302] width 124 height 23
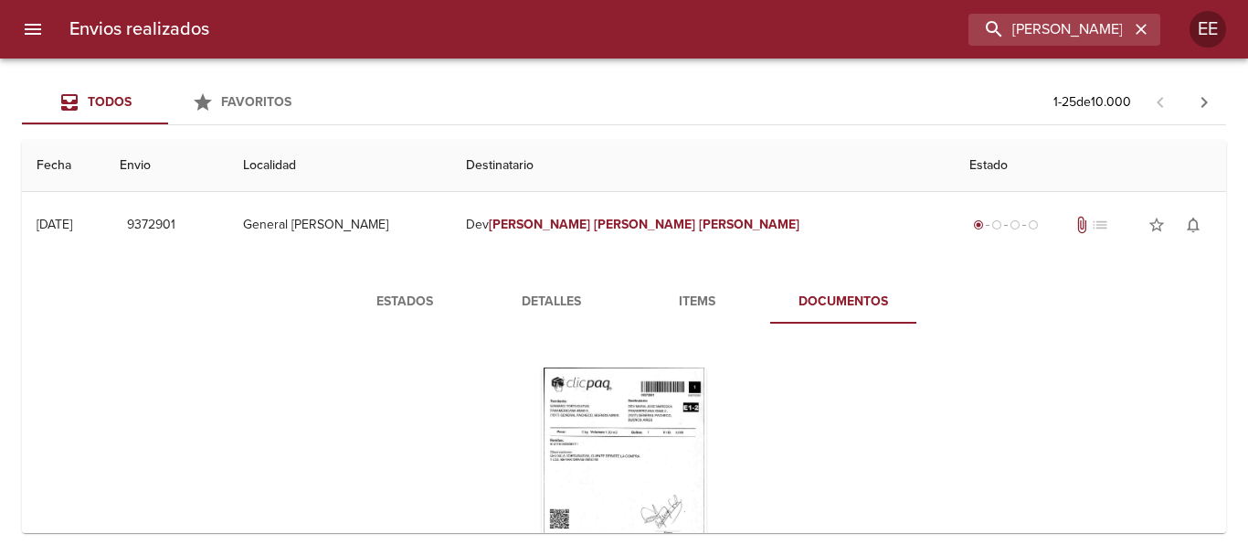
scroll to position [91, 0]
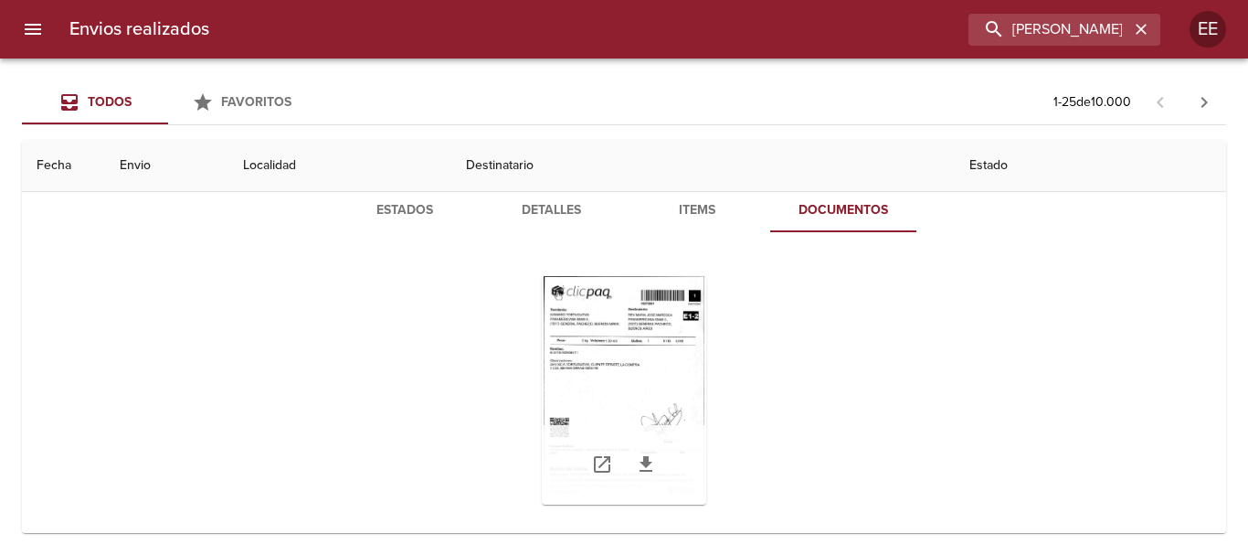
click at [609, 361] on div "Tabla de envíos del cliente" at bounding box center [624, 390] width 164 height 228
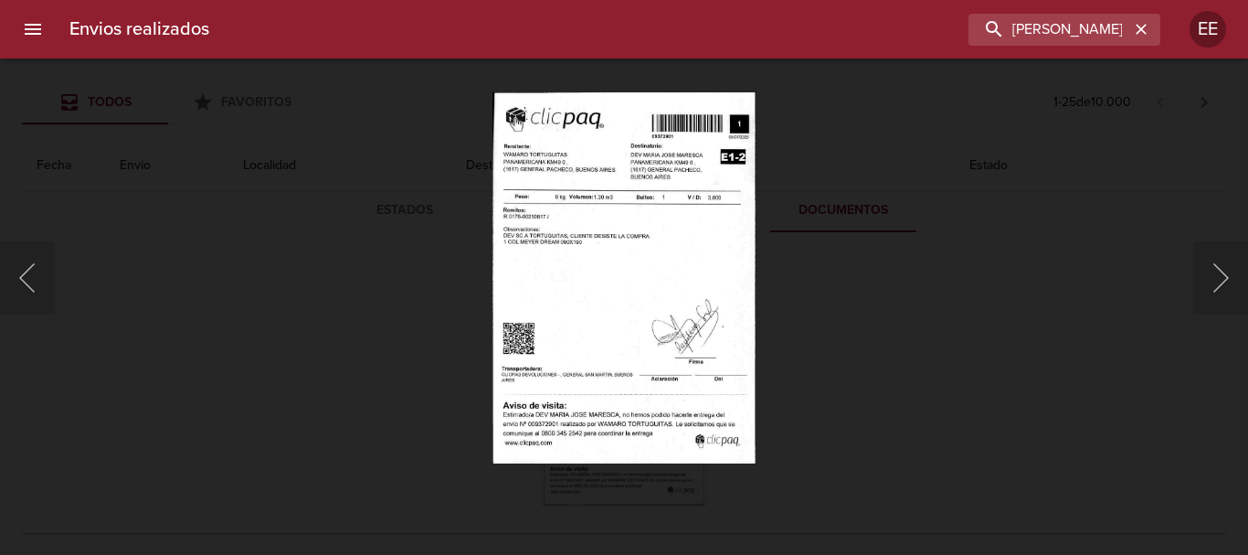
click at [560, 251] on img "Lightbox" at bounding box center [623, 277] width 262 height 372
click at [600, 280] on img "Lightbox" at bounding box center [623, 277] width 262 height 372
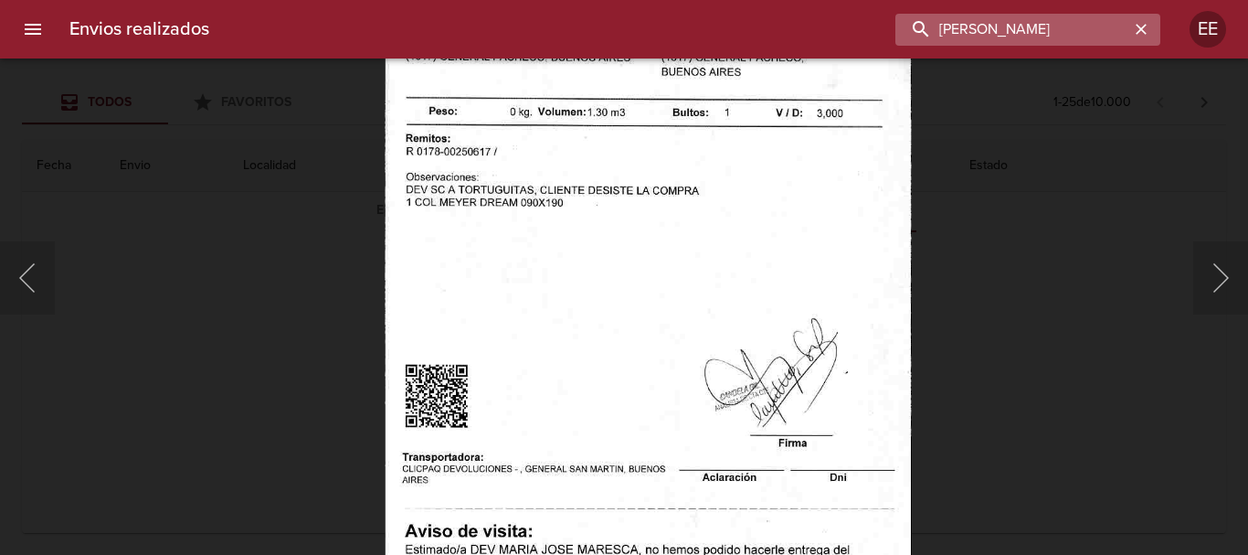
click at [1101, 37] on input "MARIA JOSE MARESCA" at bounding box center [1012, 30] width 234 height 32
drag, startPoint x: 1141, startPoint y: 37, endPoint x: 1073, endPoint y: 25, distance: 69.5
click at [1140, 37] on icon "button" at bounding box center [1141, 29] width 18 height 18
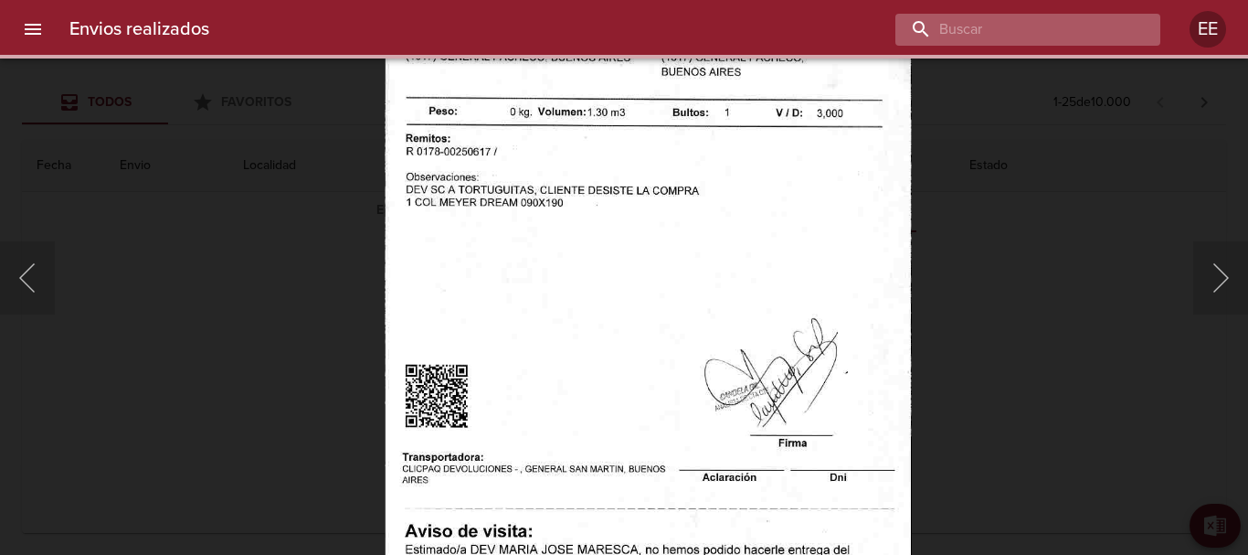
click at [1071, 24] on input "buscar" at bounding box center [1012, 30] width 234 height 32
paste input "ALEJANDRO JAVIER MARTINEZ ML"
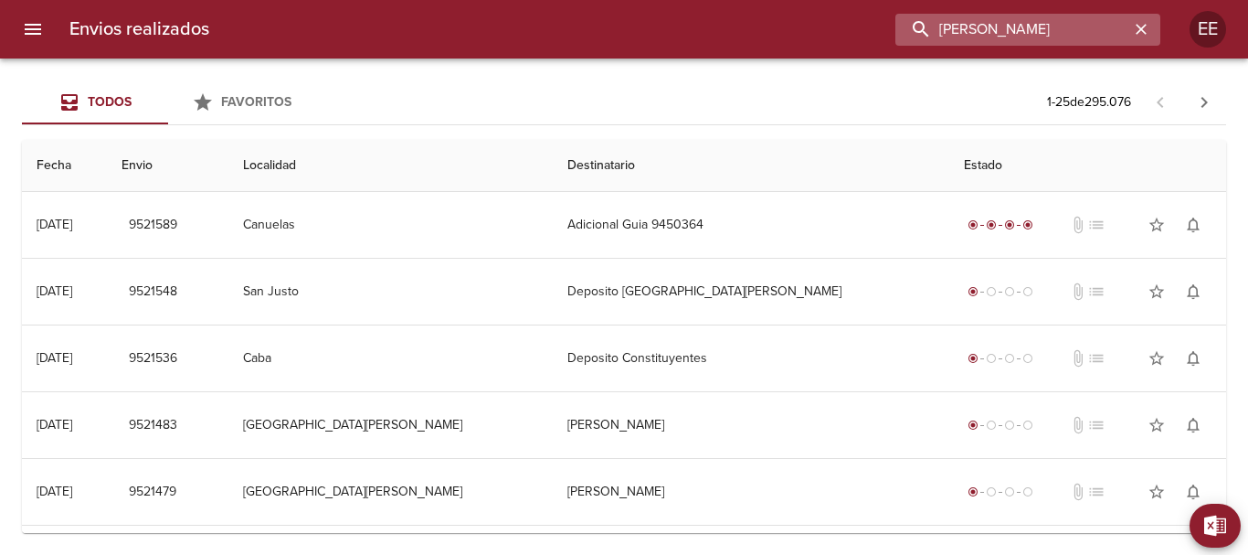
scroll to position [0, 26]
type input "ALEJANDRO JAVIER MARTINEZ"
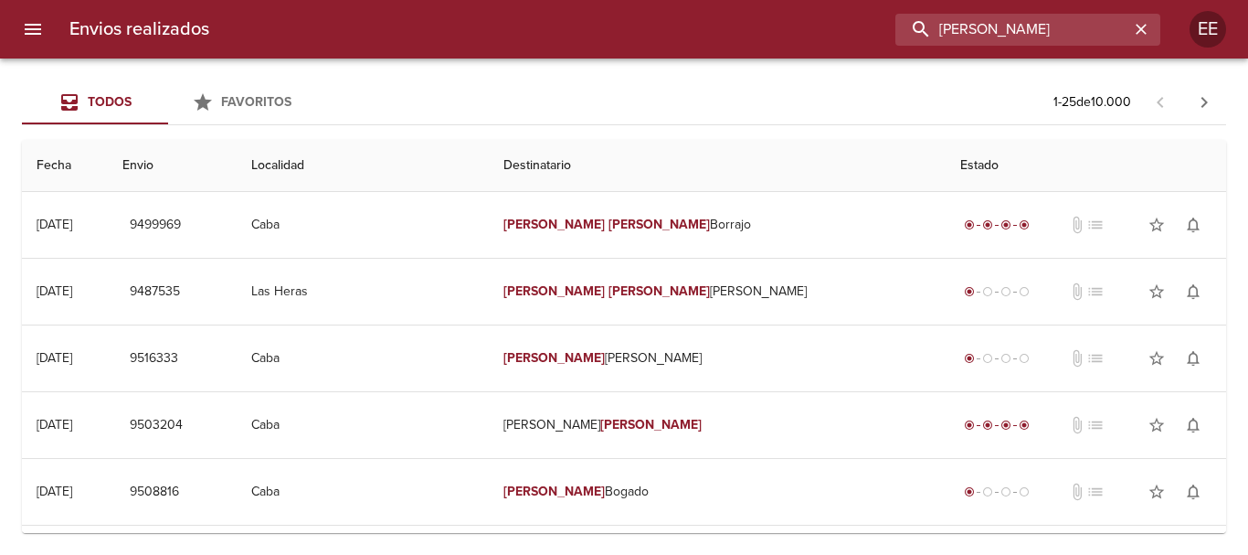
scroll to position [0, 0]
click at [1061, 55] on div "Envios realizados ALEJANDRO JAVIER MARTINEZ EE" at bounding box center [624, 29] width 1248 height 58
click at [1081, 49] on div "Envios realizados ALEJANDRO JAVIER MARTINEZ EE" at bounding box center [624, 29] width 1248 height 58
click at [1143, 30] on icon "button" at bounding box center [1141, 29] width 18 height 18
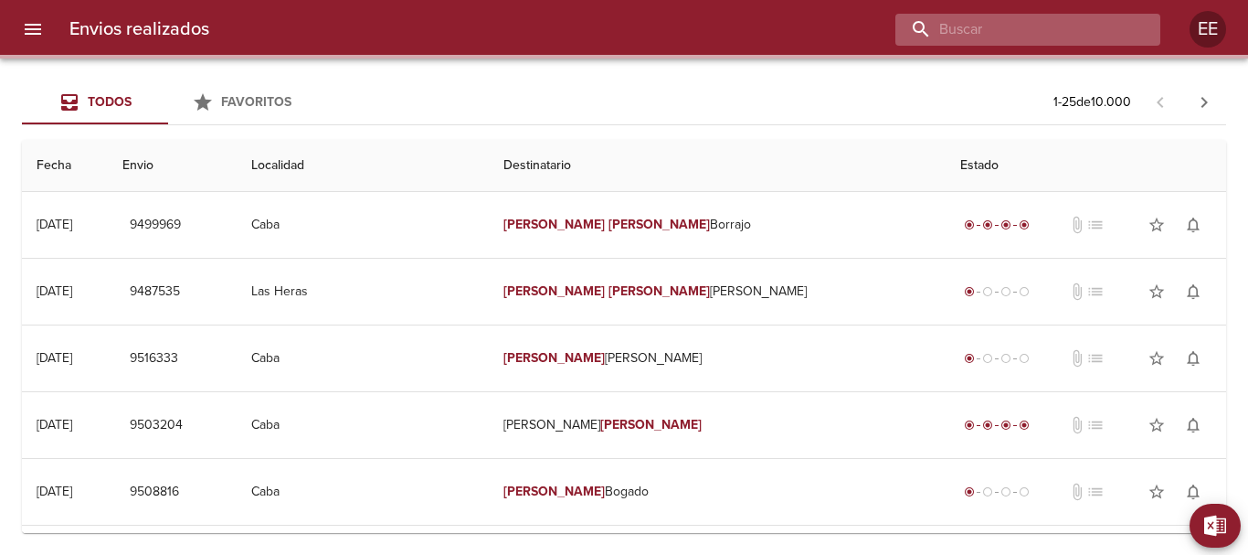
click at [1038, 23] on input "buscar" at bounding box center [1012, 30] width 234 height 32
paste input "ALEJANDRO JAVIER MARTINEZ"
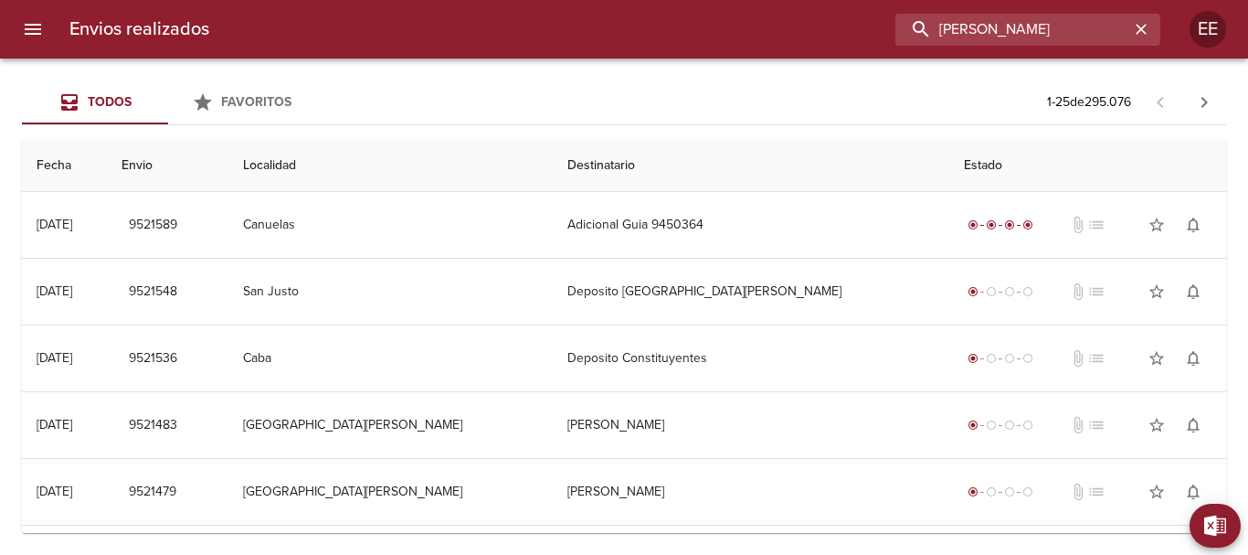
type input "ALEJANDRO JAVIER MARTINEZ"
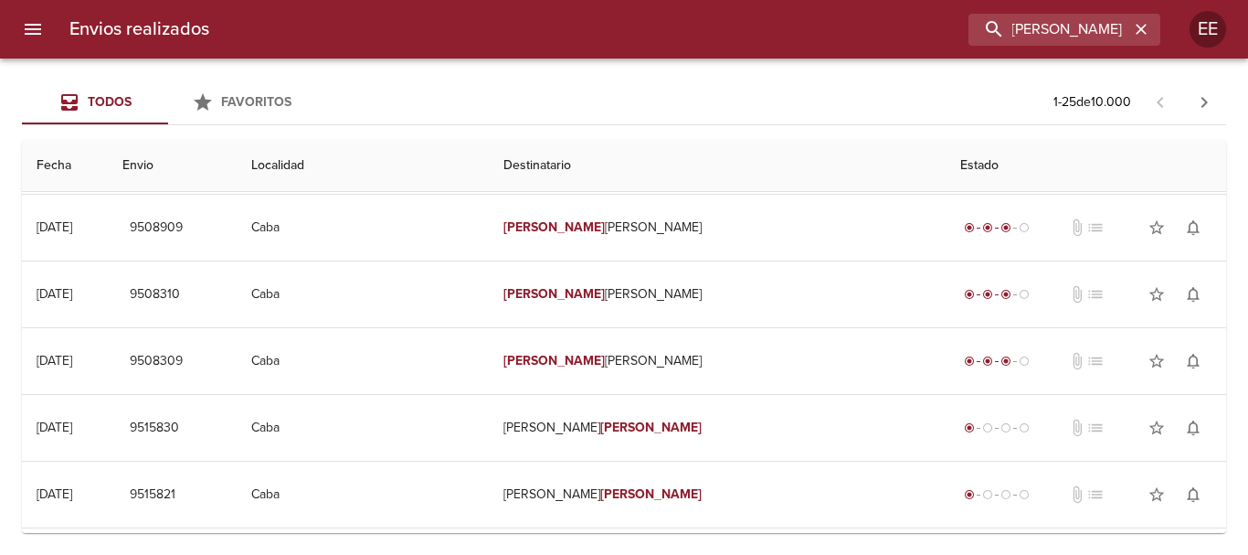
scroll to position [0, 0]
click at [1138, 26] on icon "button" at bounding box center [1141, 29] width 11 height 11
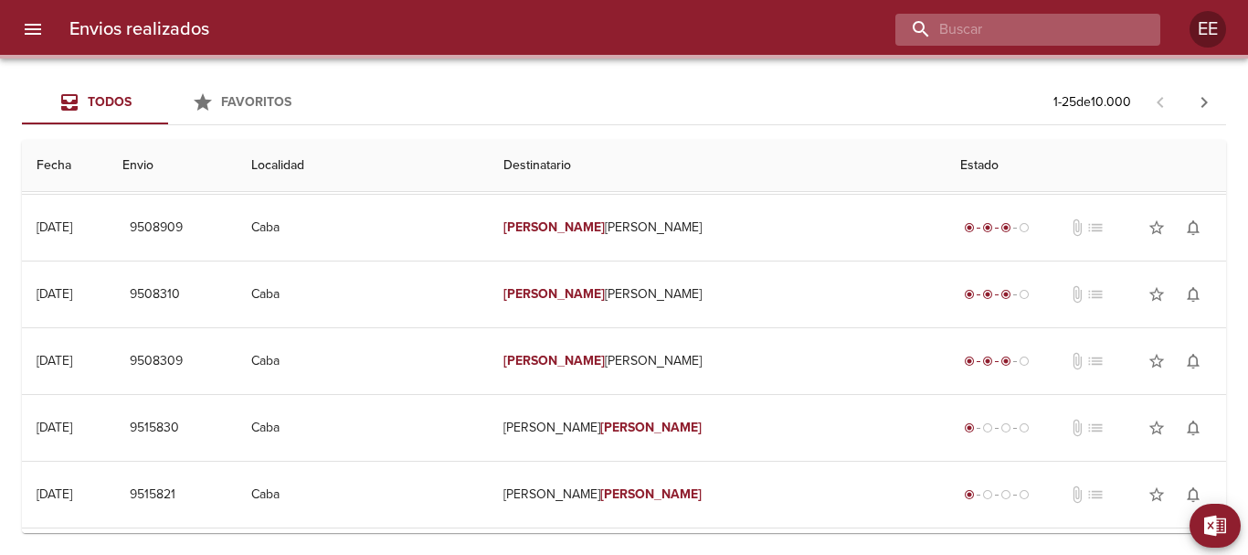
click at [994, 25] on input "buscar" at bounding box center [1012, 30] width 234 height 32
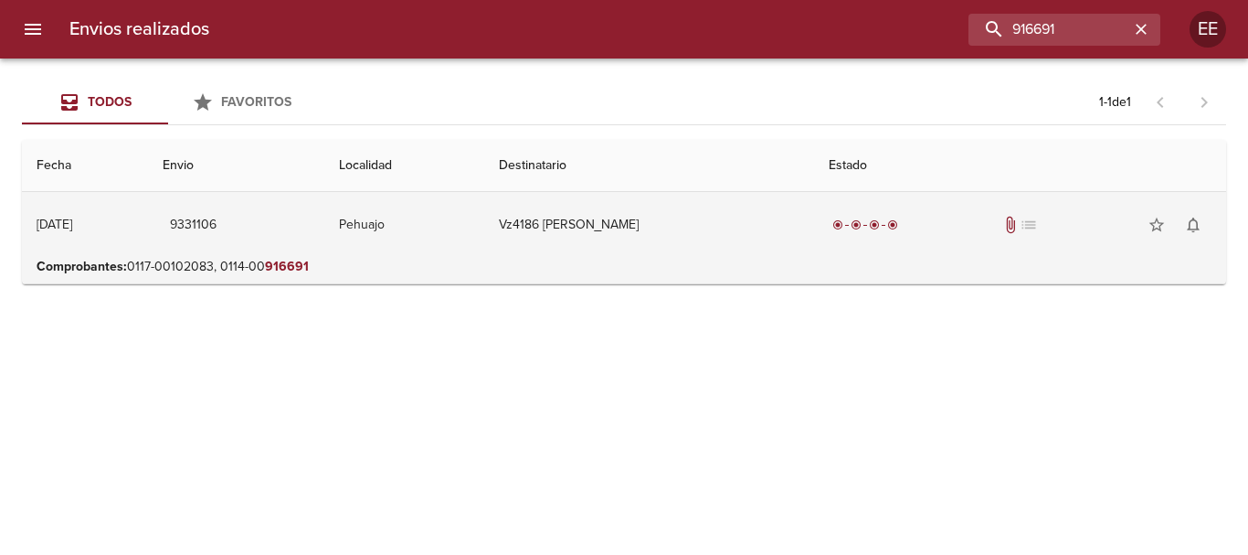
click at [605, 216] on td "Vz4186 Alejandro Javier Marti" at bounding box center [649, 225] width 330 height 66
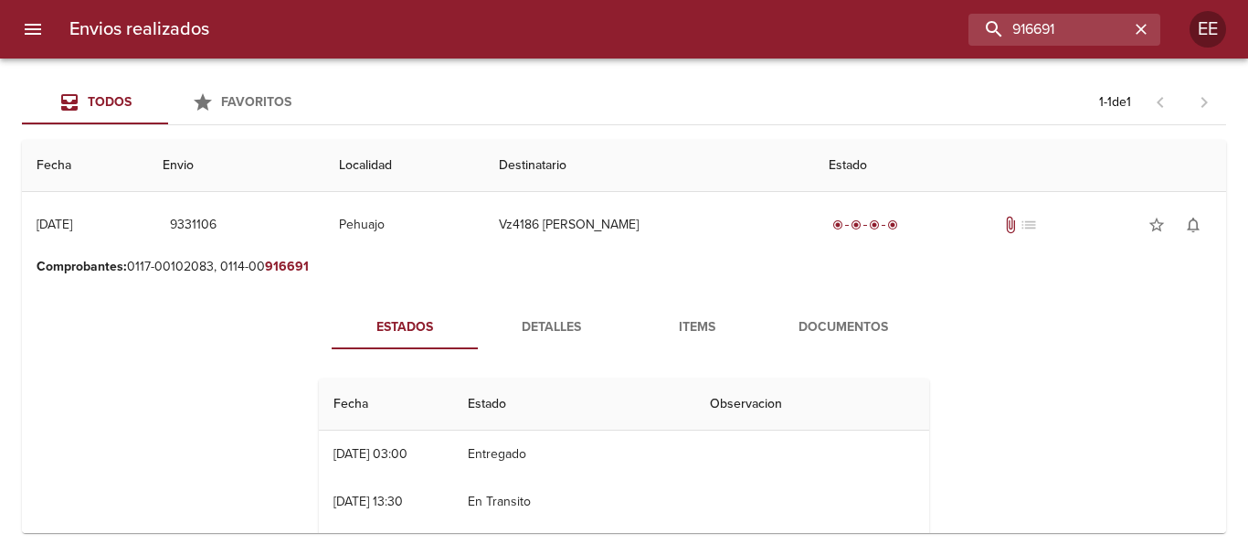
click at [566, 326] on span "Detalles" at bounding box center [551, 327] width 124 height 23
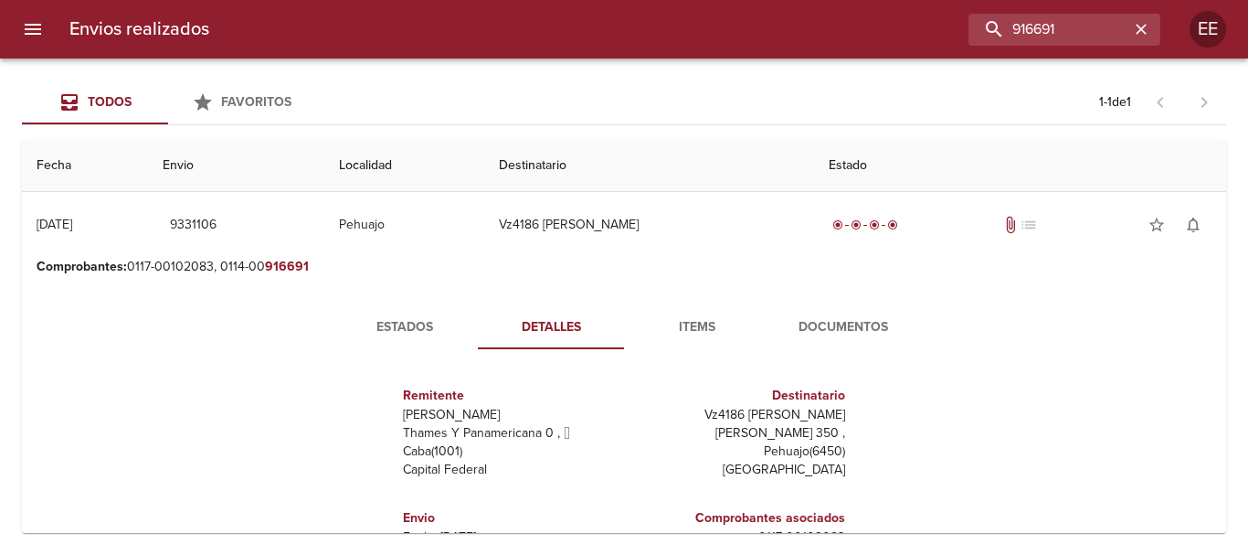
click at [681, 317] on span "Items" at bounding box center [697, 327] width 124 height 23
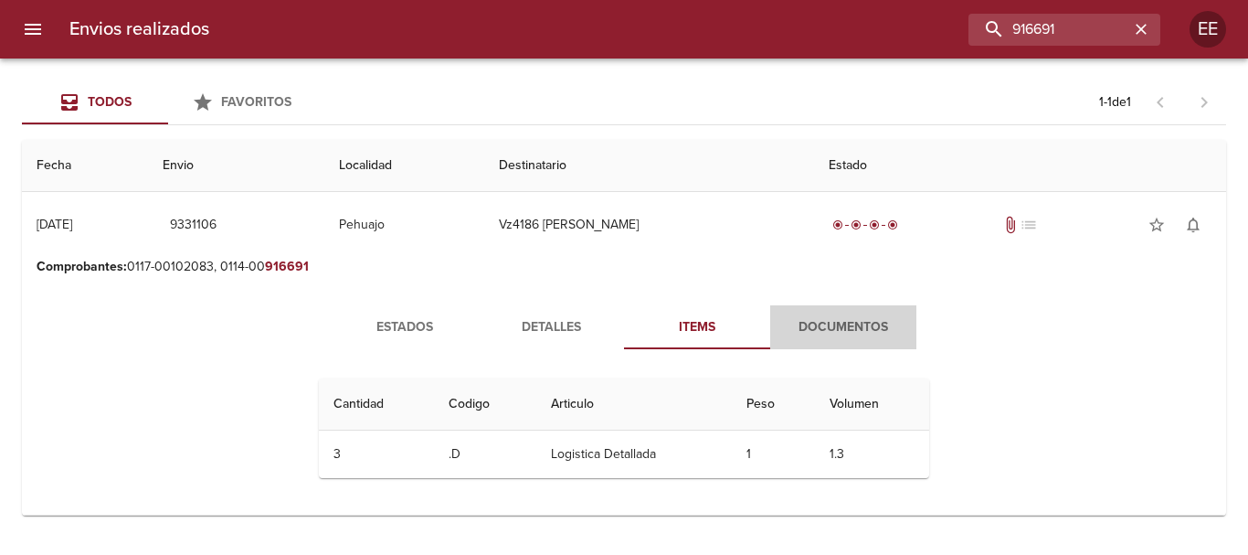
click at [855, 314] on button "Documentos" at bounding box center [843, 327] width 146 height 44
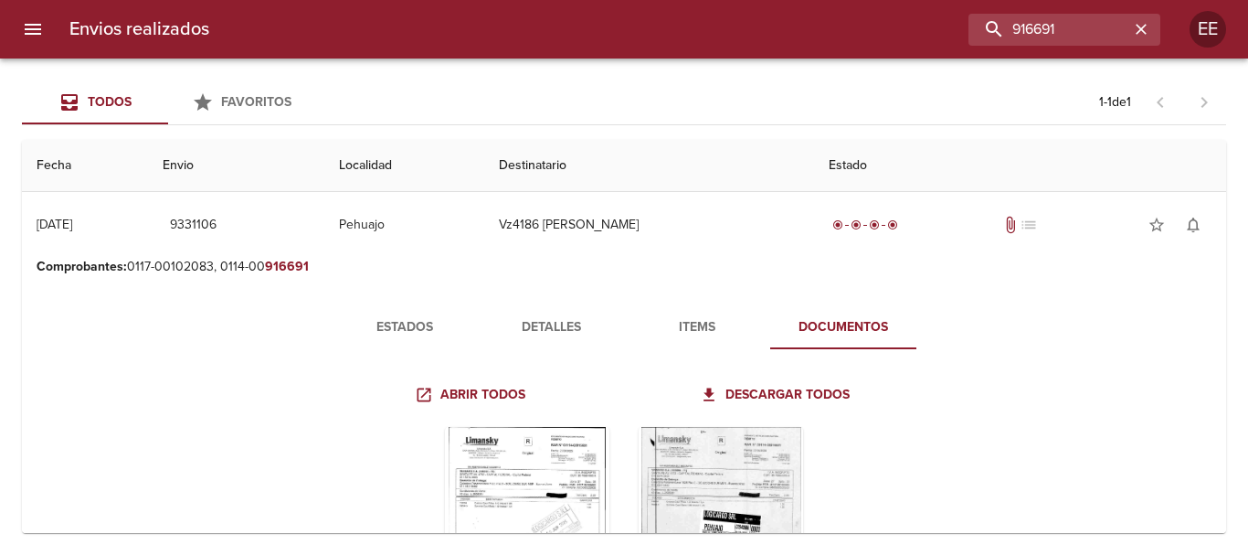
scroll to position [174, 0]
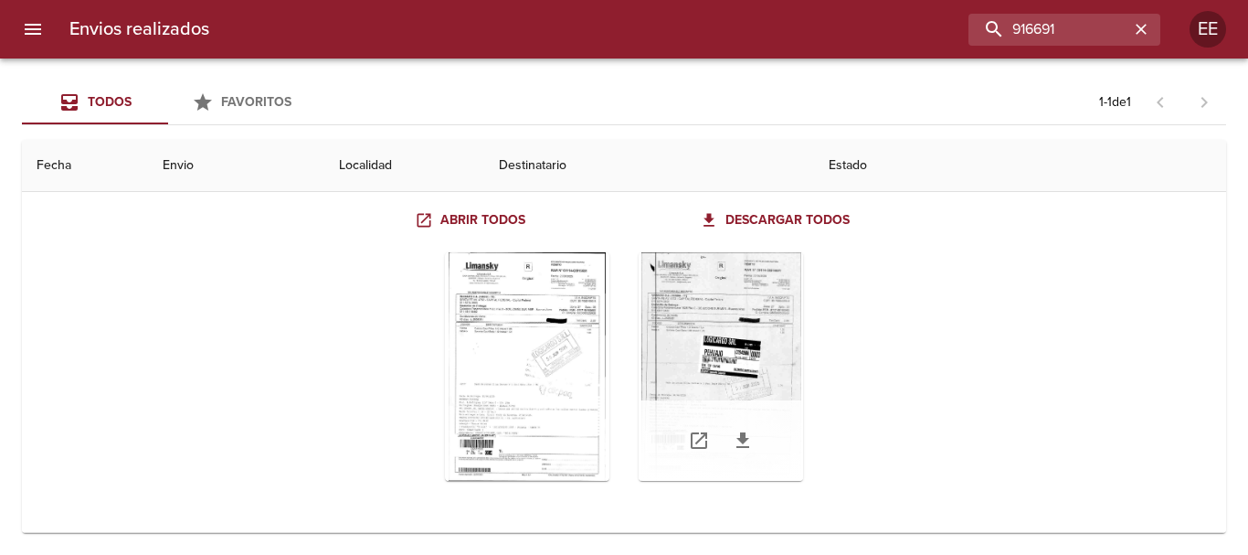
click at [724, 377] on div "Tabla de envíos del cliente" at bounding box center [721, 366] width 164 height 228
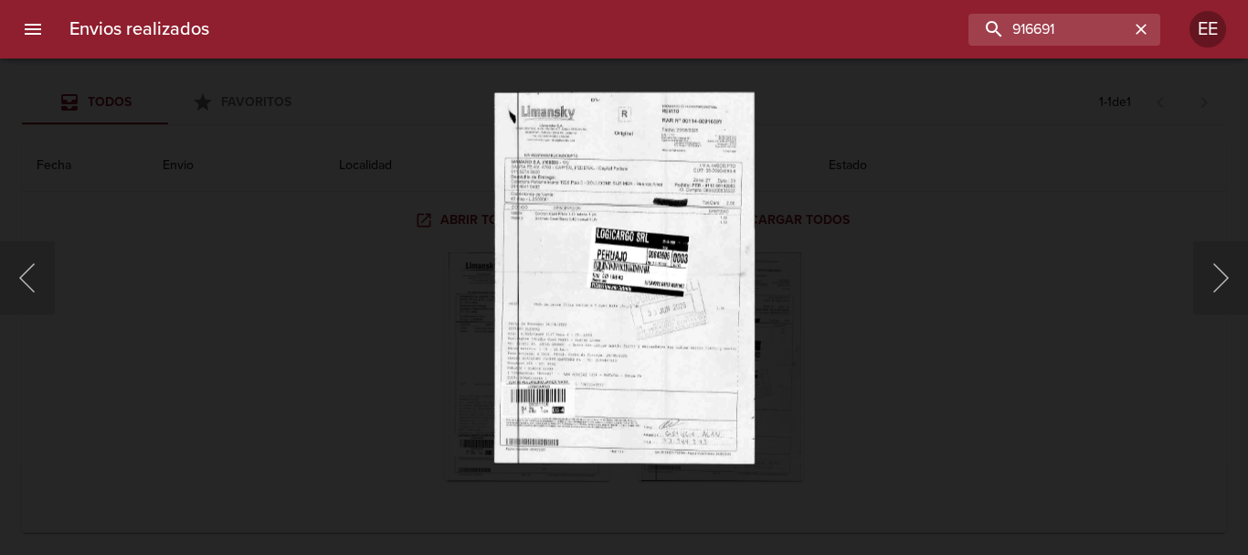
click at [637, 395] on img "Lightbox" at bounding box center [623, 277] width 260 height 372
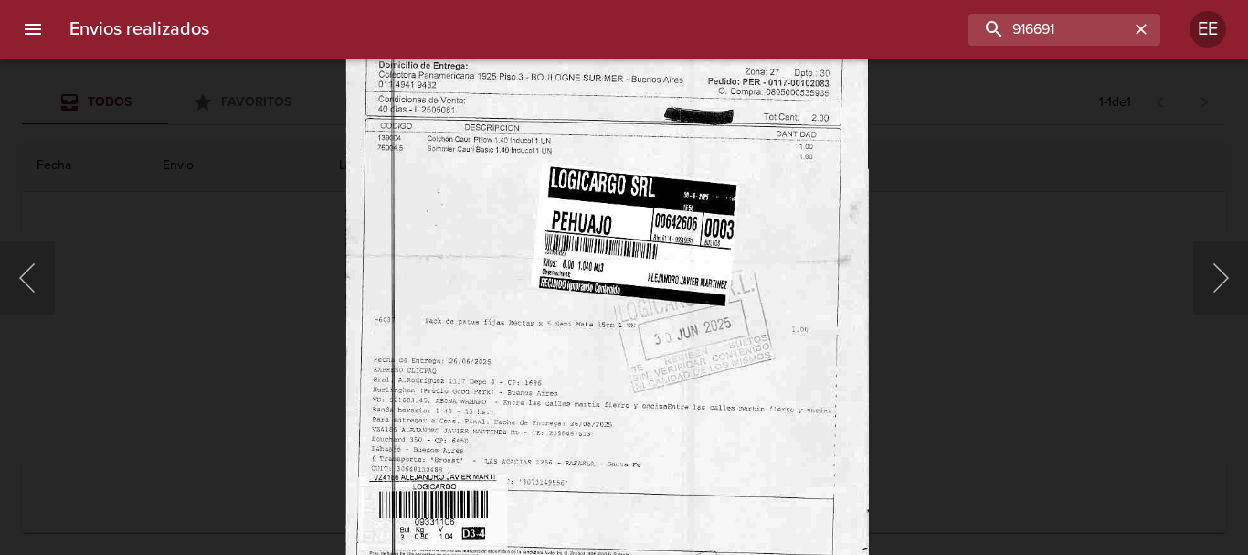
click at [693, 291] on img "Lightbox" at bounding box center [605, 267] width 523 height 747
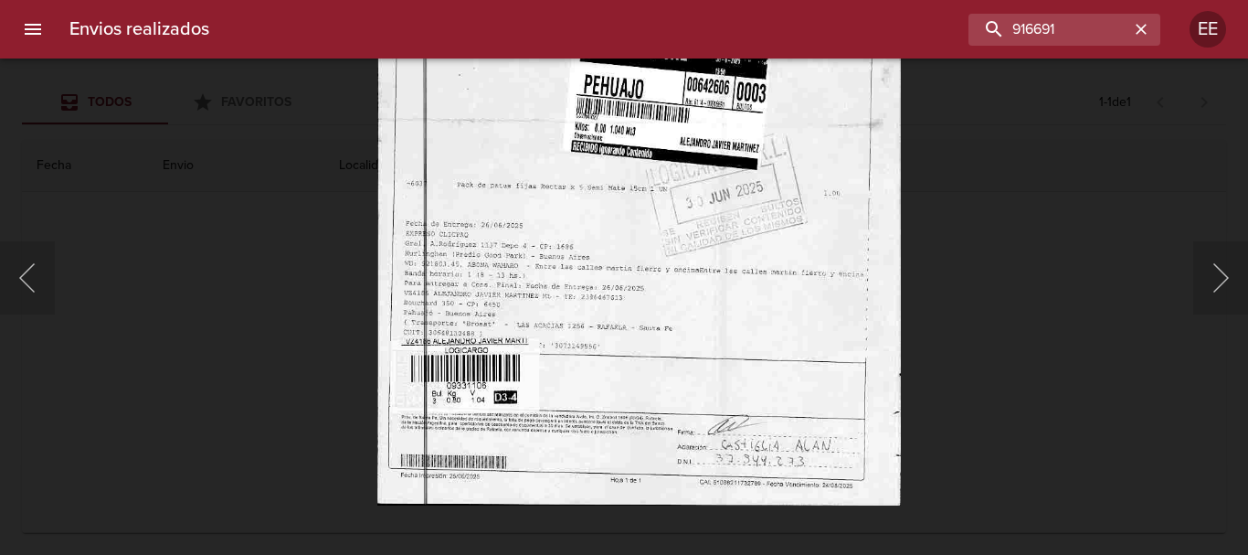
click at [757, 312] on img "Lightbox" at bounding box center [637, 131] width 523 height 747
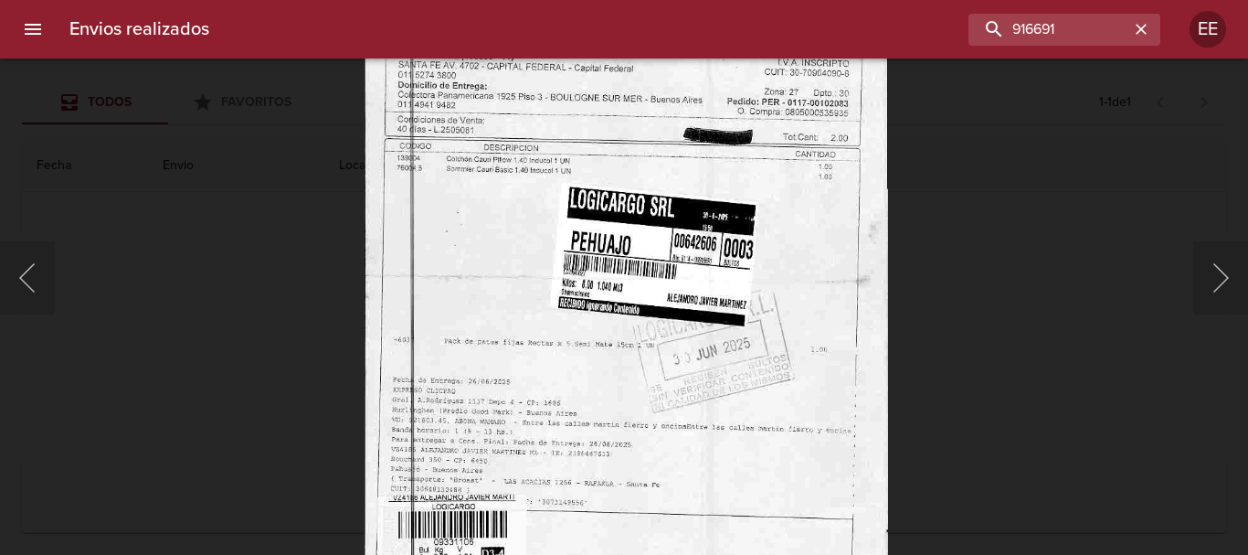
click at [692, 342] on img "Lightbox" at bounding box center [625, 287] width 523 height 747
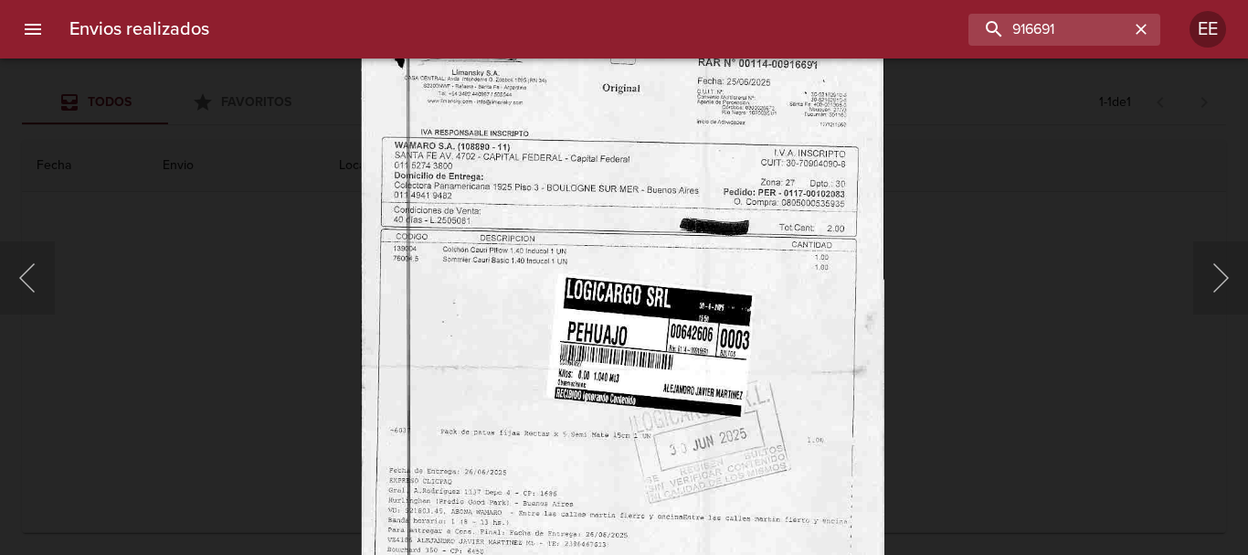
click at [659, 296] on img "Lightbox" at bounding box center [621, 378] width 523 height 747
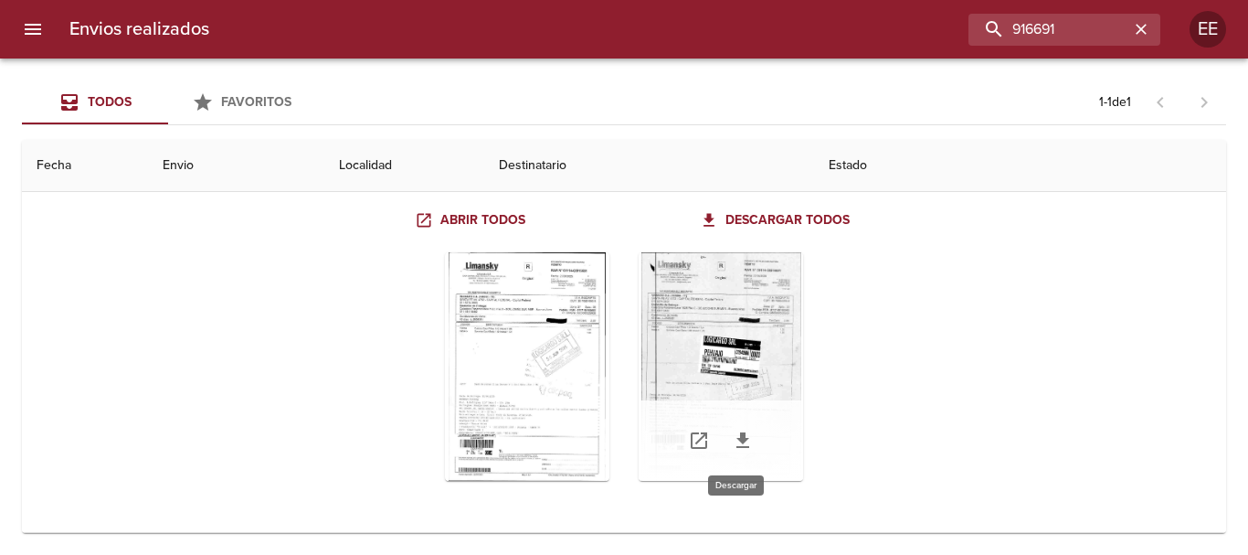
drag, startPoint x: 741, startPoint y: 453, endPoint x: 711, endPoint y: 427, distance: 40.1
click at [741, 452] on link "Tabla de envíos del cliente" at bounding box center [743, 440] width 44 height 44
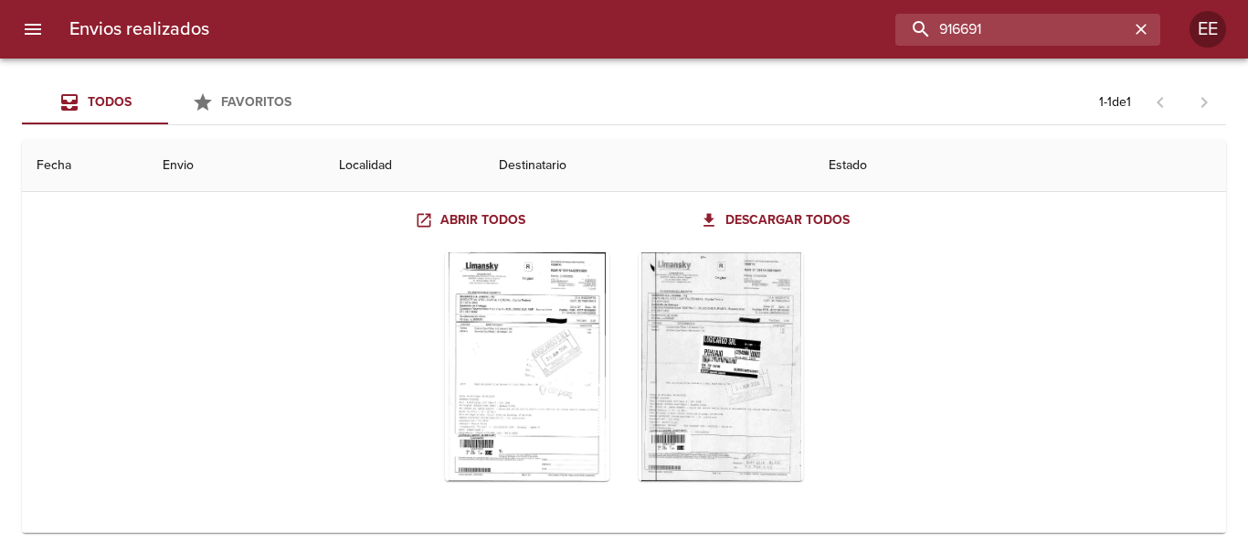
drag, startPoint x: 1079, startPoint y: 29, endPoint x: 880, endPoint y: 26, distance: 199.2
click at [880, 26] on div "916691" at bounding box center [692, 30] width 936 height 32
paste input "ELISABET NOEMI VANEGA"
type input "ELISABET NOEMI VANEGA"
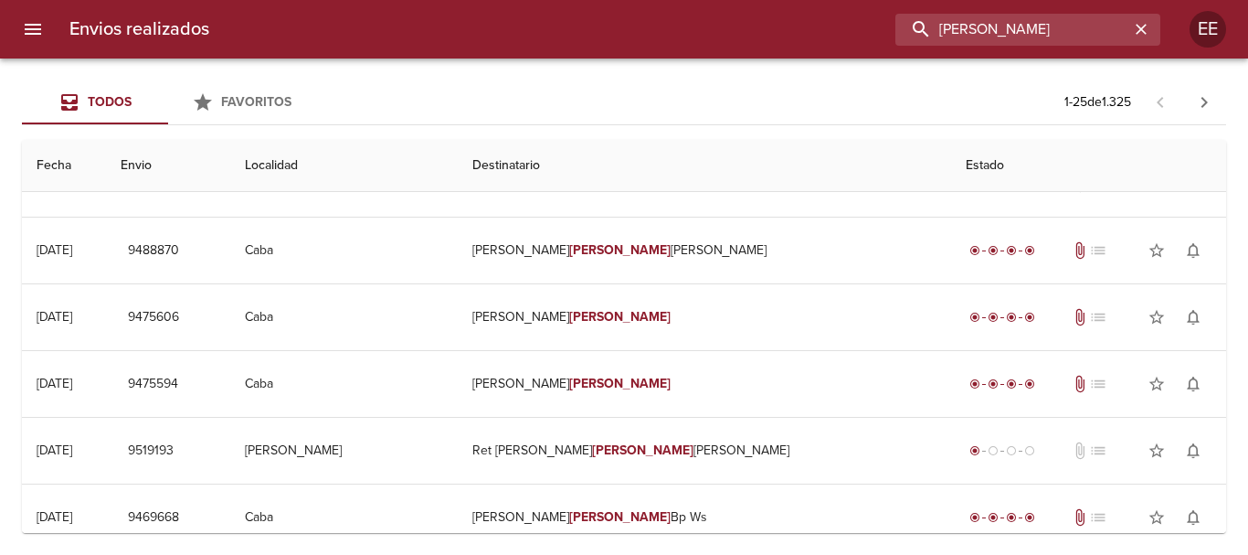
scroll to position [0, 0]
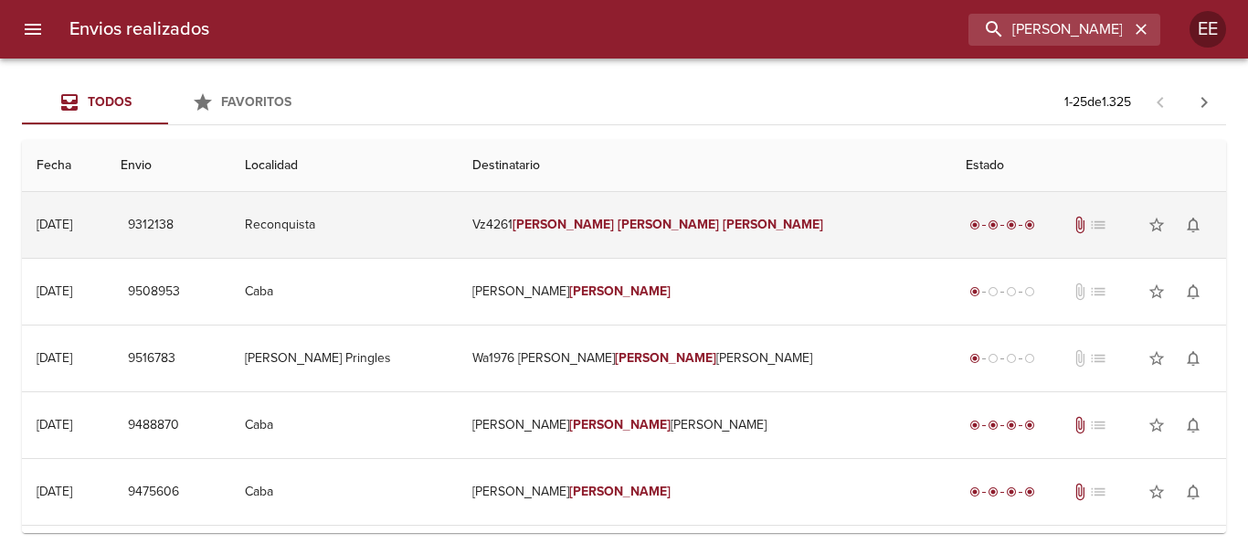
click at [662, 234] on td "Vz4261 Elisabet Noemi Vanega" at bounding box center [704, 225] width 493 height 66
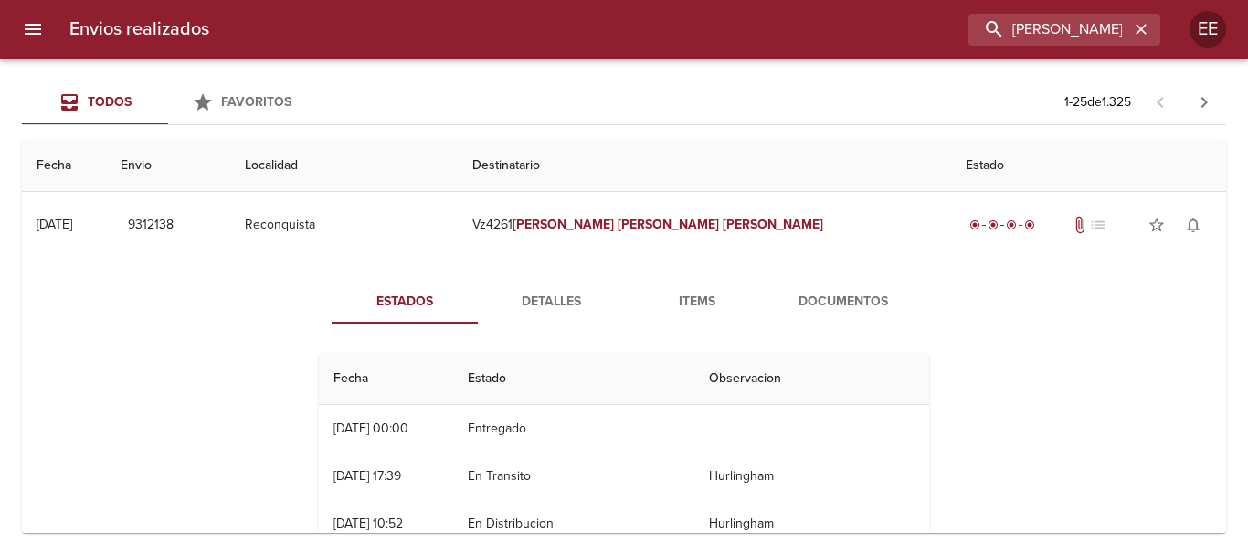
click at [797, 312] on span "Documentos" at bounding box center [843, 302] width 124 height 23
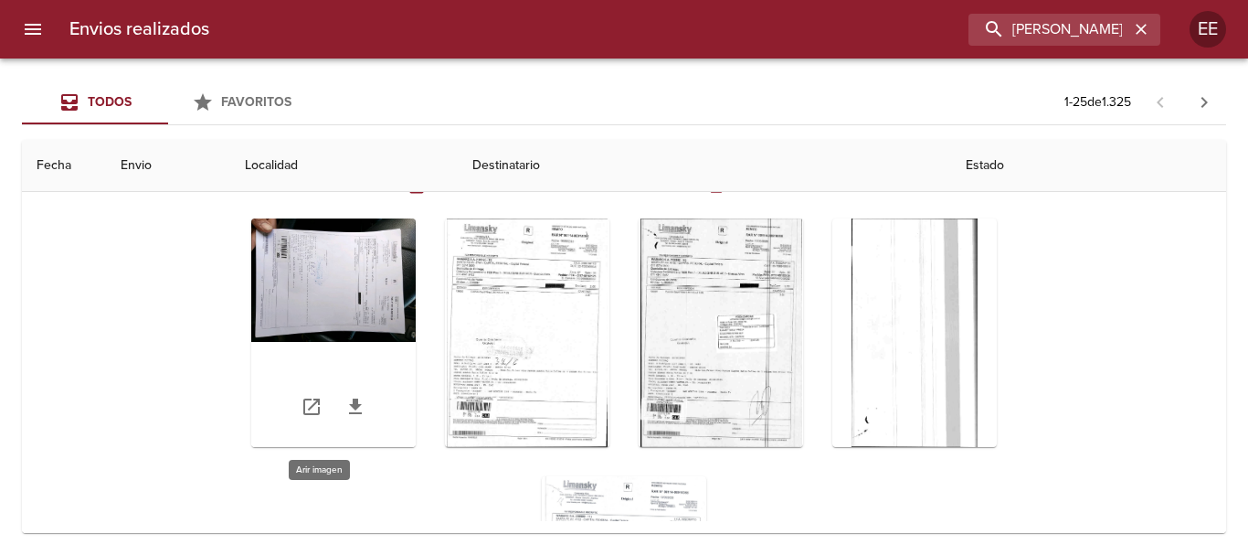
click at [294, 246] on div "Tabla de envíos del cliente" at bounding box center [333, 332] width 164 height 228
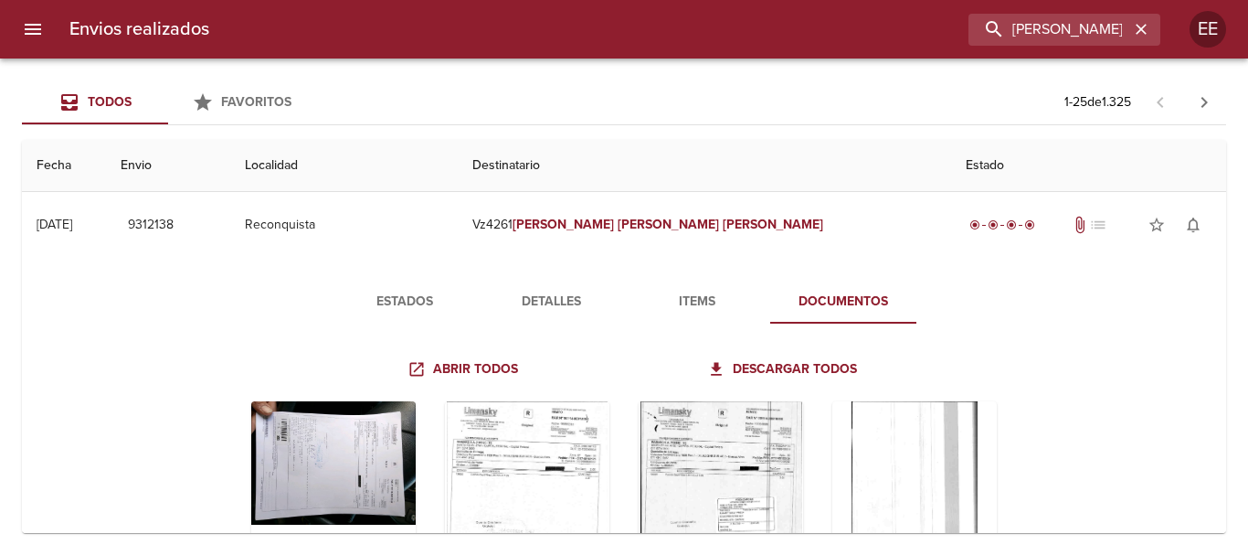
click at [454, 306] on span "Estados" at bounding box center [405, 302] width 124 height 23
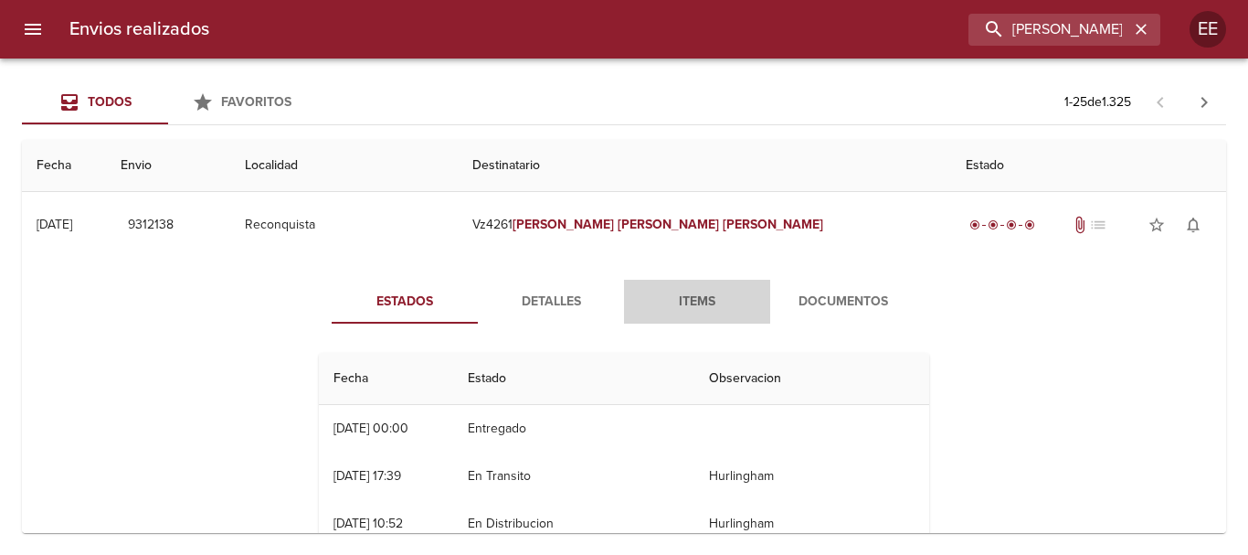
click at [684, 297] on span "Items" at bounding box center [697, 302] width 124 height 23
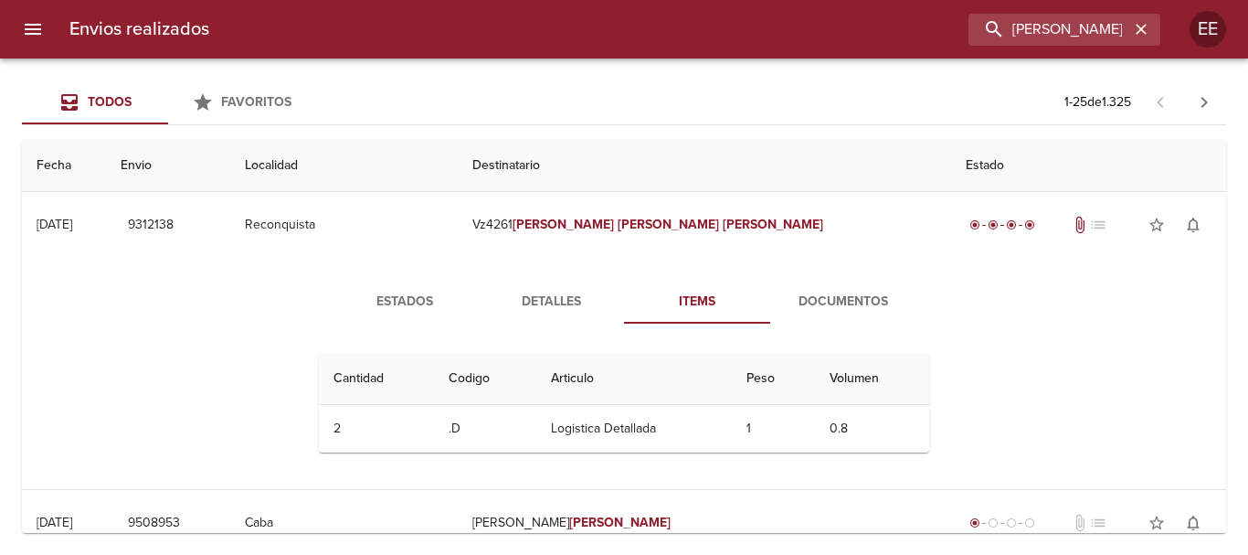
click at [526, 307] on span "Detalles" at bounding box center [551, 302] width 124 height 23
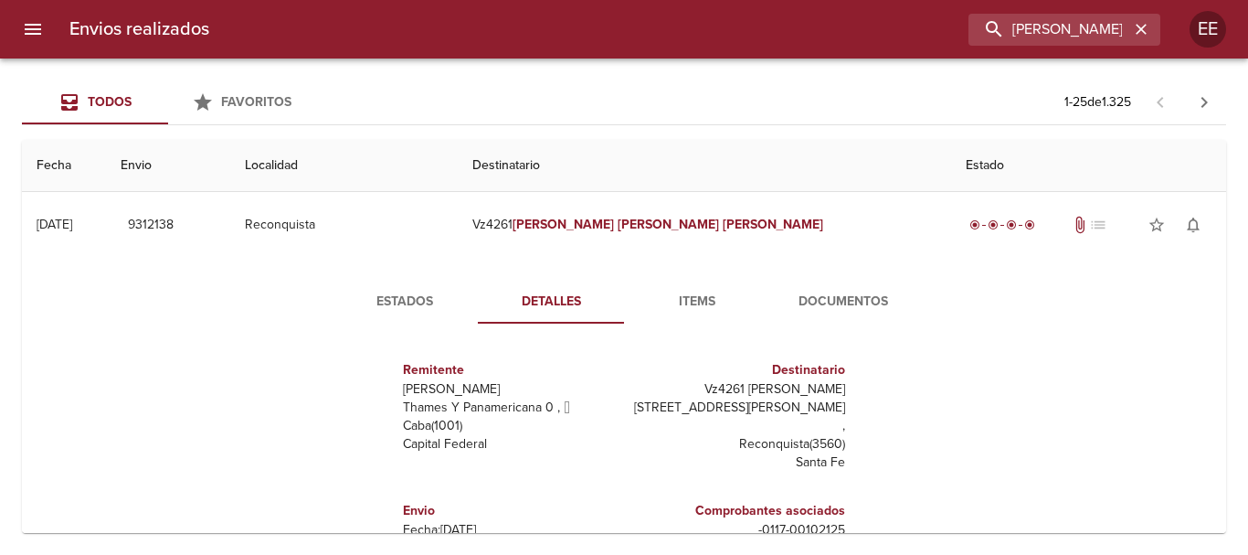
click at [1036, 9] on div "Envios realizados ELISABET NOEMI VANEGA EE" at bounding box center [624, 29] width 1248 height 58
click at [347, 295] on span "Estados" at bounding box center [405, 302] width 124 height 23
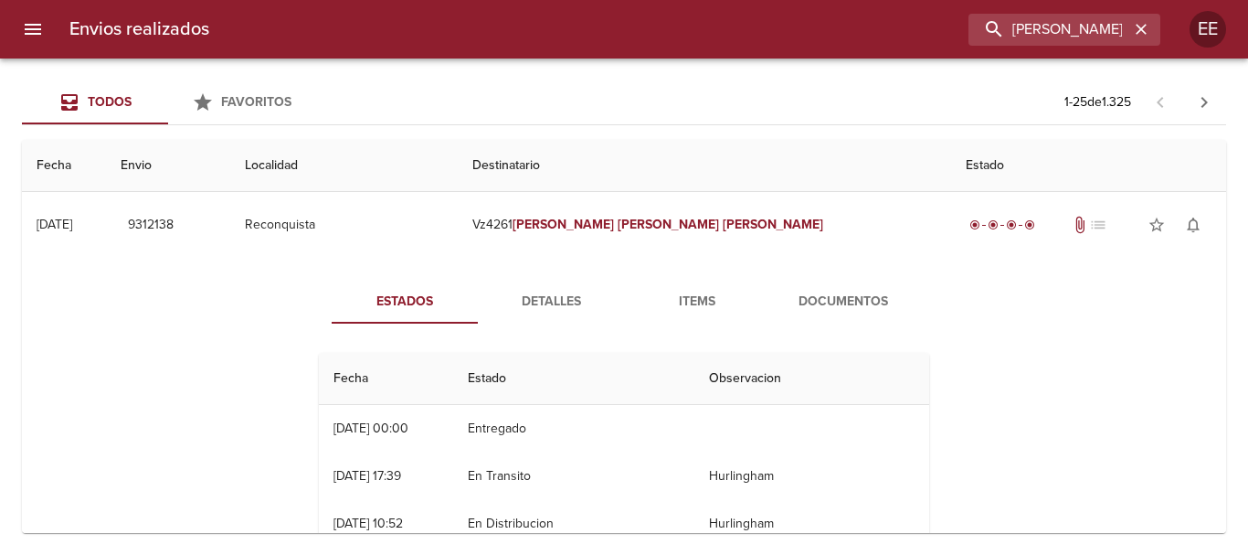
click at [689, 305] on span "Items" at bounding box center [697, 302] width 124 height 23
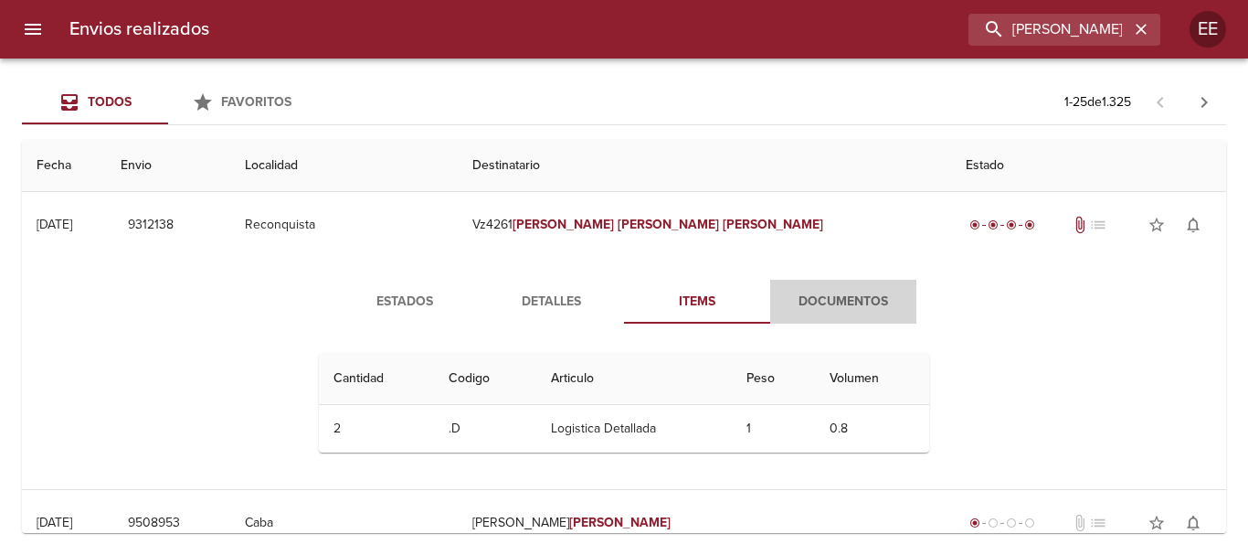
click at [862, 301] on span "Documentos" at bounding box center [843, 302] width 124 height 23
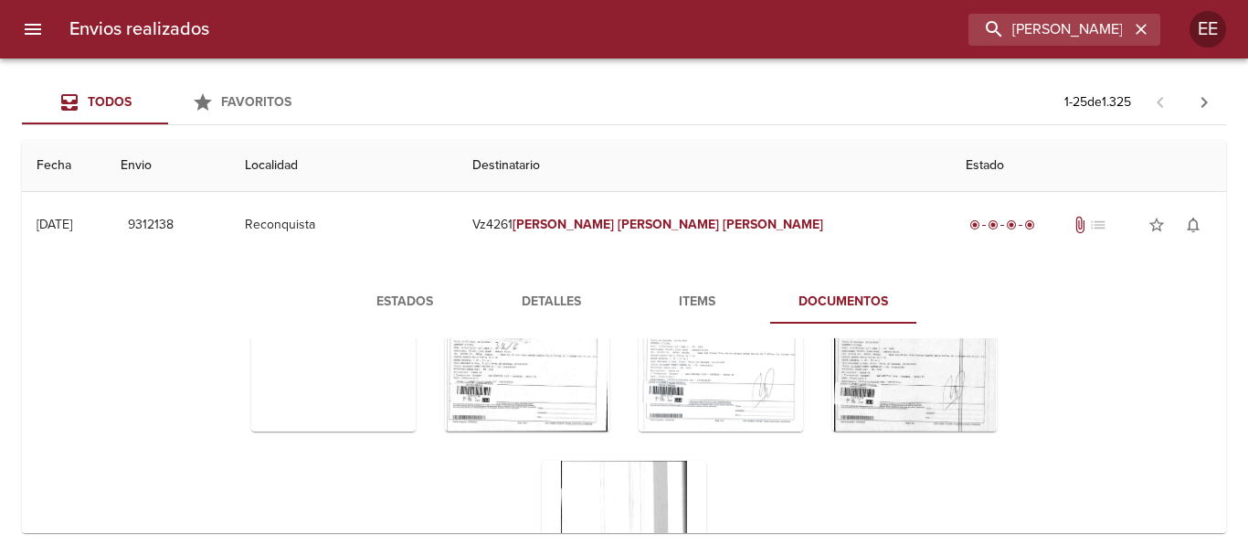
scroll to position [107, 0]
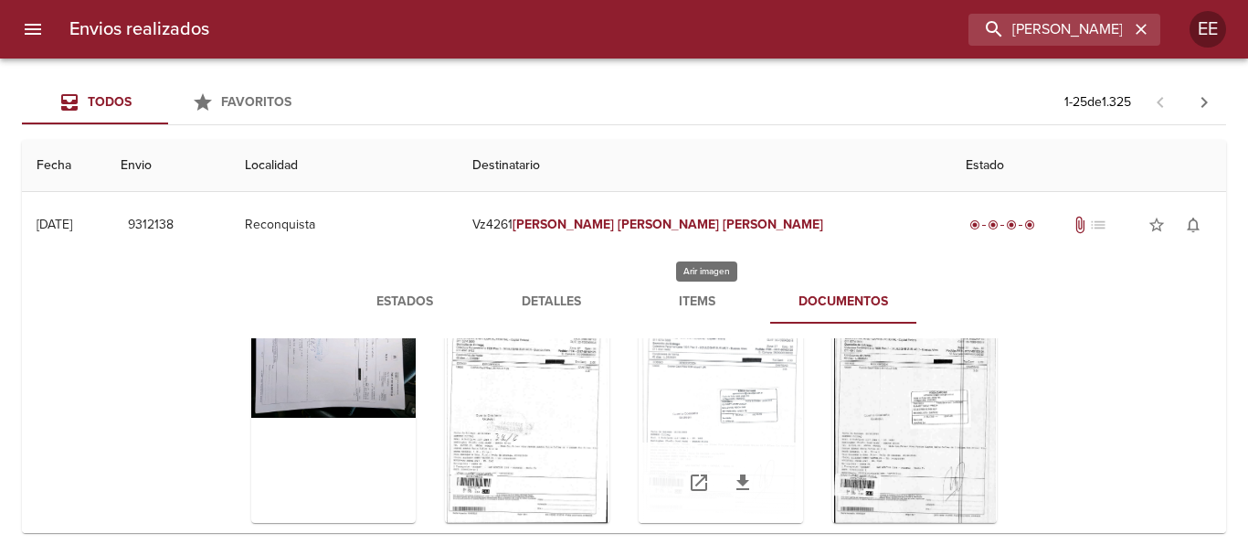
click at [739, 424] on div "Tabla de envíos del cliente" at bounding box center [721, 408] width 164 height 228
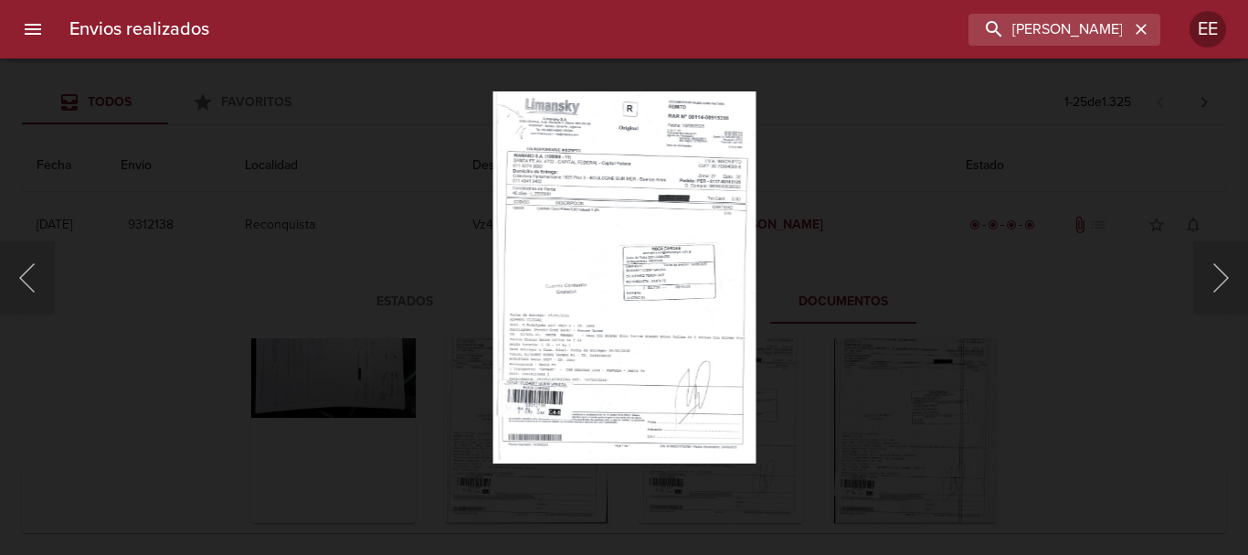
click at [713, 367] on img "Lightbox" at bounding box center [623, 277] width 263 height 372
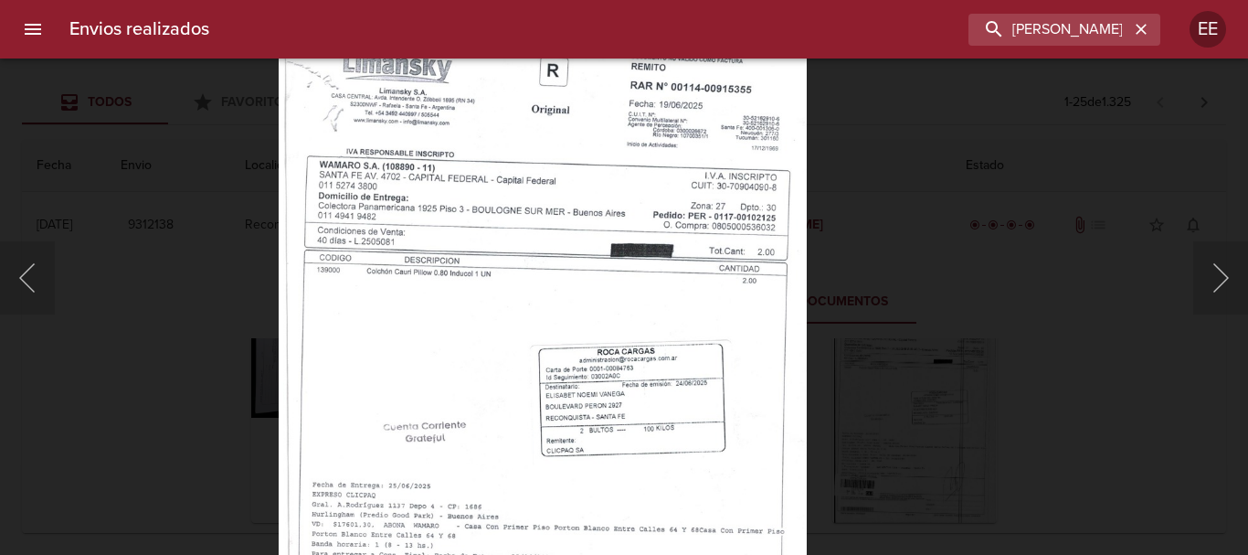
click at [617, 323] on img "Lightbox" at bounding box center [542, 409] width 528 height 747
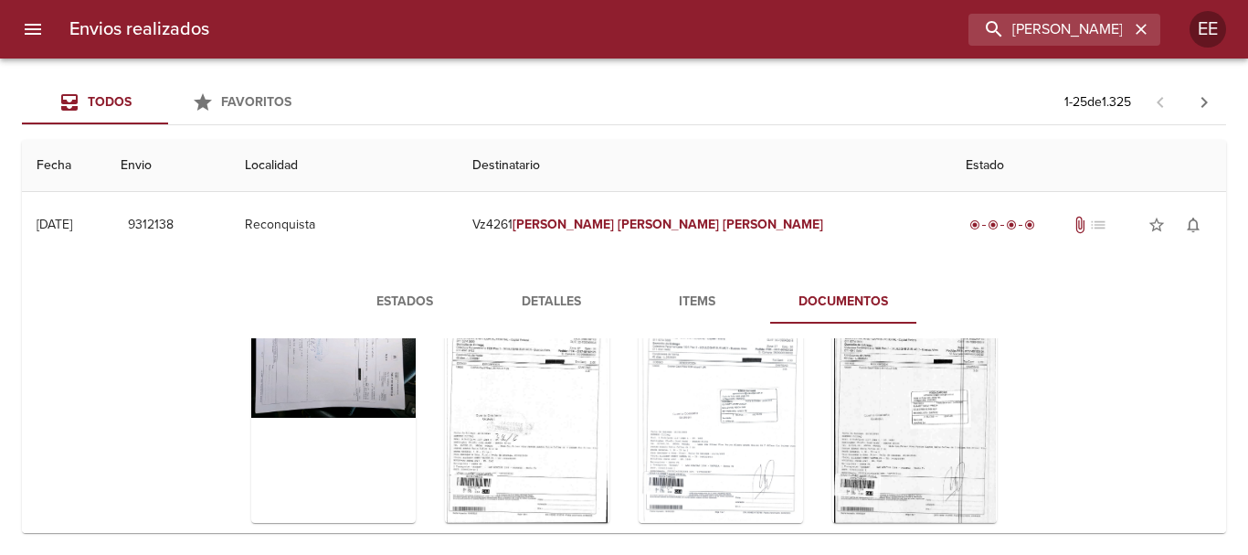
click at [725, 292] on span "Items" at bounding box center [697, 302] width 124 height 23
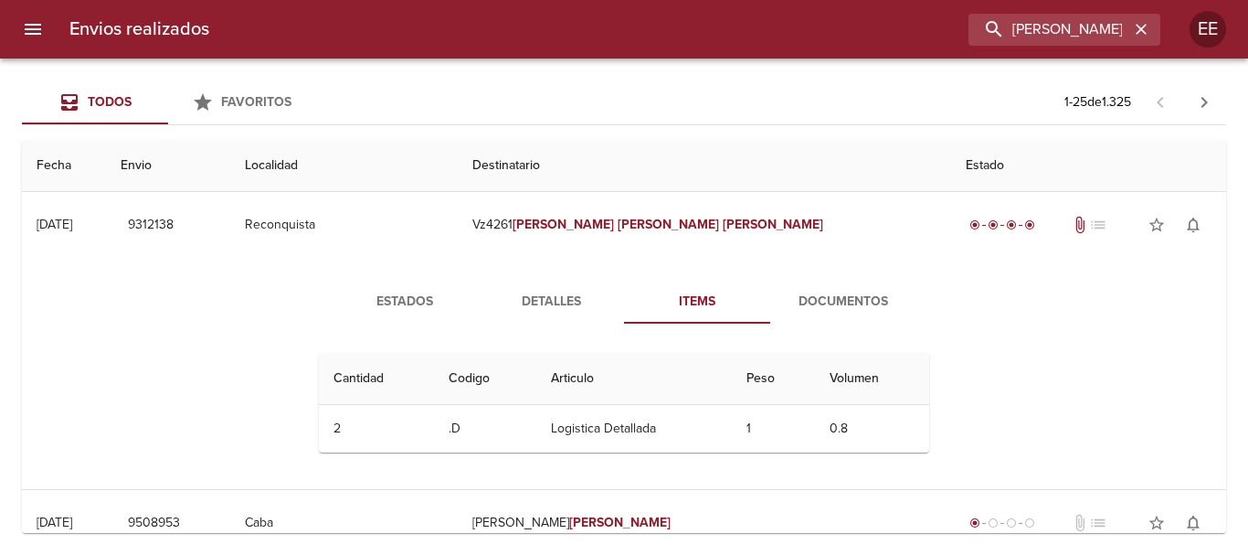
click at [549, 294] on span "Detalles" at bounding box center [551, 302] width 124 height 23
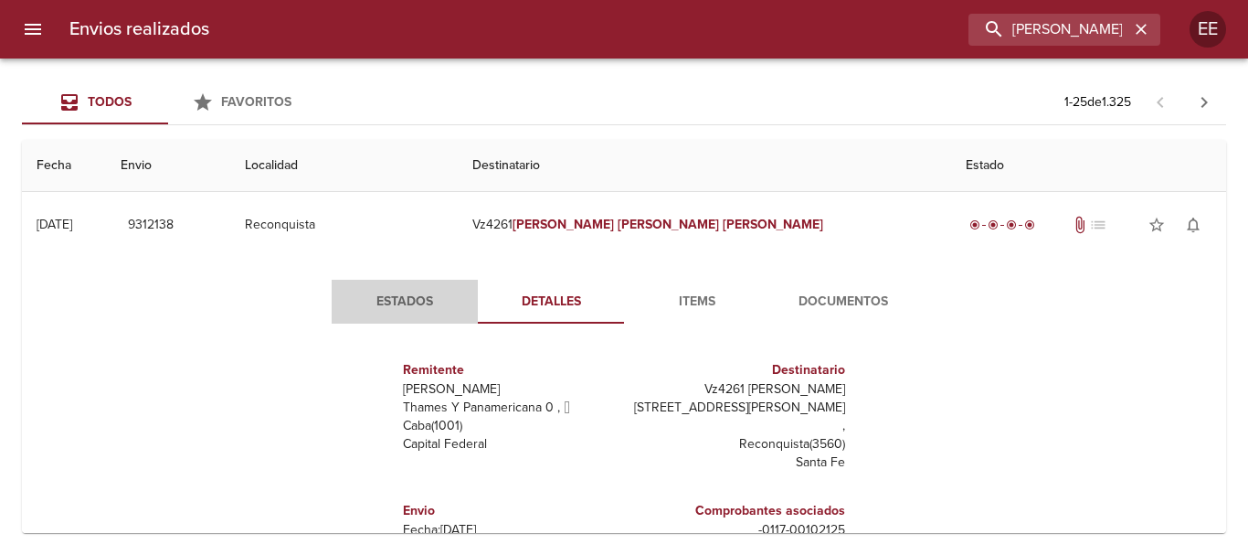
click at [392, 291] on span "Estados" at bounding box center [405, 302] width 124 height 23
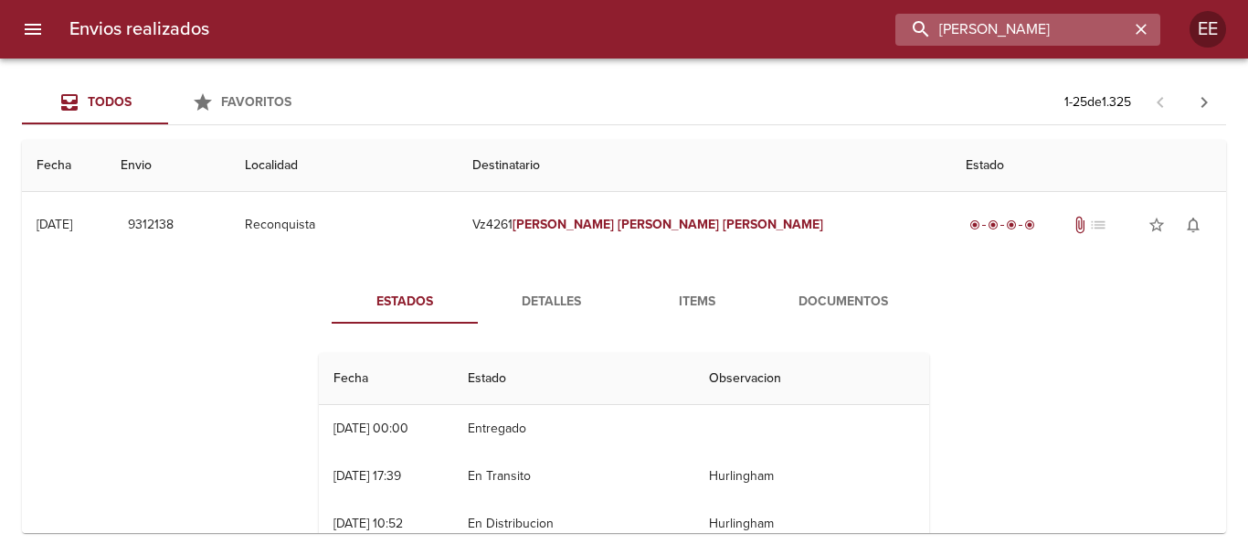
click at [1064, 30] on input "ELISABET NOEMI VANEGA" at bounding box center [1012, 30] width 234 height 32
click at [682, 306] on span "Items" at bounding box center [697, 302] width 124 height 23
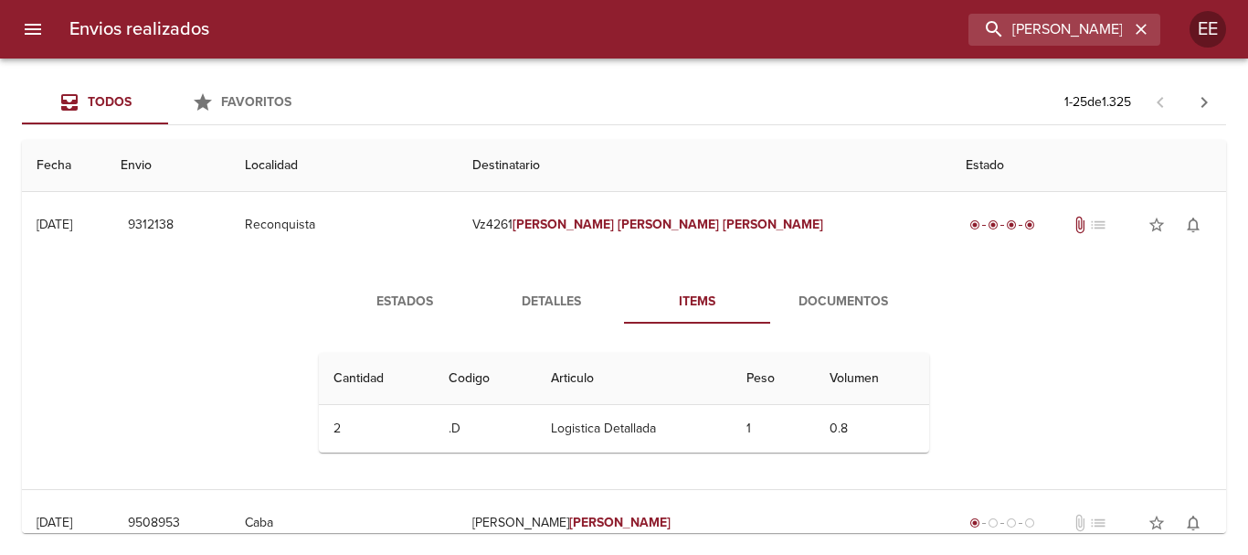
click at [870, 301] on span "Documentos" at bounding box center [843, 302] width 124 height 23
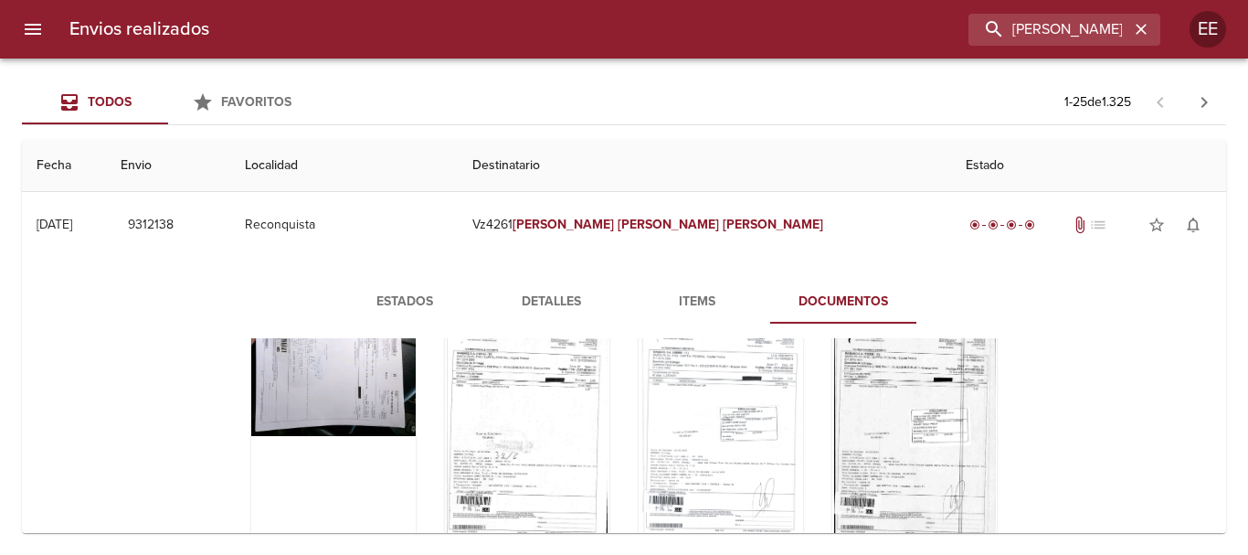
scroll to position [91, 0]
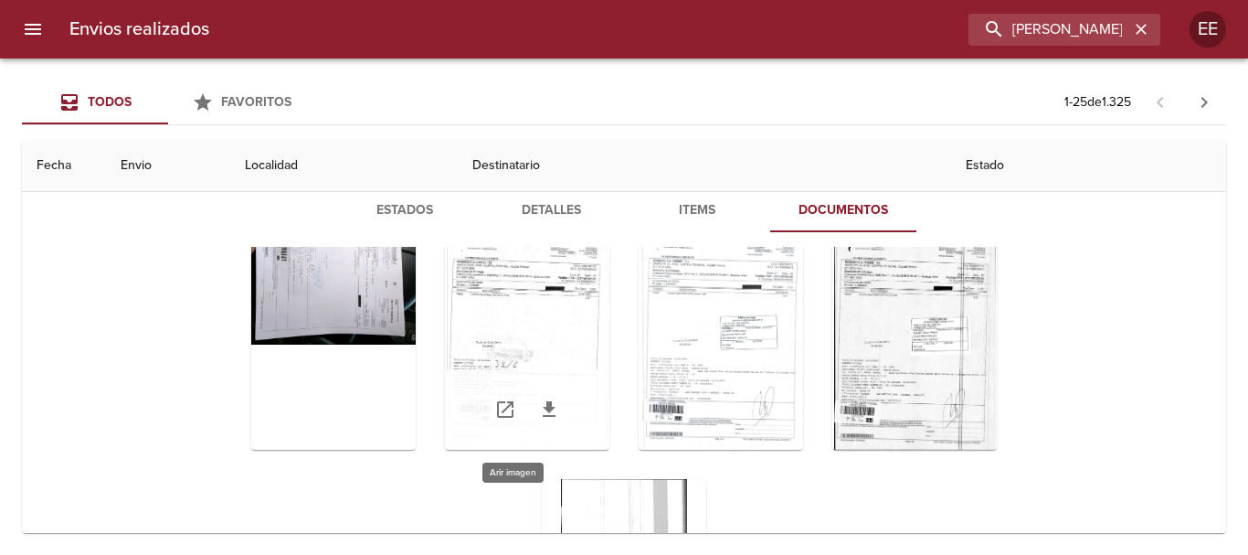
click at [542, 291] on div "Tabla de envíos del cliente" at bounding box center [527, 335] width 164 height 228
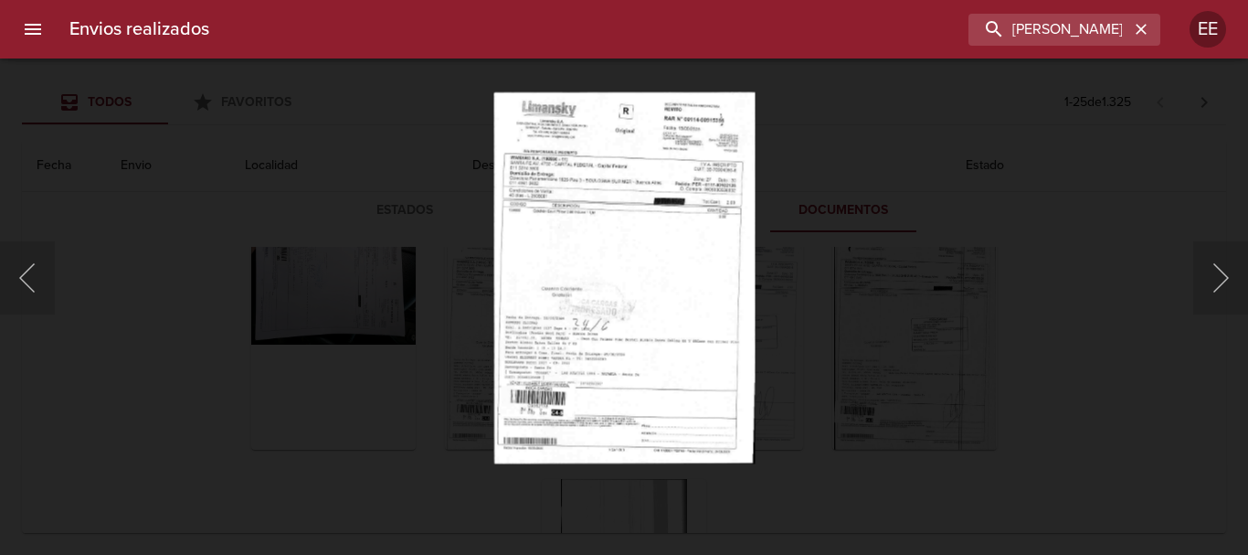
click at [534, 294] on img "Lightbox" at bounding box center [623, 277] width 261 height 372
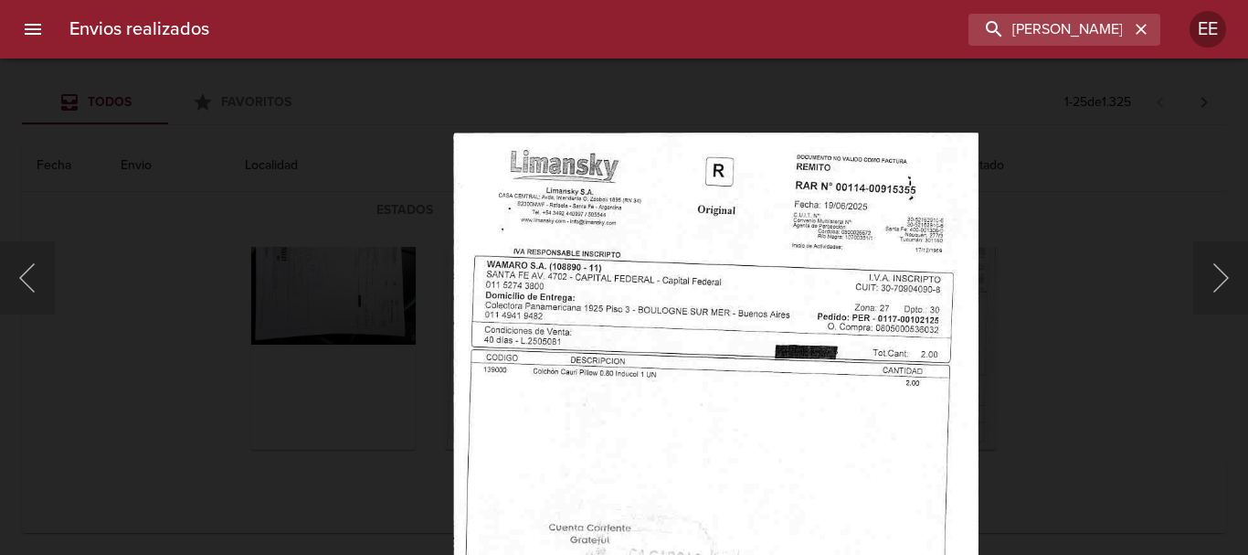
click at [661, 331] on img "Lightbox" at bounding box center [715, 505] width 525 height 747
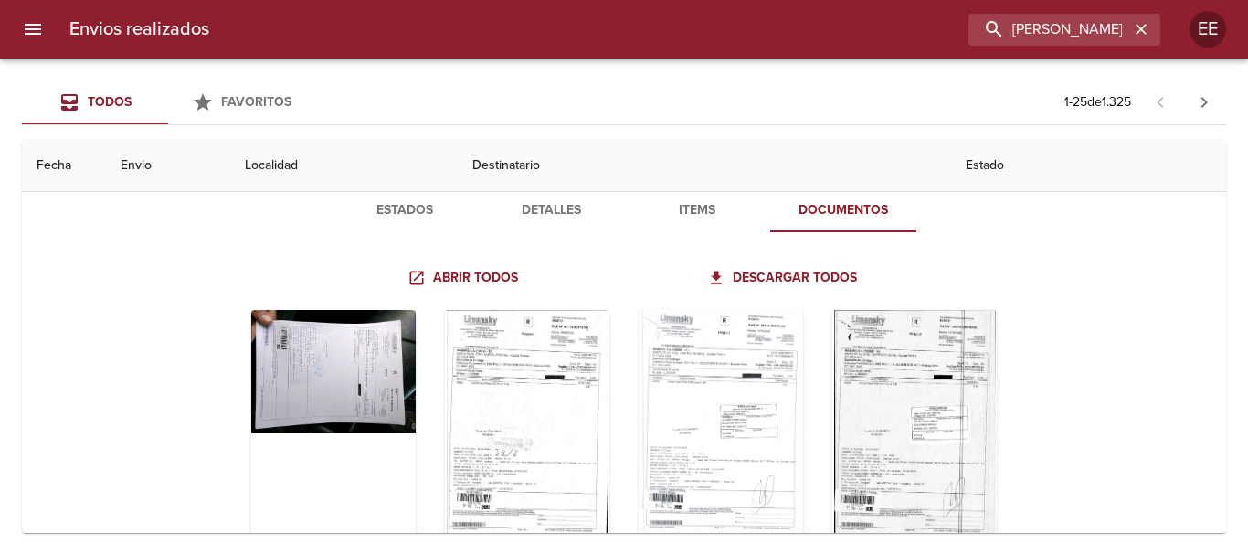
click at [397, 211] on span "Estados" at bounding box center [405, 210] width 124 height 23
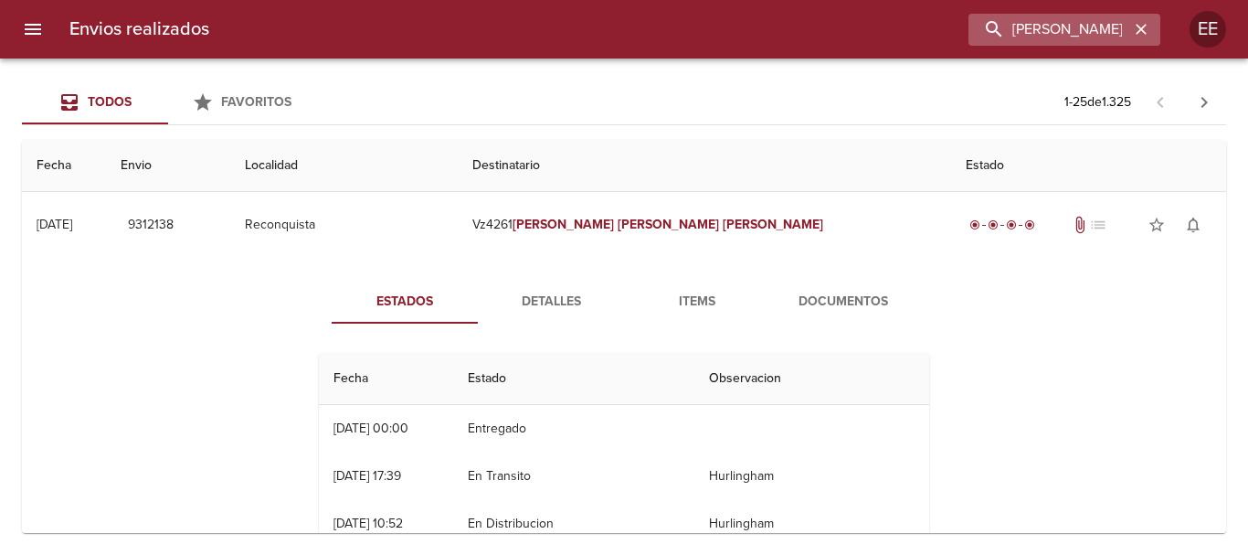
click at [1157, 25] on div "[PERSON_NAME]" at bounding box center [1064, 30] width 192 height 32
click at [1141, 25] on icon "button" at bounding box center [1141, 29] width 18 height 18
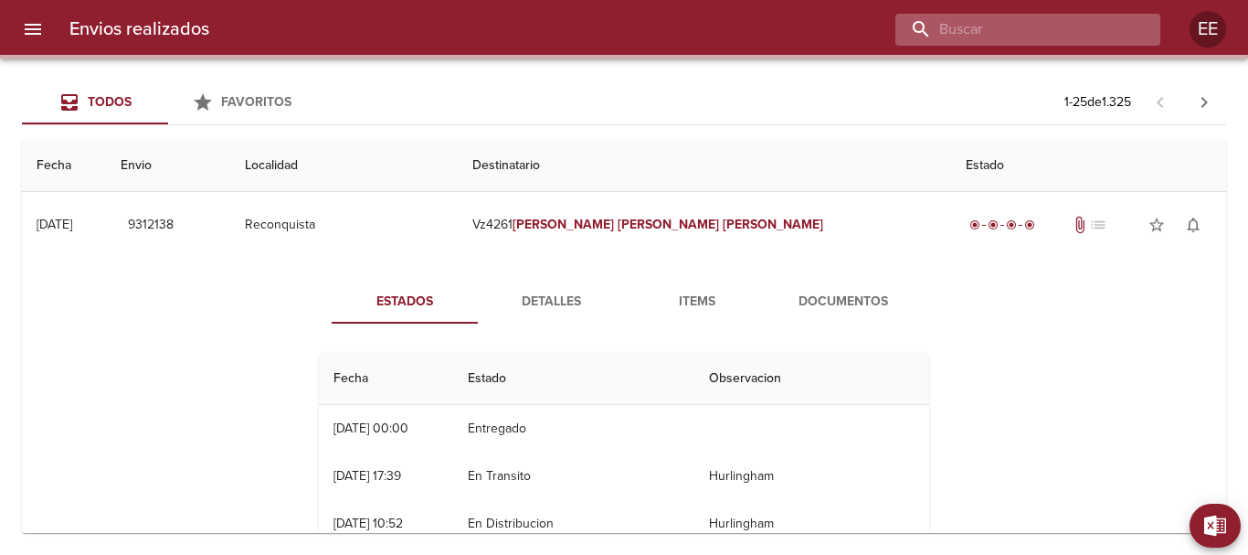
click at [1041, 26] on input "buscar" at bounding box center [1012, 30] width 234 height 32
paste input "MABEL ALEJANDRA STELLA ML"
type input "MABEL ALEJANDRA STELLA"
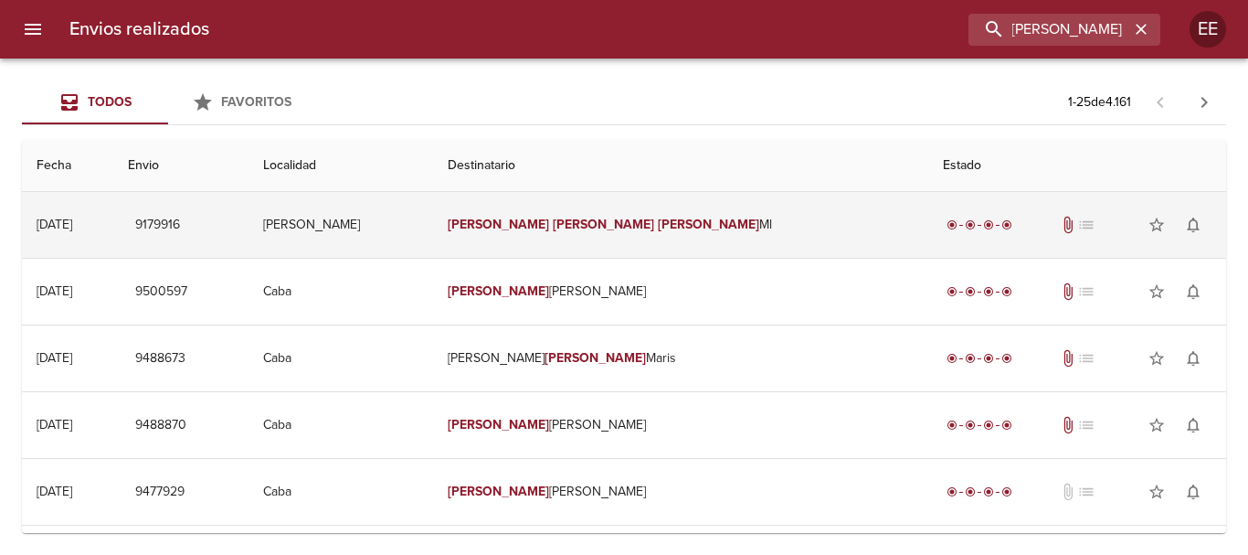
click at [549, 227] on em "[PERSON_NAME]" at bounding box center [498, 225] width 101 height 16
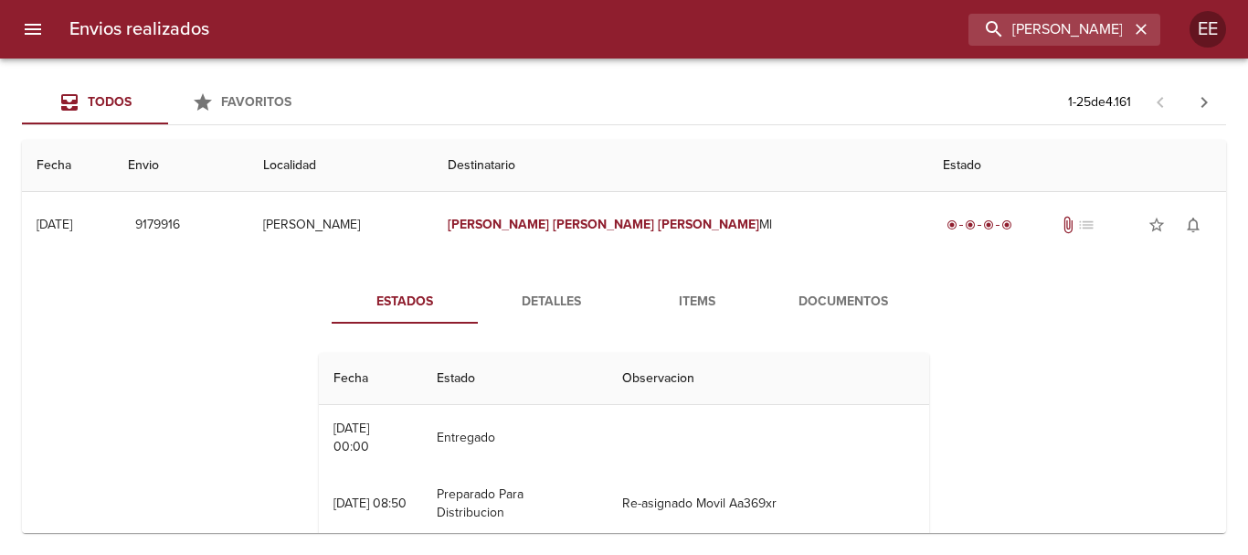
click at [810, 300] on span "Documentos" at bounding box center [843, 302] width 124 height 23
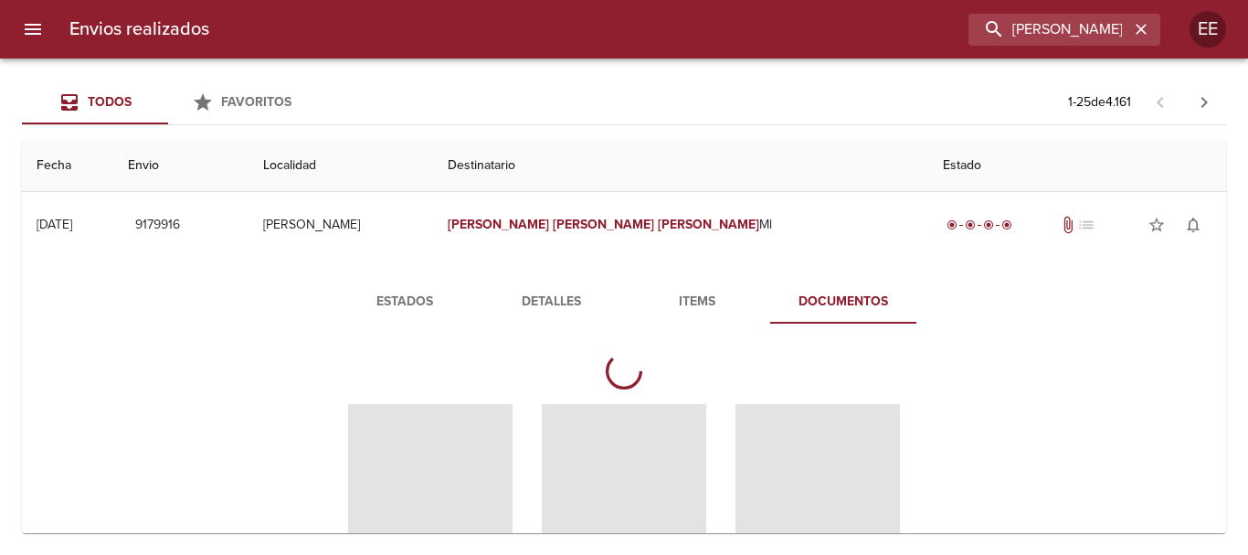
scroll to position [183, 0]
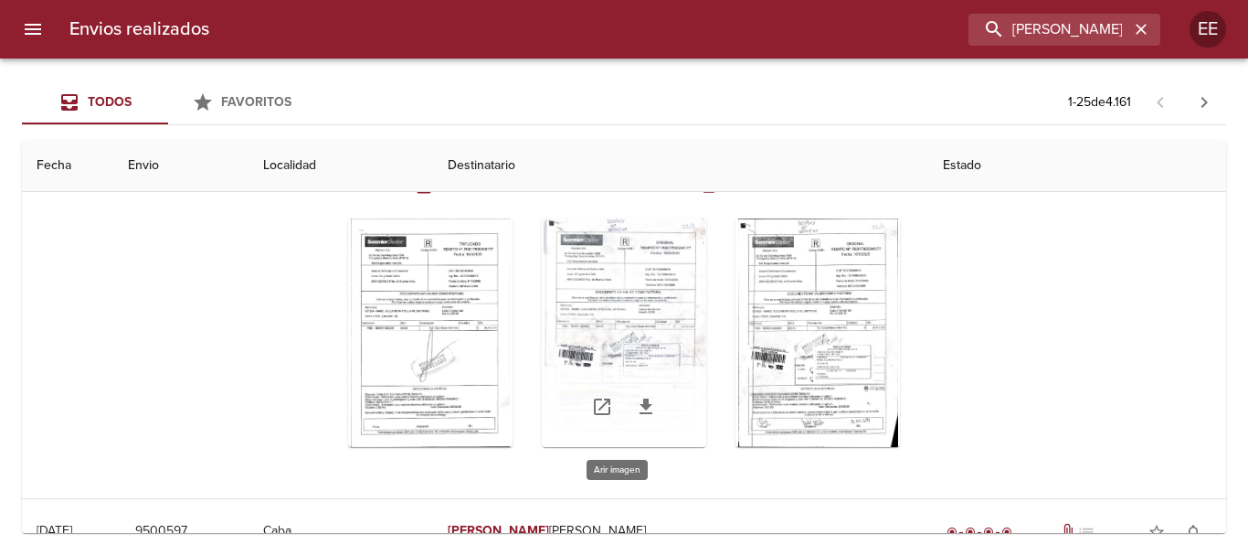
click at [635, 338] on div "Tabla de envíos del cliente" at bounding box center [624, 332] width 164 height 228
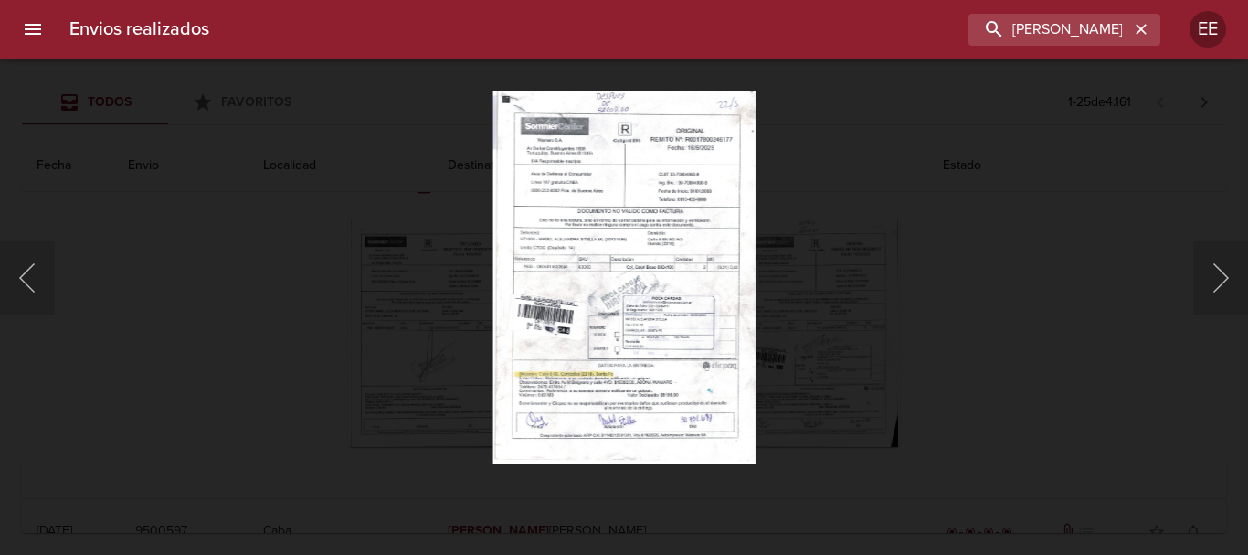
click at [697, 349] on img "Lightbox" at bounding box center [623, 277] width 263 height 372
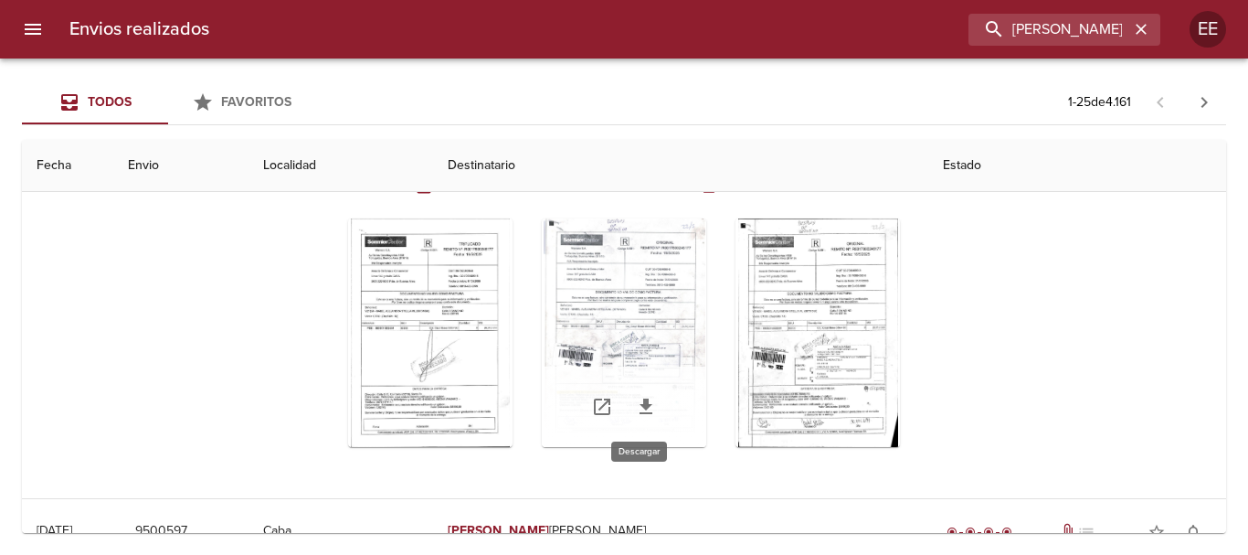
click at [640, 413] on icon "Tabla de envíos del cliente" at bounding box center [646, 406] width 13 height 16
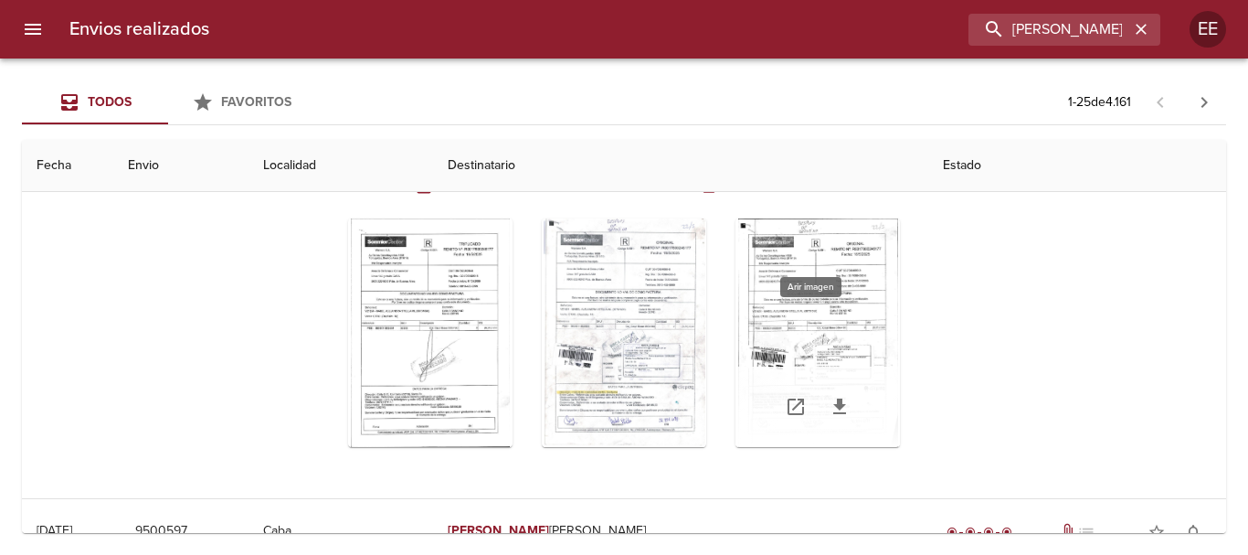
scroll to position [0, 0]
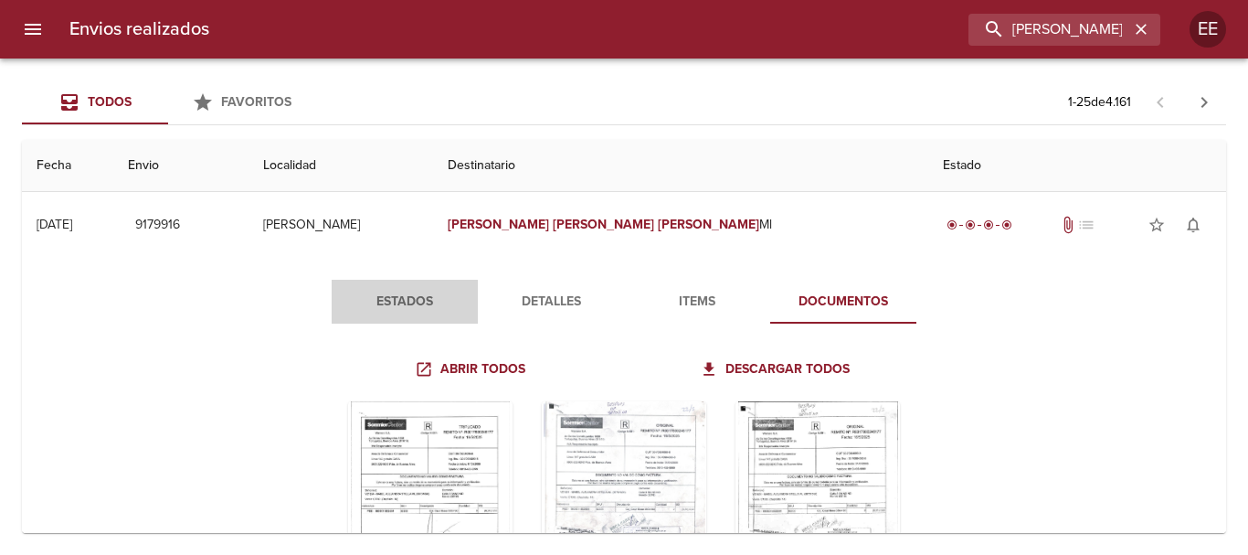
click at [377, 305] on span "Estados" at bounding box center [405, 302] width 124 height 23
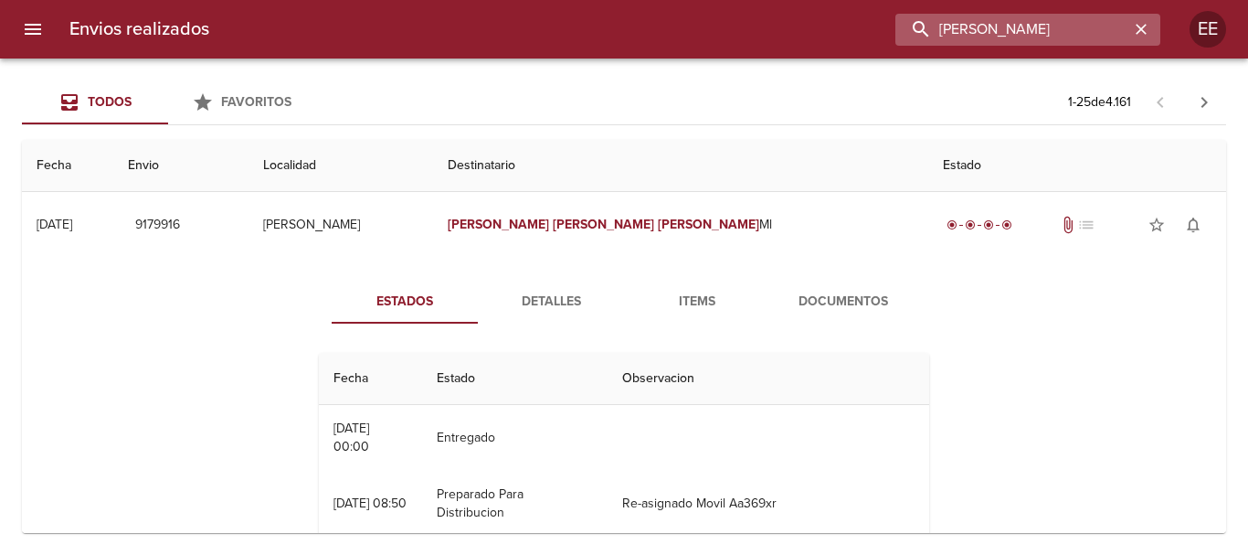
click at [1058, 20] on input "MABEL ALEJANDRA STELLA" at bounding box center [1012, 30] width 234 height 32
click at [1145, 28] on icon "button" at bounding box center [1141, 29] width 18 height 18
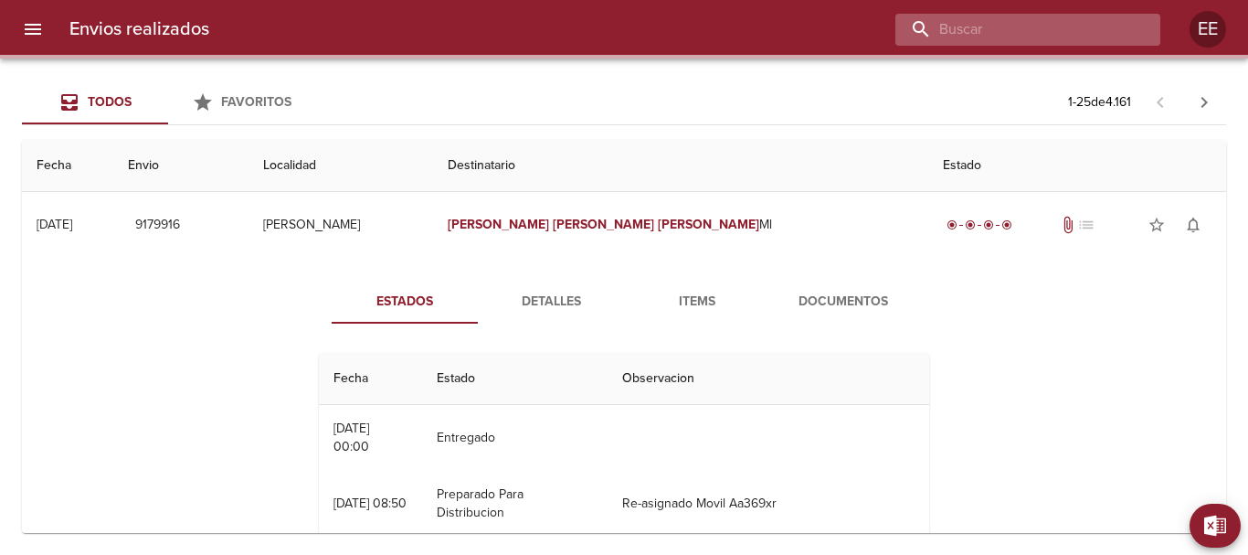
click at [1094, 28] on input "buscar" at bounding box center [1012, 30] width 234 height 32
paste input "VZ2099"
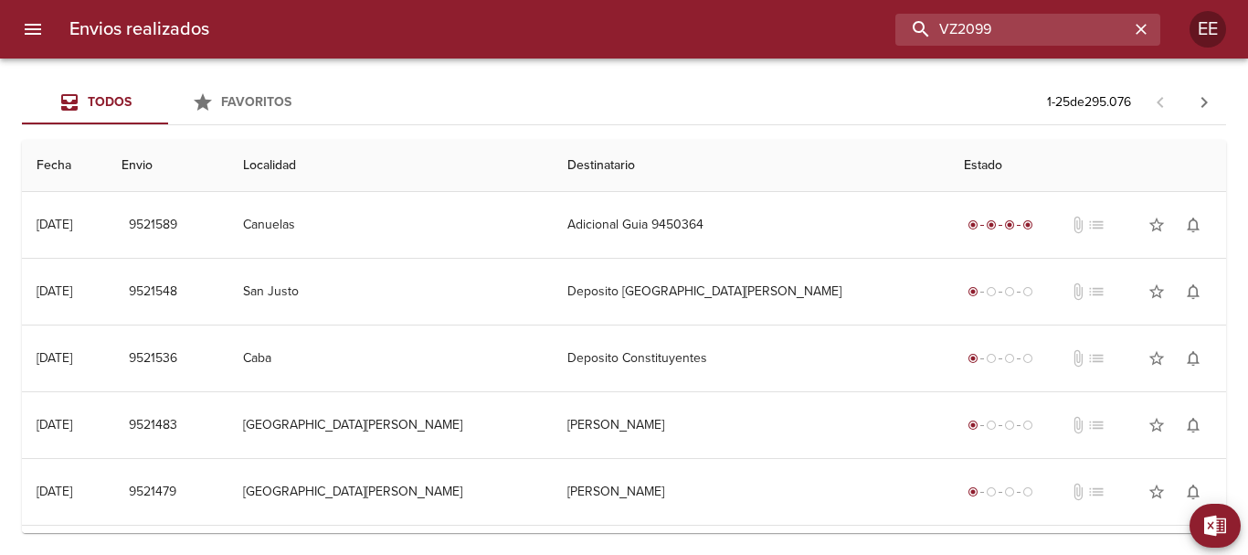
drag, startPoint x: 1038, startPoint y: 17, endPoint x: 834, endPoint y: 26, distance: 203.9
click at [834, 26] on div "VZ2099" at bounding box center [692, 30] width 936 height 32
paste input "SUCESION DE VIOTTO HUGO JORGE ENRIQUE"
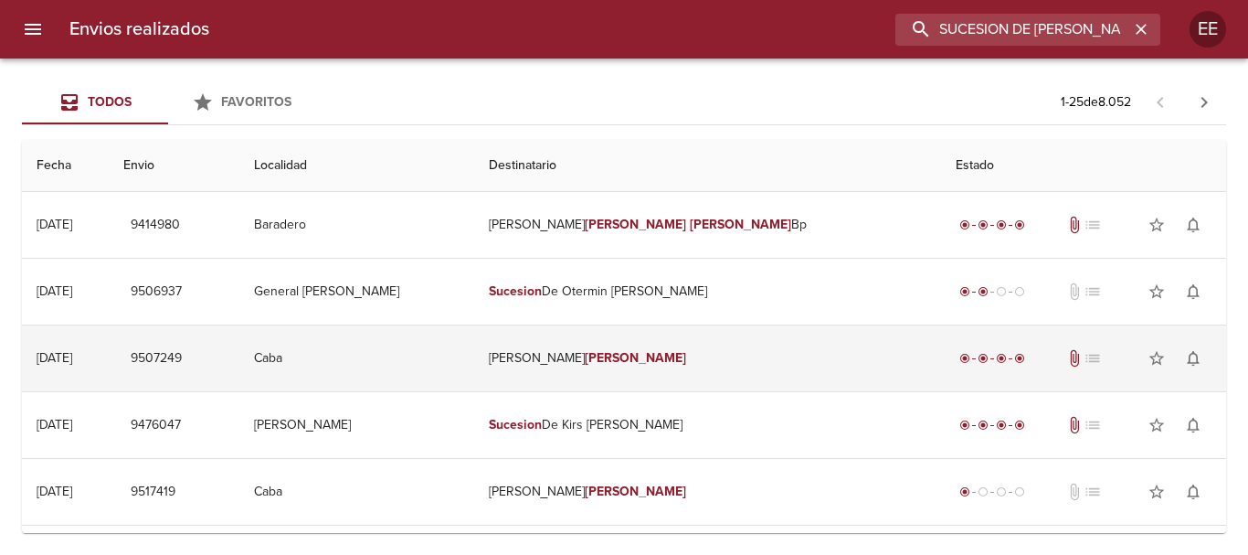
scroll to position [91, 0]
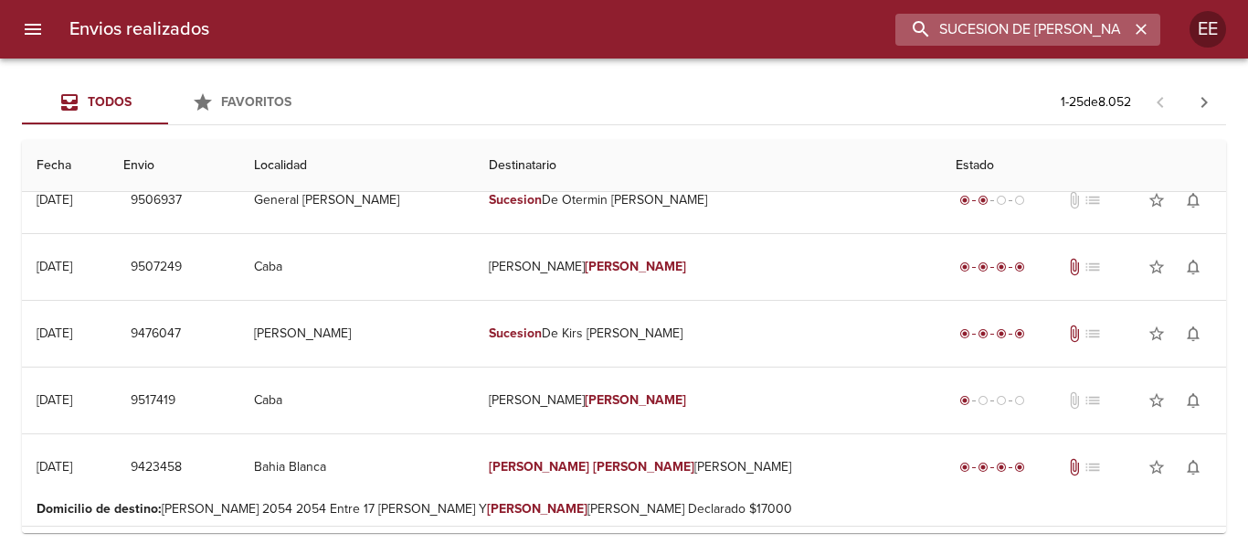
click at [1084, 36] on input "SUCESION DE VIOTTO HUGO JORGE ENRIQUE" at bounding box center [1012, 30] width 234 height 32
type input "SUCESION DE VIOTTO HUGO"
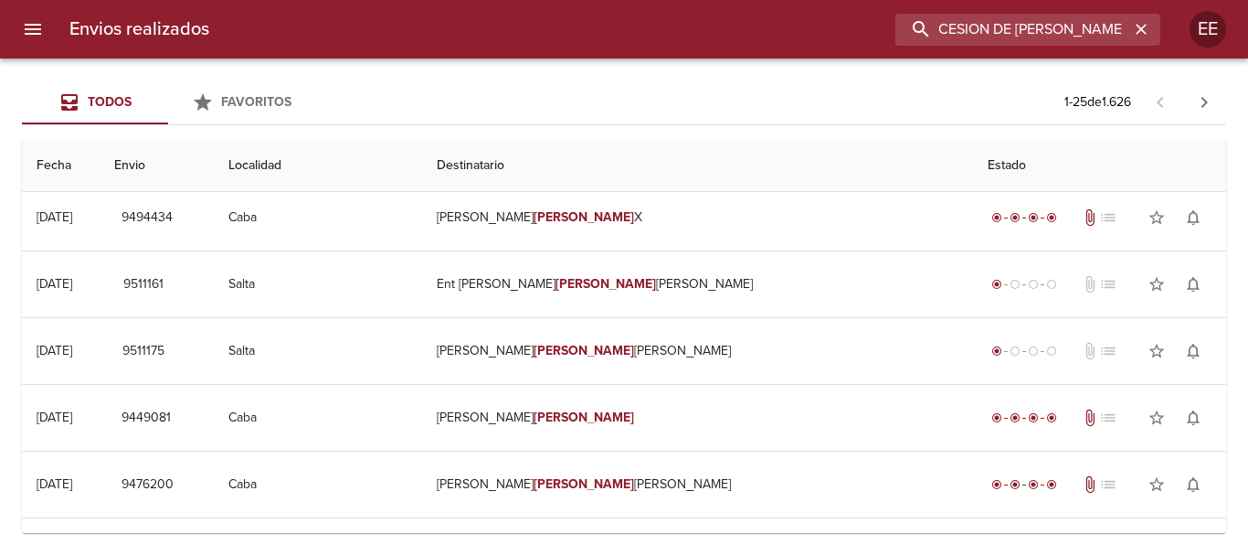
scroll to position [0, 0]
click at [1041, 19] on input "SUCESION DE VIOTTO HUGO" at bounding box center [1012, 30] width 234 height 32
drag, startPoint x: 1150, startPoint y: 22, endPoint x: 1120, endPoint y: 26, distance: 30.5
click at [1149, 23] on button "button" at bounding box center [1141, 29] width 24 height 24
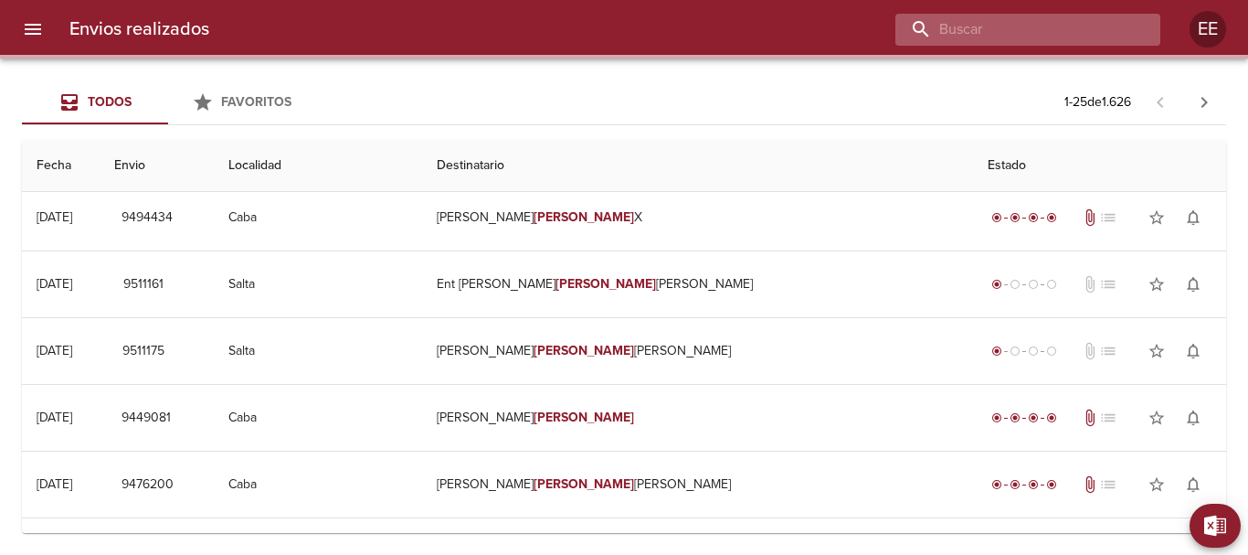
click at [1045, 26] on input "buscar" at bounding box center [1012, 30] width 234 height 32
paste input "922112"
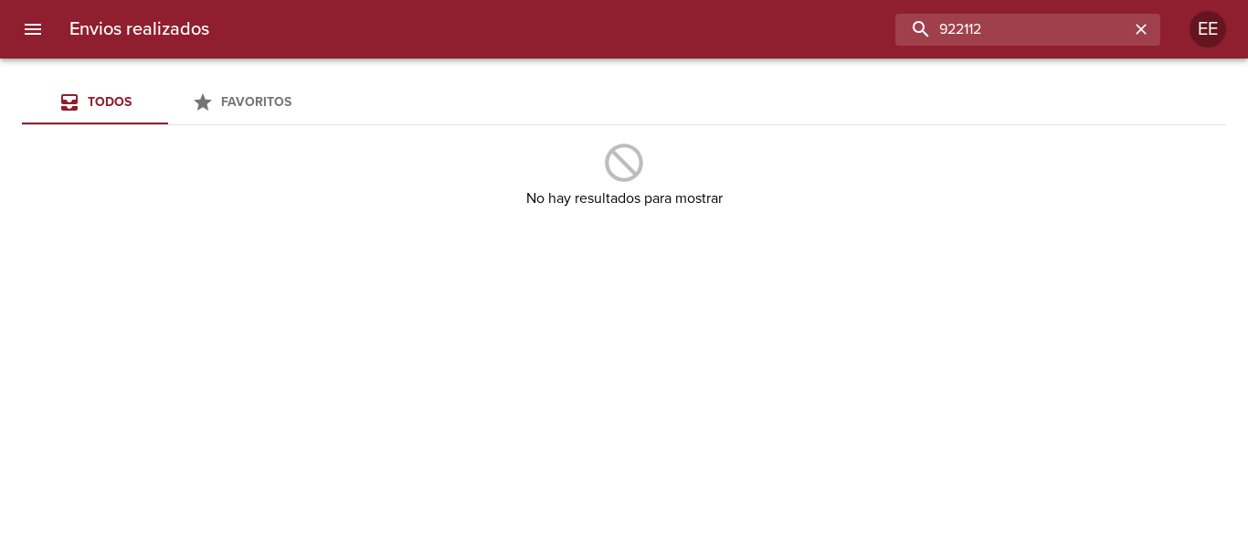
drag, startPoint x: 1021, startPoint y: 31, endPoint x: 877, endPoint y: 31, distance: 144.3
click at [877, 31] on div "922112" at bounding box center [692, 30] width 936 height 32
paste input "MARCELO ALEJANDRO PICCOLI ML"
type input "MARCELO ALEJANDRO PICCOLI"
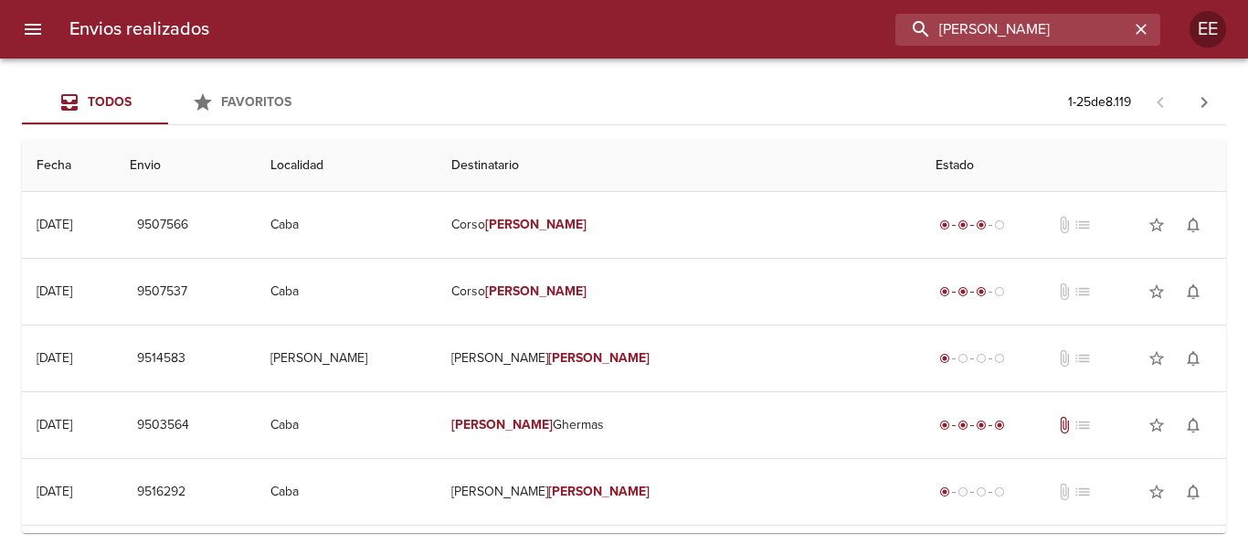
scroll to position [0, 0]
click at [1116, 19] on input "MARCELO ALEJANDRO PICCOLI" at bounding box center [1012, 30] width 234 height 32
click at [1142, 26] on icon "button" at bounding box center [1141, 29] width 18 height 18
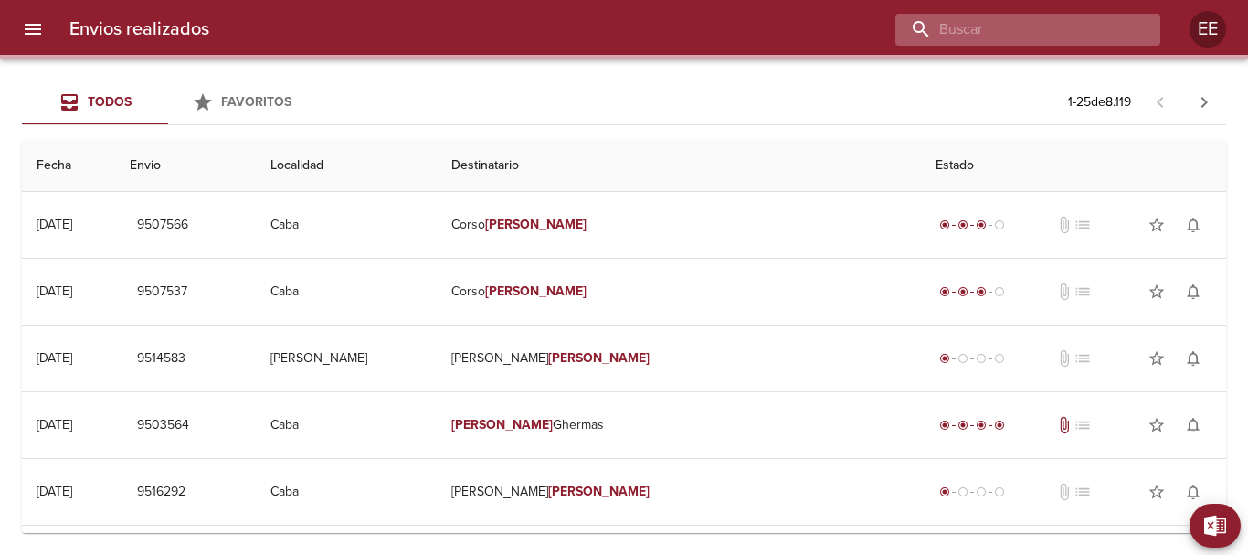
click at [1049, 30] on input "buscar" at bounding box center [1012, 30] width 234 height 32
paste input "ANA AGUSTINA VERON"
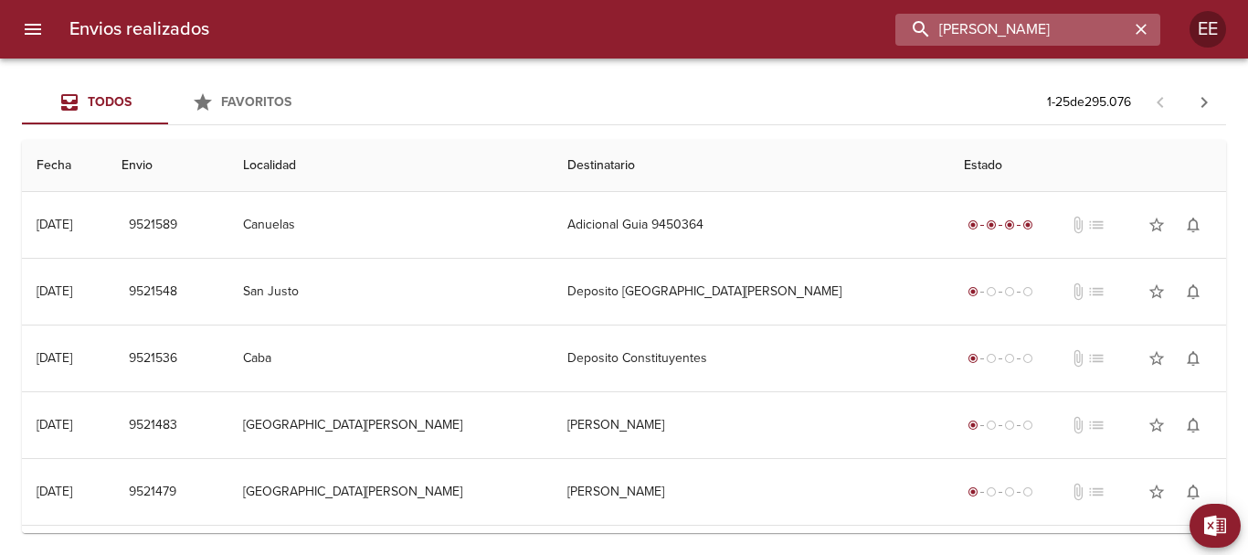
type input "ANA AGUSTINA VERON"
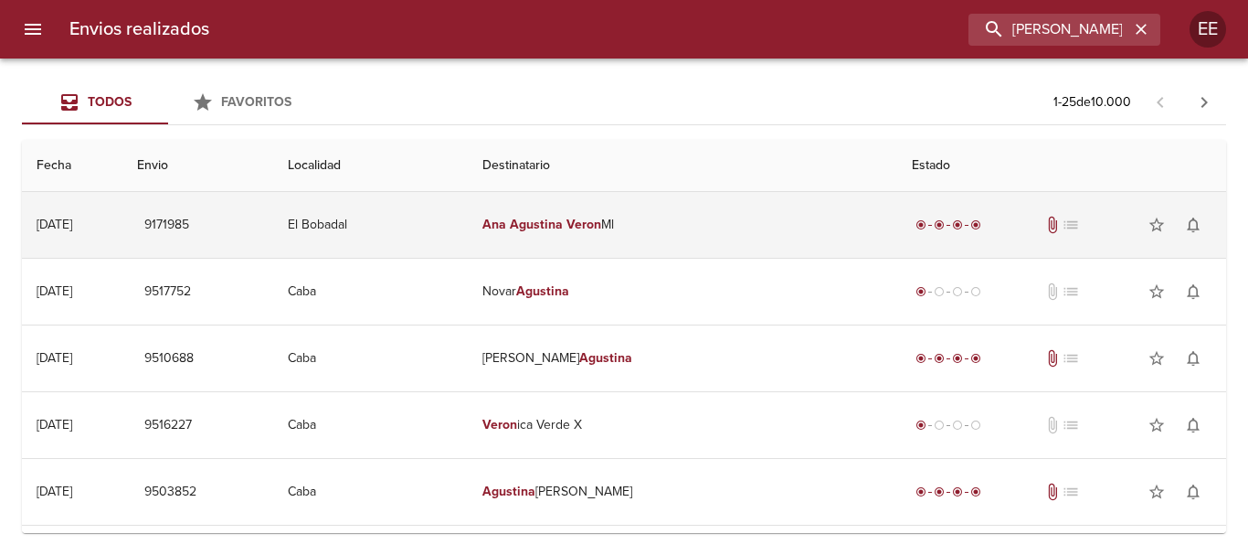
click at [601, 221] on em "Veron" at bounding box center [583, 225] width 35 height 16
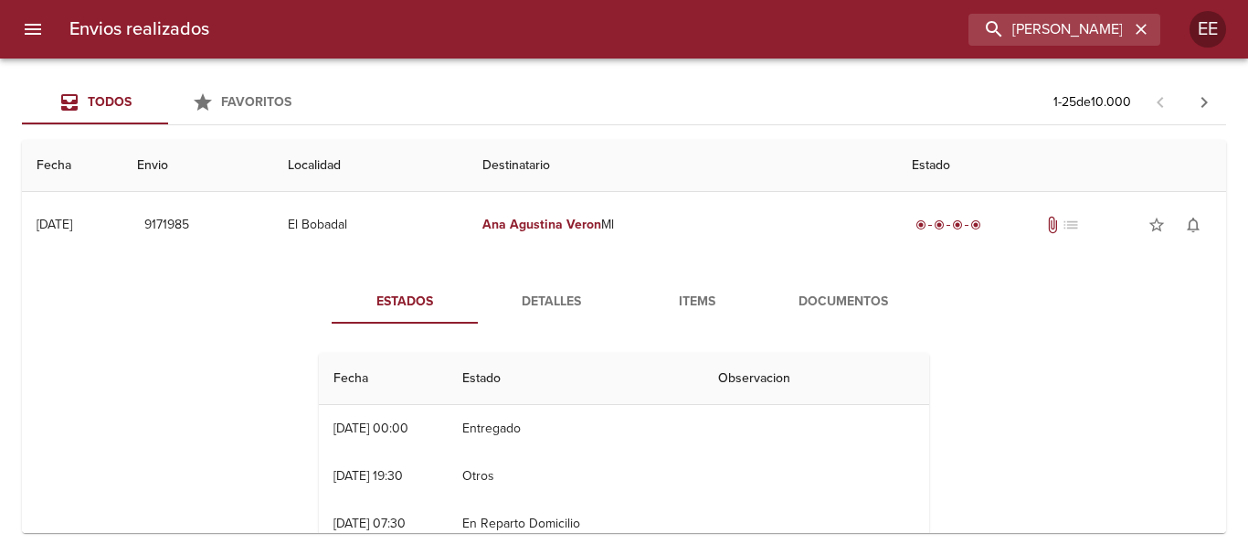
click at [824, 321] on button "Documentos" at bounding box center [843, 302] width 146 height 44
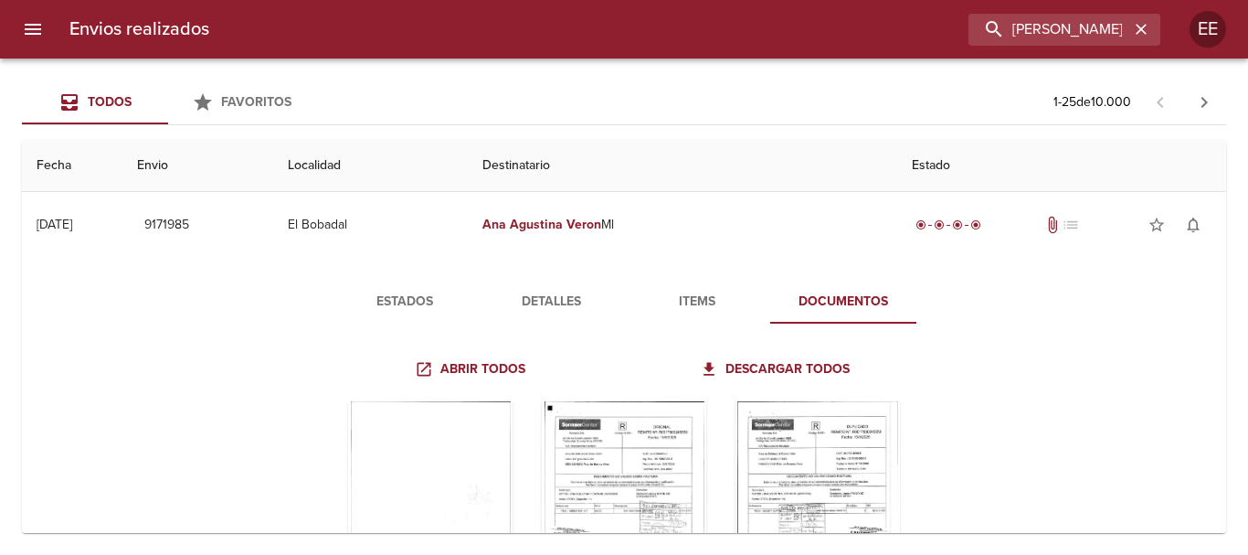
scroll to position [183, 0]
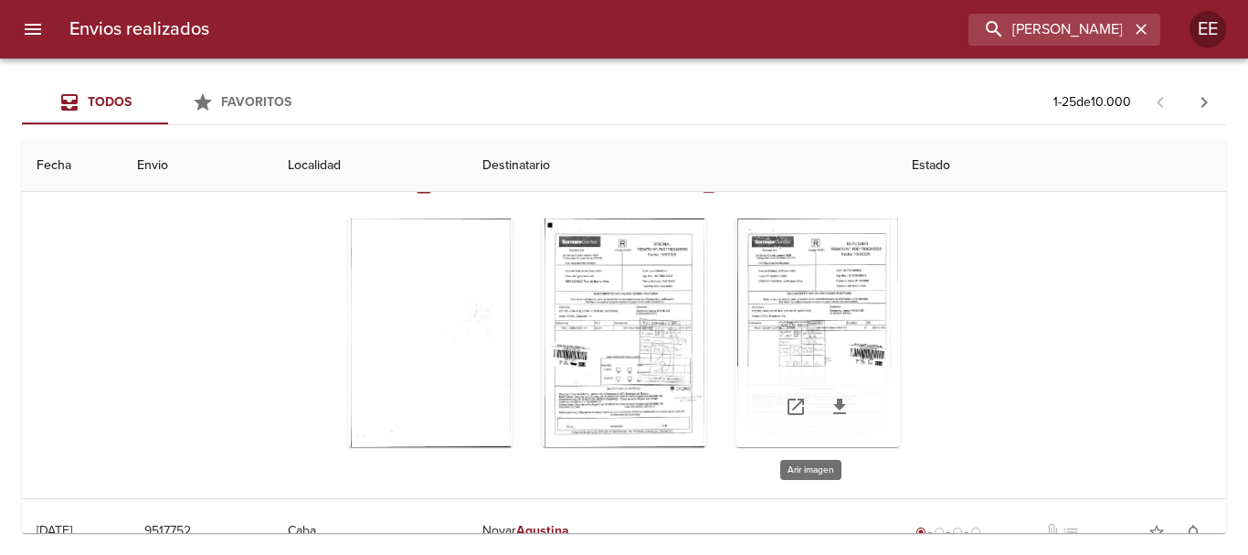
click at [798, 283] on div "Tabla de envíos del cliente" at bounding box center [817, 332] width 164 height 228
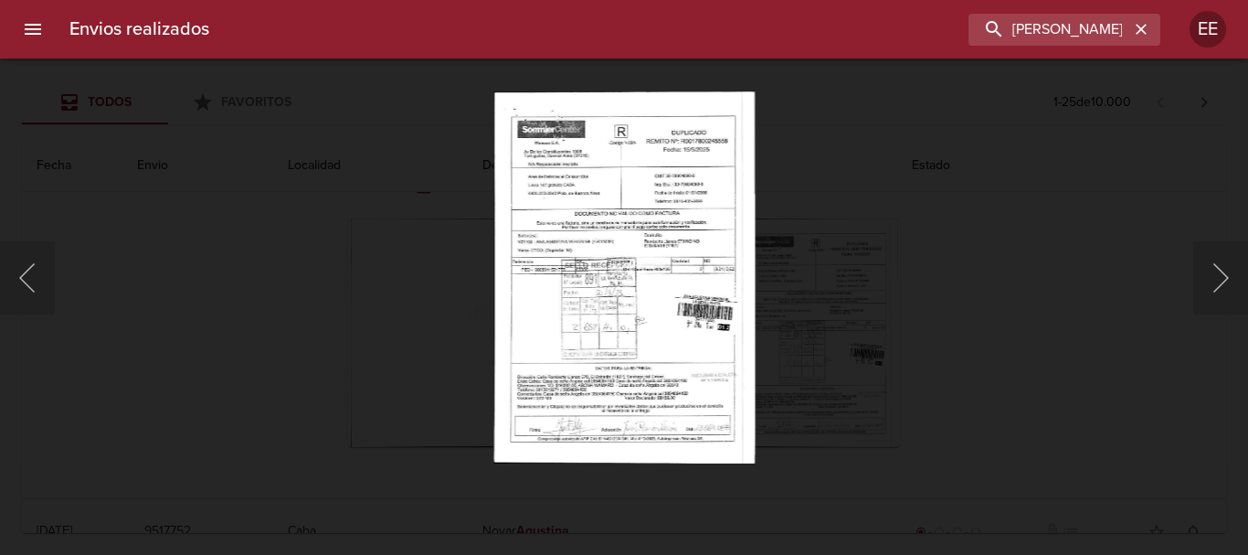
click at [639, 249] on img "Lightbox" at bounding box center [623, 277] width 261 height 372
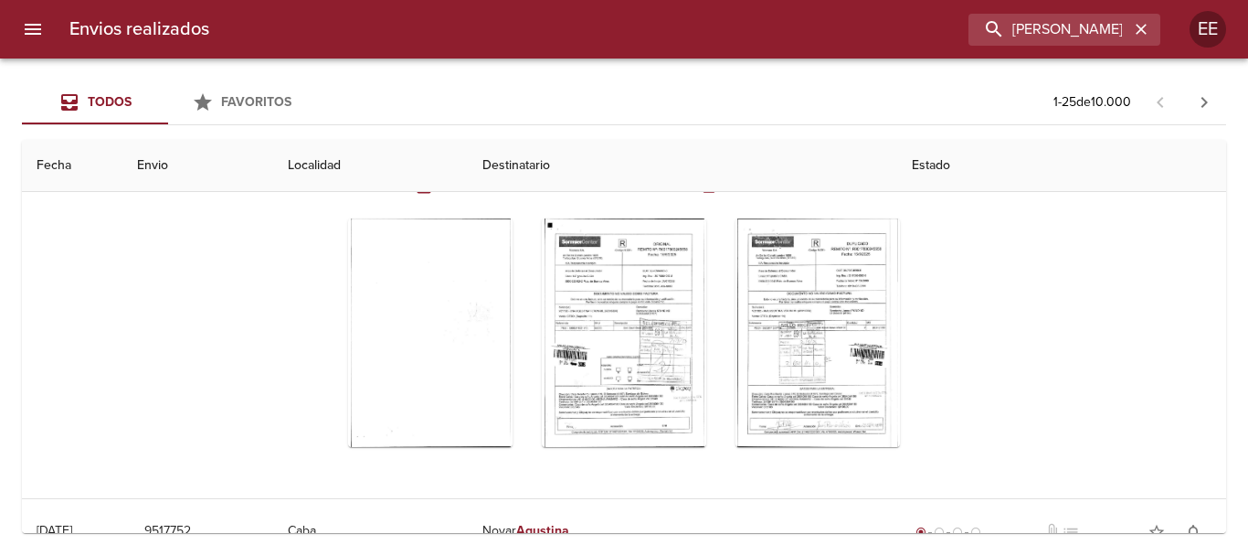
click at [920, 392] on div "Tabla de envíos del cliente" at bounding box center [624, 333] width 610 height 258
click at [838, 411] on icon "Tabla de envíos del cliente" at bounding box center [840, 407] width 22 height 22
click at [1082, 28] on input "ANA AGUSTINA VERON" at bounding box center [1012, 30] width 234 height 32
click at [1147, 32] on icon "button" at bounding box center [1141, 29] width 18 height 18
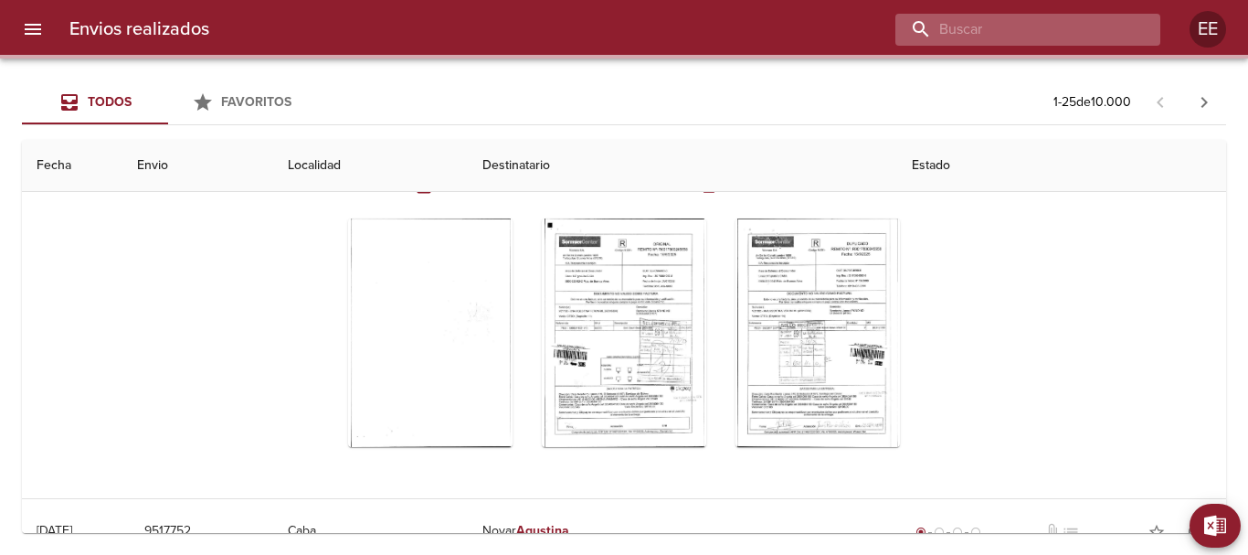
click at [1050, 29] on input "buscar" at bounding box center [1012, 30] width 234 height 32
paste input "NELIDA MARIELA ELGUETA"
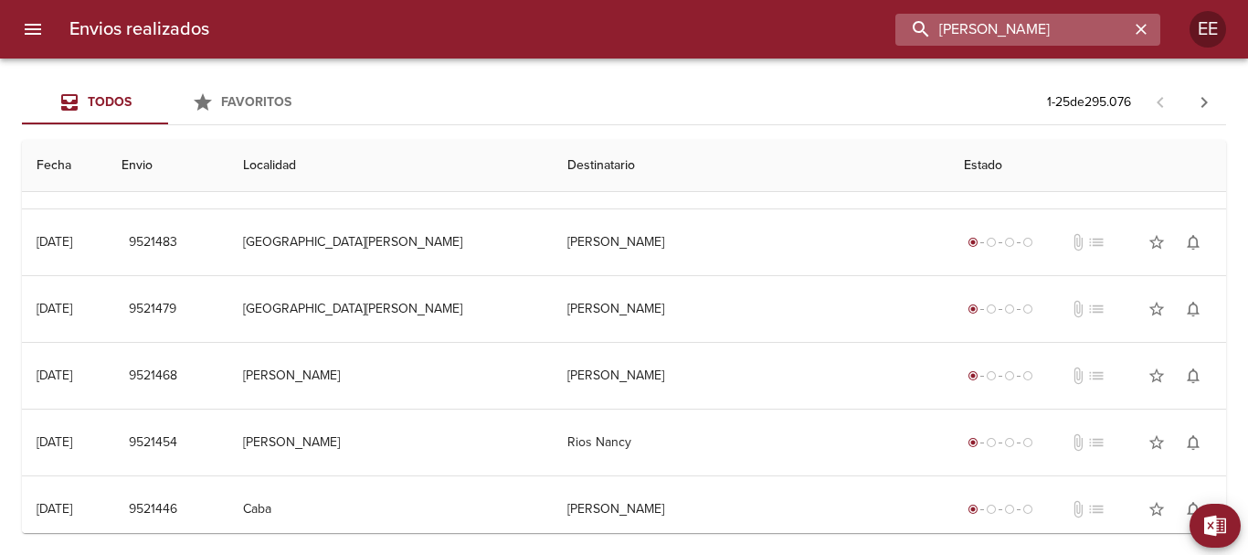
scroll to position [0, 0]
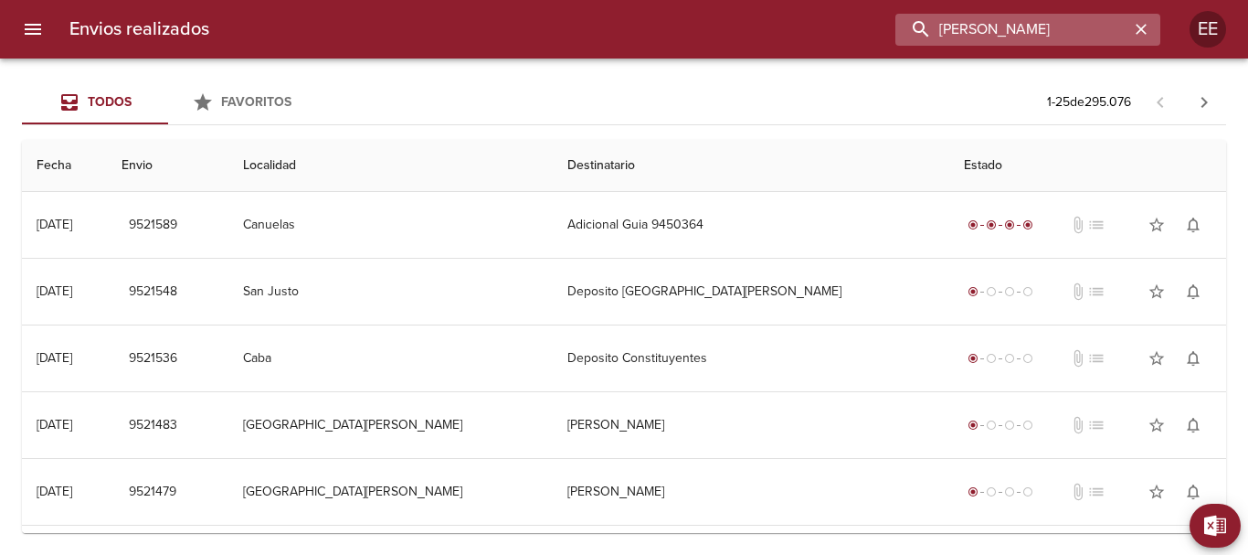
type input "NELIDA MARIELA ELGUETA"
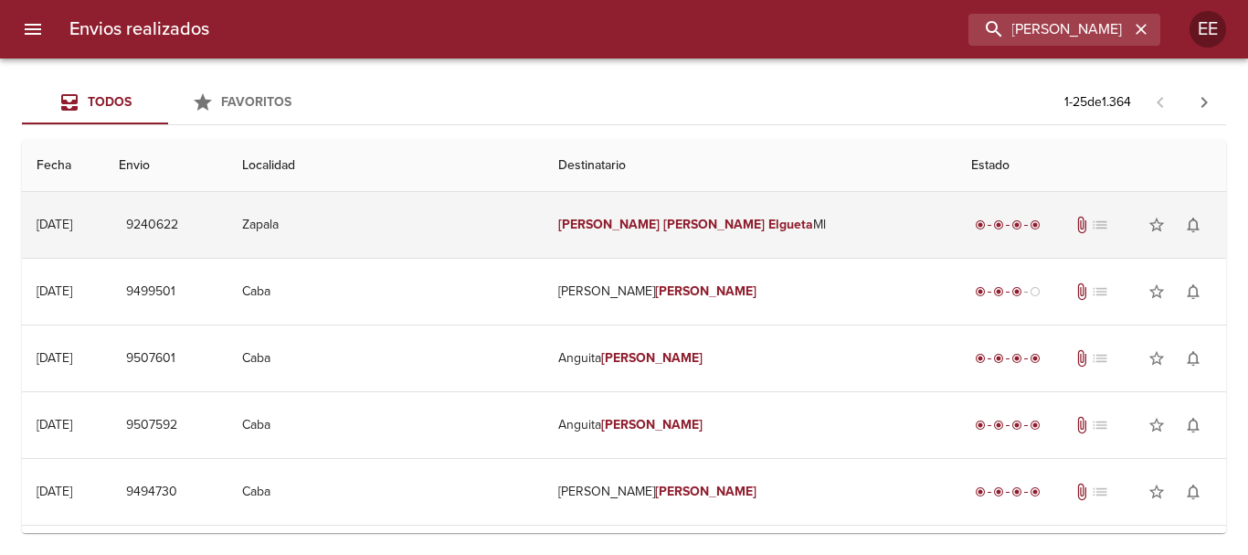
click at [663, 241] on td "Nelida Mariela Elgueta Ml" at bounding box center [750, 225] width 412 height 66
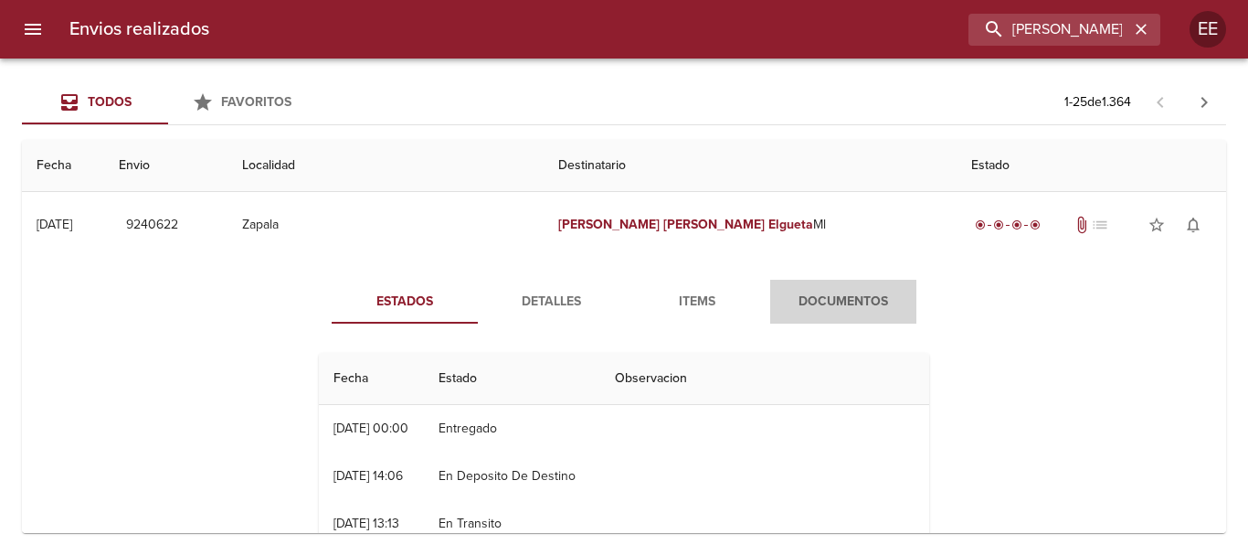
click at [819, 292] on span "Documentos" at bounding box center [843, 302] width 124 height 23
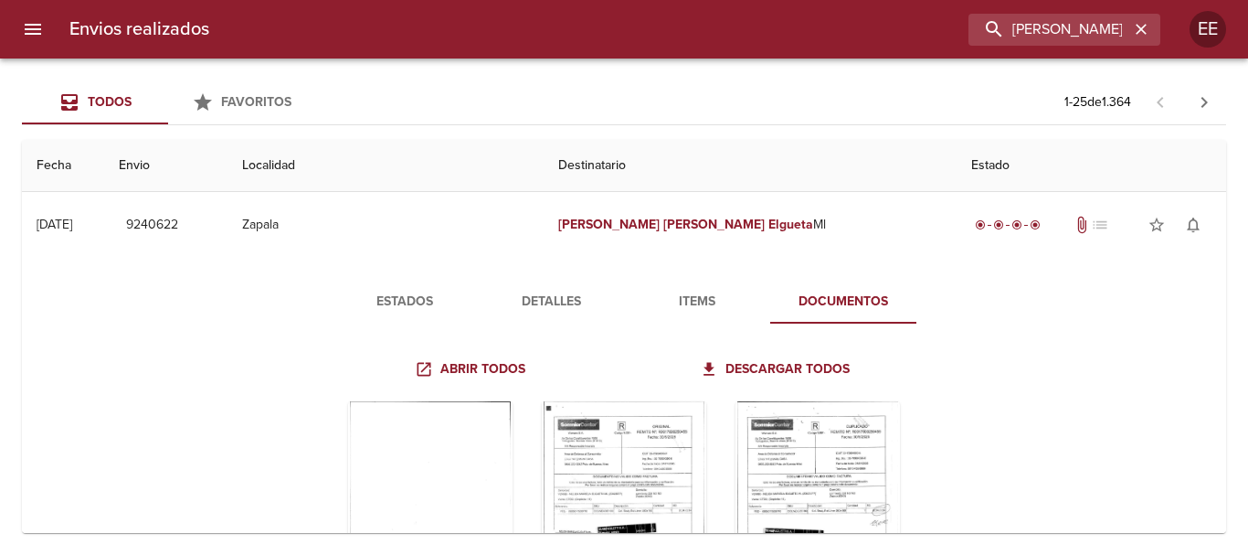
scroll to position [274, 0]
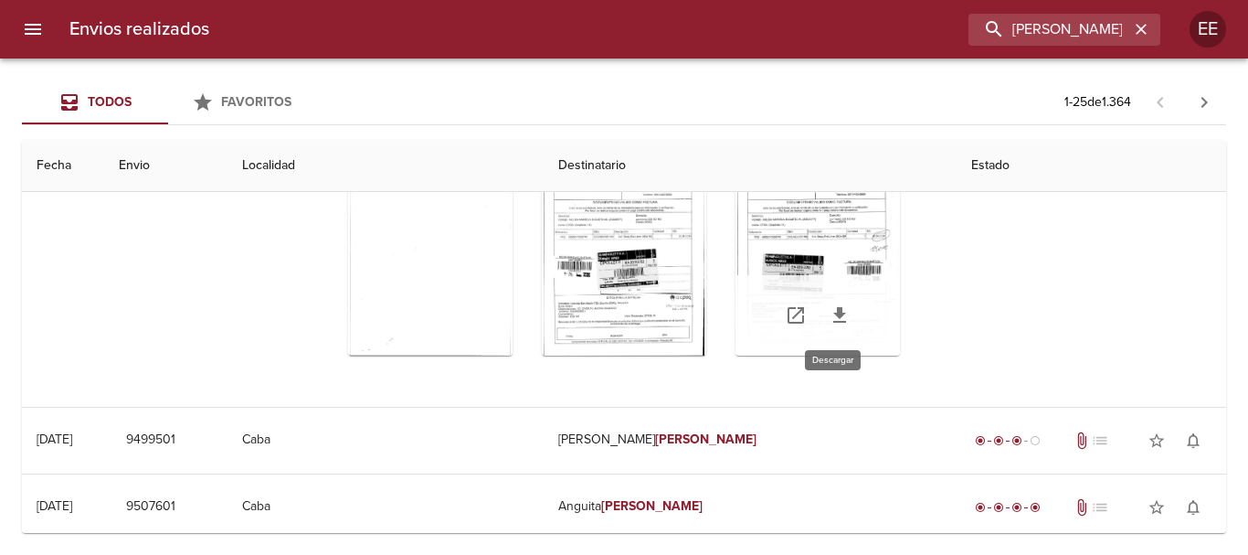
click at [839, 322] on icon "Tabla de envíos del cliente" at bounding box center [839, 315] width 13 height 16
click at [816, 231] on div "Tabla de envíos del cliente" at bounding box center [817, 241] width 164 height 228
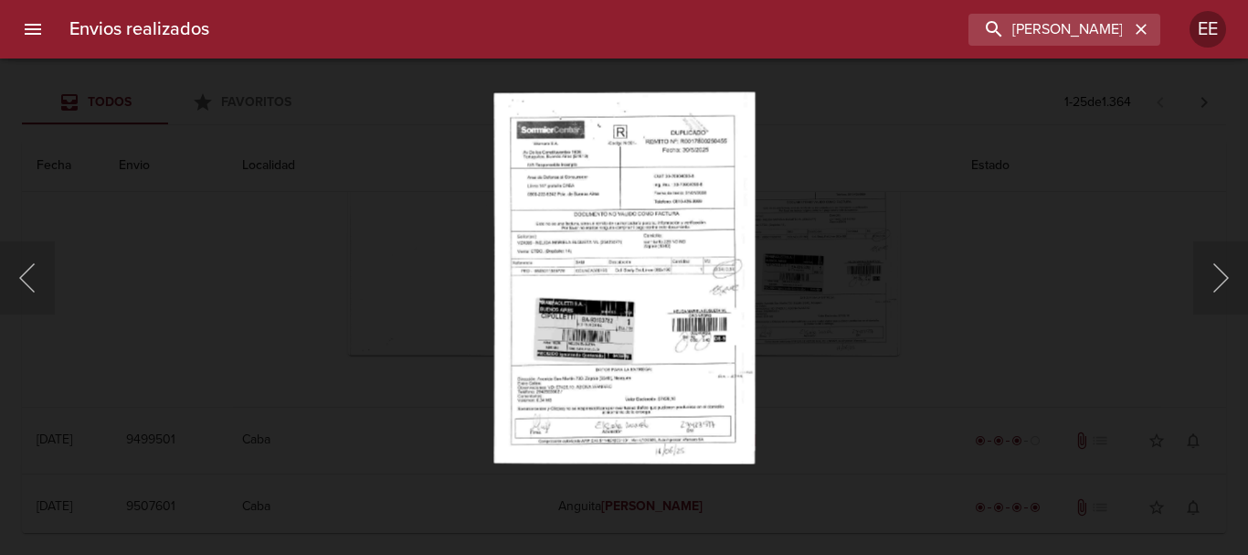
click at [620, 204] on img "Lightbox" at bounding box center [623, 277] width 261 height 372
click at [622, 204] on img "Lightbox" at bounding box center [623, 277] width 261 height 372
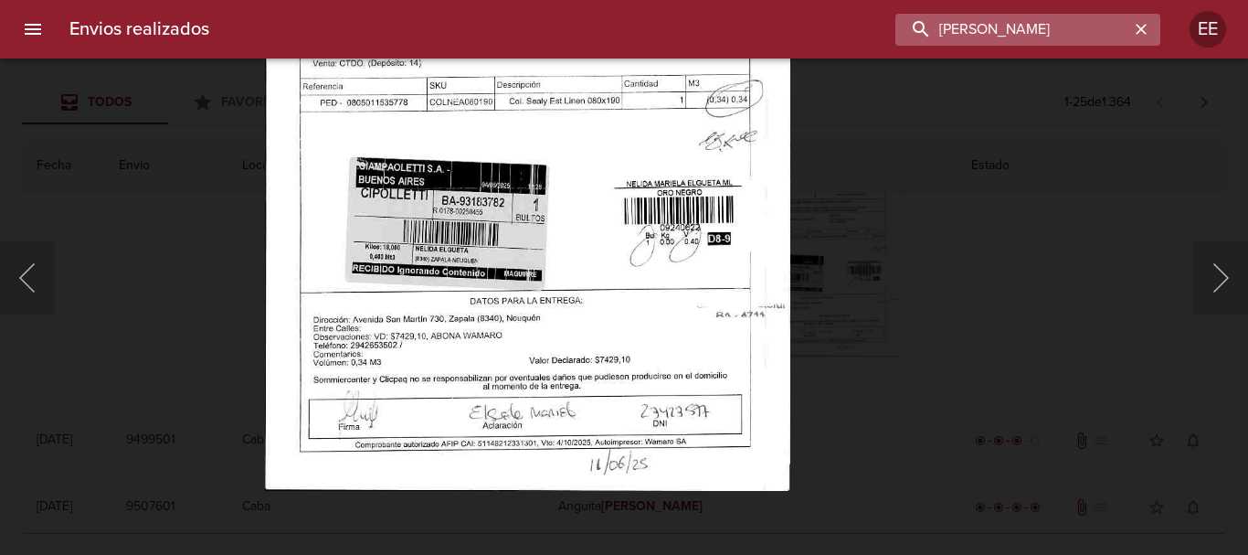
click at [1083, 22] on input "NELIDA MARIELA ELGUETA" at bounding box center [1012, 30] width 234 height 32
click at [1126, 27] on input "NELIDA MARIELA ELGUETA" at bounding box center [1012, 30] width 234 height 32
click at [1132, 27] on icon "button" at bounding box center [1141, 29] width 18 height 18
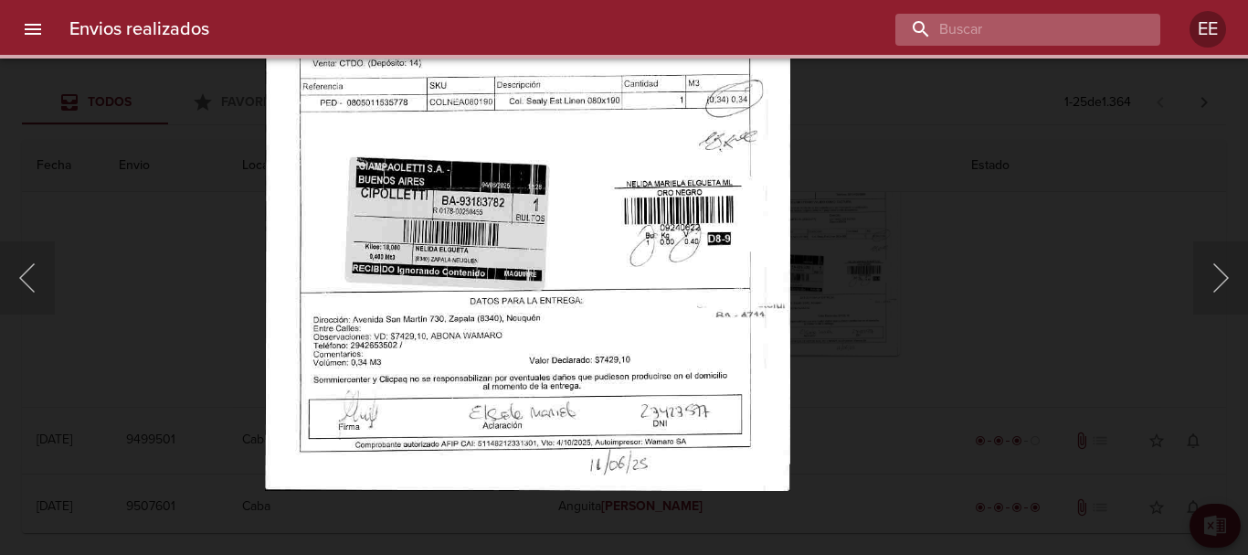
click at [1084, 27] on input "buscar" at bounding box center [1012, 30] width 234 height 32
paste input "SERGIO ERNESTO BARRIONUEVO"
type input "SERGIO ERNESTO BARRIONUEVO"
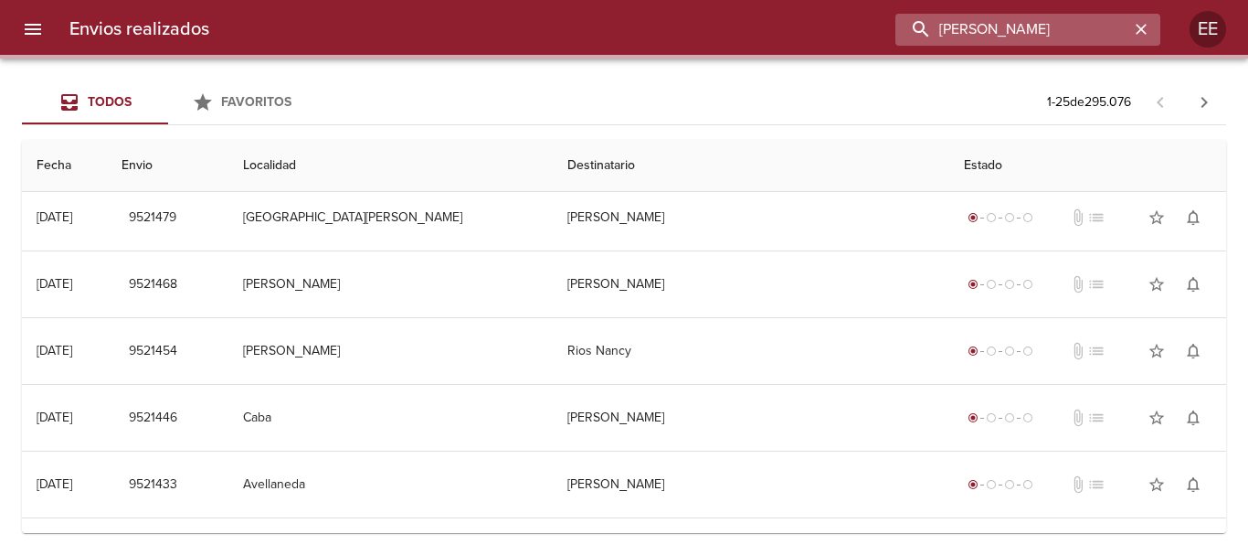
scroll to position [0, 0]
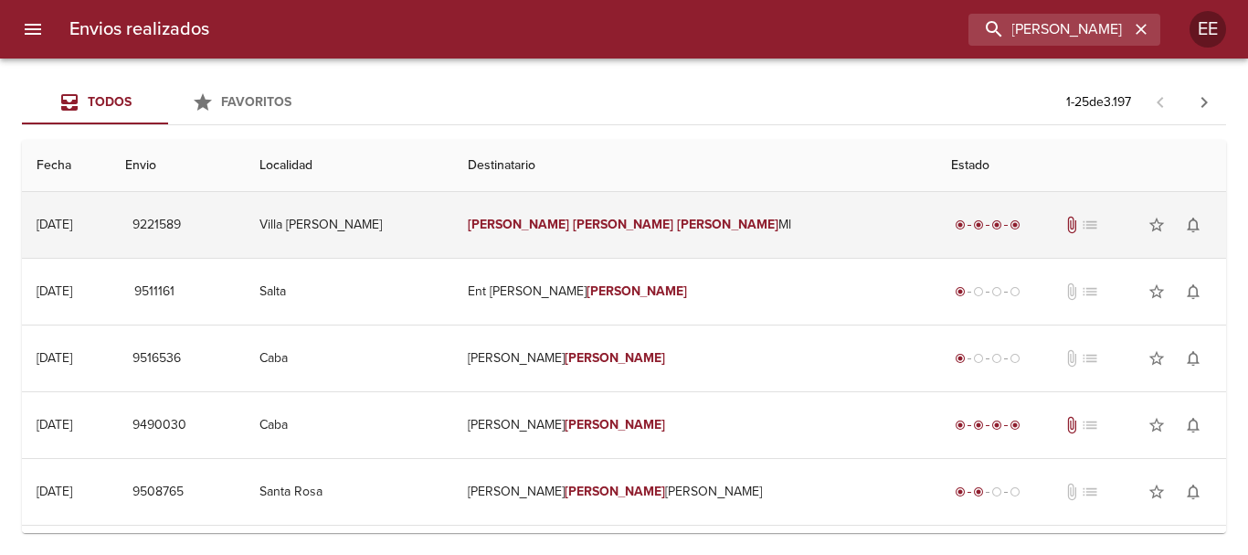
click at [702, 208] on td "Sergio Ernesto Barrionuevo Ml" at bounding box center [694, 225] width 483 height 66
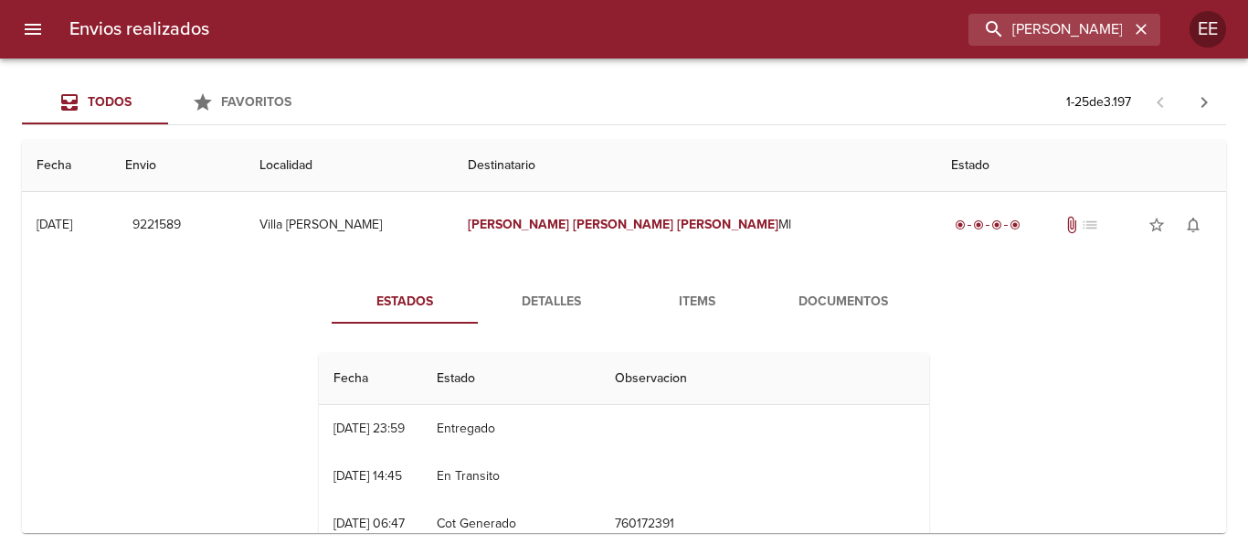
click at [830, 298] on span "Documentos" at bounding box center [843, 302] width 124 height 23
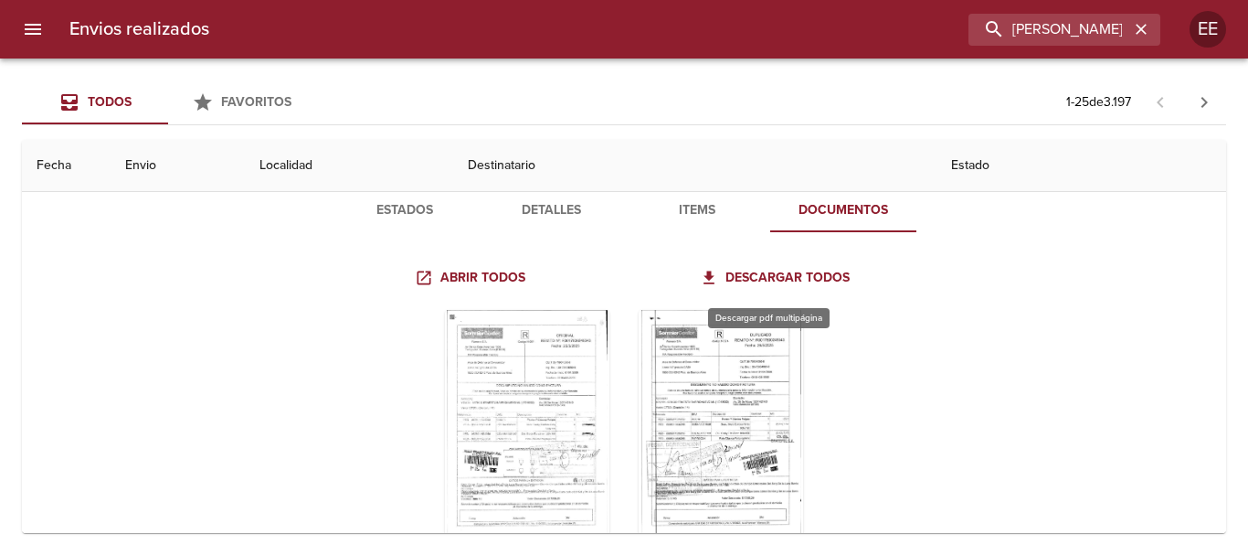
scroll to position [183, 0]
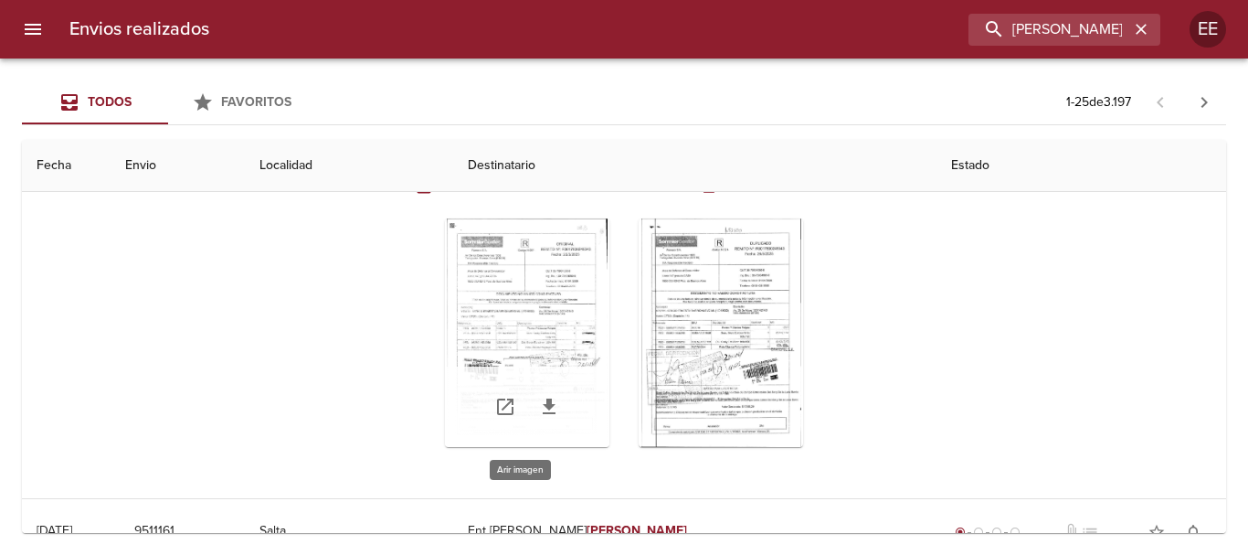
click at [547, 320] on div "Tabla de envíos del cliente" at bounding box center [527, 332] width 164 height 228
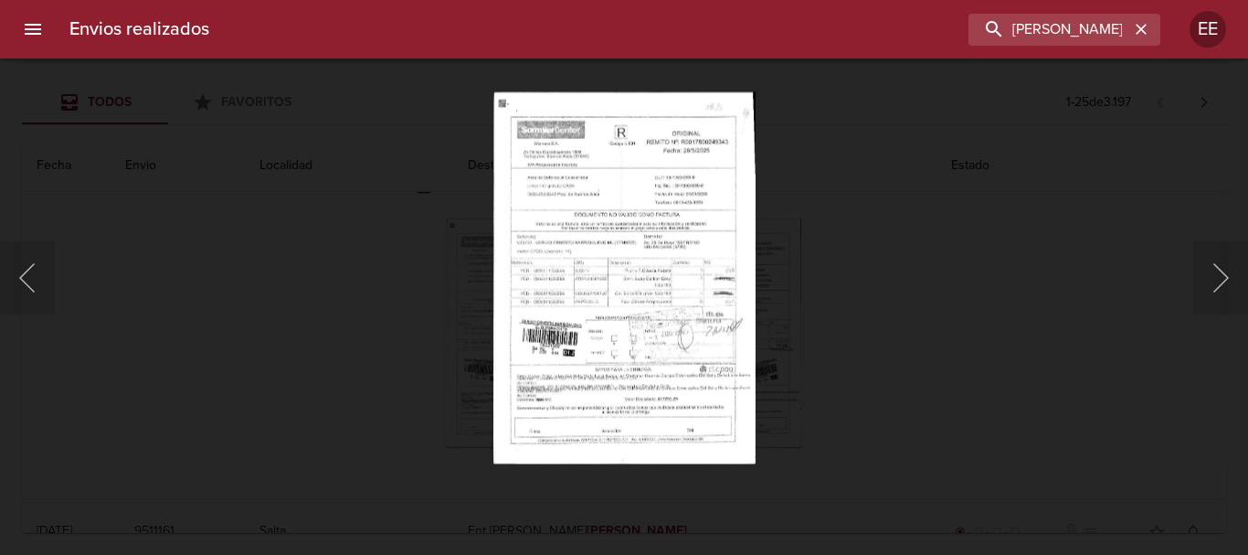
click at [697, 284] on img "Lightbox" at bounding box center [624, 277] width 262 height 372
click at [663, 340] on img "Lightbox" at bounding box center [624, 277] width 262 height 372
click at [665, 340] on img "Lightbox" at bounding box center [624, 277] width 262 height 372
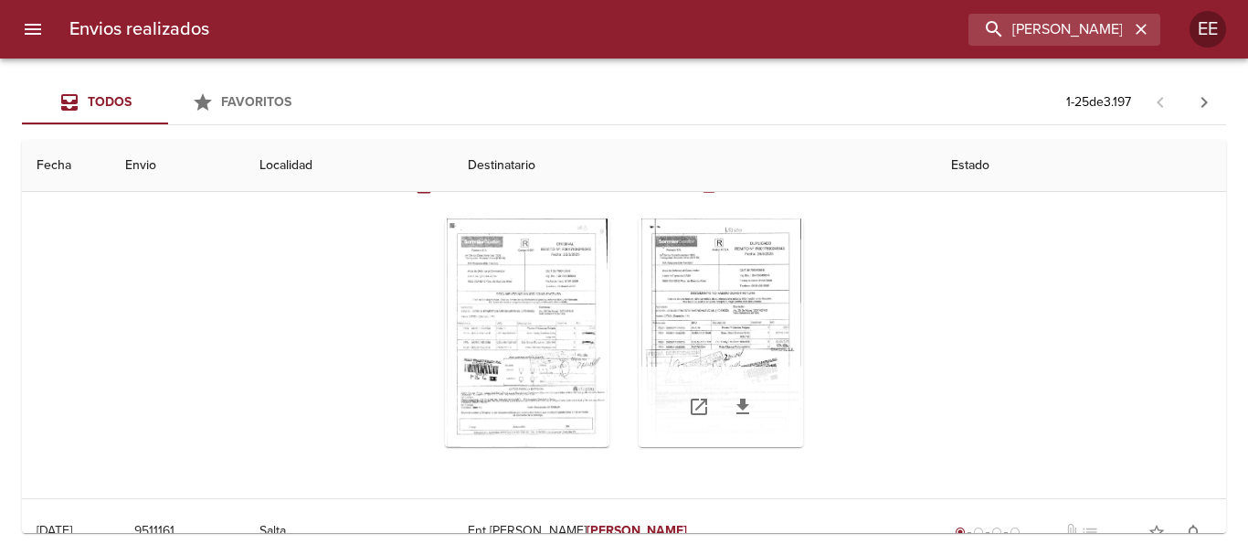
drag, startPoint x: 733, startPoint y: 386, endPoint x: 760, endPoint y: 385, distance: 27.4
click at [735, 385] on div "Tabla de envíos del cliente" at bounding box center [721, 406] width 164 height 80
click at [734, 257] on div "Tabla de envíos del cliente" at bounding box center [721, 332] width 164 height 228
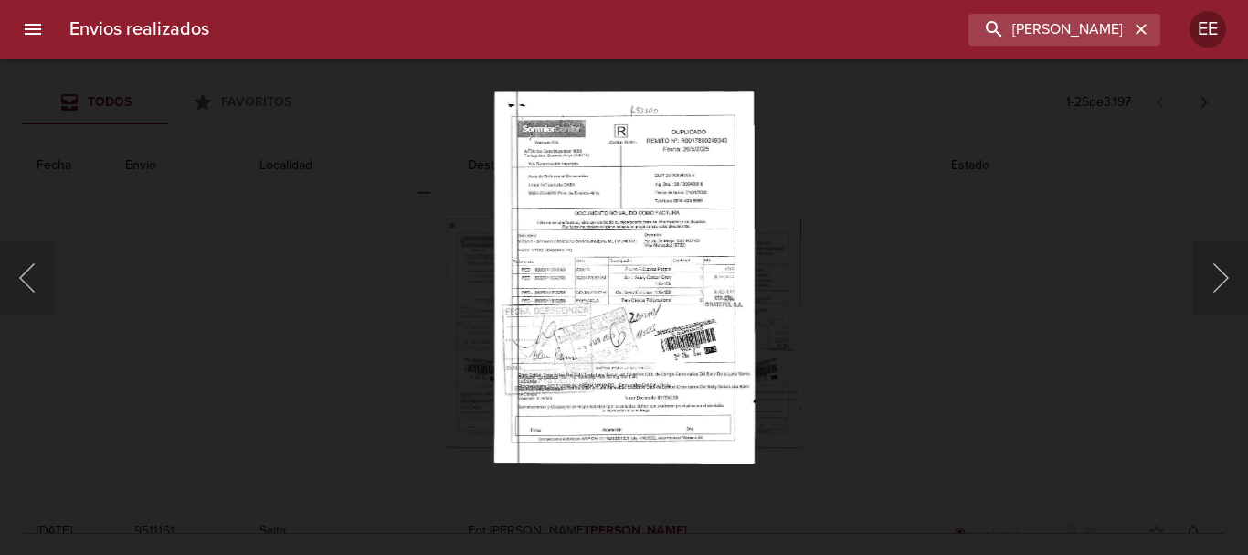
click at [641, 413] on img "Lightbox" at bounding box center [623, 277] width 260 height 372
click at [642, 413] on img "Lightbox" at bounding box center [623, 277] width 260 height 372
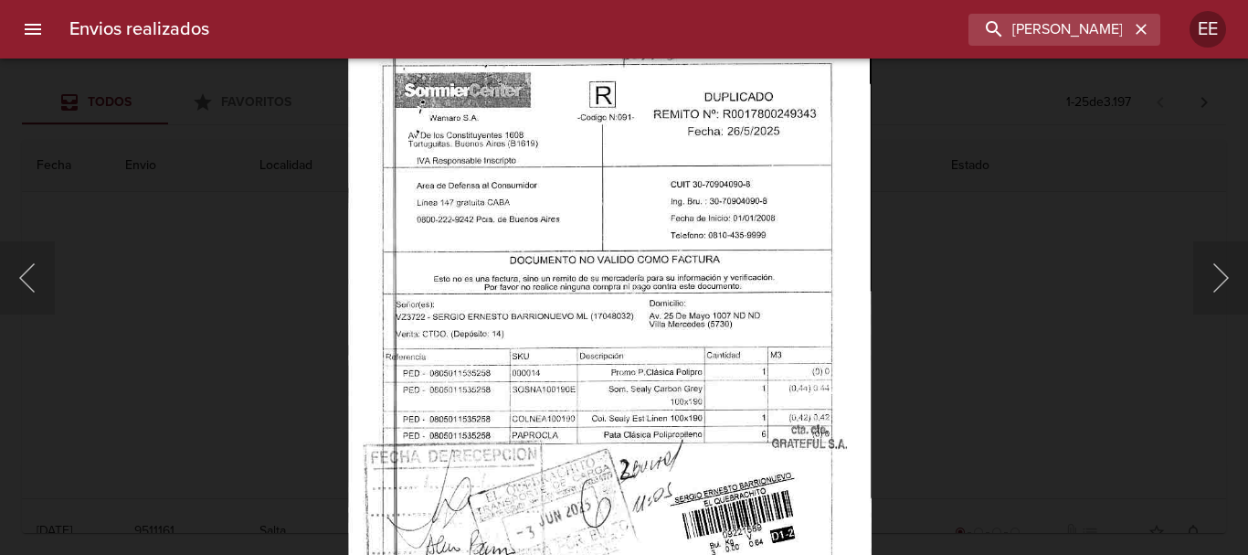
click at [666, 375] on img "Lightbox" at bounding box center [608, 389] width 523 height 747
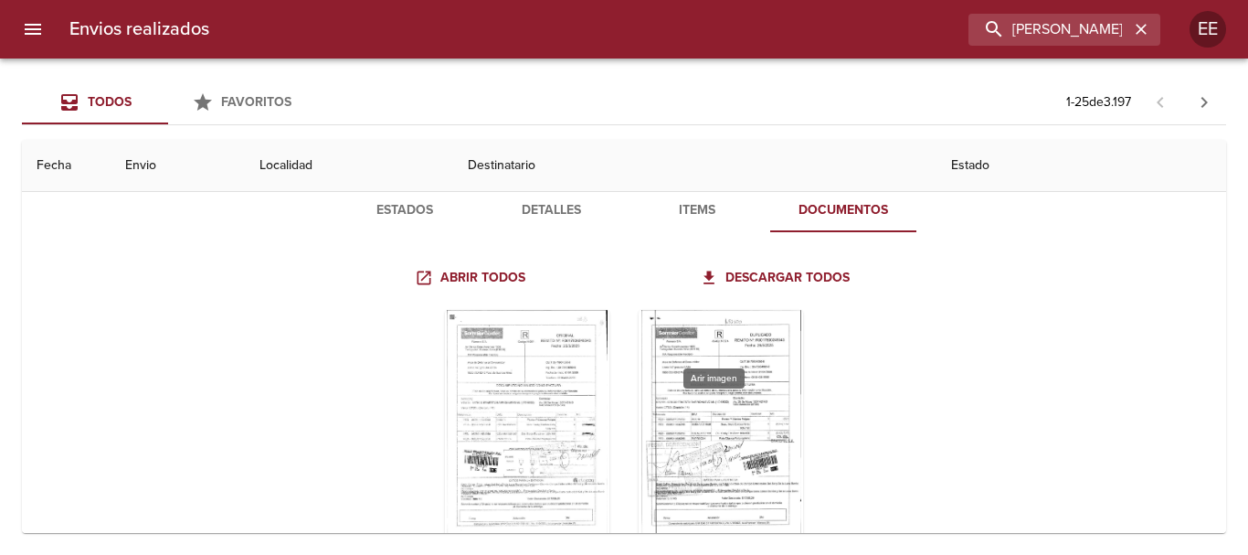
scroll to position [0, 0]
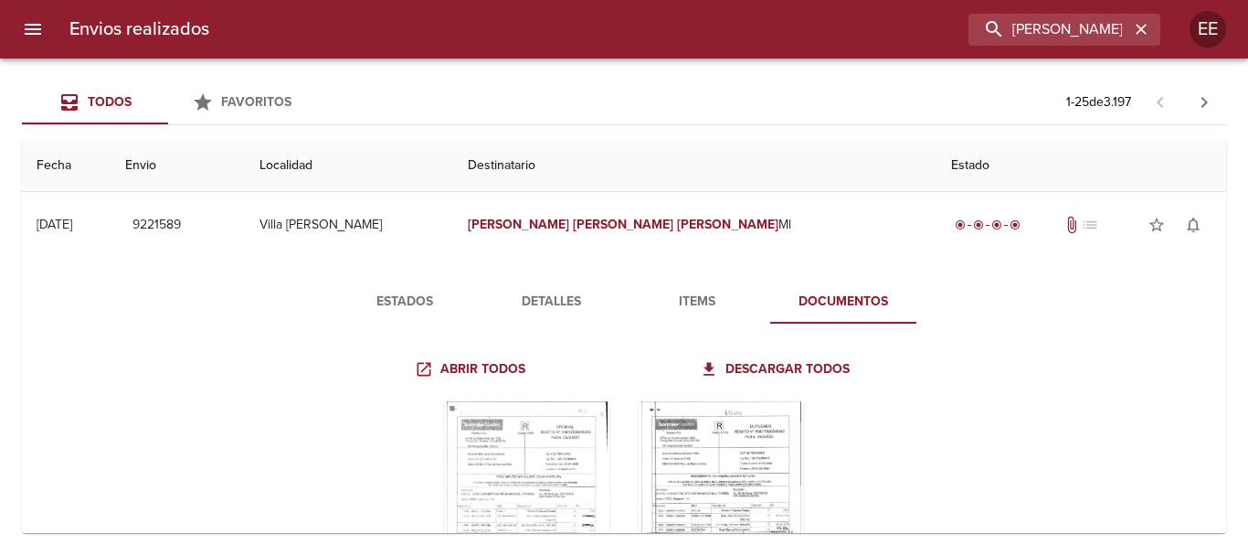
click at [385, 306] on span "Estados" at bounding box center [405, 302] width 124 height 23
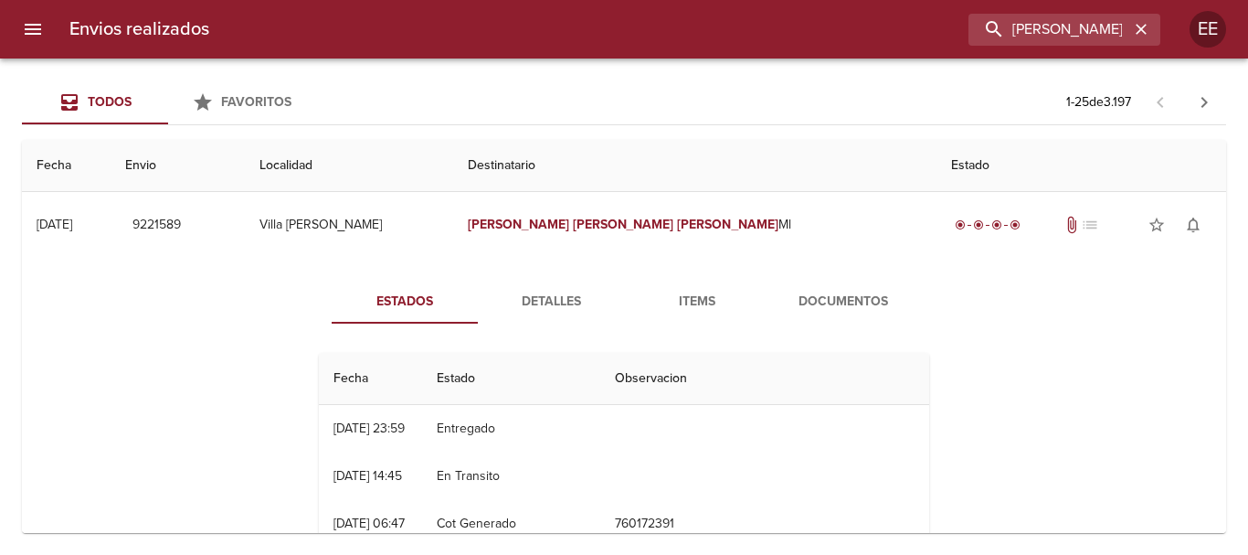
click at [567, 280] on button "Detalles" at bounding box center [551, 302] width 146 height 44
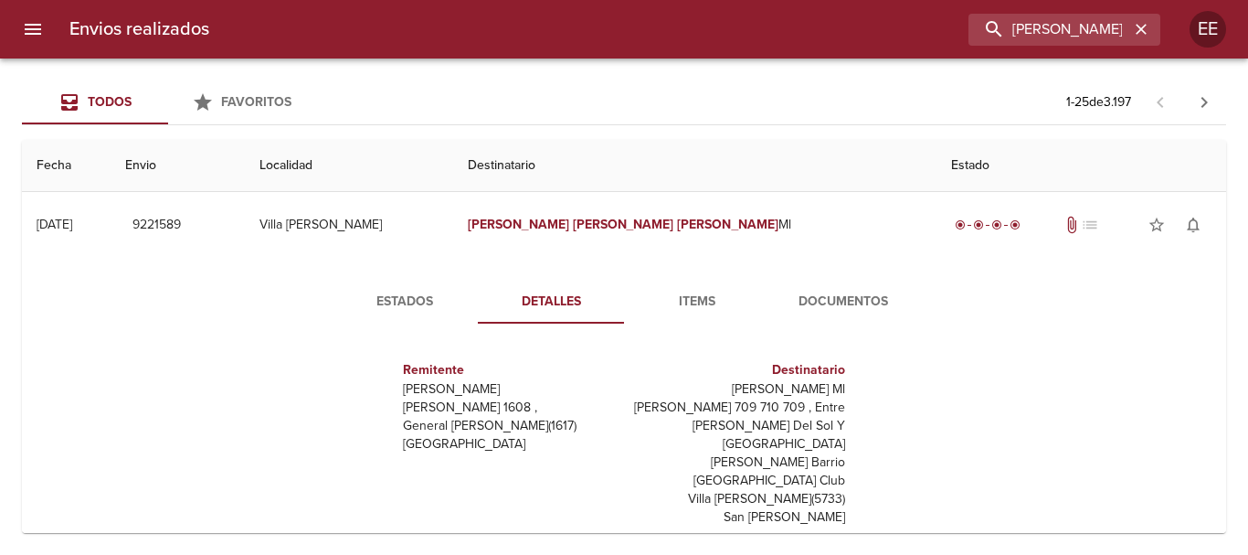
click at [377, 298] on span "Estados" at bounding box center [405, 302] width 124 height 23
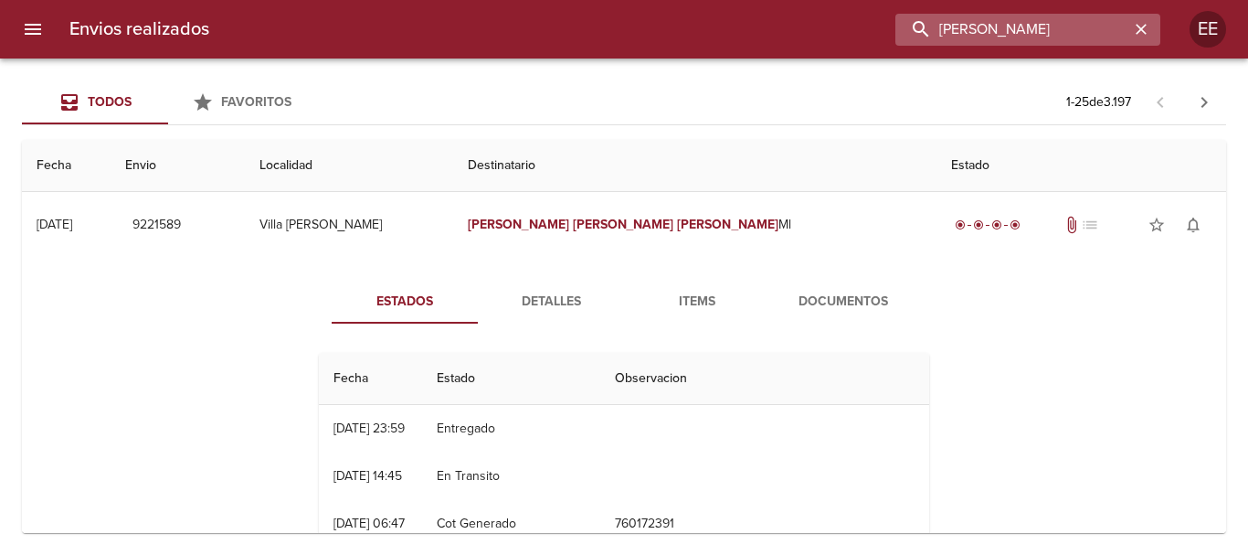
click at [1073, 32] on input "SERGIO ERNESTO BARRIONUEVO" at bounding box center [1012, 30] width 234 height 32
click at [1138, 32] on icon "button" at bounding box center [1141, 29] width 11 height 11
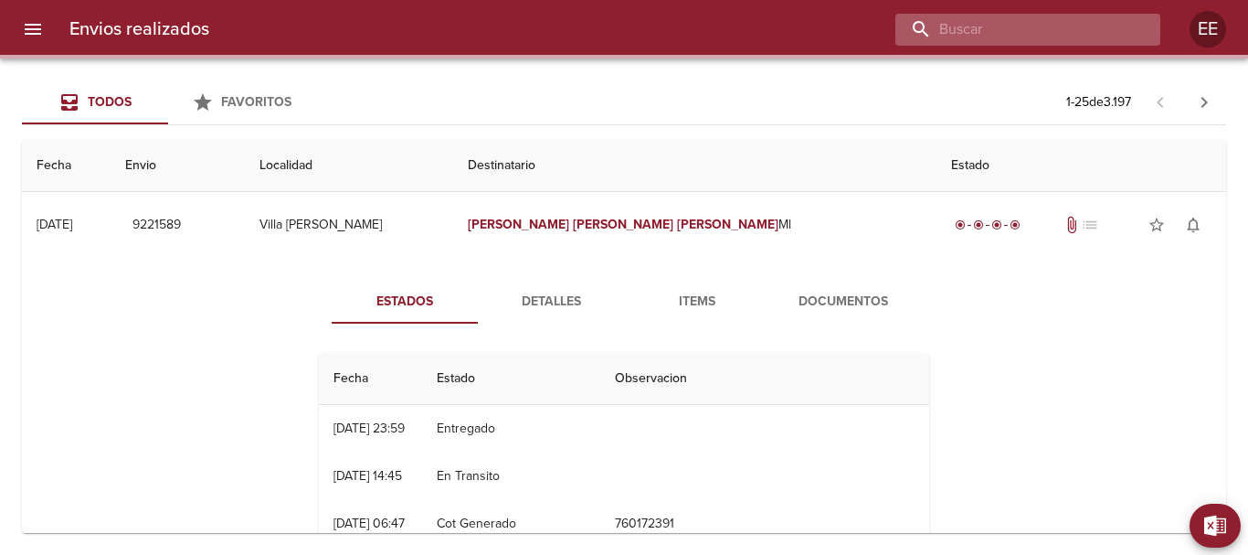
click at [1061, 23] on input "buscar" at bounding box center [1012, 30] width 234 height 32
paste input "SABRINA LOPEZ ML"
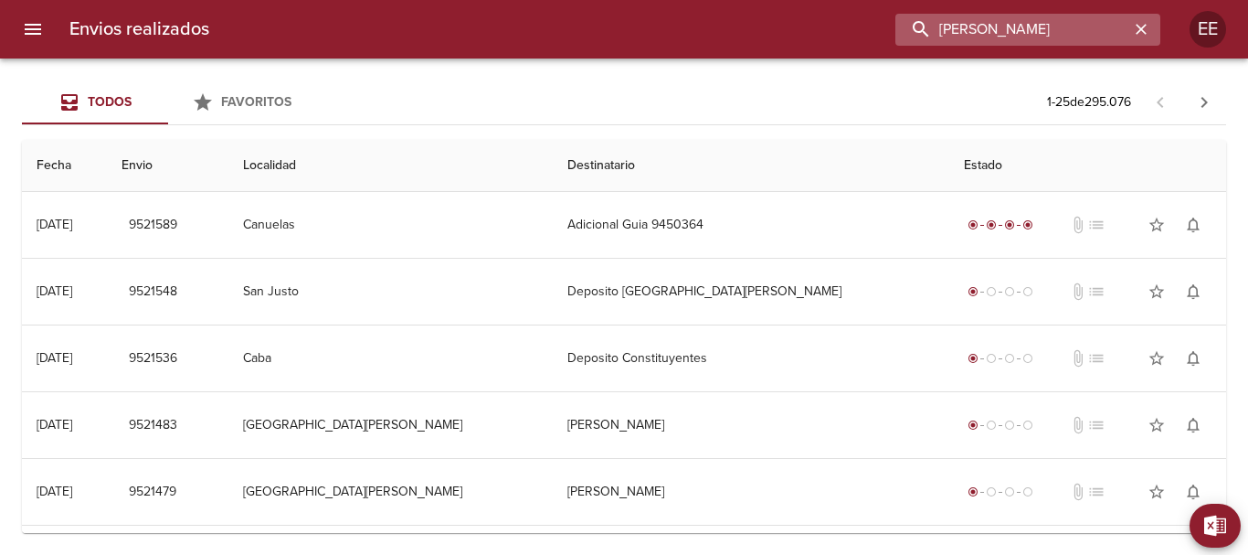
type input "SABRINA LOPEZ"
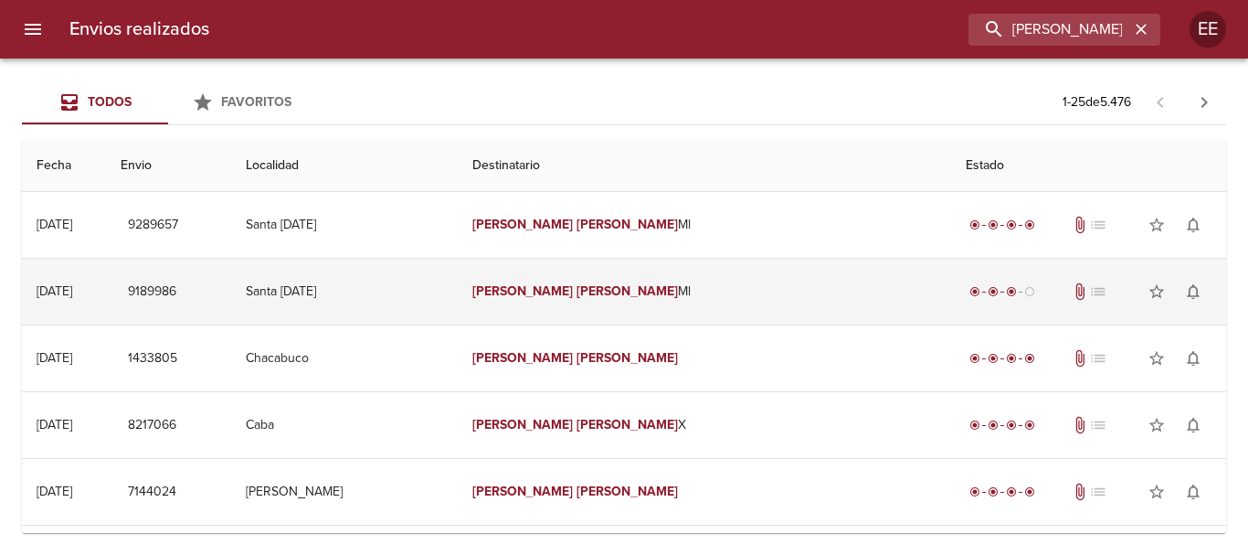
click at [637, 303] on td "Sabrina Lopez Ml" at bounding box center [705, 292] width 494 height 66
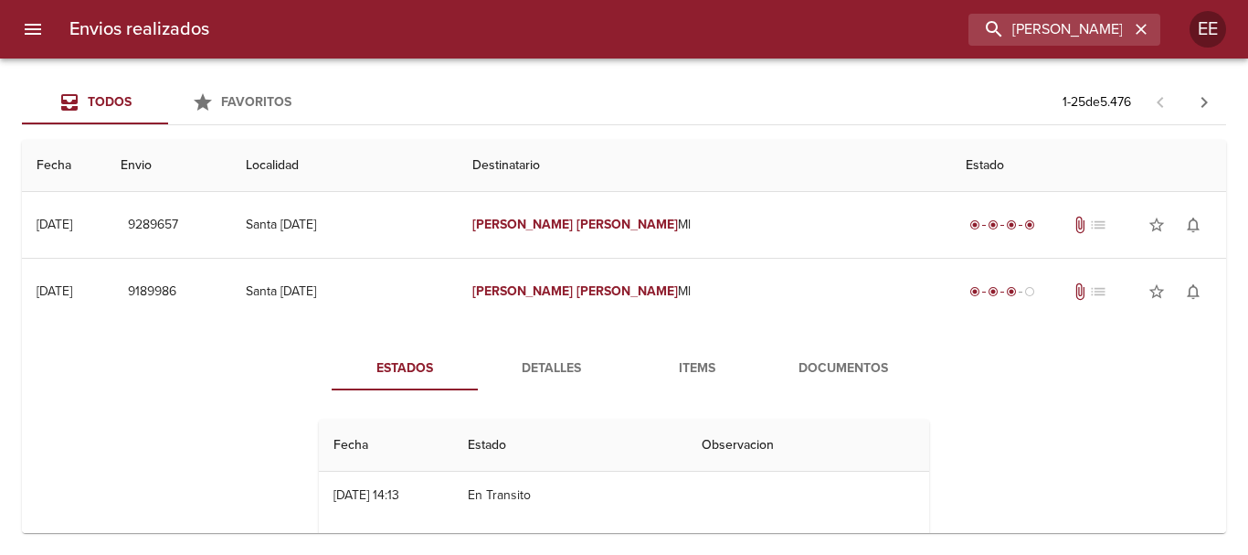
scroll to position [91, 0]
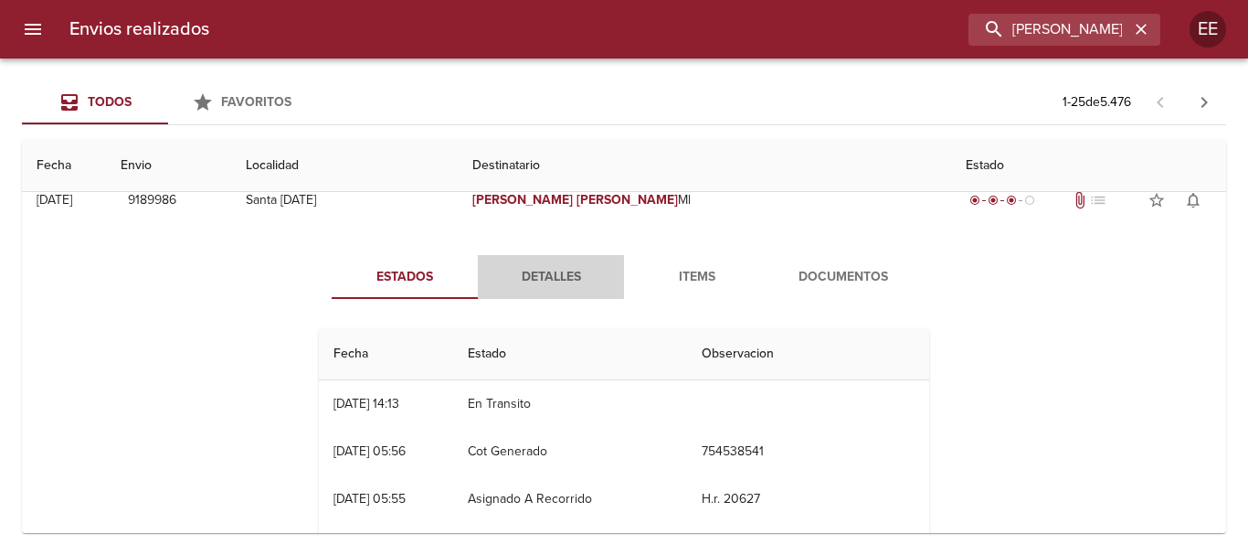
click at [576, 272] on span "Detalles" at bounding box center [551, 277] width 124 height 23
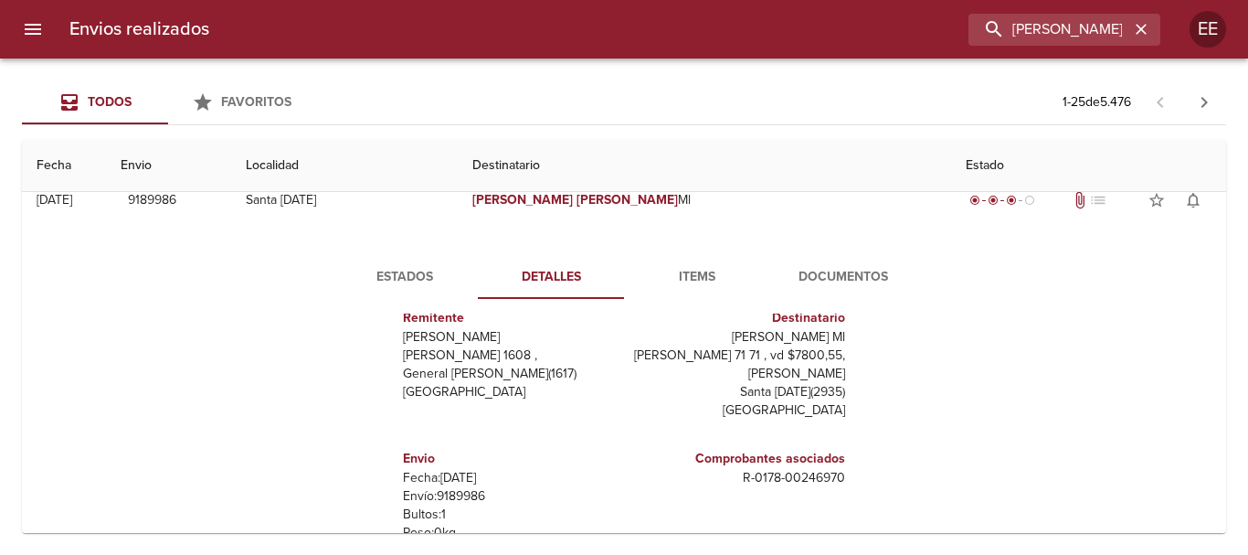
scroll to position [0, 0]
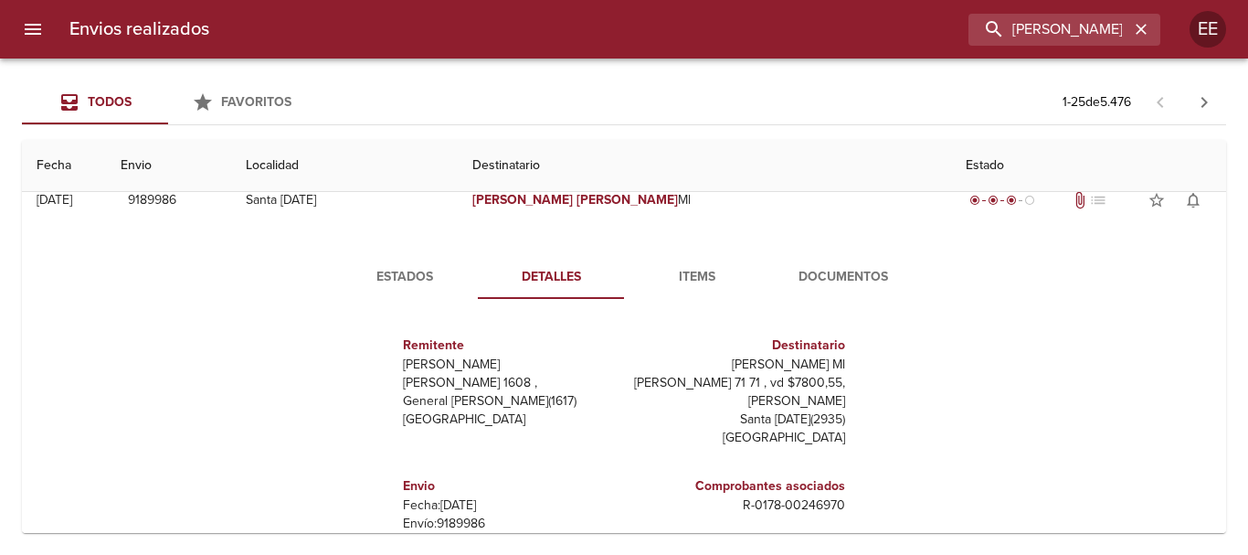
click at [819, 281] on span "Documentos" at bounding box center [843, 277] width 124 height 23
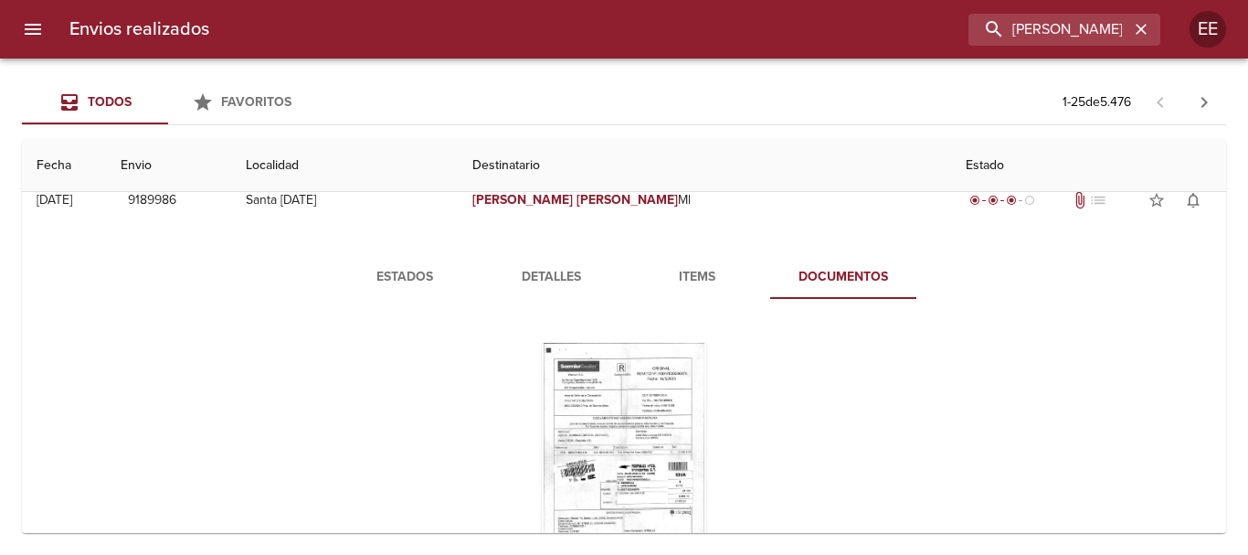
scroll to position [183, 0]
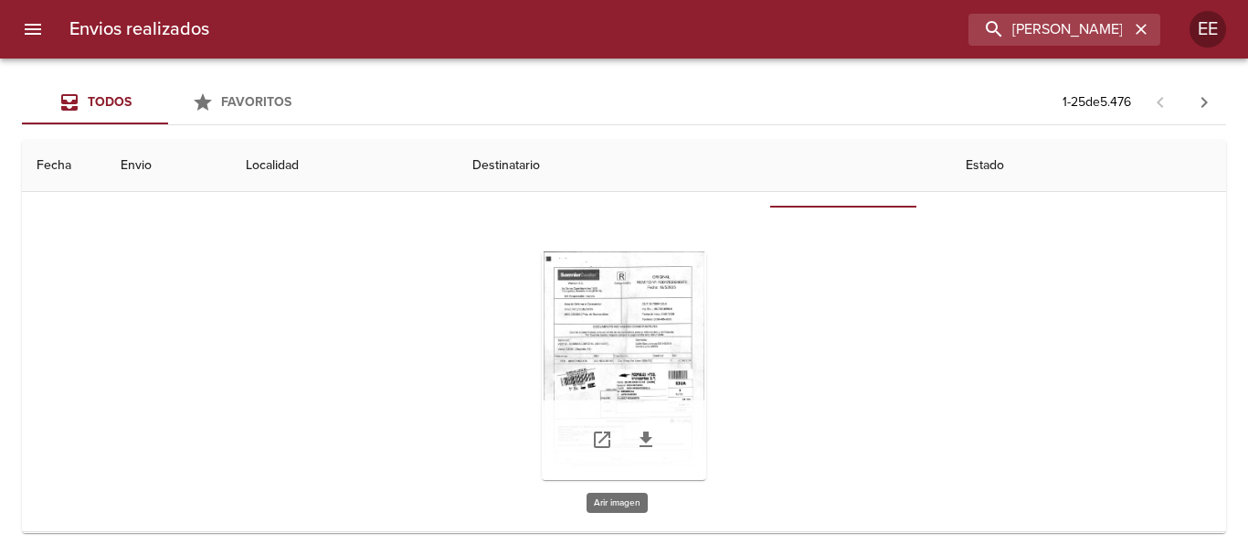
click at [607, 360] on div "Tabla de envíos del cliente" at bounding box center [624, 365] width 164 height 228
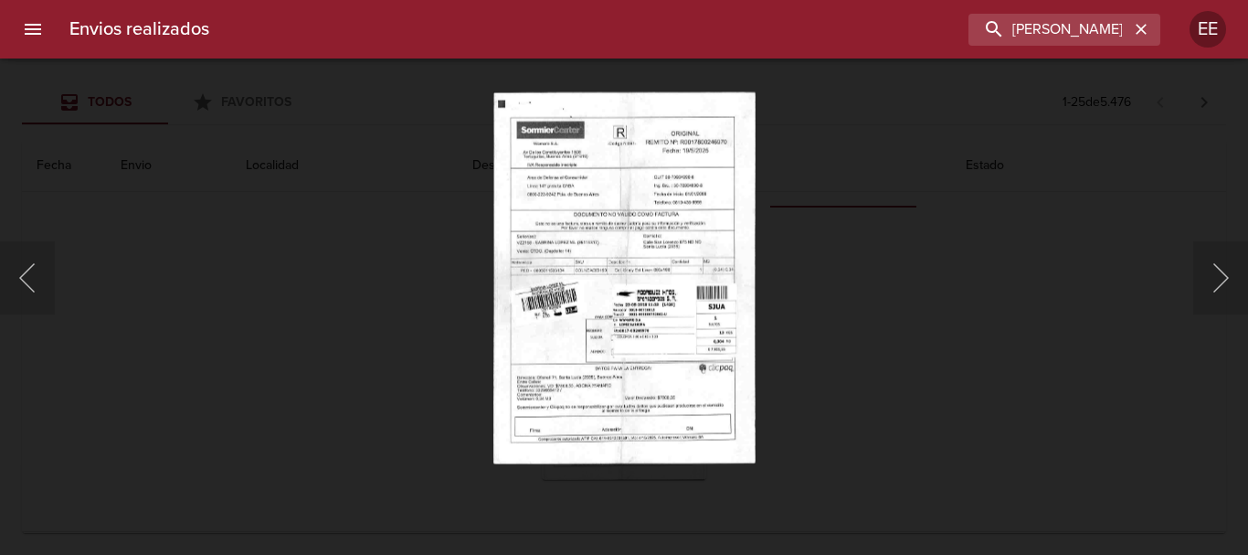
click at [614, 273] on img "Lightbox" at bounding box center [624, 277] width 262 height 372
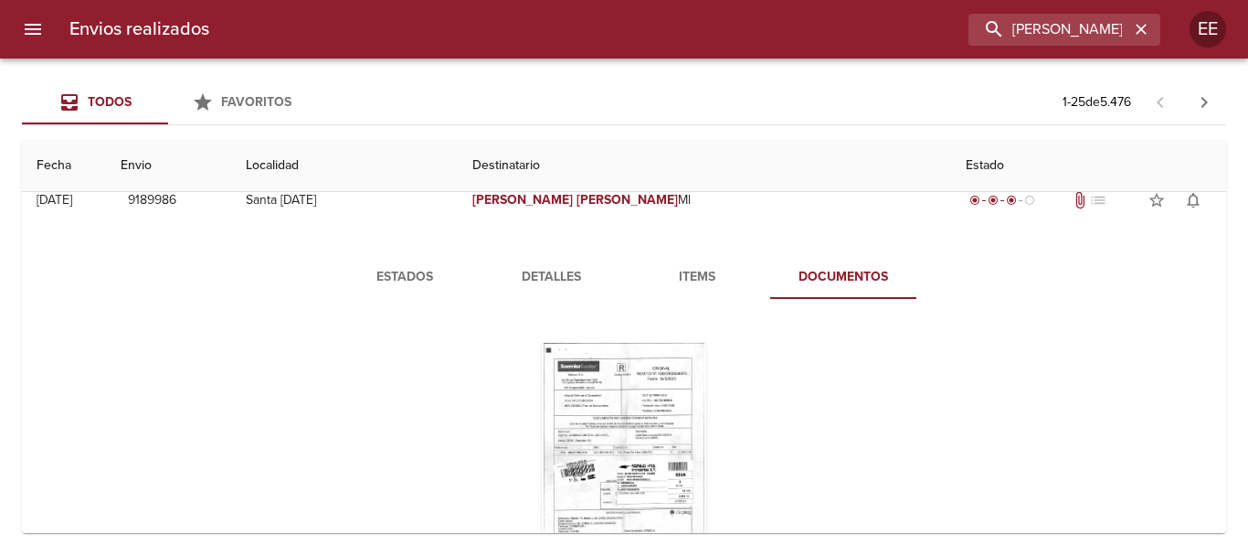
scroll to position [0, 0]
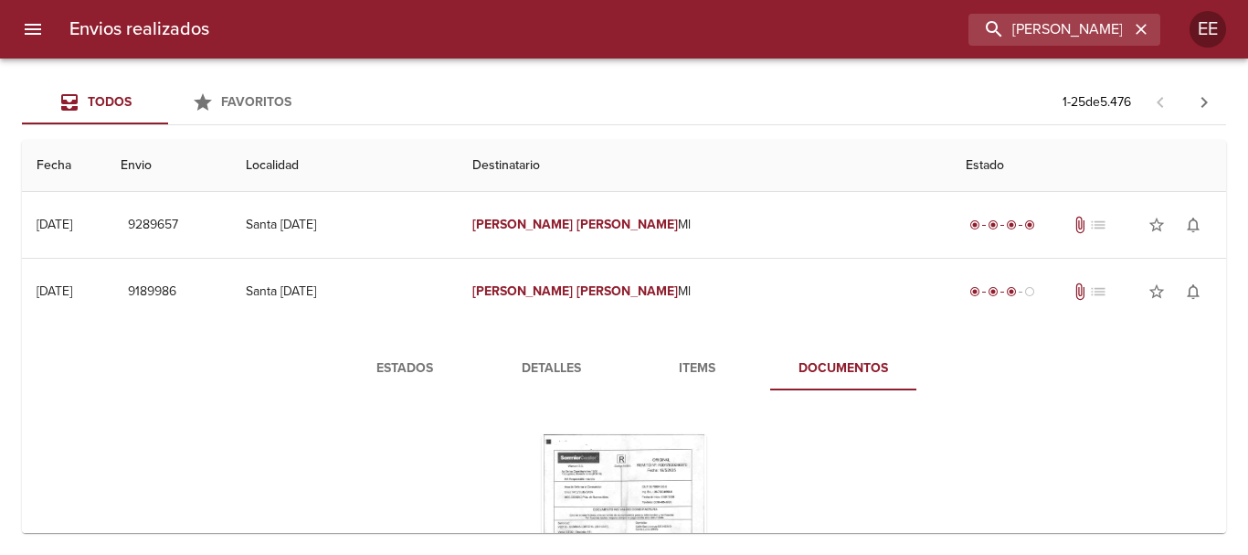
click at [681, 365] on span "Items" at bounding box center [697, 368] width 124 height 23
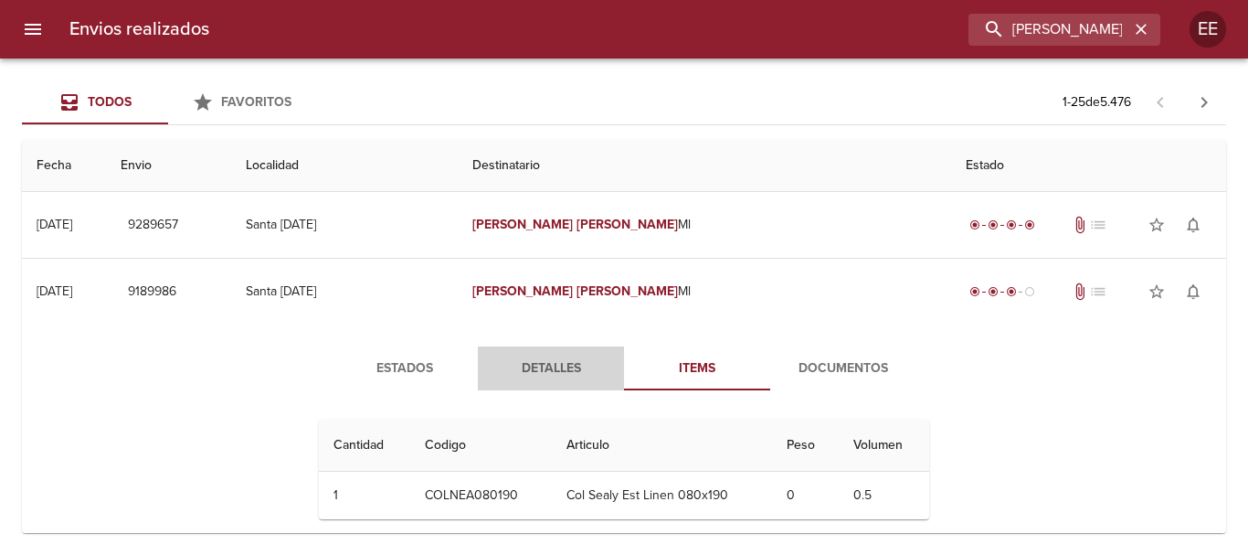
click at [538, 380] on button "Detalles" at bounding box center [551, 368] width 146 height 44
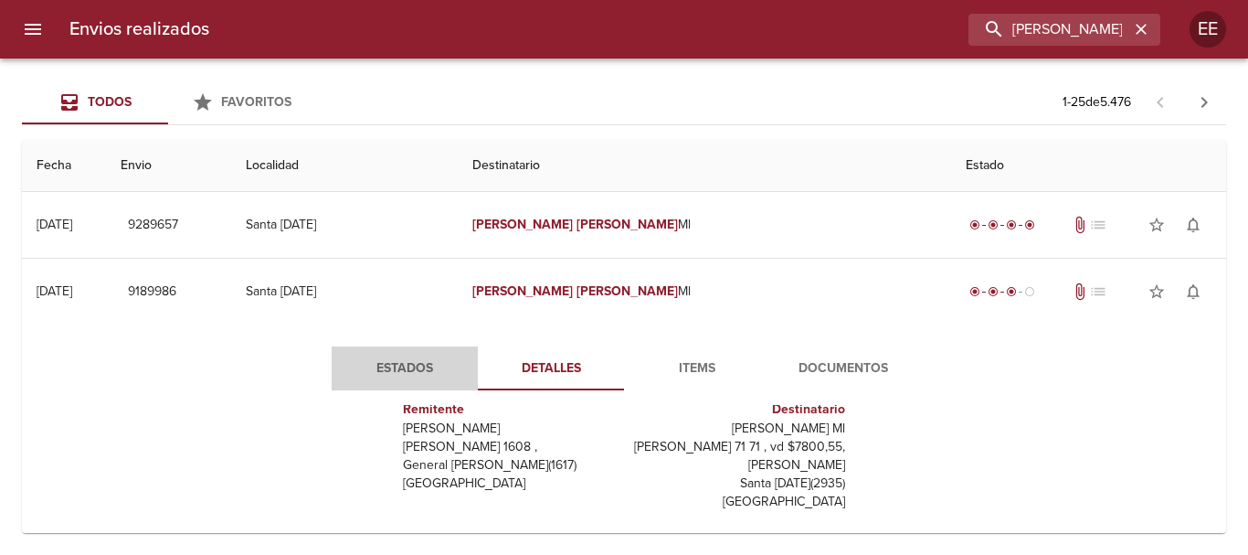
drag, startPoint x: 416, startPoint y: 365, endPoint x: 428, endPoint y: 371, distance: 13.9
click at [416, 366] on span "Estados" at bounding box center [405, 368] width 124 height 23
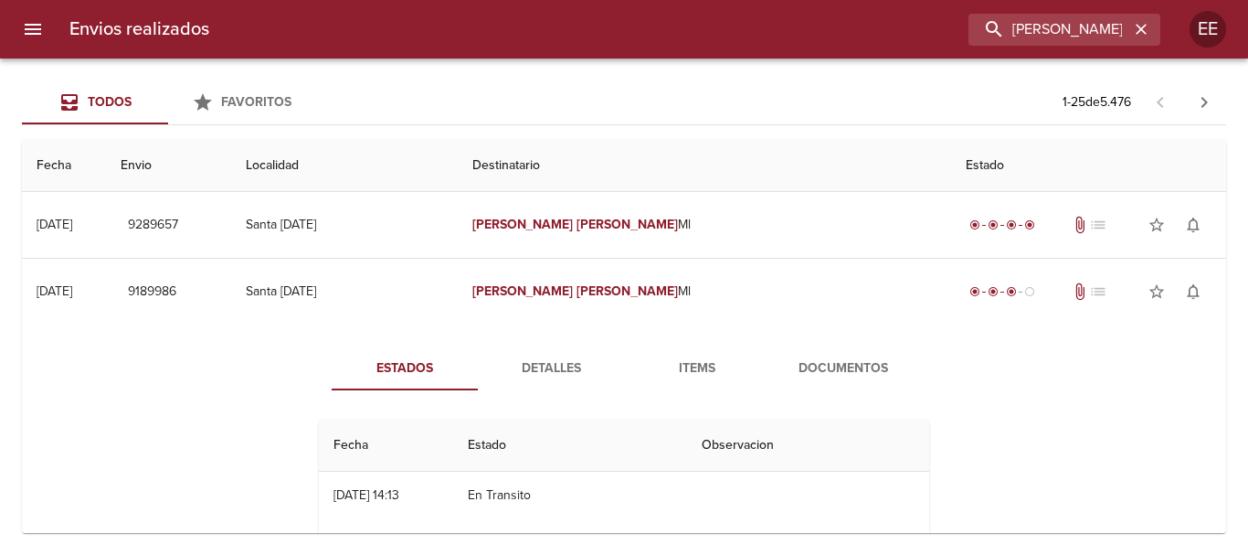
click at [1066, 48] on div "Envios realizados SABRINA LOPEZ EE" at bounding box center [624, 29] width 1248 height 58
click at [1112, 31] on input "SABRINA LOPEZ" at bounding box center [1012, 30] width 234 height 32
click at [1137, 24] on icon "button" at bounding box center [1141, 29] width 18 height 18
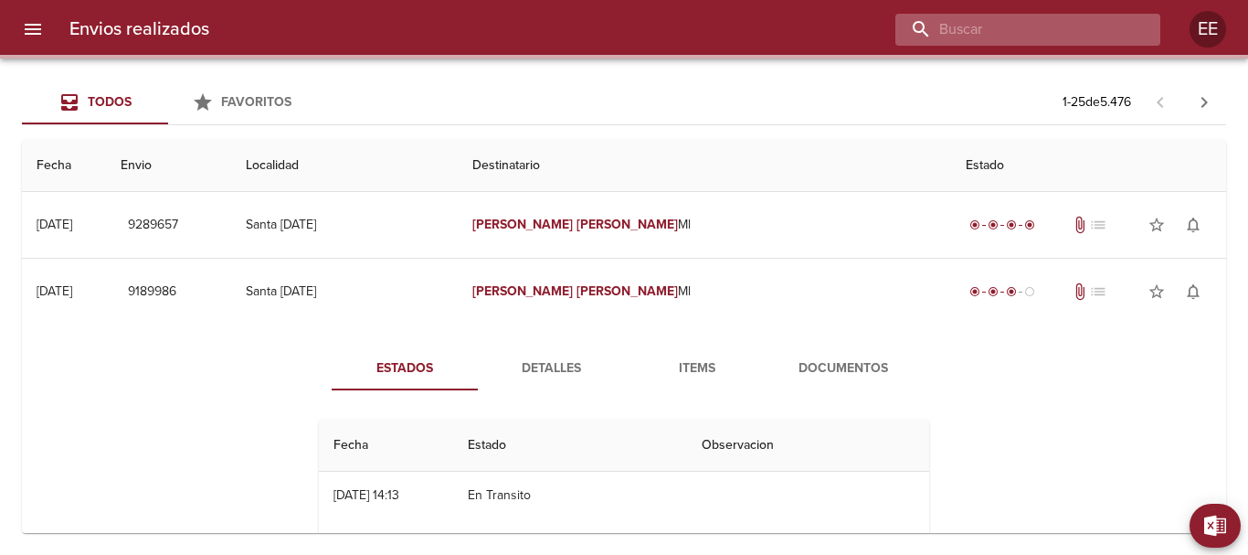
click at [1085, 24] on input "buscar" at bounding box center [1012, 30] width 234 height 32
paste input "CARMEN ROSA CARRASCO"
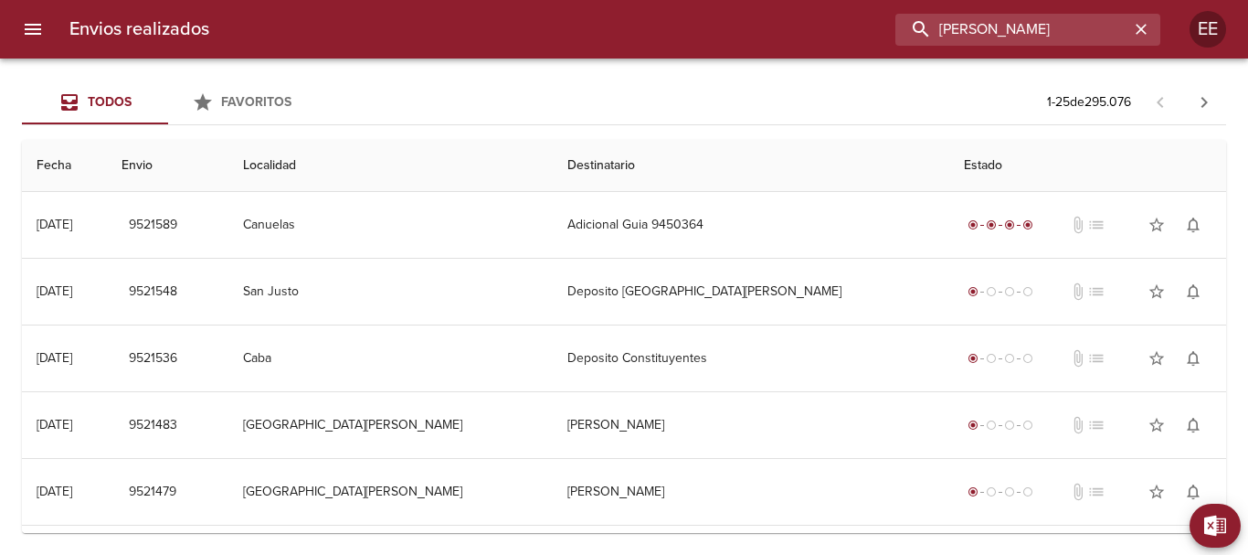
type input "CARMEN ROSA CARRASCO"
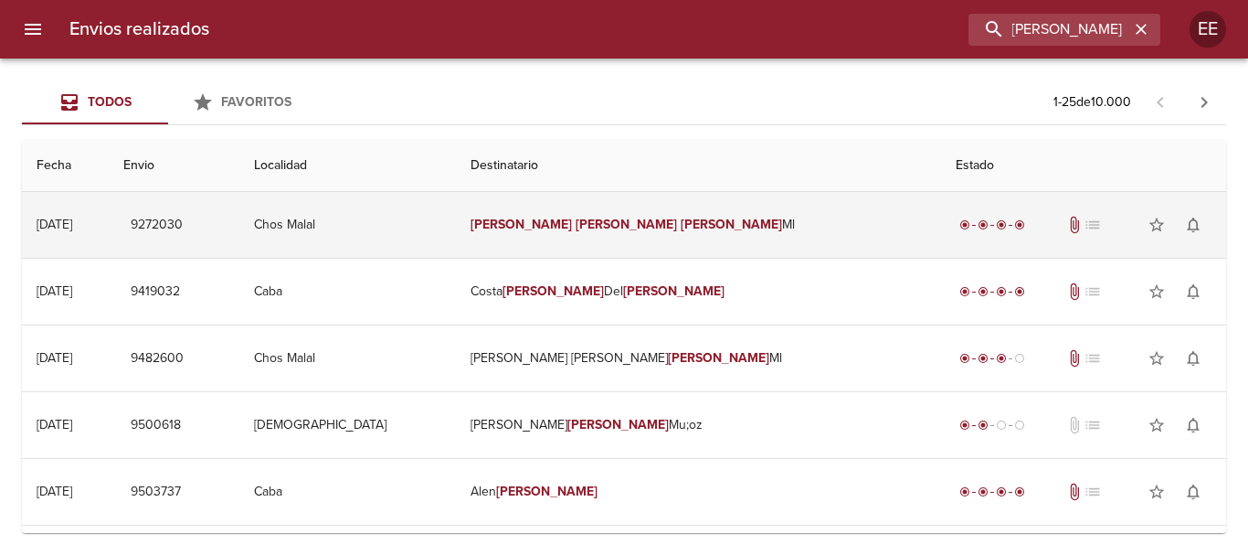
drag, startPoint x: 549, startPoint y: 235, endPoint x: 550, endPoint y: 246, distance: 11.0
click at [550, 235] on td "Carmen Rosa Carrasco Ml" at bounding box center [698, 225] width 485 height 66
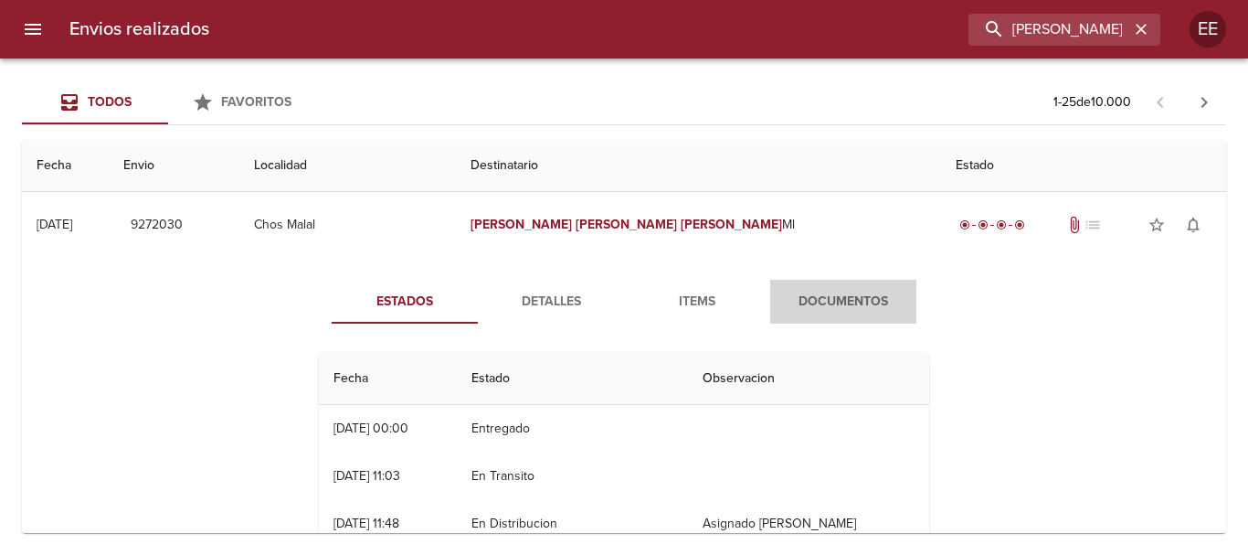
click at [833, 301] on span "Documentos" at bounding box center [843, 302] width 124 height 23
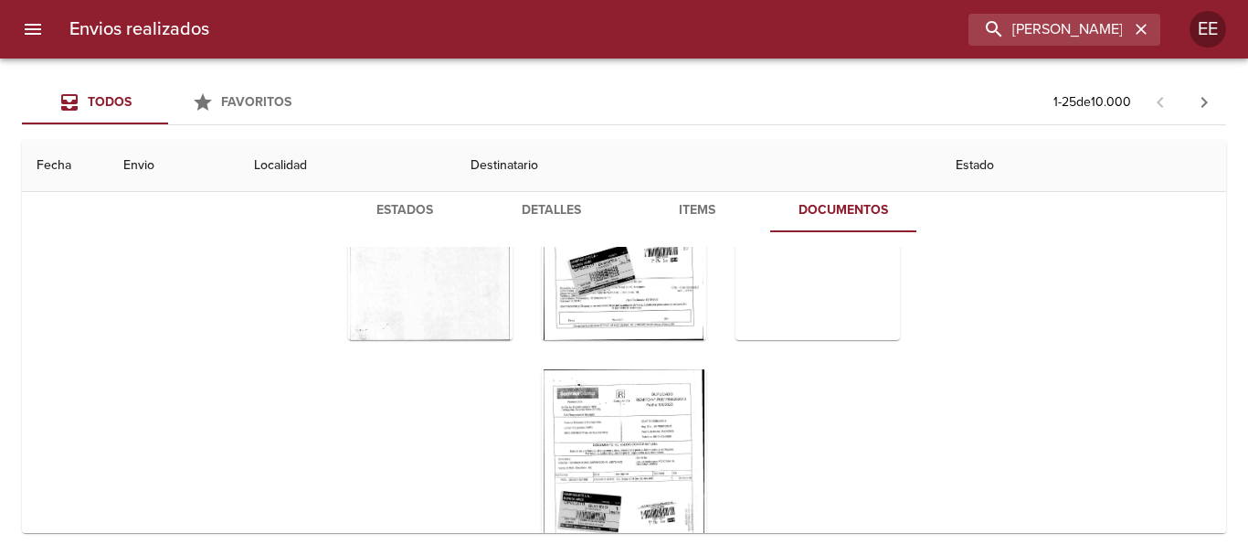
scroll to position [183, 0]
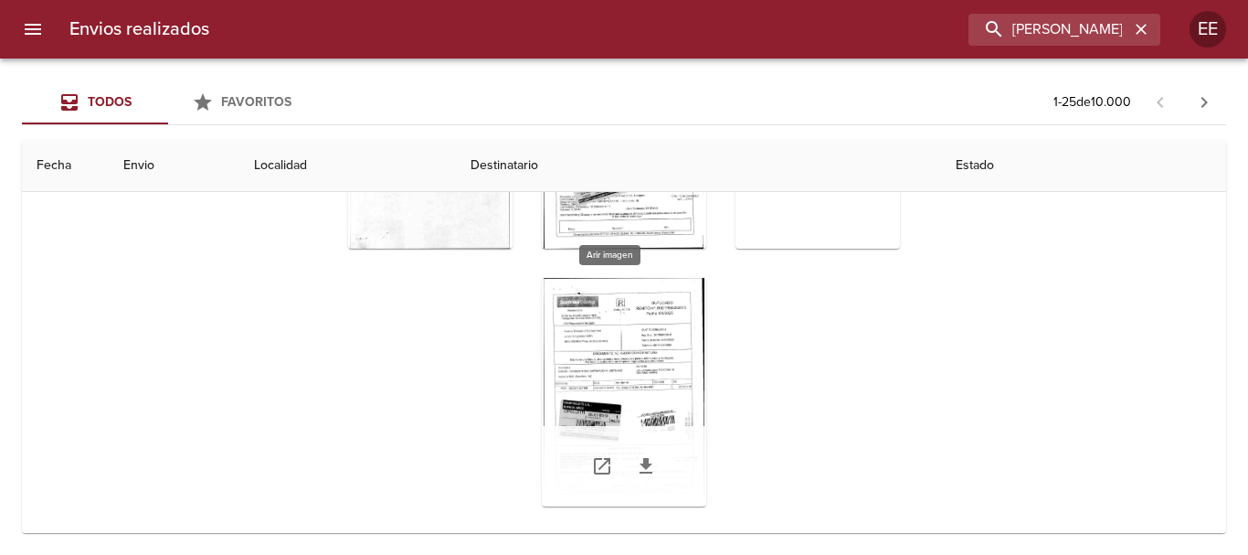
click at [588, 333] on div "Tabla de envíos del cliente" at bounding box center [624, 392] width 164 height 228
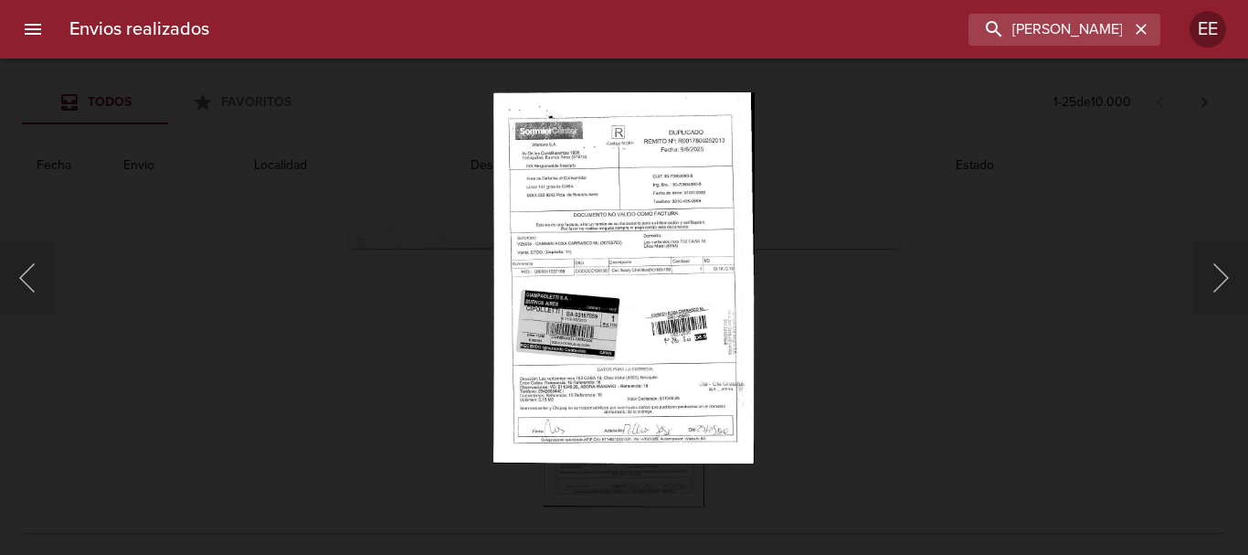
click at [634, 364] on img "Lightbox" at bounding box center [623, 277] width 261 height 372
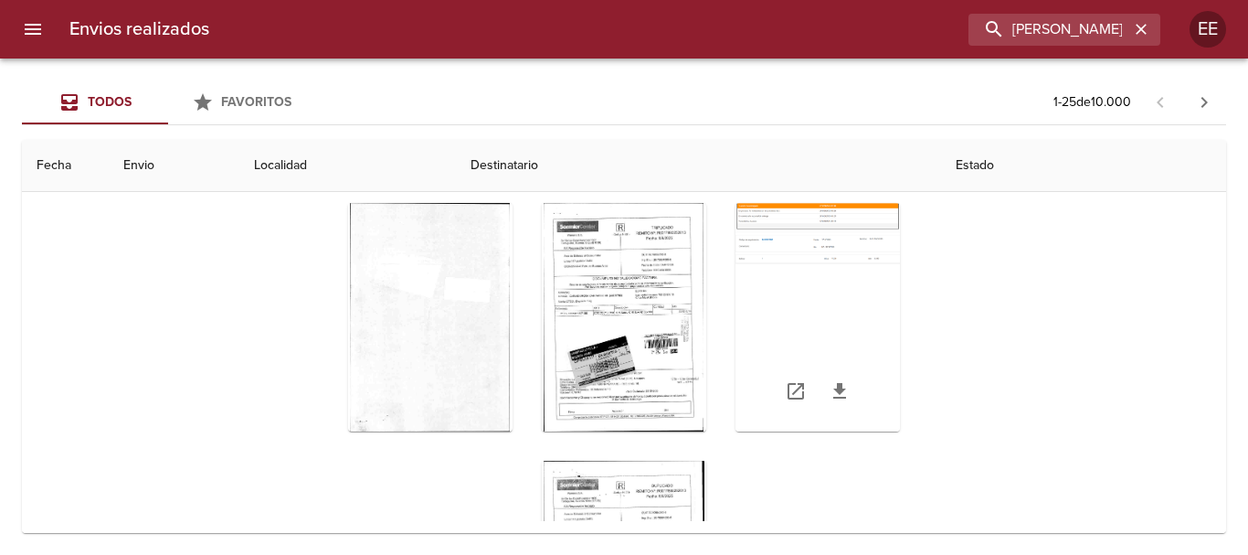
scroll to position [0, 0]
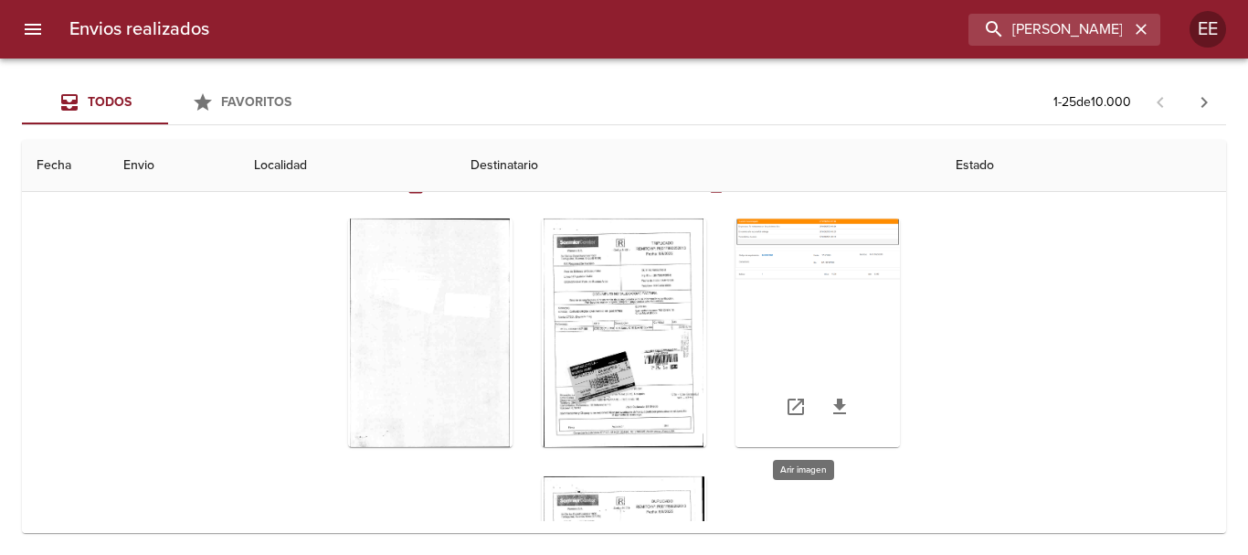
click at [798, 328] on div "Tabla de envíos del cliente" at bounding box center [817, 332] width 164 height 228
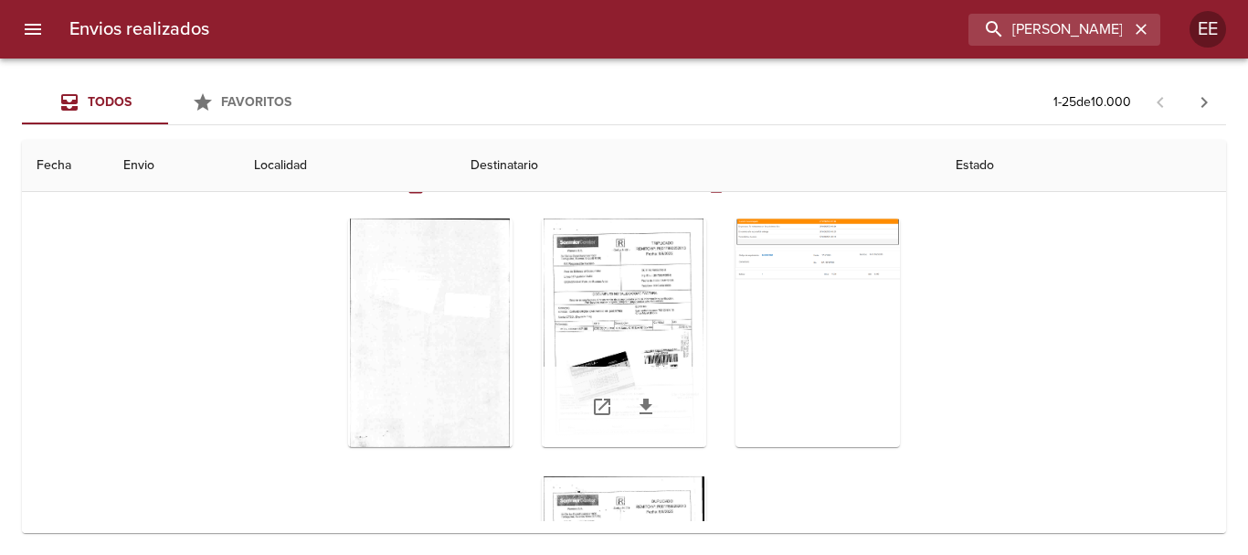
scroll to position [183, 0]
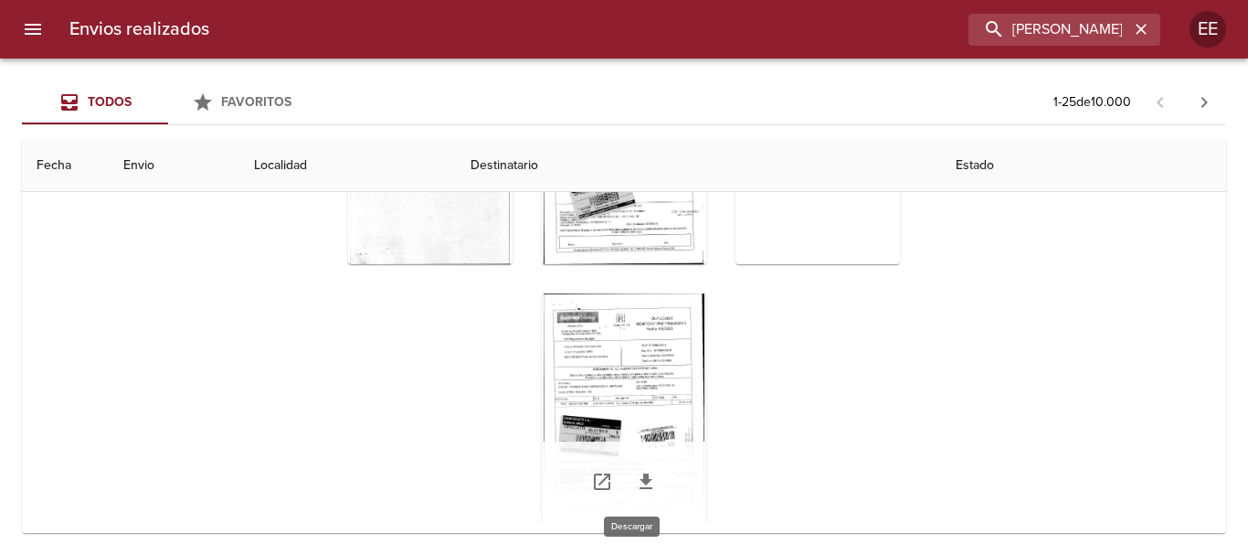
click at [635, 486] on icon "Tabla de envíos del cliente" at bounding box center [646, 481] width 22 height 22
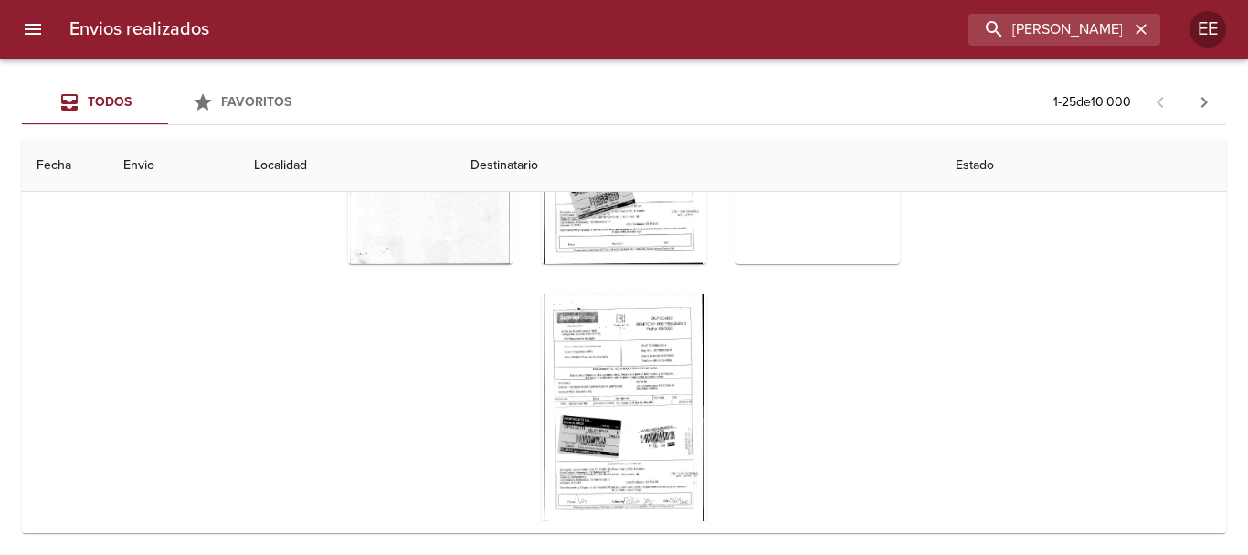
click at [1062, 11] on div "Envios realizados CARMEN ROSA CARRASCO EE" at bounding box center [624, 29] width 1248 height 58
click at [1150, 26] on button "button" at bounding box center [1141, 29] width 24 height 24
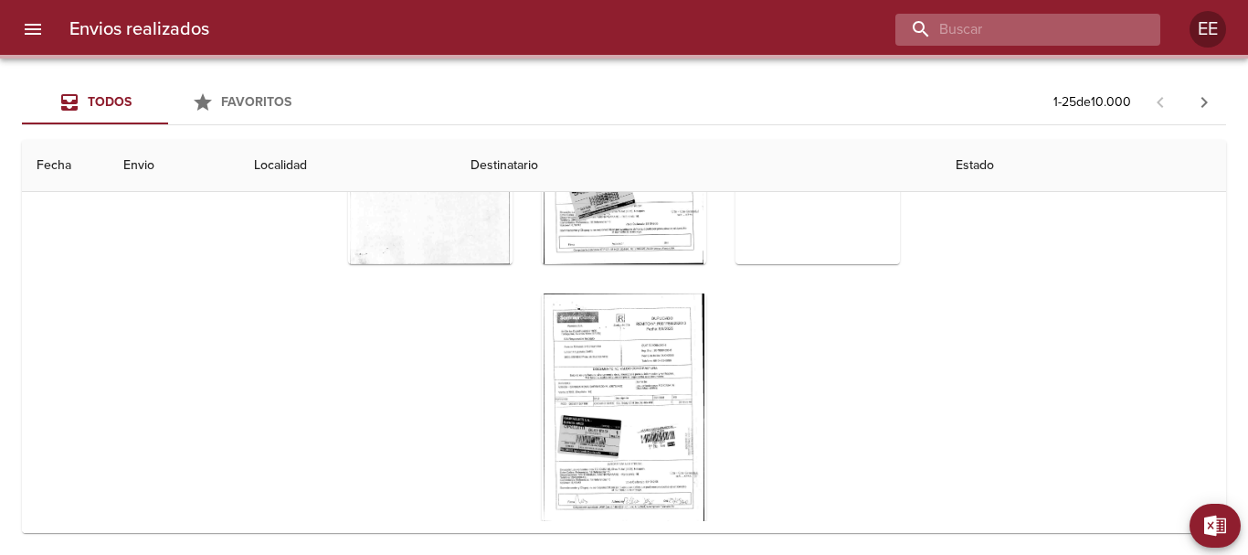
click at [1084, 27] on input "buscar" at bounding box center [1012, 30] width 234 height 32
paste input "BARBARA ELENA BUERA"
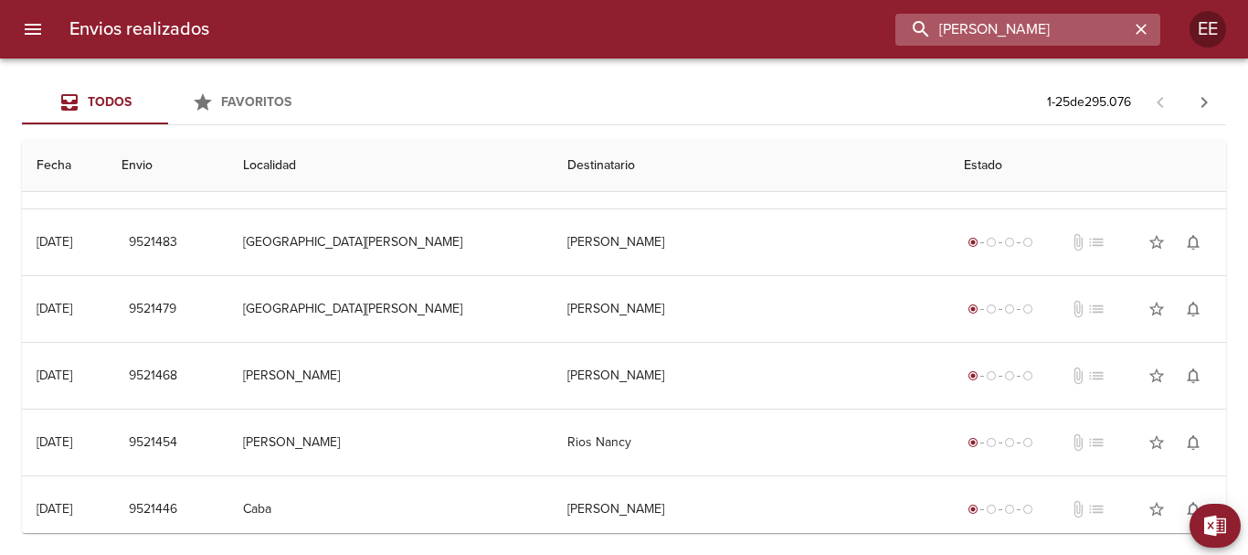
scroll to position [0, 0]
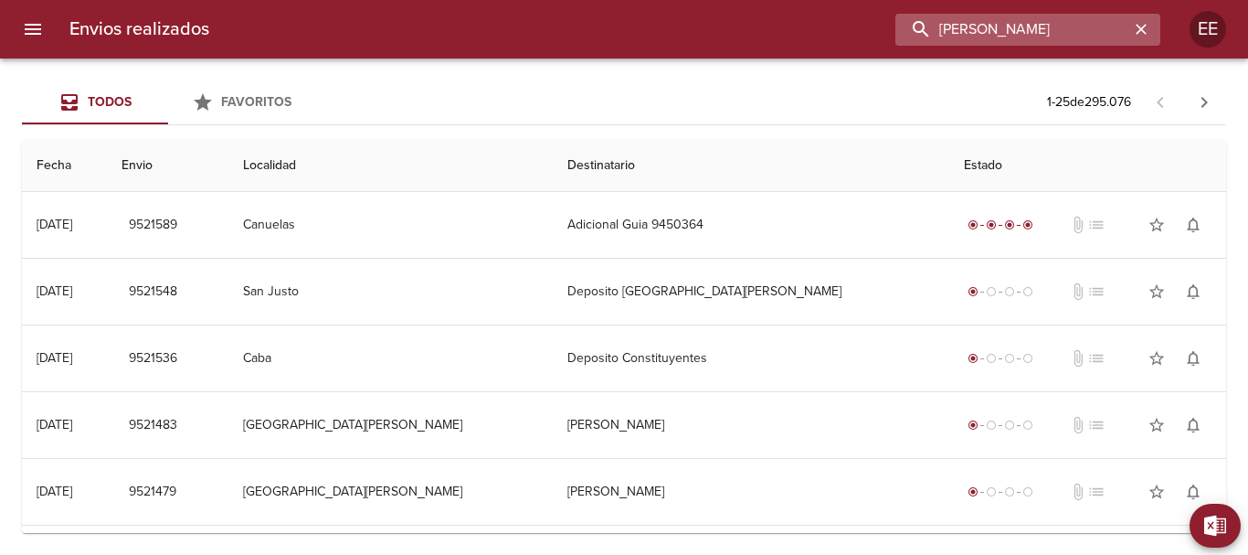
type input "BARBARA ELENA BUERA"
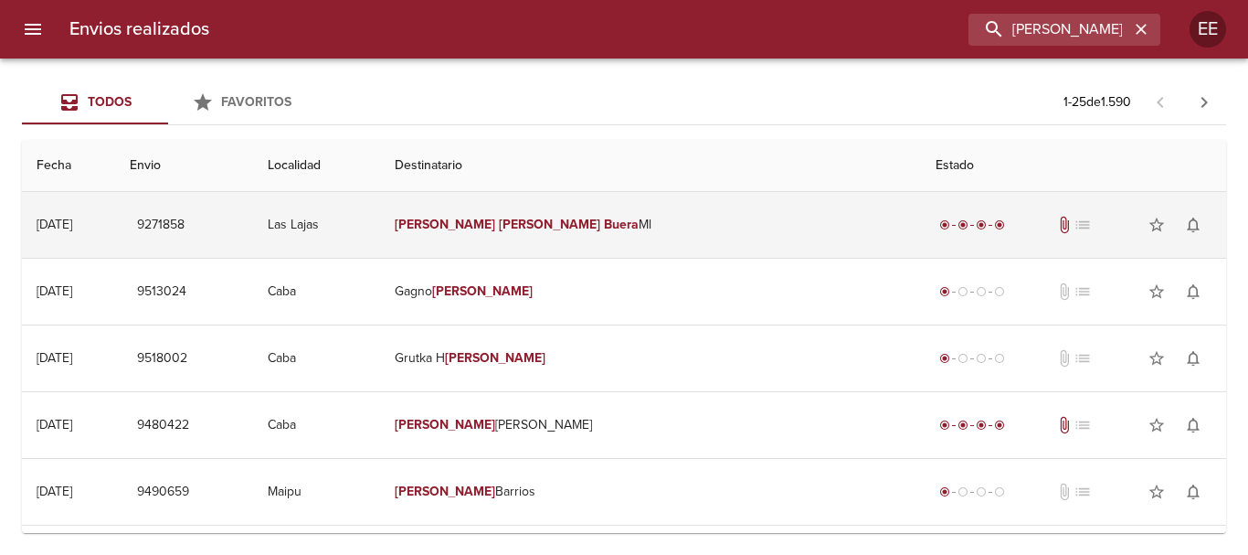
click at [589, 232] on td "Barbara Elena Buera Ml" at bounding box center [650, 225] width 541 height 66
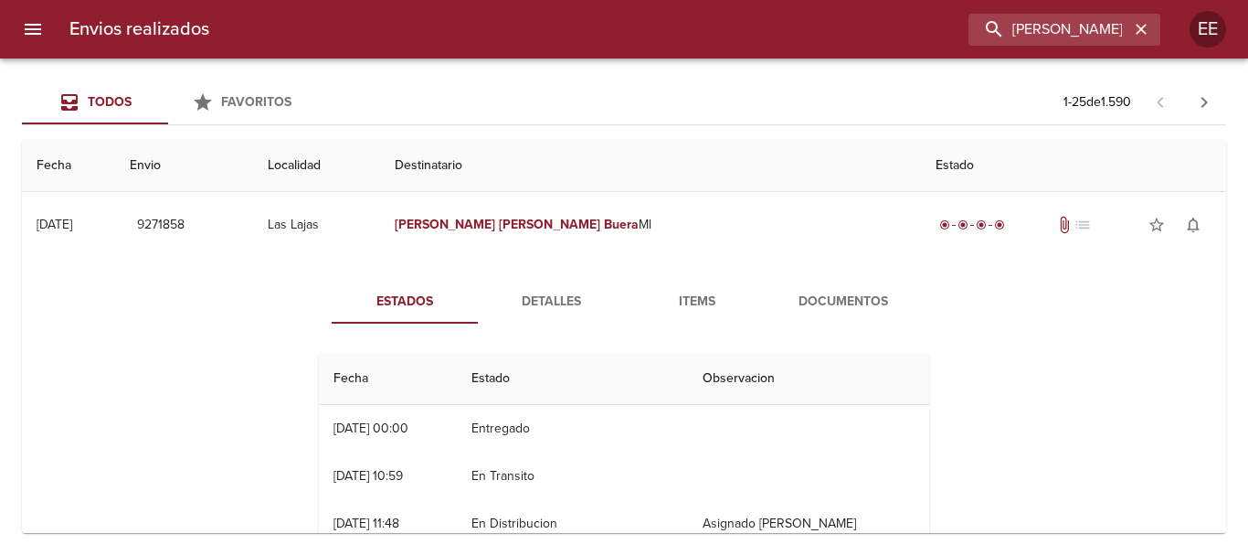
drag, startPoint x: 690, startPoint y: 297, endPoint x: 879, endPoint y: 294, distance: 189.1
click at [696, 298] on span "Items" at bounding box center [697, 302] width 124 height 23
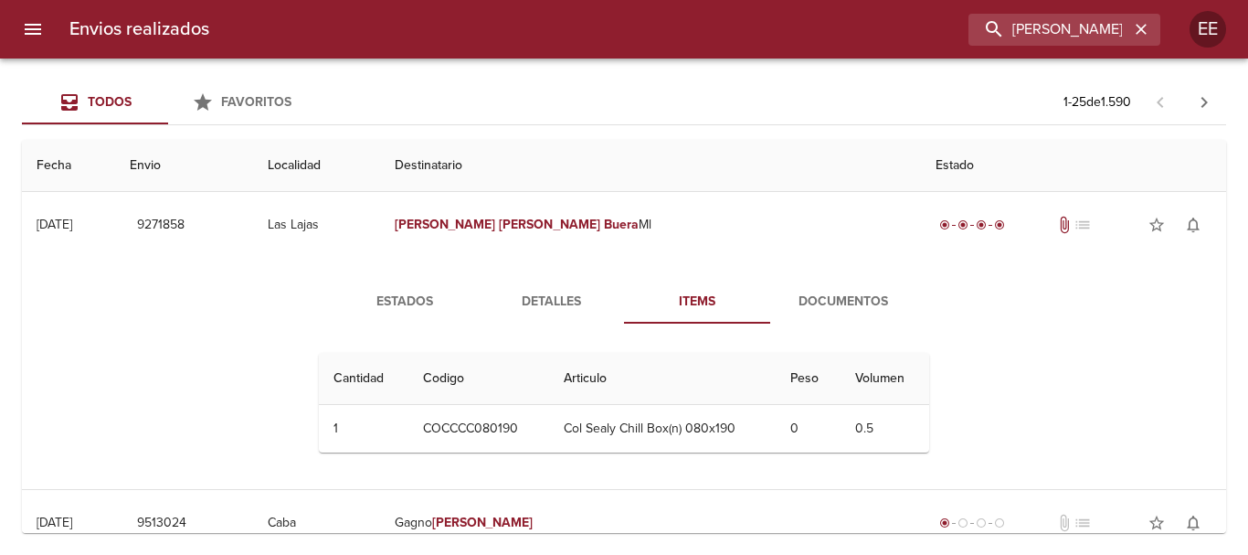
click at [846, 301] on span "Documentos" at bounding box center [843, 302] width 124 height 23
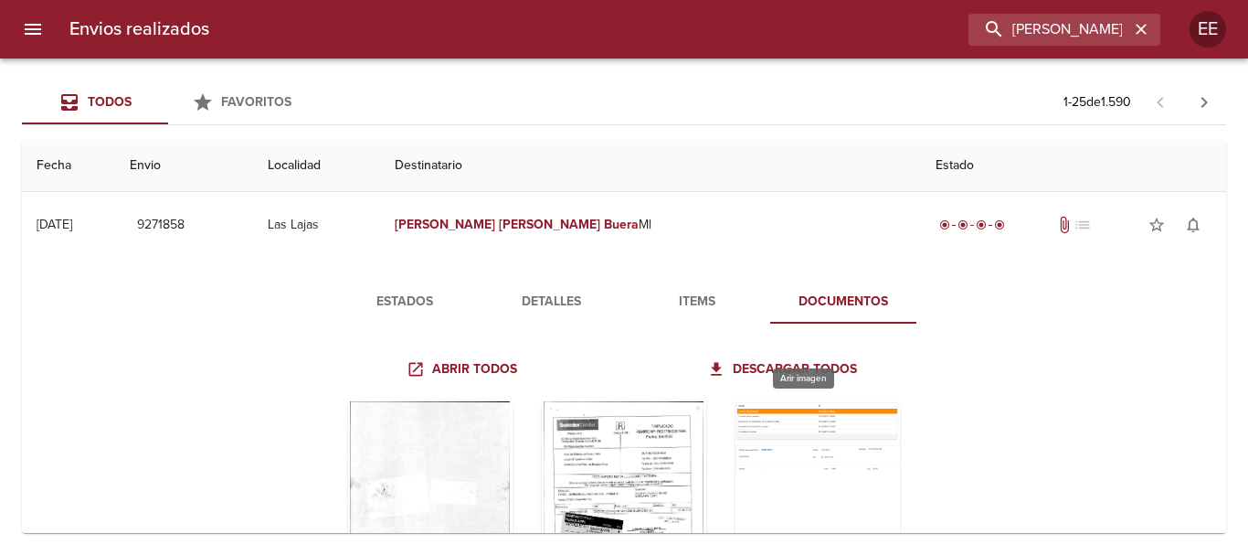
click at [790, 403] on div "Tabla de envíos del cliente" at bounding box center [817, 515] width 164 height 228
click at [396, 293] on span "Estados" at bounding box center [405, 302] width 124 height 23
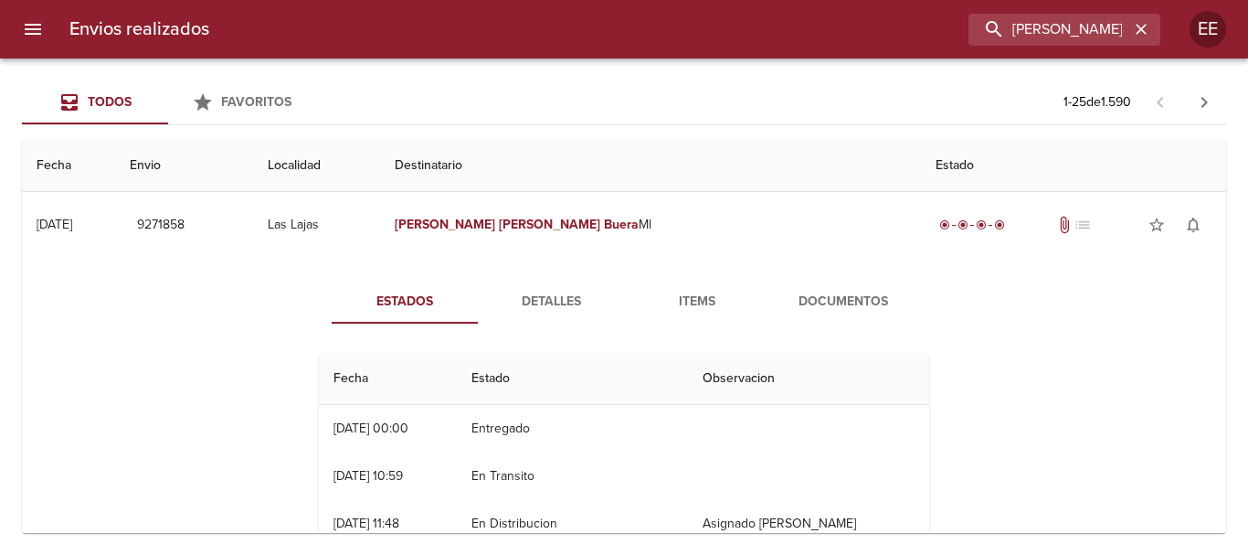
scroll to position [96, 0]
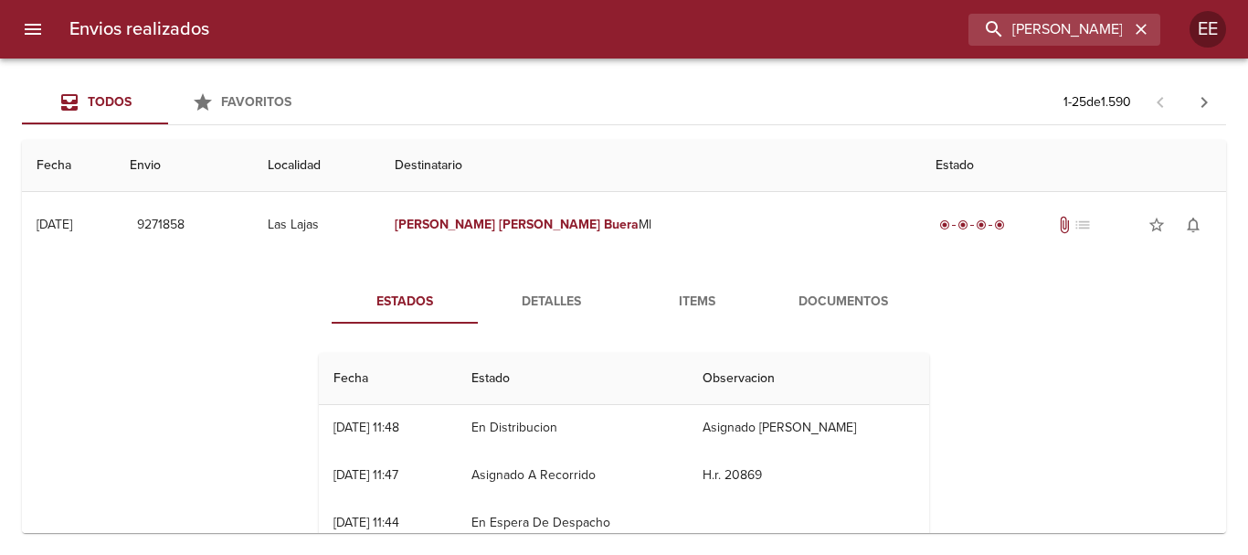
click at [576, 311] on span "Detalles" at bounding box center [551, 302] width 124 height 23
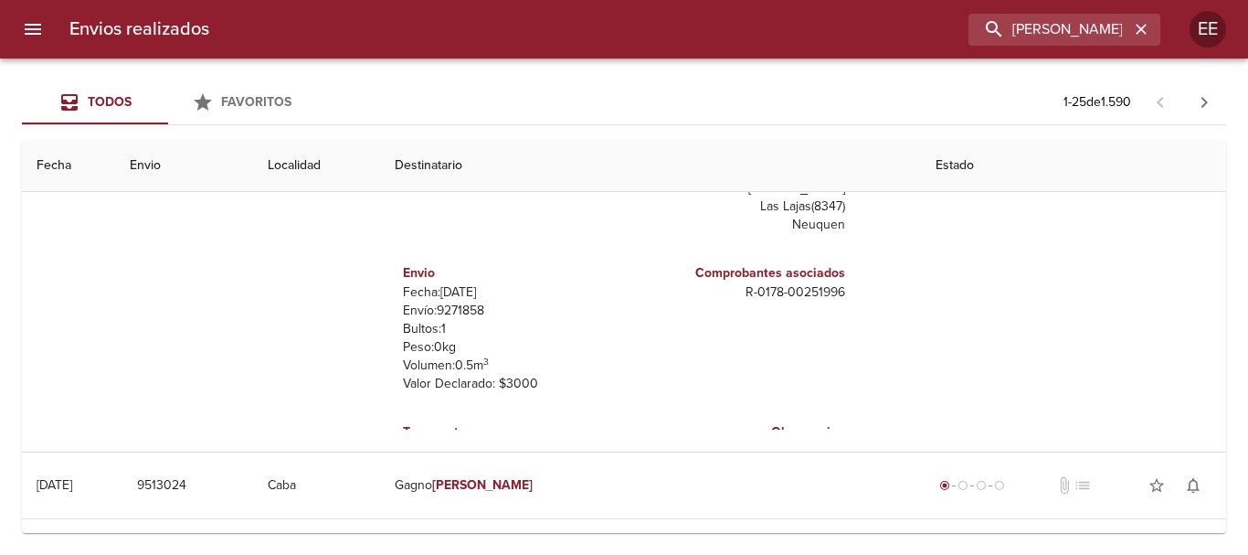
scroll to position [0, 0]
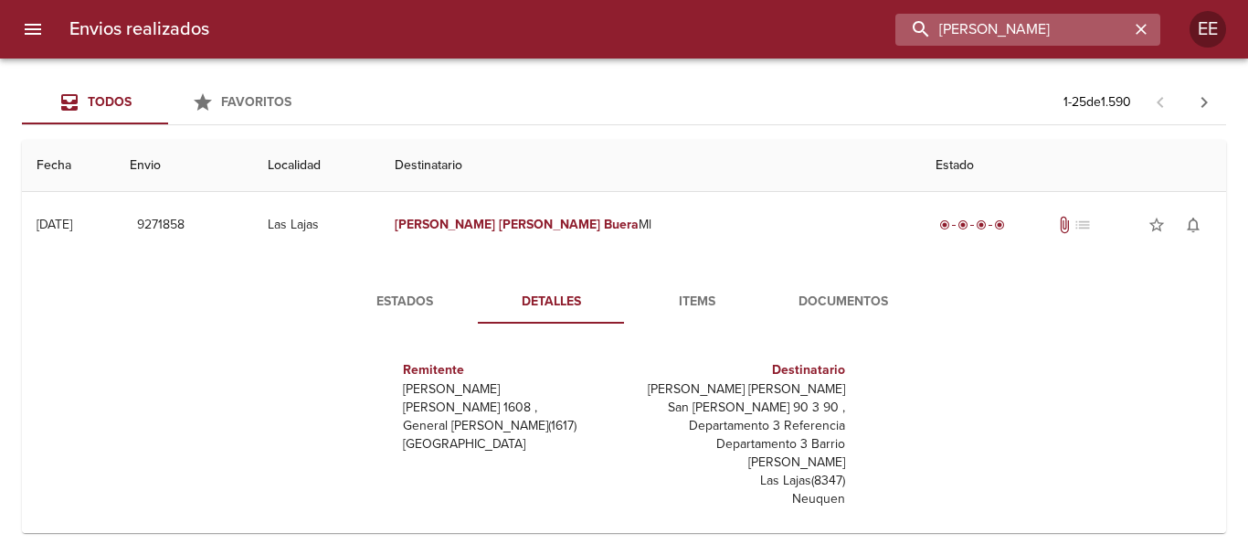
click at [1063, 37] on input "BARBARA ELENA BUERA" at bounding box center [1012, 30] width 234 height 32
click at [1142, 27] on icon "button" at bounding box center [1141, 29] width 11 height 11
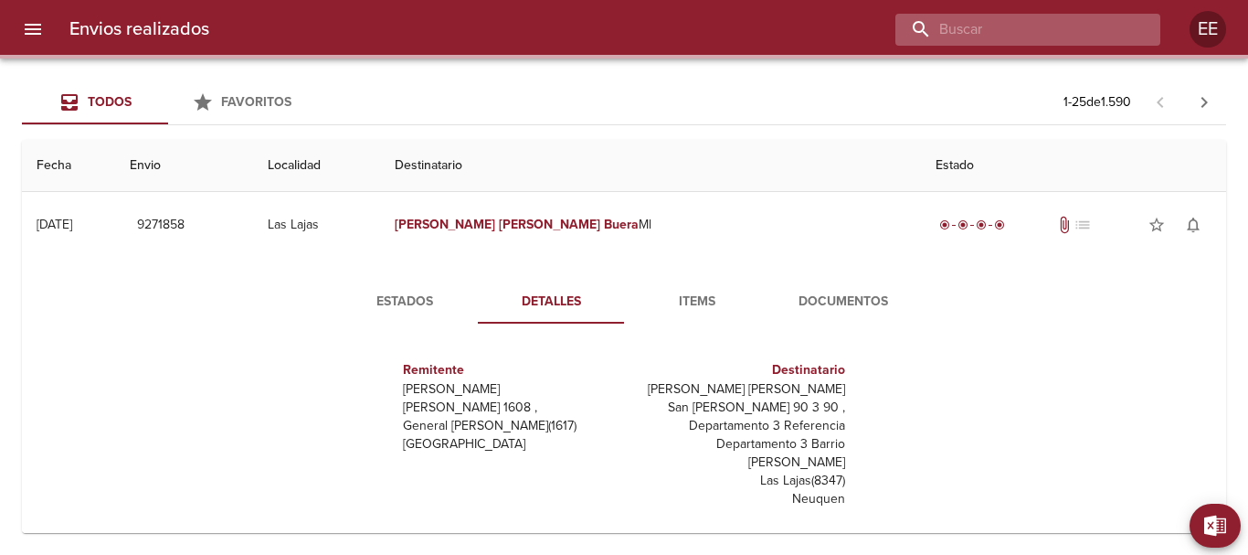
click at [1048, 27] on input "buscar" at bounding box center [1012, 30] width 234 height 32
paste input "MARIA MERCEDES ZAPICO"
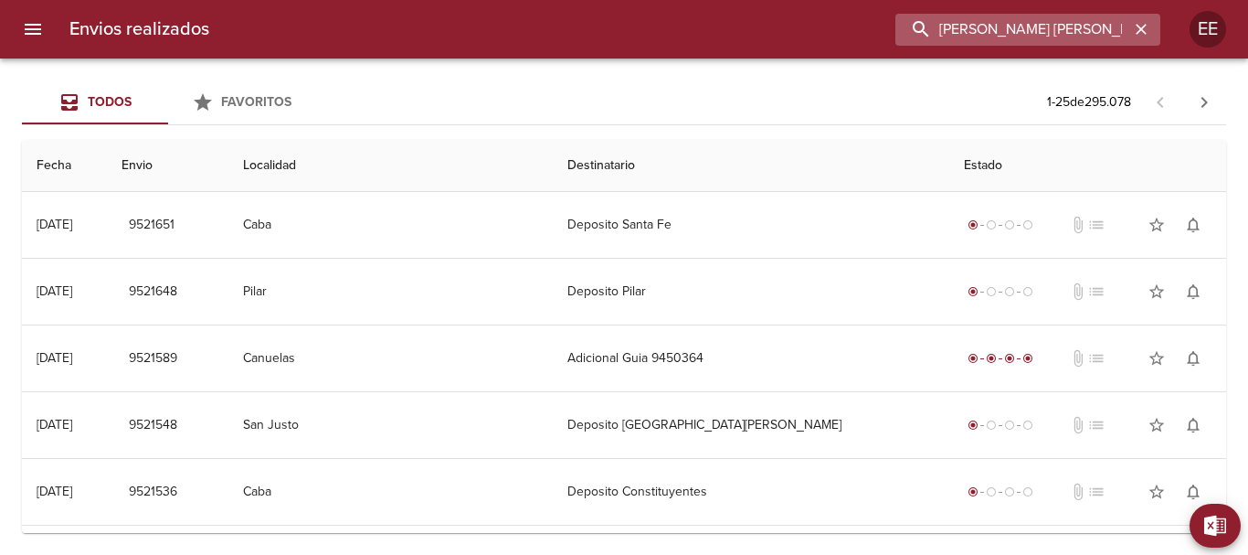
type input "MARIA MERCEDES ZAPICO"
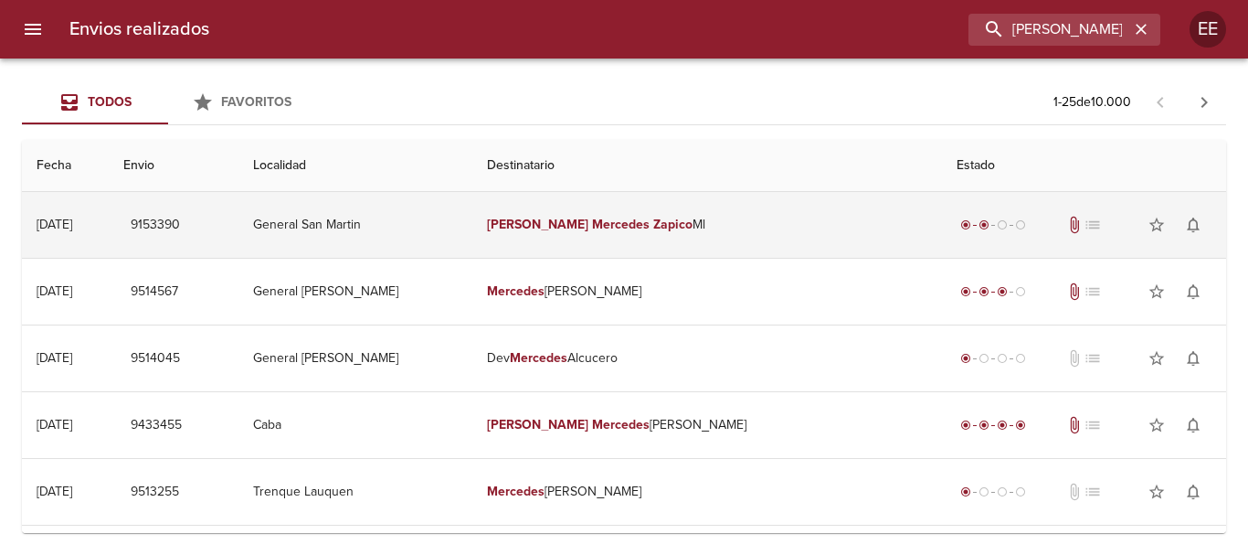
click at [636, 223] on em "Mercedes" at bounding box center [621, 225] width 58 height 16
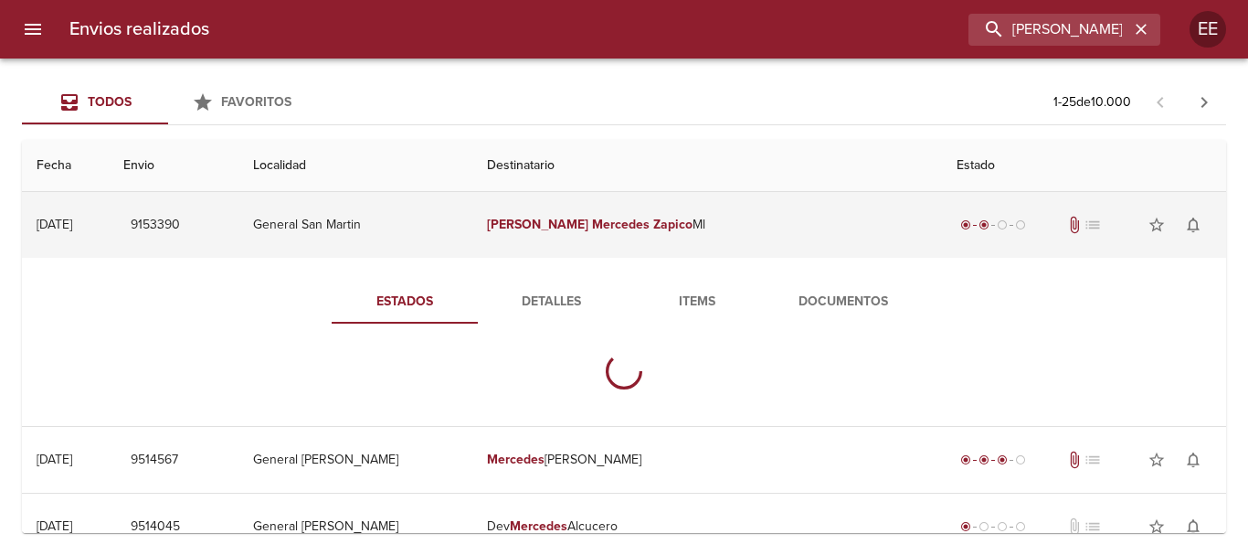
click at [615, 219] on em "Mercedes" at bounding box center [621, 225] width 58 height 16
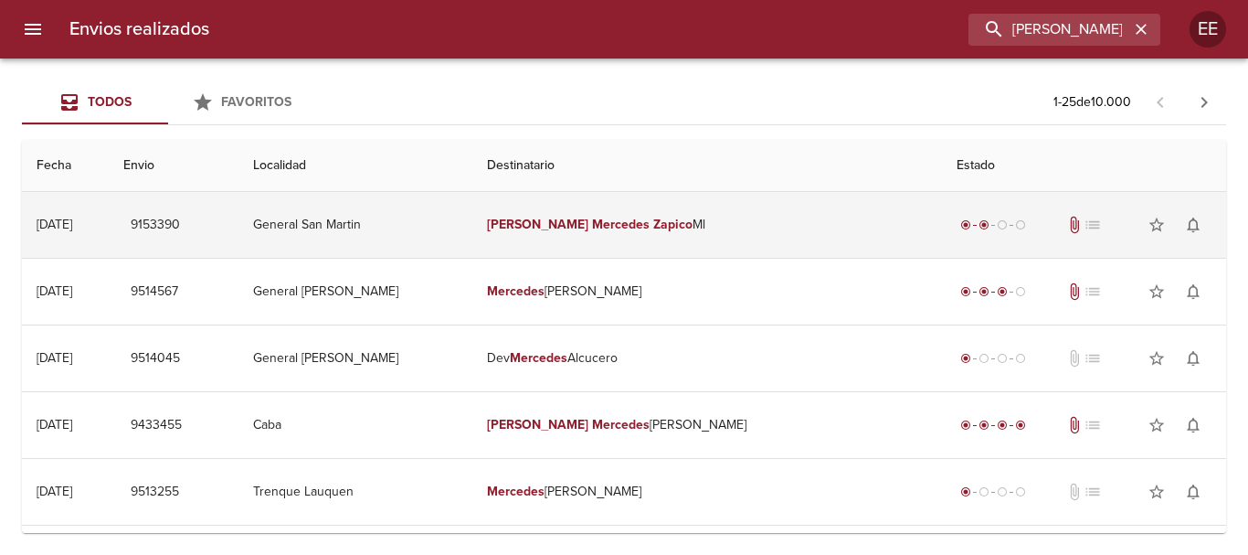
click at [657, 246] on td "Maria Mercedes Zapico Ml" at bounding box center [706, 225] width 469 height 66
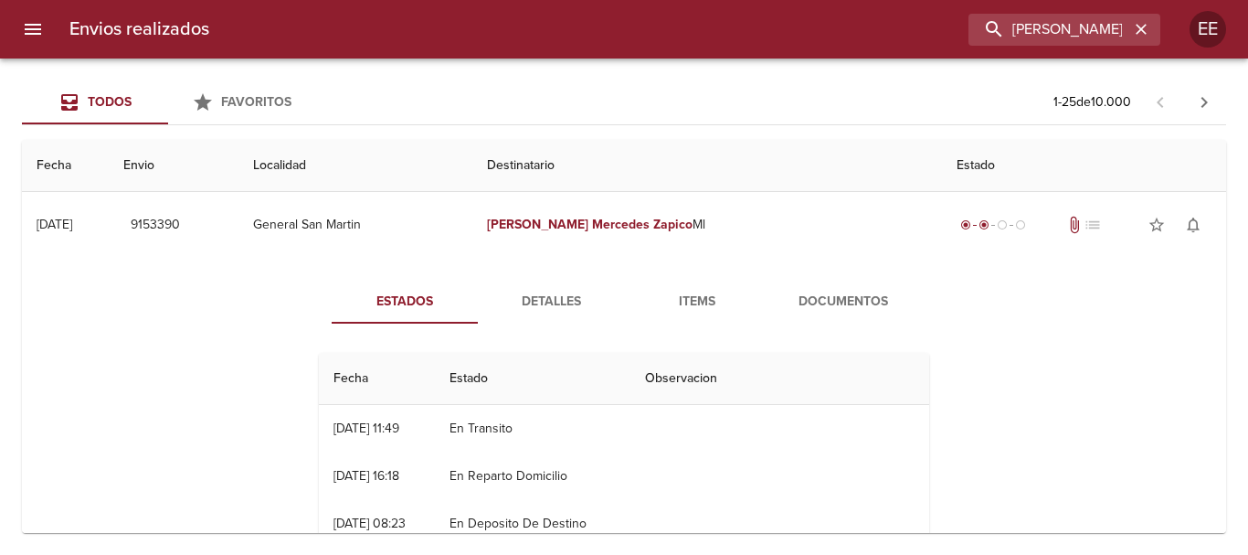
click at [719, 302] on span "Items" at bounding box center [697, 302] width 124 height 23
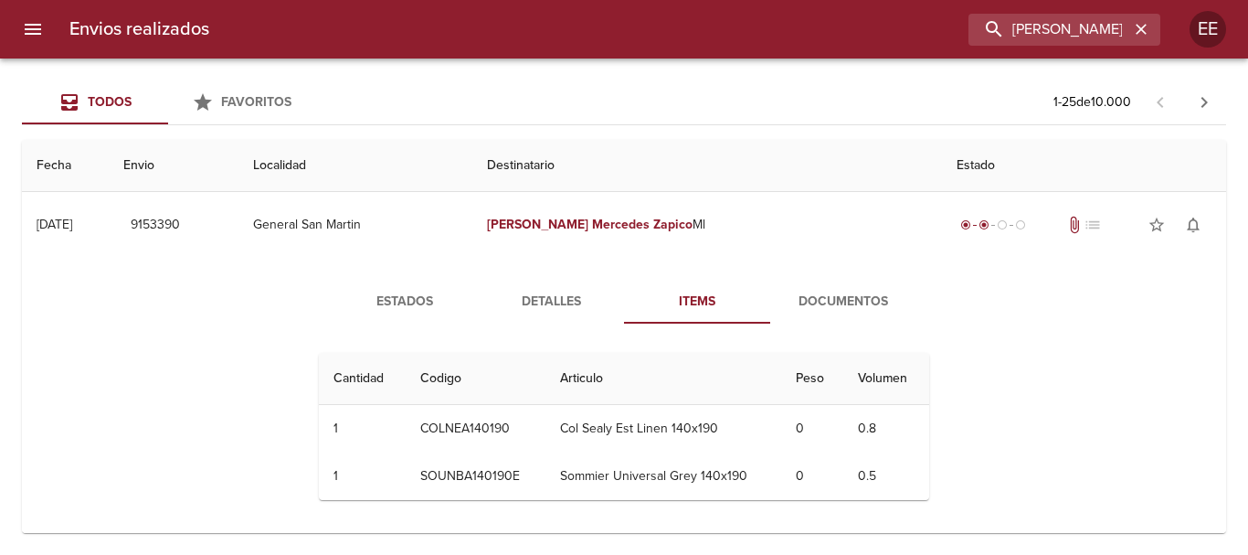
click at [823, 302] on span "Documentos" at bounding box center [843, 302] width 124 height 23
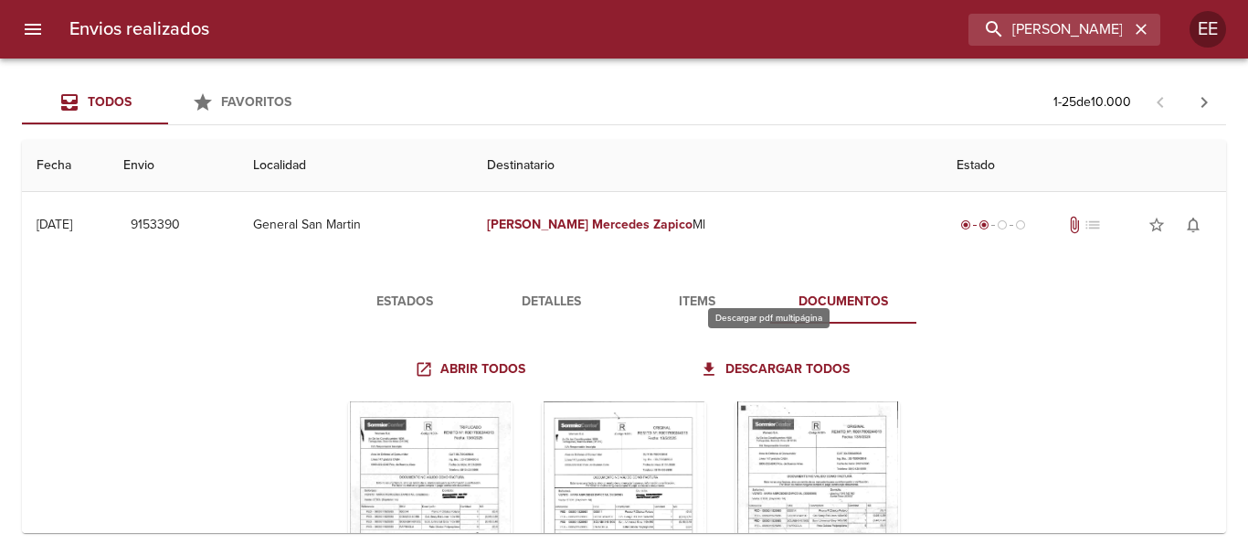
scroll to position [183, 0]
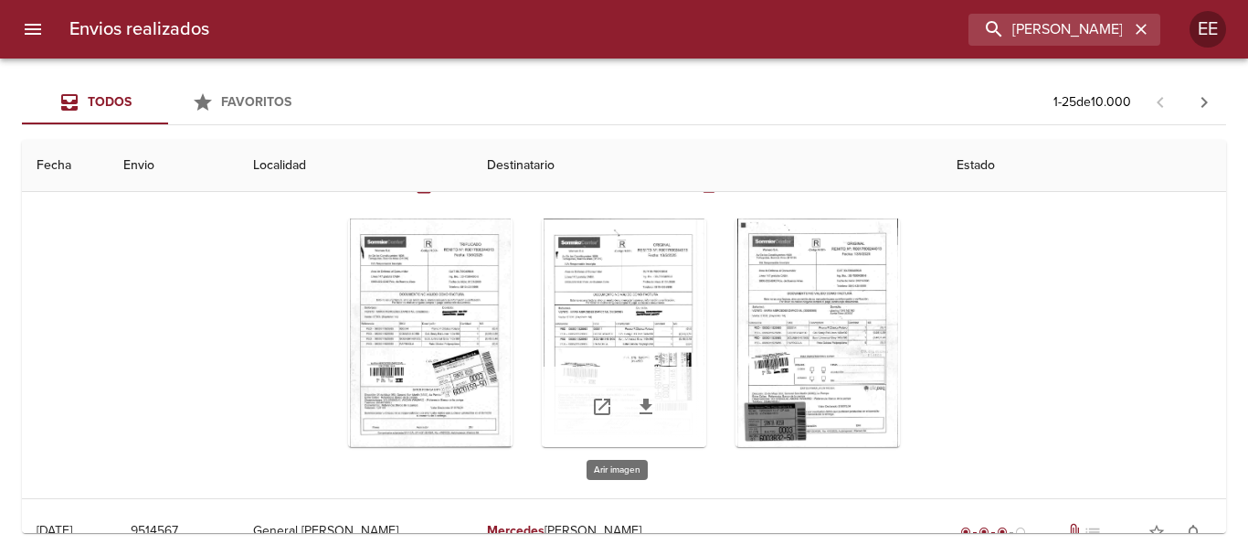
click at [578, 301] on div "Tabla de envíos del cliente" at bounding box center [624, 332] width 164 height 228
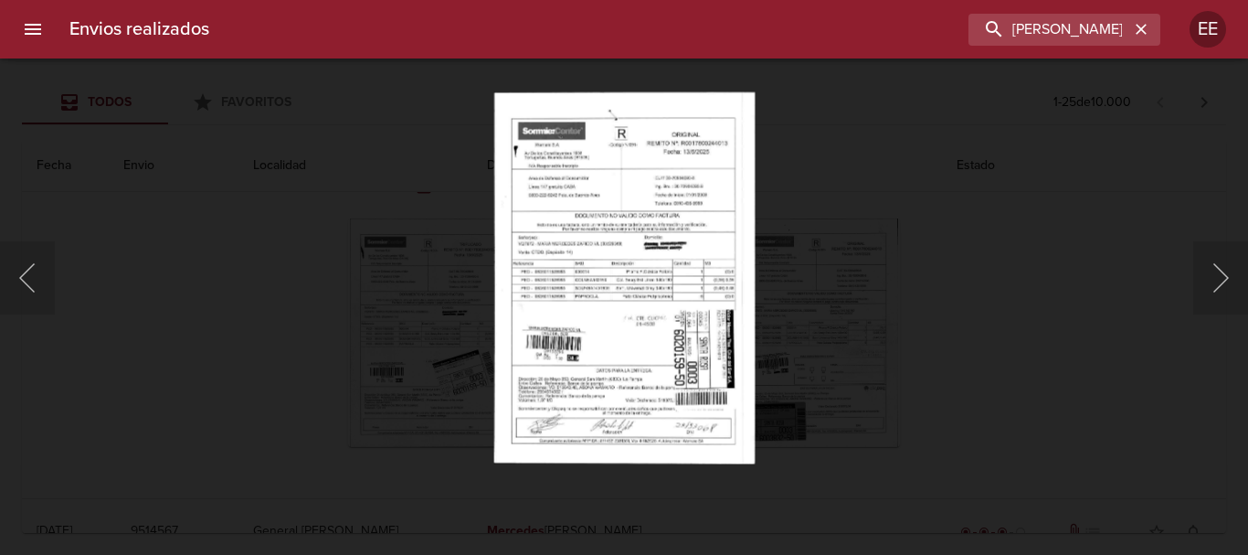
click at [685, 371] on img "Lightbox" at bounding box center [623, 277] width 261 height 372
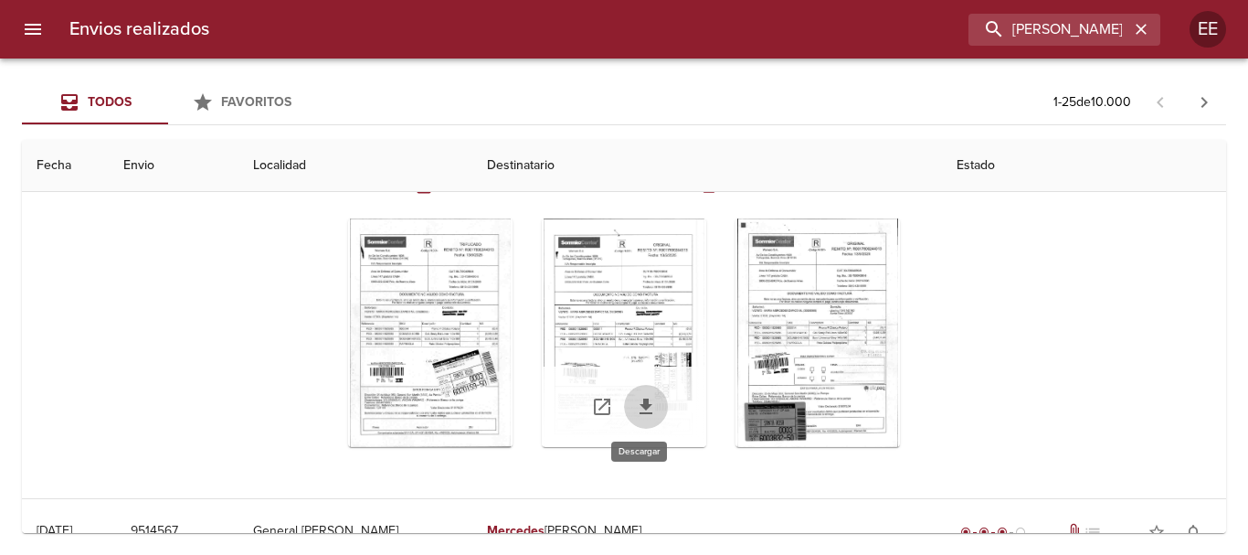
click at [637, 414] on icon "Tabla de envíos del cliente" at bounding box center [646, 407] width 22 height 22
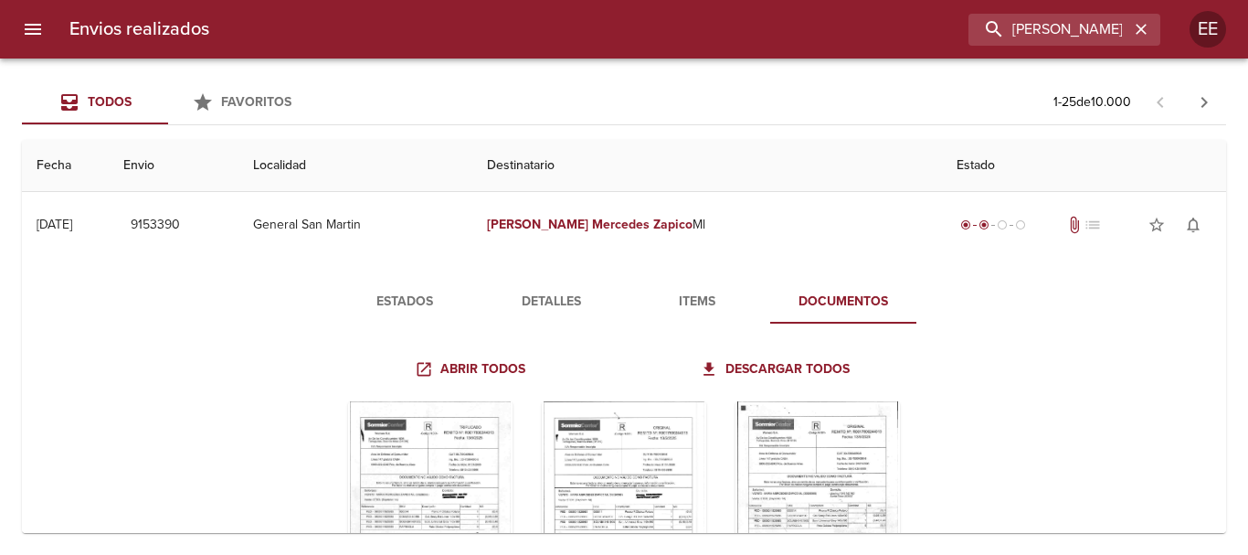
drag, startPoint x: 407, startPoint y: 294, endPoint x: 473, endPoint y: 301, distance: 66.2
click at [408, 296] on span "Estados" at bounding box center [405, 302] width 124 height 23
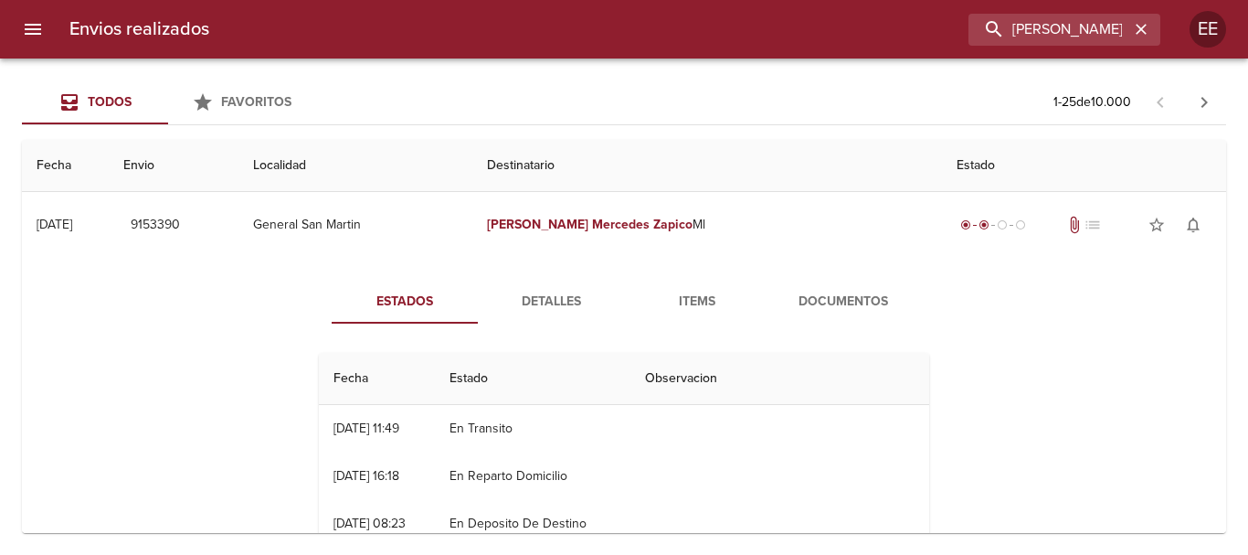
click at [518, 293] on span "Detalles" at bounding box center [551, 302] width 124 height 23
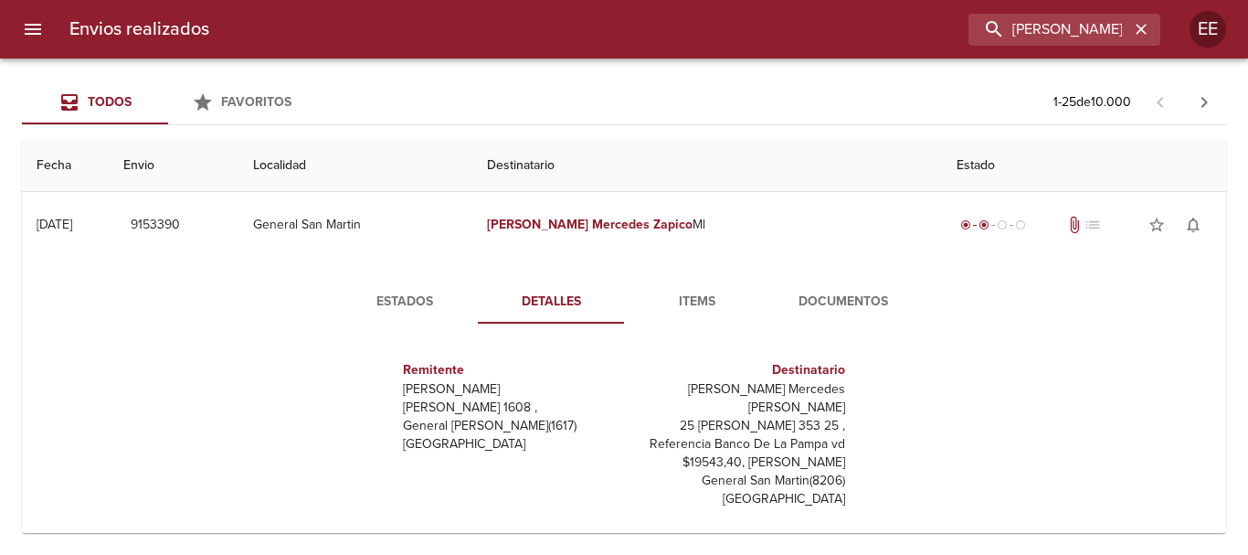
scroll to position [46, 0]
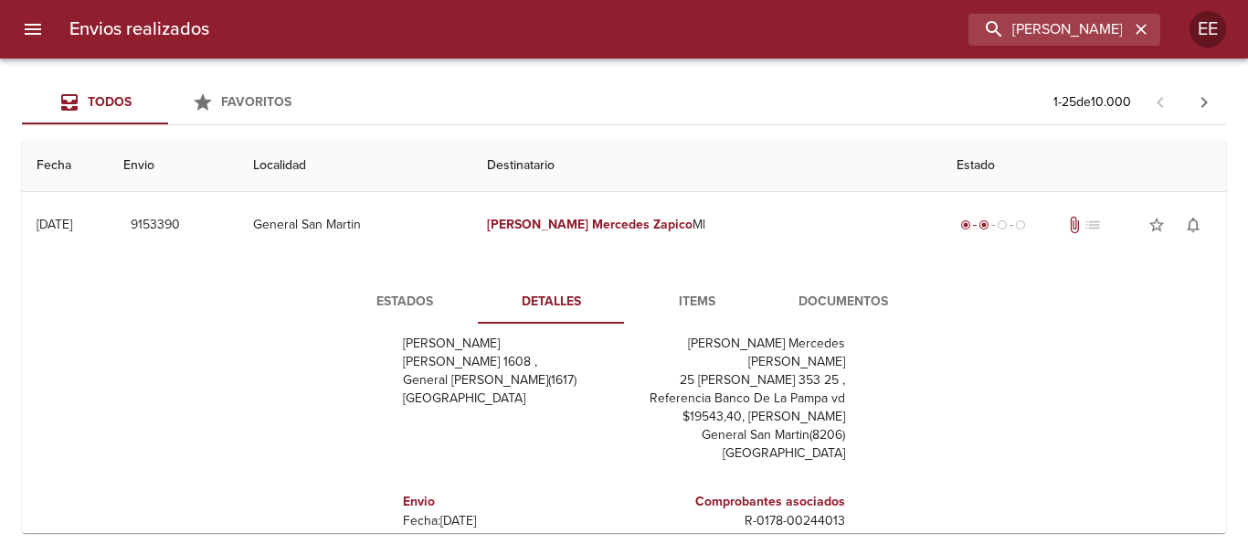
click at [815, 310] on span "Documentos" at bounding box center [843, 302] width 124 height 23
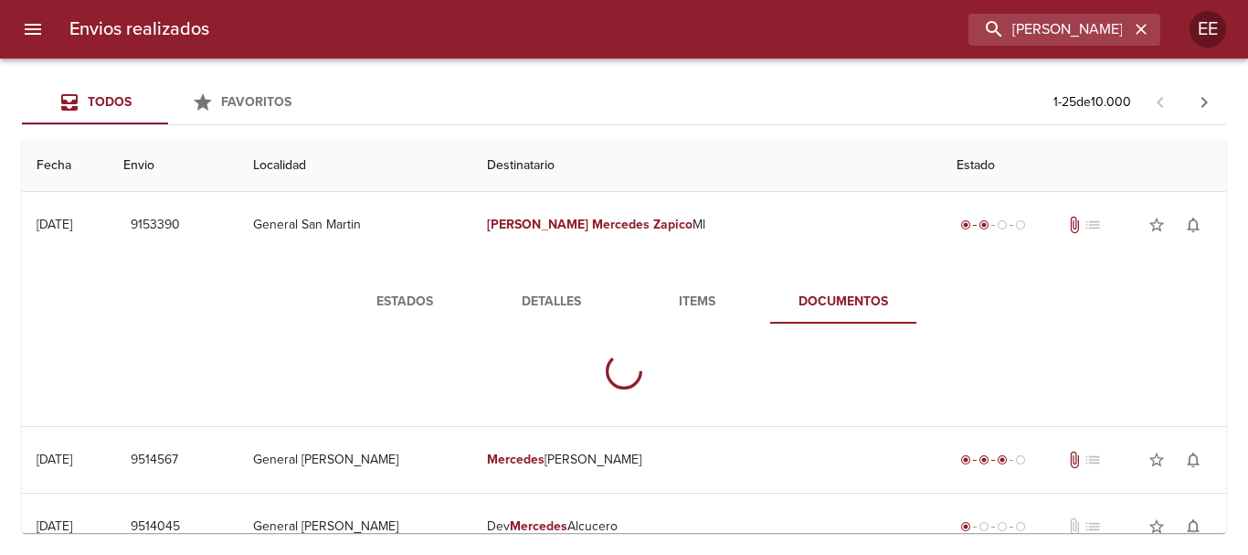
scroll to position [0, 0]
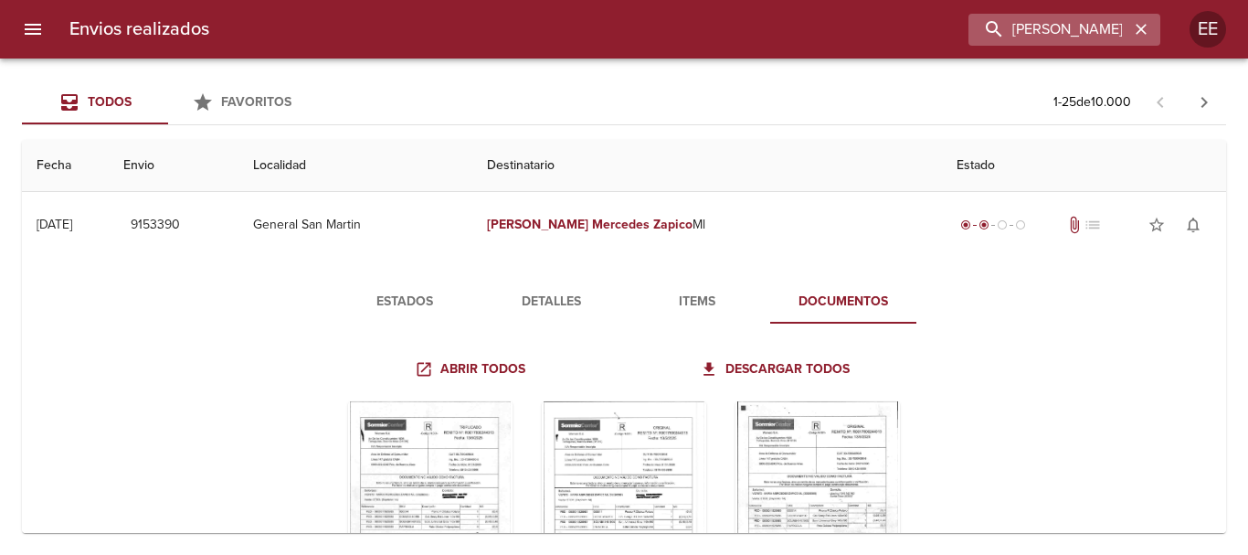
click at [1139, 31] on icon "button" at bounding box center [1141, 29] width 11 height 11
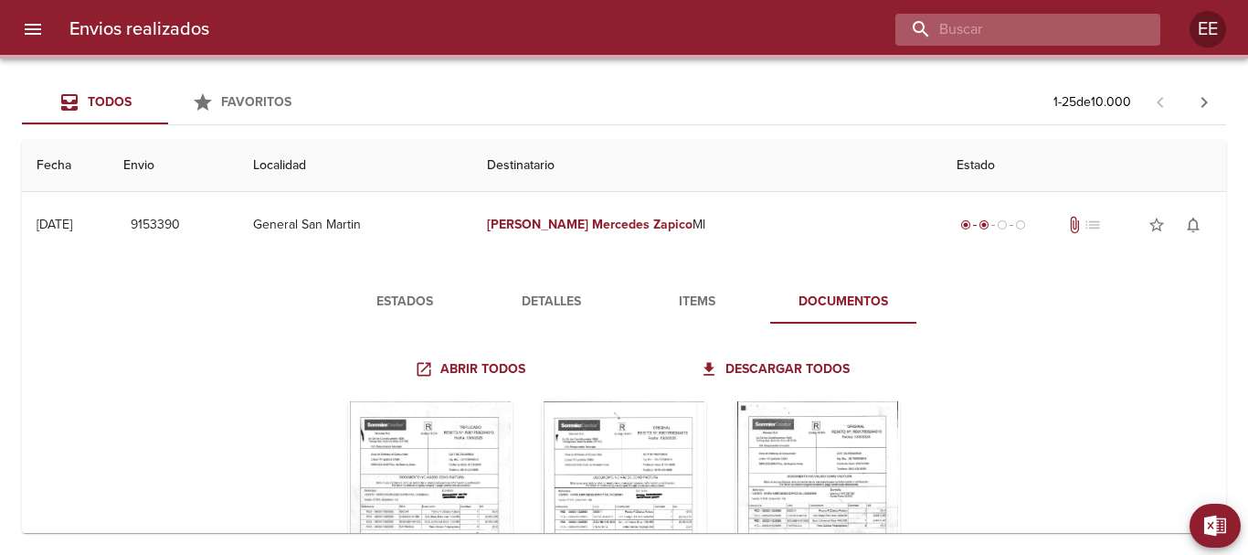
click at [1062, 22] on input "buscar" at bounding box center [1012, 30] width 234 height 32
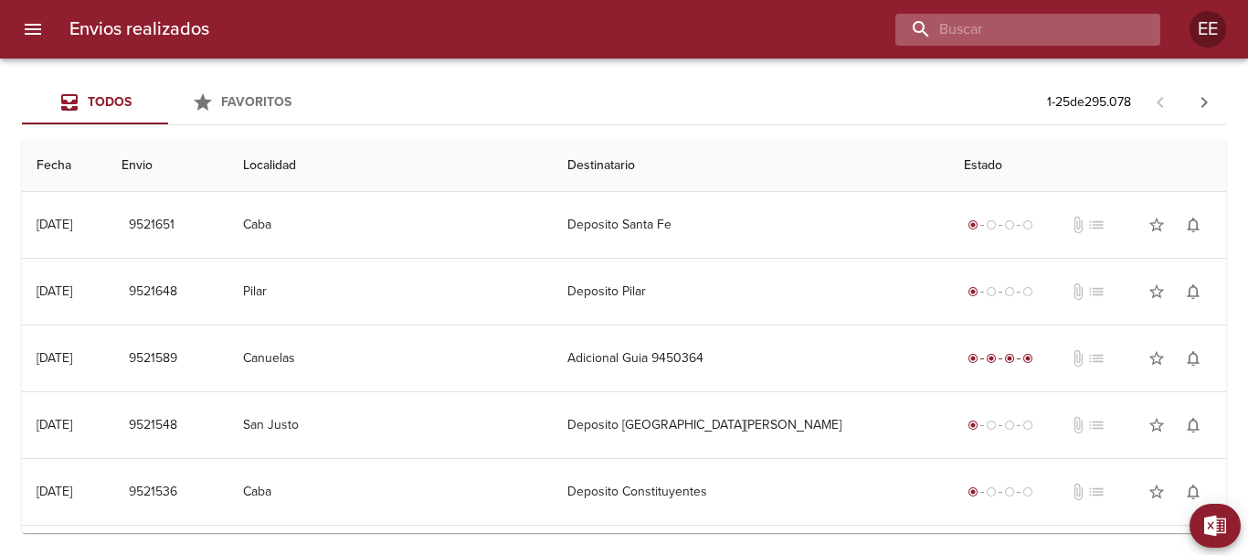
paste input "MARIA CIELO AGUILAR"
type input "MARIA CIELO AGUILAR"
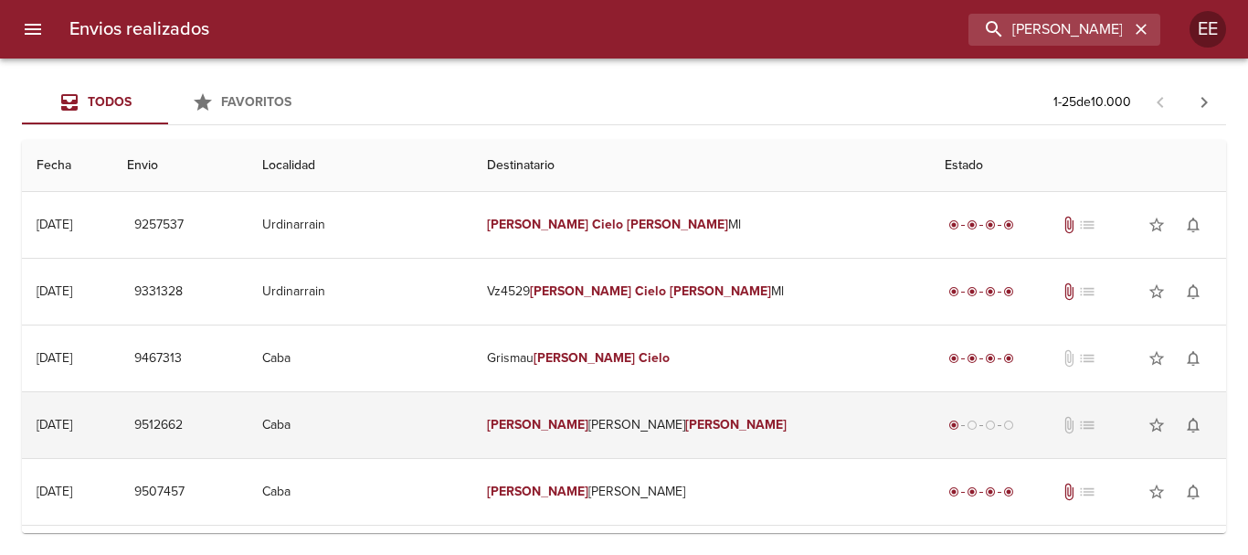
click at [1022, 450] on td "radio_button_checked radio_button_unchecked radio_button_unchecked radio_button…" at bounding box center [1078, 425] width 296 height 66
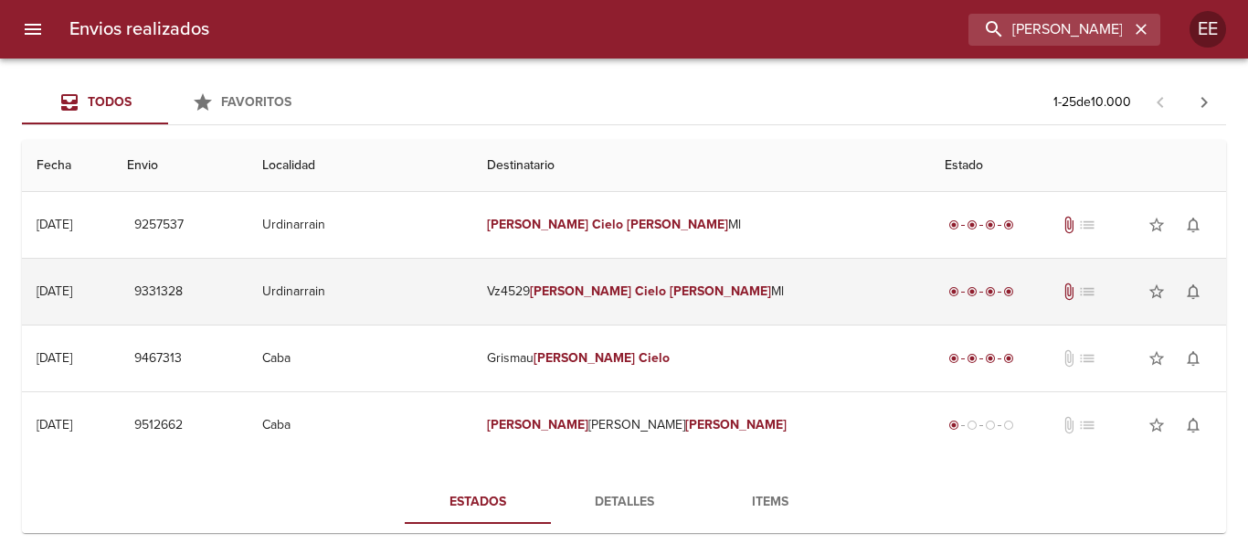
click at [473, 295] on td "Urdinarrain" at bounding box center [361, 292] width 226 height 66
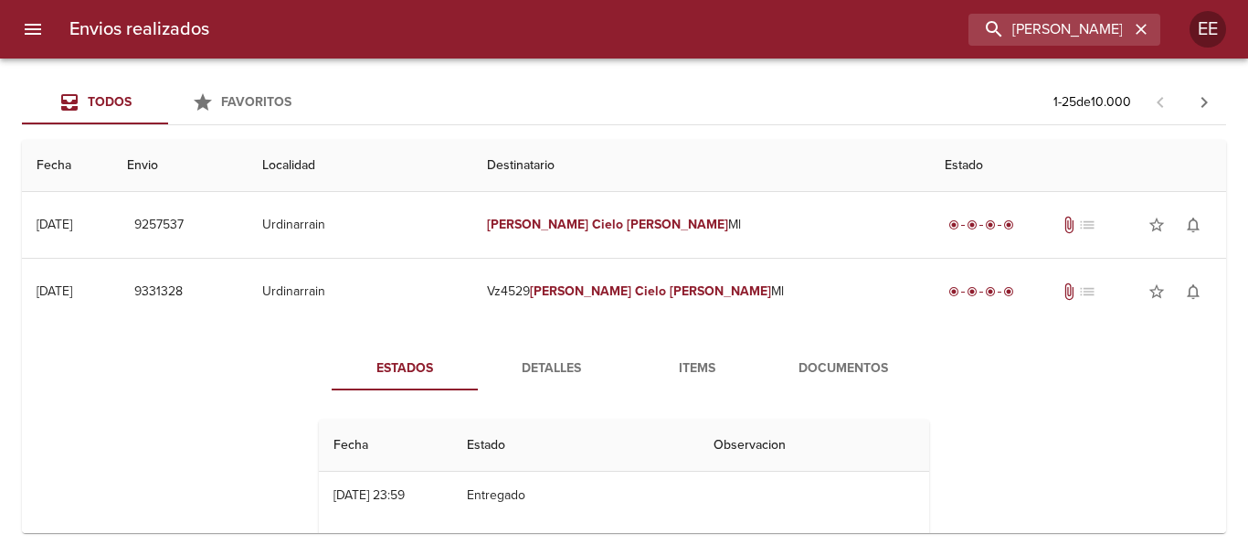
drag, startPoint x: 521, startPoint y: 384, endPoint x: 563, endPoint y: 366, distance: 45.5
click at [521, 382] on button "Detalles" at bounding box center [551, 368] width 146 height 44
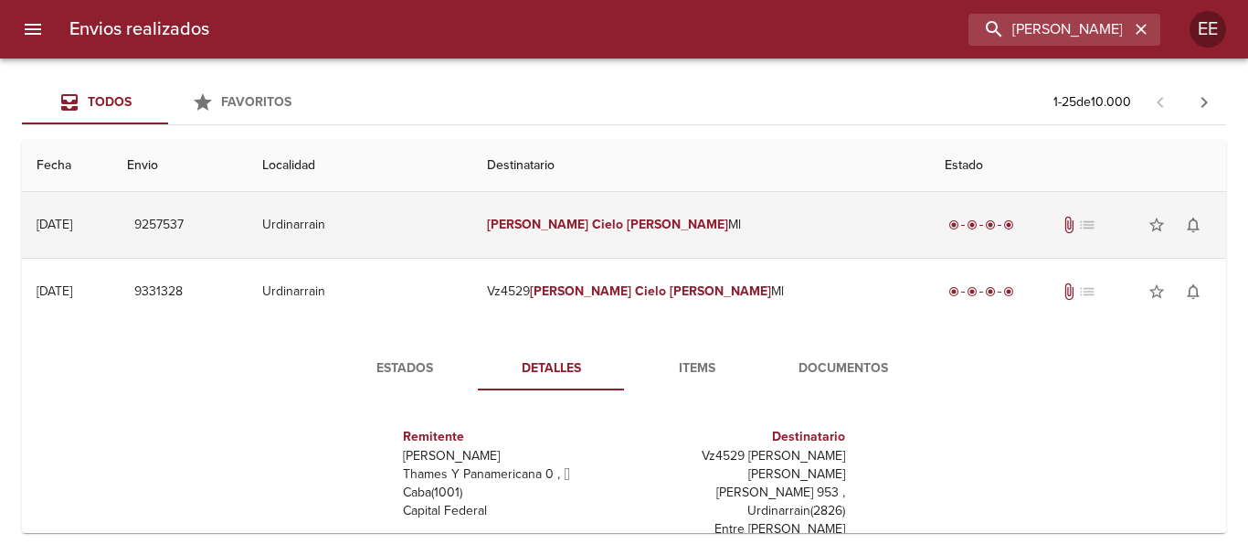
click at [595, 228] on em "Cielo" at bounding box center [607, 225] width 31 height 16
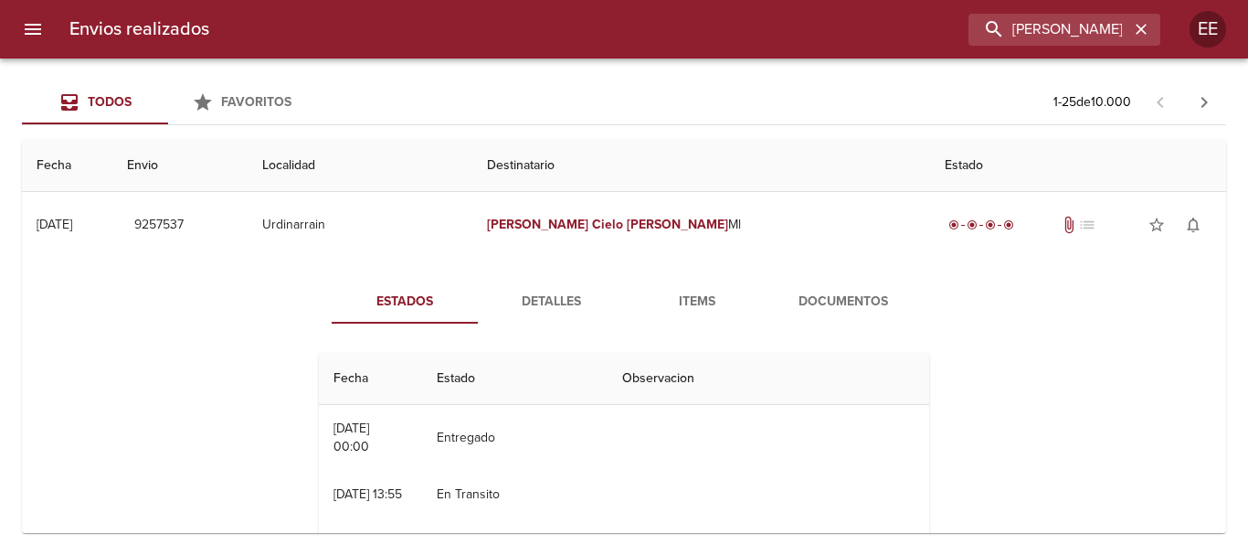
click at [557, 312] on button "Detalles" at bounding box center [551, 302] width 146 height 44
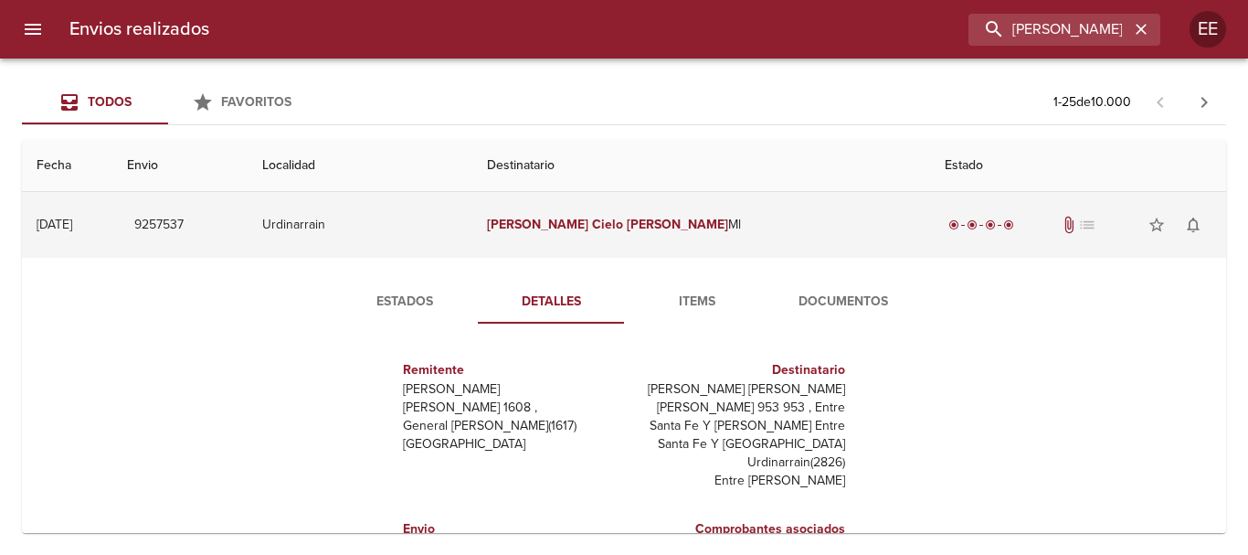
click at [602, 216] on td "Maria Cielo Aguilar Ml" at bounding box center [701, 225] width 458 height 66
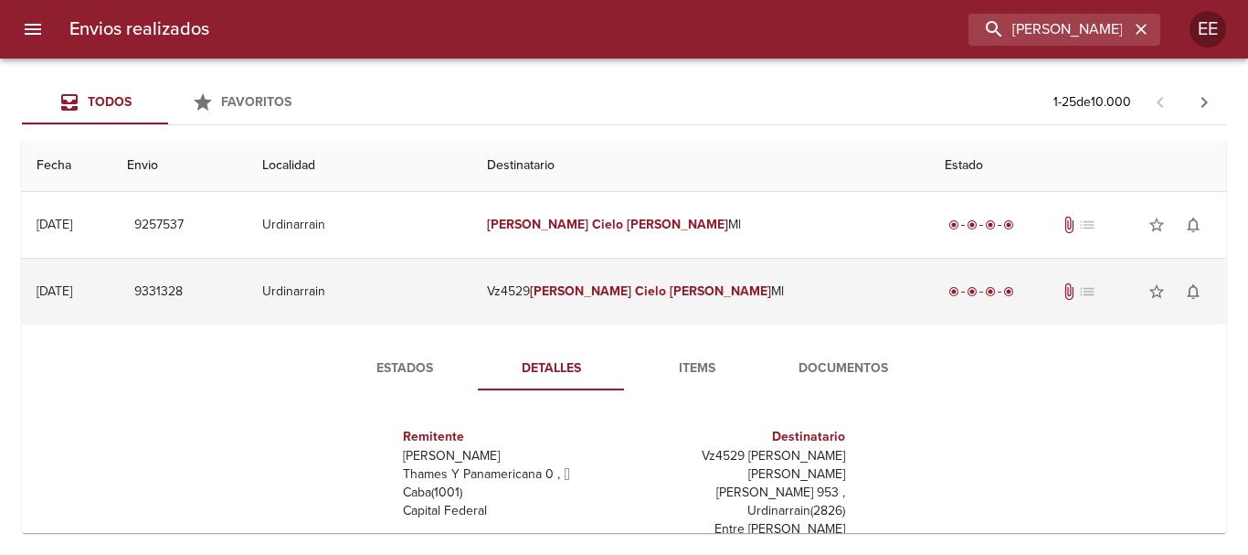
click at [602, 298] on em "[PERSON_NAME]" at bounding box center [580, 291] width 101 height 16
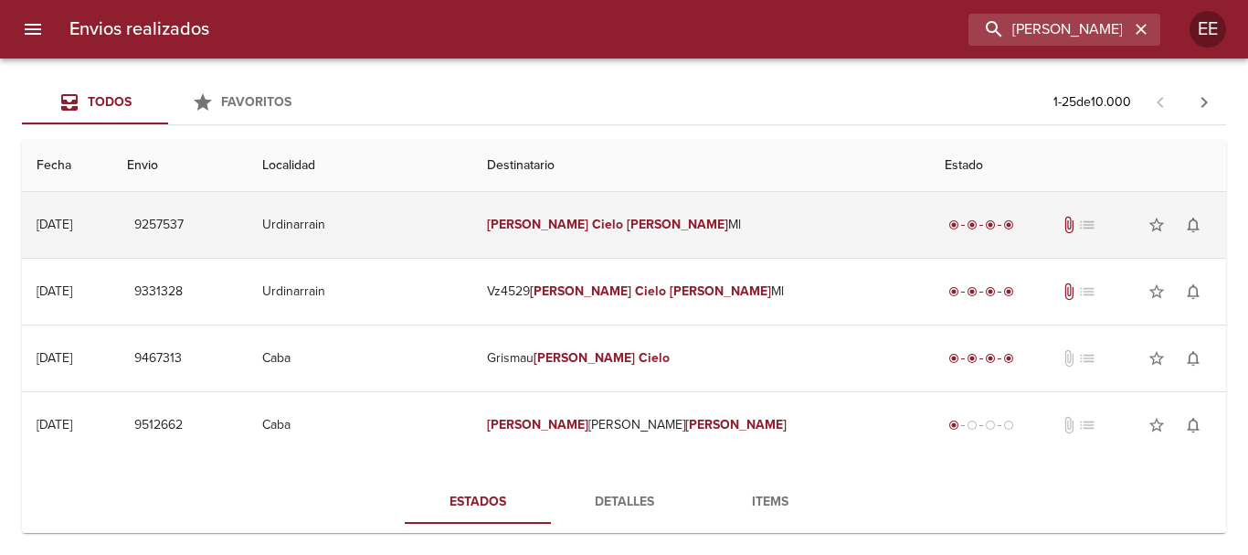
click at [594, 222] on em "Cielo" at bounding box center [607, 225] width 31 height 16
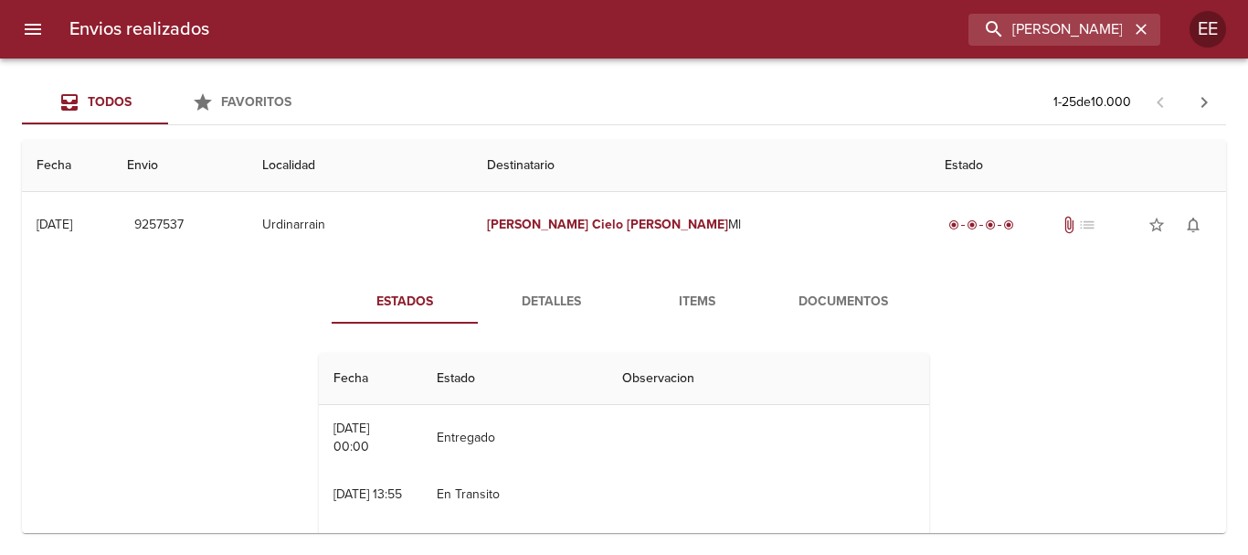
click at [695, 305] on span "Items" at bounding box center [697, 302] width 124 height 23
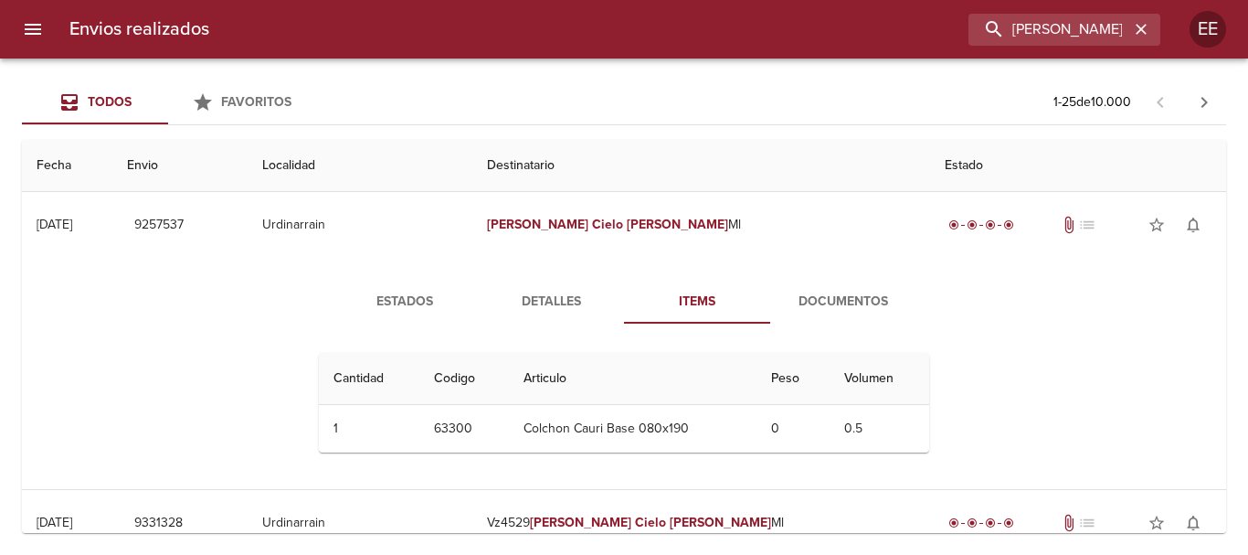
click at [860, 287] on button "Documentos" at bounding box center [843, 302] width 146 height 44
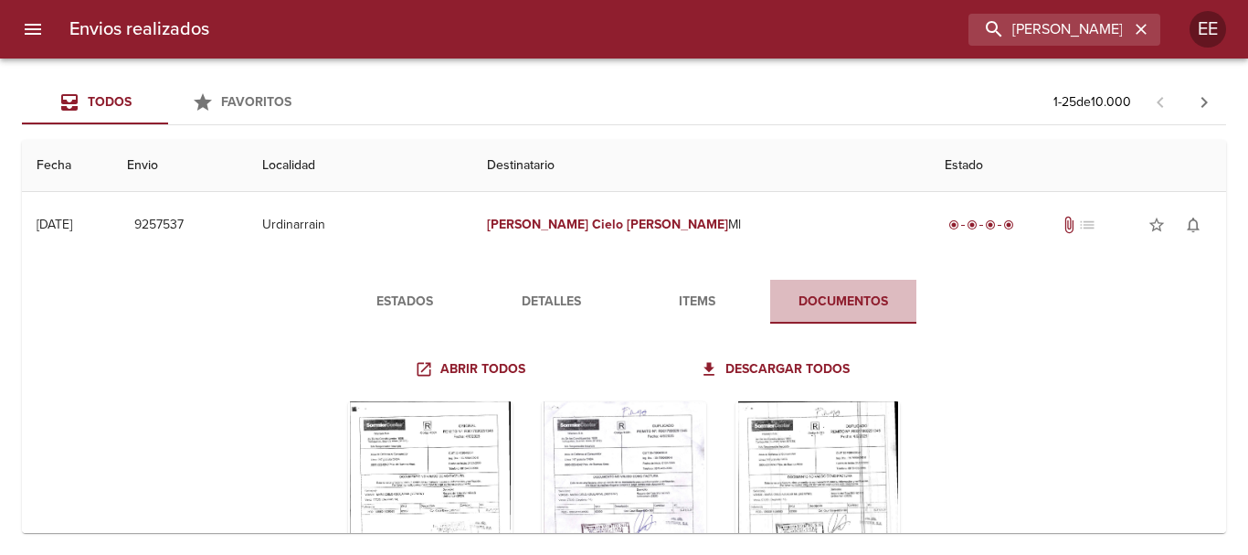
click at [830, 301] on span "Documentos" at bounding box center [843, 302] width 124 height 23
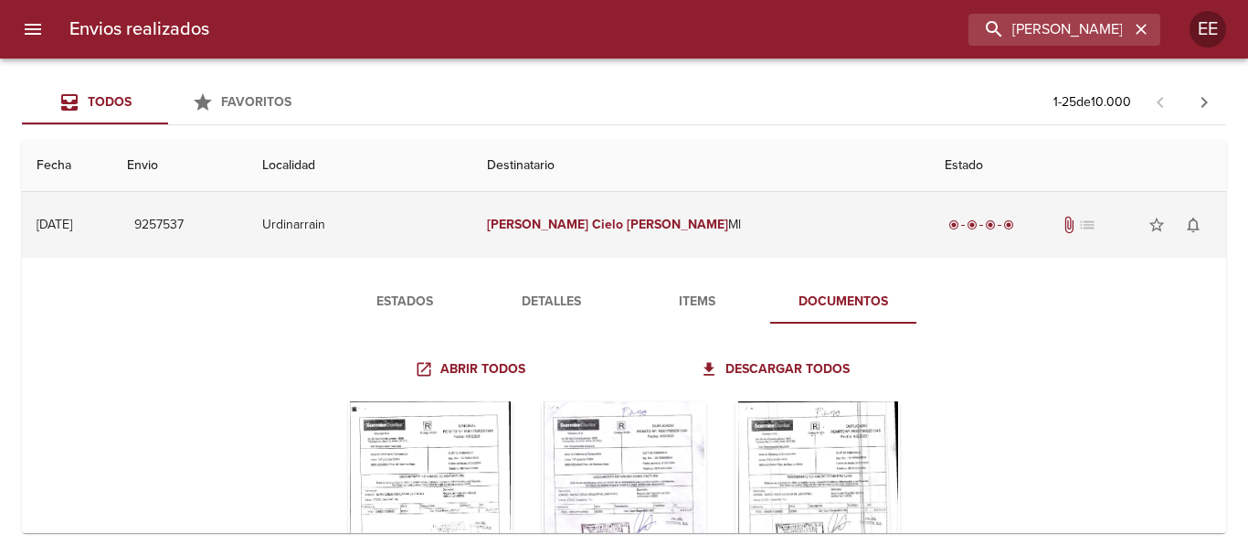
click at [709, 229] on td "Maria Cielo Aguilar Ml" at bounding box center [701, 225] width 458 height 66
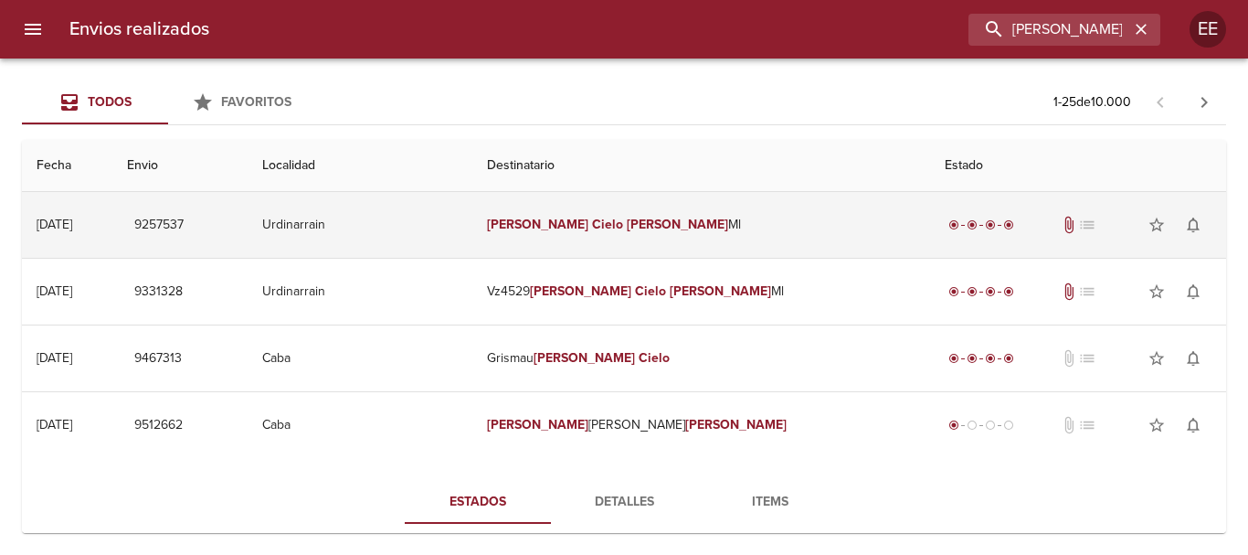
click at [412, 237] on td "Urdinarrain" at bounding box center [361, 225] width 226 height 66
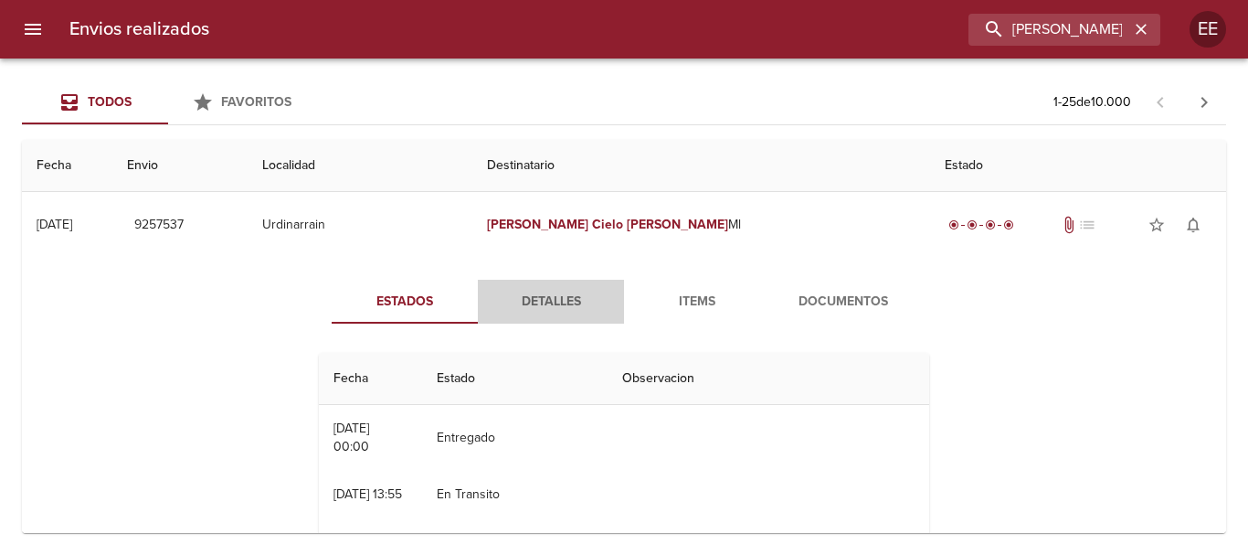
drag, startPoint x: 532, startPoint y: 298, endPoint x: 629, endPoint y: 322, distance: 99.7
click at [532, 299] on span "Detalles" at bounding box center [551, 302] width 124 height 23
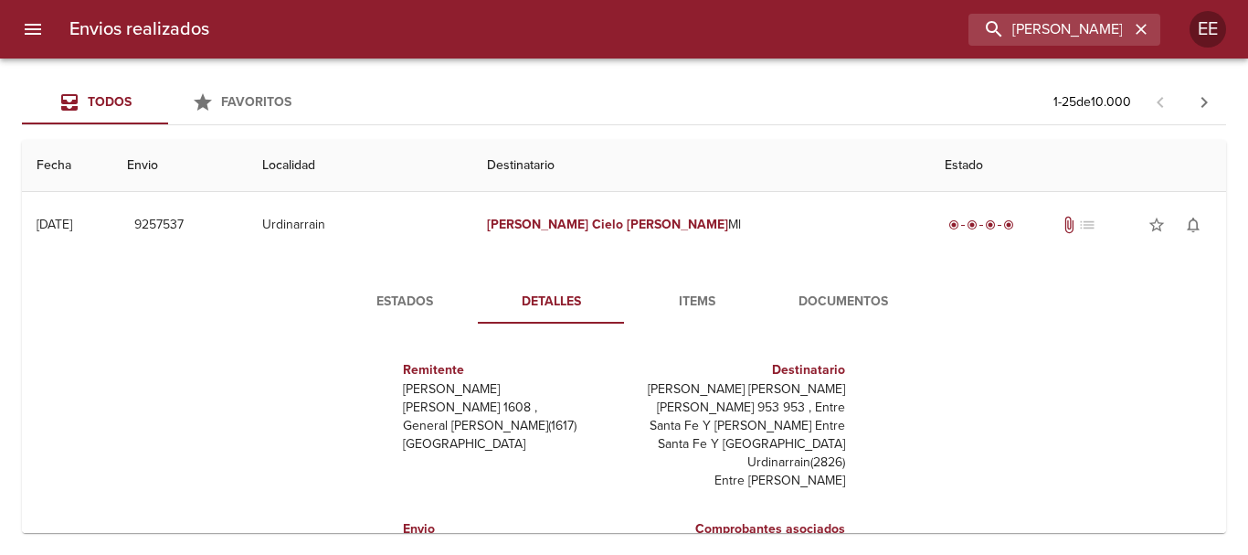
scroll to position [27, 0]
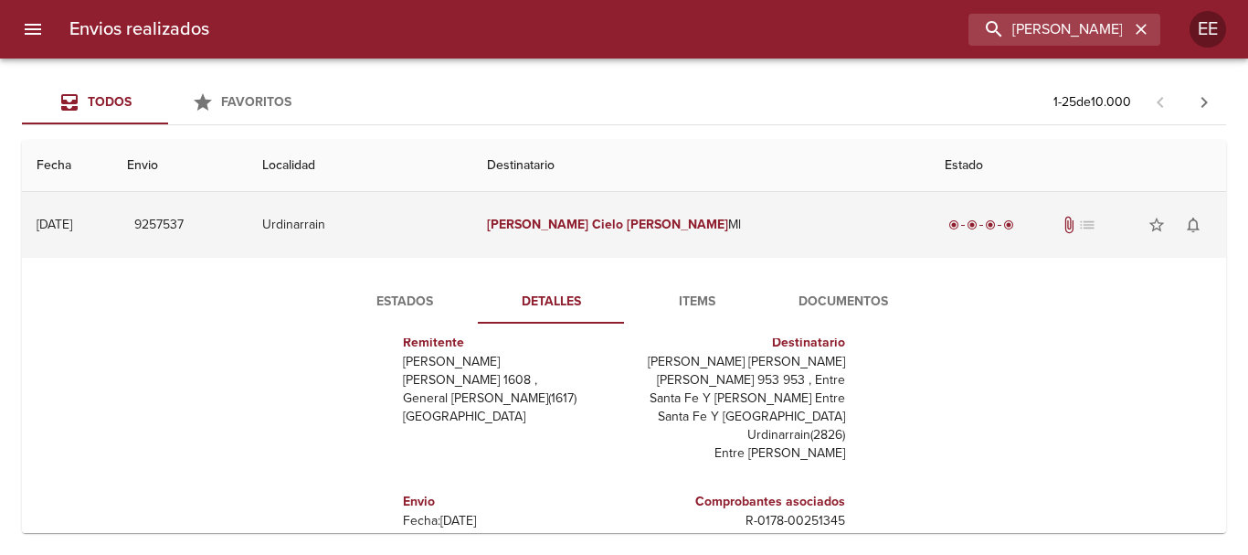
click at [627, 228] on em "Aguilar" at bounding box center [677, 225] width 101 height 16
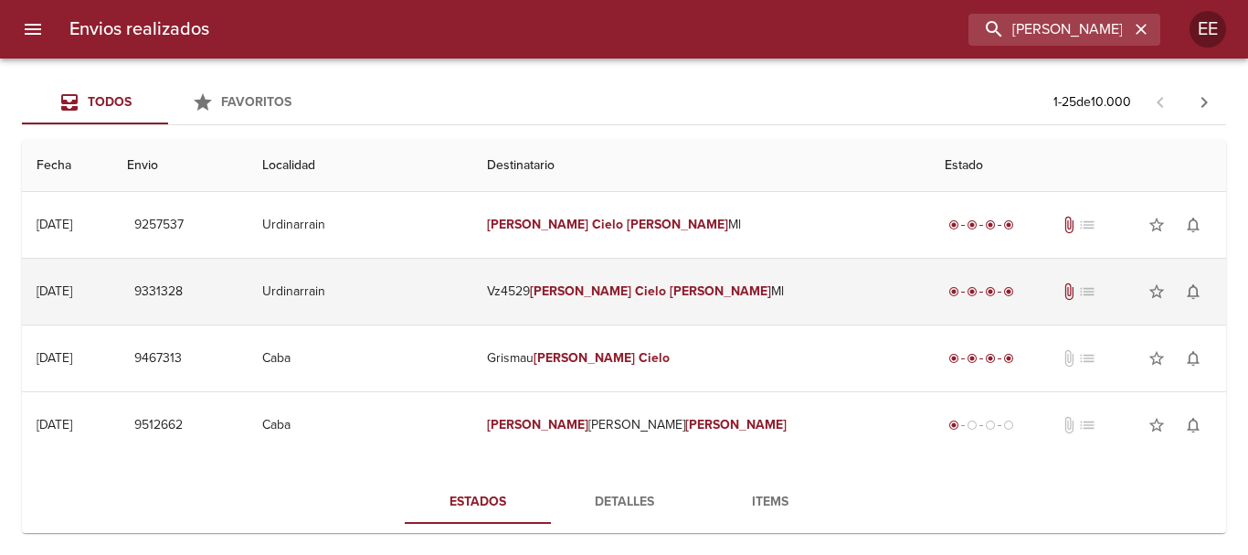
click at [640, 307] on td "Vz4529 Maria Cielo Aguilar Ml" at bounding box center [701, 292] width 458 height 66
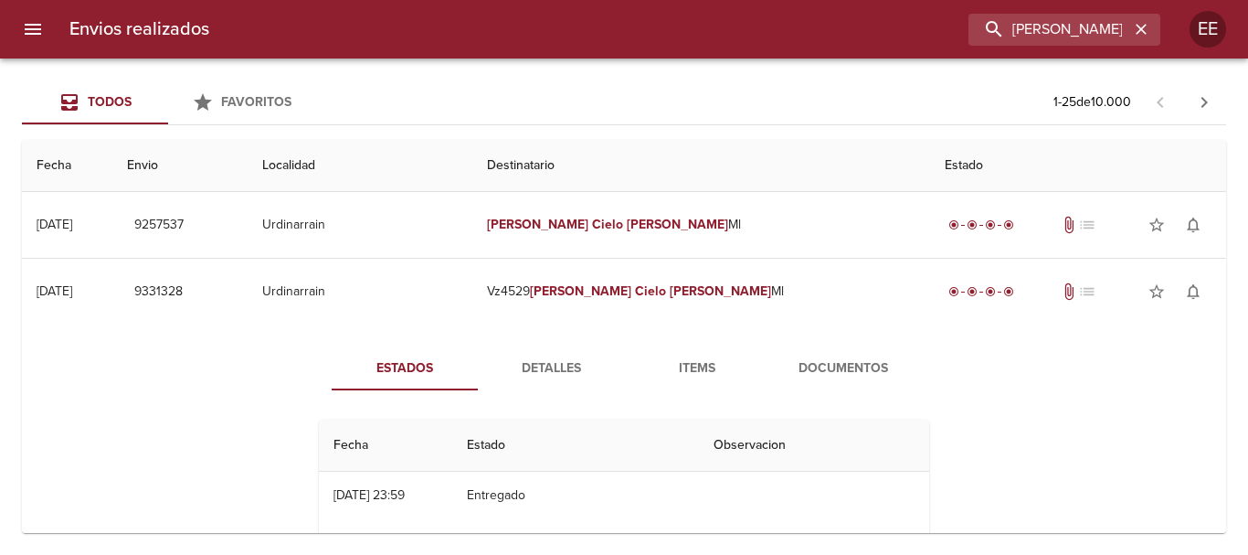
click at [556, 372] on span "Detalles" at bounding box center [551, 368] width 124 height 23
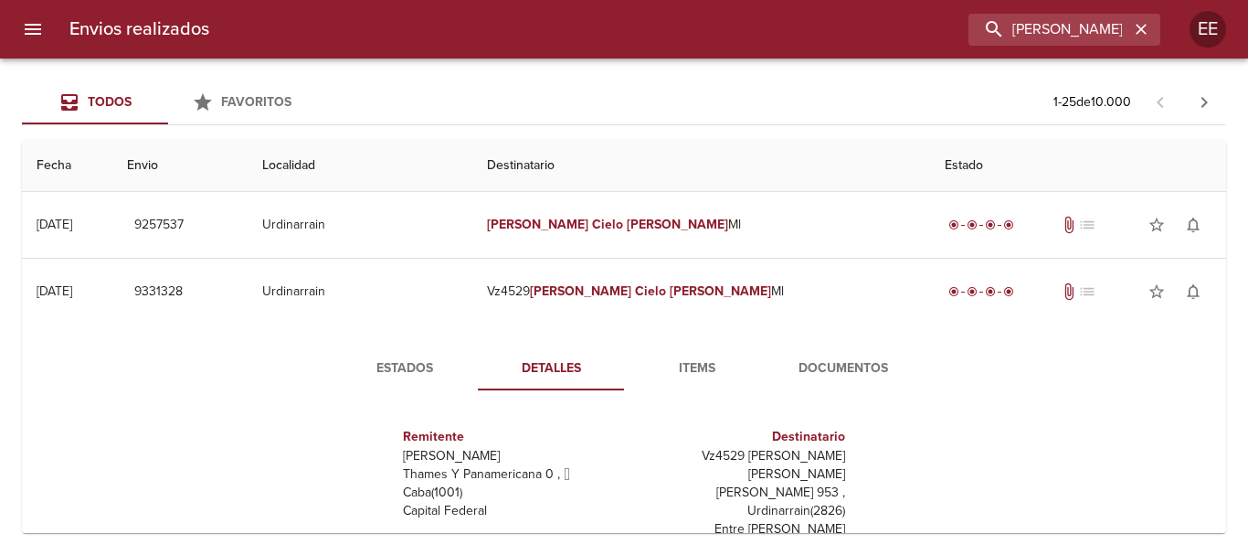
scroll to position [91, 0]
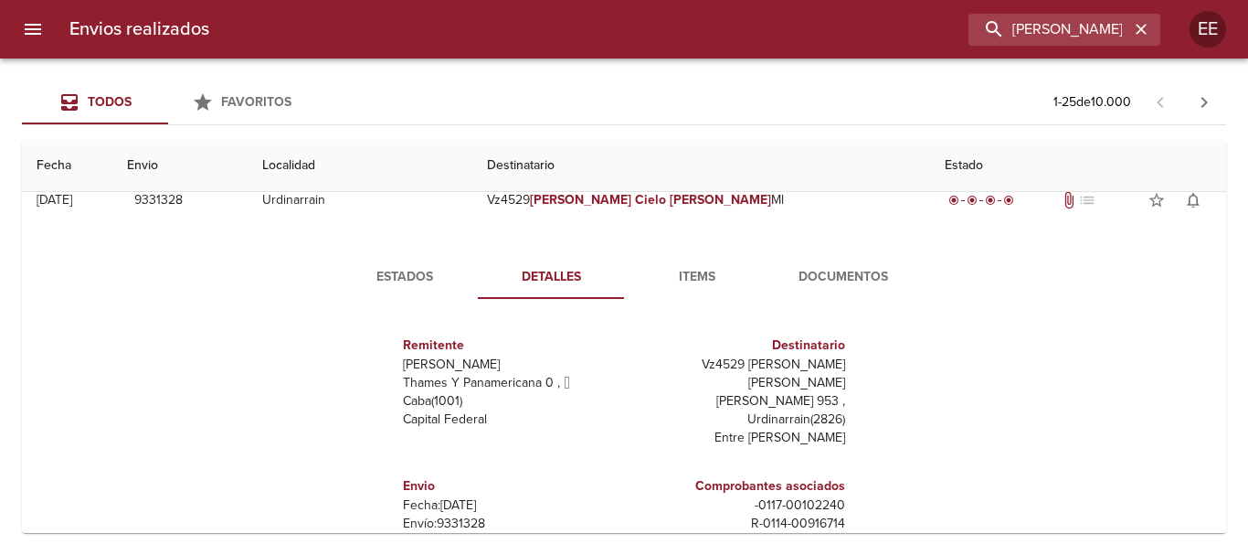
drag, startPoint x: 692, startPoint y: 298, endPoint x: 745, endPoint y: 293, distance: 54.1
click at [693, 298] on button "Items" at bounding box center [697, 277] width 146 height 44
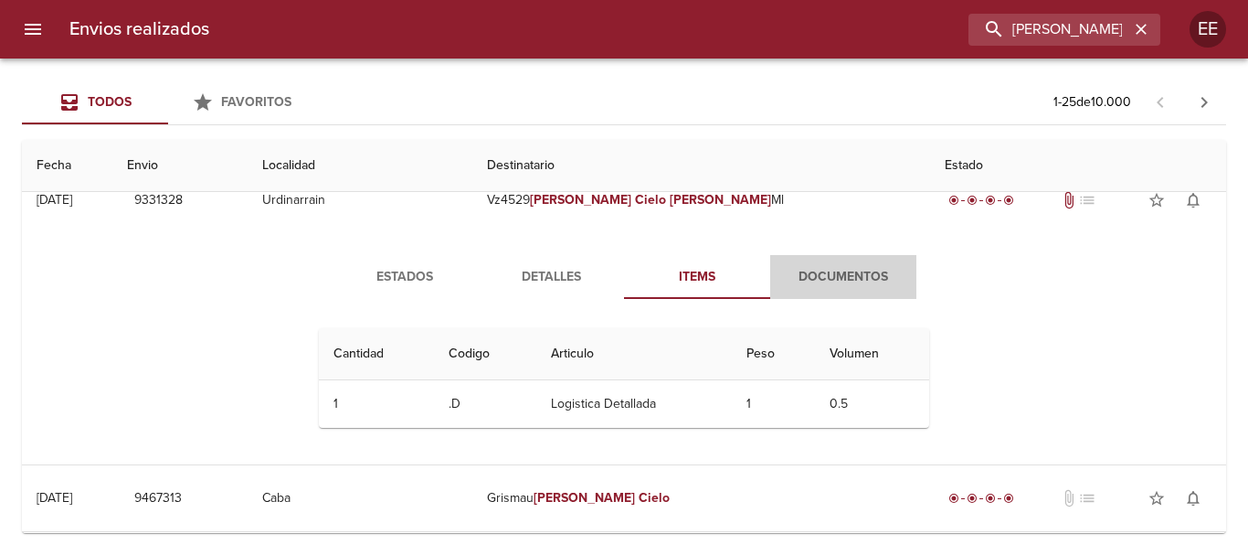
drag, startPoint x: 786, startPoint y: 265, endPoint x: 841, endPoint y: 289, distance: 60.6
click at [786, 266] on span "Documentos" at bounding box center [843, 277] width 124 height 23
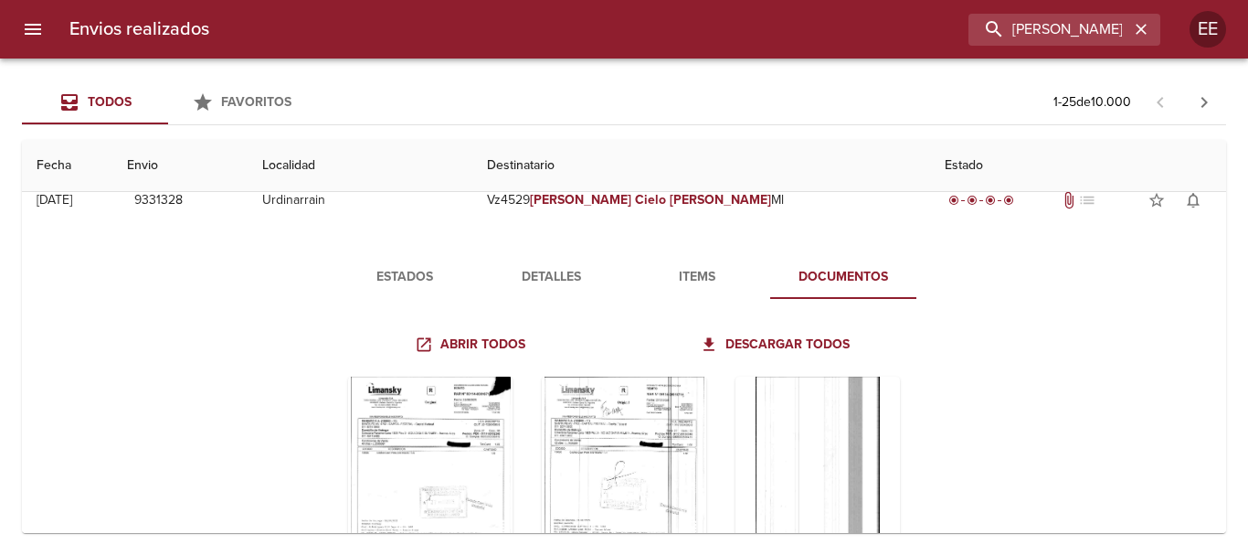
scroll to position [183, 0]
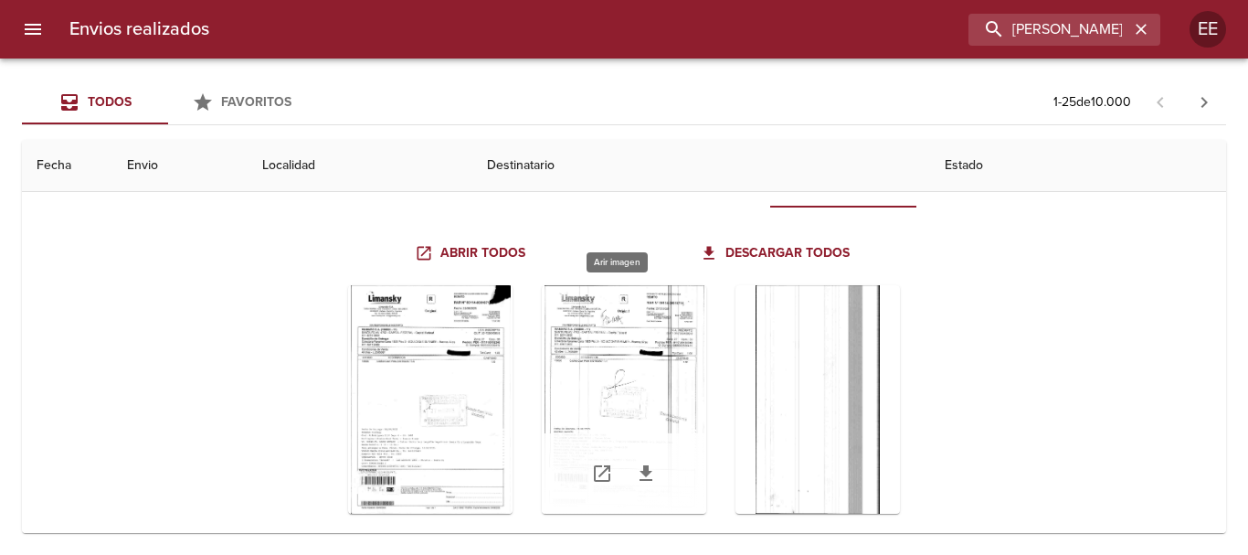
click at [616, 378] on div "Tabla de envíos del cliente" at bounding box center [624, 399] width 164 height 228
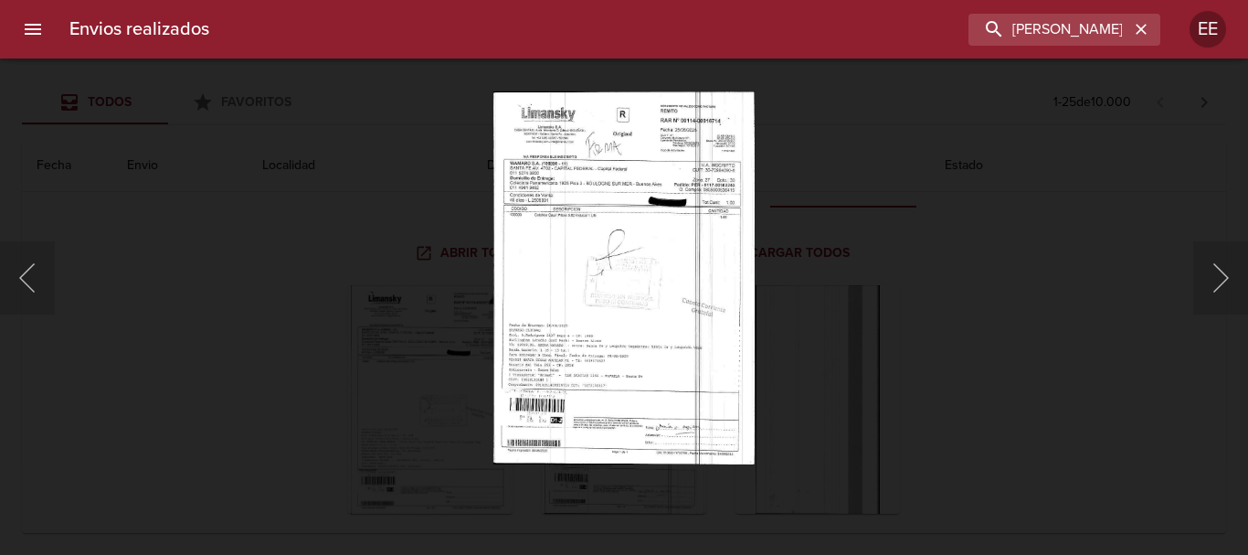
click at [629, 304] on img "Lightbox" at bounding box center [623, 277] width 260 height 372
click at [628, 304] on img "Lightbox" at bounding box center [623, 277] width 260 height 372
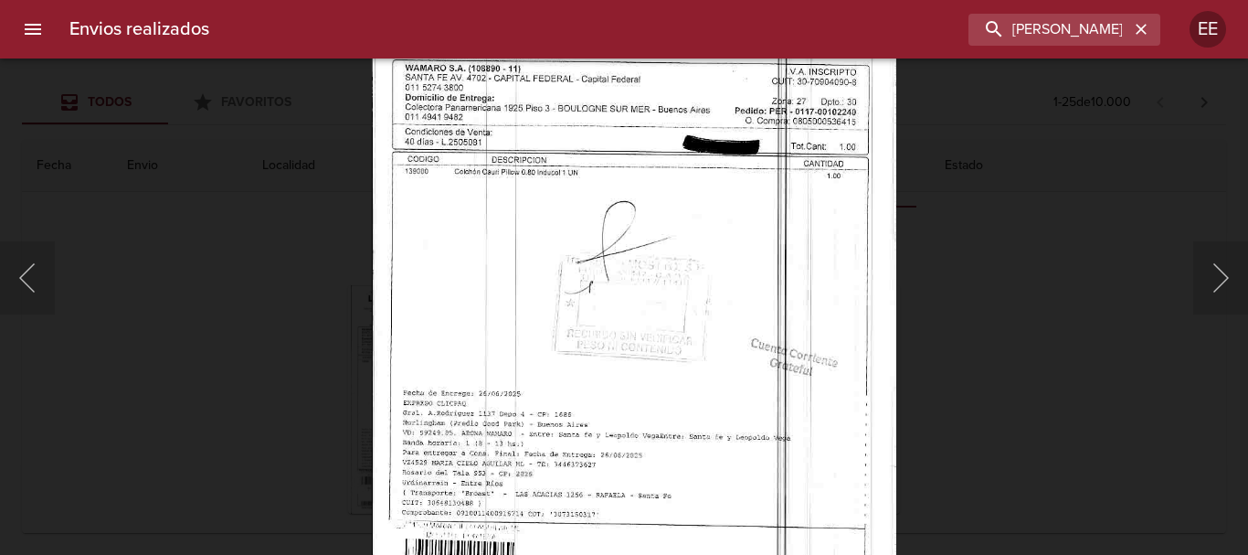
click at [739, 492] on img "Lightbox" at bounding box center [633, 297] width 523 height 747
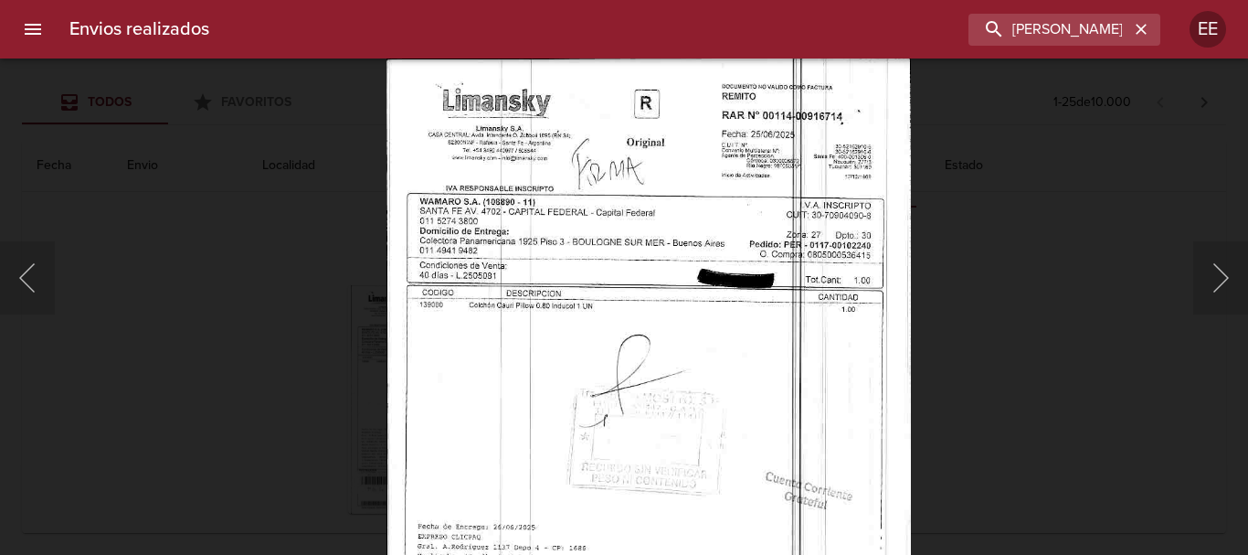
click at [673, 396] on img "Lightbox" at bounding box center [647, 431] width 523 height 747
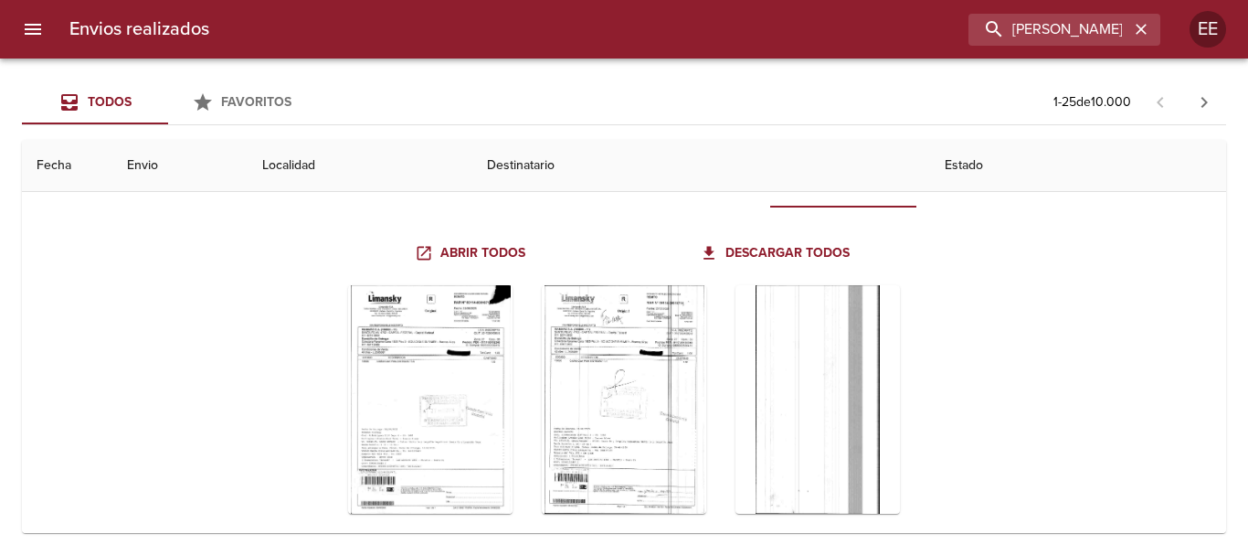
scroll to position [0, 0]
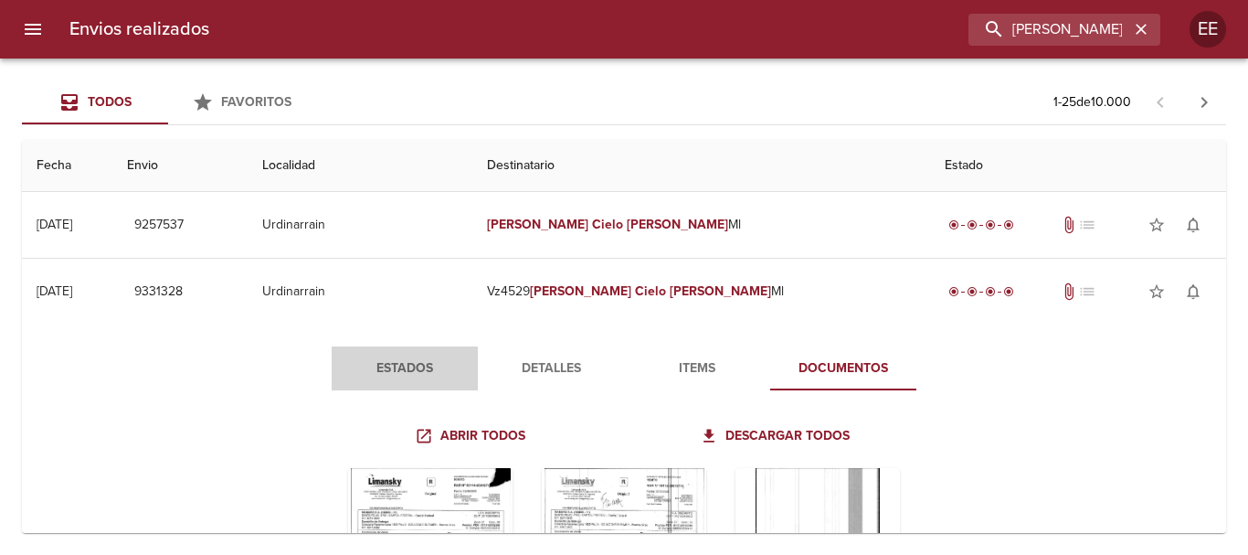
drag, startPoint x: 385, startPoint y: 355, endPoint x: 446, endPoint y: 367, distance: 62.4
click at [384, 358] on button "Estados" at bounding box center [405, 368] width 146 height 44
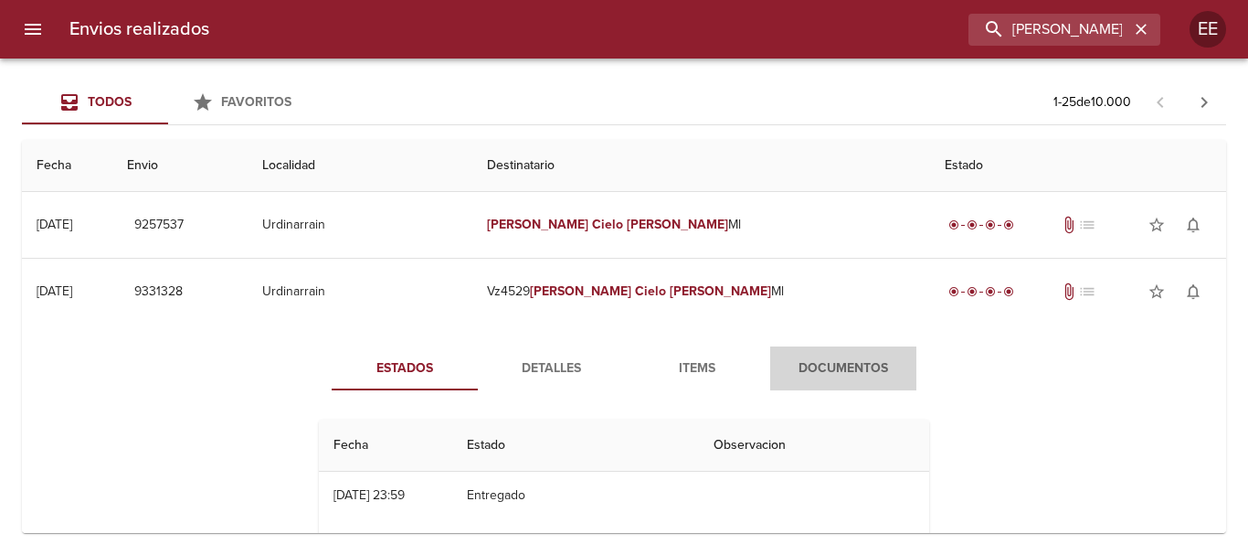
click at [836, 366] on span "Documentos" at bounding box center [843, 368] width 124 height 23
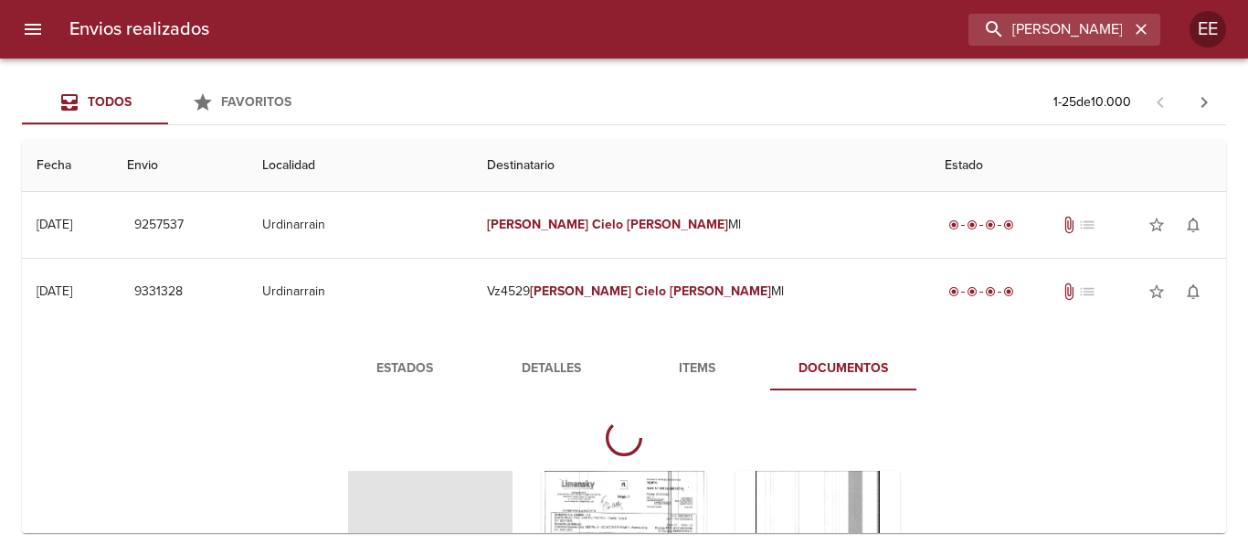
scroll to position [183, 0]
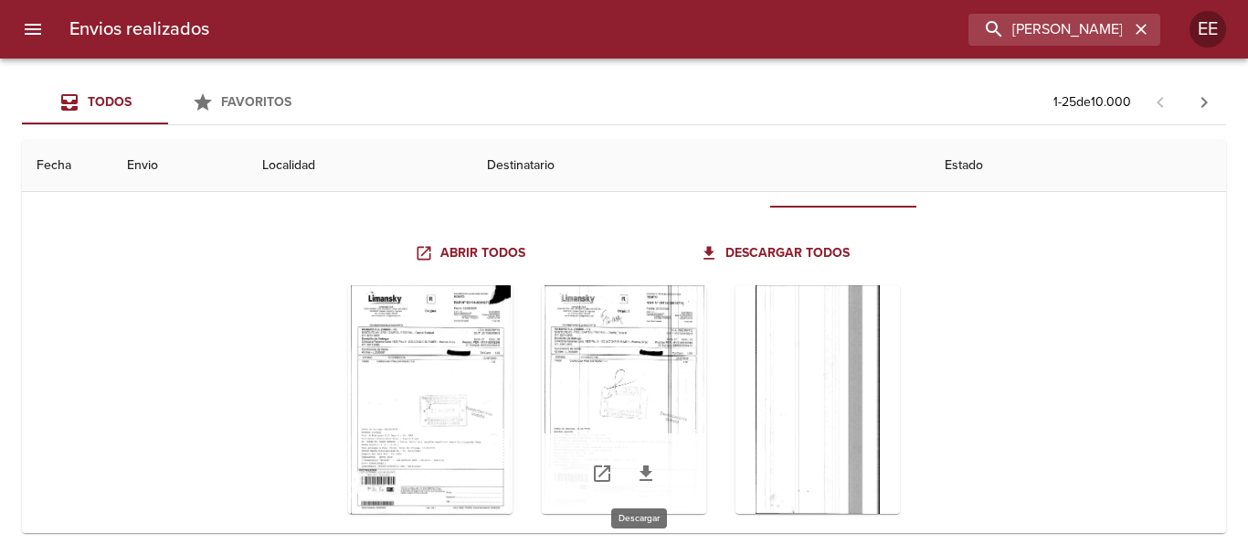
click at [640, 474] on icon "Tabla de envíos del cliente" at bounding box center [646, 473] width 13 height 16
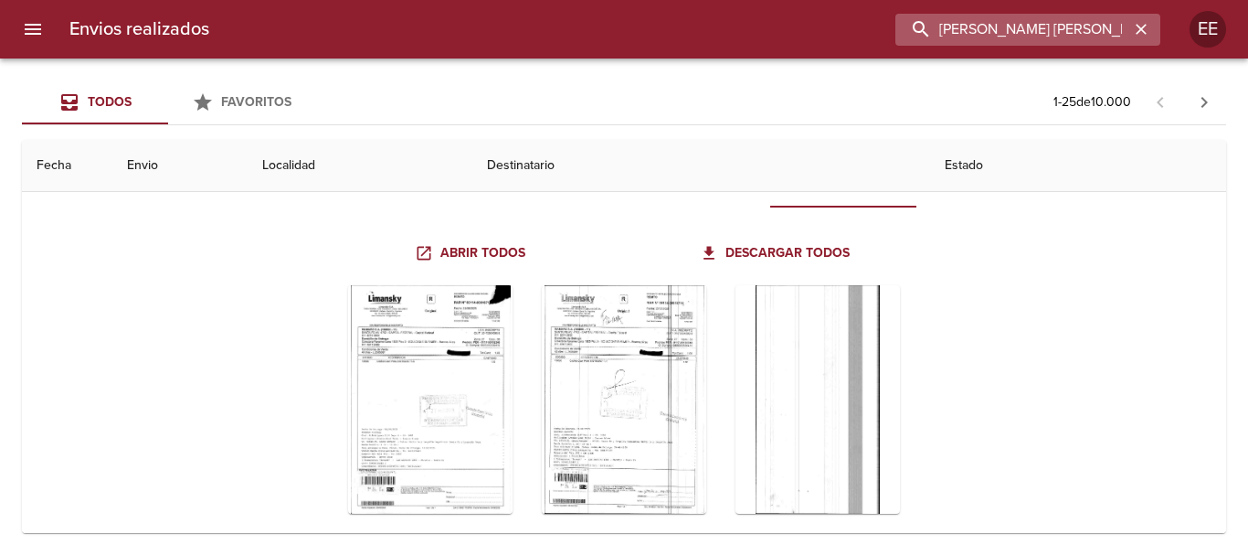
click at [1095, 21] on input "MARIA CIELO AGUILAR" at bounding box center [1012, 30] width 234 height 32
click at [1143, 22] on icon "button" at bounding box center [1141, 29] width 18 height 18
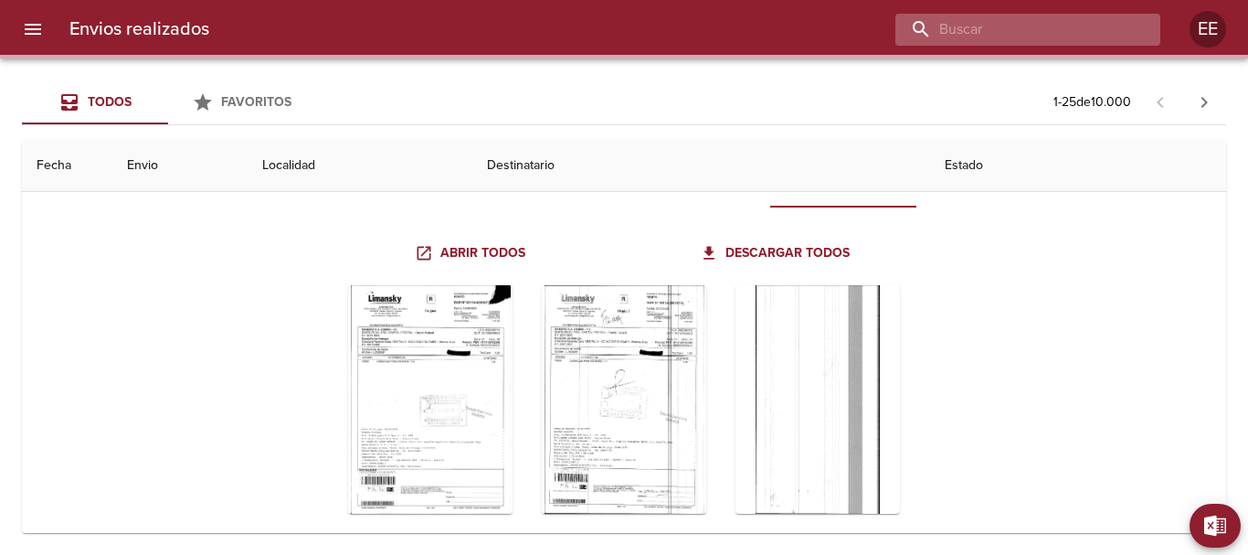
click at [1043, 26] on input "buscar" at bounding box center [1012, 30] width 234 height 32
paste input "DARIO JAVIER CABRERA ML"
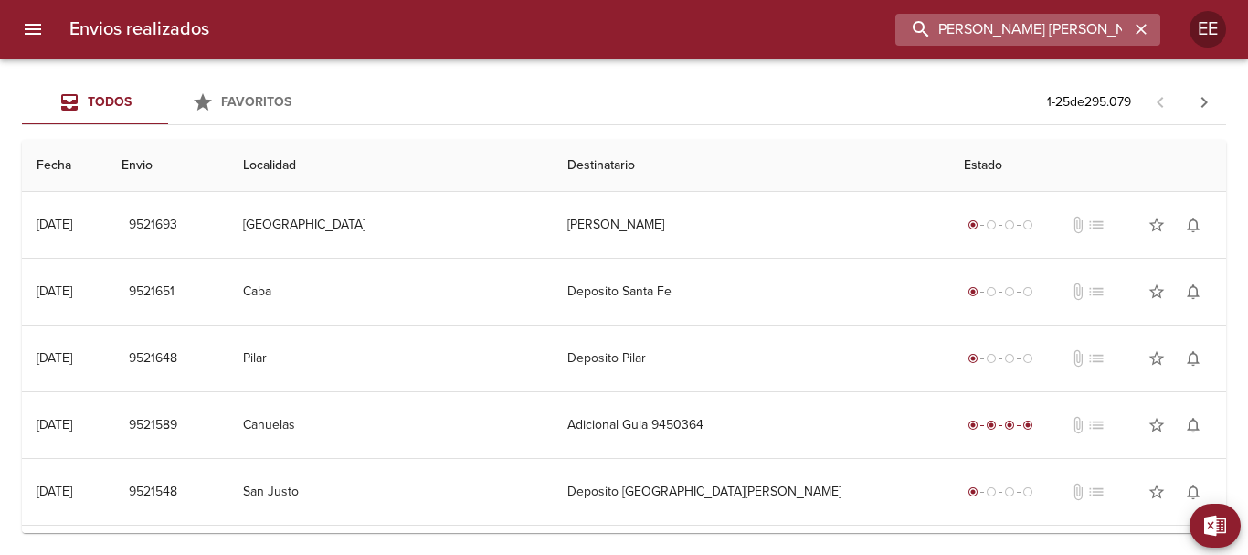
scroll to position [0, 0]
type input "DARIO JAVIER CABRERA"
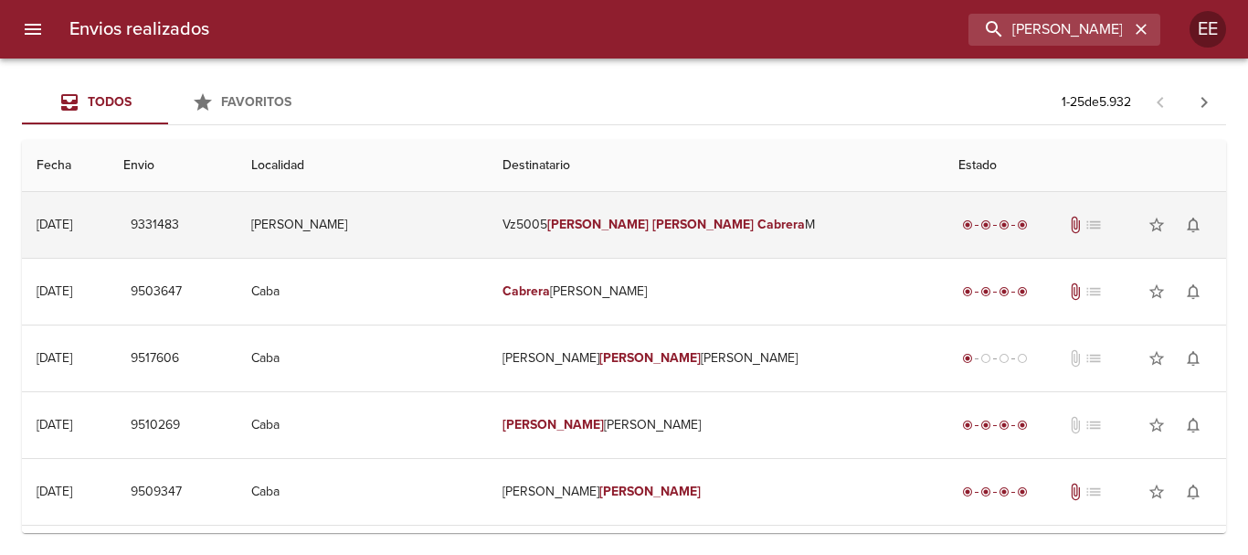
click at [681, 226] on em "Javier" at bounding box center [702, 225] width 101 height 16
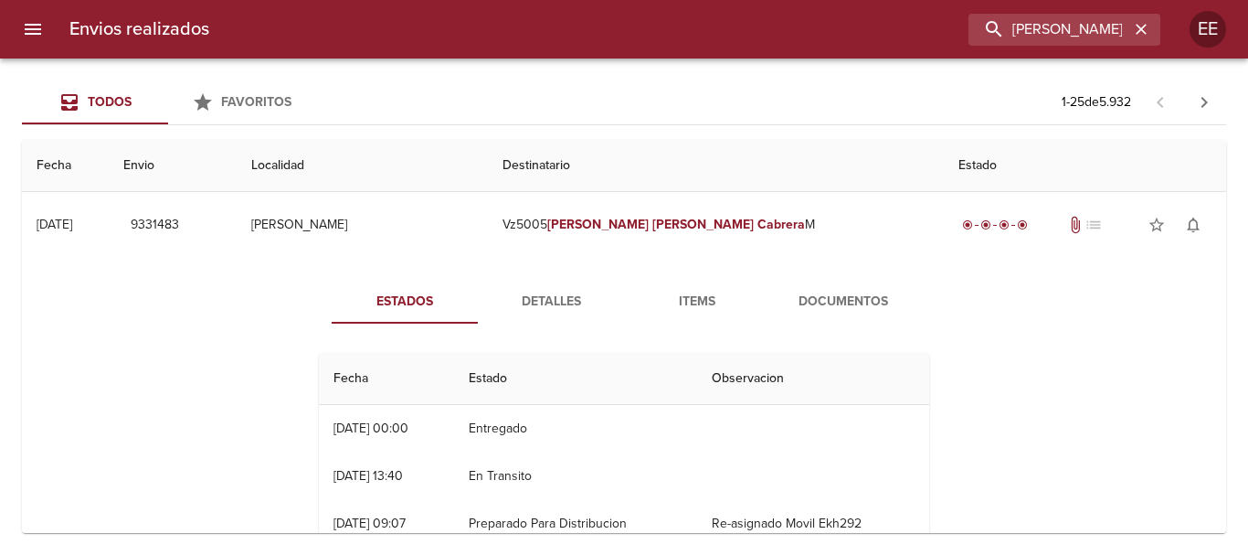
click at [781, 298] on span "Documentos" at bounding box center [843, 302] width 124 height 23
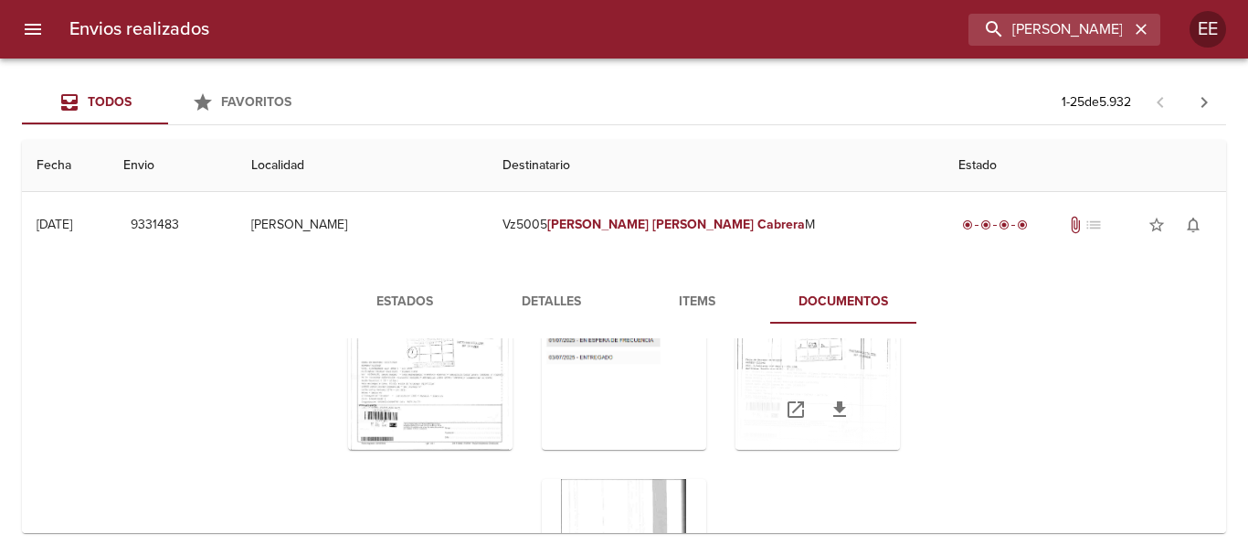
scroll to position [198, 0]
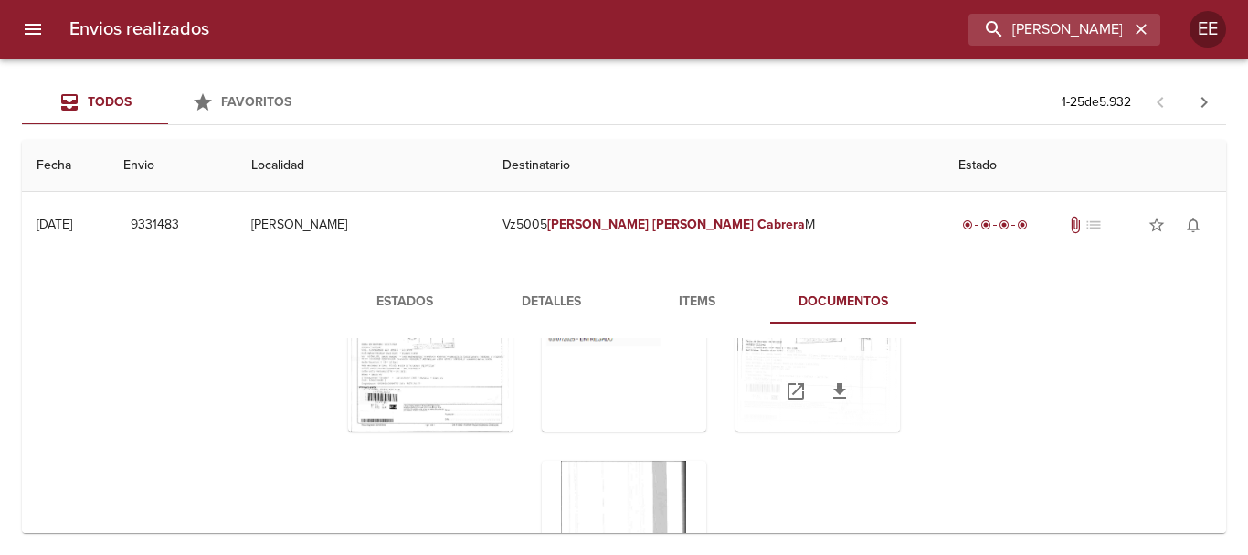
click at [833, 391] on icon "Tabla de envíos del cliente" at bounding box center [839, 391] width 13 height 16
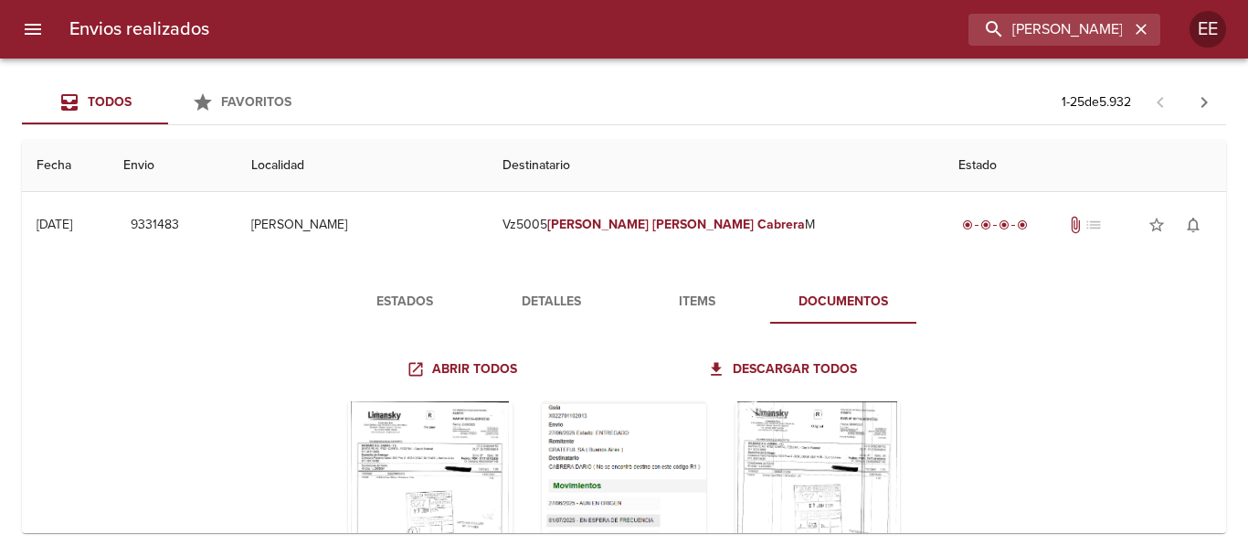
scroll to position [107, 0]
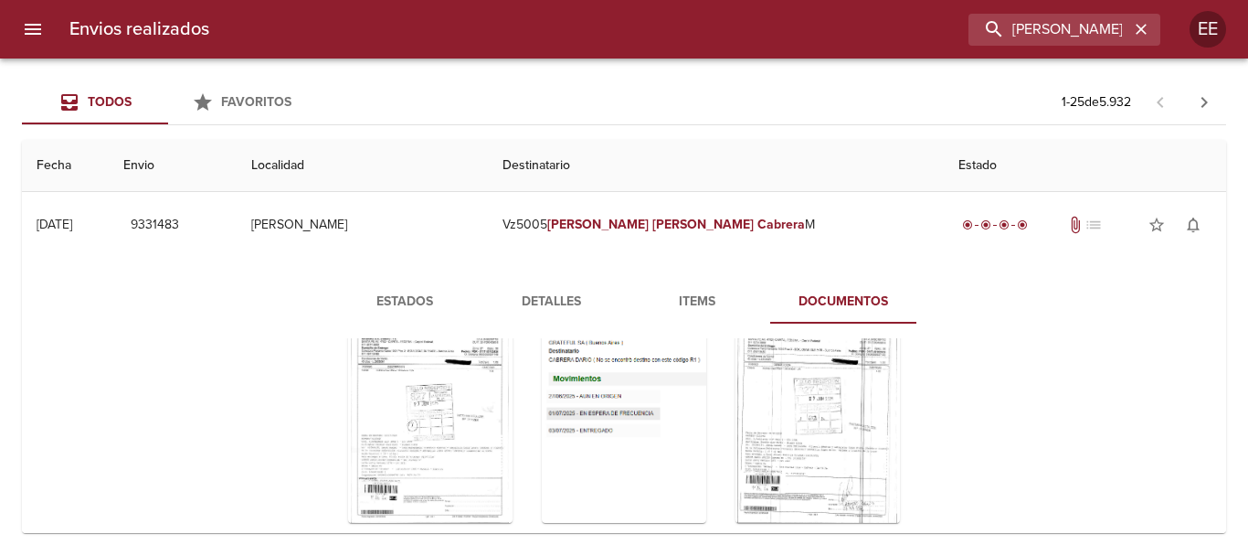
drag, startPoint x: 406, startPoint y: 283, endPoint x: 403, endPoint y: 297, distance: 14.0
click at [403, 291] on button "Estados" at bounding box center [405, 302] width 146 height 44
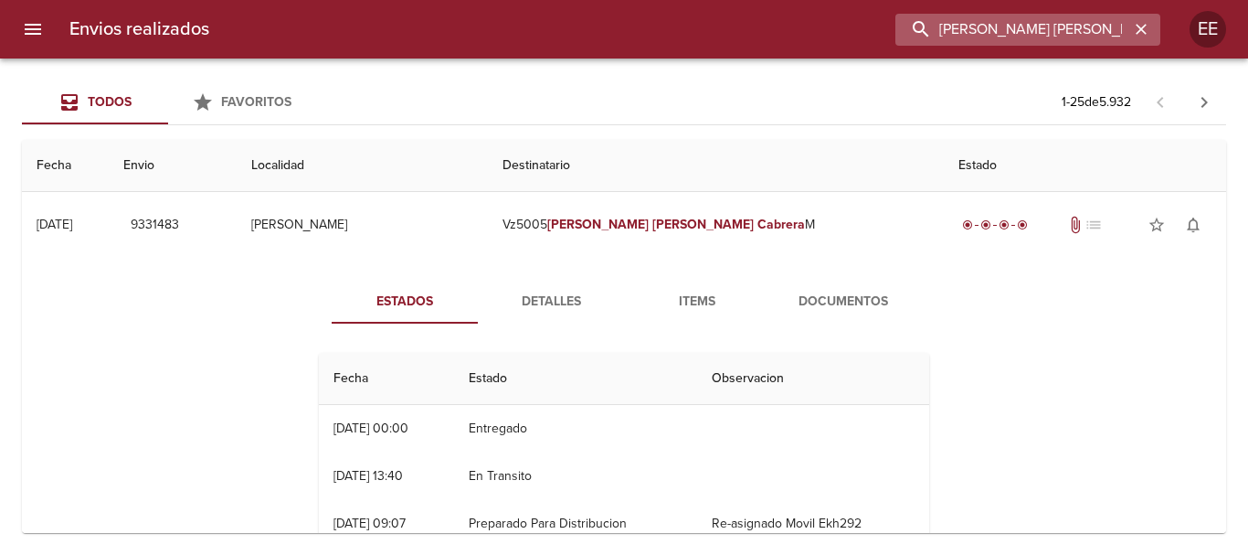
click at [1099, 32] on input "[PERSON_NAME] [PERSON_NAME]" at bounding box center [1012, 30] width 234 height 32
click at [1151, 28] on button "button" at bounding box center [1141, 29] width 24 height 24
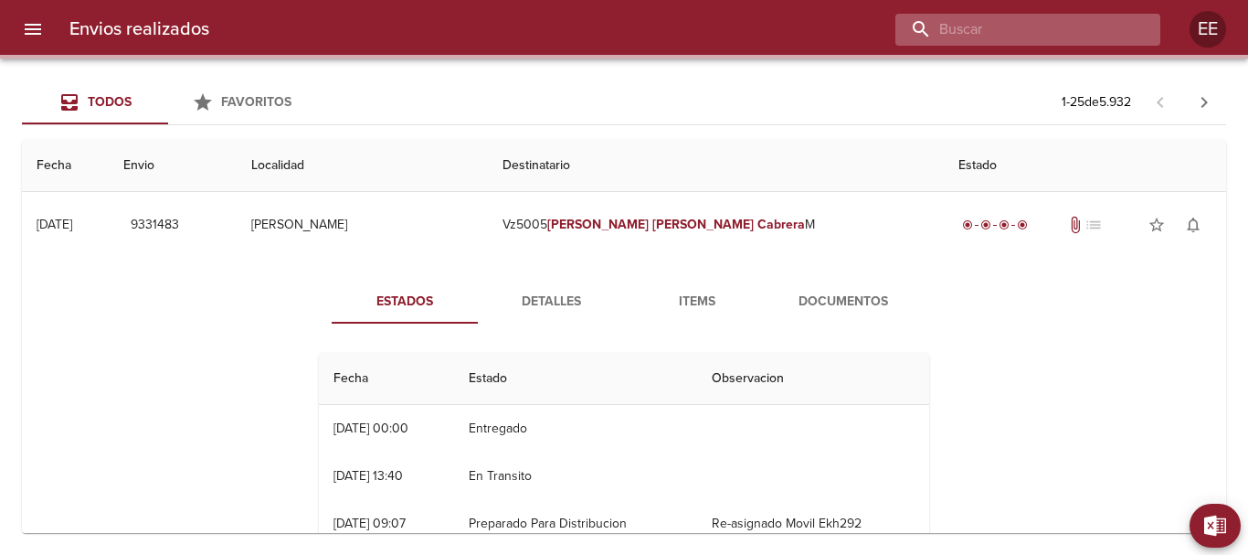
click at [1079, 28] on input "buscar" at bounding box center [1012, 30] width 234 height 32
paste input "[PERSON_NAME] [PERSON_NAME]"
type input "[PERSON_NAME] [PERSON_NAME]"
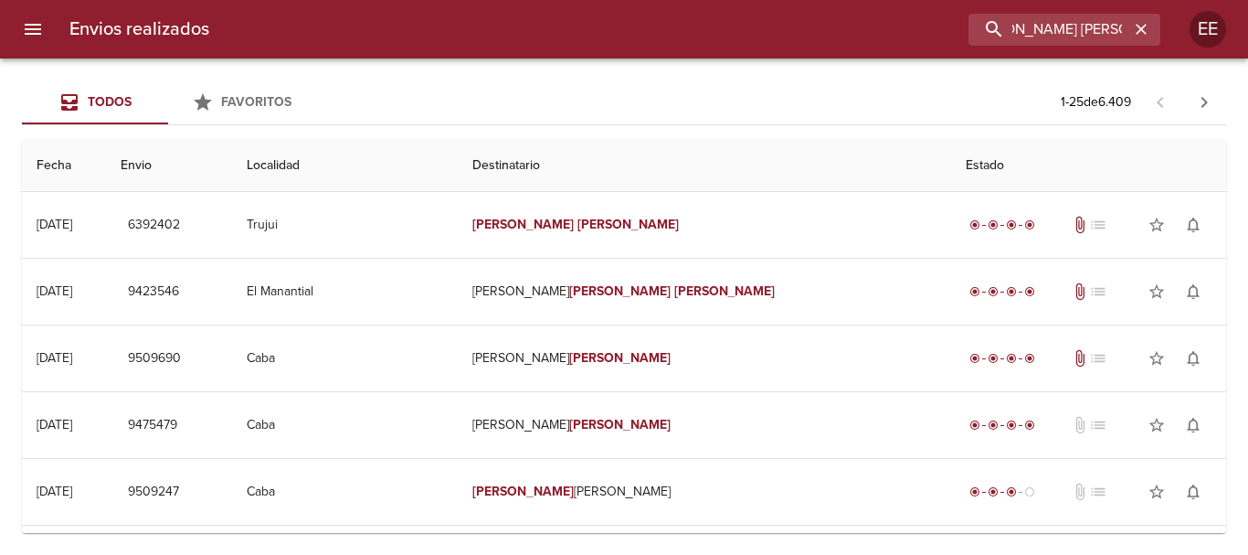
scroll to position [0, 0]
click at [1139, 29] on icon "button" at bounding box center [1141, 29] width 18 height 18
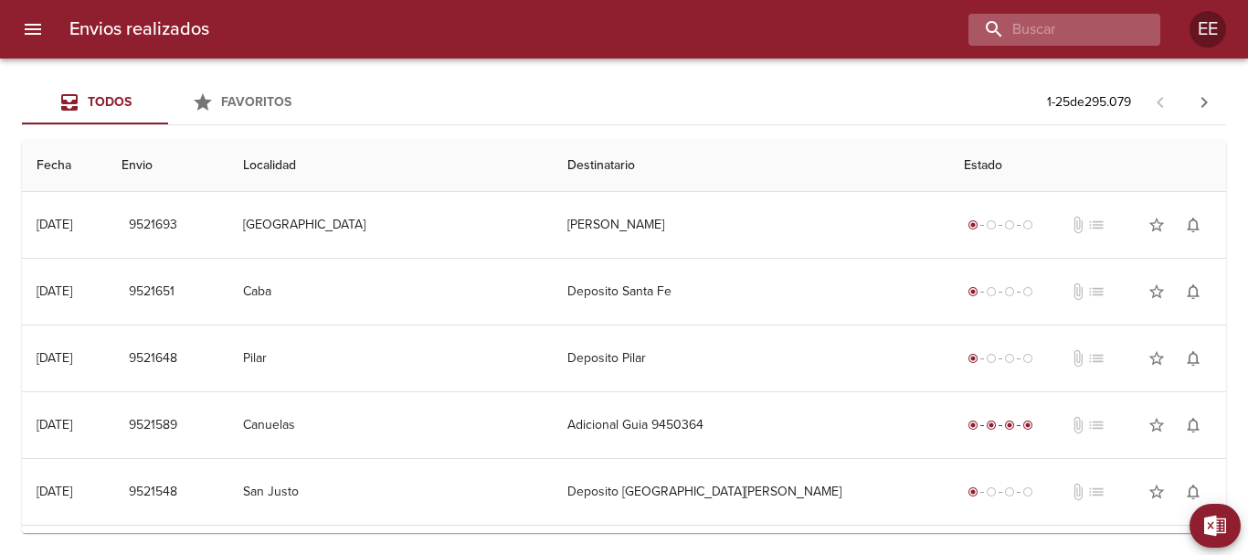
click at [1139, 29] on div at bounding box center [1064, 30] width 192 height 32
type input "913806"
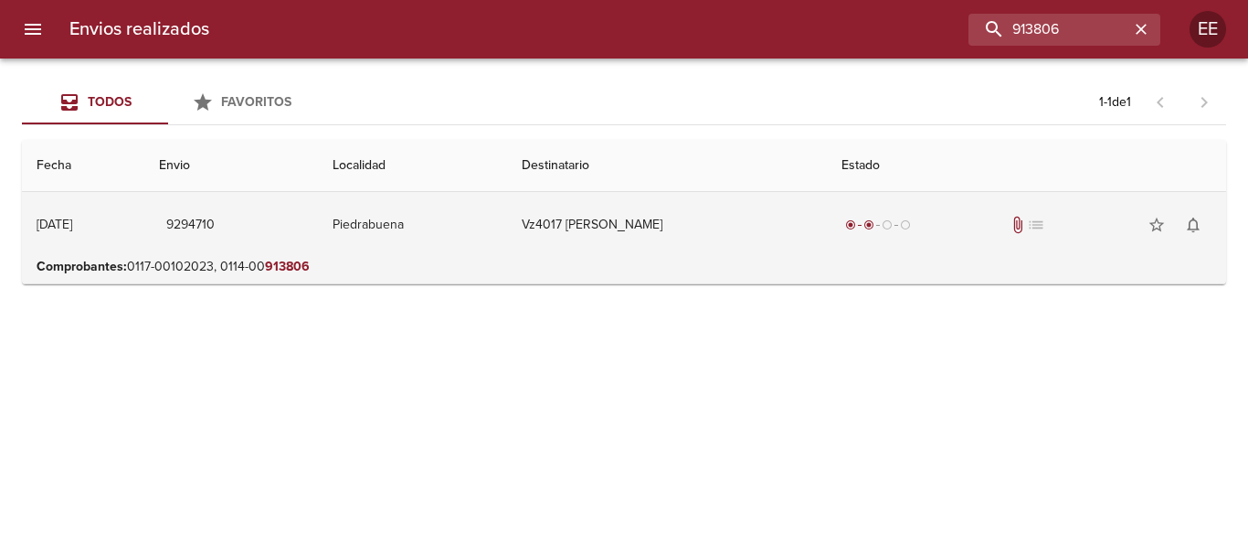
drag, startPoint x: 578, startPoint y: 210, endPoint x: 637, endPoint y: 243, distance: 67.1
click at [578, 212] on td "Vz4017 [PERSON_NAME]" at bounding box center [667, 225] width 320 height 66
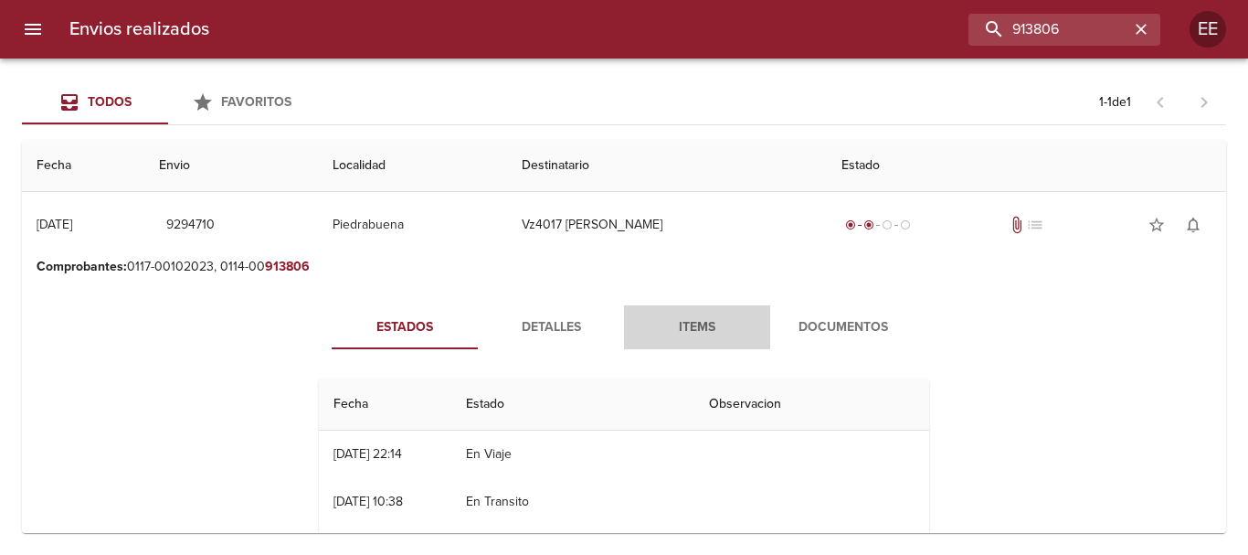
click at [699, 336] on span "Items" at bounding box center [697, 327] width 124 height 23
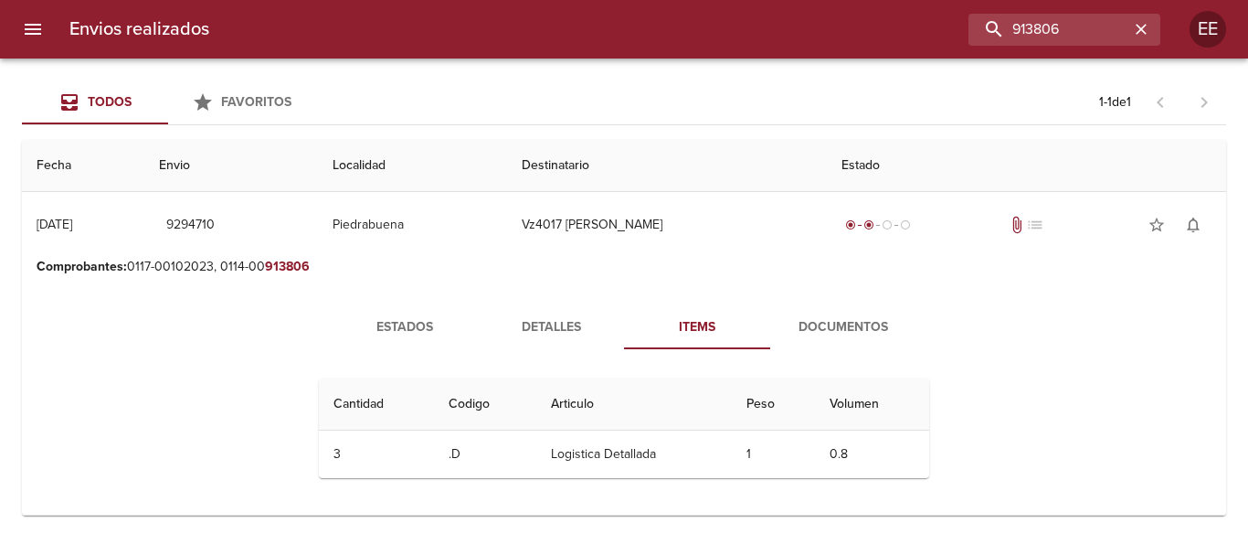
click at [827, 322] on span "Documentos" at bounding box center [843, 327] width 124 height 23
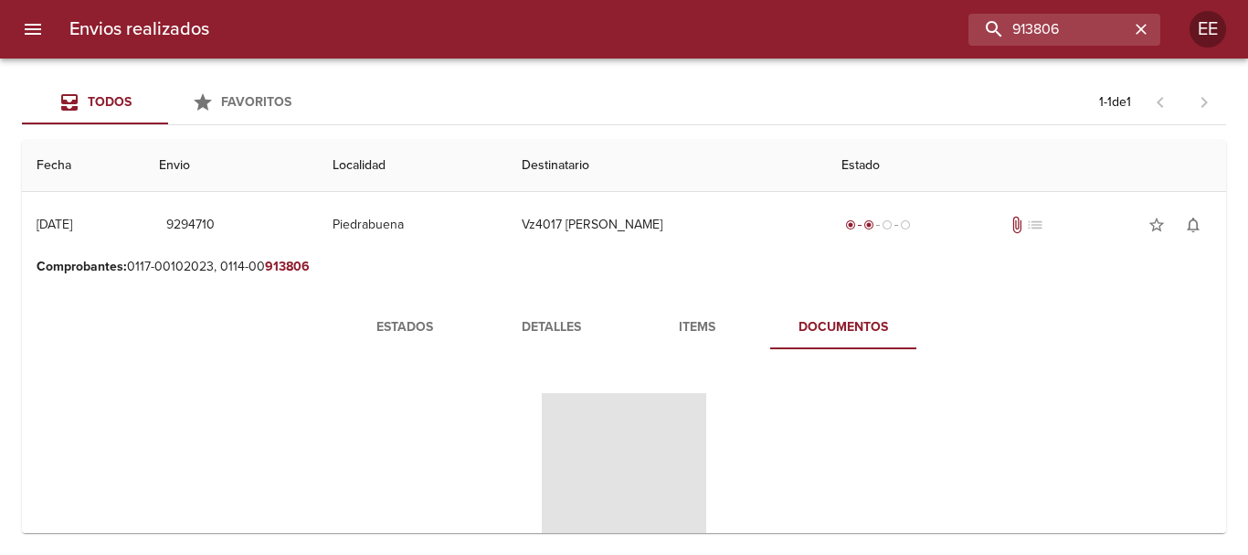
scroll to position [141, 0]
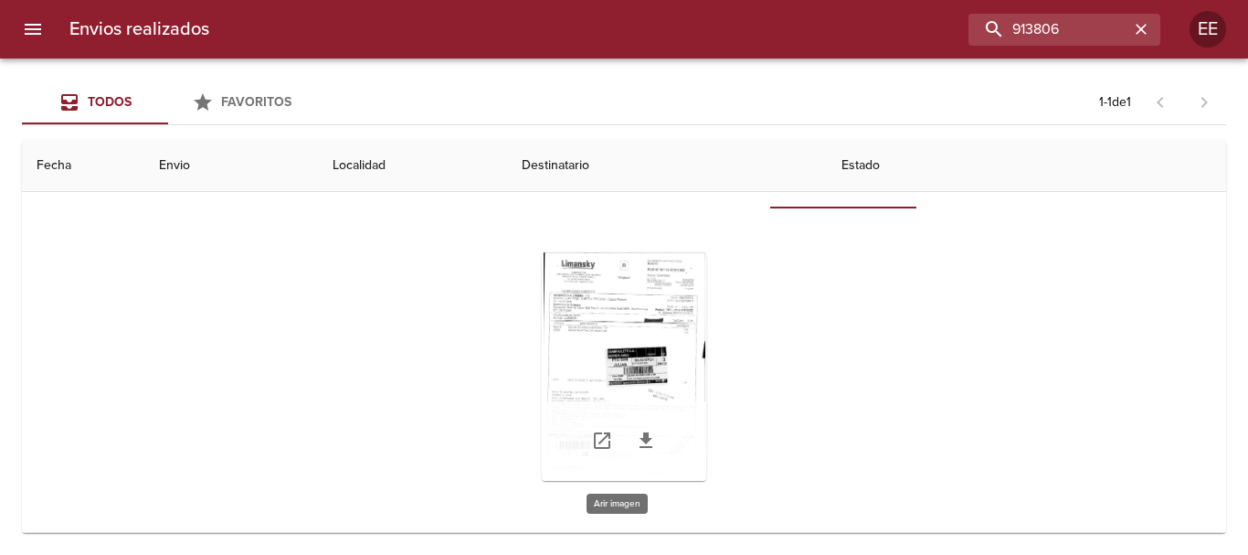
click at [644, 293] on div "Tabla de envíos del cliente" at bounding box center [624, 366] width 164 height 228
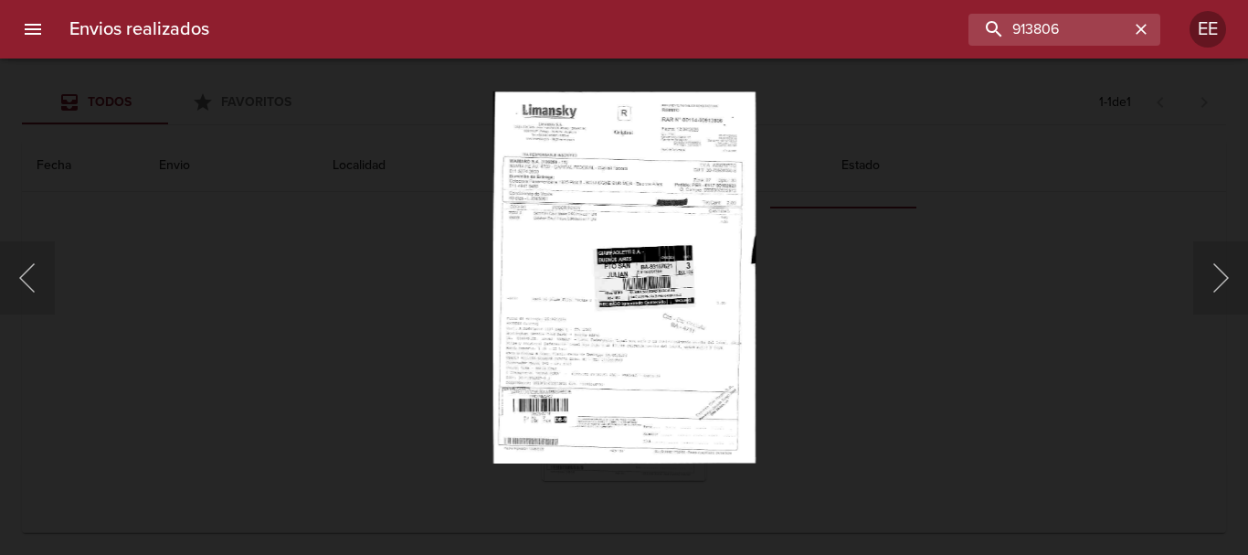
click at [623, 399] on img "Lightbox" at bounding box center [623, 277] width 263 height 372
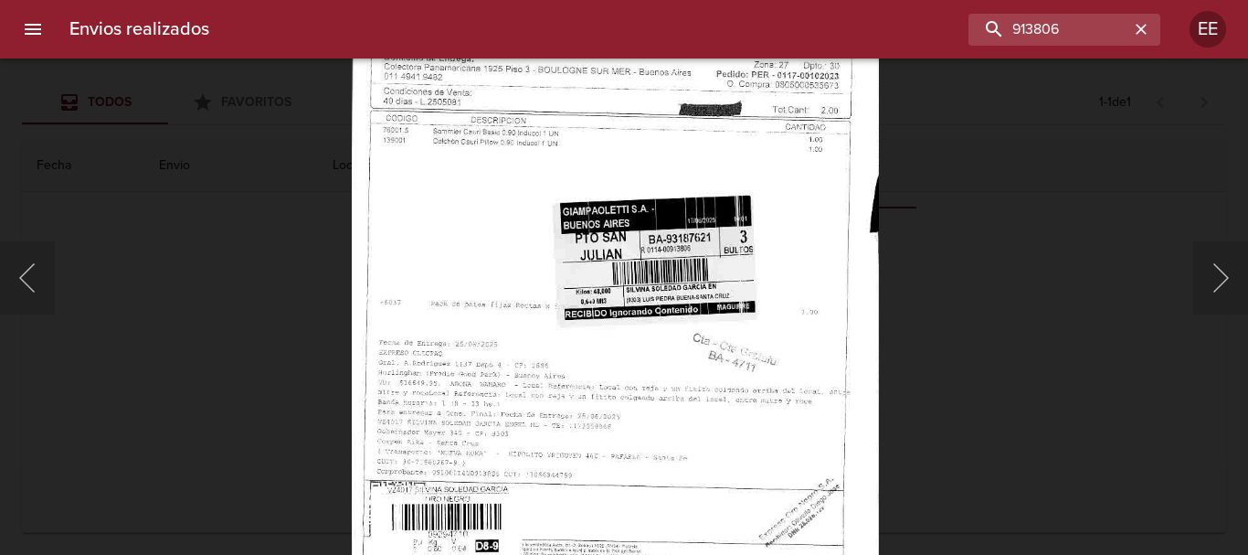
click at [672, 0] on html "Envios realizados 913806 EE Todos Favoritos 1 - 1 de 1 Fecha Envio Localidad De…" at bounding box center [624, 0] width 1248 height 0
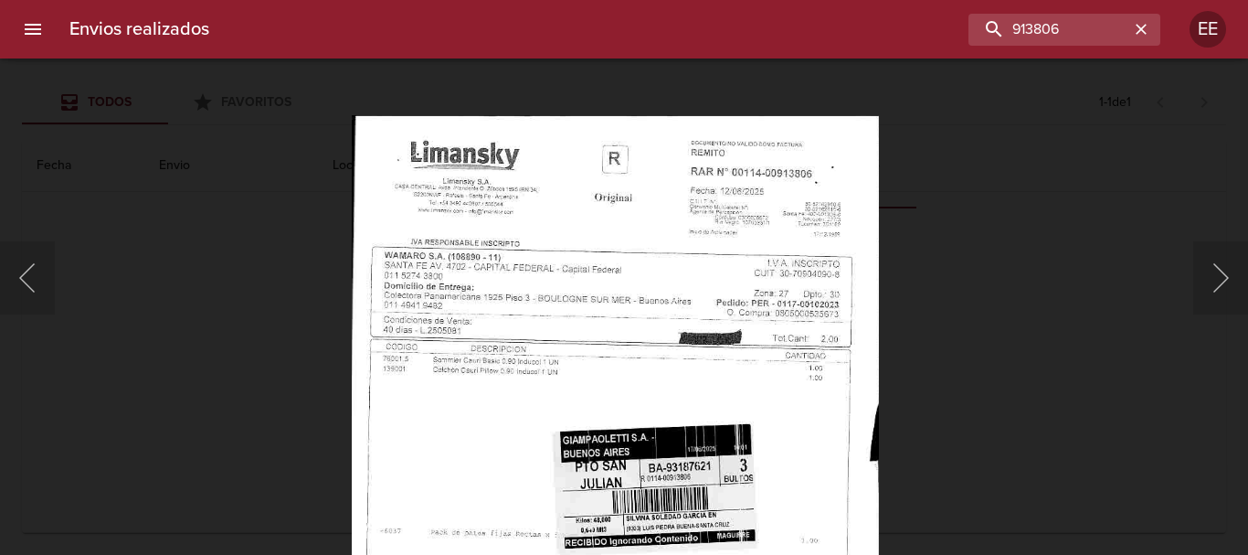
click at [692, 193] on img "Lightbox" at bounding box center [615, 488] width 528 height 747
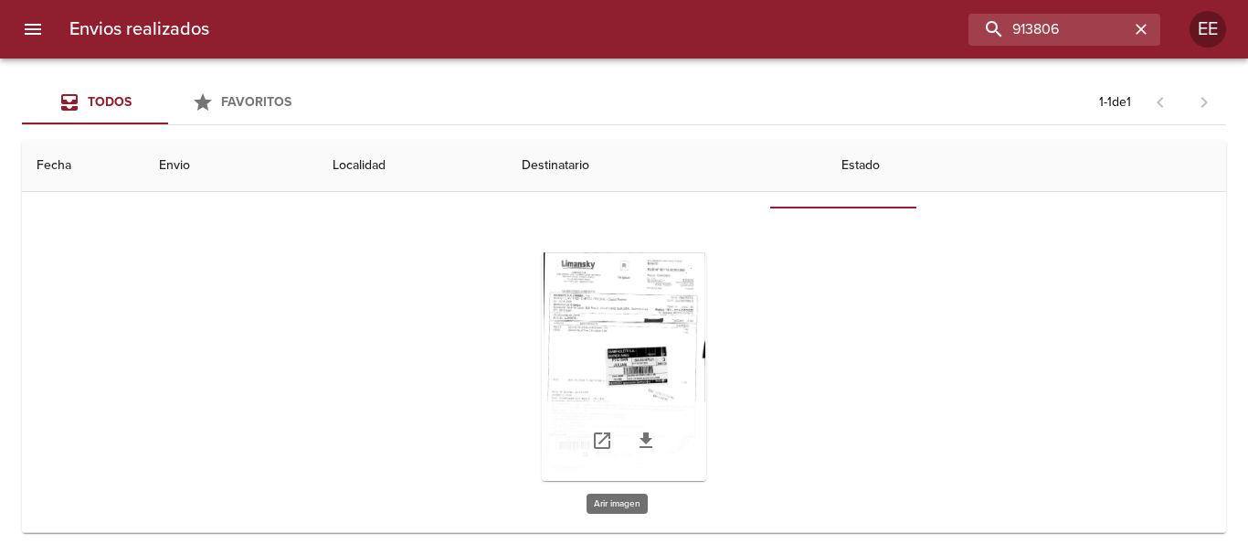
scroll to position [0, 0]
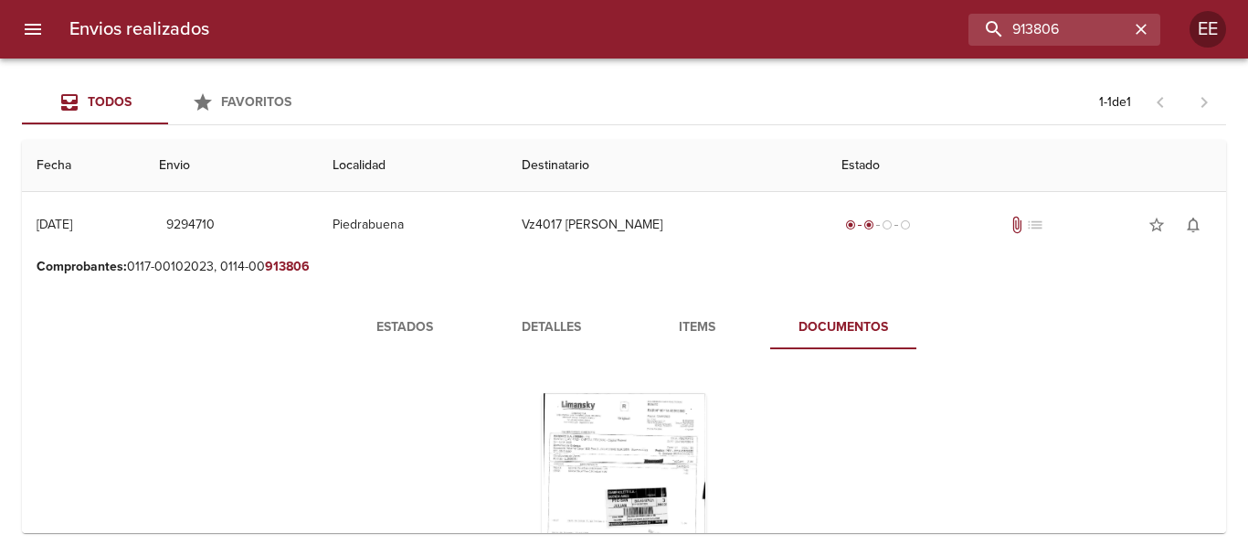
click at [383, 318] on span "Estados" at bounding box center [405, 327] width 124 height 23
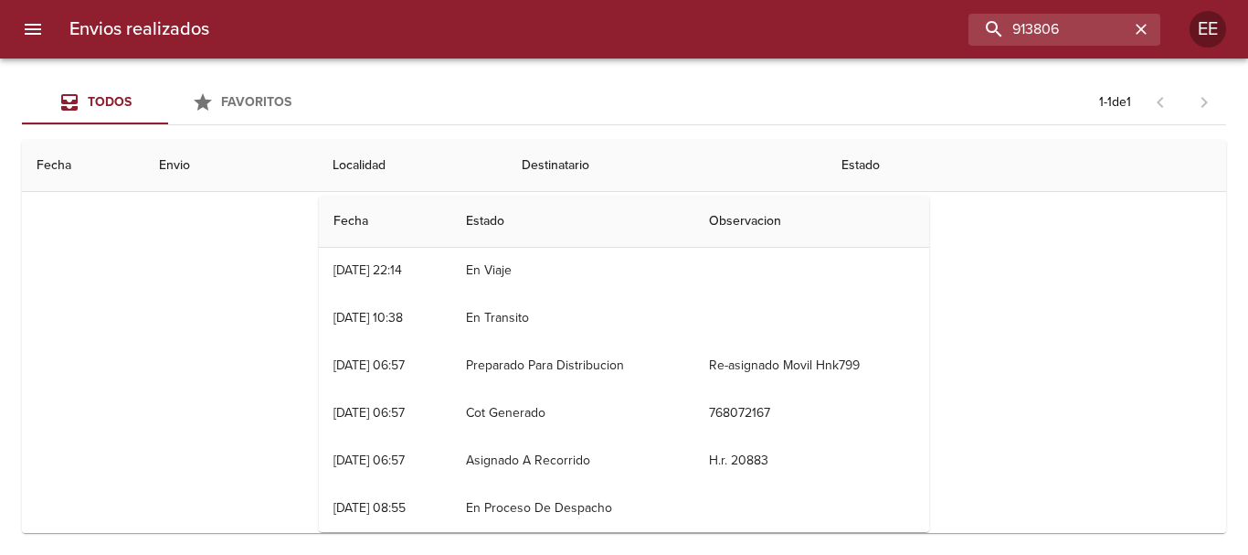
scroll to position [219, 0]
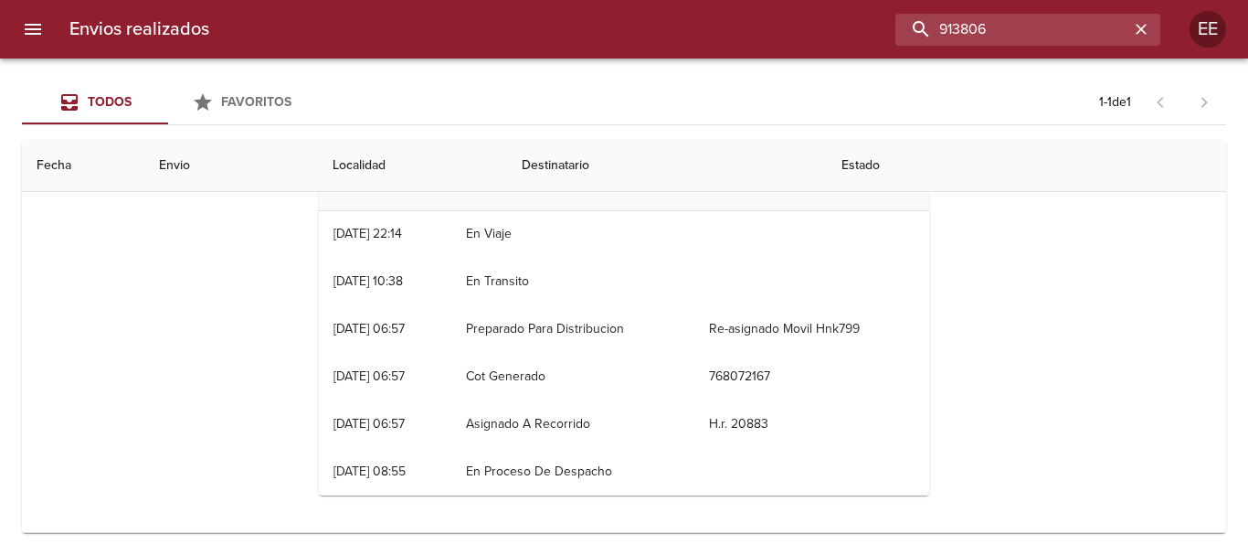
drag, startPoint x: 706, startPoint y: 27, endPoint x: 626, endPoint y: 27, distance: 80.4
click at [626, 27] on div "913806" at bounding box center [692, 30] width 936 height 32
paste input "[PERSON_NAME] [PERSON_NAME]"
type input "[PERSON_NAME] [PERSON_NAME]"
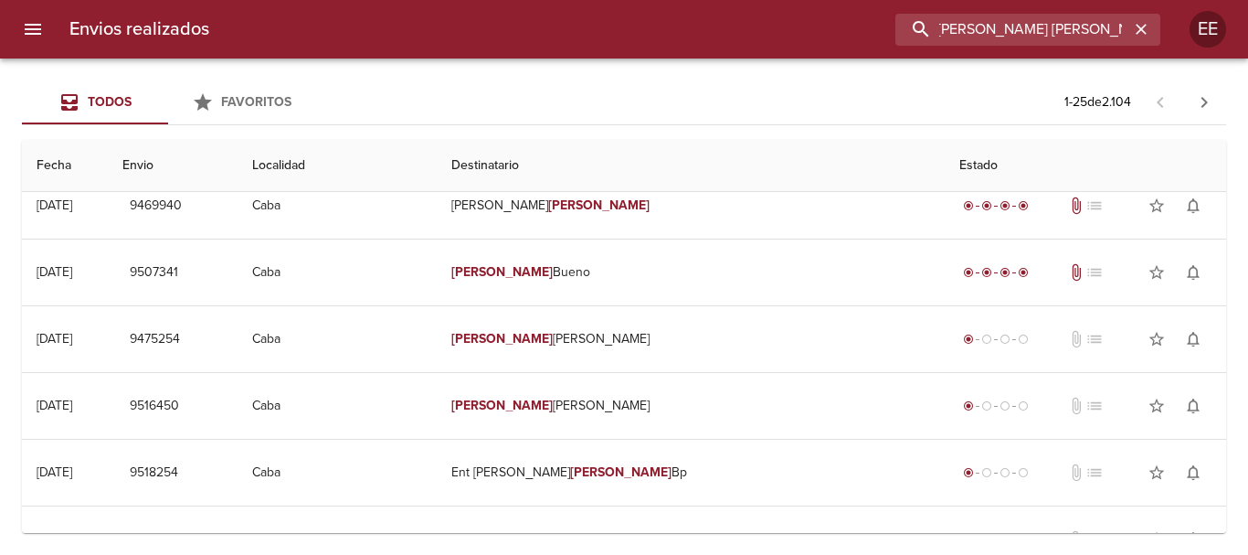
scroll to position [0, 0]
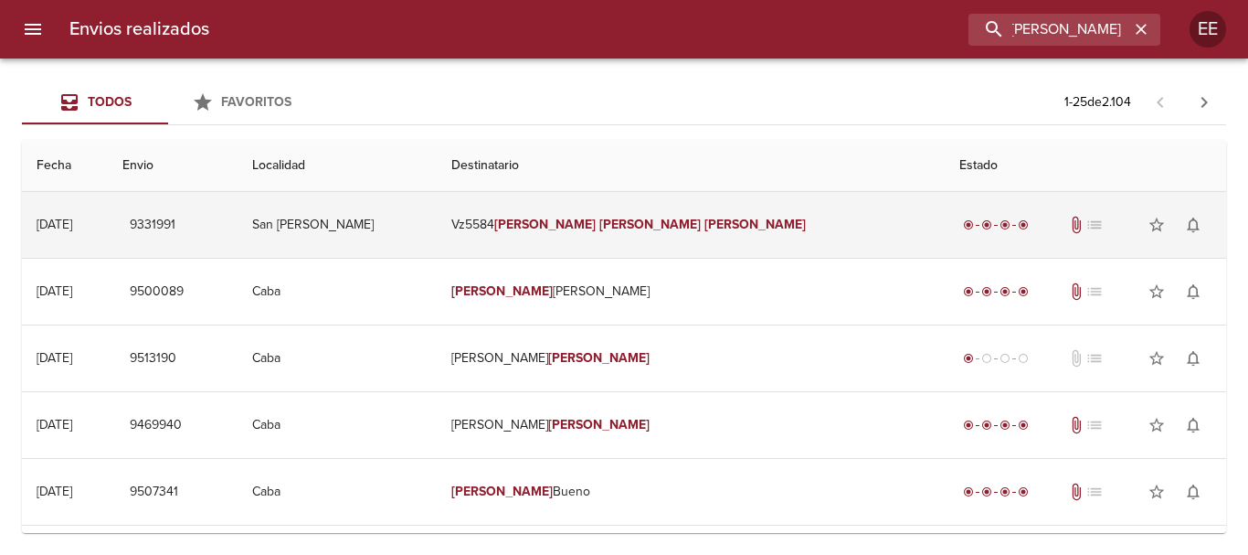
click at [596, 227] on em "[PERSON_NAME]" at bounding box center [544, 225] width 101 height 16
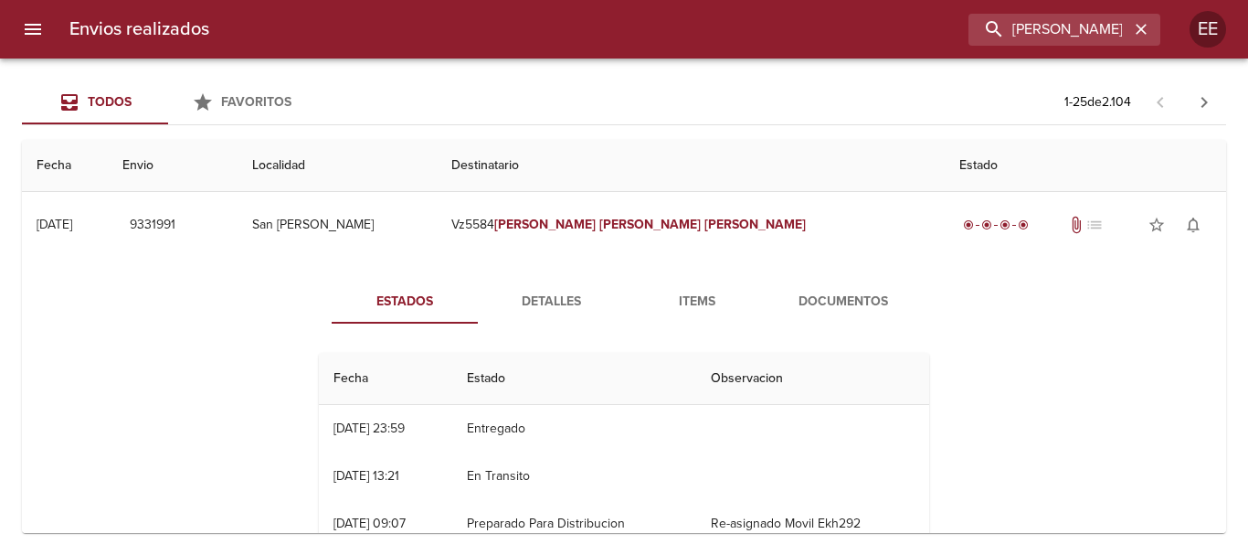
click at [813, 289] on button "Documentos" at bounding box center [843, 302] width 146 height 44
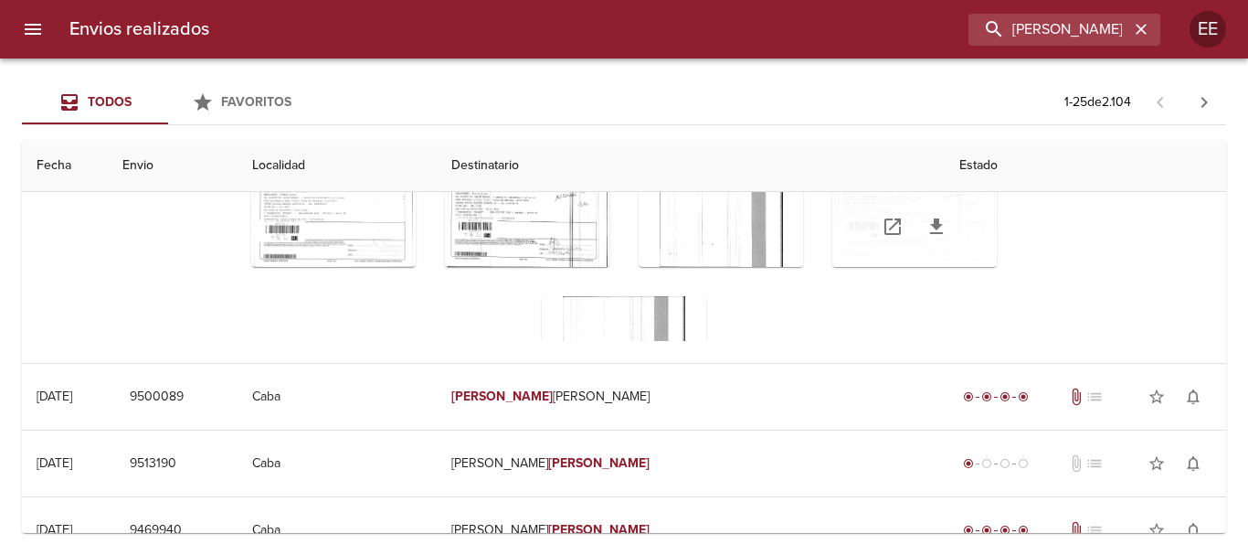
scroll to position [180, 0]
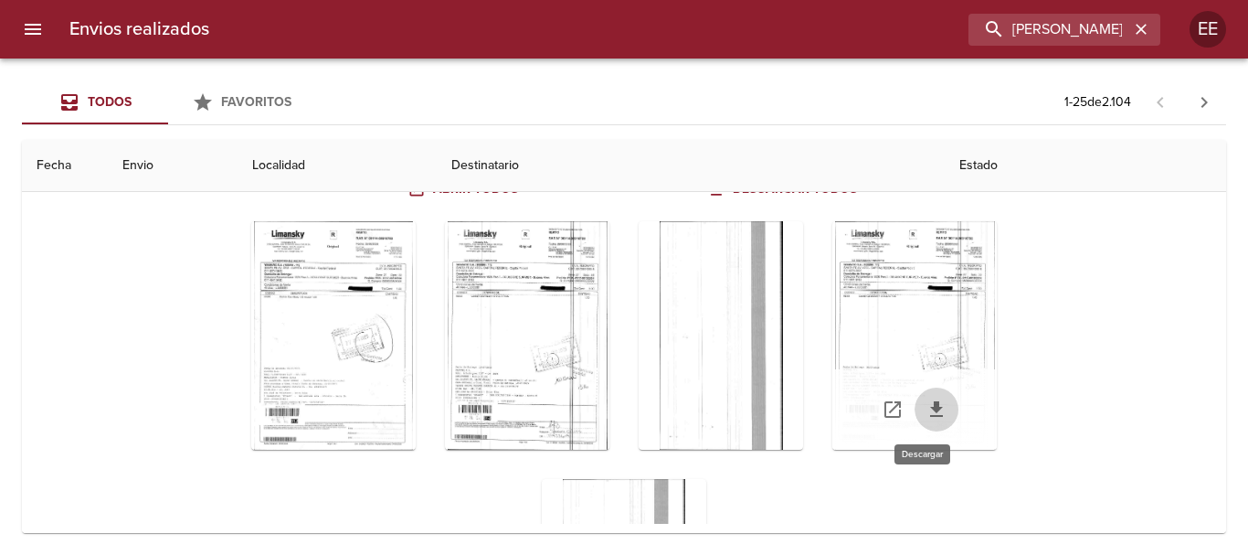
click at [925, 412] on icon "Tabla de envíos del cliente" at bounding box center [936, 409] width 22 height 22
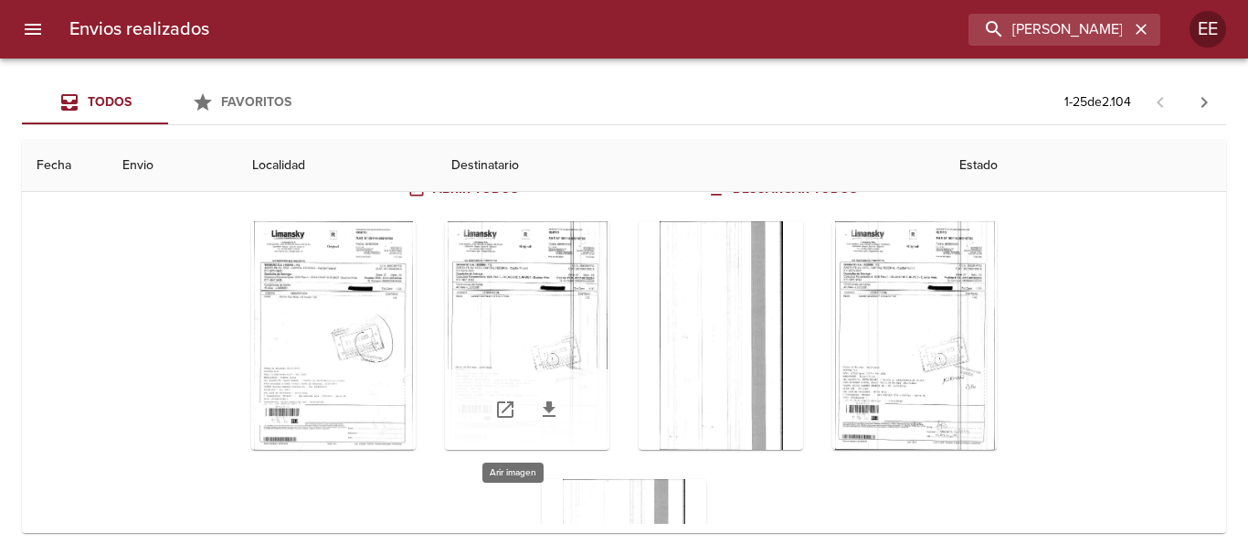
scroll to position [0, 0]
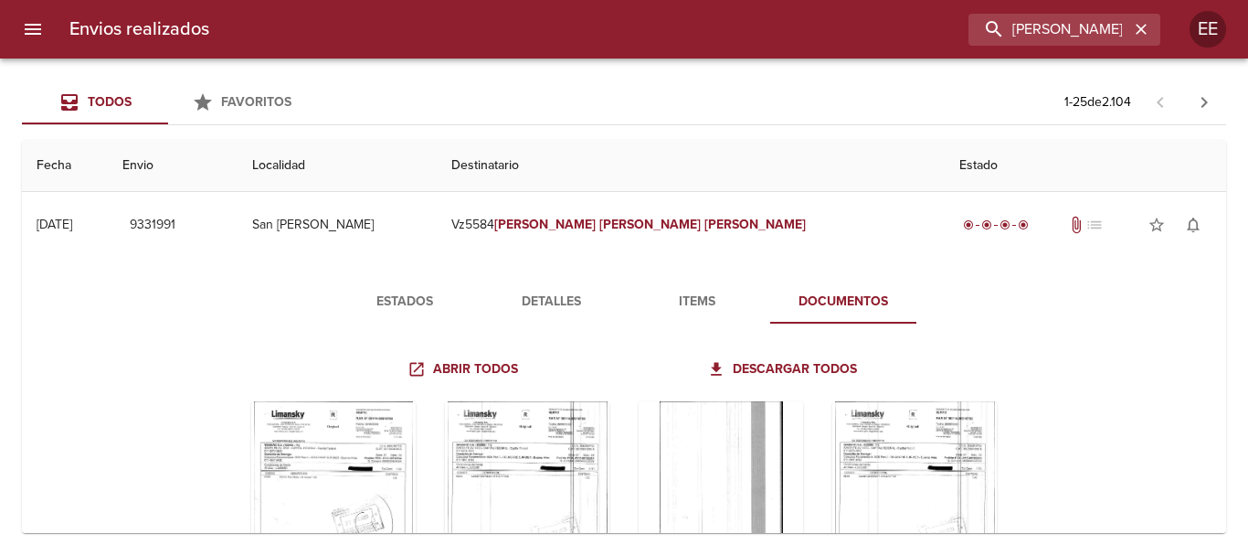
click at [387, 309] on span "Estados" at bounding box center [405, 302] width 124 height 23
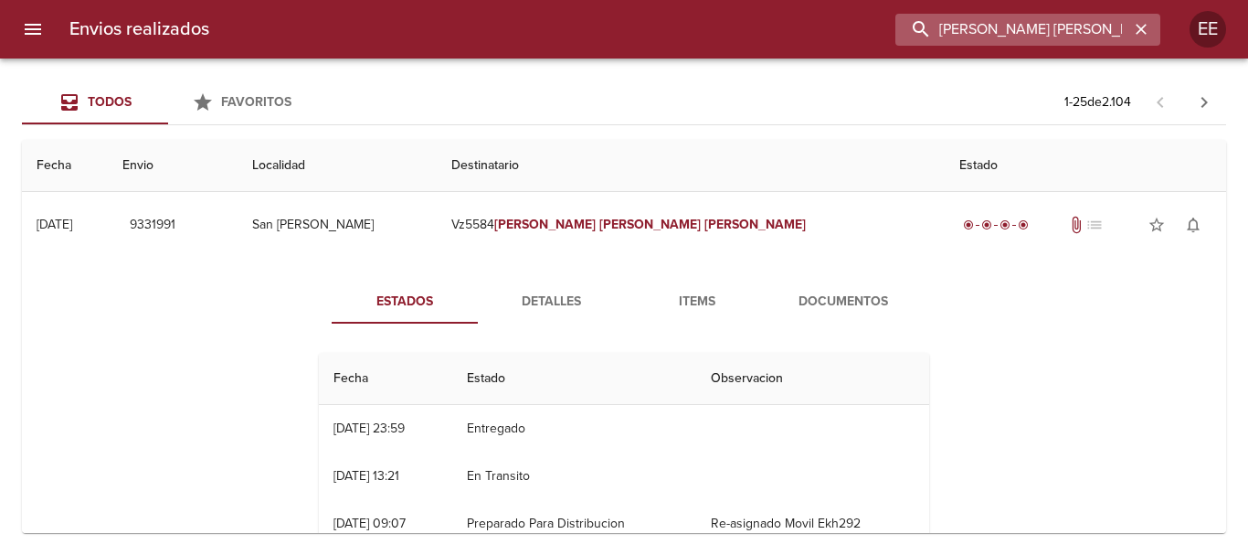
click at [1073, 29] on input "[PERSON_NAME] [PERSON_NAME]" at bounding box center [1012, 30] width 234 height 32
click at [1142, 30] on icon "button" at bounding box center [1141, 29] width 11 height 11
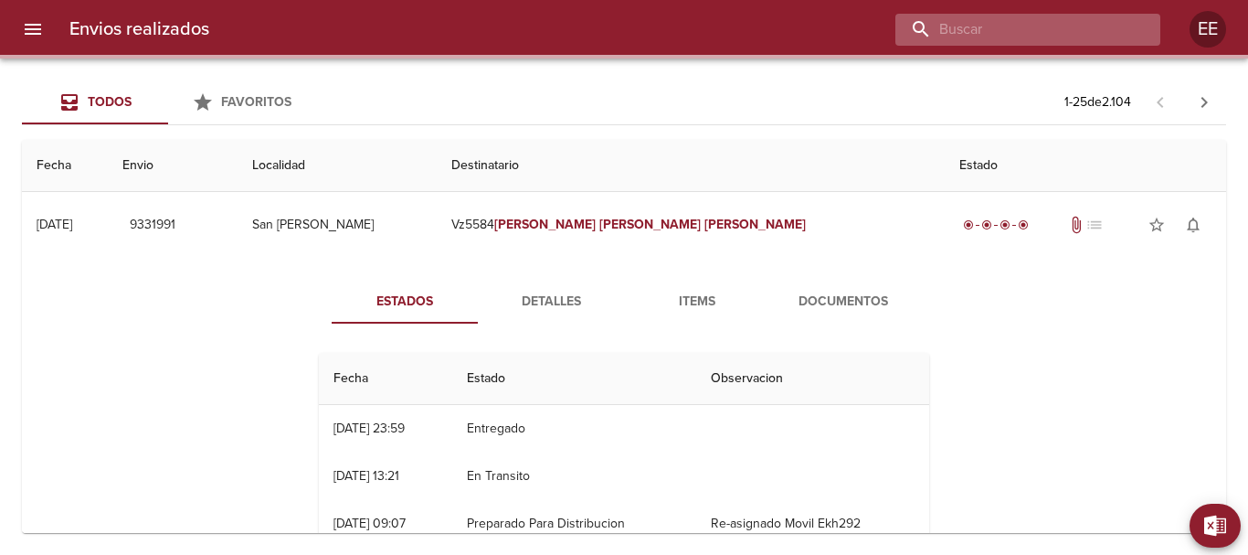
click at [1033, 26] on input "buscar" at bounding box center [1012, 30] width 234 height 32
paste input "[PERSON_NAME]"
type input "[PERSON_NAME]"
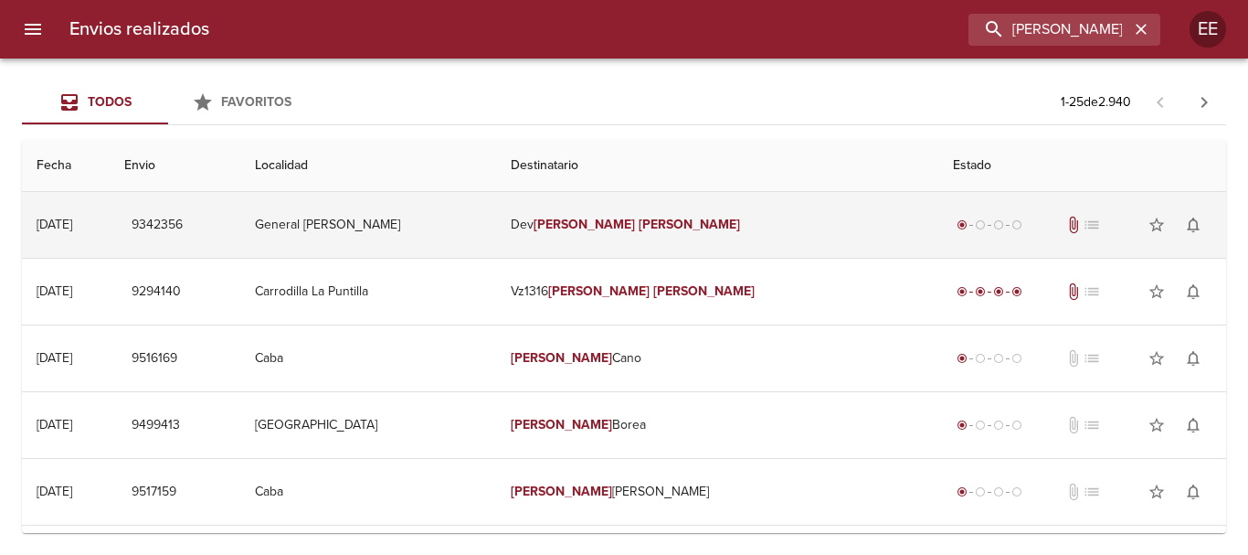
click at [693, 235] on td "Dev [PERSON_NAME]" at bounding box center [717, 225] width 442 height 66
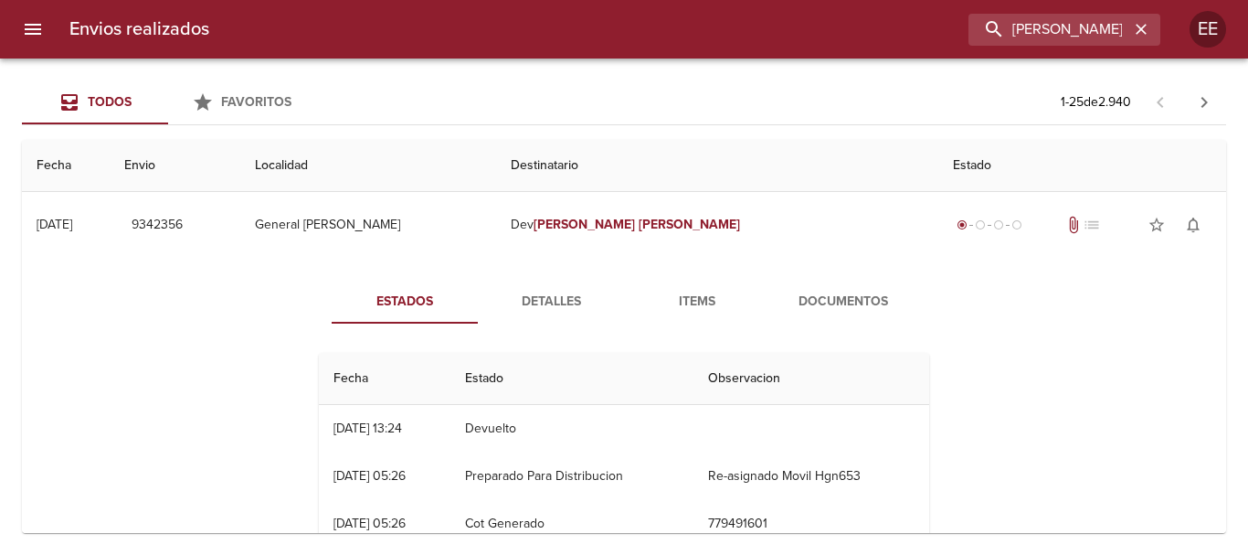
click at [852, 314] on button "Documentos" at bounding box center [843, 302] width 146 height 44
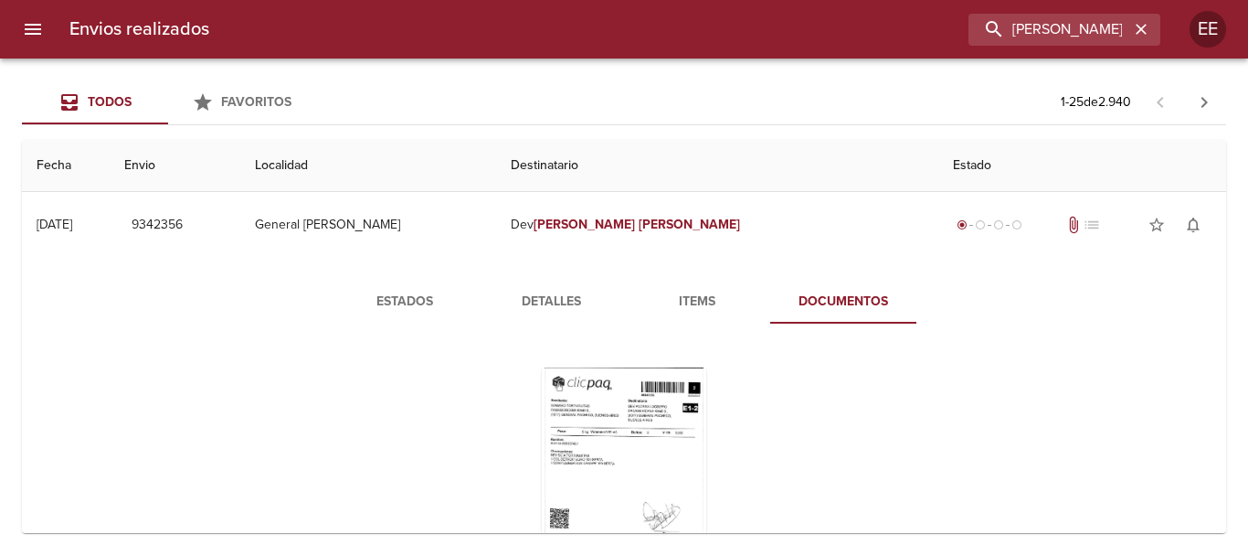
click at [396, 294] on span "Estados" at bounding box center [405, 302] width 124 height 23
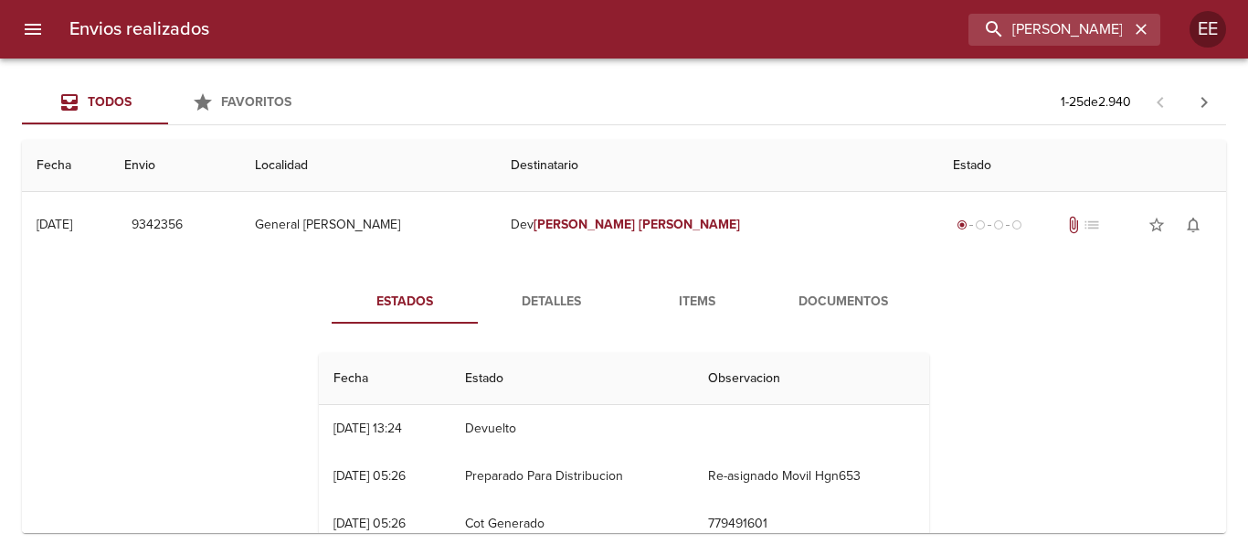
click at [1061, 47] on div "Envios realizados [PERSON_NAME] EE" at bounding box center [624, 29] width 1248 height 58
click at [1149, 28] on icon "button" at bounding box center [1141, 29] width 18 height 18
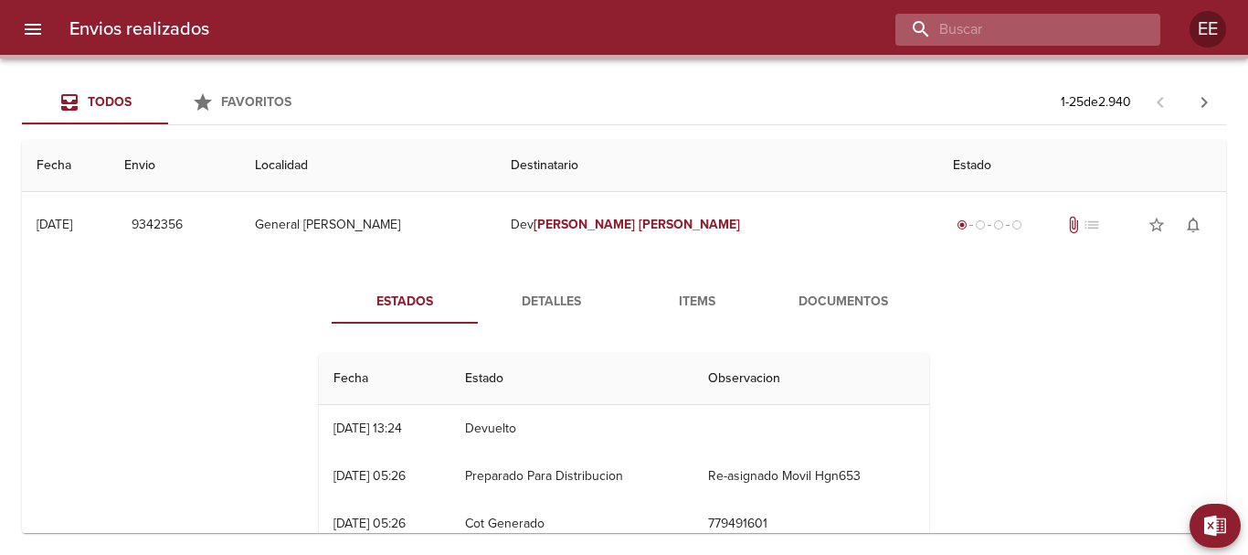
click at [1084, 28] on input "buscar" at bounding box center [1012, 30] width 234 height 32
paste input "[PERSON_NAME] [PERSON_NAME] [PERSON_NAME]"
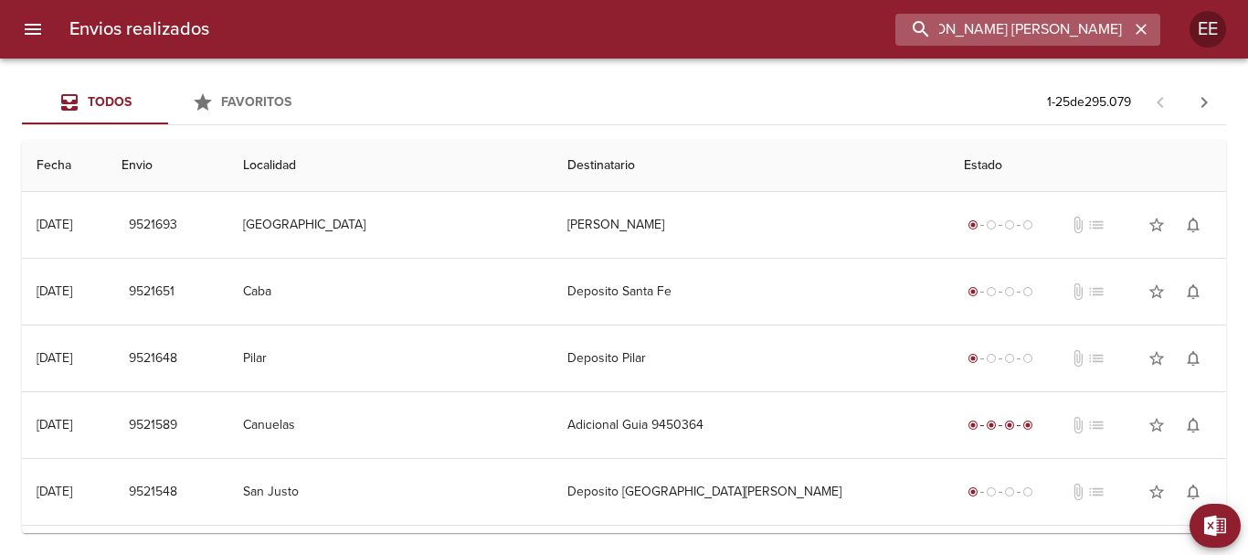
scroll to position [0, 98]
type input "[PERSON_NAME] [PERSON_NAME]"
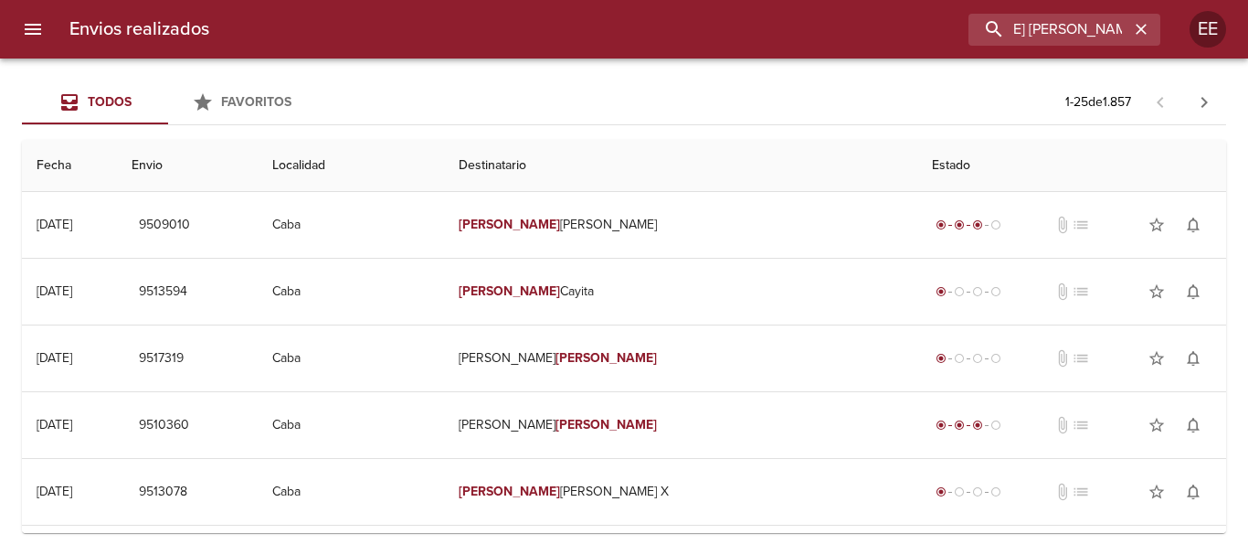
click at [1023, 57] on div "Envios realizados [PERSON_NAME] [PERSON_NAME] [PERSON_NAME]" at bounding box center [624, 29] width 1248 height 58
click at [1072, 28] on input "[PERSON_NAME] [PERSON_NAME]" at bounding box center [1012, 30] width 234 height 32
click at [1137, 27] on icon "button" at bounding box center [1141, 29] width 18 height 18
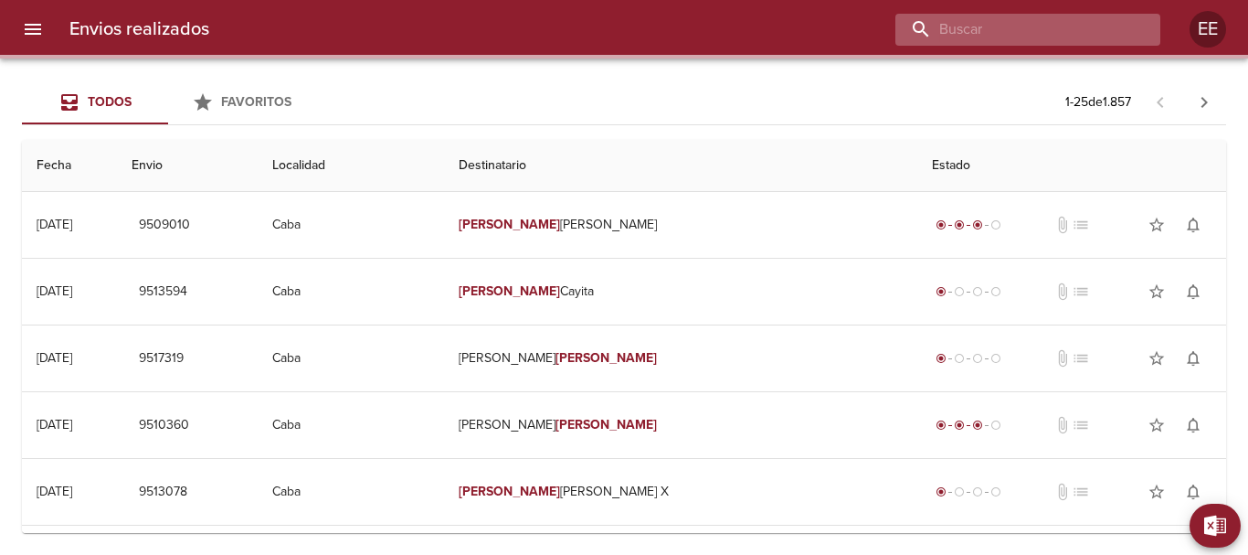
click at [1039, 28] on input "buscar" at bounding box center [1012, 30] width 234 height 32
paste input "912560"
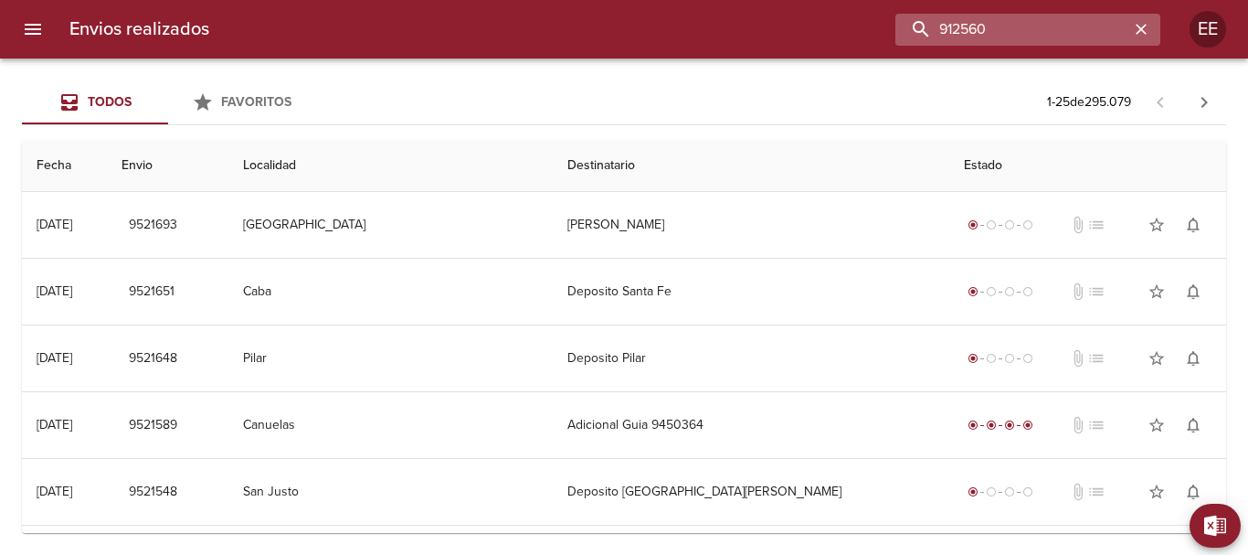
type input "912560"
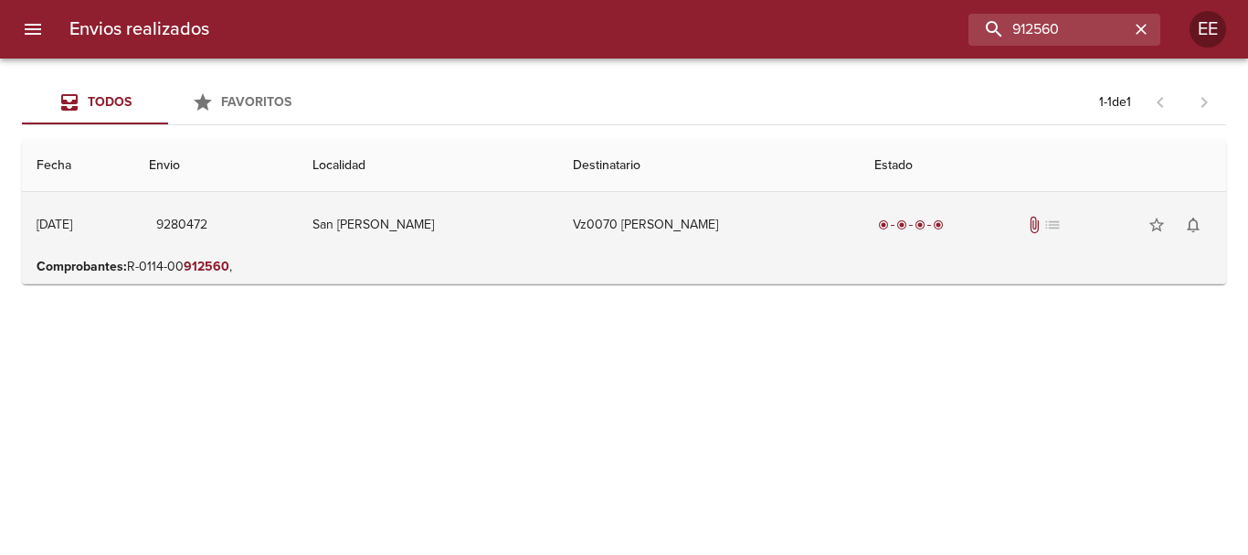
click at [751, 224] on td "Vz0070 [PERSON_NAME]" at bounding box center [708, 225] width 301 height 66
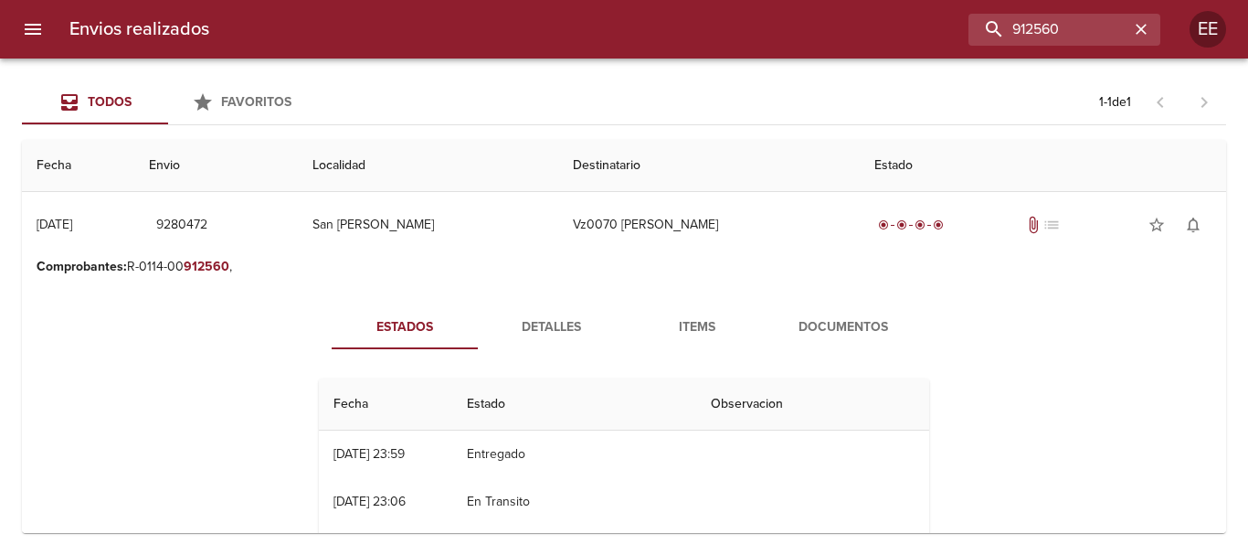
click at [814, 330] on span "Documentos" at bounding box center [843, 327] width 124 height 23
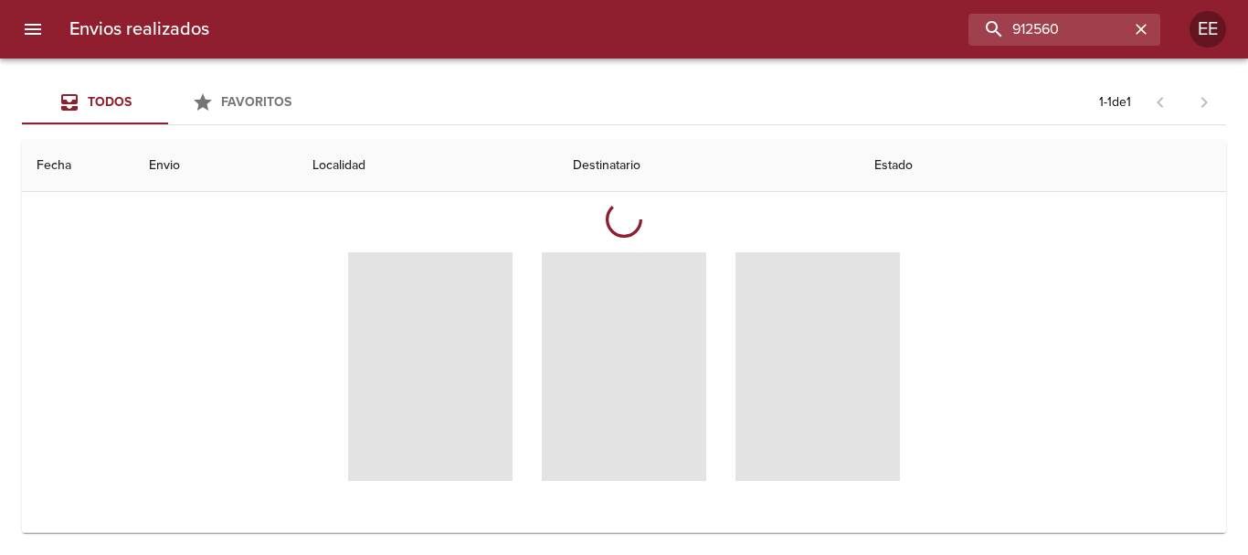
scroll to position [174, 0]
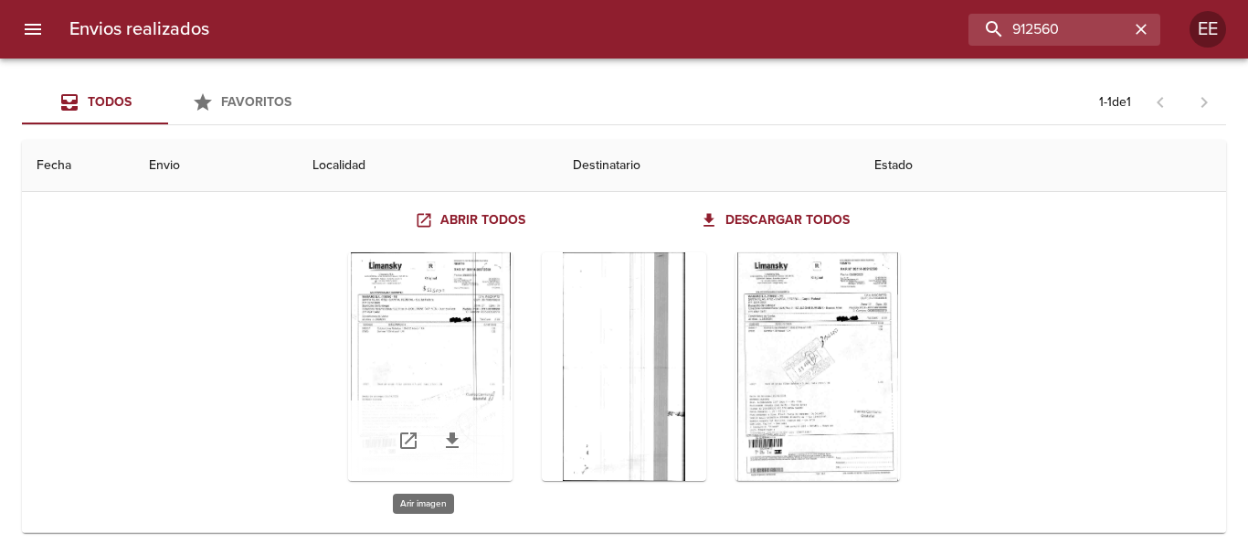
click at [465, 369] on div "Tabla de envíos del cliente" at bounding box center [430, 366] width 164 height 228
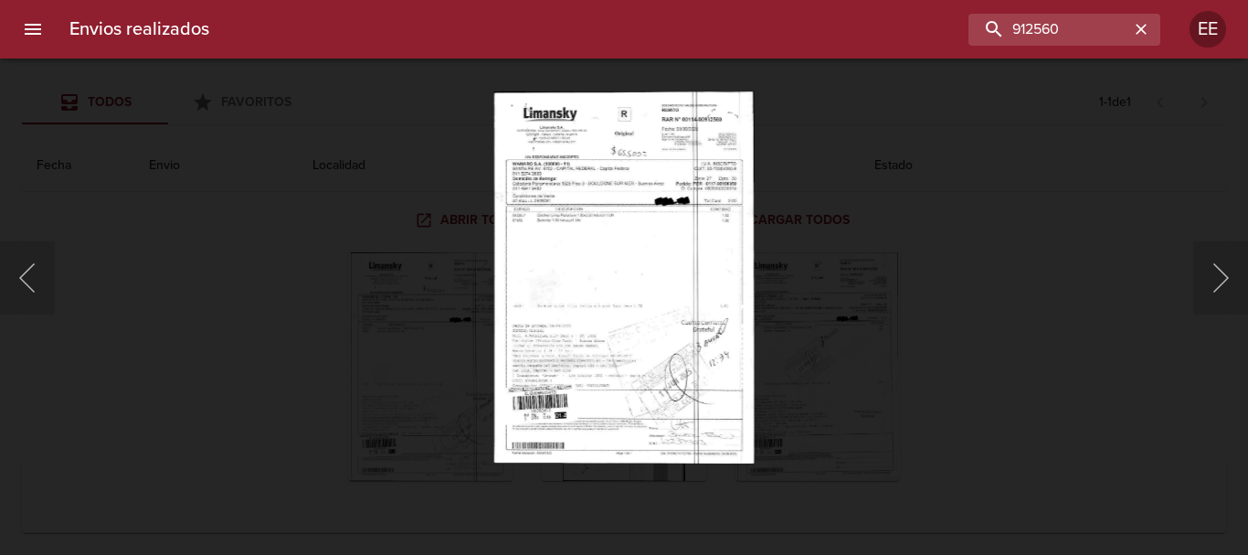
click at [665, 268] on img "Lightbox" at bounding box center [624, 277] width 260 height 372
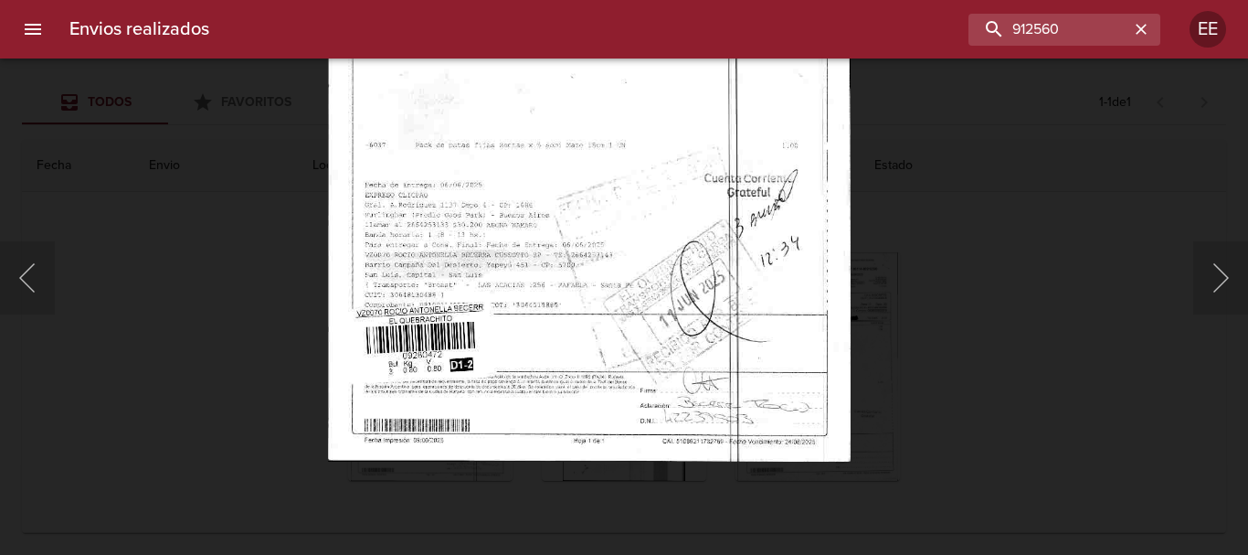
click at [745, 258] on img "Lightbox" at bounding box center [589, 87] width 523 height 747
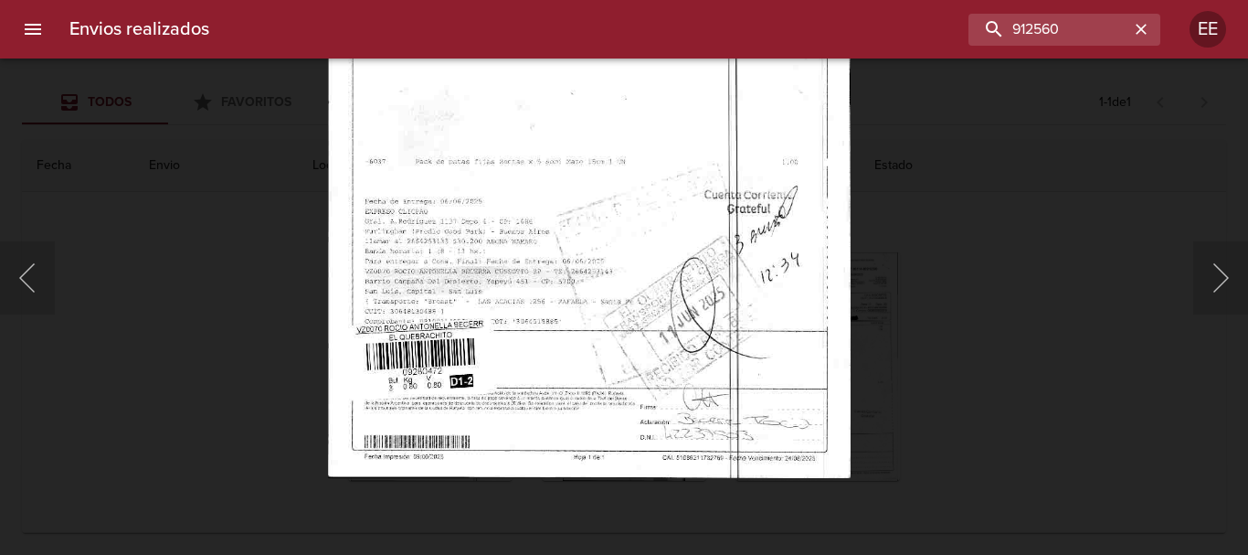
click at [701, 466] on img "Lightbox" at bounding box center [589, 103] width 523 height 747
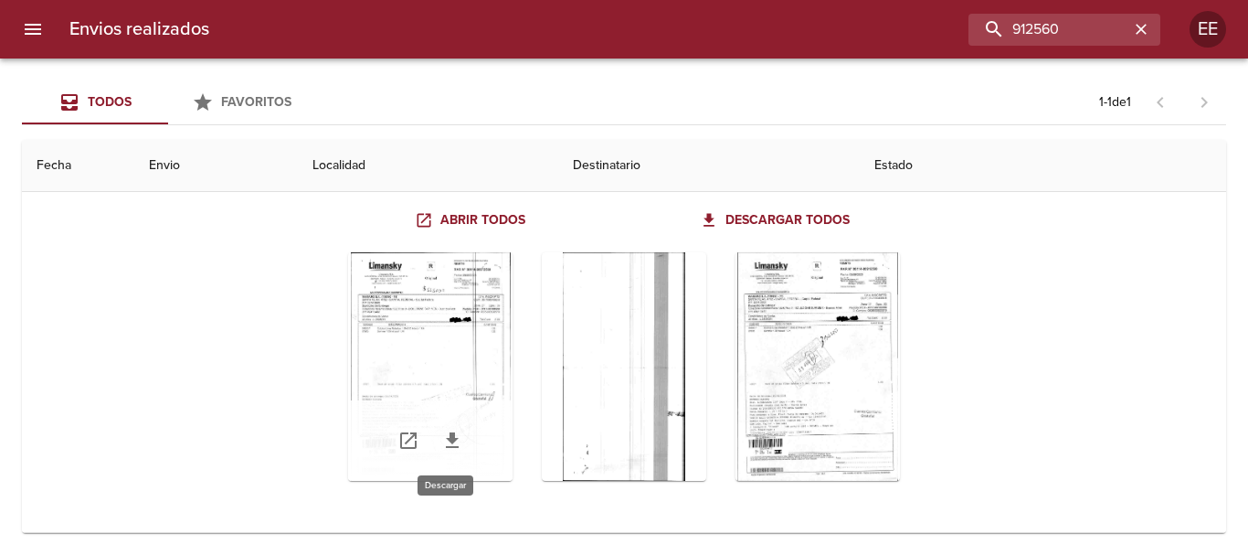
click at [446, 444] on icon "Tabla de envíos del cliente" at bounding box center [452, 440] width 22 height 22
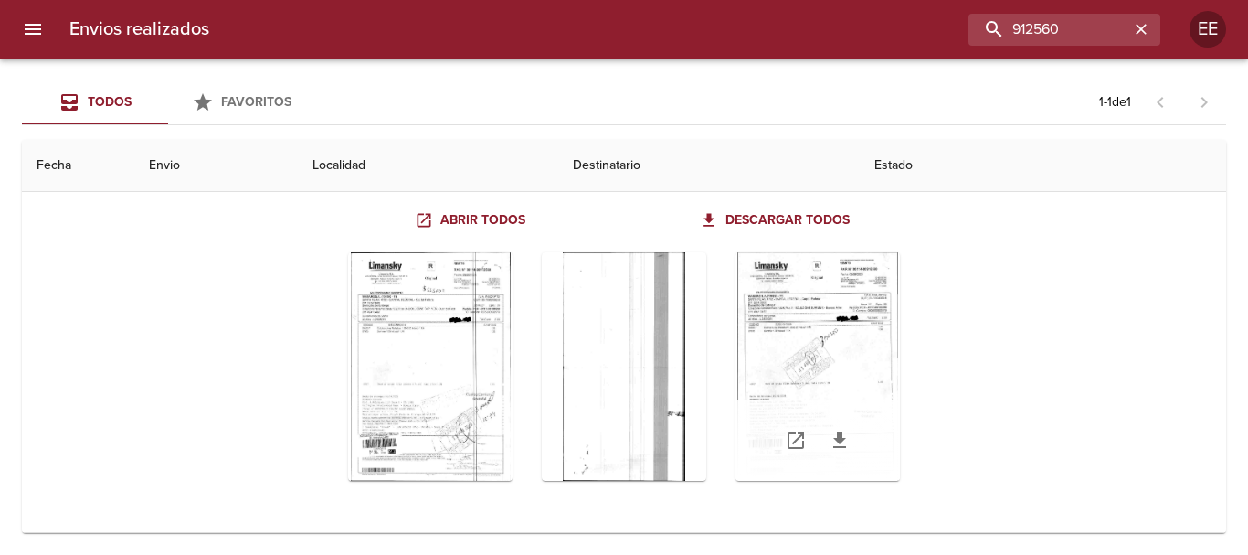
scroll to position [0, 0]
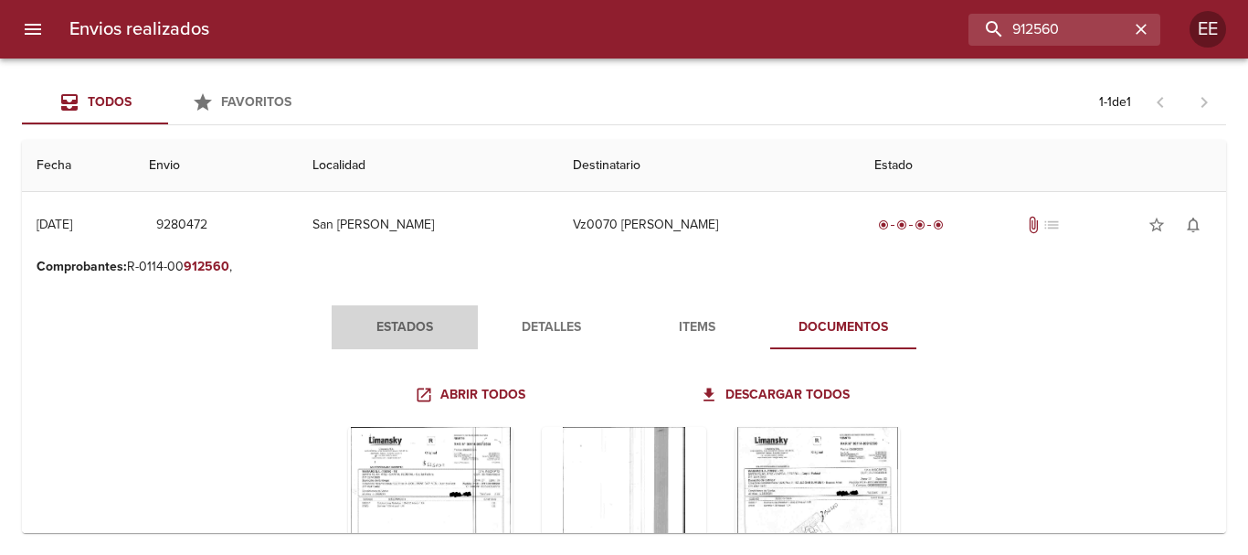
drag, startPoint x: 404, startPoint y: 326, endPoint x: 429, endPoint y: 337, distance: 27.8
click at [404, 327] on span "Estados" at bounding box center [405, 327] width 124 height 23
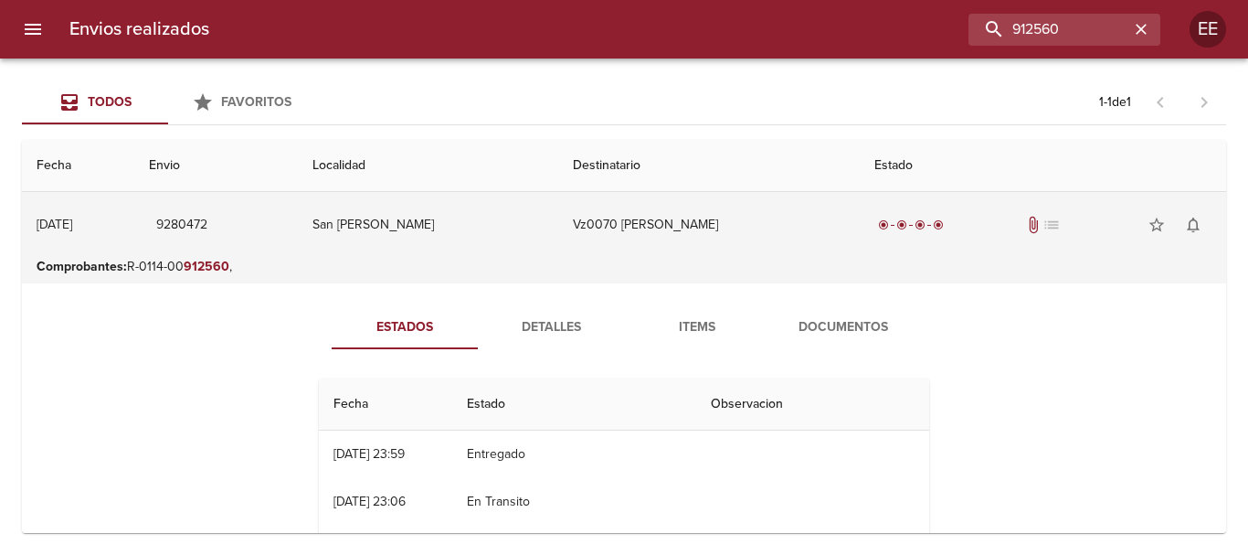
click at [604, 219] on td "Vz0070 [PERSON_NAME]" at bounding box center [708, 225] width 301 height 66
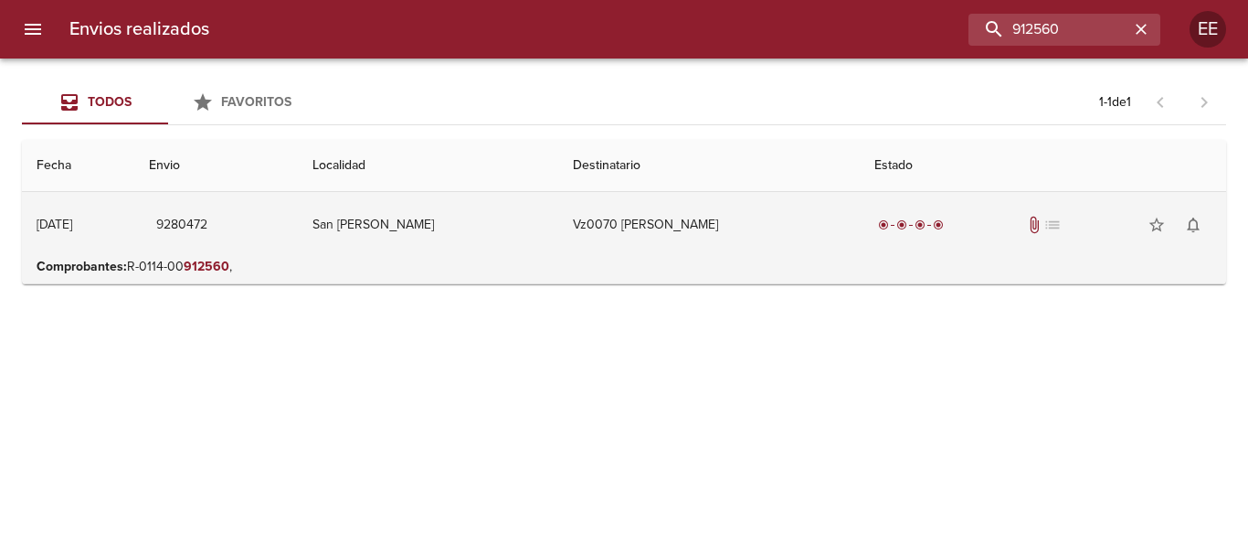
click at [837, 221] on td "Vz0070 [PERSON_NAME]" at bounding box center [708, 225] width 301 height 66
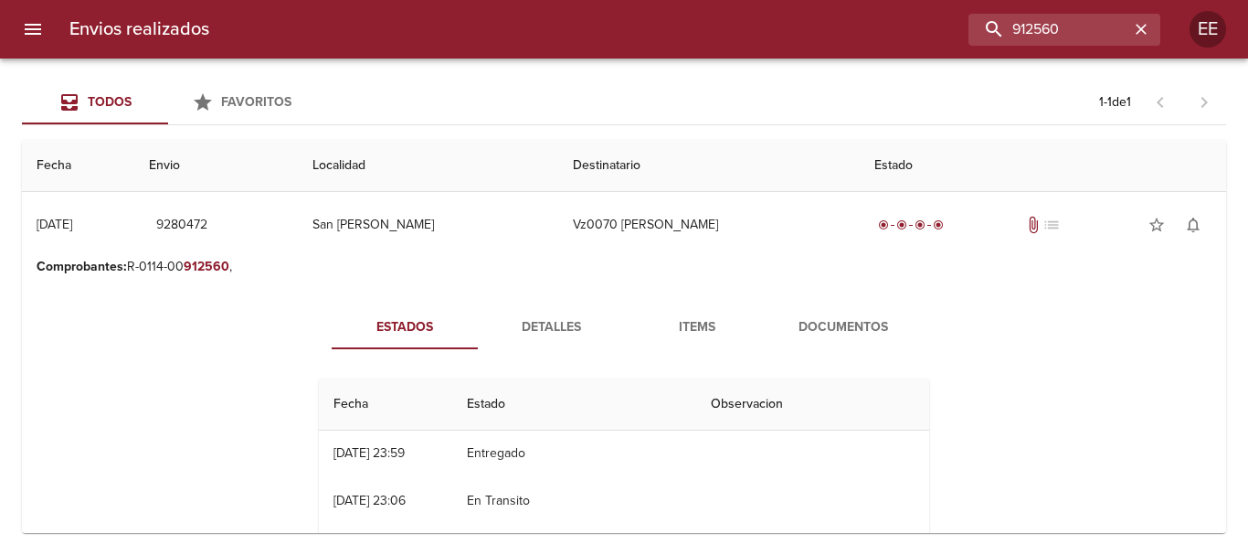
scroll to position [91, 0]
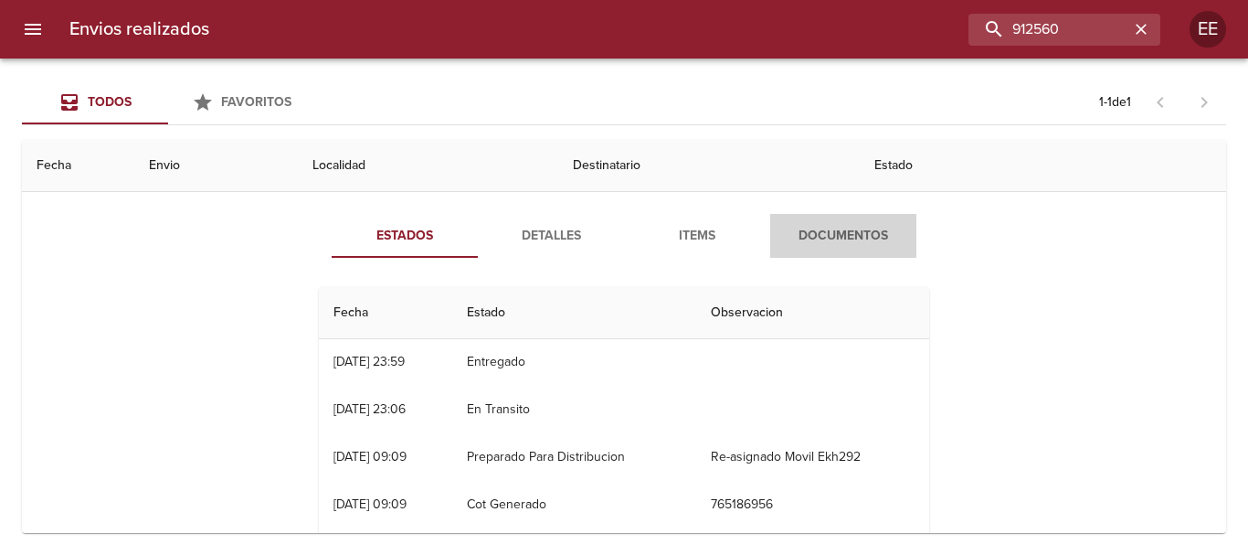
click at [862, 248] on button "Documentos" at bounding box center [843, 236] width 146 height 44
